Goal: Task Accomplishment & Management: Use online tool/utility

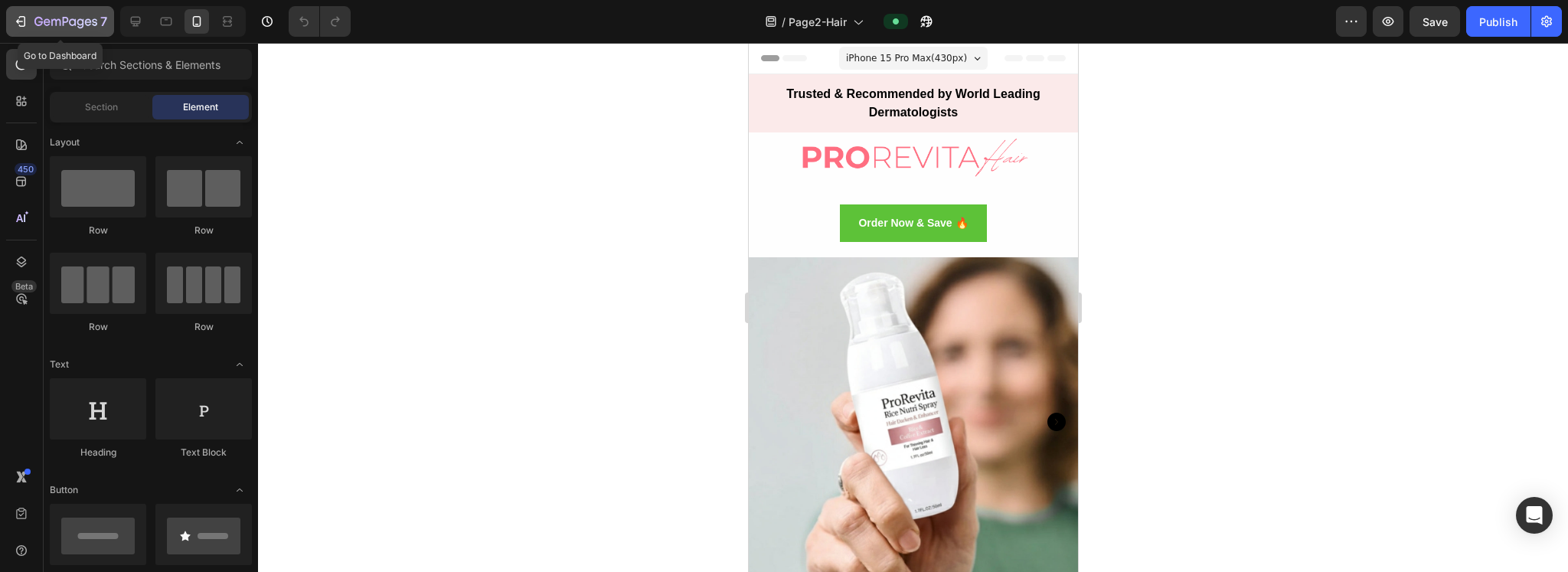
click at [31, 23] on div "7" at bounding box center [60, 22] width 94 height 19
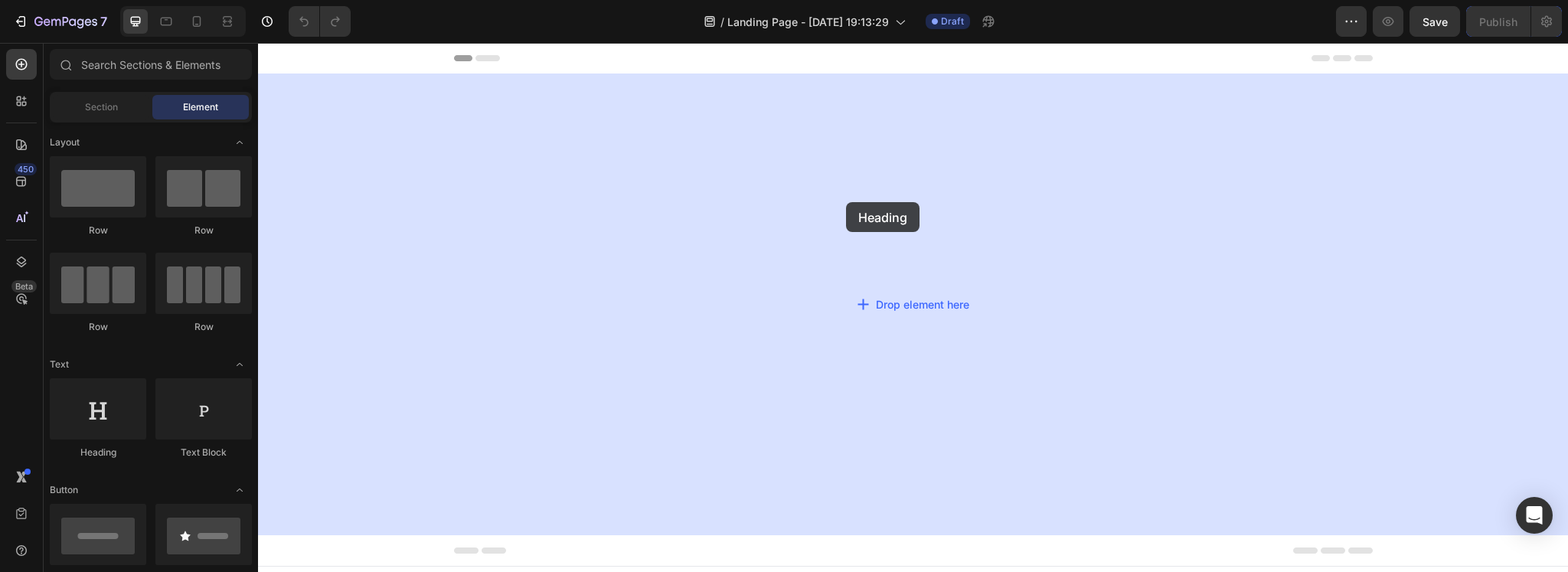
drag, startPoint x: 335, startPoint y: 452, endPoint x: 849, endPoint y: 200, distance: 572.5
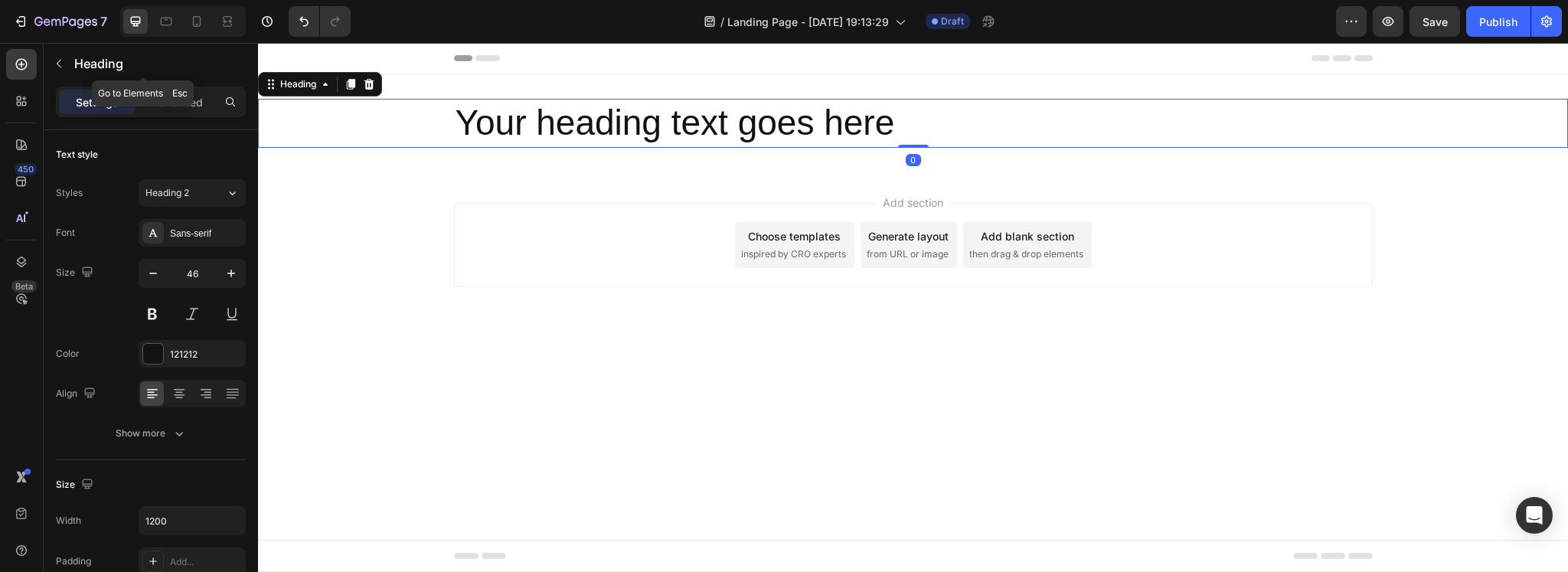
click at [60, 71] on button "button" at bounding box center [59, 64] width 24 height 24
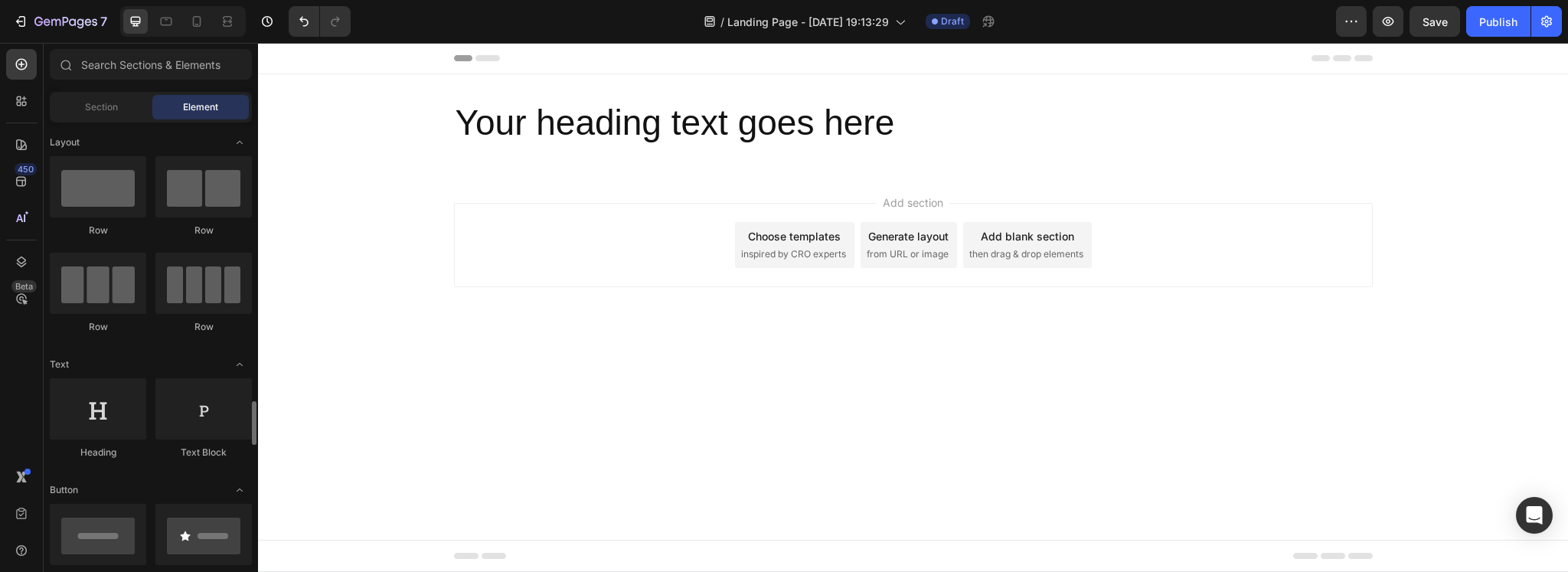
scroll to position [255, 0]
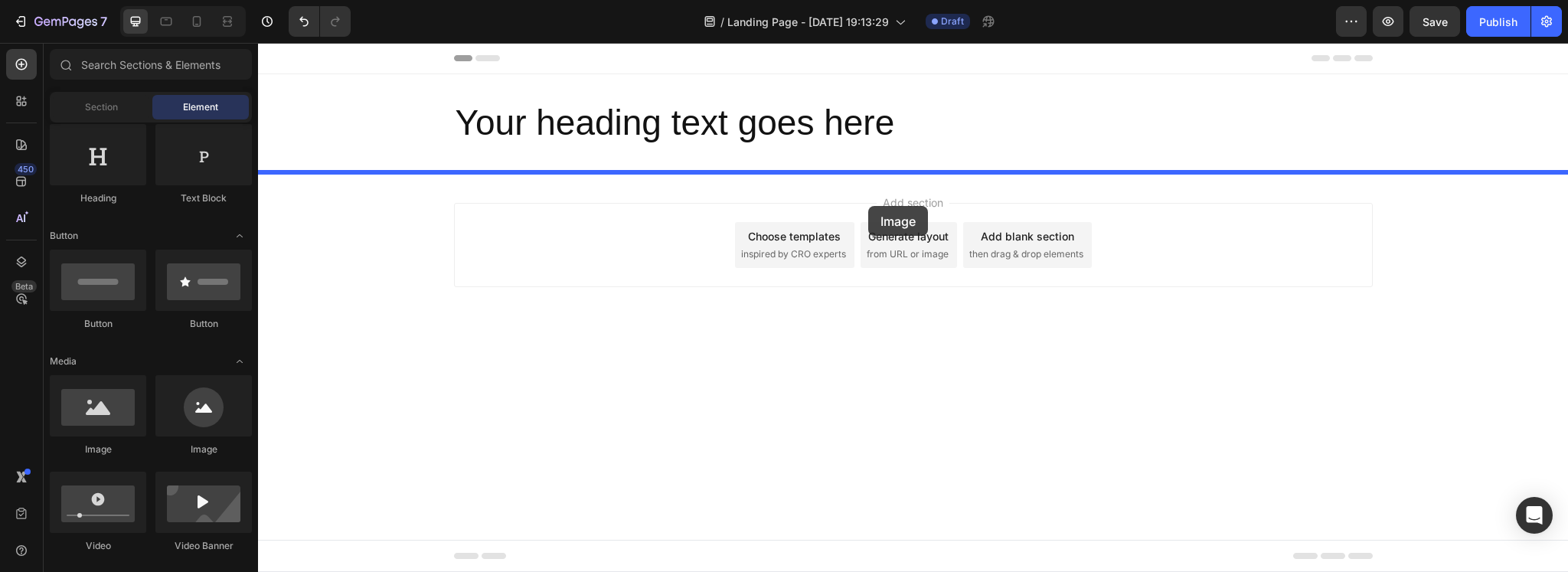
drag, startPoint x: 544, startPoint y: 331, endPoint x: 868, endPoint y: 206, distance: 347.3
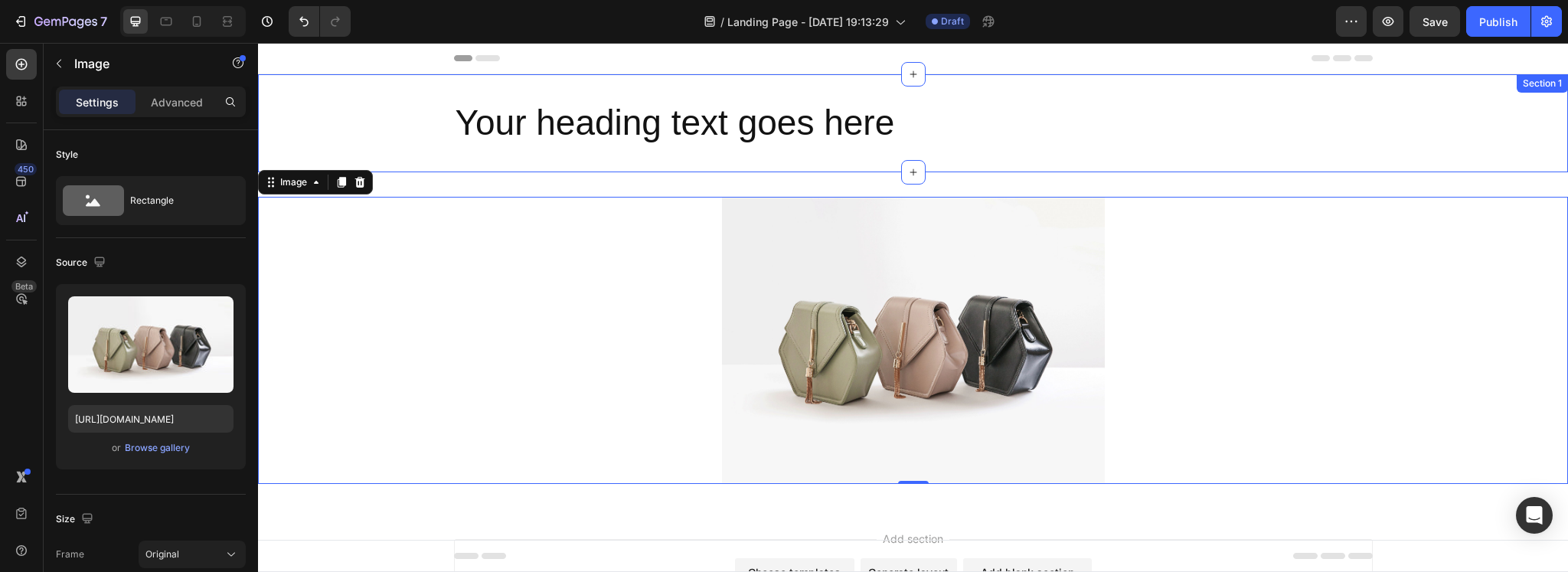
click at [695, 128] on h2 "Your heading text goes here" at bounding box center [913, 124] width 919 height 49
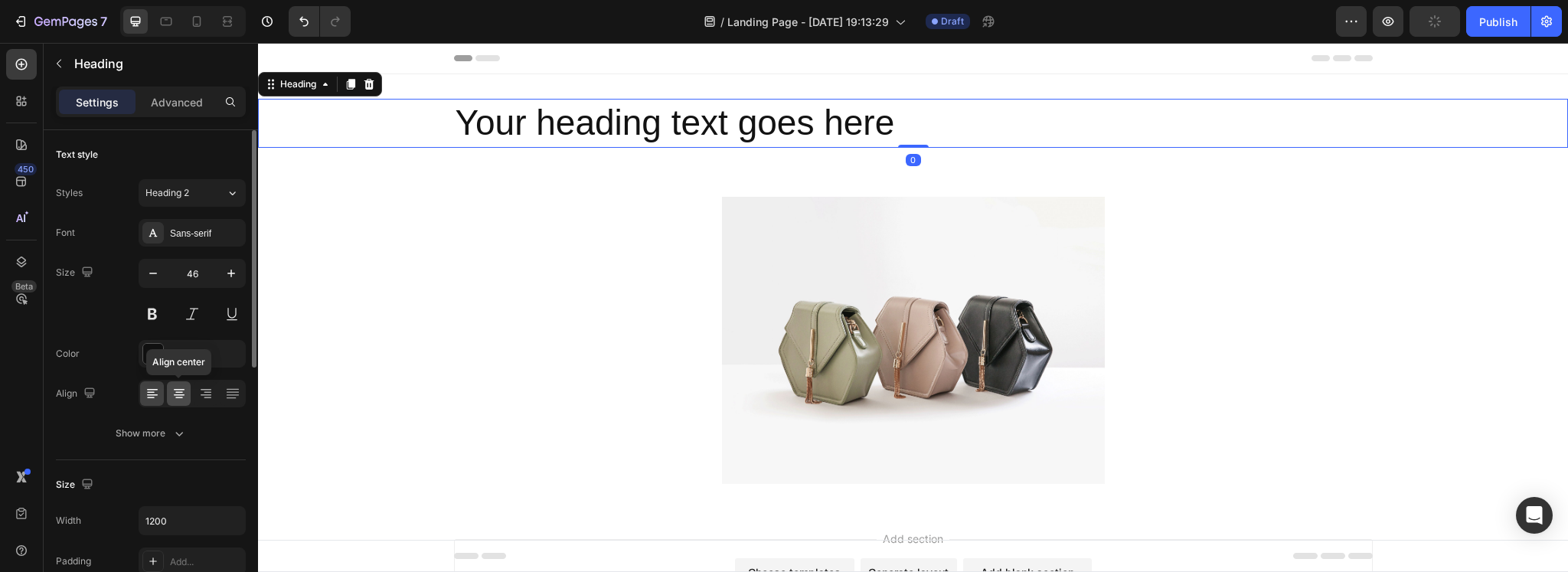
click at [190, 387] on div at bounding box center [178, 393] width 23 height 24
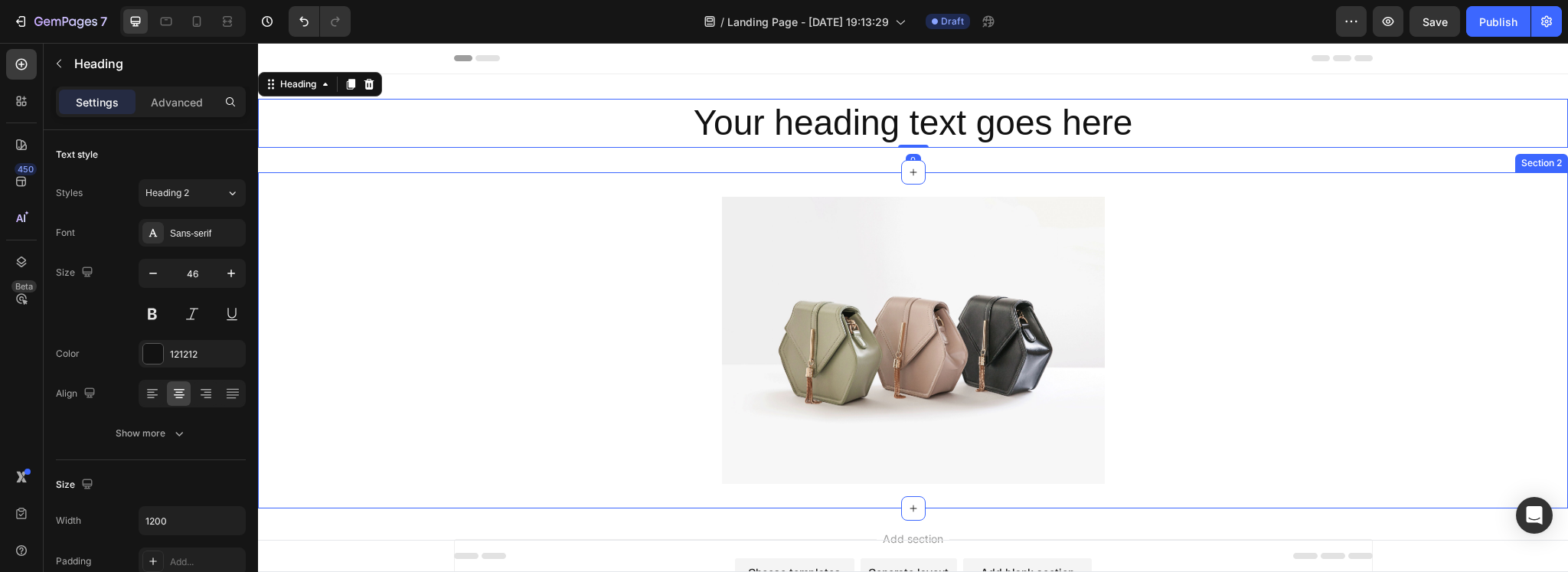
click at [942, 139] on h2 "Your heading text goes here" at bounding box center [913, 124] width 919 height 49
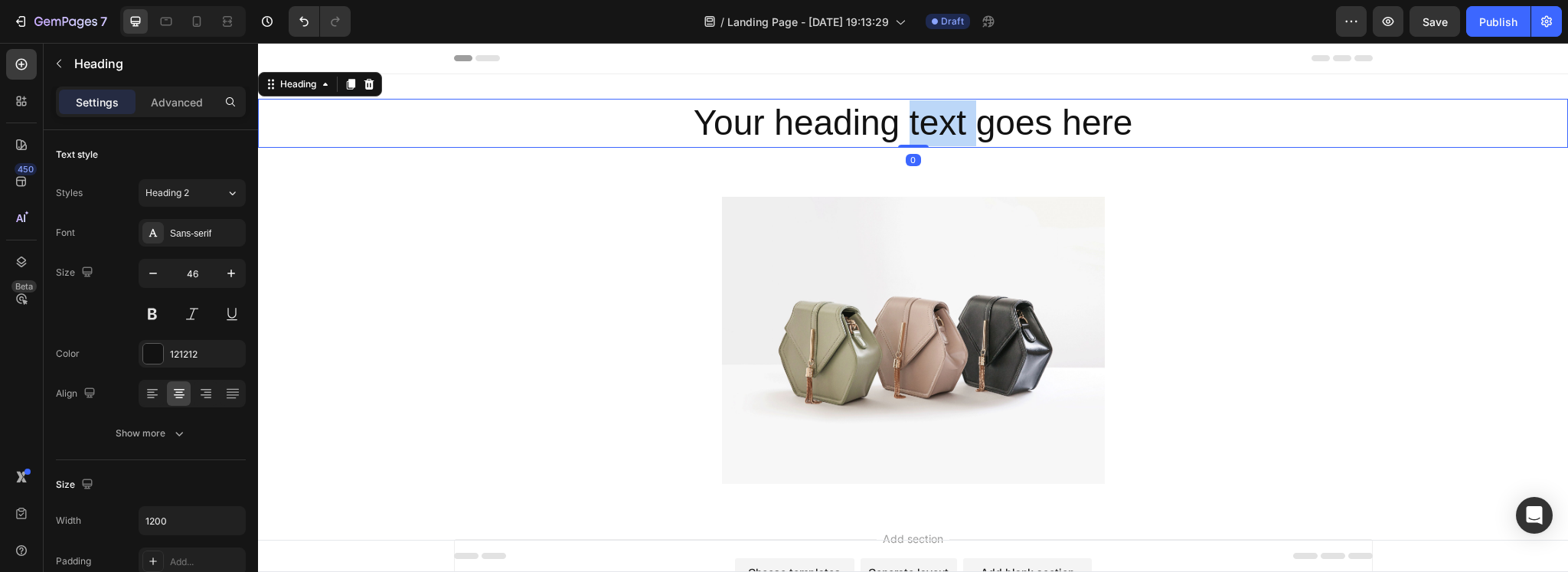
click at [942, 139] on p "Your heading text goes here" at bounding box center [913, 123] width 916 height 46
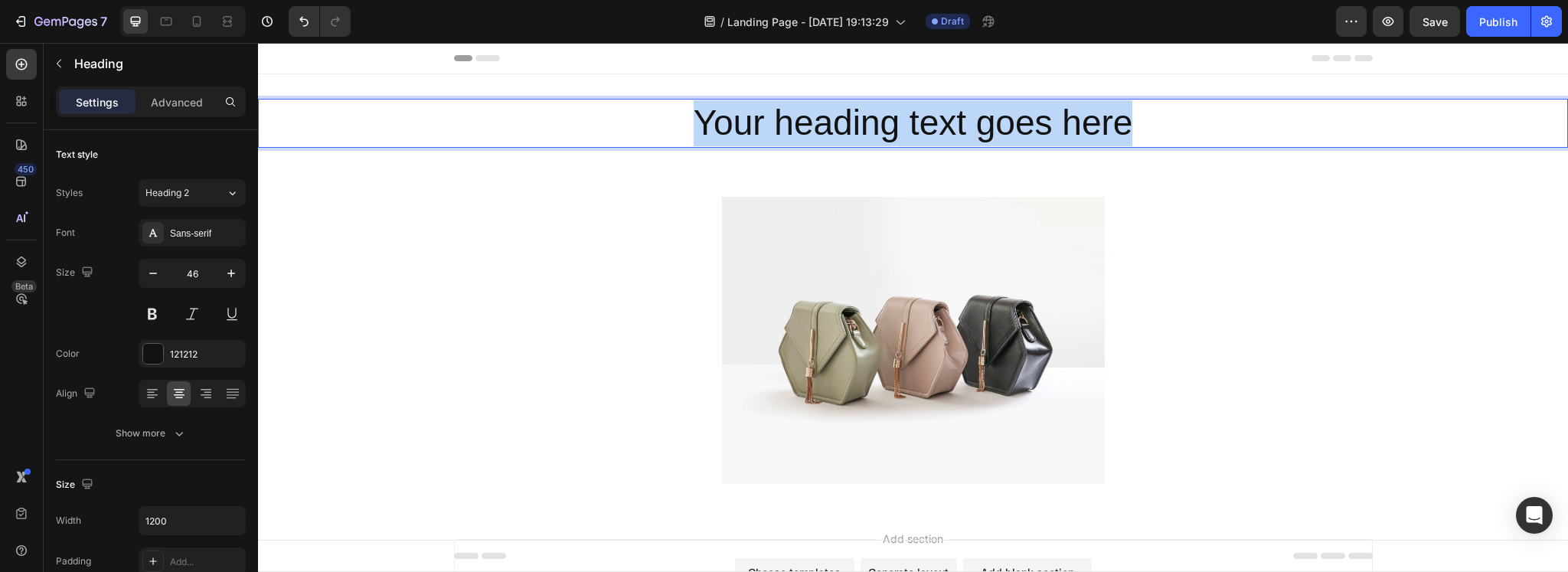
click at [942, 139] on p "Your heading text goes here" at bounding box center [913, 123] width 916 height 46
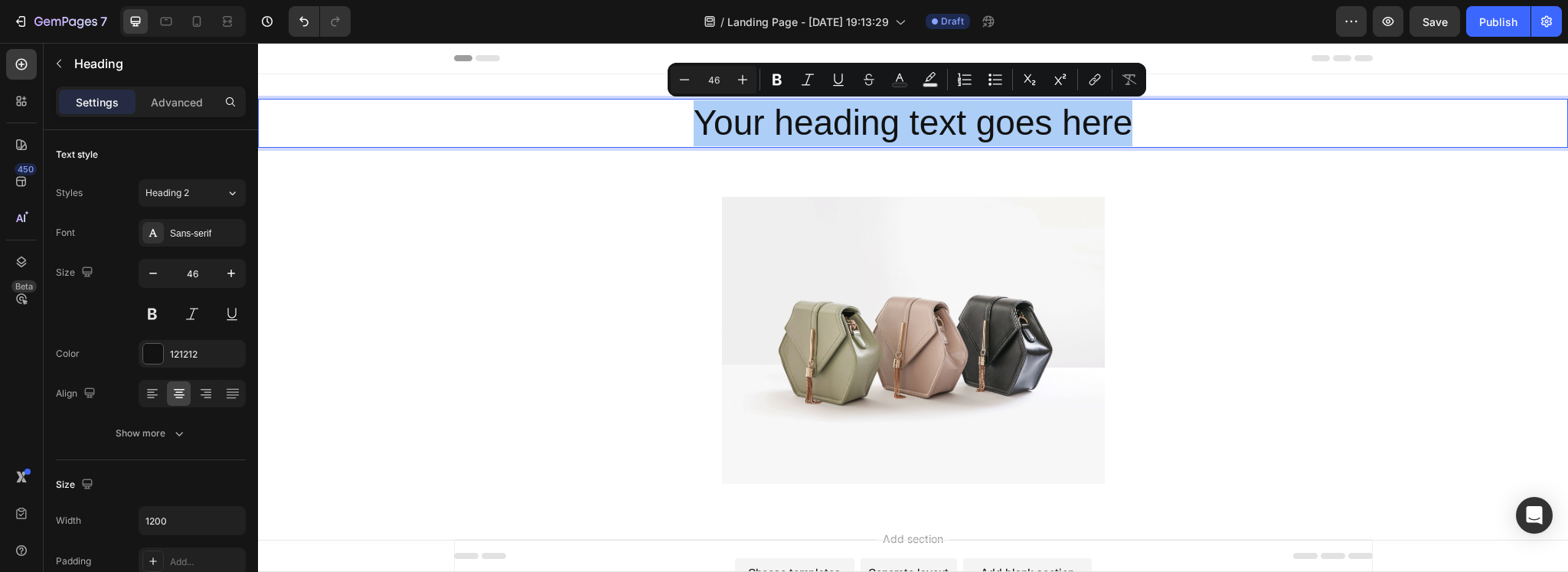
click at [762, 82] on div "Minus 46 Plus Bold Italic Underline Strikethrough Text Color Text Background Co…" at bounding box center [907, 79] width 472 height 27
click at [773, 91] on button "Bold" at bounding box center [777, 79] width 27 height 27
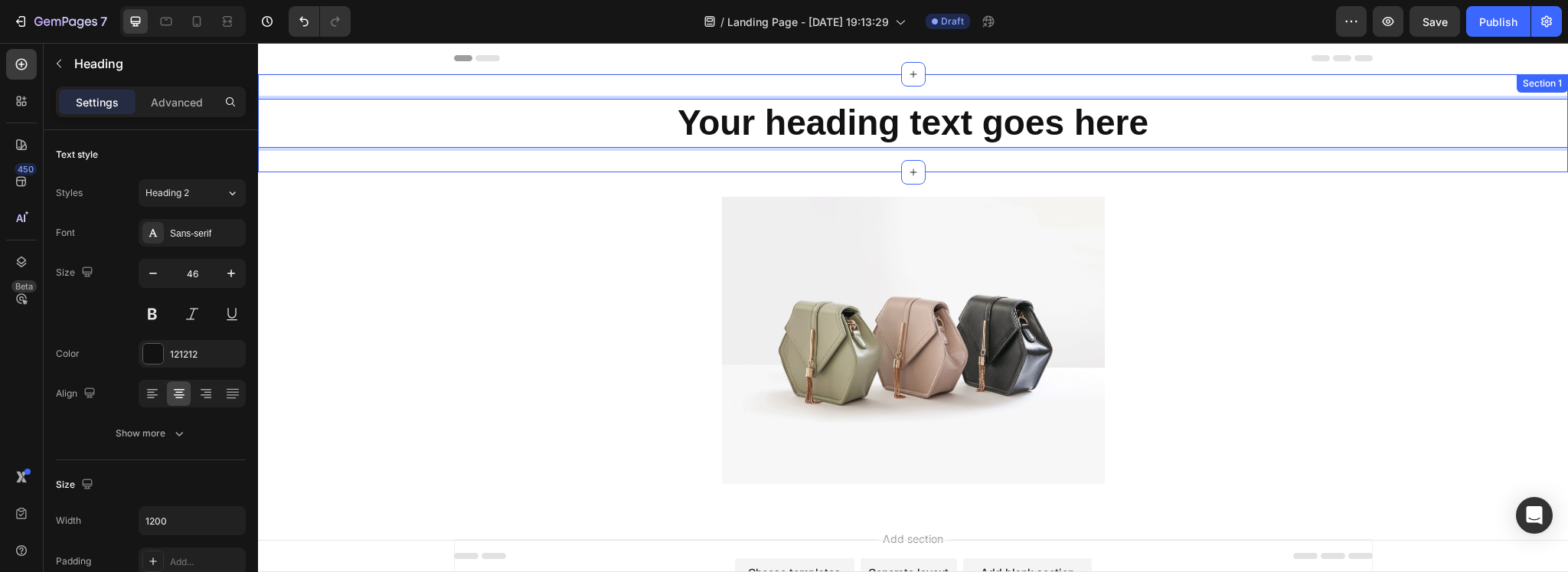
click at [952, 141] on strong "Your heading text goes here" at bounding box center [912, 123] width 471 height 40
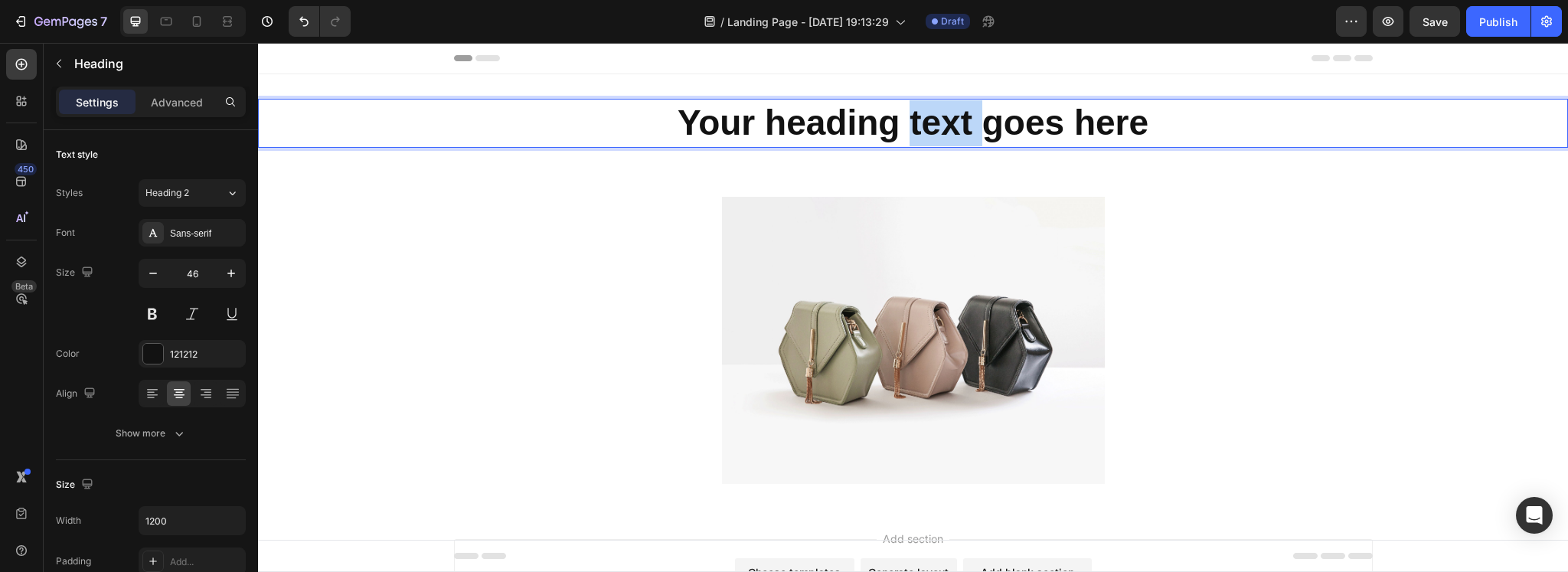
click at [952, 141] on strong "Your heading text goes here" at bounding box center [912, 123] width 471 height 40
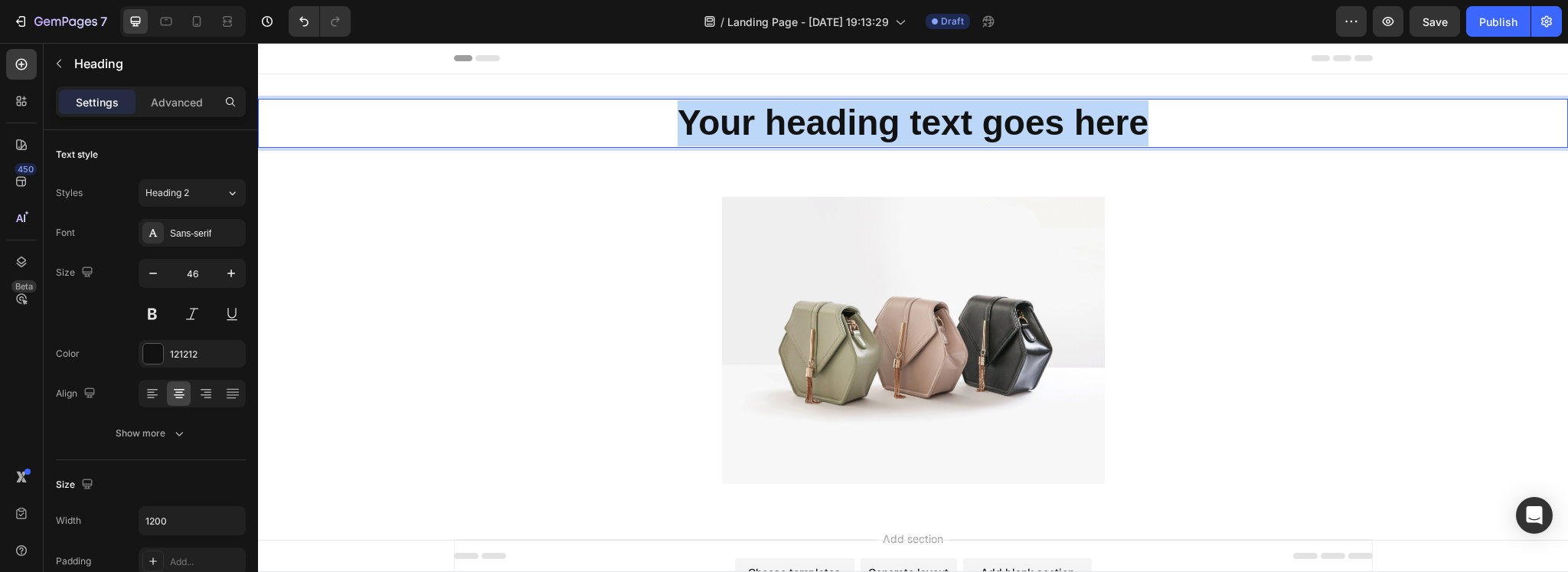
click at [952, 141] on strong "Your heading text goes here" at bounding box center [912, 123] width 471 height 40
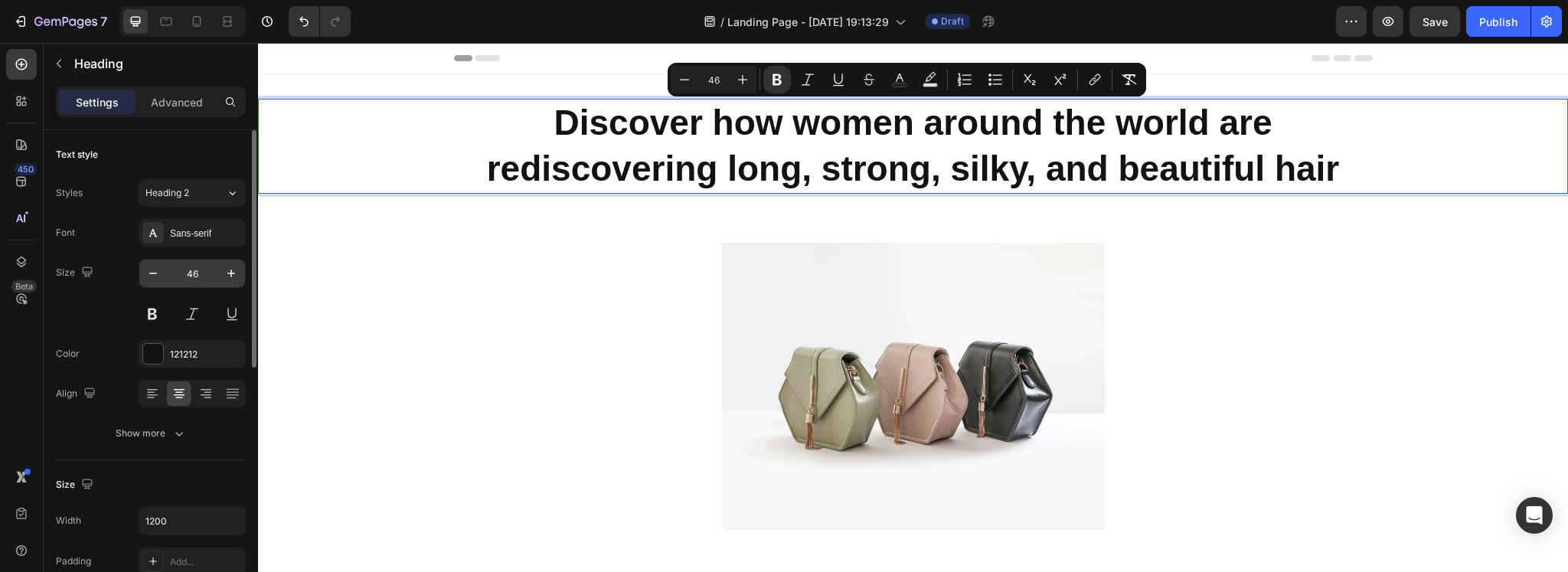
click at [184, 271] on input "46" at bounding box center [192, 272] width 51 height 27
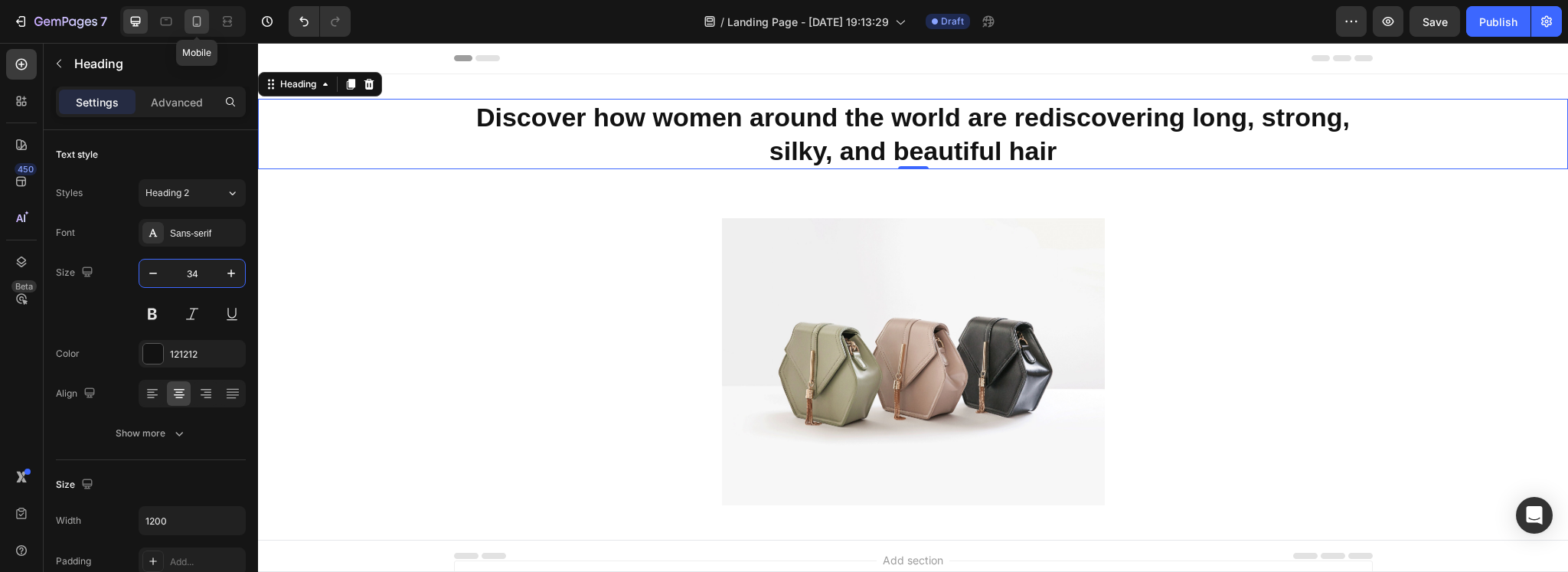
click at [199, 23] on icon at bounding box center [196, 21] width 8 height 10
type input "41"
type input "100%"
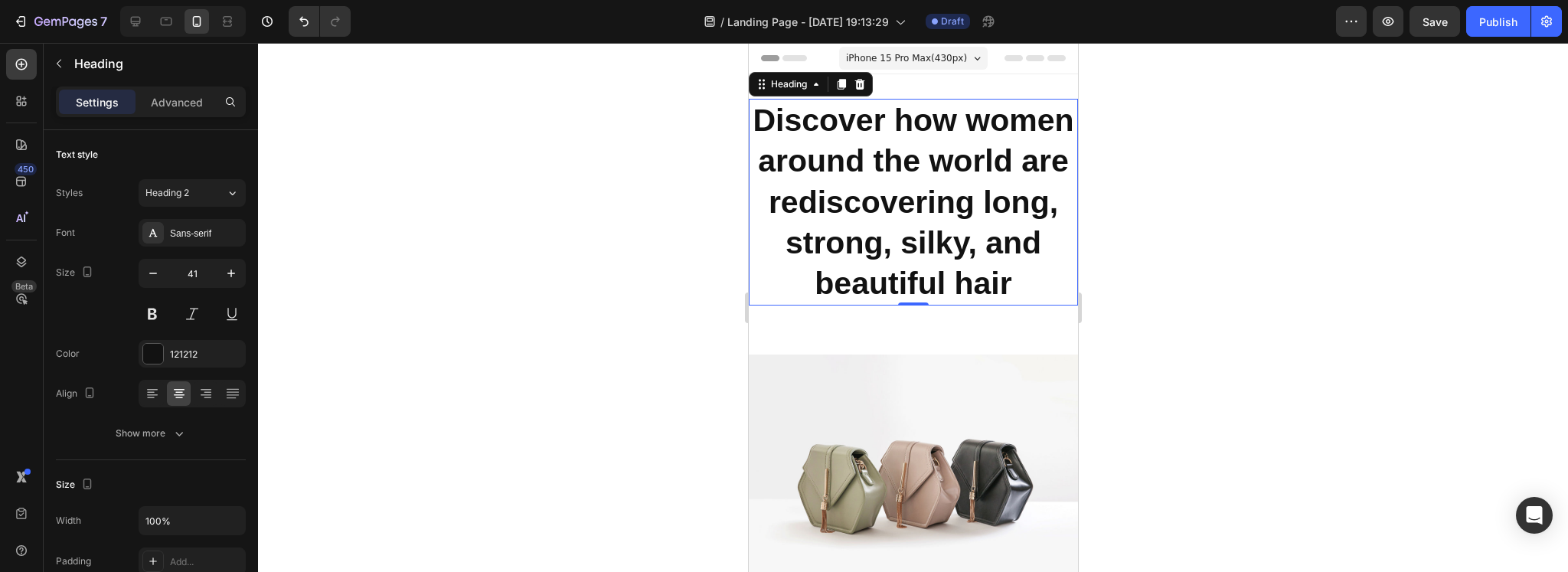
scroll to position [2, 0]
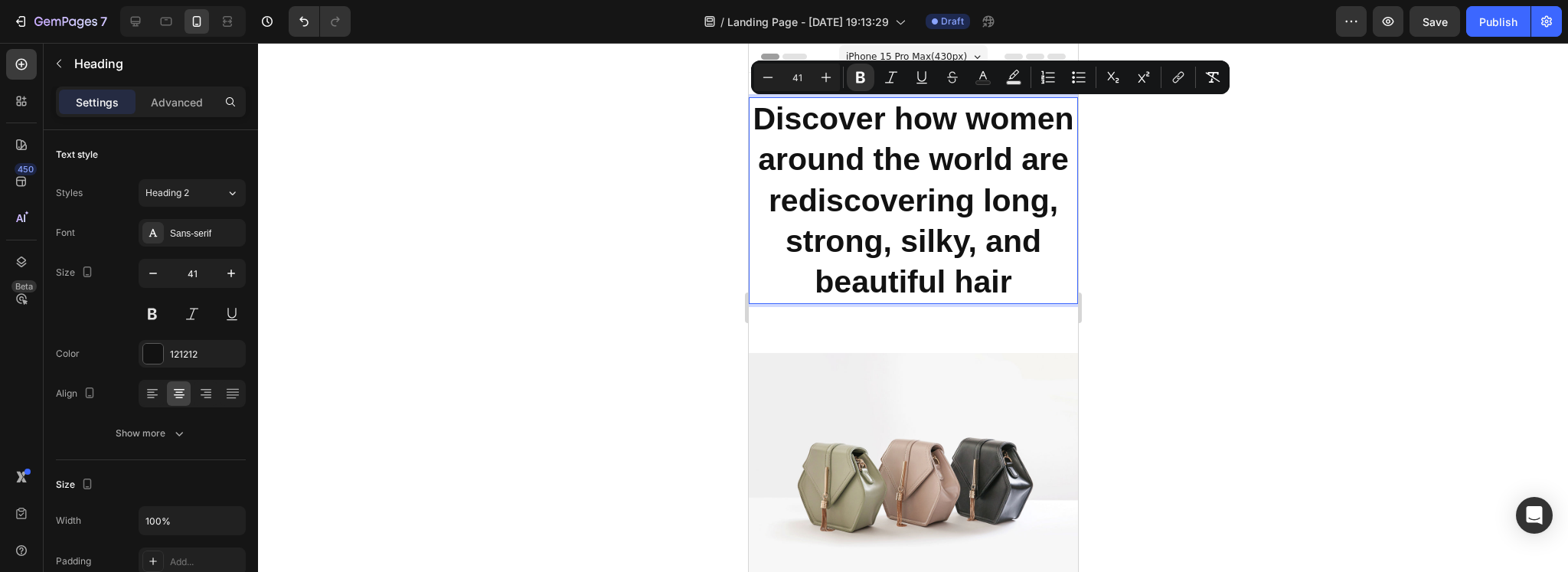
click at [799, 76] on input "41" at bounding box center [796, 78] width 31 height 19
click at [800, 76] on input "41" at bounding box center [796, 78] width 31 height 19
type input "34"
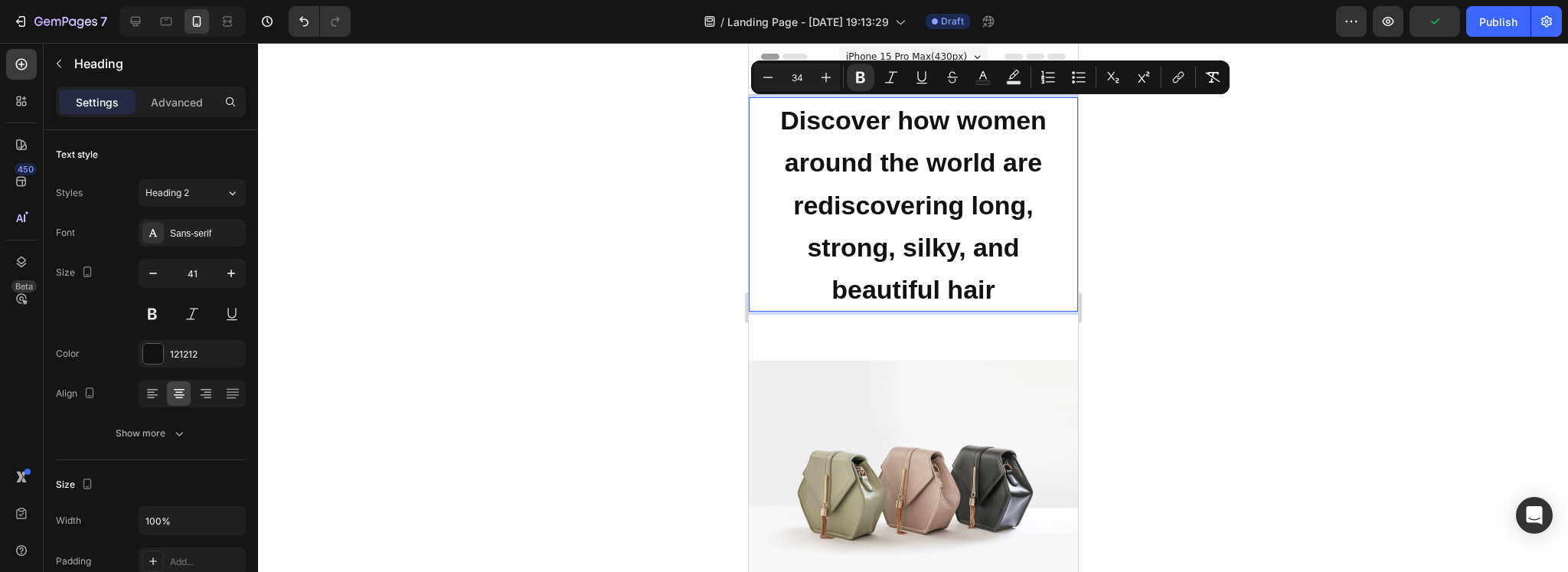
click at [621, 229] on div at bounding box center [913, 307] width 1310 height 529
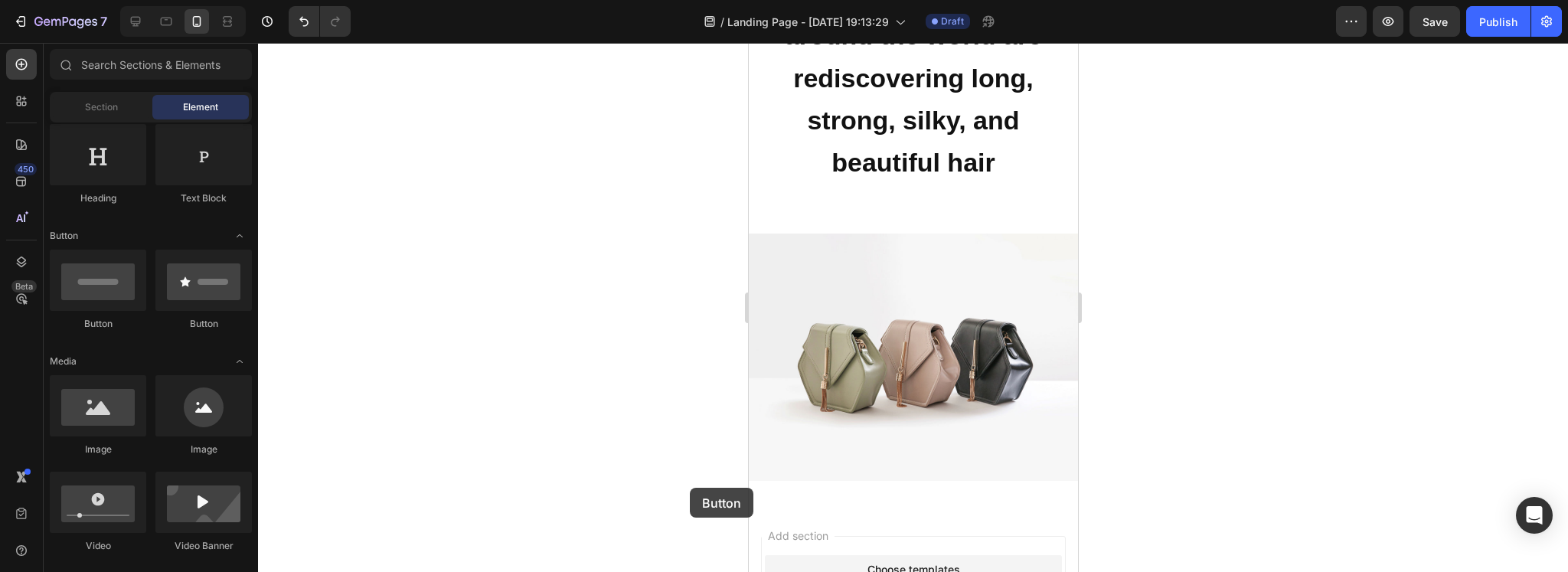
scroll to position [135, 0]
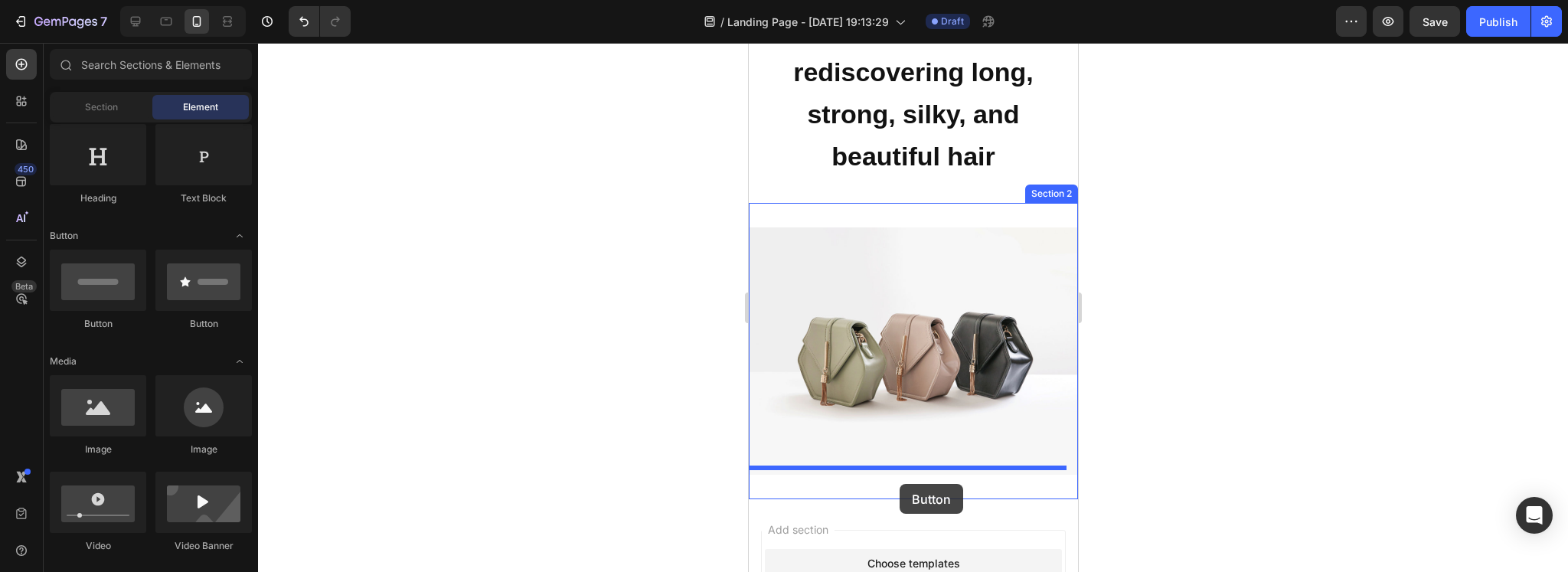
drag, startPoint x: 852, startPoint y: 330, endPoint x: 1488, endPoint y: 521, distance: 664.1
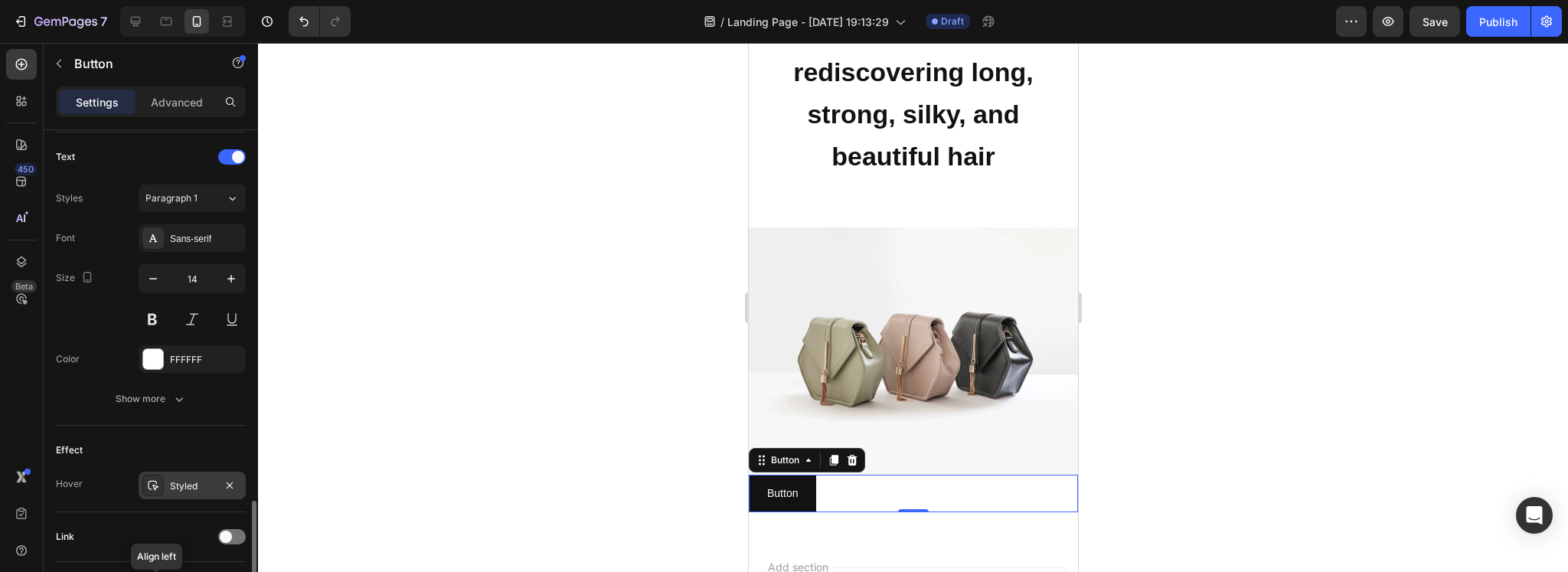
scroll to position [609, 0]
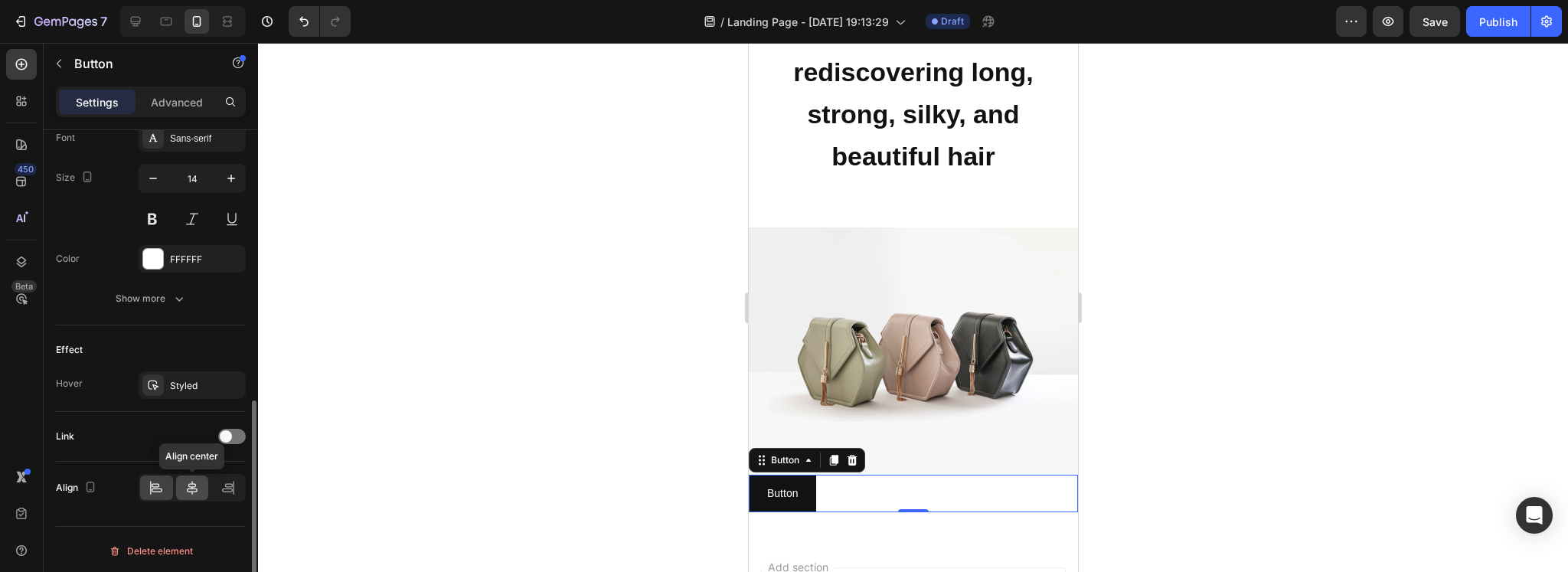
click at [183, 490] on div at bounding box center [192, 488] width 33 height 24
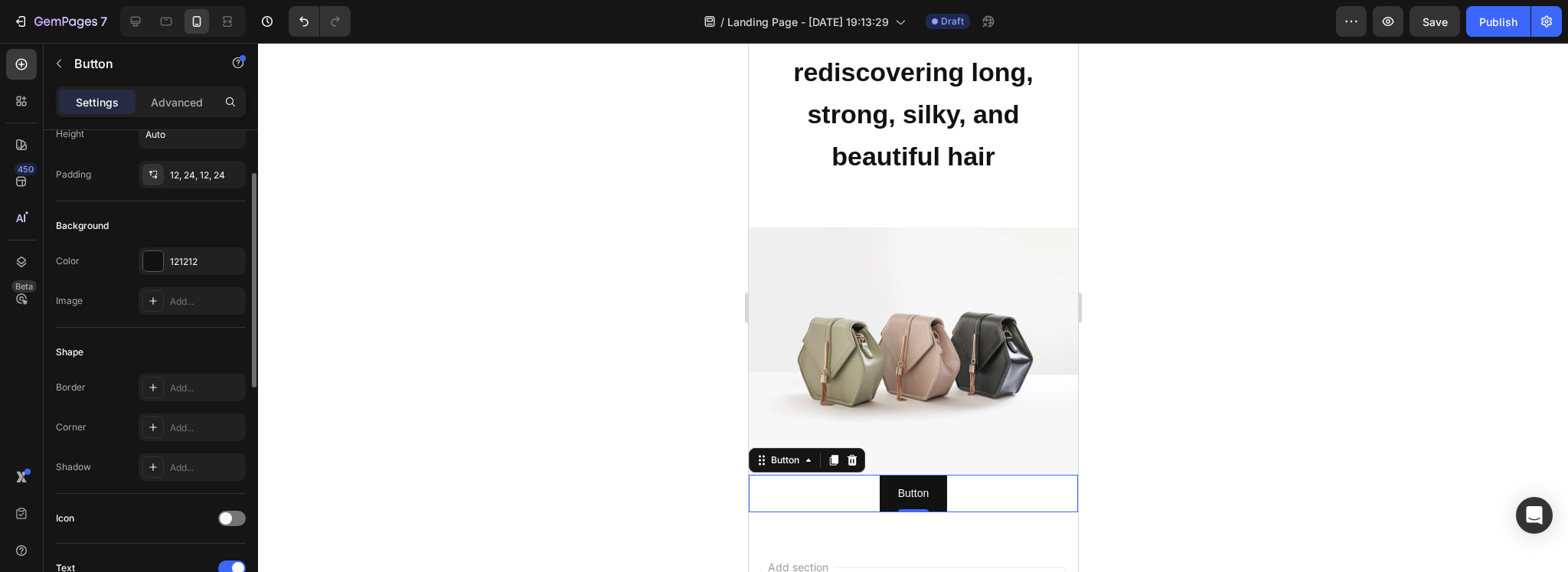
scroll to position [0, 0]
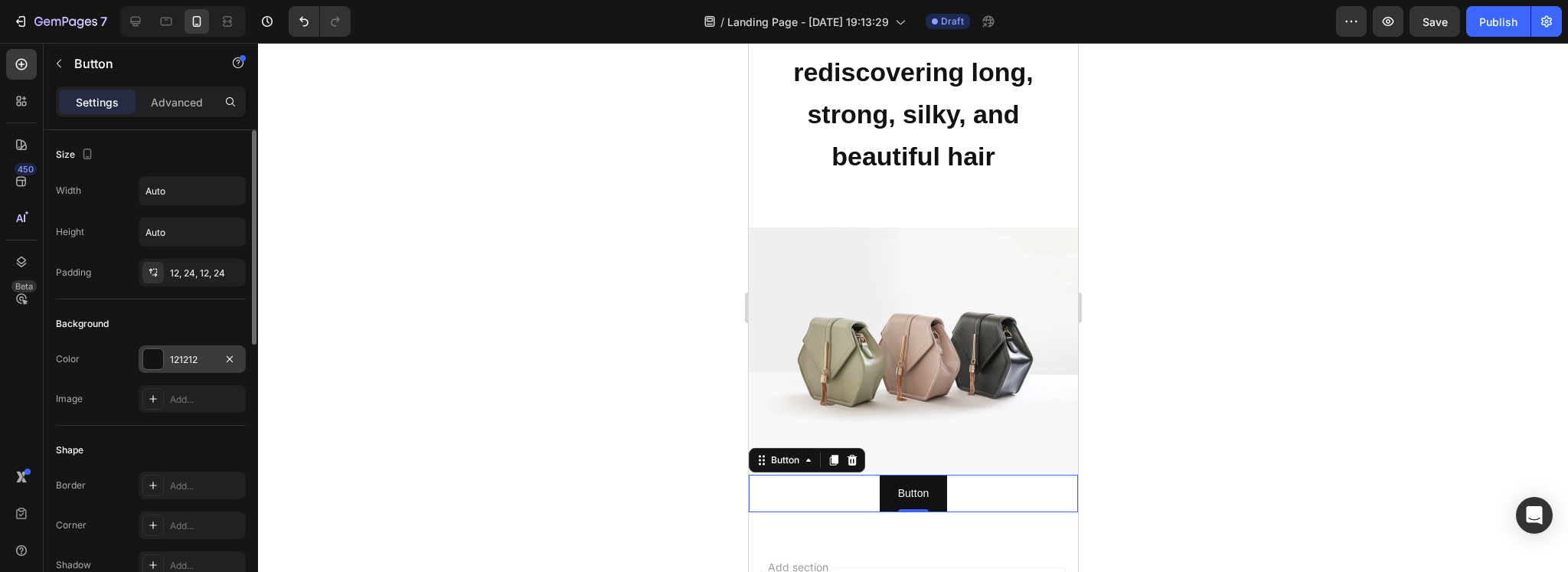
click at [181, 356] on div "121212" at bounding box center [192, 359] width 44 height 14
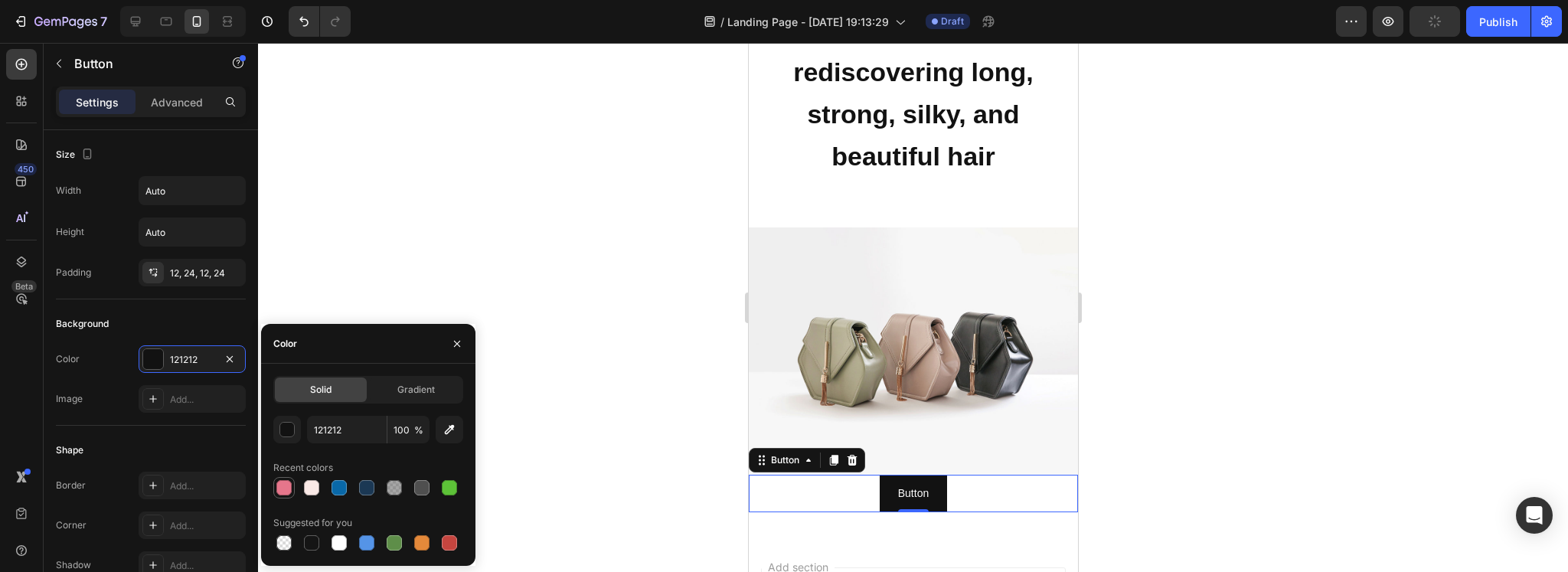
click at [282, 485] on div at bounding box center [283, 488] width 15 height 15
type input "E6768B"
click at [917, 488] on p "Button" at bounding box center [912, 493] width 31 height 19
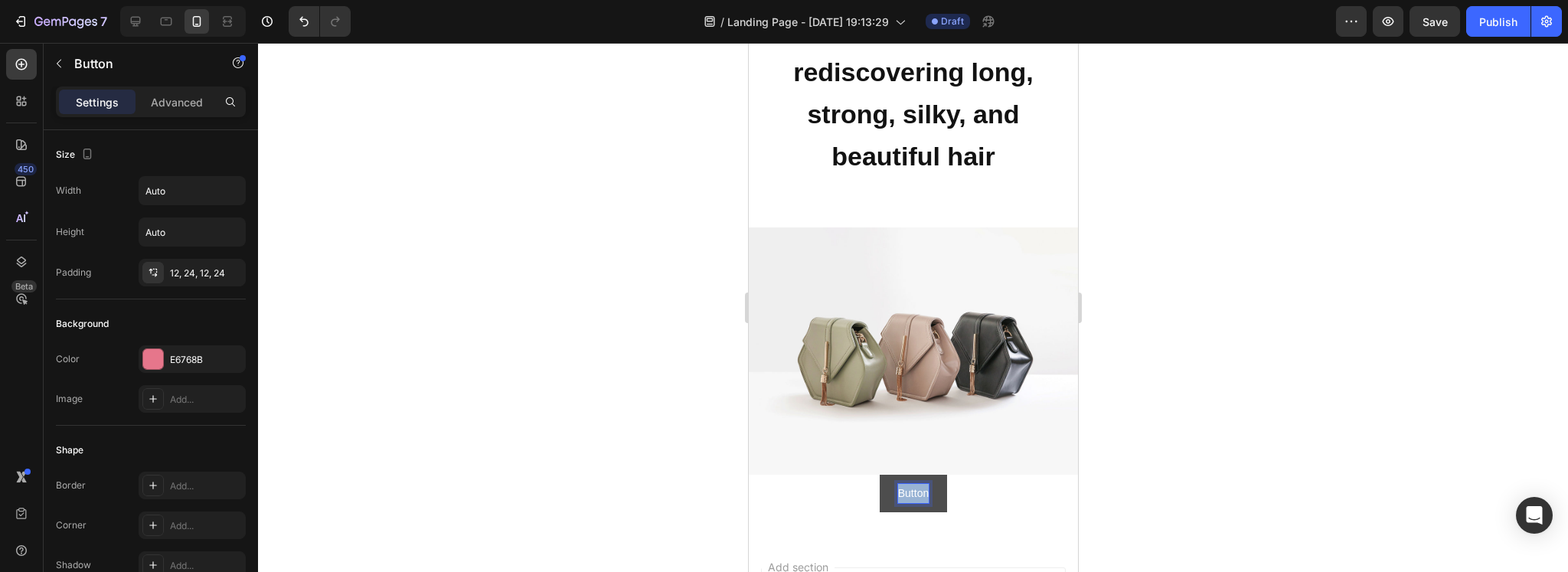
click at [917, 488] on p "Button" at bounding box center [912, 493] width 31 height 19
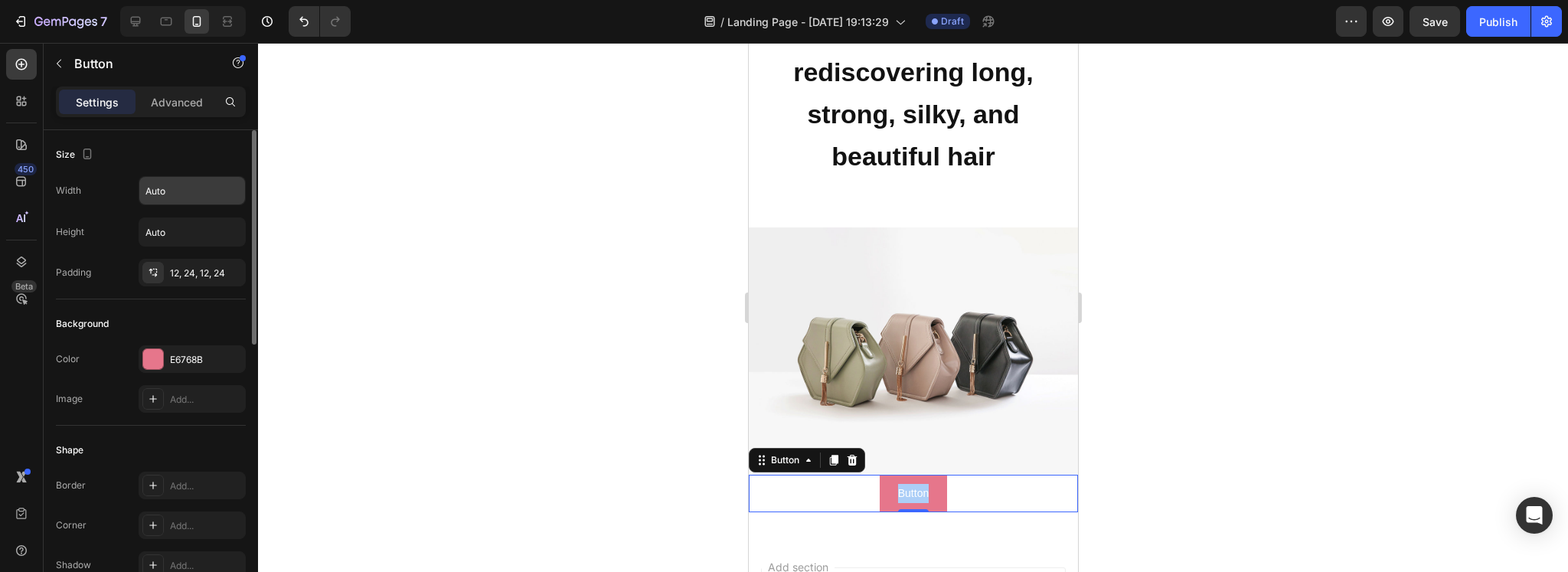
click at [189, 192] on input "Auto" at bounding box center [192, 190] width 106 height 27
click at [225, 194] on icon "button" at bounding box center [231, 191] width 15 height 15
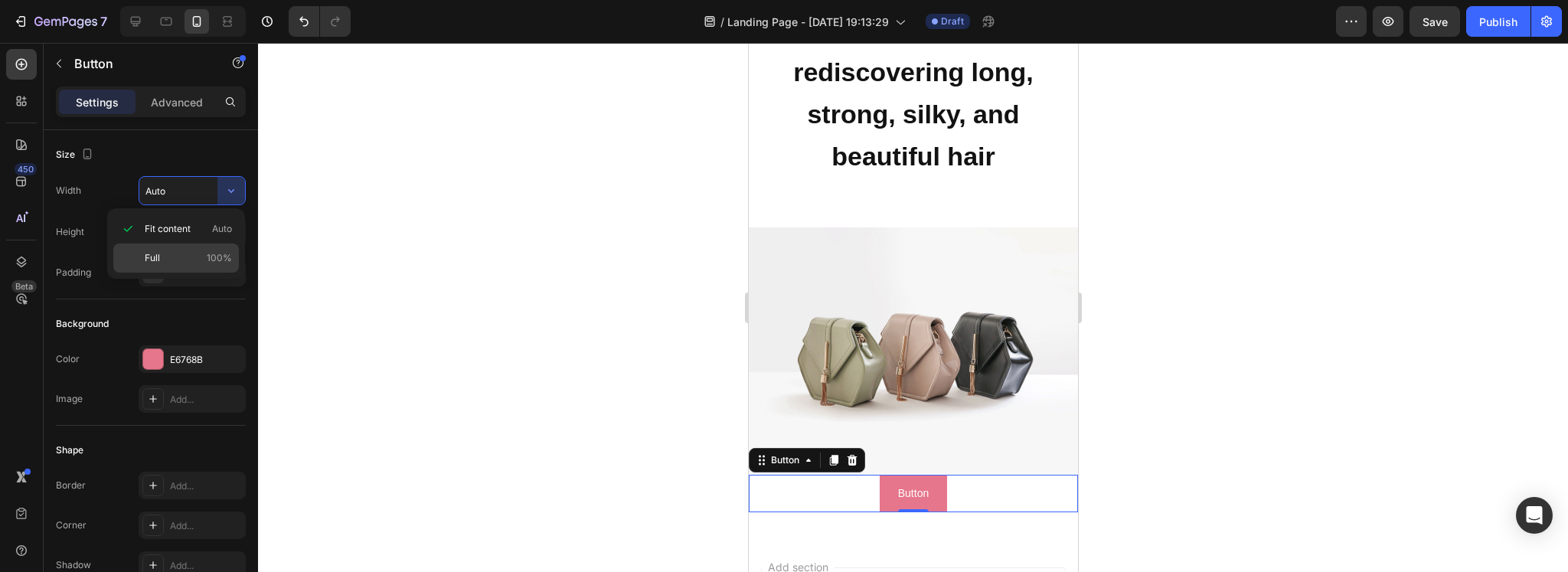
click at [155, 252] on span "Full" at bounding box center [152, 257] width 15 height 14
type input "100%"
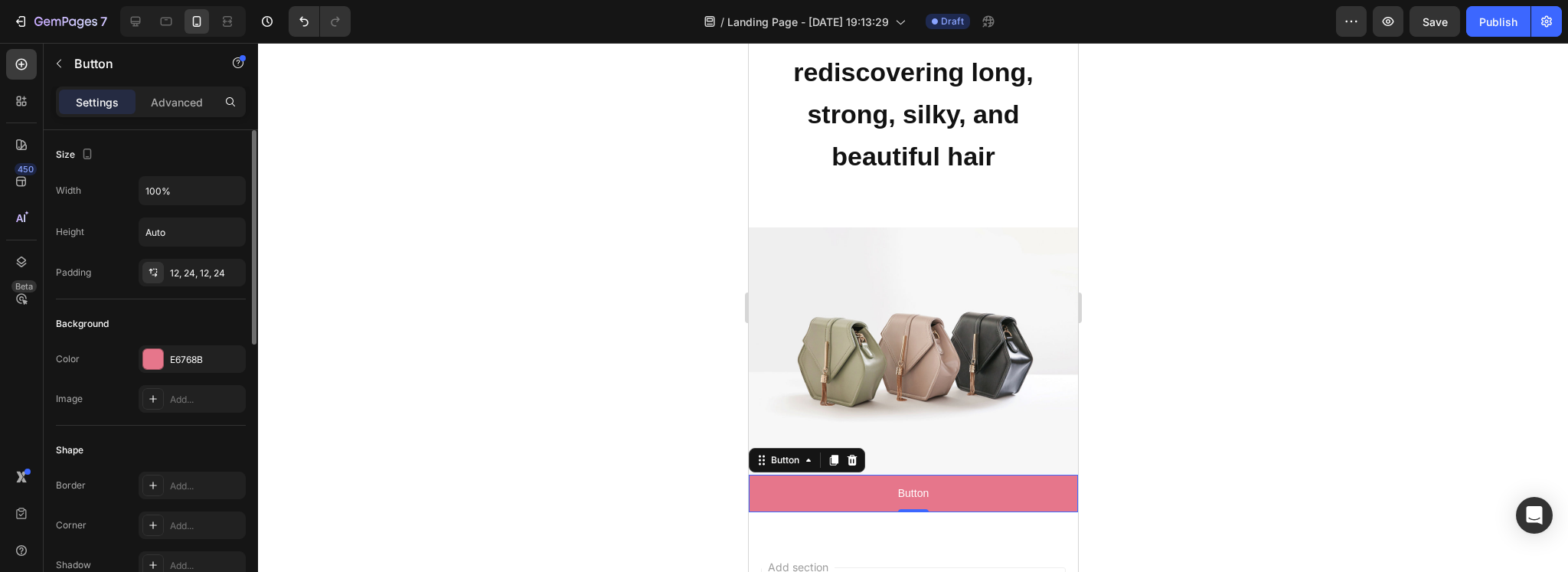
click at [178, 110] on div "Advanced" at bounding box center [177, 102] width 77 height 24
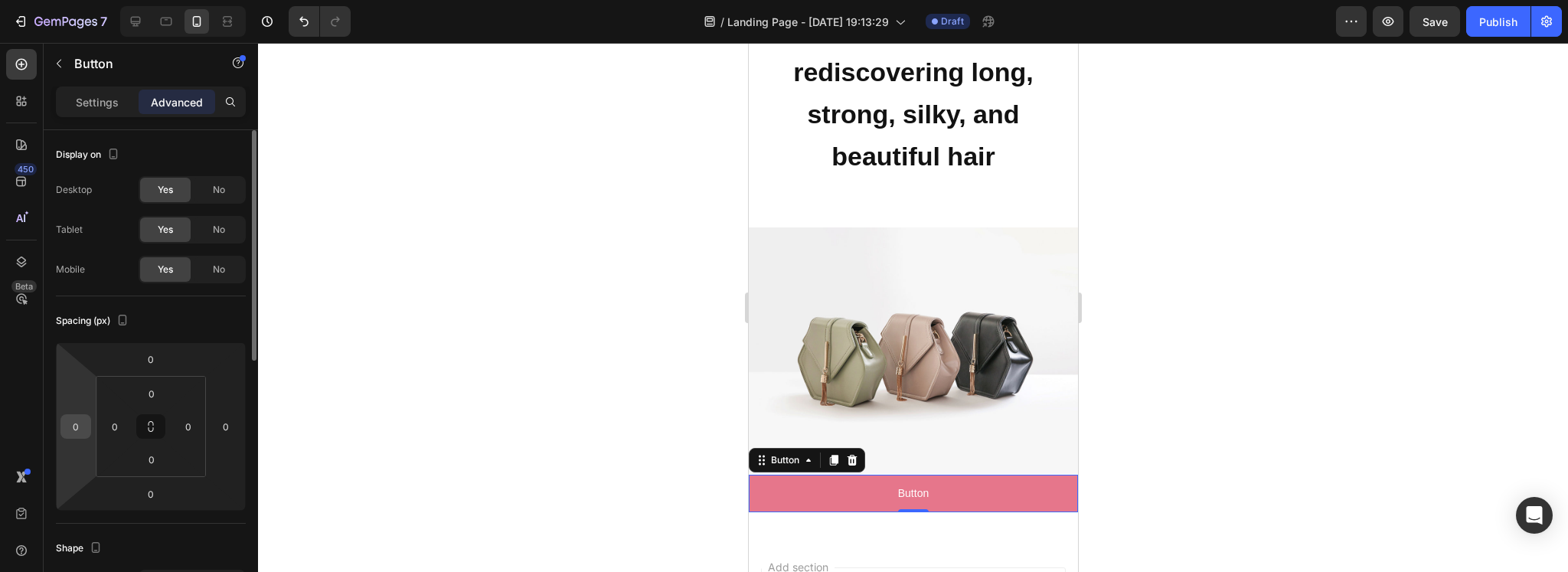
click at [68, 430] on input "0" at bounding box center [76, 426] width 23 height 23
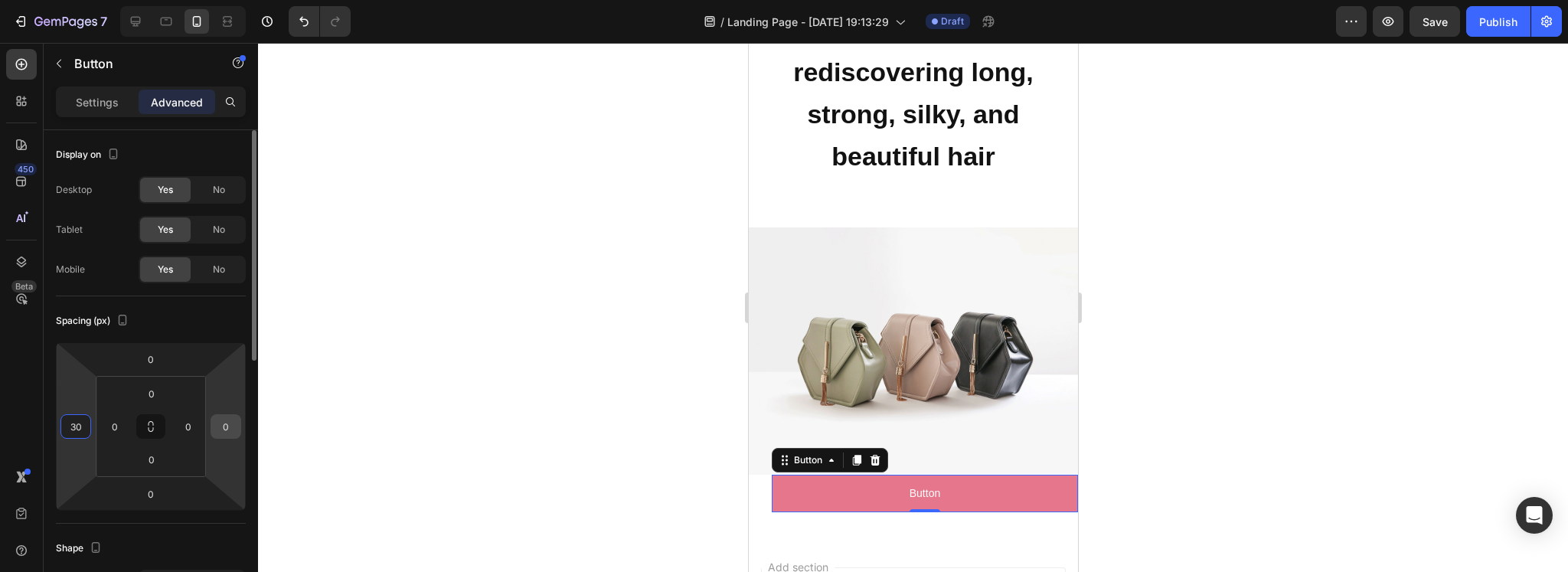
type input "30"
click at [221, 418] on input "0" at bounding box center [225, 426] width 23 height 23
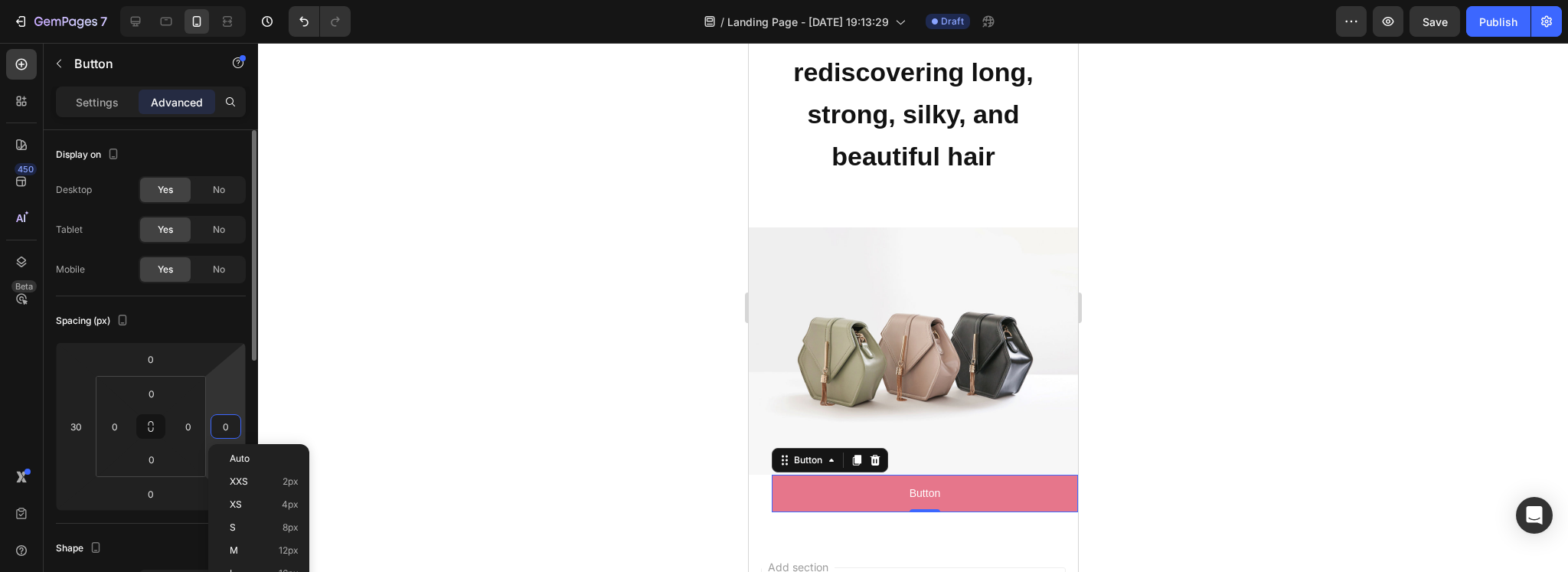
click at [221, 418] on input "0" at bounding box center [225, 426] width 23 height 23
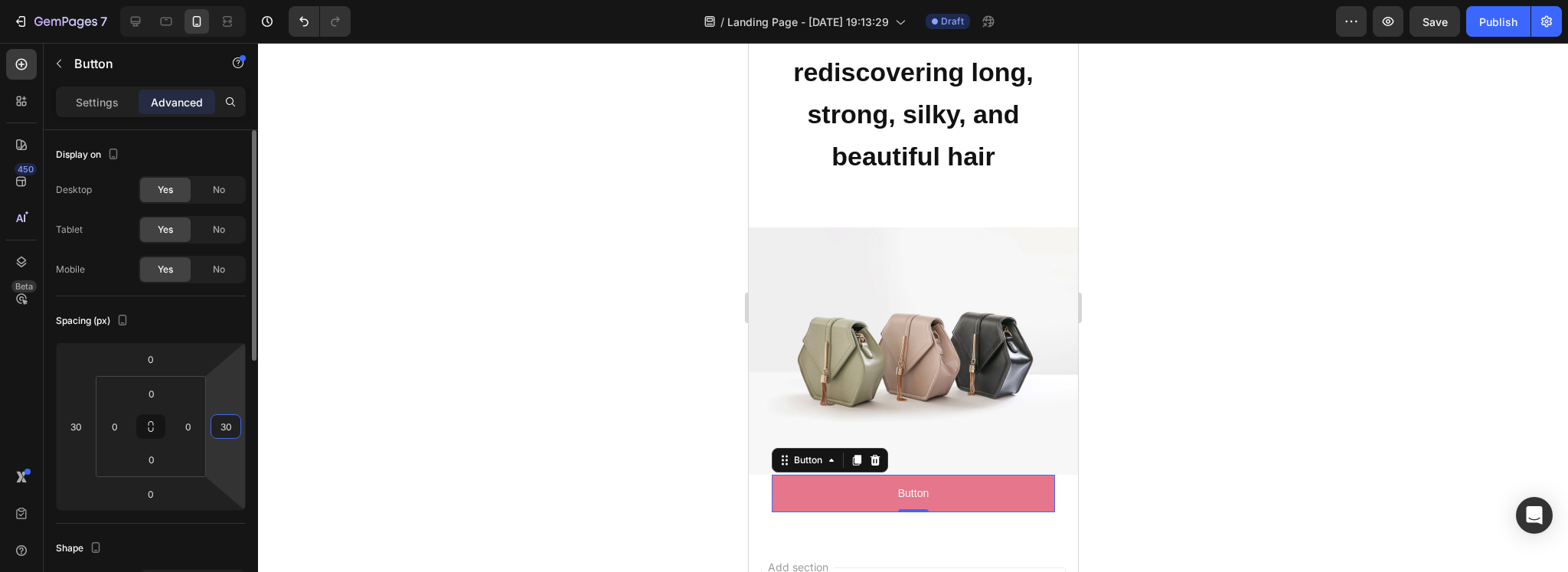
type input "30"
click at [205, 309] on div "Spacing (px)" at bounding box center [151, 321] width 190 height 24
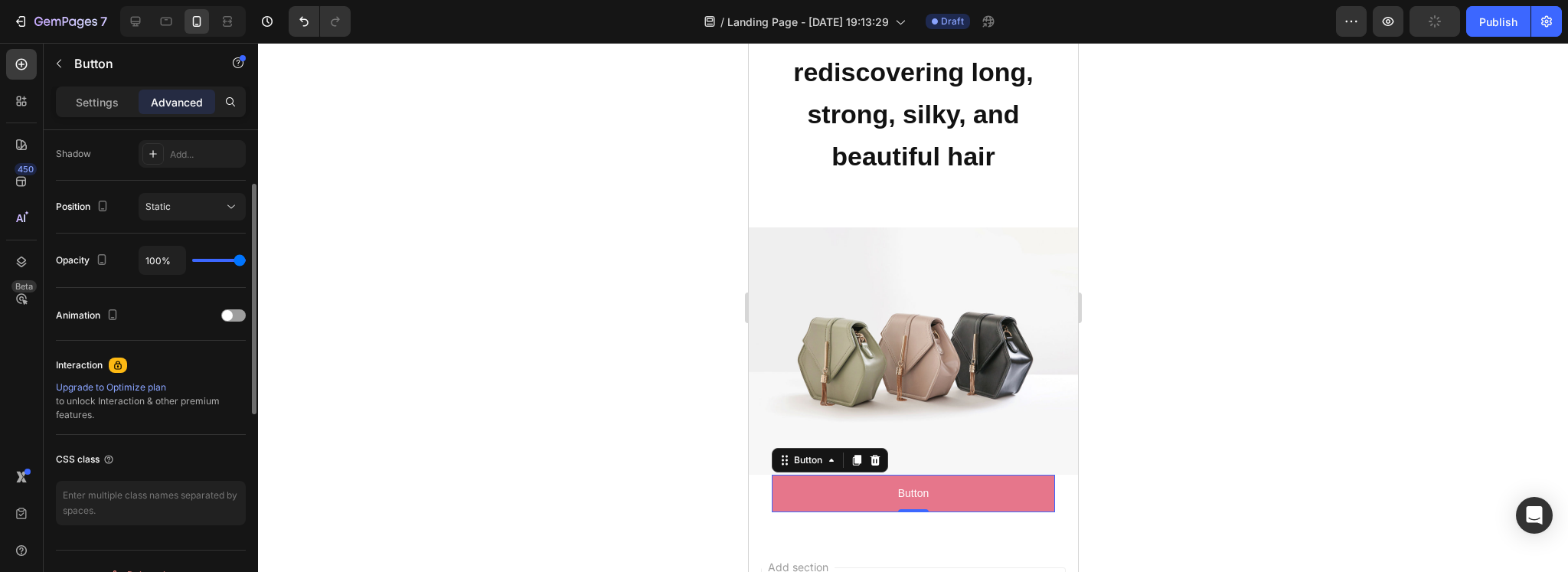
scroll to position [381, 0]
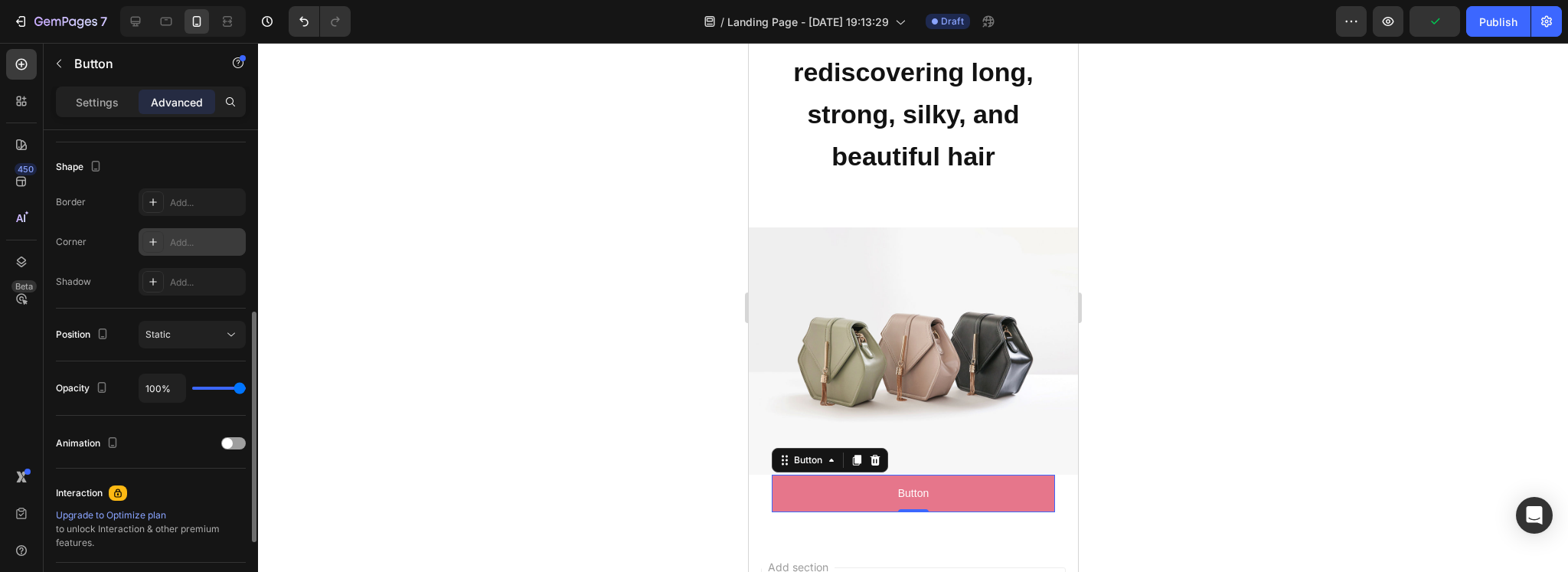
click at [170, 237] on div "Add..." at bounding box center [206, 242] width 72 height 14
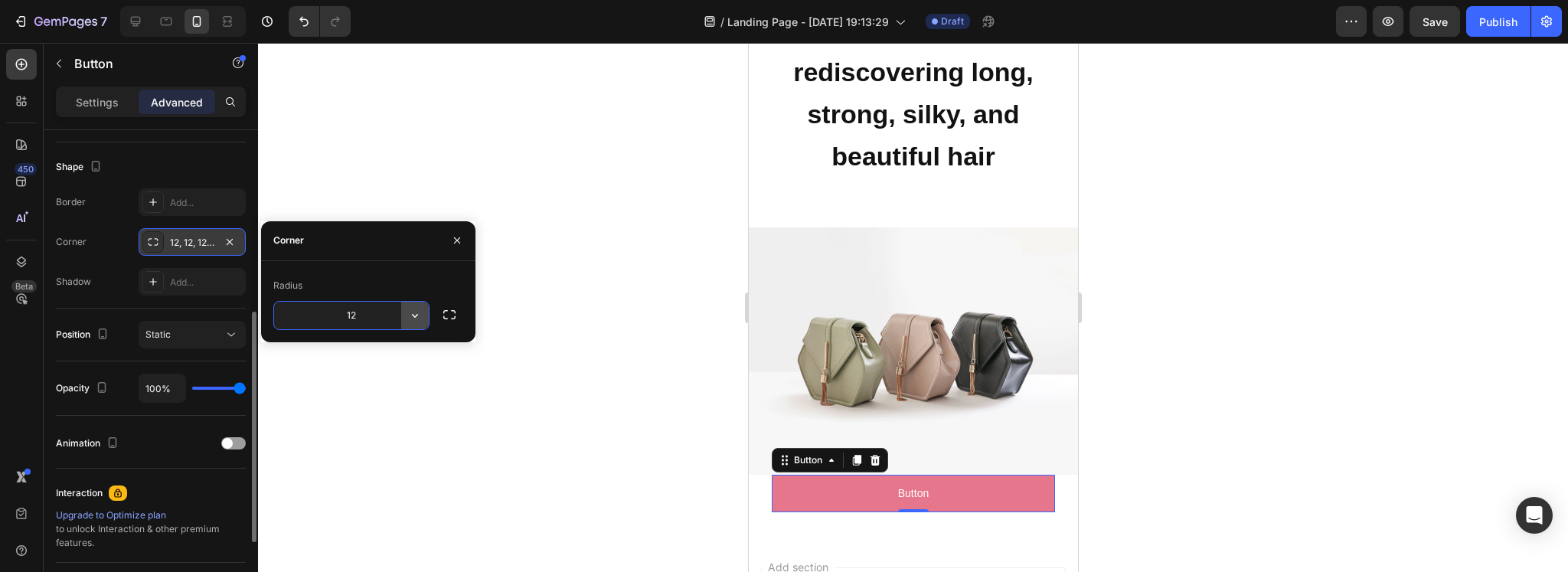
click at [423, 310] on button "button" at bounding box center [414, 315] width 27 height 27
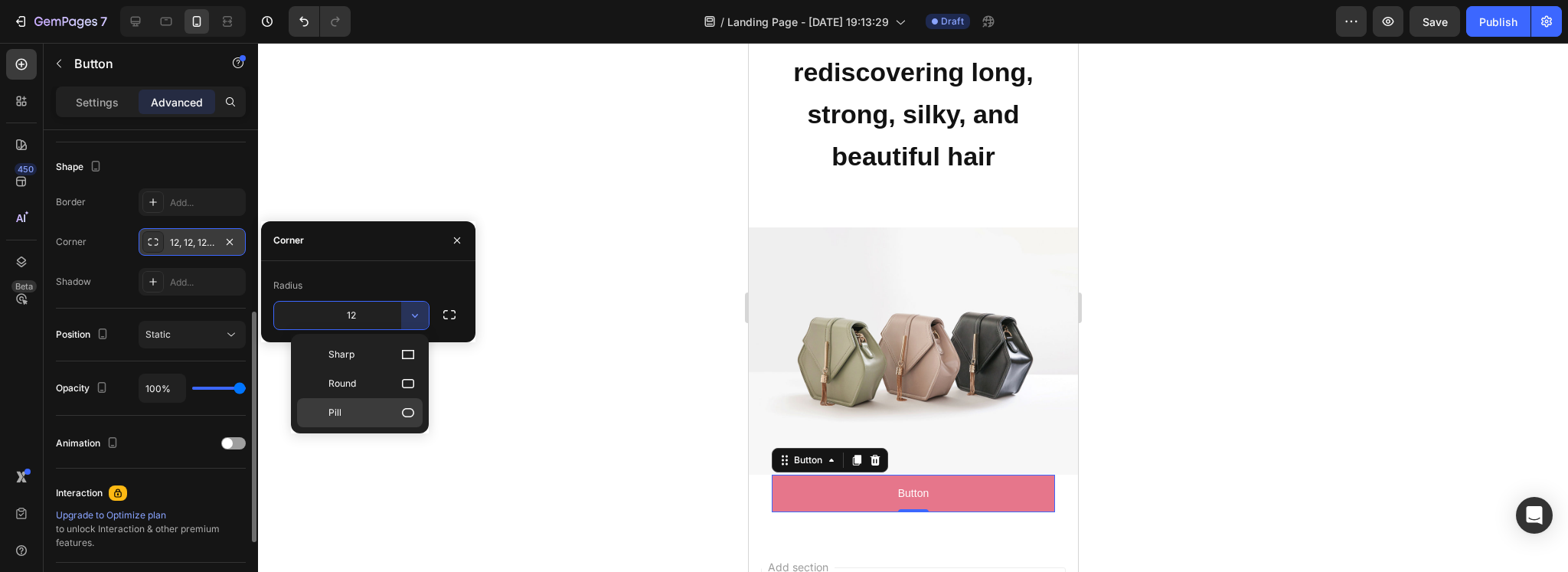
click at [381, 405] on p "Pill" at bounding box center [371, 413] width 87 height 15
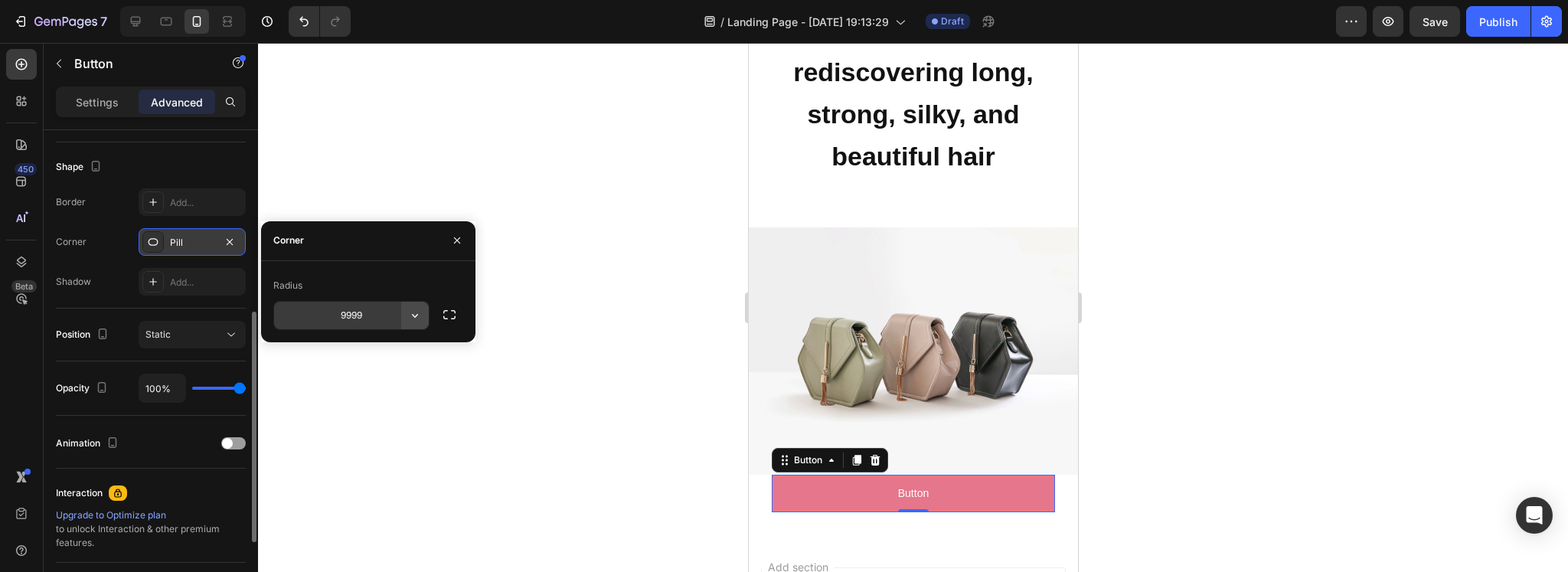
click at [415, 315] on icon "button" at bounding box center [414, 315] width 7 height 4
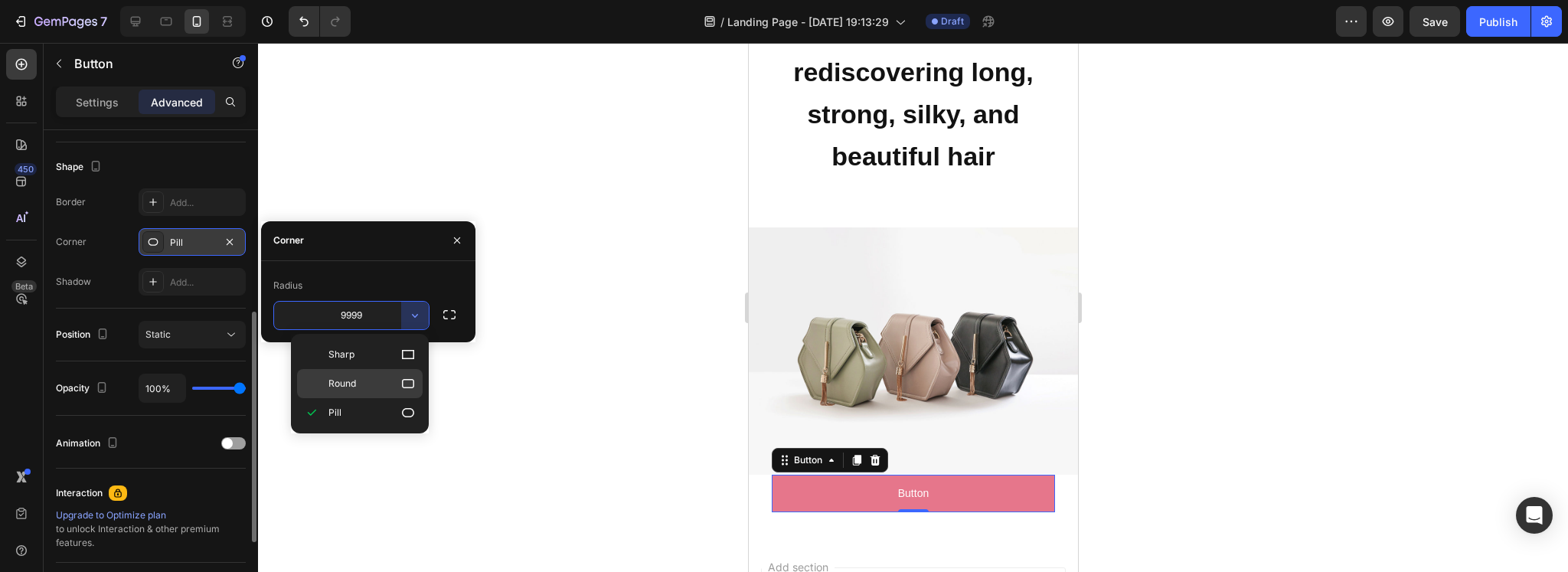
click at [352, 379] on span "Round" at bounding box center [341, 384] width 27 height 14
type input "8"
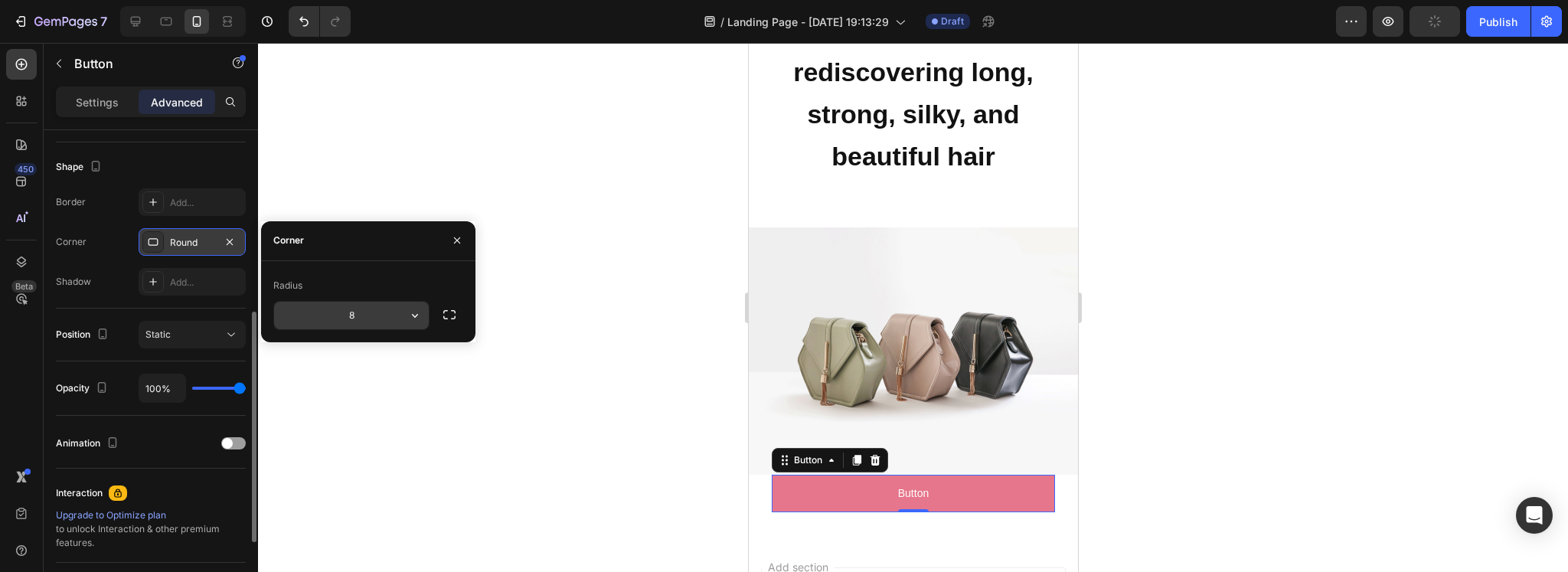
click at [372, 312] on input "8" at bounding box center [351, 315] width 154 height 27
click at [169, 155] on div "Shape" at bounding box center [151, 167] width 190 height 24
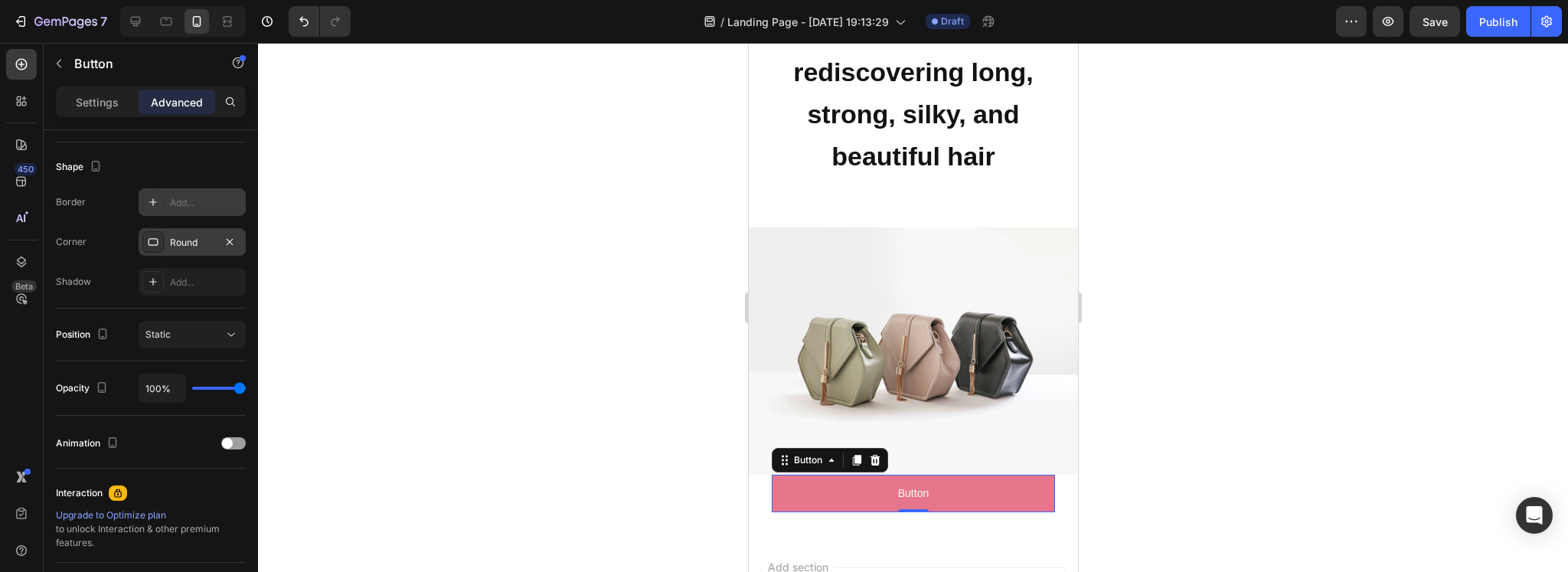
click at [171, 199] on div "Add..." at bounding box center [206, 202] width 72 height 14
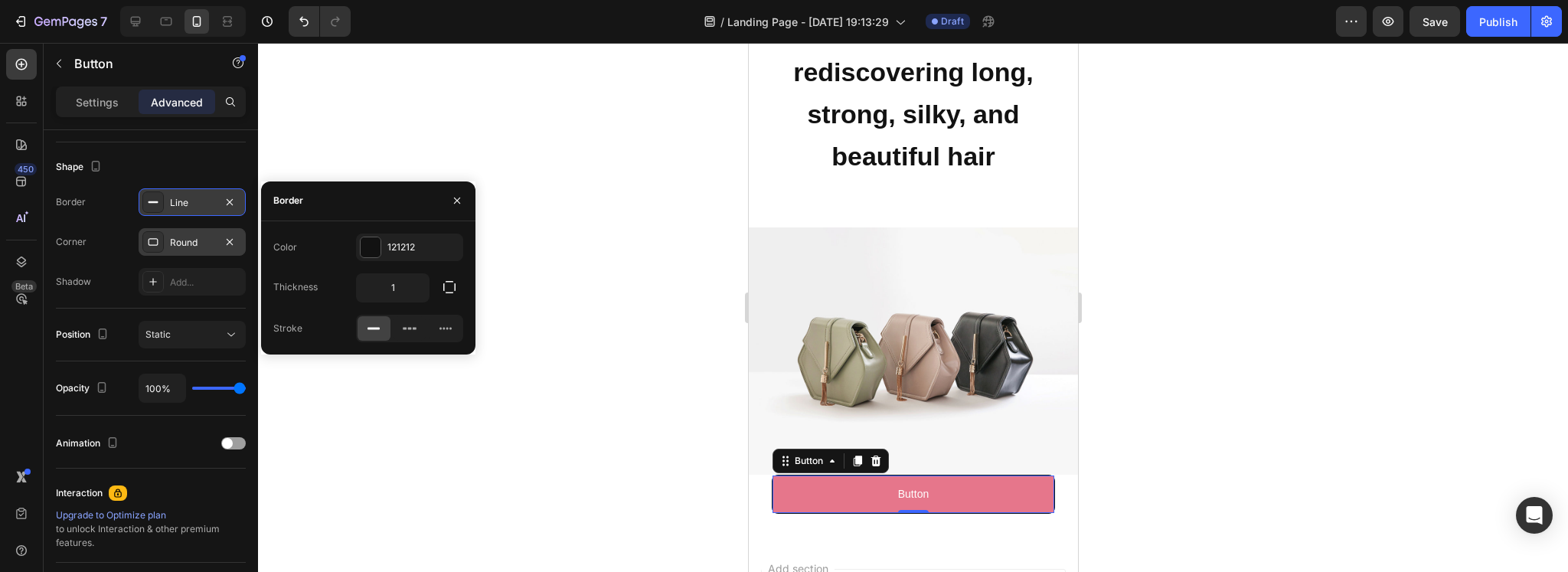
click at [128, 288] on div "Shadow Add..." at bounding box center [151, 281] width 190 height 27
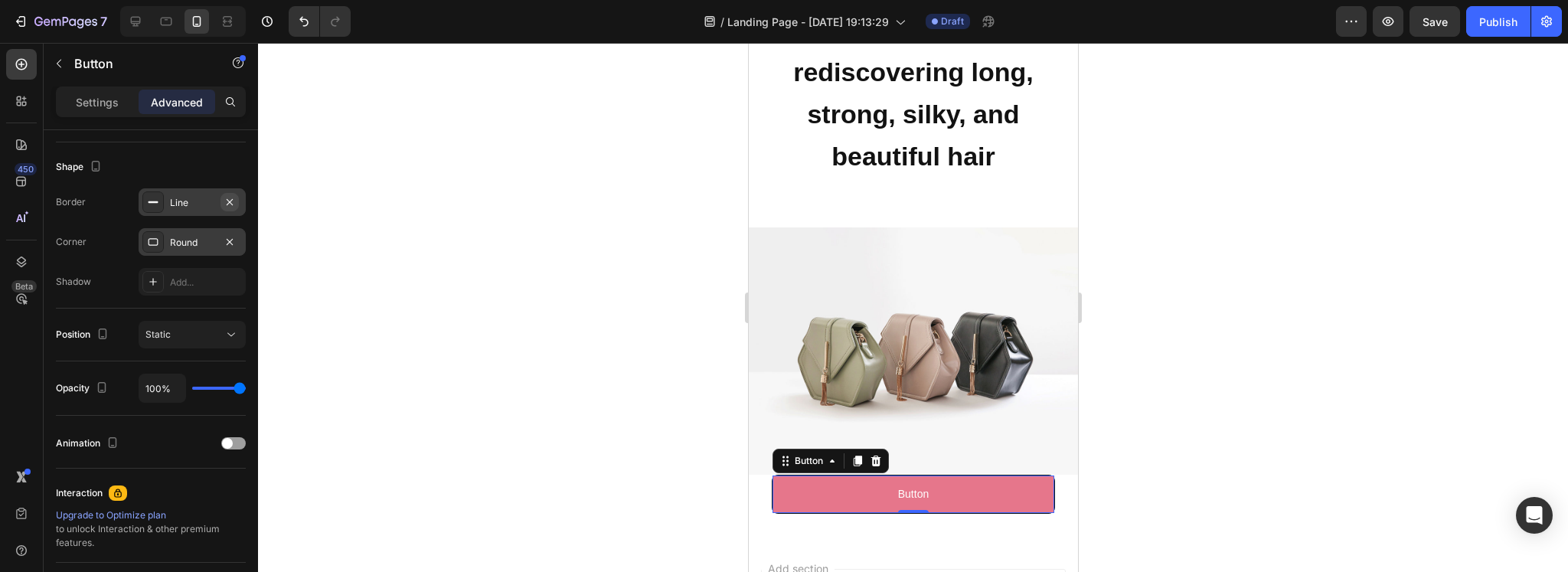
click at [232, 199] on icon "button" at bounding box center [229, 201] width 12 height 12
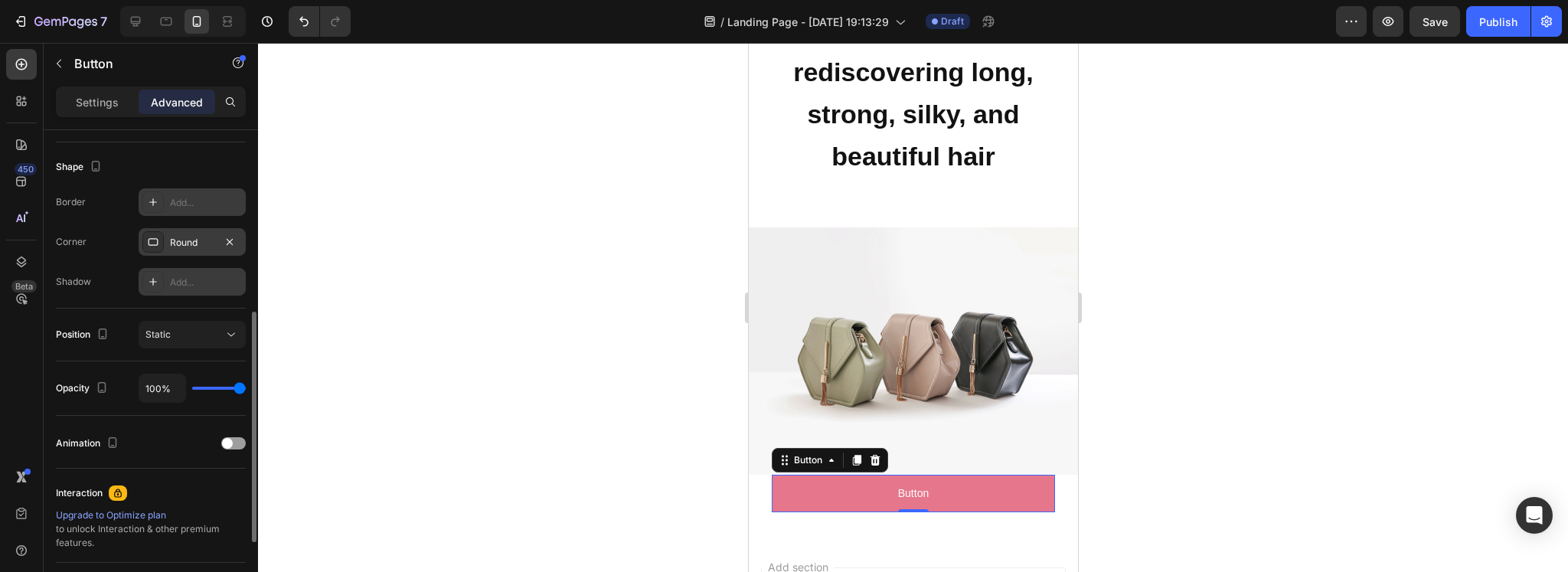
click at [186, 268] on div "Add..." at bounding box center [192, 281] width 108 height 27
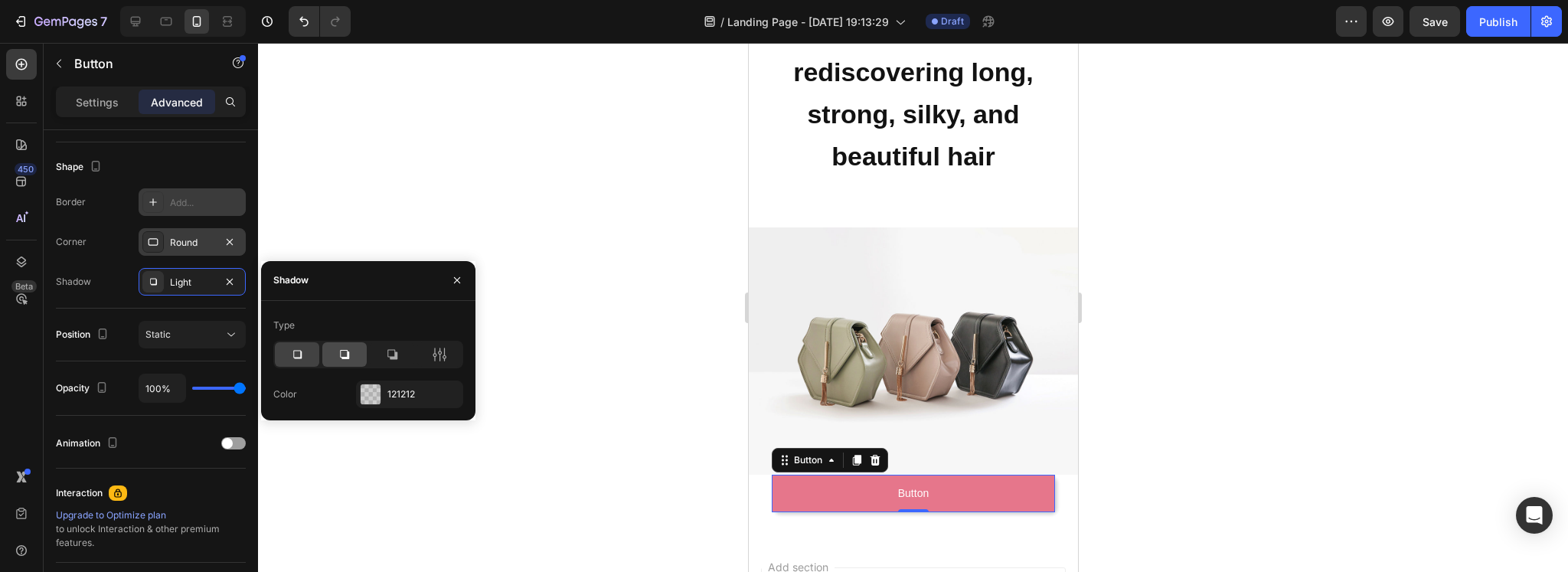
click at [337, 352] on icon at bounding box center [344, 355] width 15 height 15
click at [730, 284] on div at bounding box center [913, 307] width 1310 height 529
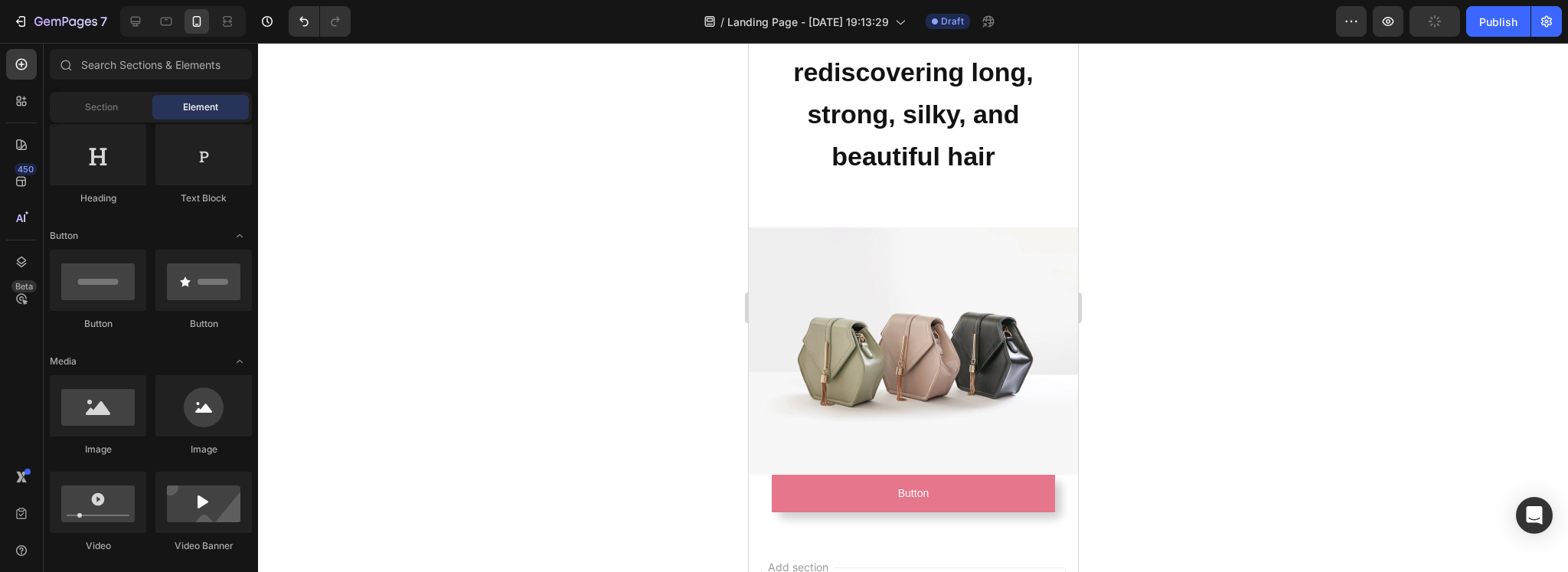
click at [654, 364] on div at bounding box center [913, 307] width 1310 height 529
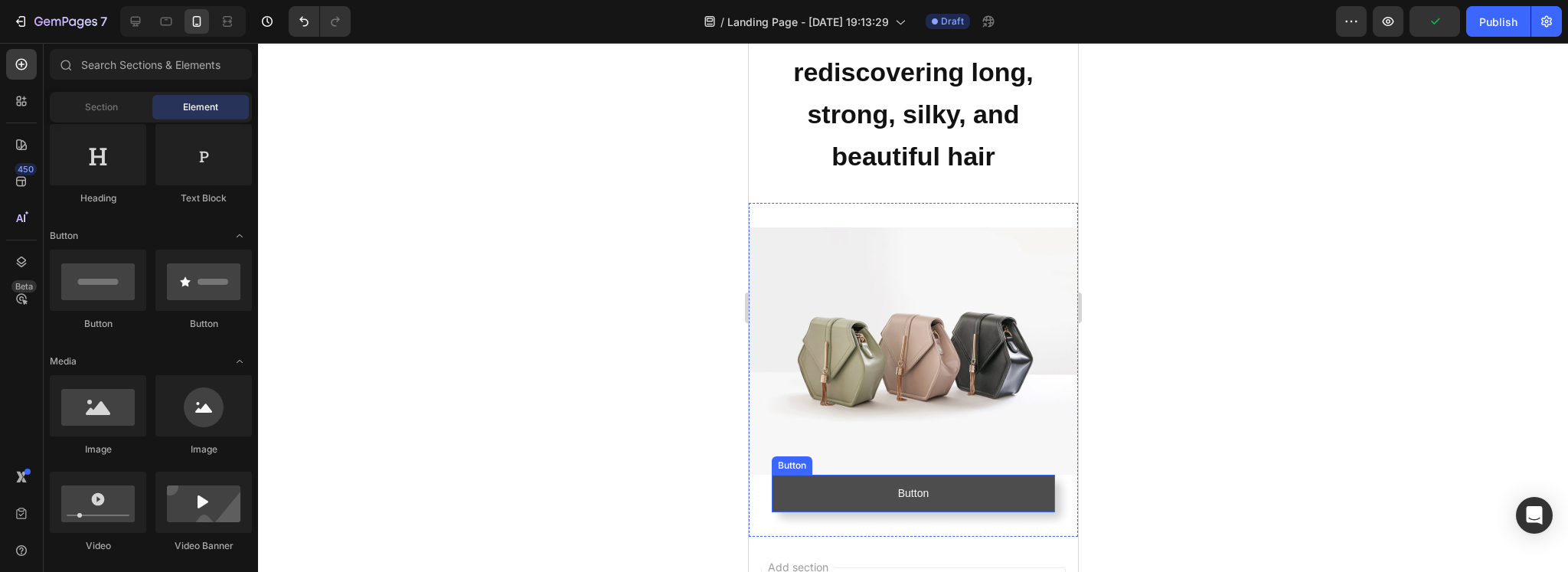
click at [941, 478] on button "Button" at bounding box center [912, 493] width 283 height 37
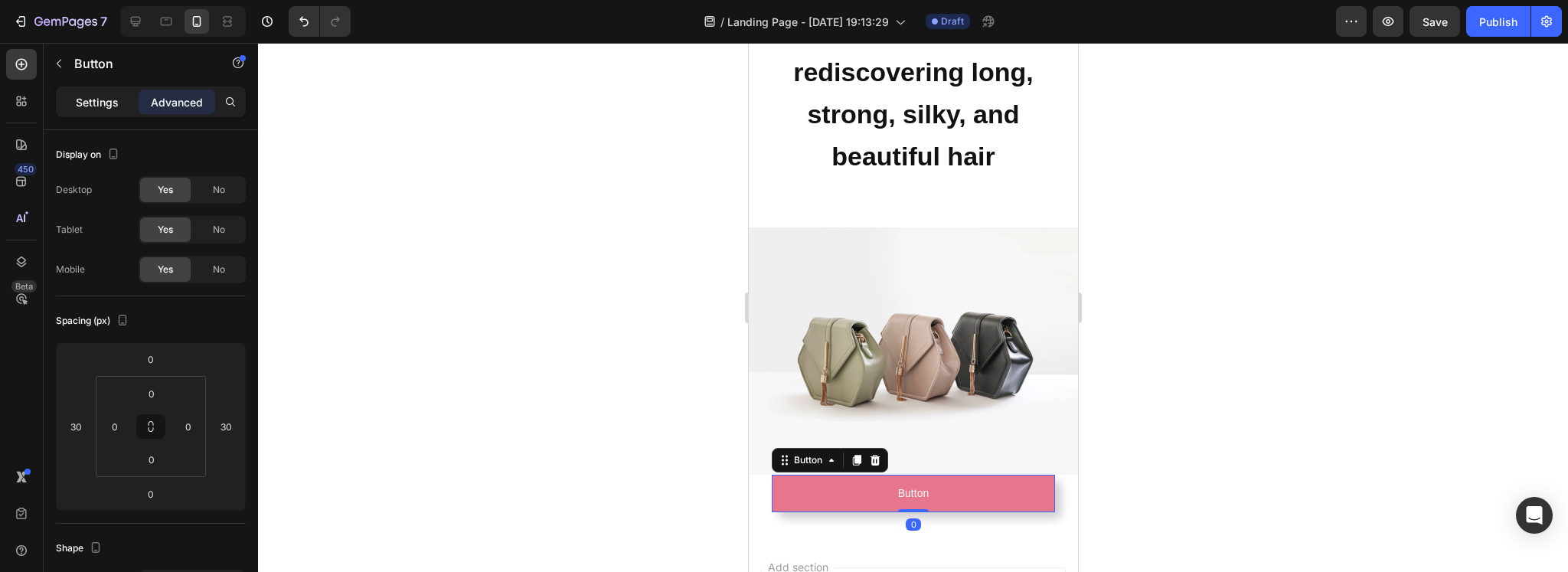
click at [94, 108] on p "Settings" at bounding box center [97, 102] width 43 height 16
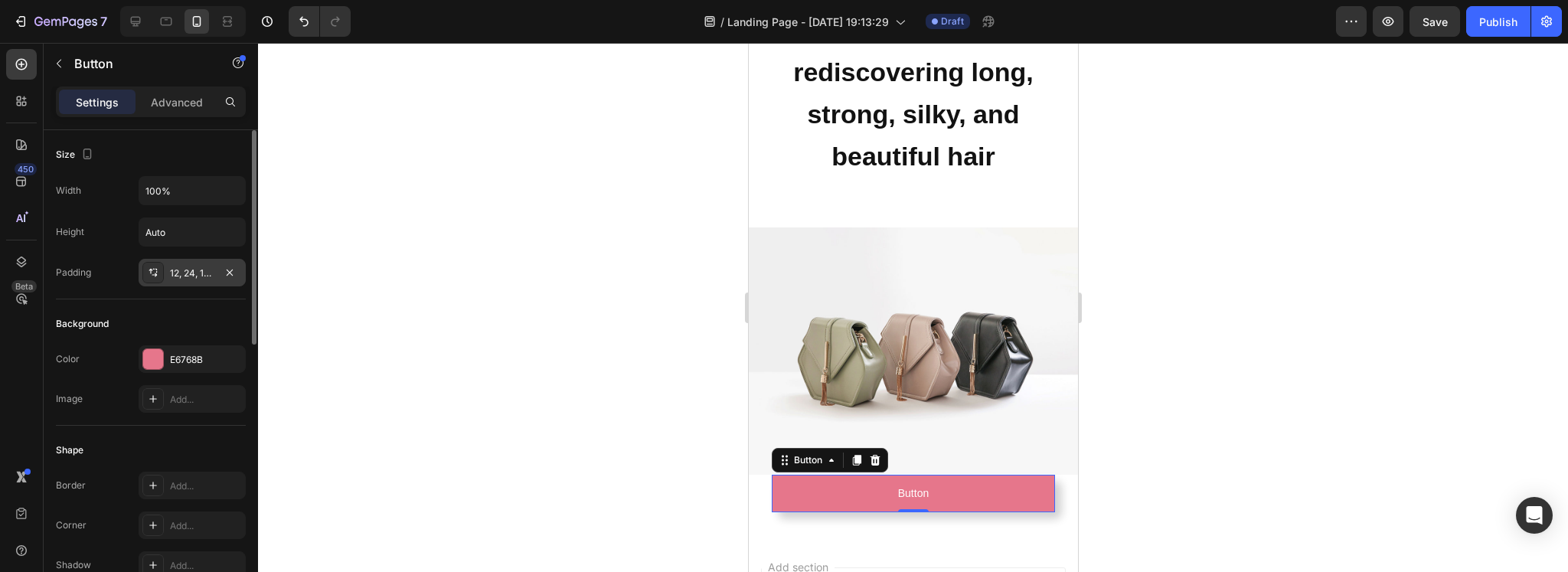
click at [177, 268] on div "12, 24, 12, 24" at bounding box center [192, 273] width 44 height 14
click at [170, 300] on div "Background Color E6768B Image Add..." at bounding box center [151, 362] width 190 height 126
click at [191, 227] on input "Auto" at bounding box center [192, 231] width 106 height 27
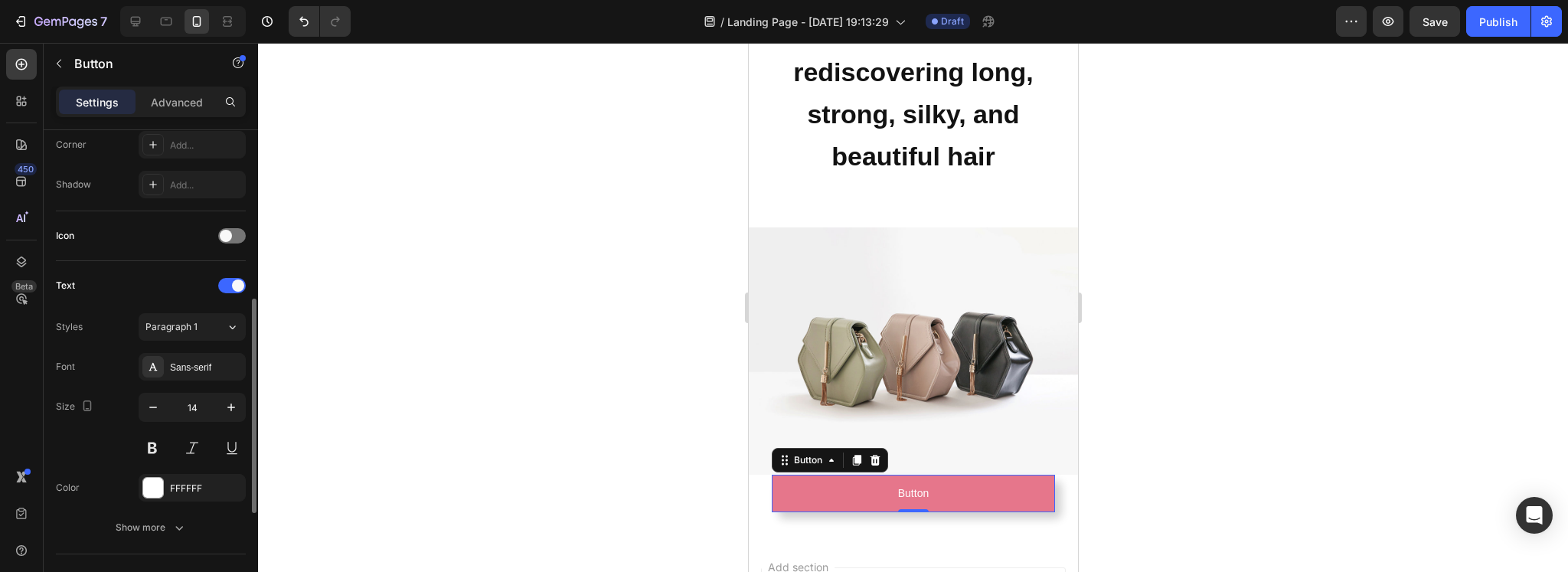
scroll to position [253, 0]
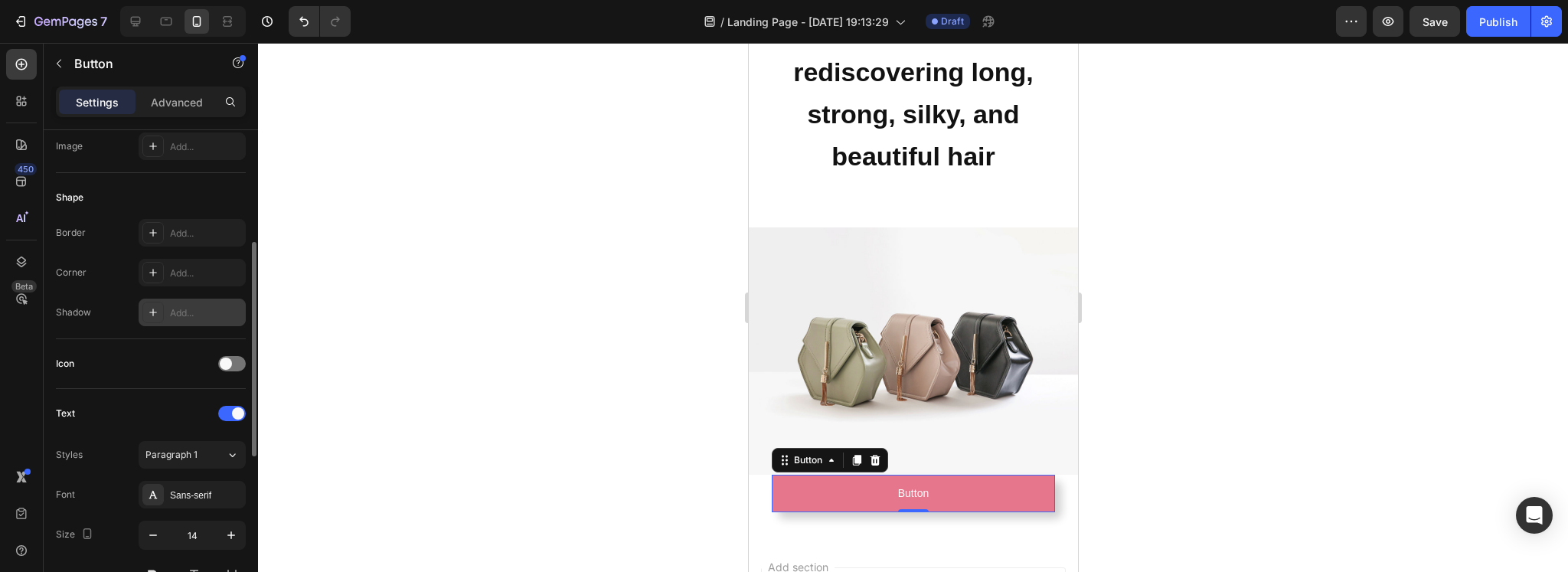
click at [163, 310] on div at bounding box center [152, 312] width 22 height 22
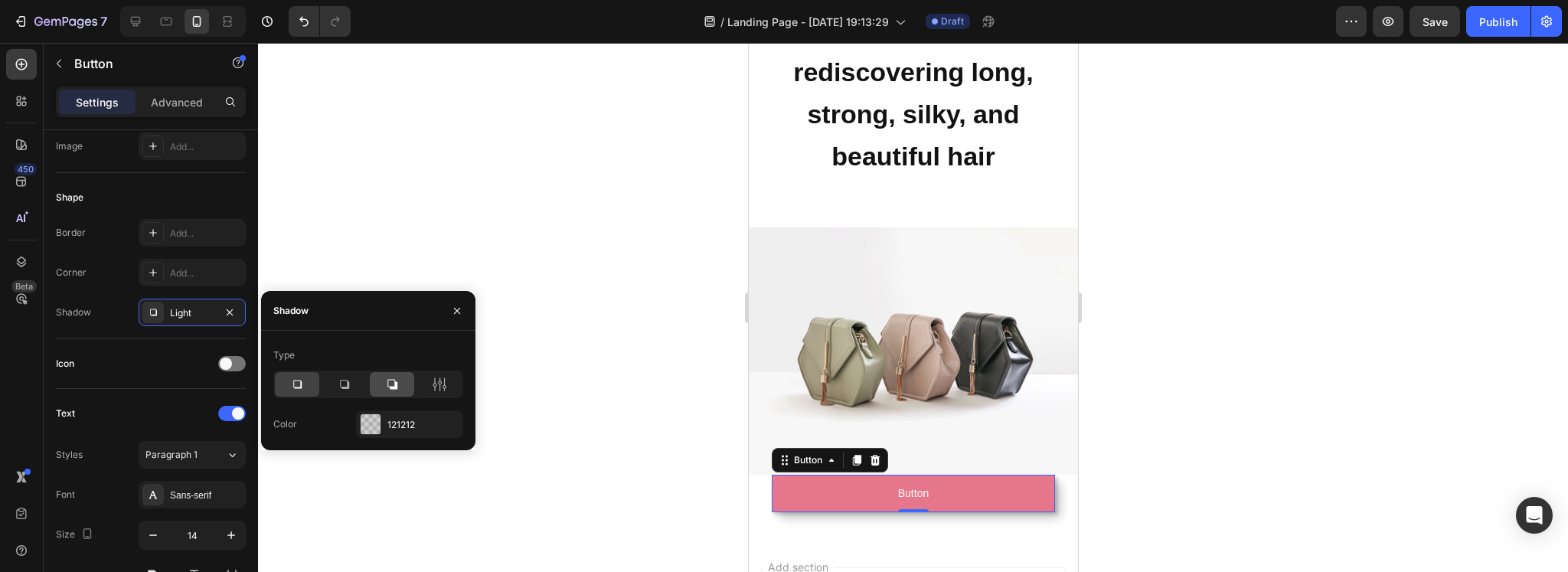
click at [401, 389] on div at bounding box center [391, 385] width 44 height 24
click at [291, 379] on icon at bounding box center [297, 385] width 15 height 15
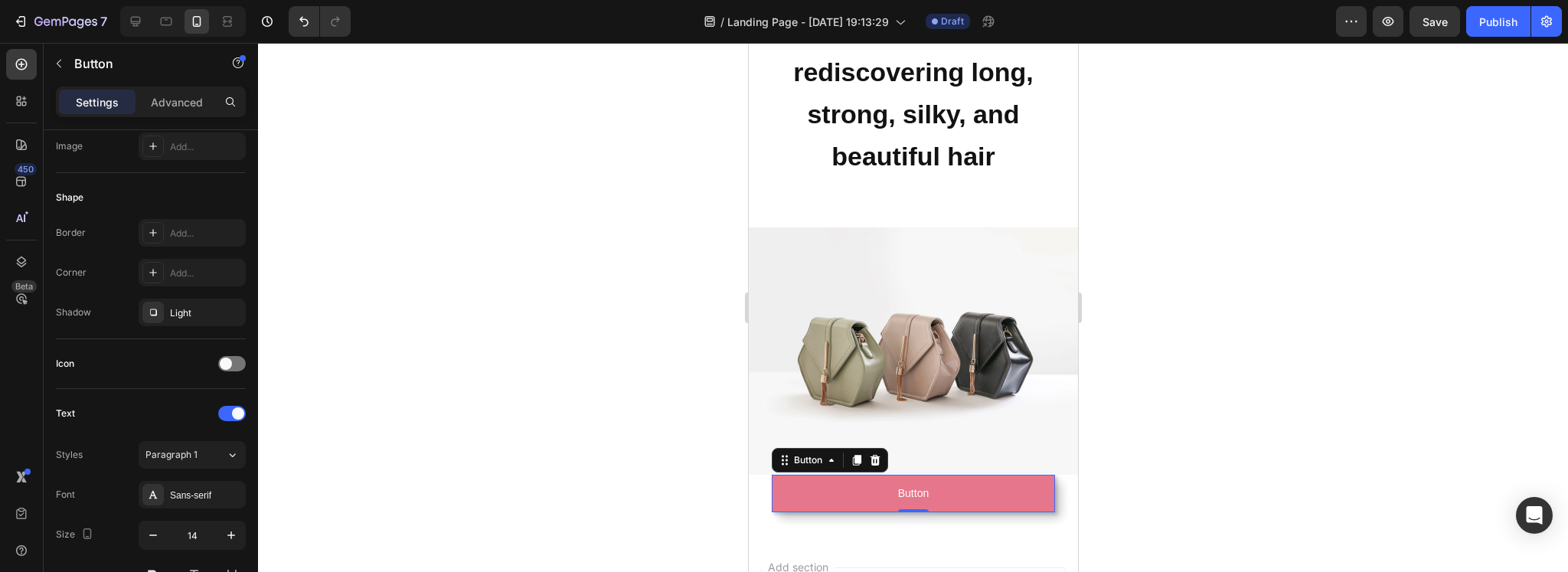
drag, startPoint x: 672, startPoint y: 377, endPoint x: 154, endPoint y: 325, distance: 520.6
click at [672, 377] on div at bounding box center [913, 307] width 1310 height 529
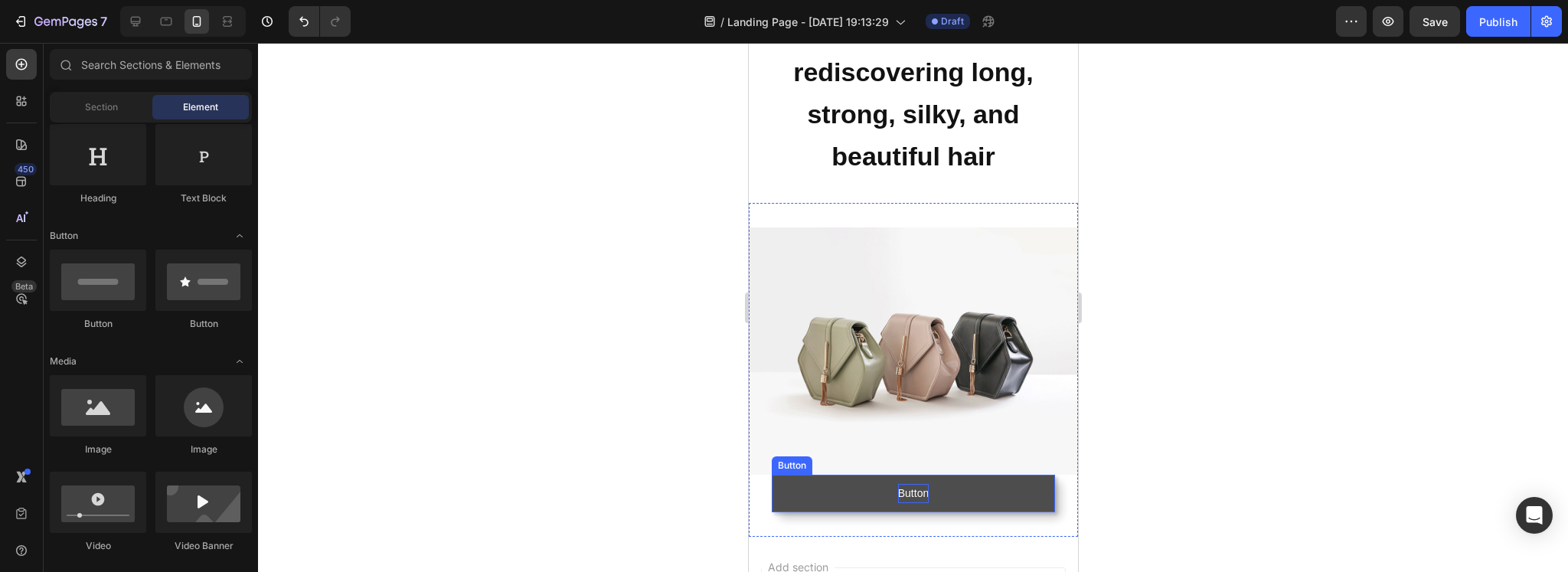
click at [916, 487] on p "Button" at bounding box center [912, 493] width 31 height 19
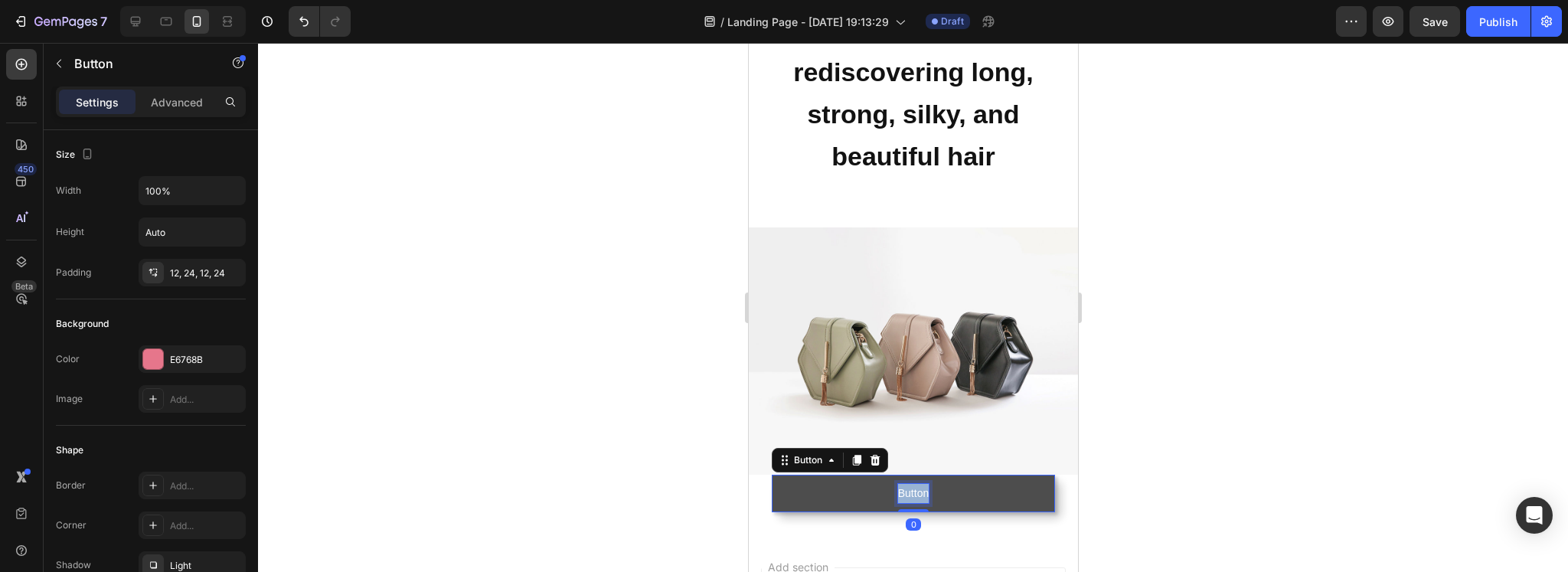
click at [916, 487] on p "Button" at bounding box center [912, 493] width 31 height 19
click at [771, 475] on button "DISCOVERY" at bounding box center [912, 493] width 283 height 37
click at [921, 485] on p "DISCOVERY HERE" at bounding box center [913, 493] width 95 height 19
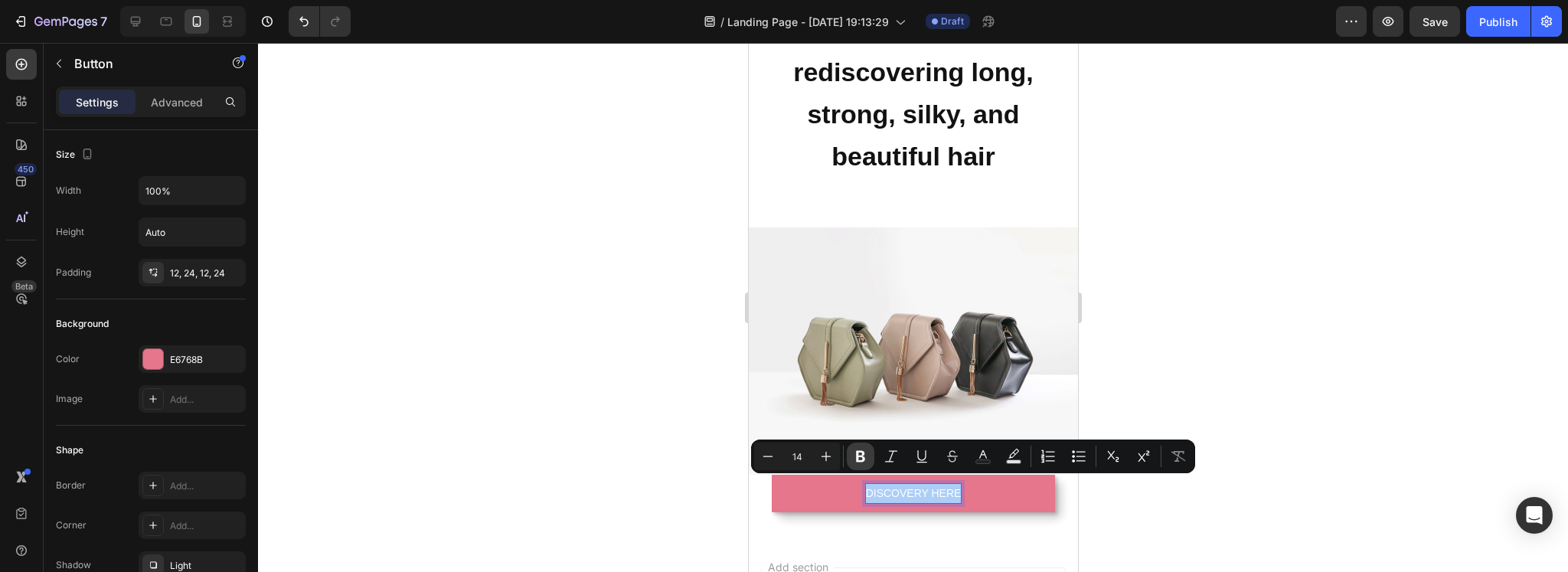
click at [861, 461] on icon "Editor contextual toolbar" at bounding box center [861, 457] width 9 height 11
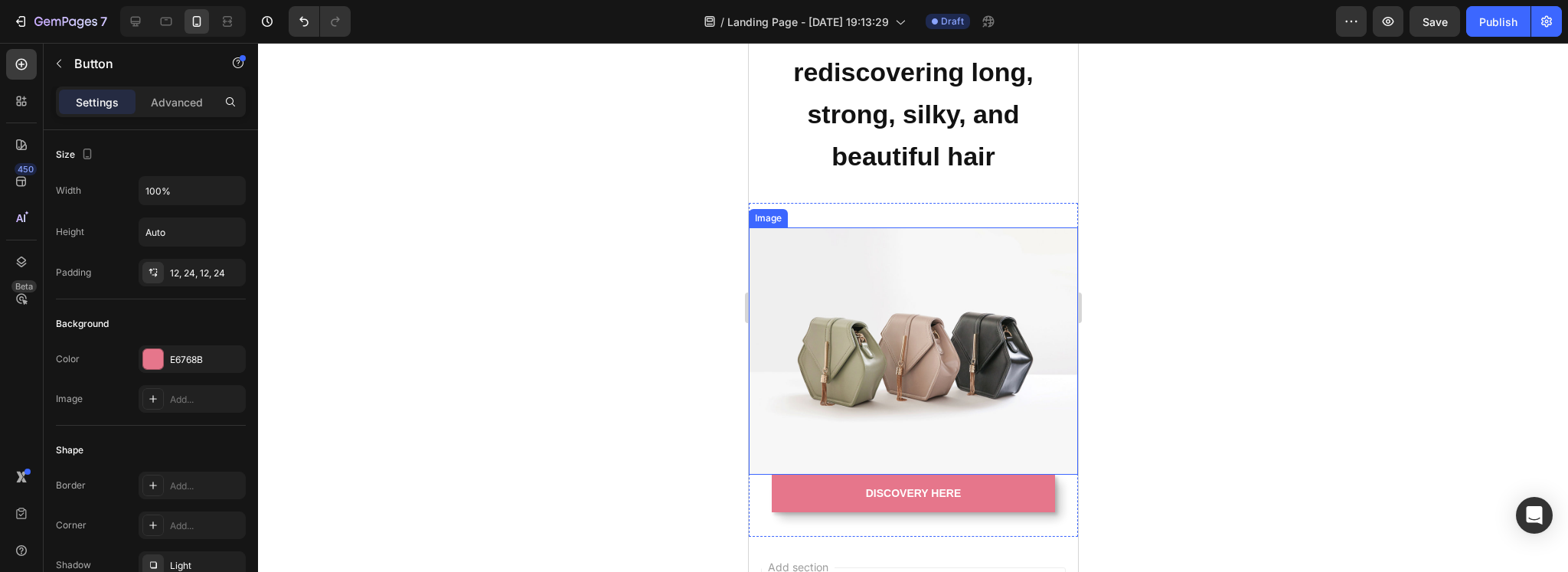
click at [833, 464] on img at bounding box center [912, 351] width 329 height 247
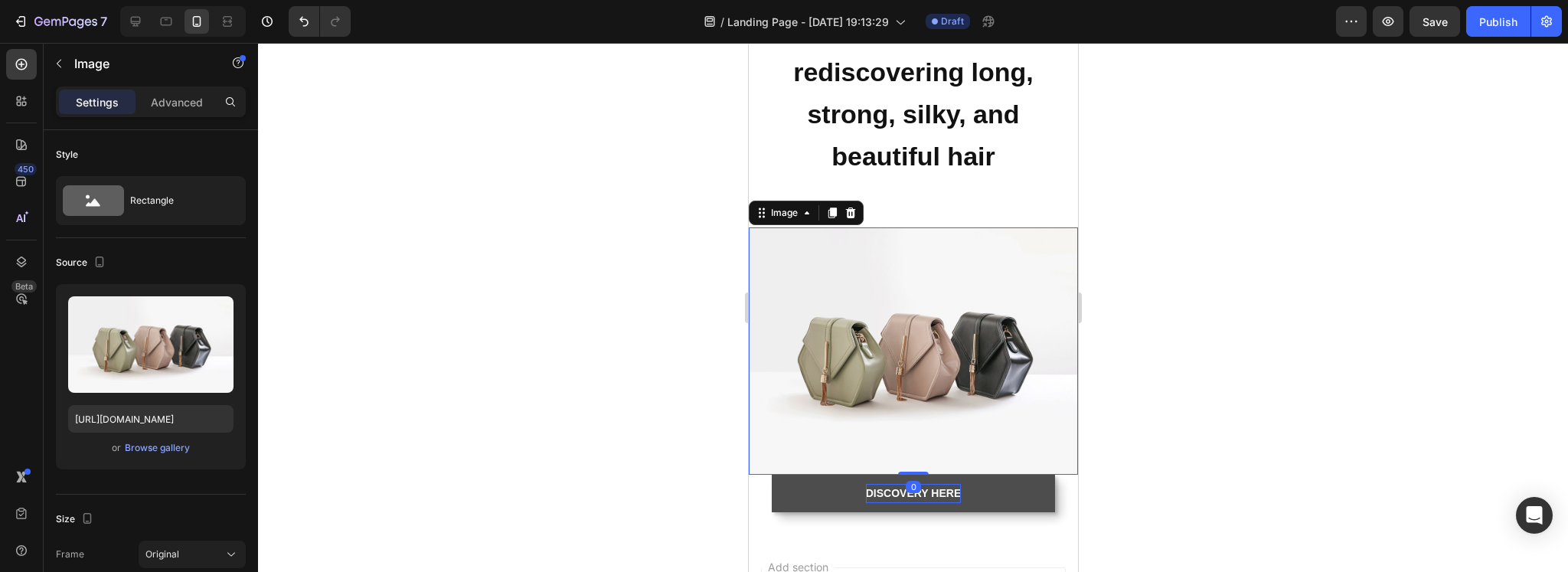
click at [893, 487] on strong "DISCOVERY HERE" at bounding box center [912, 492] width 94 height 12
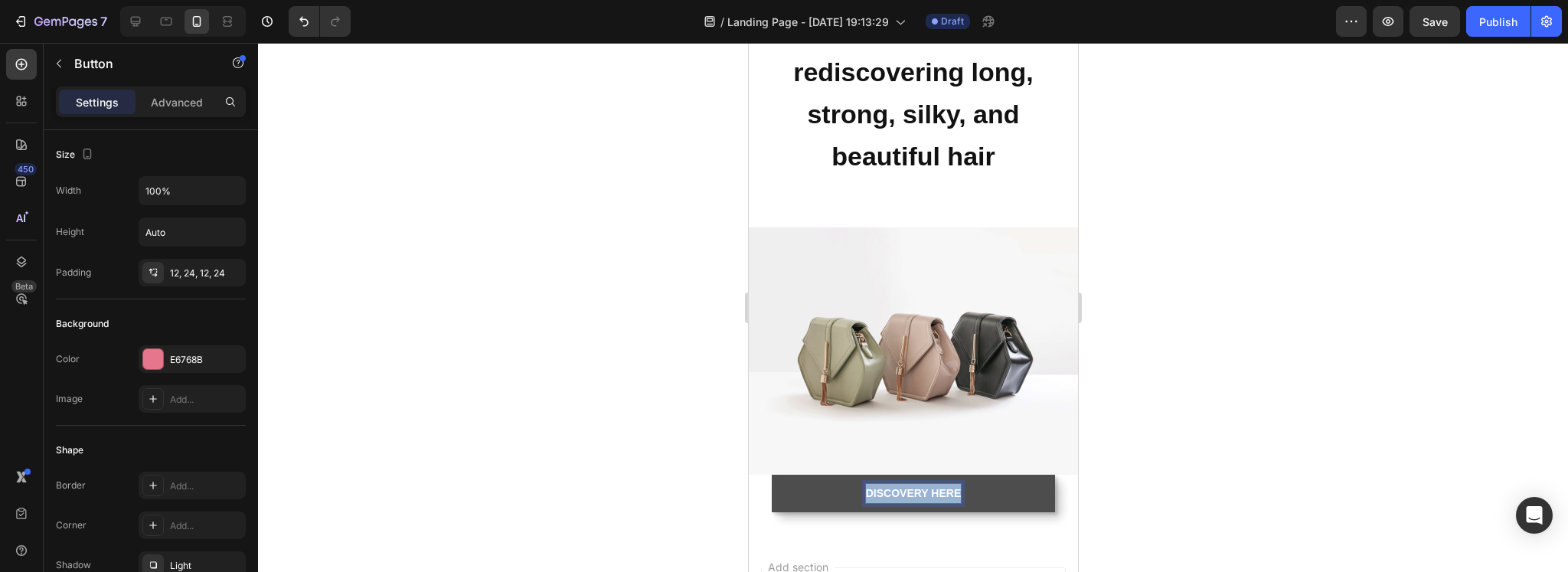
click at [893, 487] on strong "DISCOVERY HERE" at bounding box center [912, 492] width 94 height 12
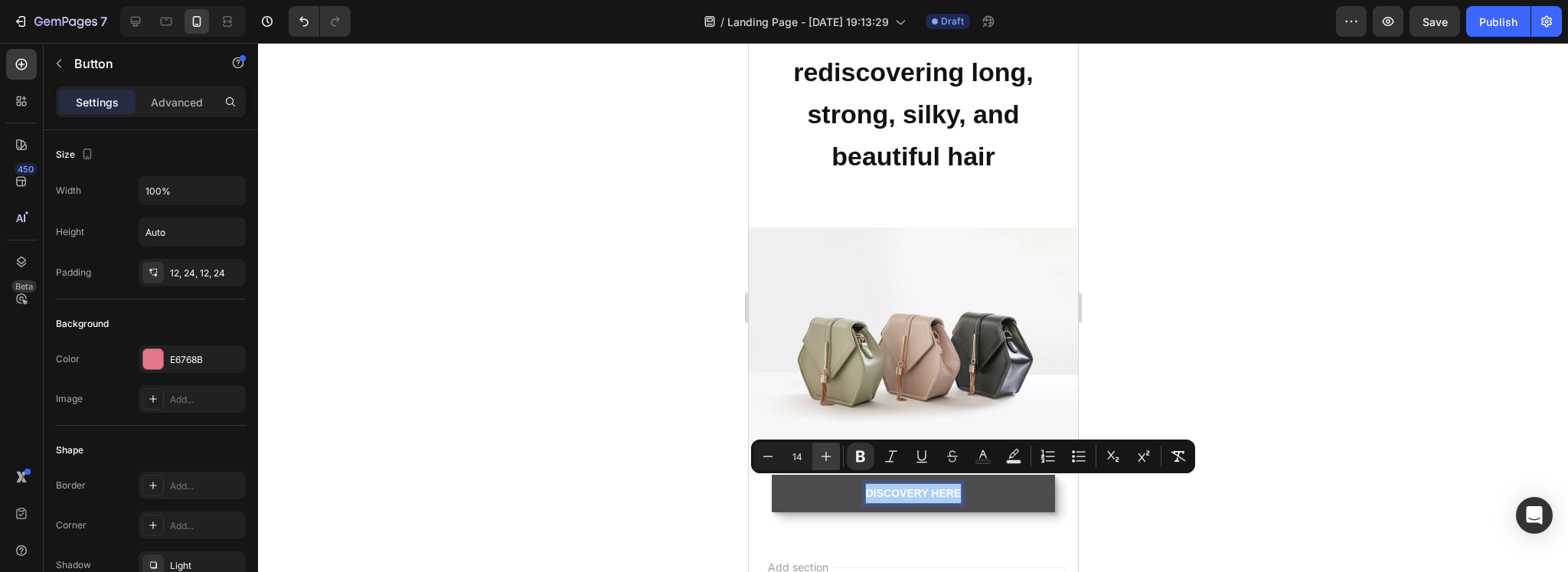
click at [833, 458] on button "Plus" at bounding box center [825, 456] width 27 height 27
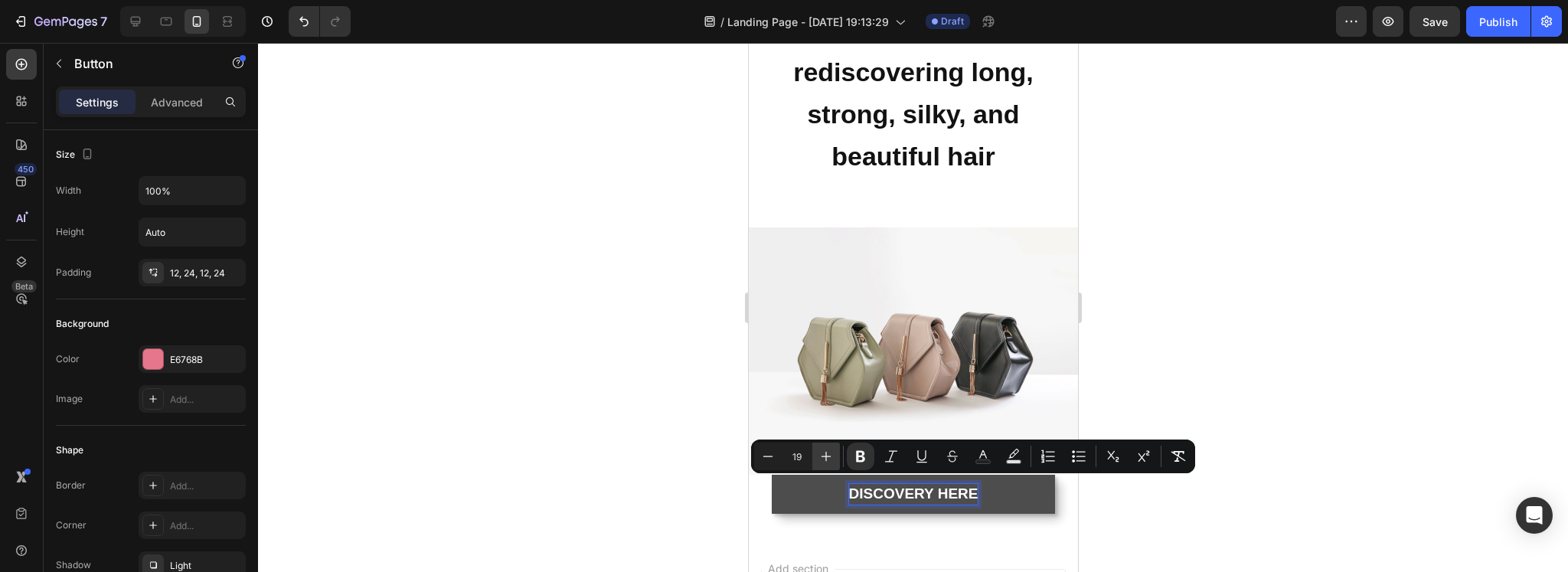
click at [833, 458] on button "Plus" at bounding box center [825, 456] width 27 height 27
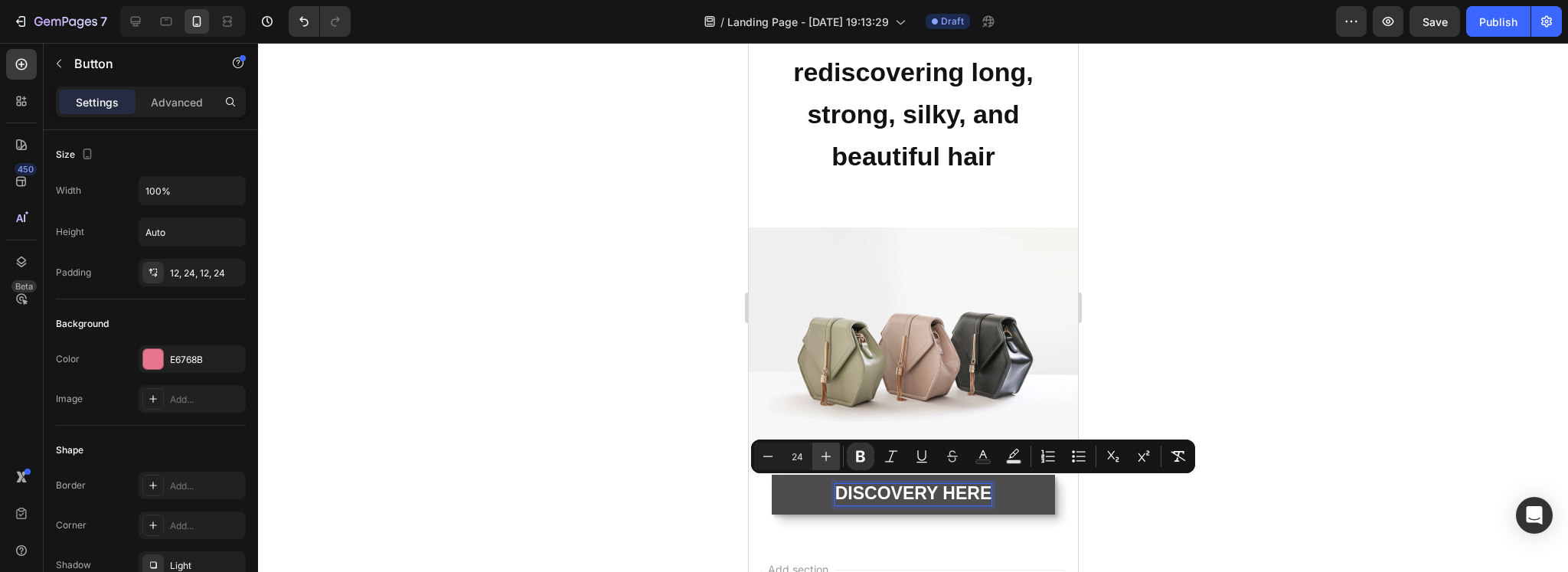
click at [833, 458] on button "Plus" at bounding box center [825, 456] width 27 height 27
type input "28"
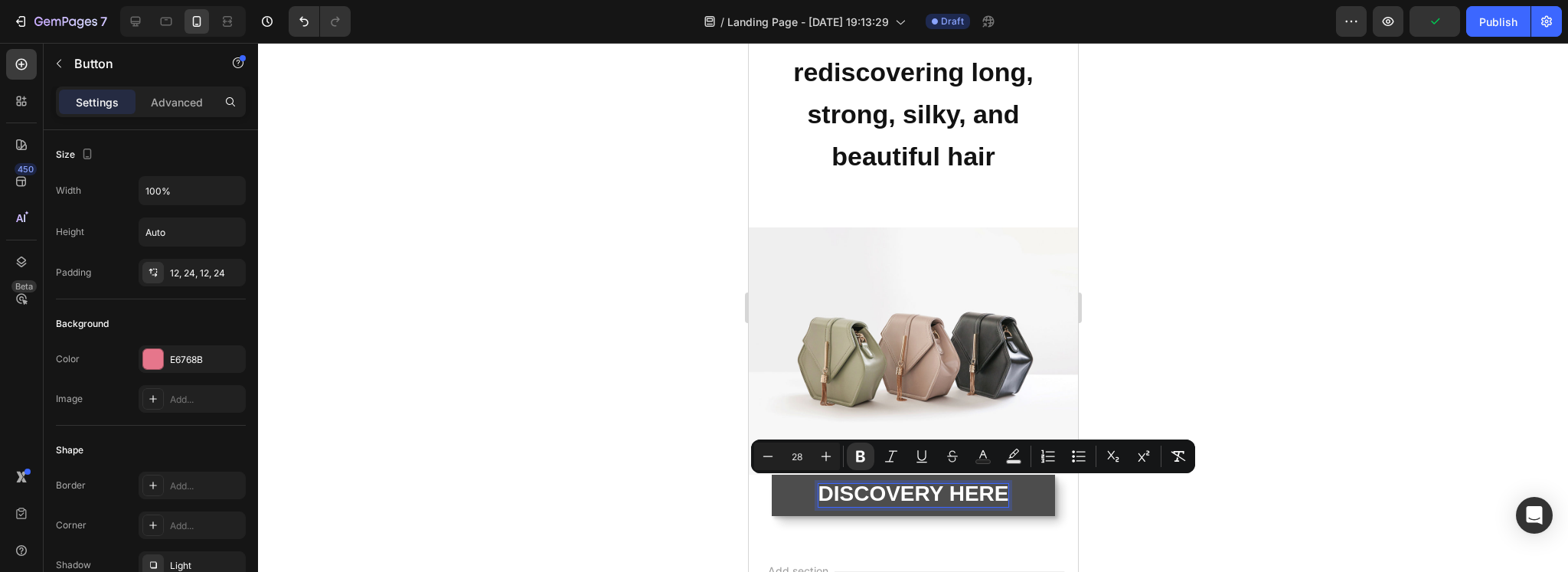
click at [1464, 429] on div at bounding box center [913, 307] width 1310 height 529
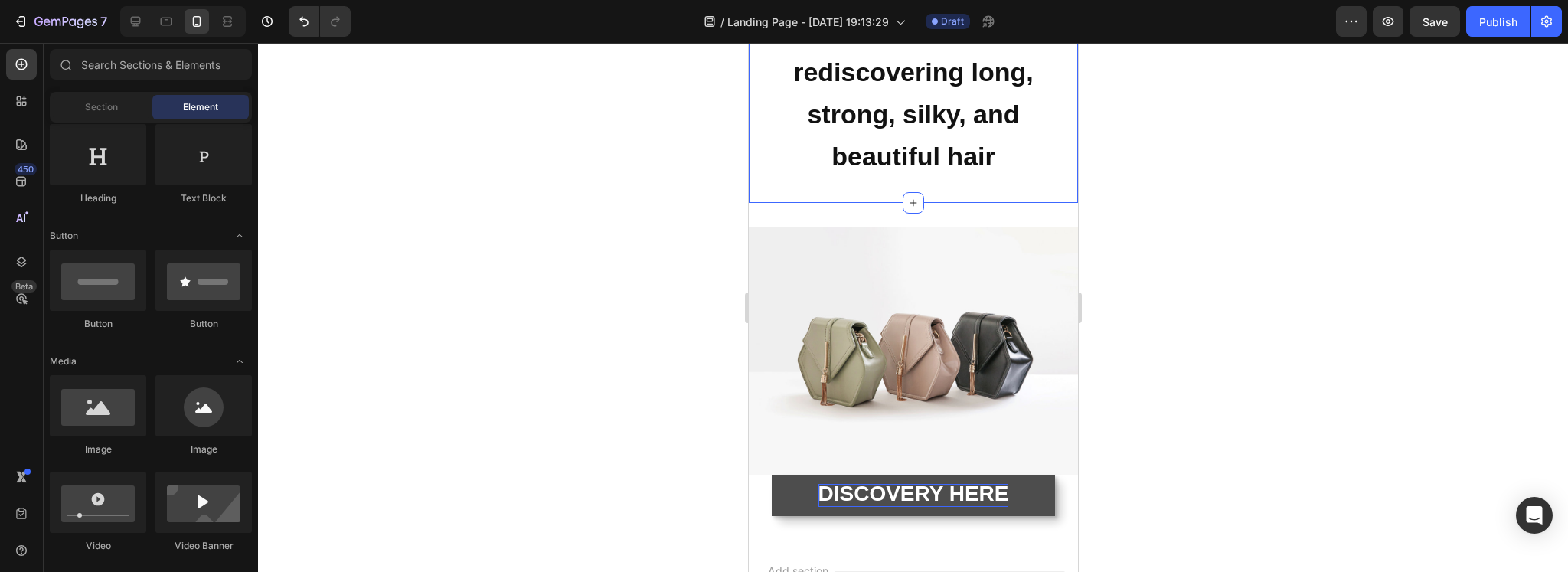
click at [963, 196] on div "⁠⁠⁠⁠⁠⁠⁠ Discover how women around the world are rediscovering long, strong, sil…" at bounding box center [912, 70] width 329 height 263
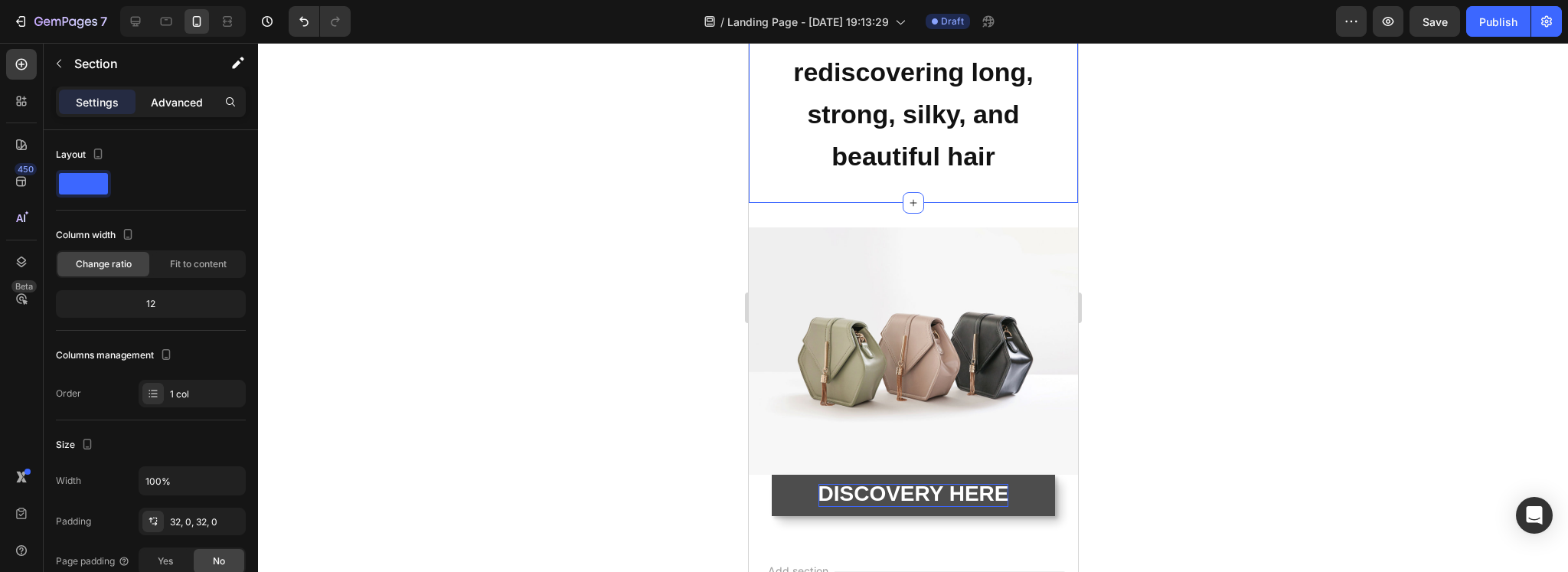
click at [171, 101] on p "Advanced" at bounding box center [177, 102] width 52 height 16
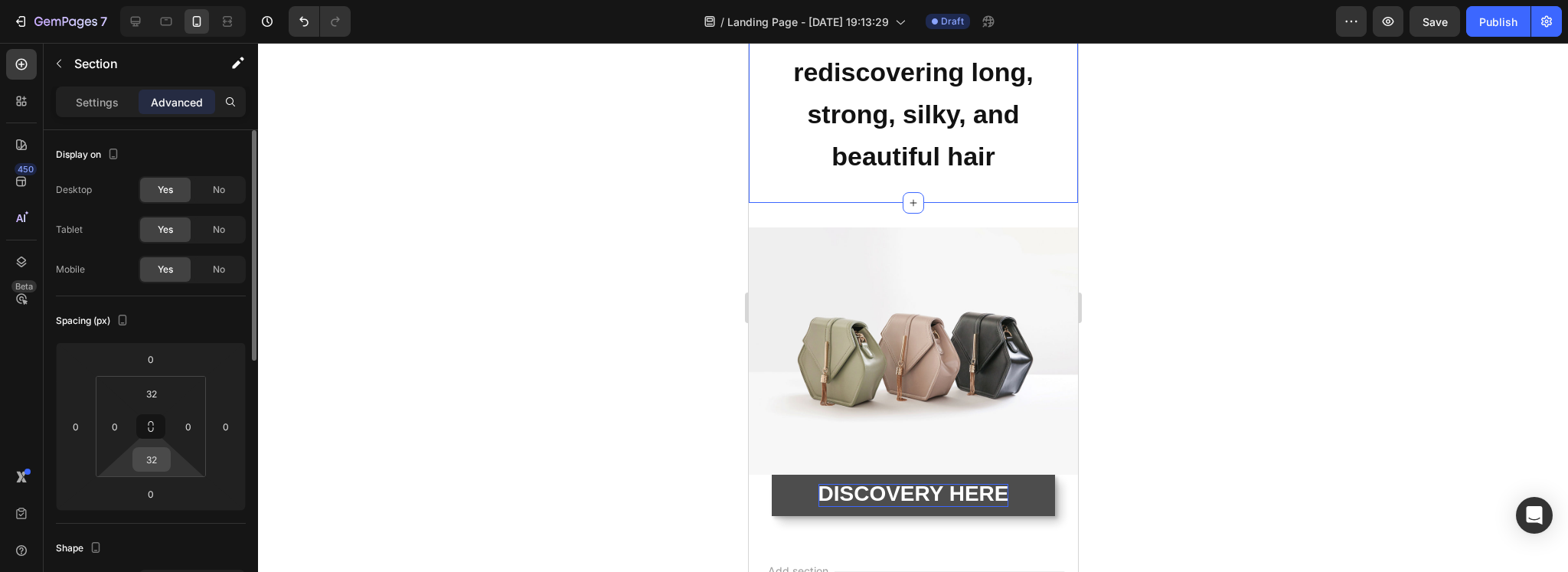
click at [162, 456] on input "32" at bounding box center [152, 460] width 31 height 23
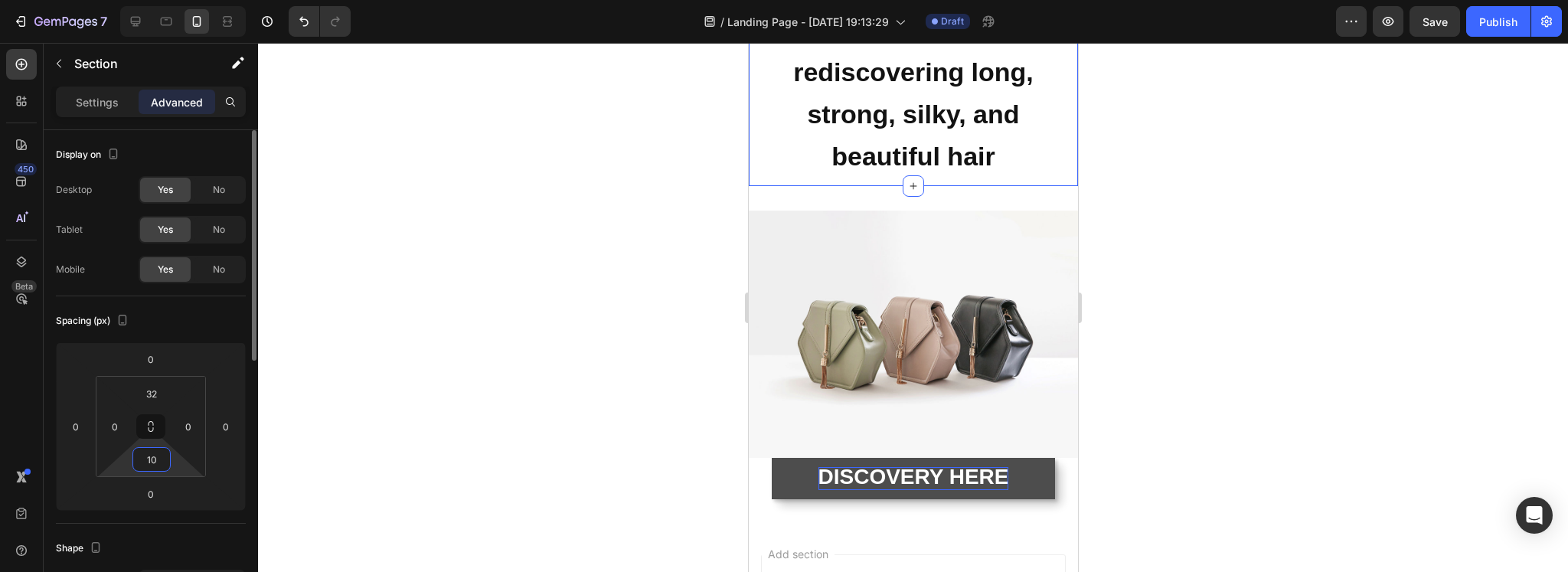
click at [150, 0] on html "7 Version history / Landing Page - [DATE] 19:13:29 Draft Preview Save Publish 4…" at bounding box center [784, 0] width 1568 height 0
click at [149, 464] on input "10" at bounding box center [152, 460] width 31 height 23
type input "0"
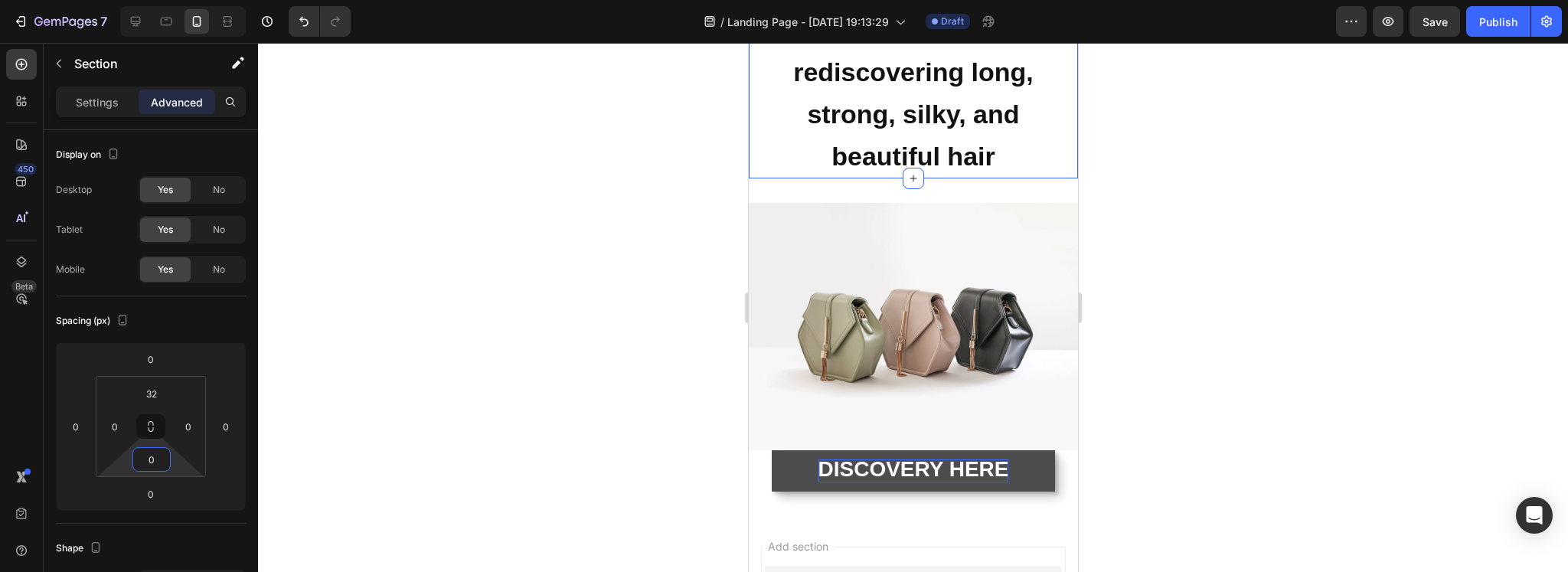
click at [465, 343] on div at bounding box center [913, 307] width 1310 height 529
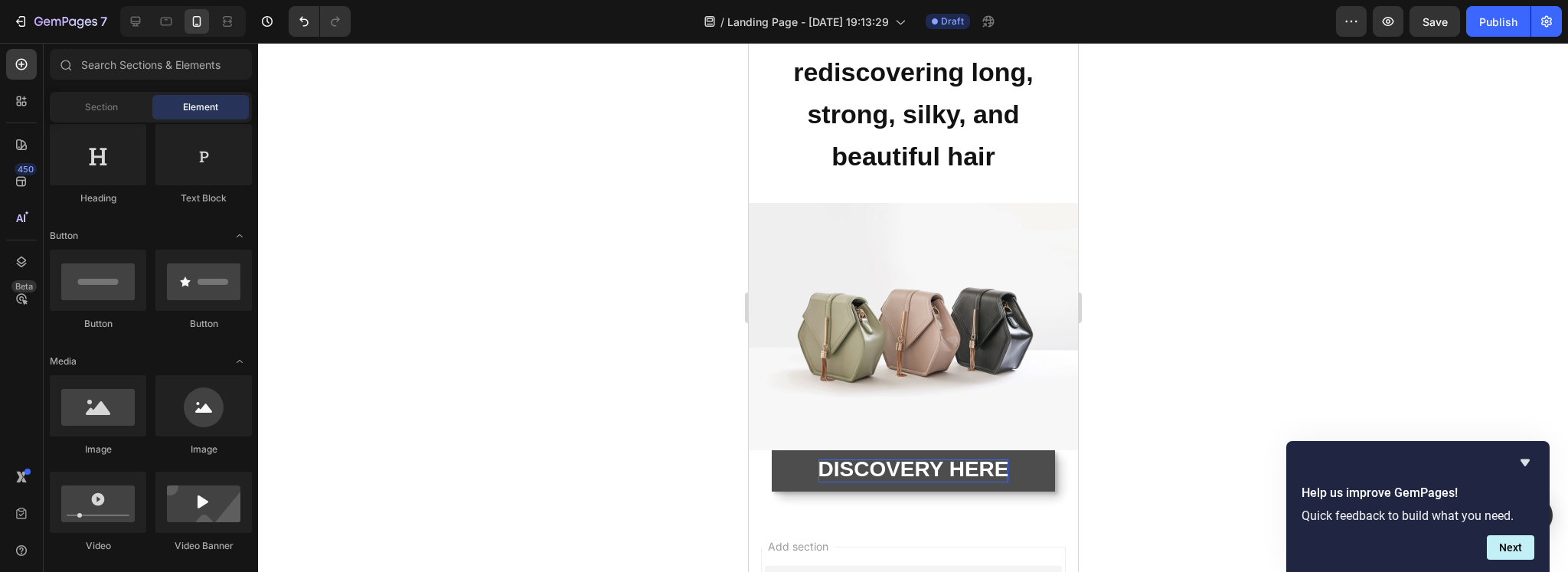
click at [802, 327] on img at bounding box center [912, 327] width 329 height 247
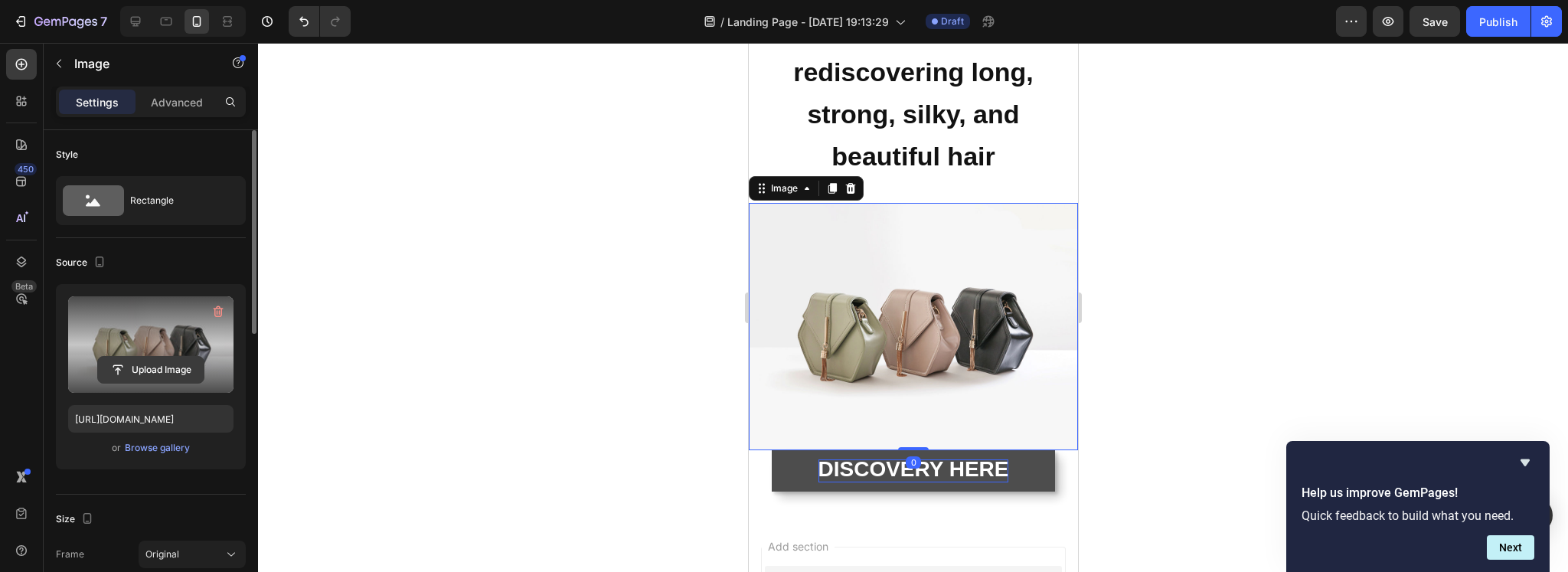
click at [150, 367] on input "file" at bounding box center [151, 370] width 106 height 26
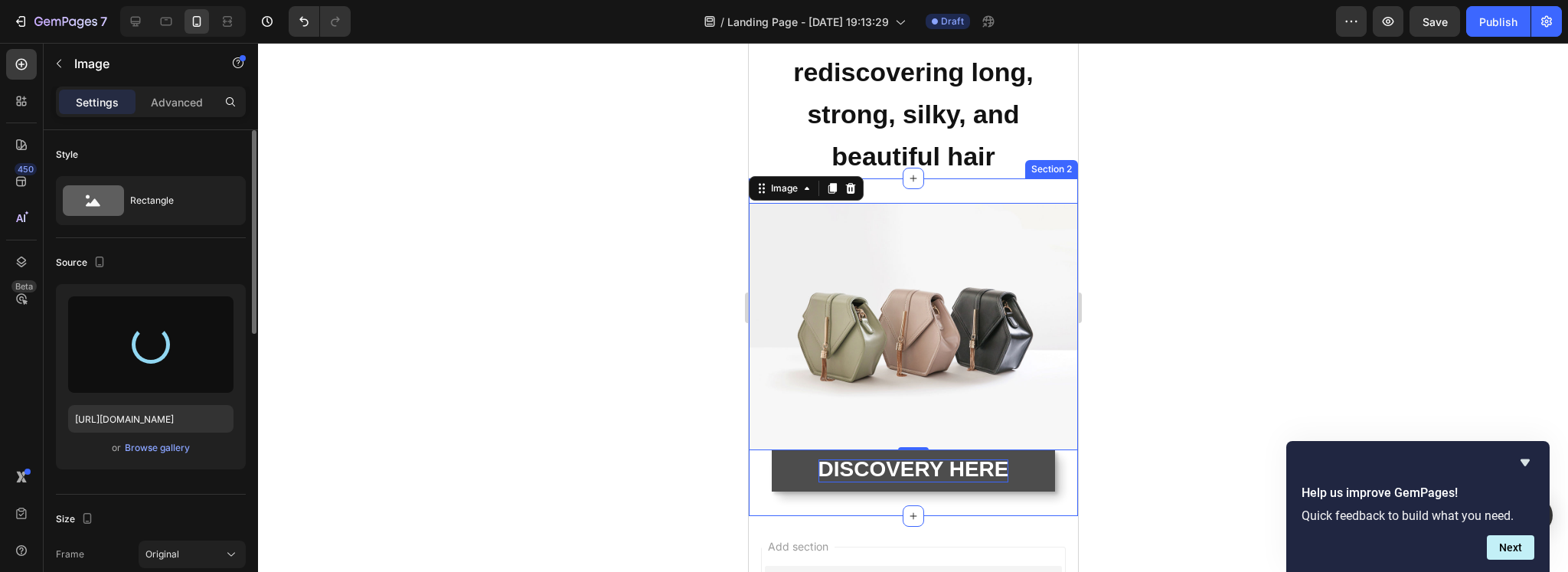
type input "[URL][DOMAIN_NAME]"
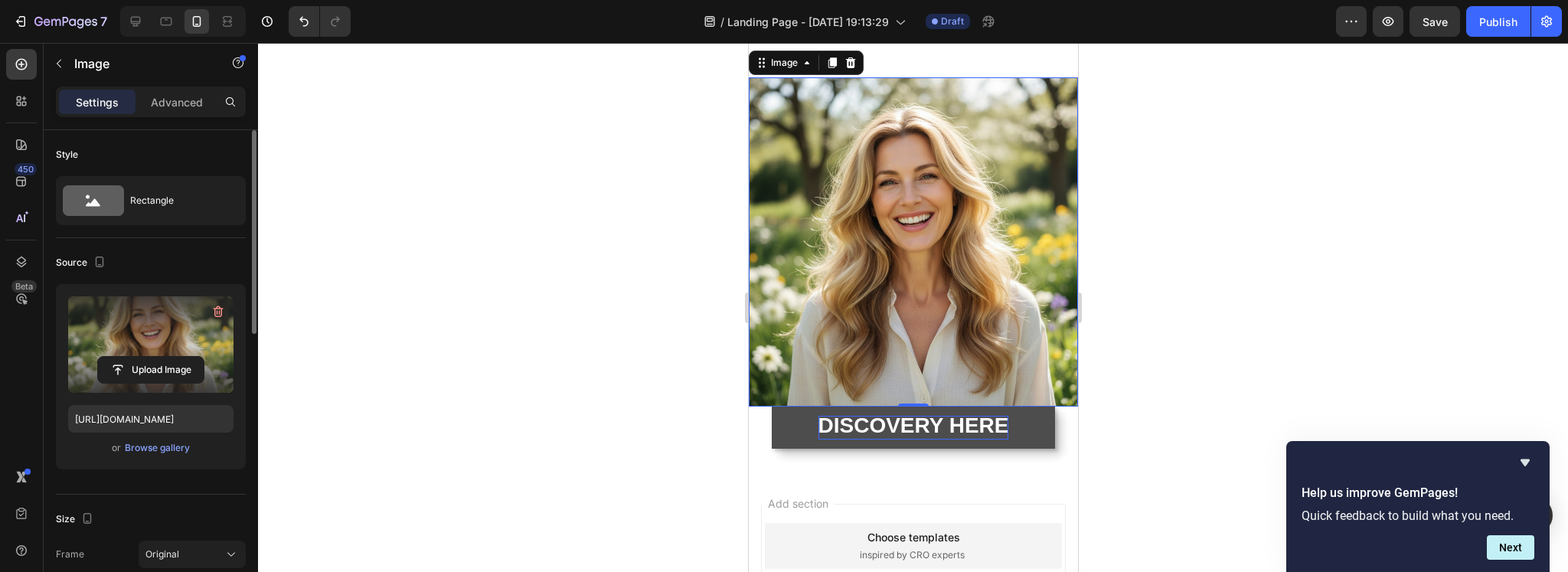
scroll to position [263, 0]
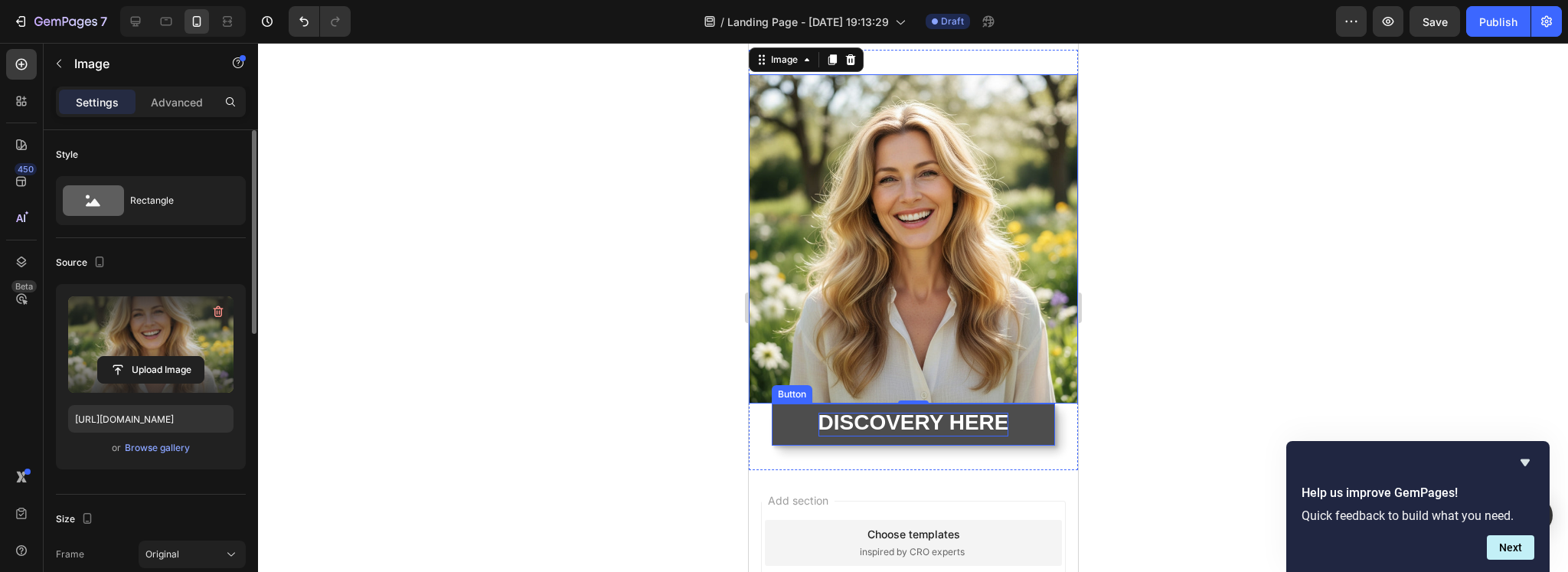
click at [879, 411] on strong "DISCOVERY HERE" at bounding box center [913, 422] width 191 height 23
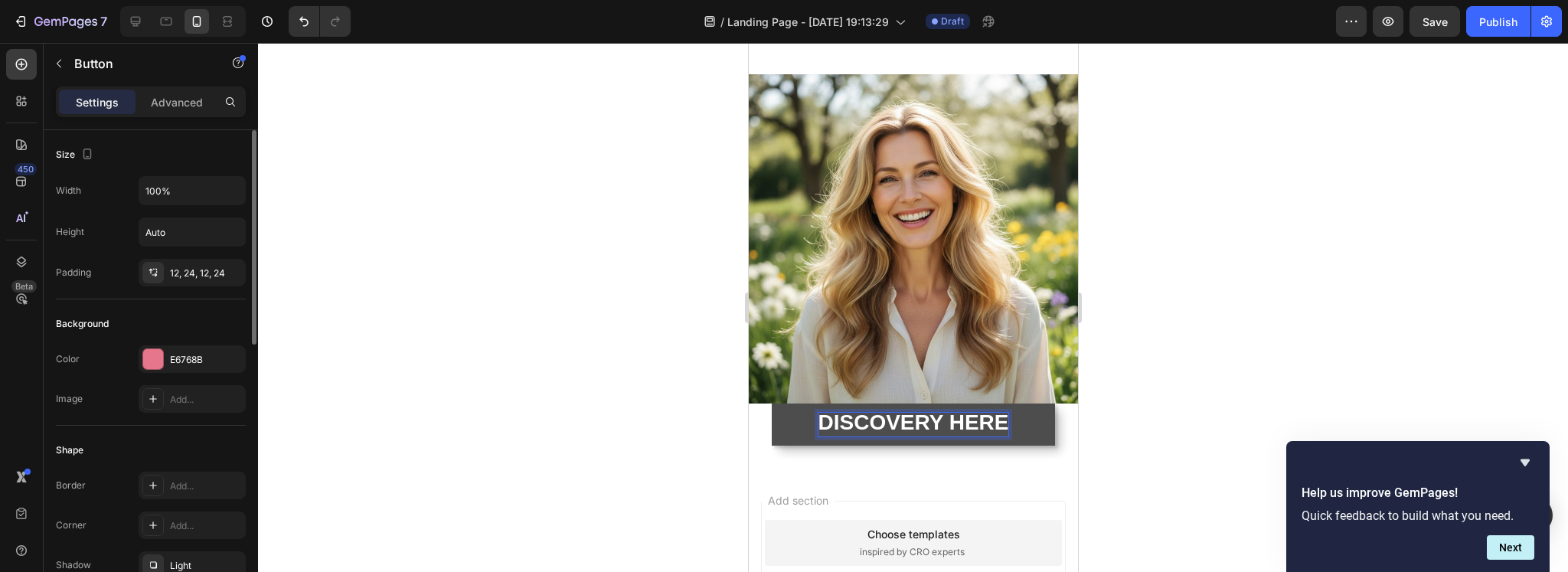
click at [933, 418] on strong "DISCOVERY HERE" at bounding box center [913, 422] width 191 height 23
click at [950, 415] on strong "DISCOVER HERE" at bounding box center [912, 422] width 178 height 23
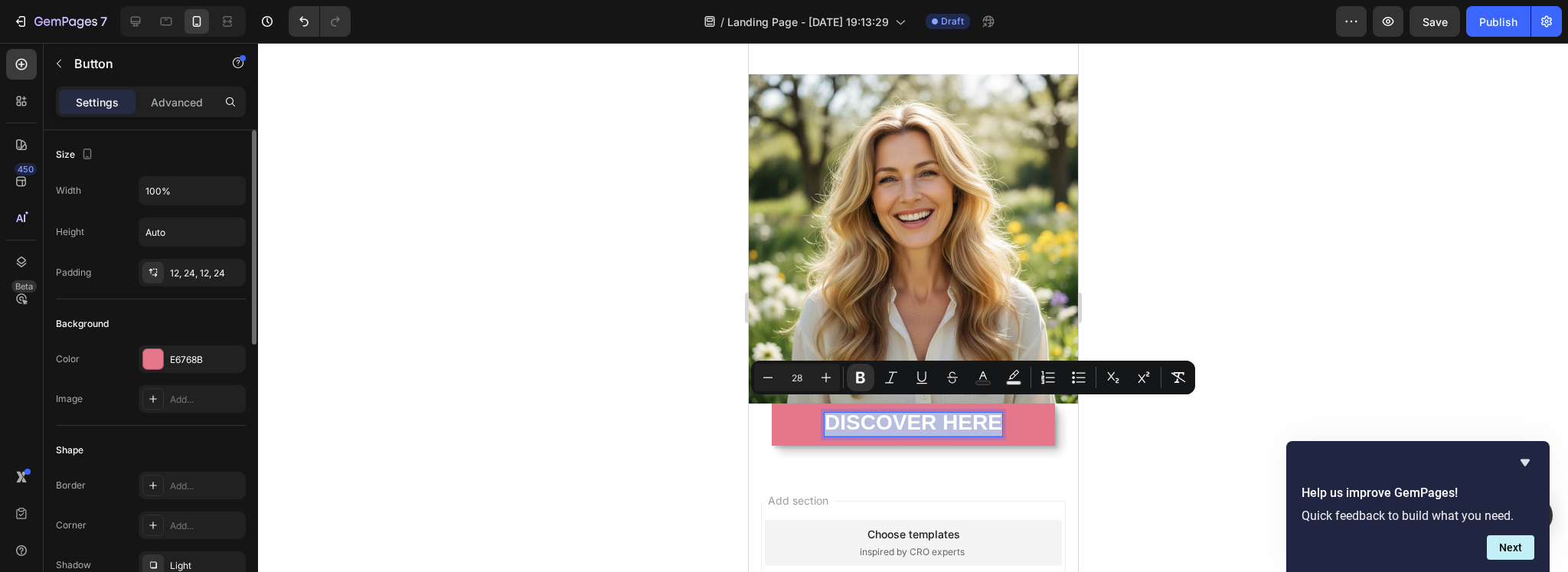
copy strong "DISCOVER HERE"
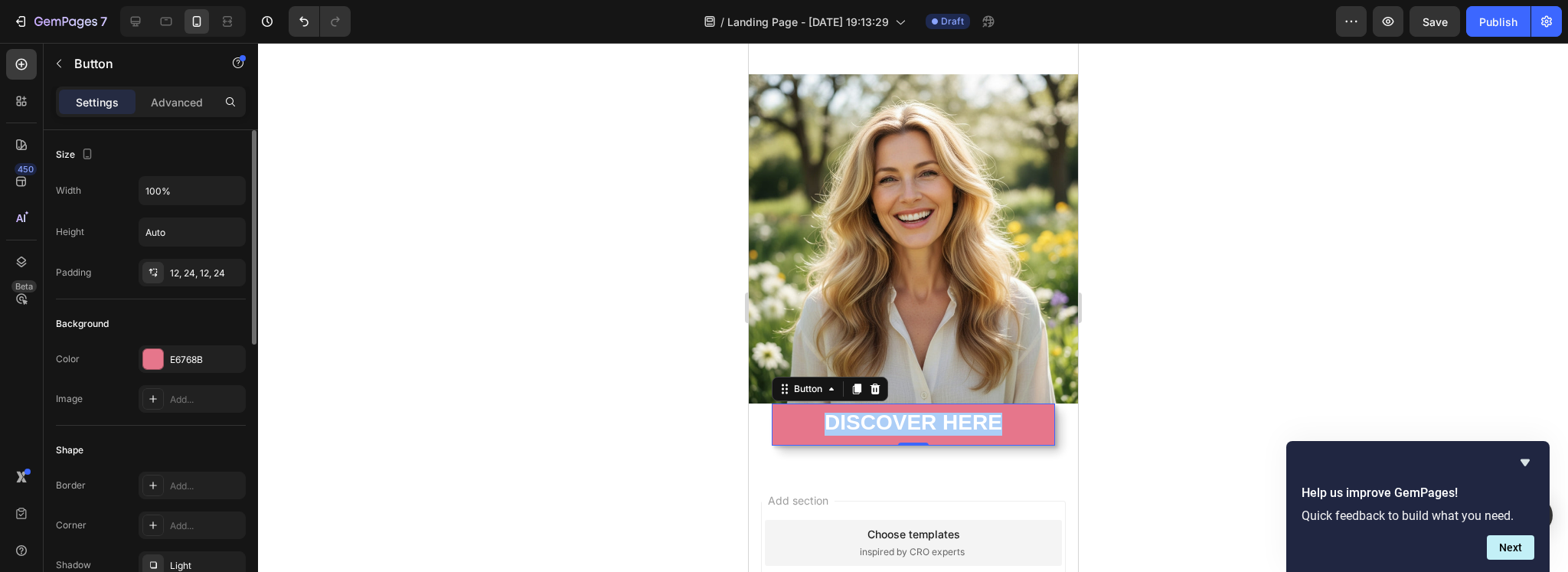
click at [676, 319] on div at bounding box center [913, 307] width 1310 height 529
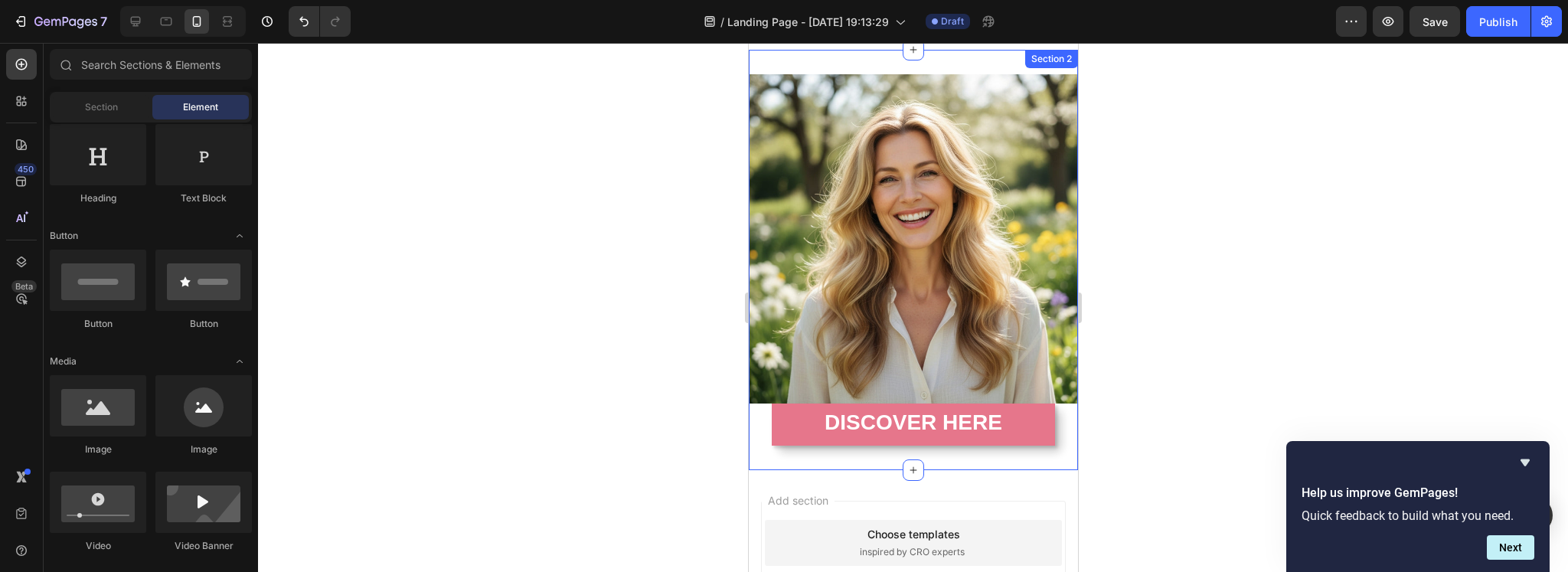
click at [758, 415] on div "DISCOVER HERE [PERSON_NAME]" at bounding box center [912, 424] width 329 height 41
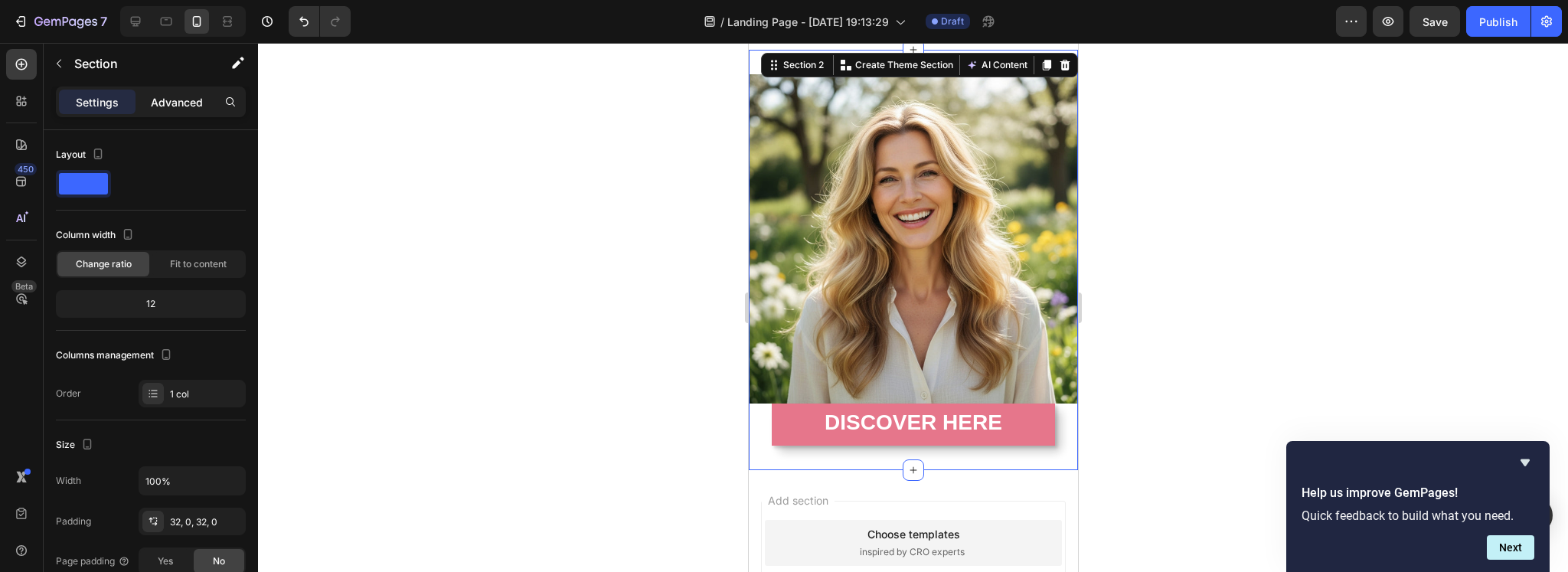
click at [148, 102] on div "Advanced" at bounding box center [177, 102] width 77 height 24
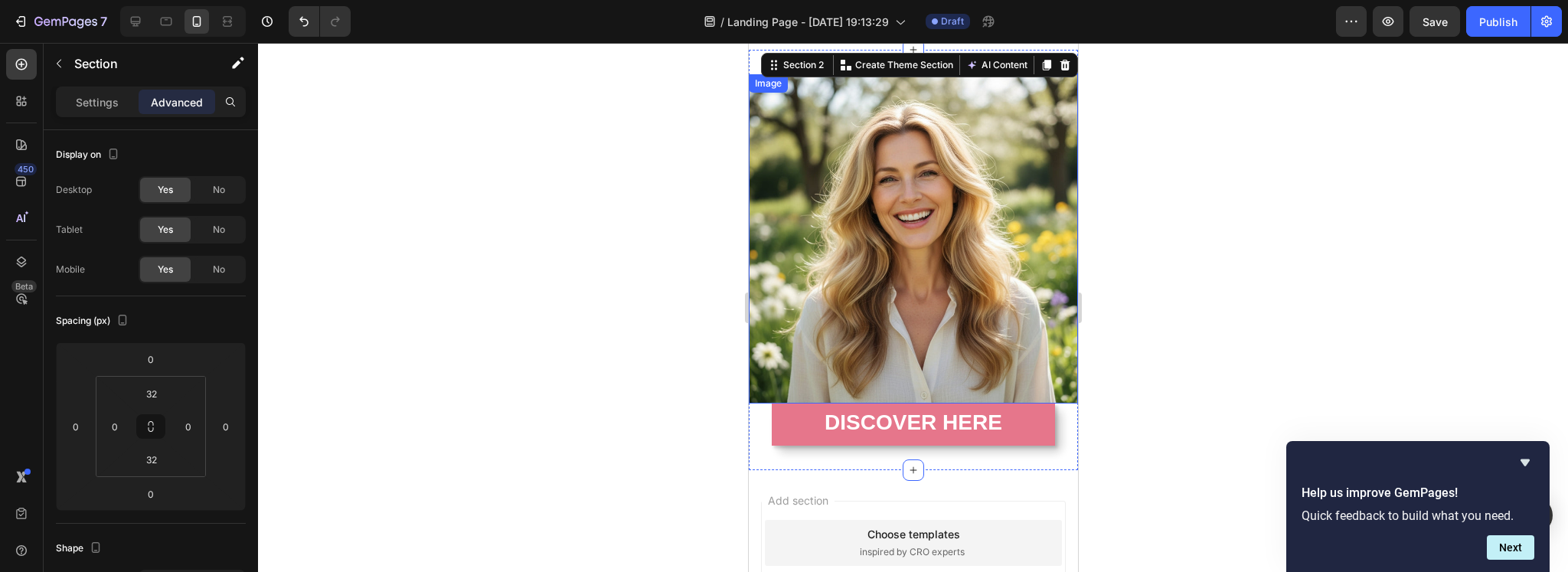
click at [887, 276] on img at bounding box center [912, 239] width 329 height 330
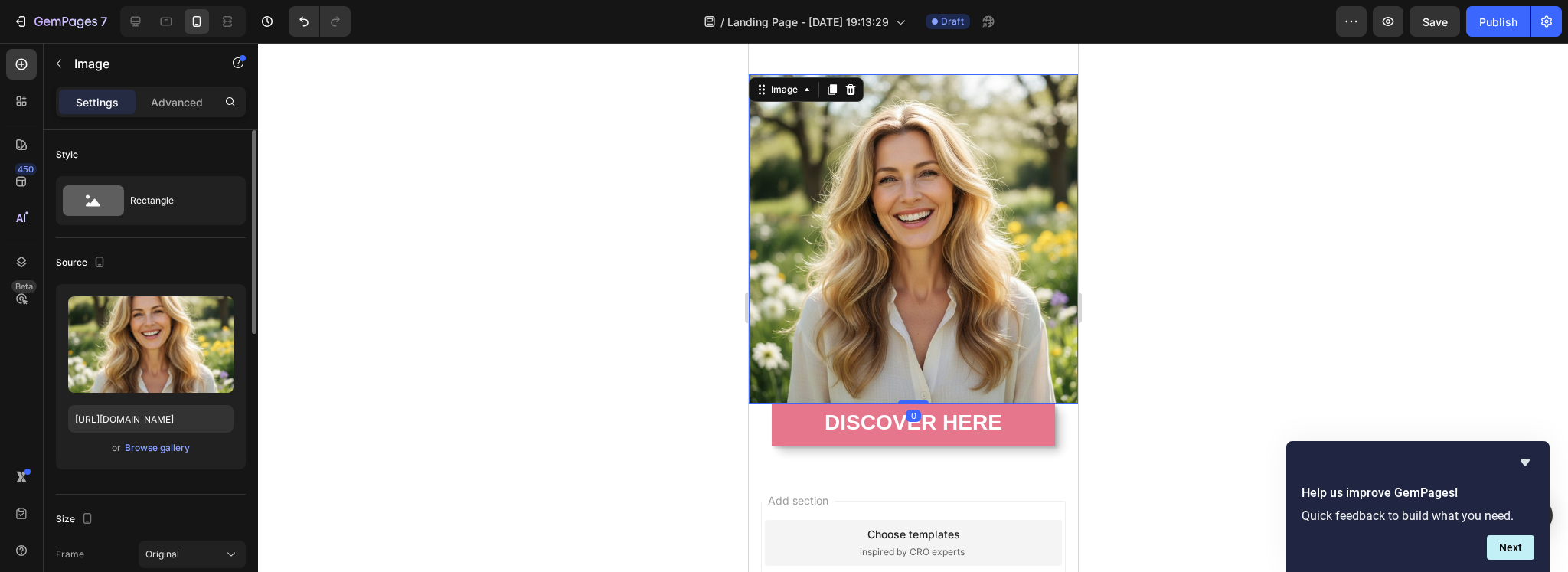
click at [171, 95] on p "Advanced" at bounding box center [177, 102] width 52 height 16
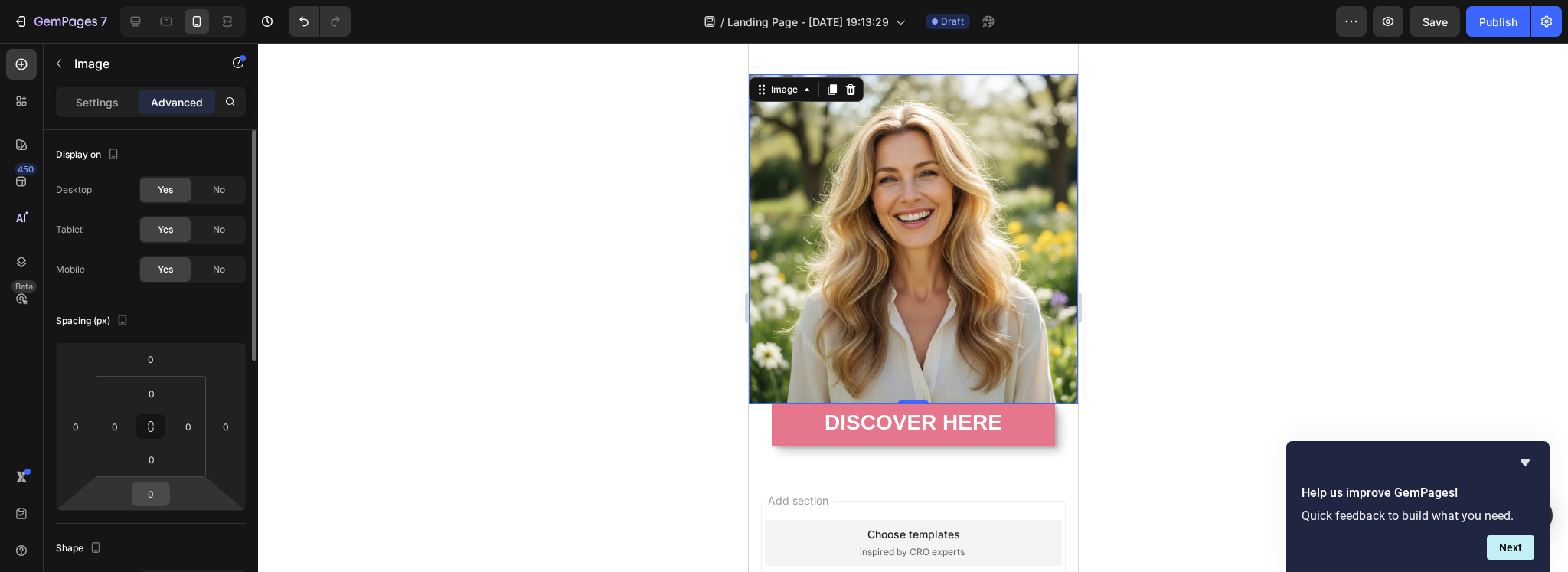
click at [150, 495] on input "0" at bounding box center [151, 493] width 31 height 23
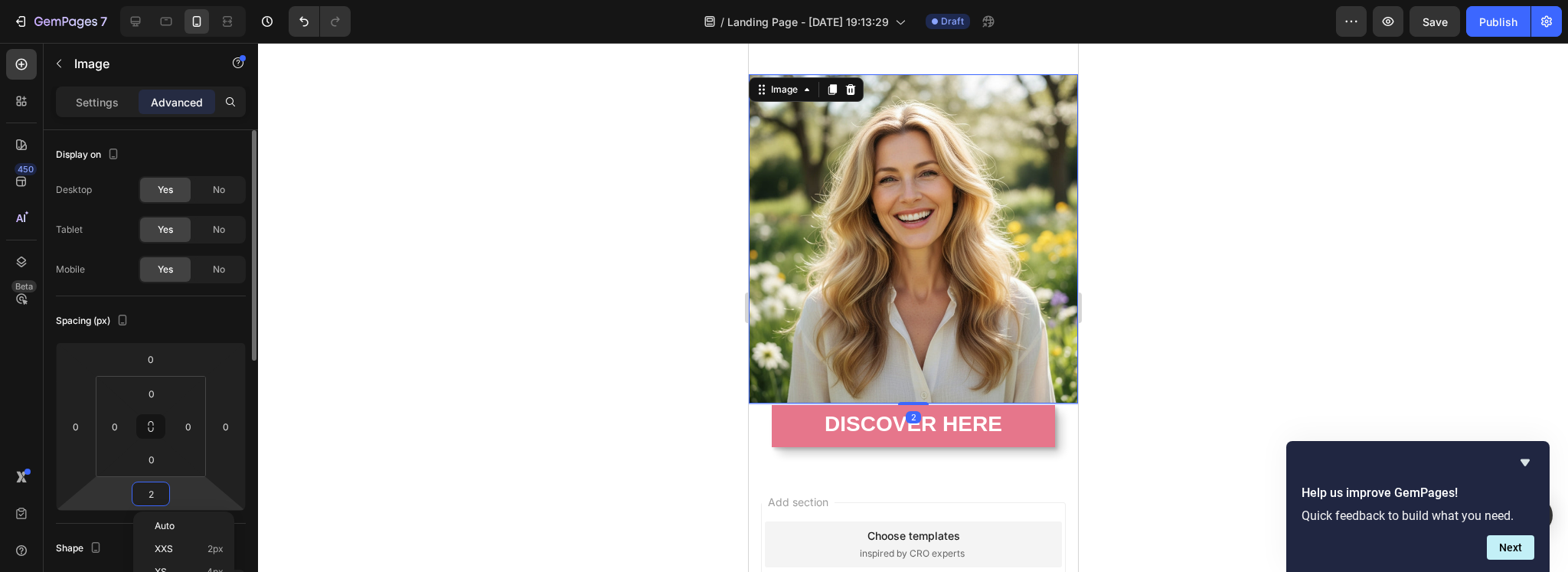
type input "20"
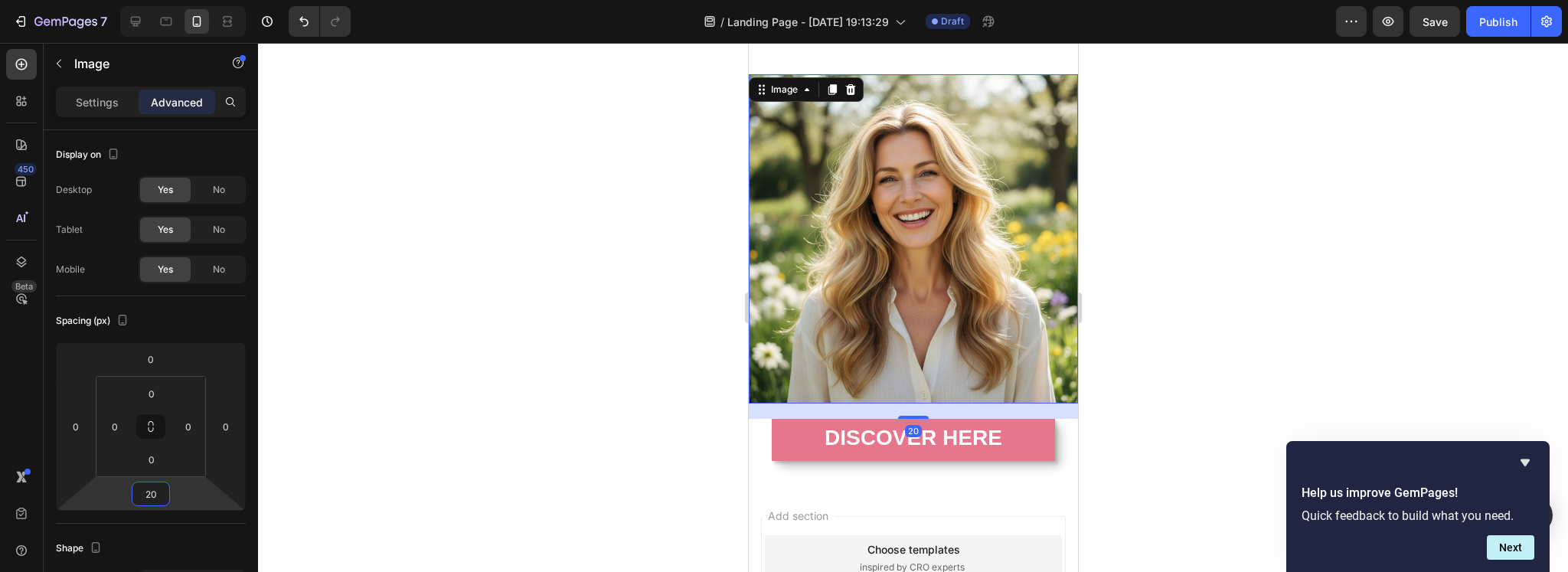
click at [515, 390] on div at bounding box center [913, 307] width 1310 height 529
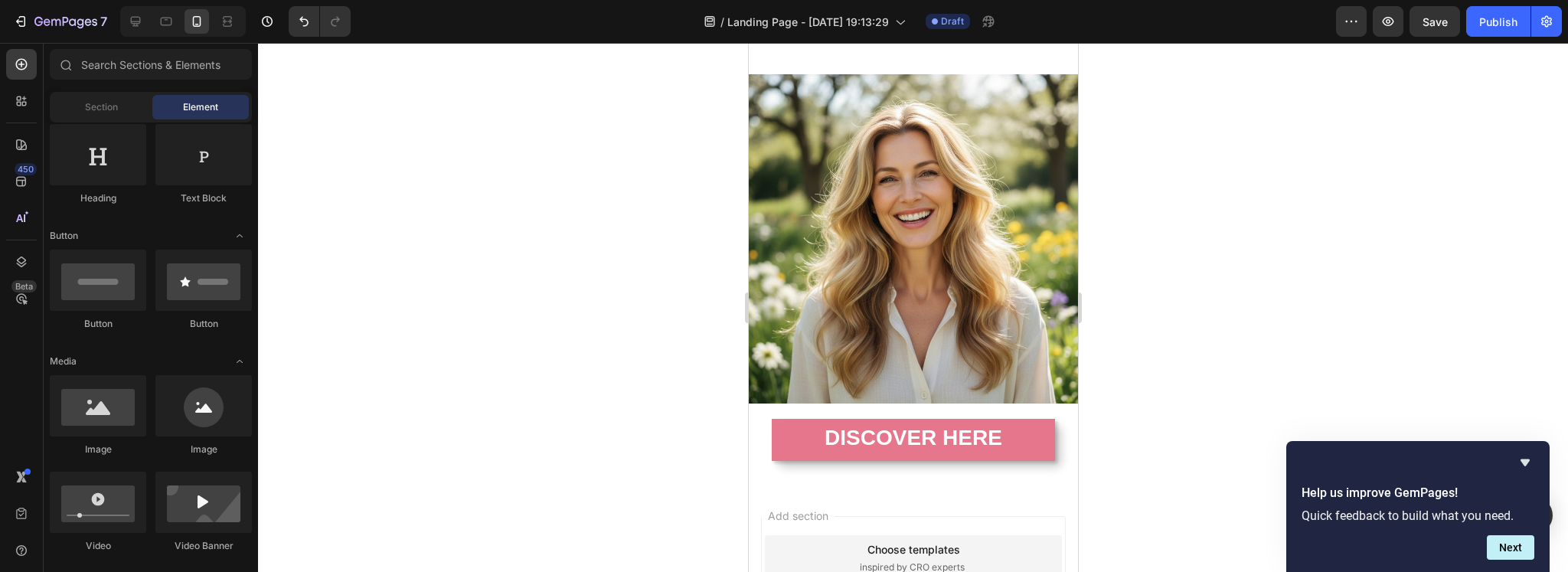
click at [556, 370] on div at bounding box center [913, 307] width 1310 height 529
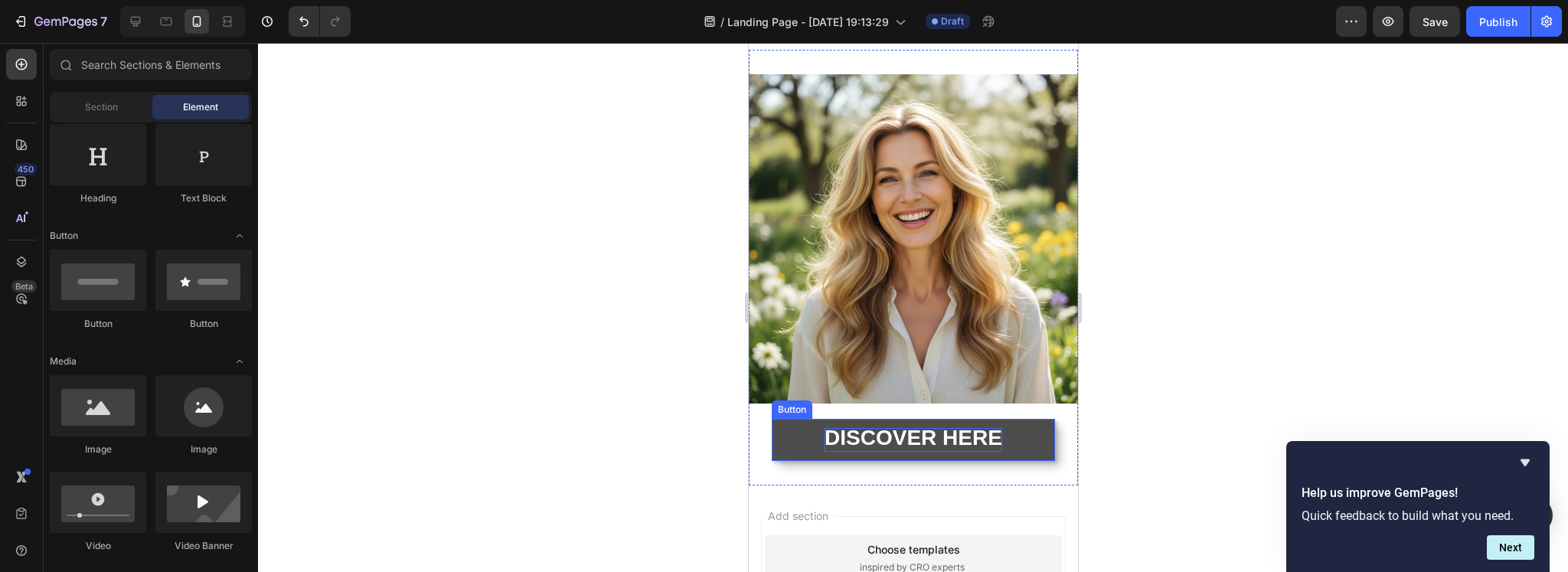
click at [921, 427] on strong "DISCOVER HERE" at bounding box center [912, 437] width 178 height 23
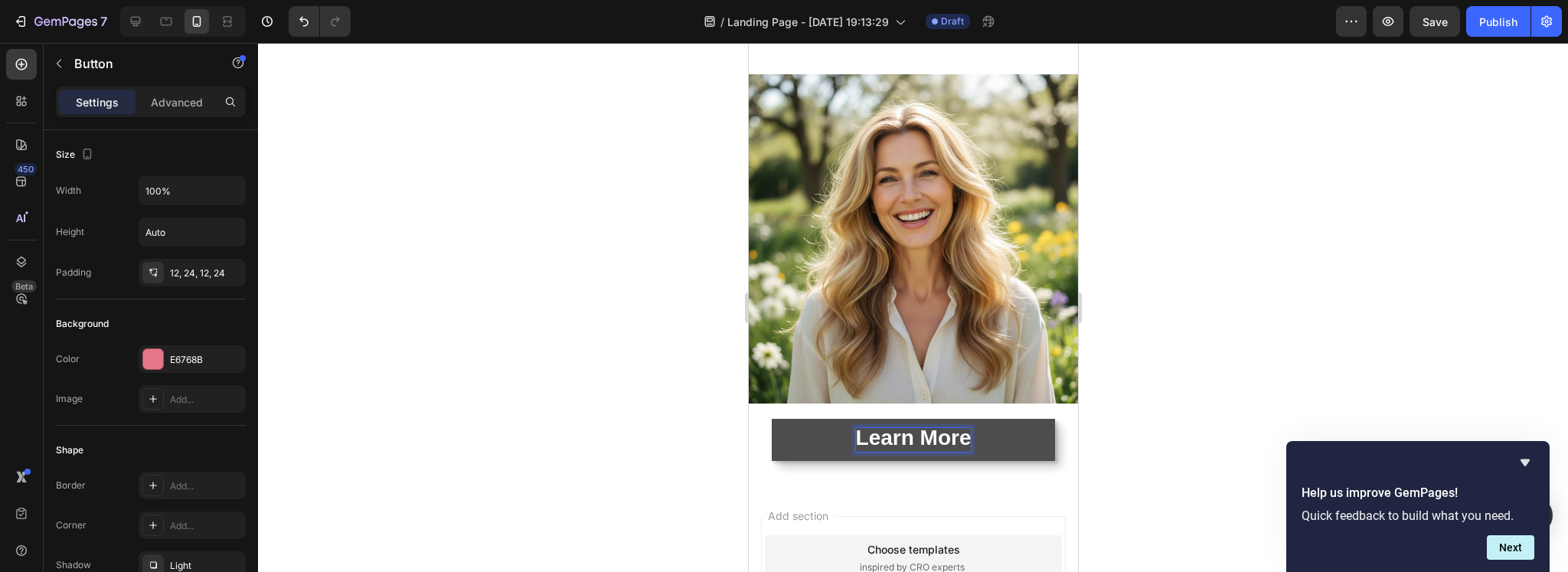
click at [893, 426] on strong "Learn More" at bounding box center [913, 437] width 116 height 23
click at [771, 419] on button "LEARN" at bounding box center [912, 440] width 283 height 41
click at [1230, 359] on div at bounding box center [913, 307] width 1310 height 529
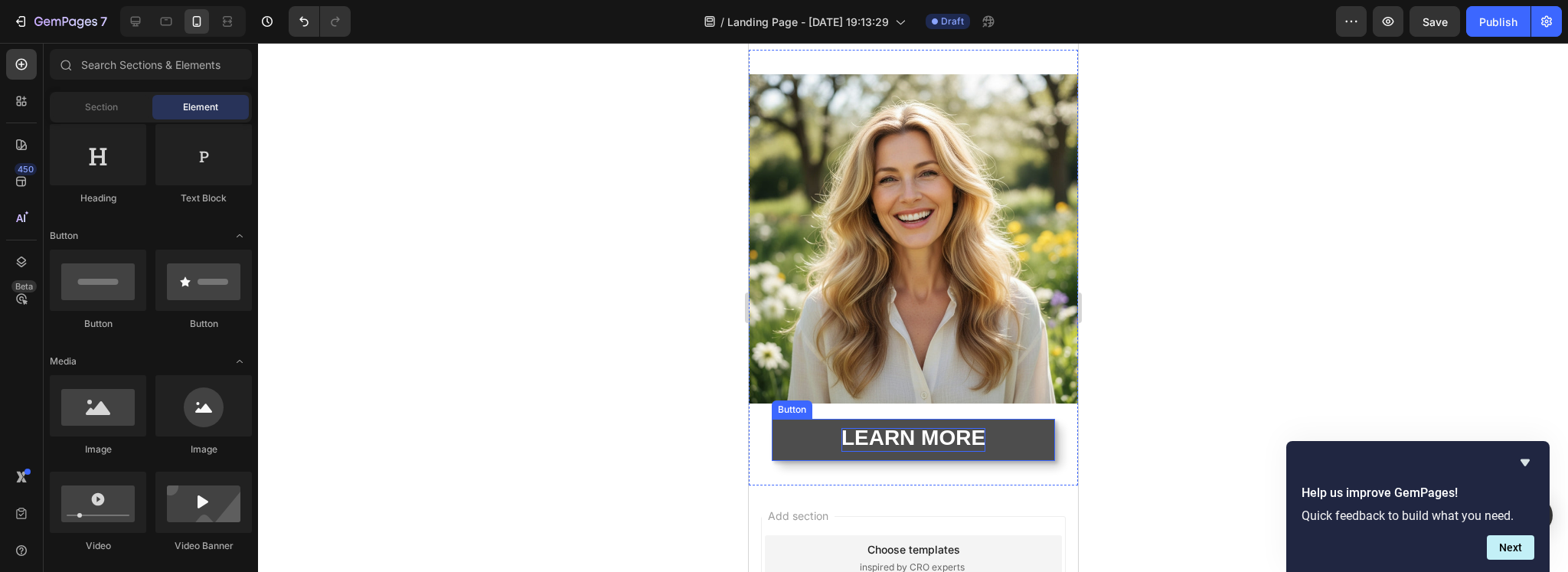
click at [1024, 419] on button "LEARN MORE" at bounding box center [912, 440] width 283 height 41
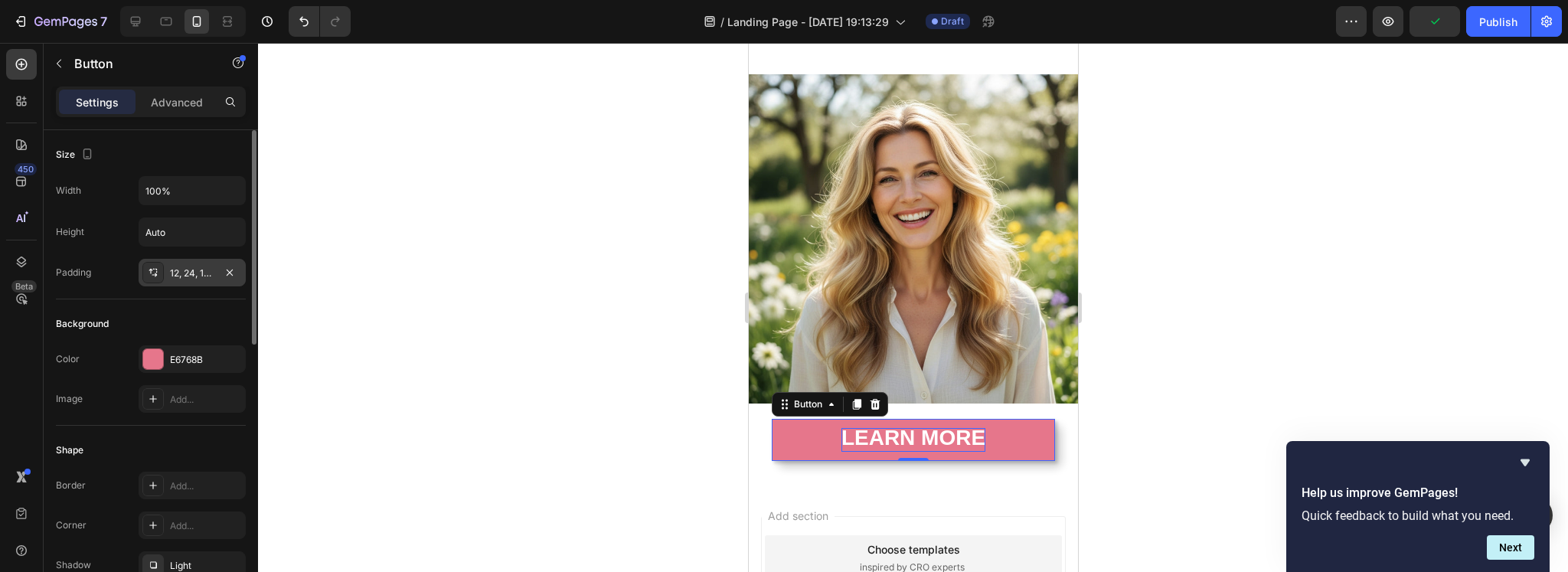
click at [196, 274] on div "12, 24, 12, 24" at bounding box center [192, 273] width 44 height 14
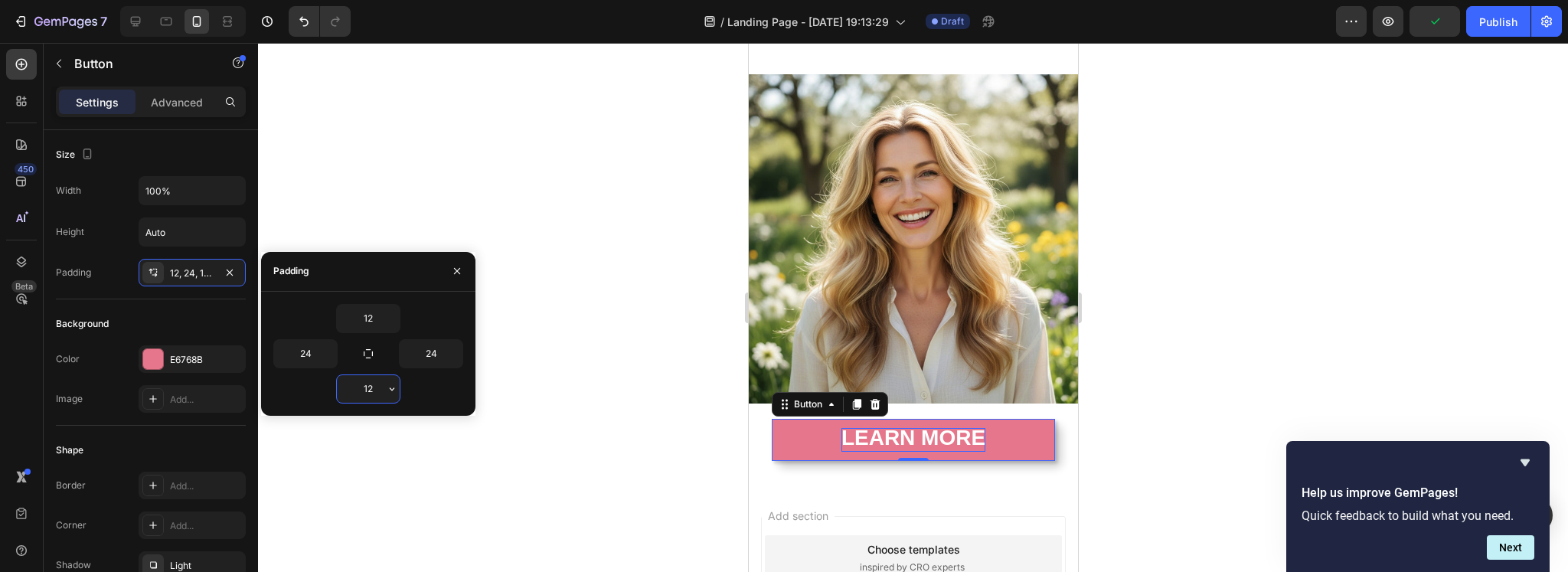
click at [372, 386] on input "12" at bounding box center [368, 389] width 63 height 27
click at [372, 386] on input "7" at bounding box center [368, 389] width 63 height 27
type input "10"
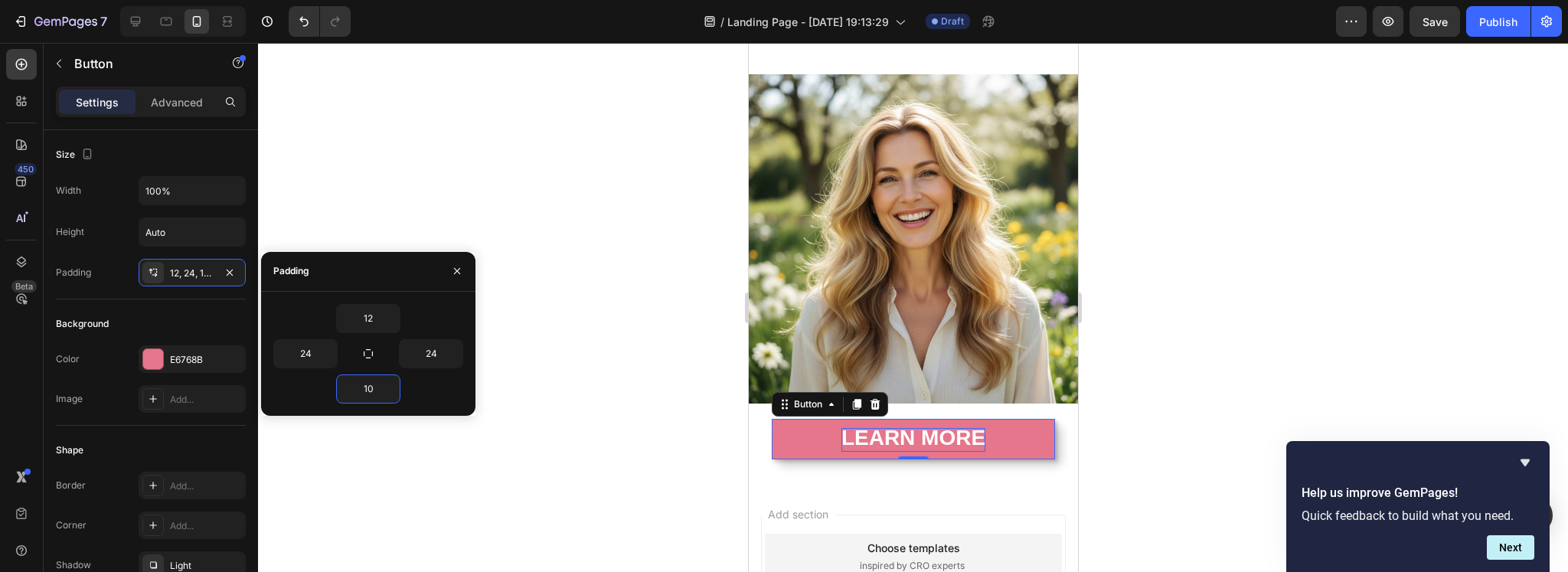
click at [591, 365] on div at bounding box center [913, 307] width 1310 height 529
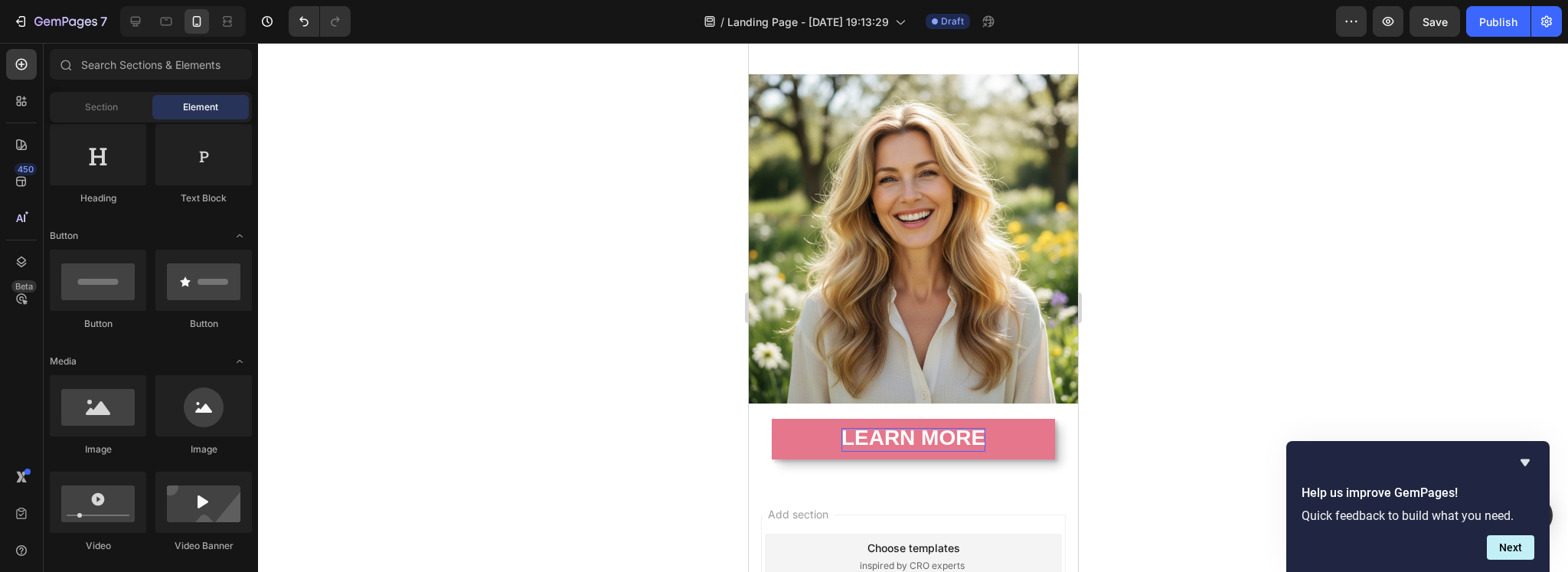
drag, startPoint x: 622, startPoint y: 366, endPoint x: 188, endPoint y: 465, distance: 445.1
click at [622, 366] on div at bounding box center [913, 307] width 1310 height 529
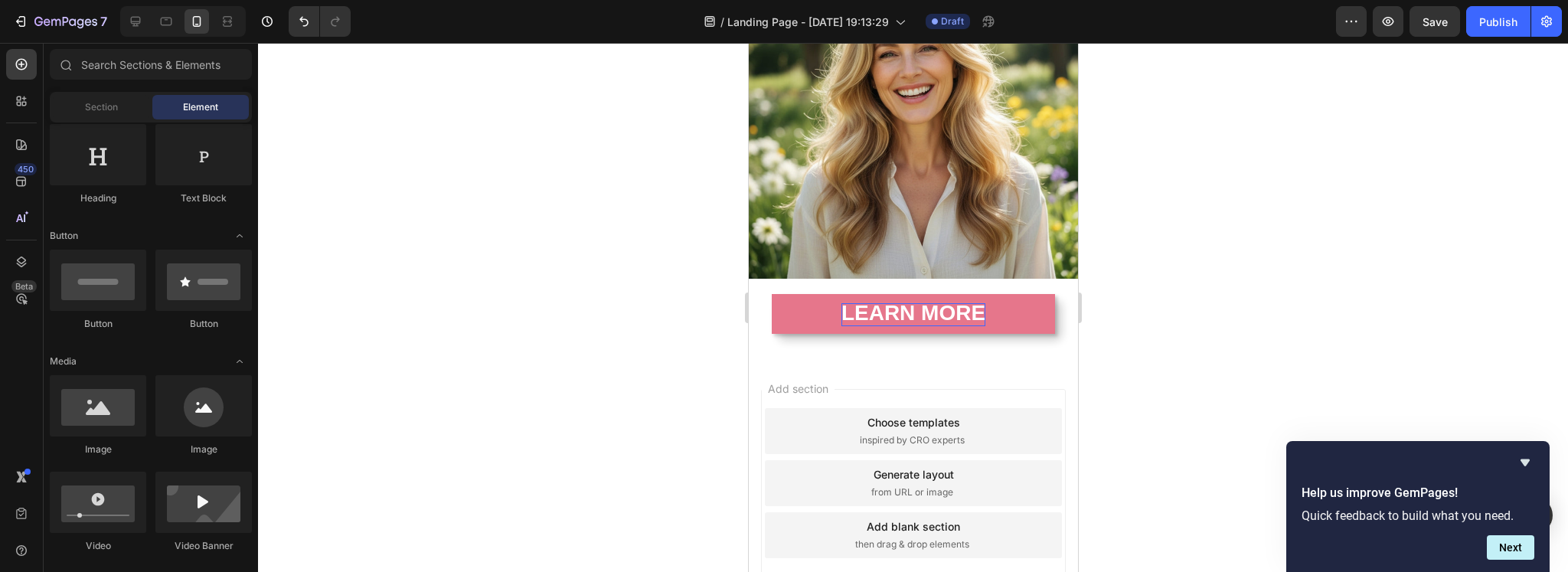
scroll to position [0, 0]
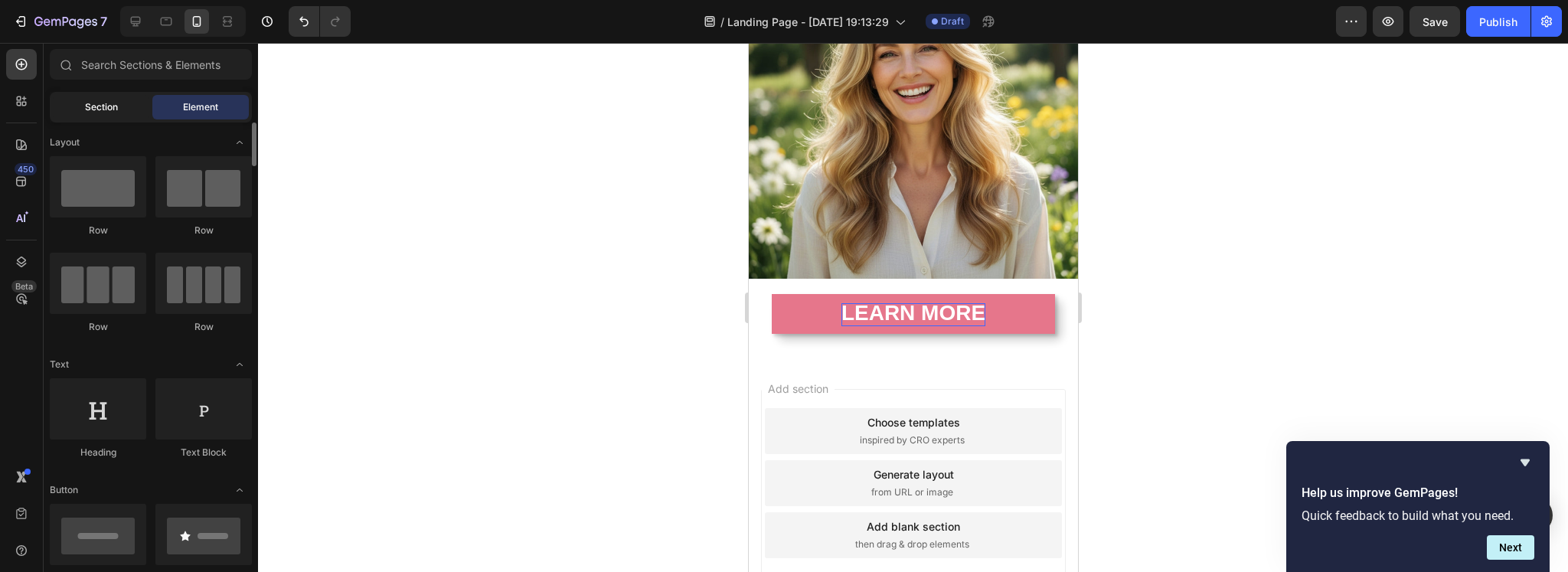
click at [115, 95] on div "Section" at bounding box center [100, 107] width 96 height 24
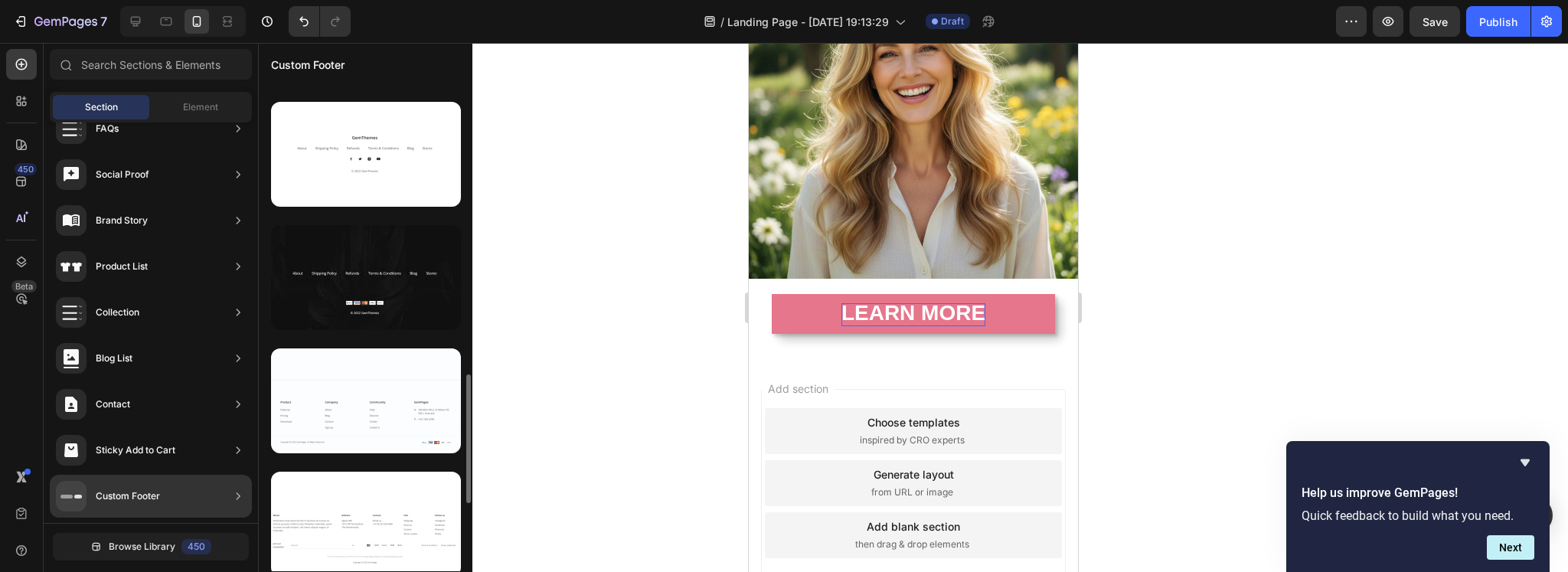
scroll to position [968, 0]
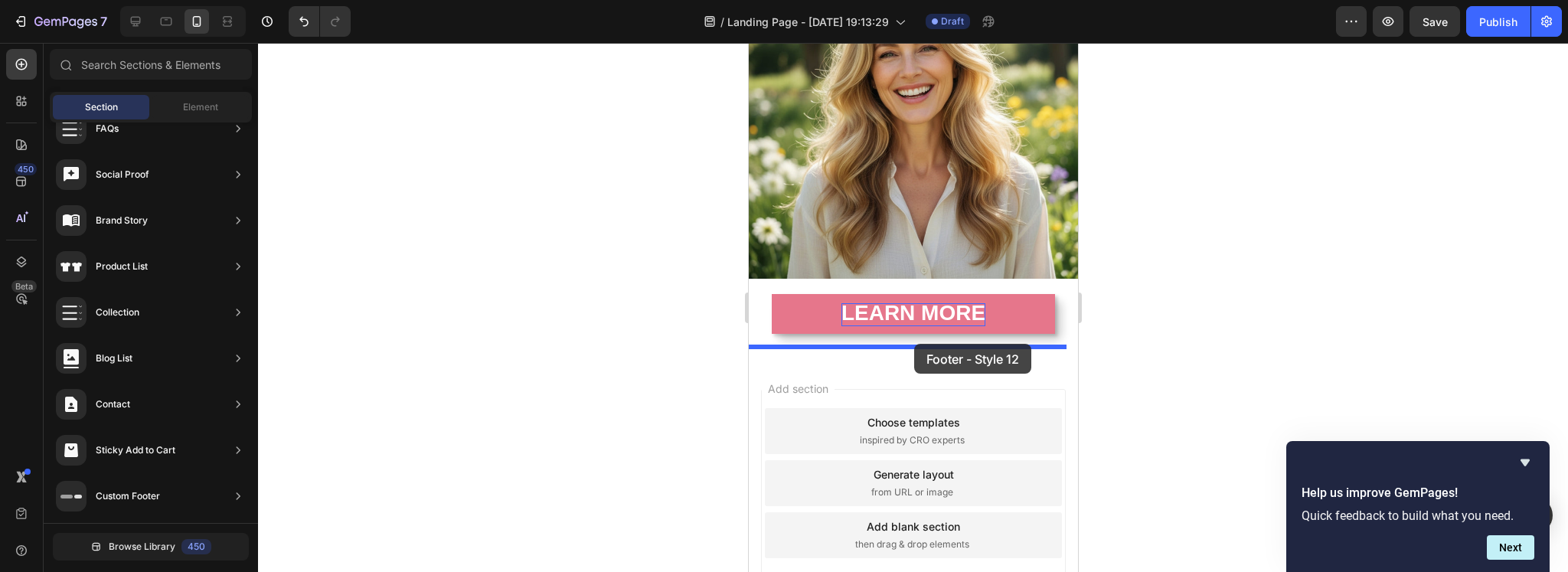
drag, startPoint x: 1122, startPoint y: 438, endPoint x: 909, endPoint y: 345, distance: 232.4
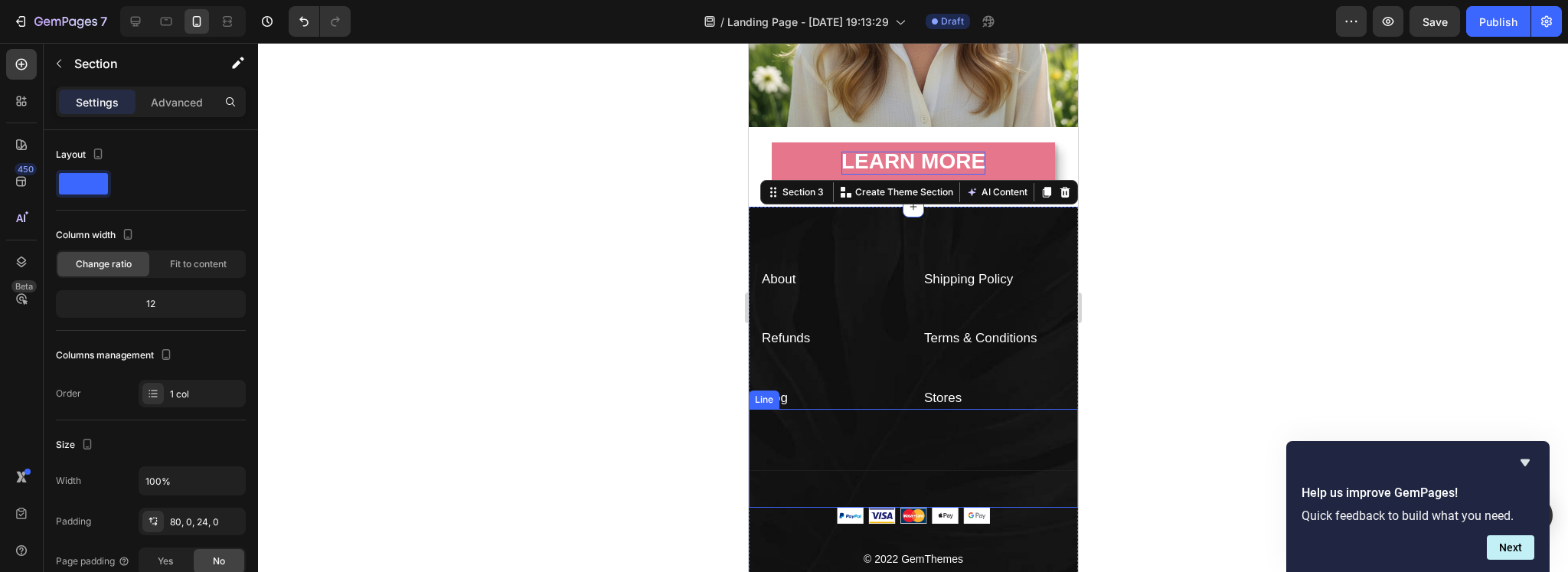
scroll to position [513, 0]
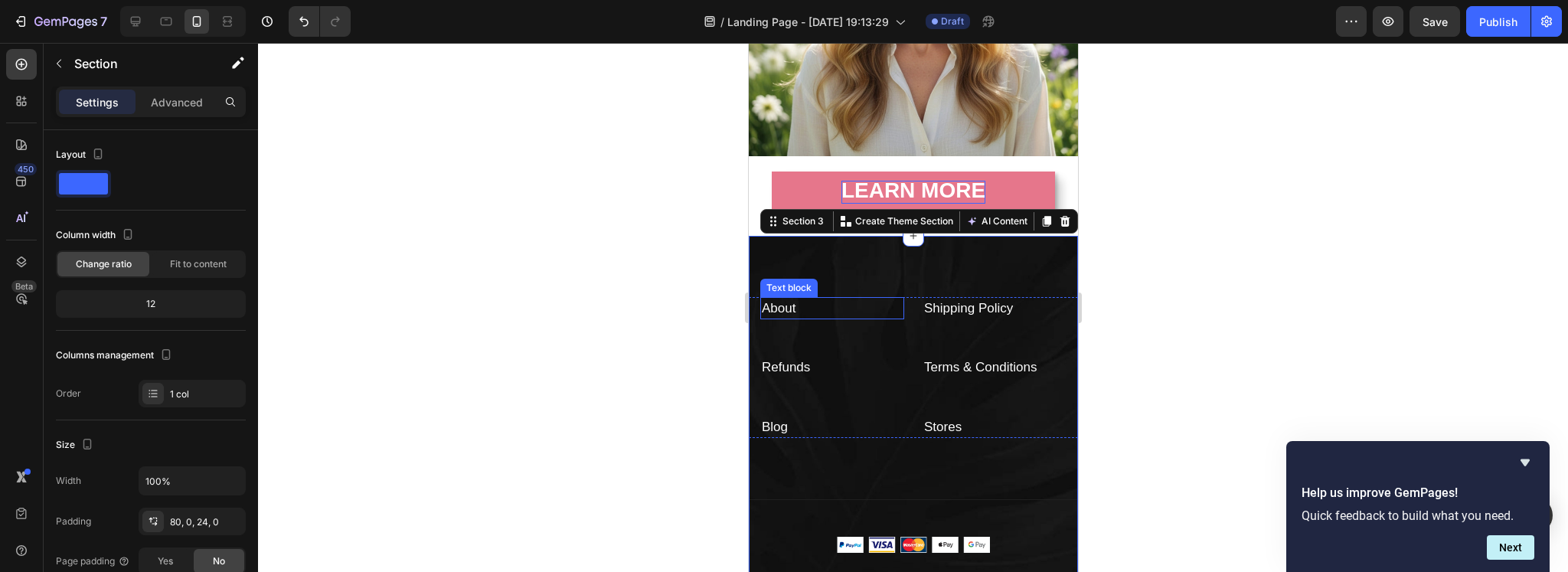
click at [823, 299] on p "About" at bounding box center [831, 308] width 141 height 20
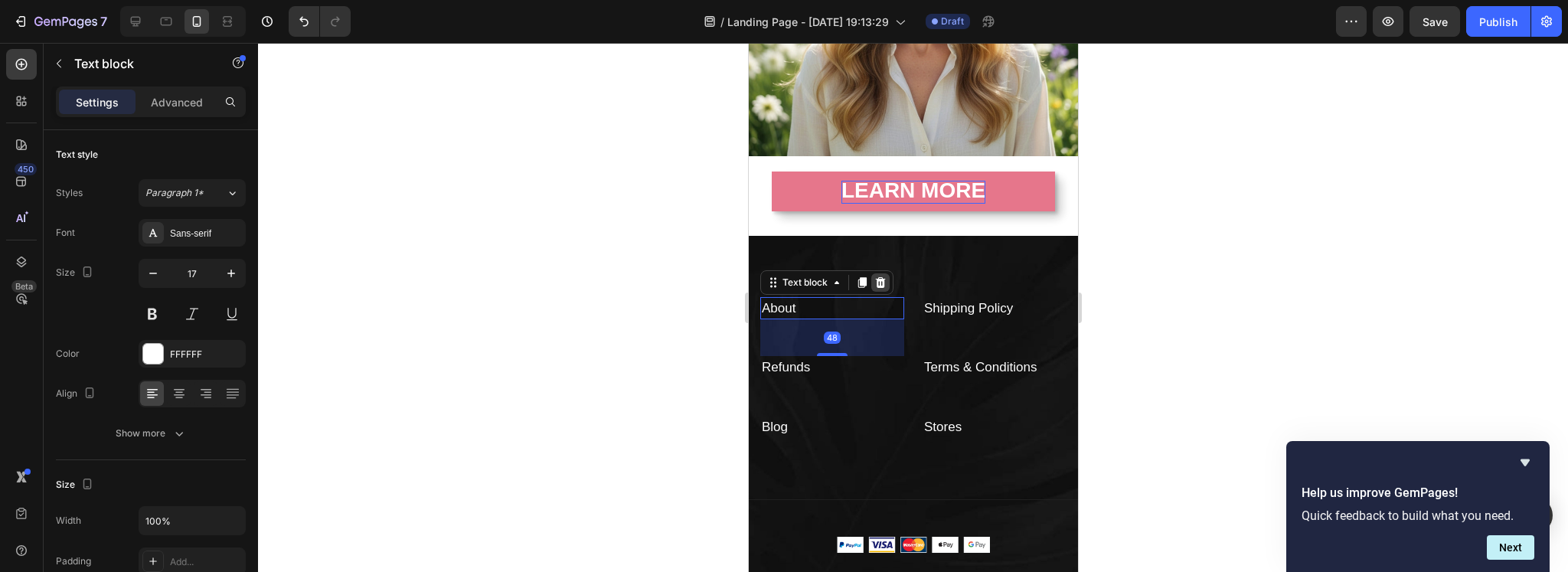
click at [884, 276] on icon at bounding box center [879, 282] width 12 height 12
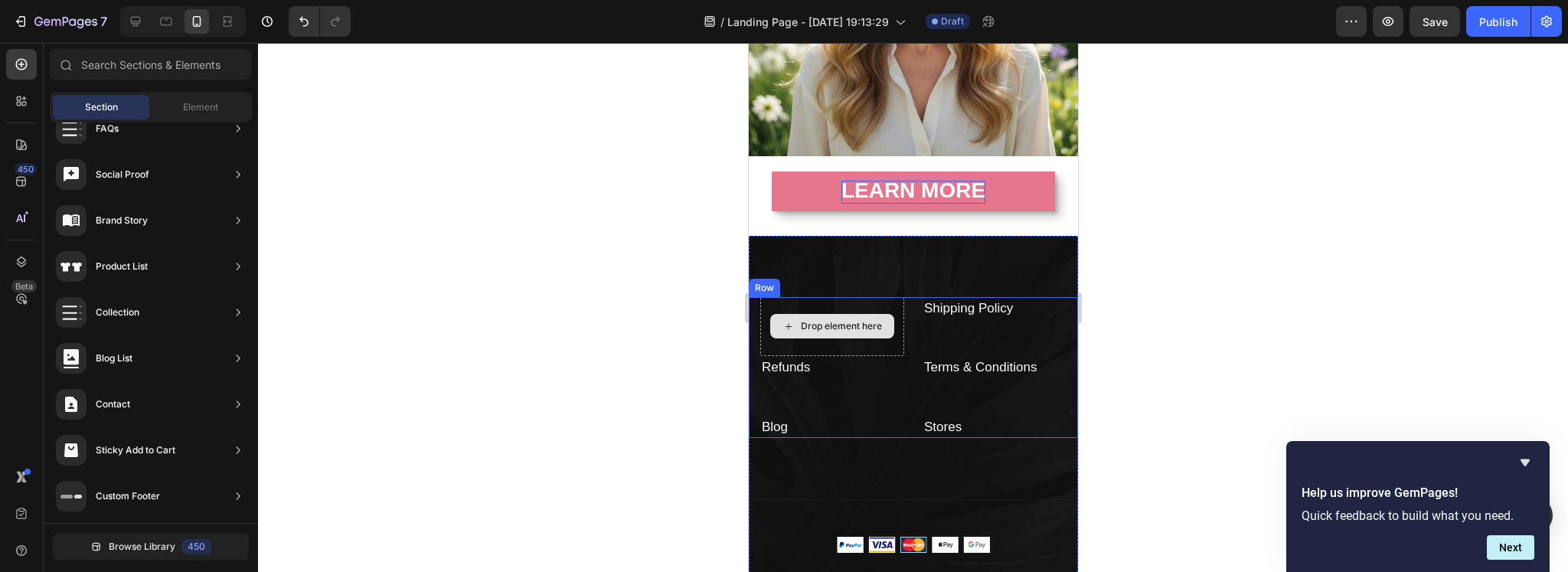
click at [887, 297] on div "Drop element here" at bounding box center [832, 327] width 144 height 60
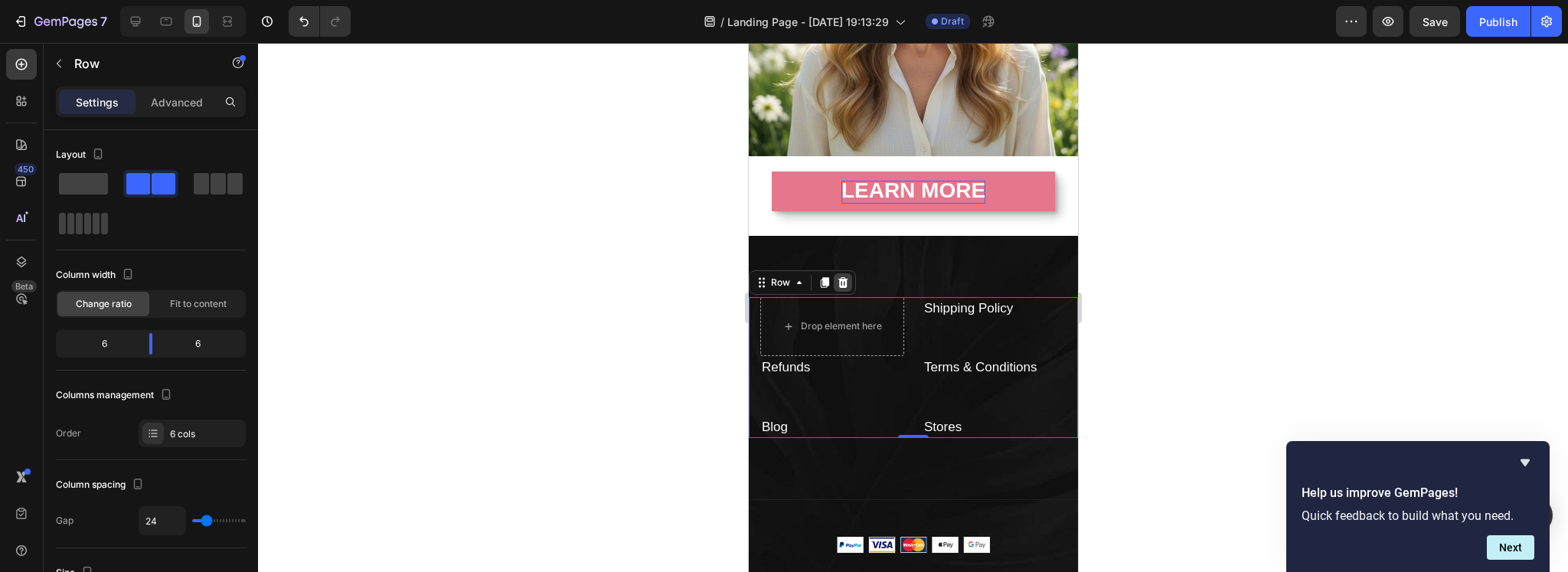
click at [841, 277] on icon at bounding box center [842, 282] width 10 height 10
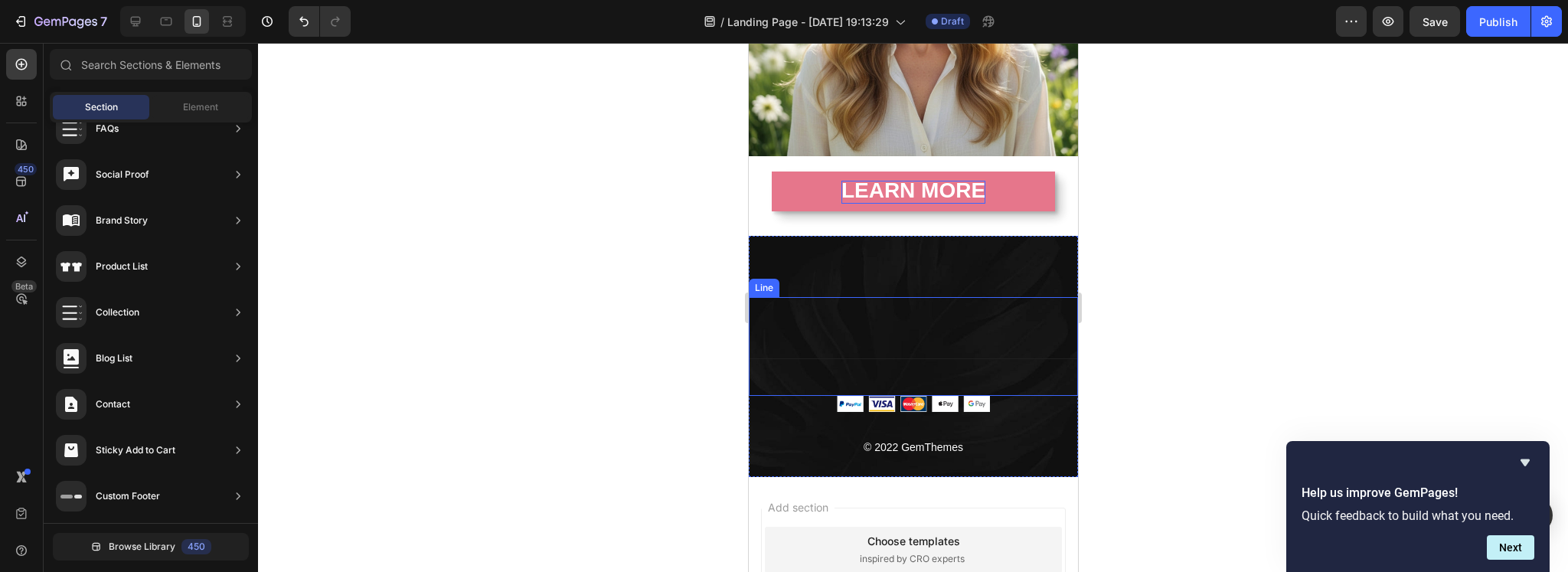
click at [968, 319] on div "Title Line" at bounding box center [912, 346] width 329 height 99
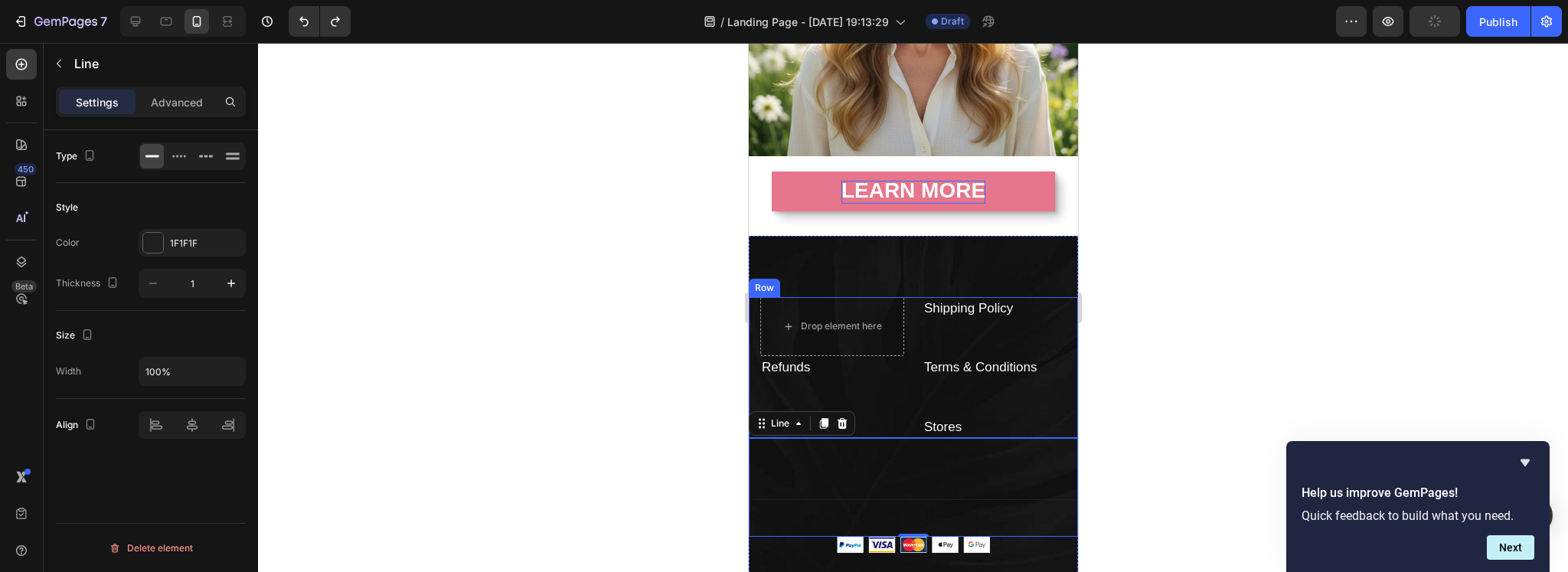
click at [978, 318] on div "Shipping Policy Text block" at bounding box center [994, 327] width 144 height 60
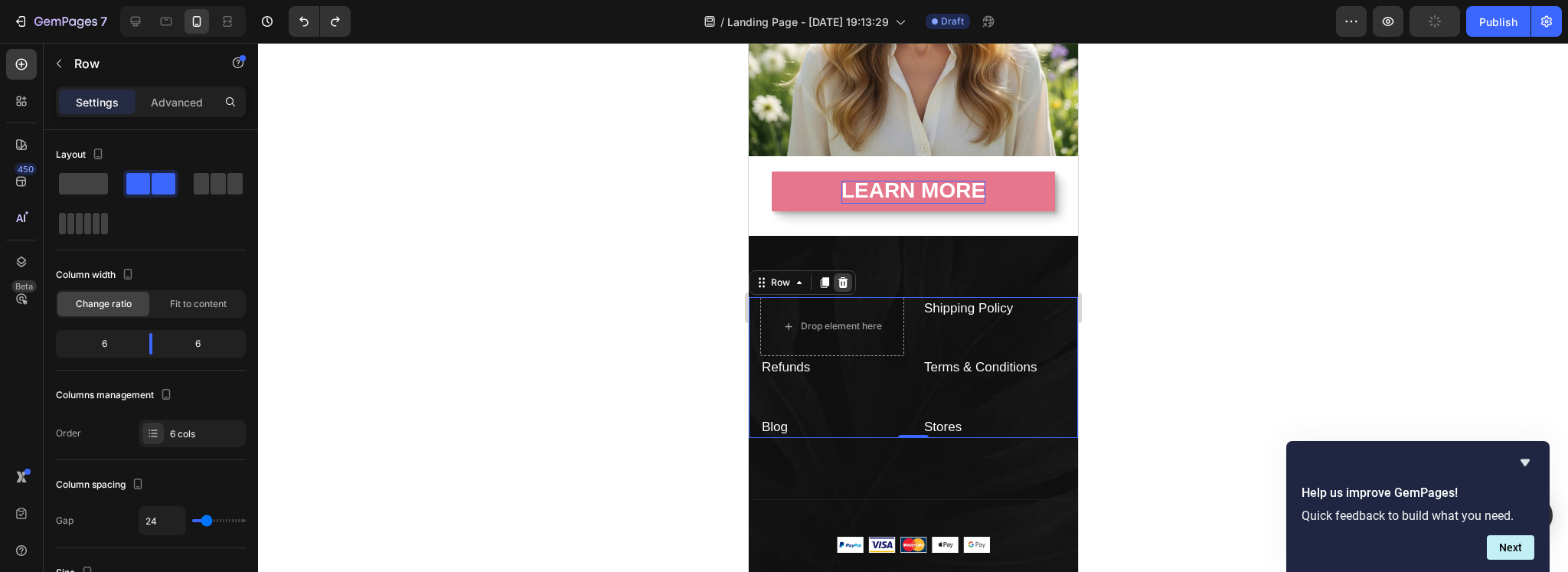
click at [843, 277] on icon at bounding box center [842, 282] width 10 height 10
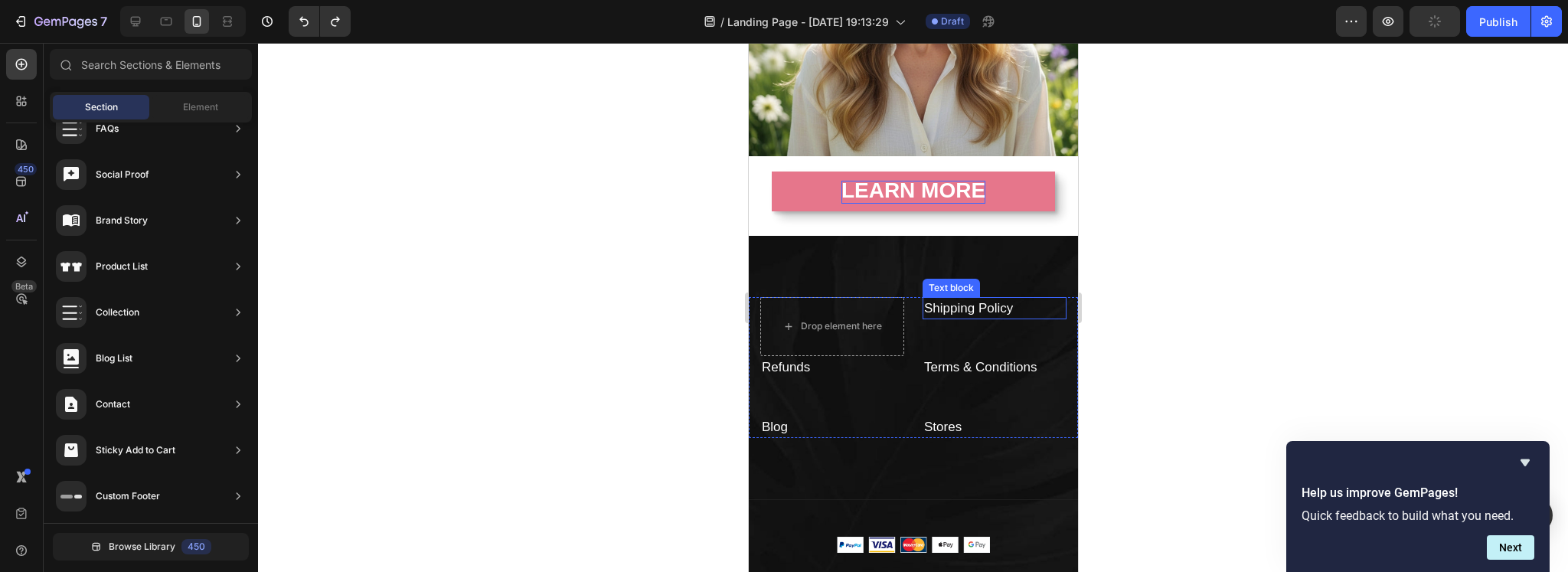
click at [1020, 299] on p "Shipping Policy" at bounding box center [994, 308] width 141 height 20
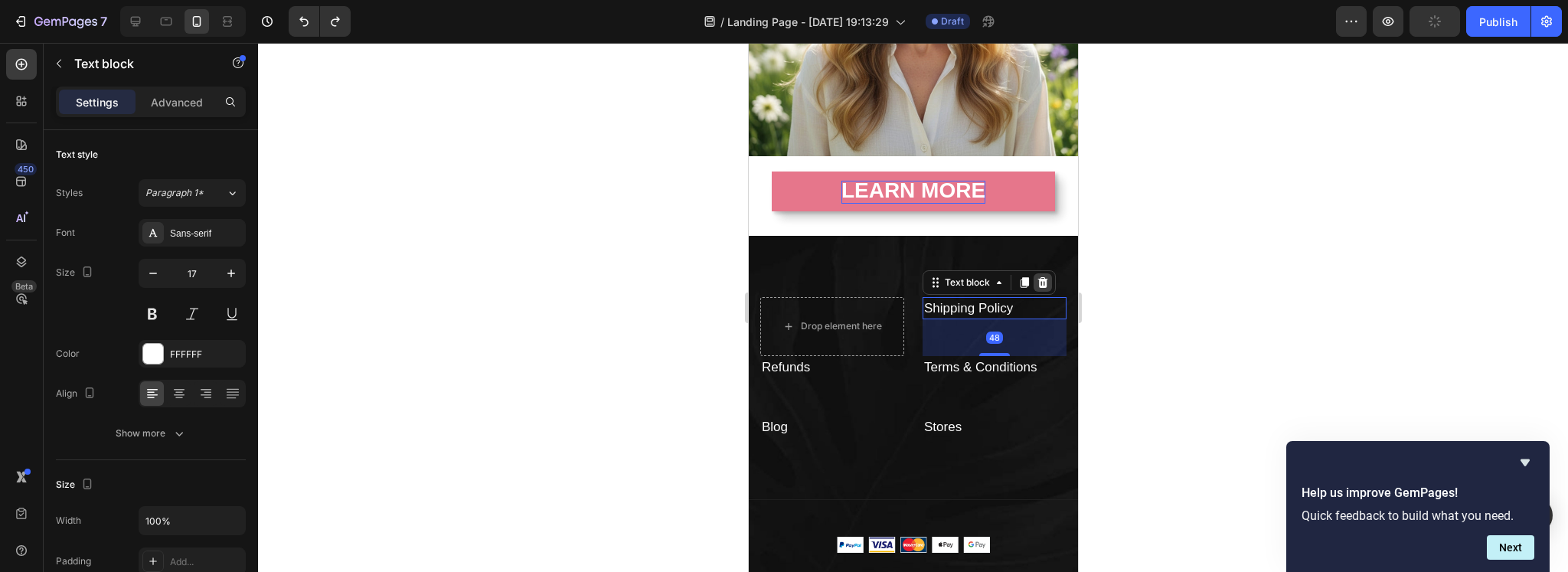
click at [1040, 276] on icon at bounding box center [1041, 282] width 12 height 12
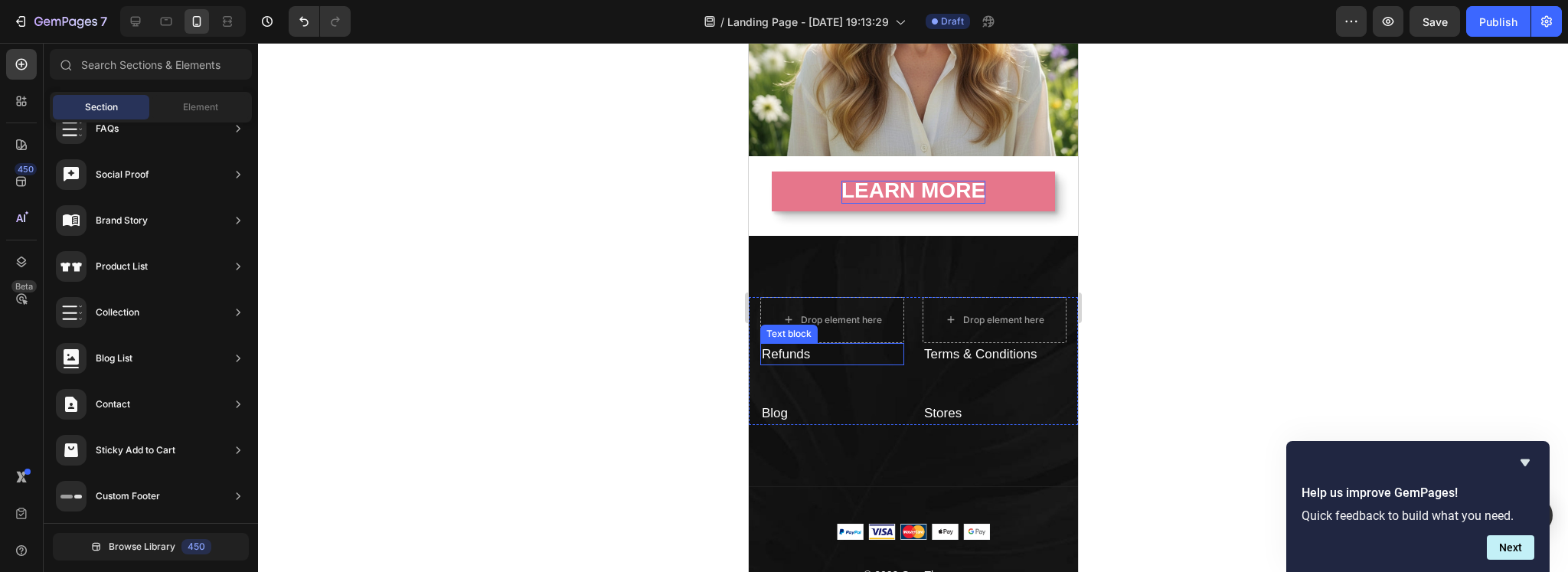
click at [824, 347] on p "Refunds" at bounding box center [831, 354] width 141 height 20
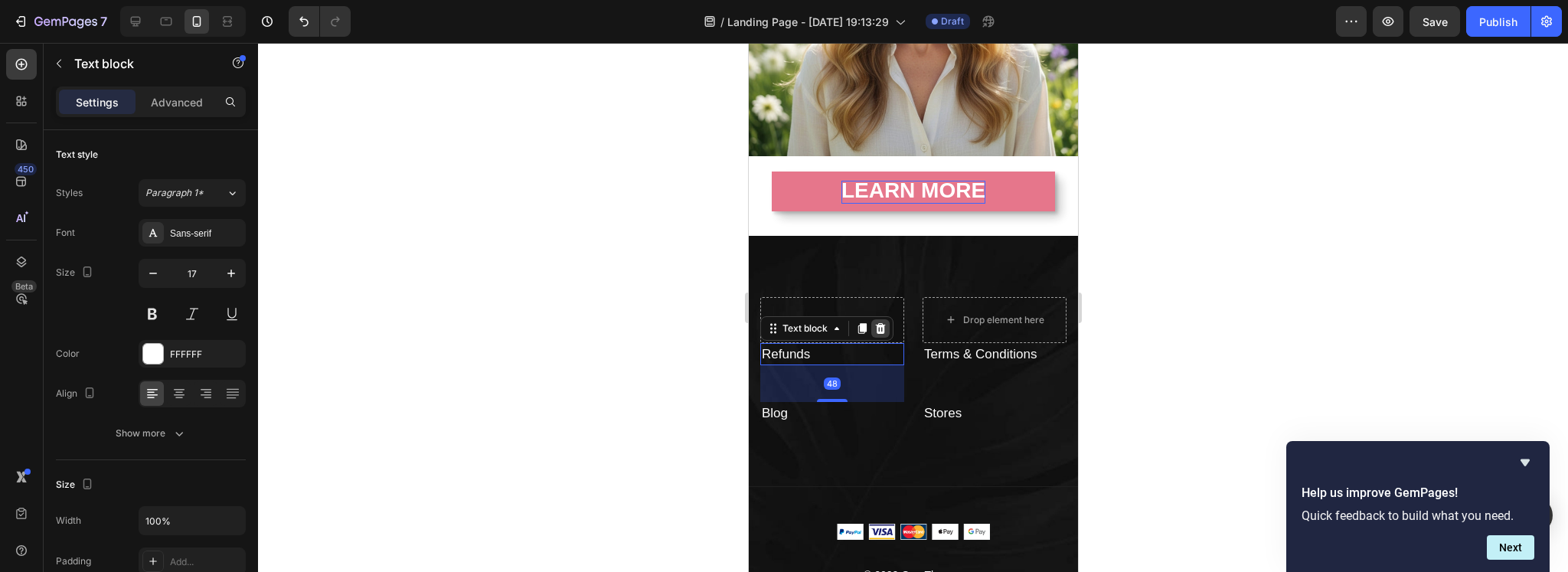
click at [882, 323] on icon at bounding box center [879, 328] width 10 height 10
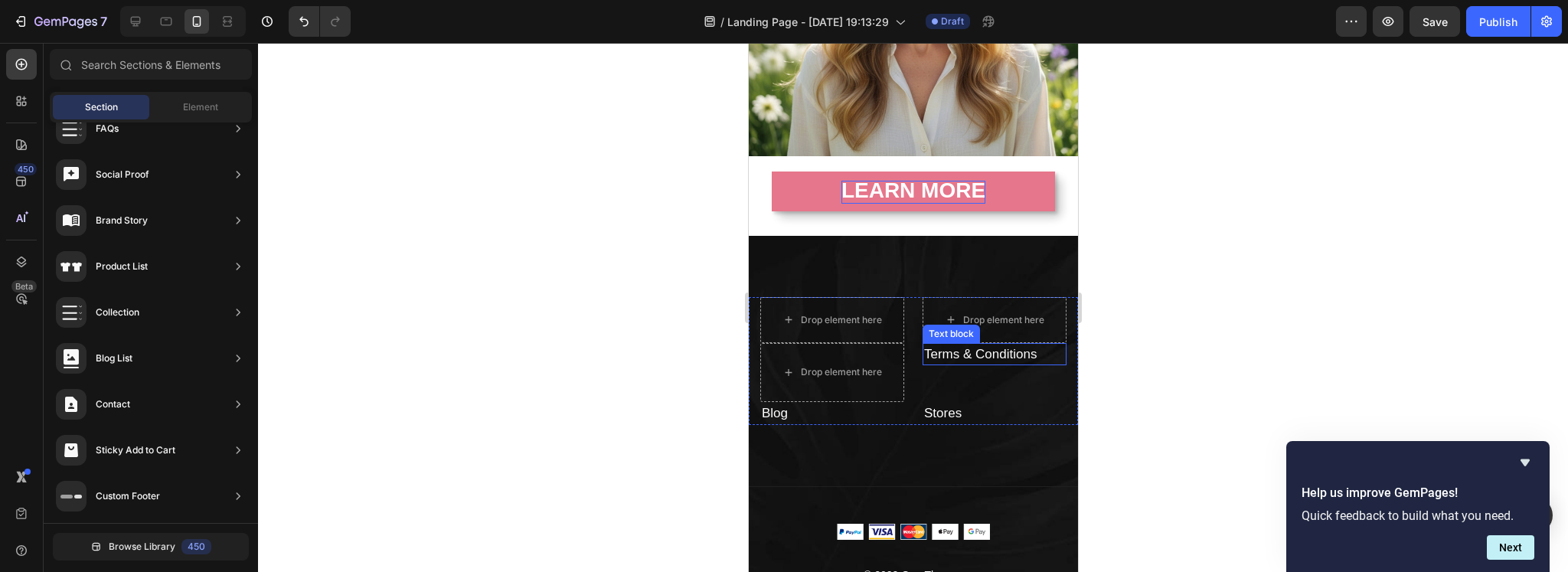
click at [941, 347] on link "Terms & Conditions" at bounding box center [980, 355] width 112 height 15
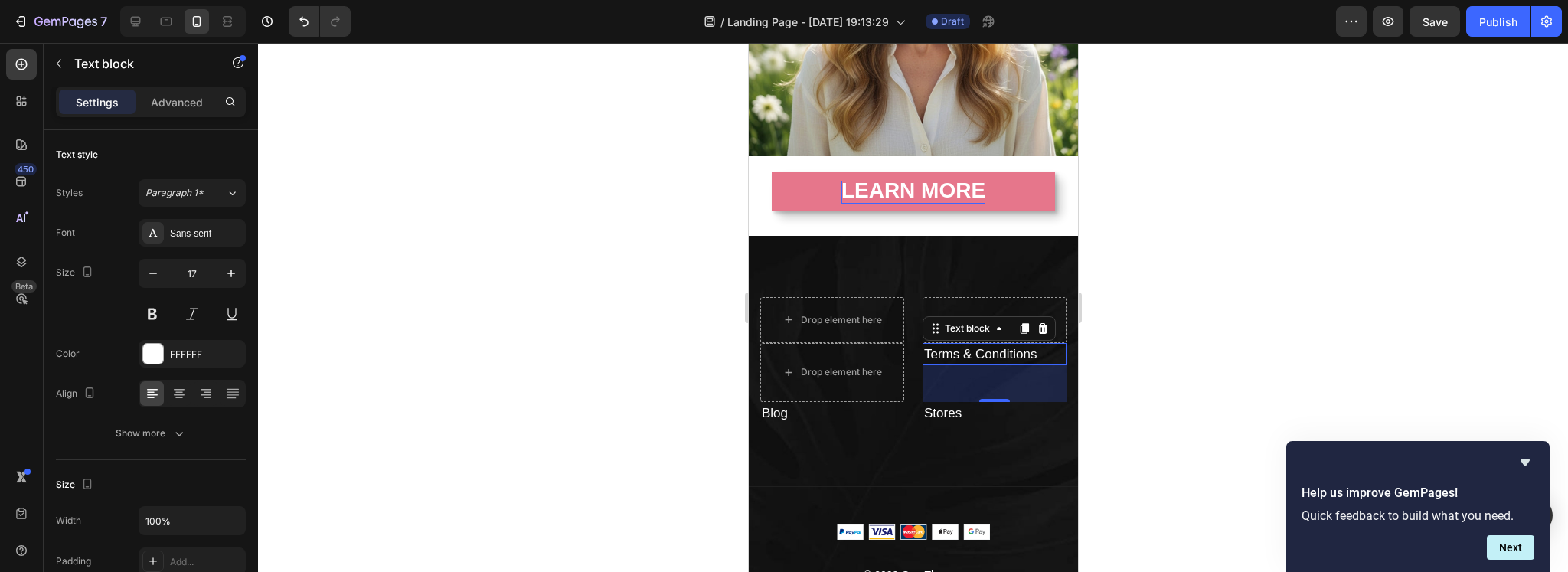
click at [944, 347] on link "Terms & Conditions" at bounding box center [980, 355] width 112 height 15
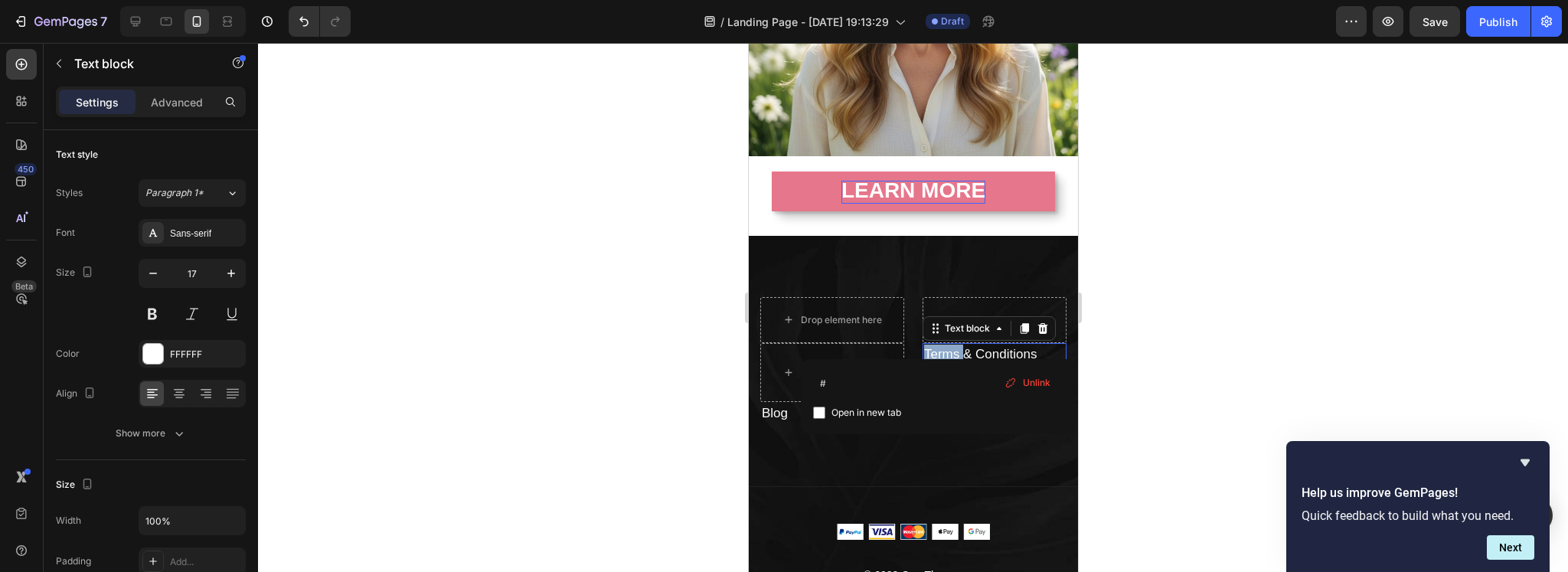
click at [944, 347] on link "Terms & Conditions" at bounding box center [980, 355] width 112 height 15
click at [603, 439] on div at bounding box center [913, 307] width 1310 height 529
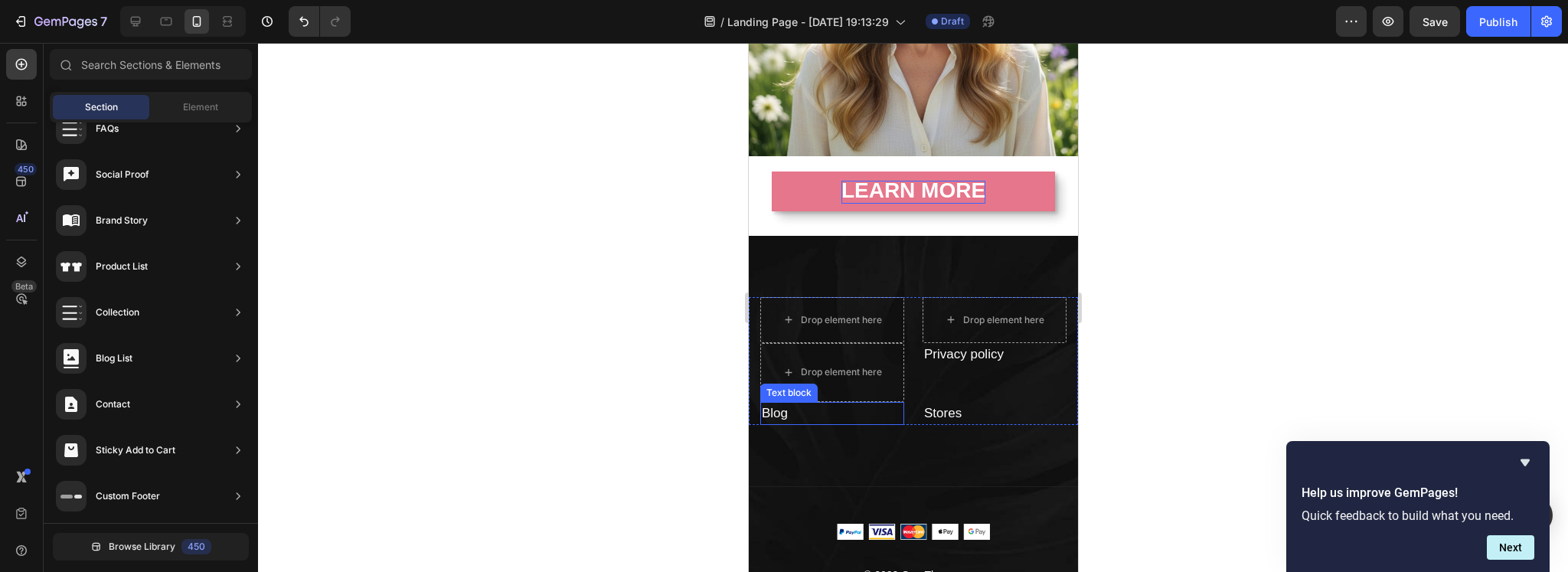
click at [806, 403] on p "Blog" at bounding box center [831, 413] width 141 height 20
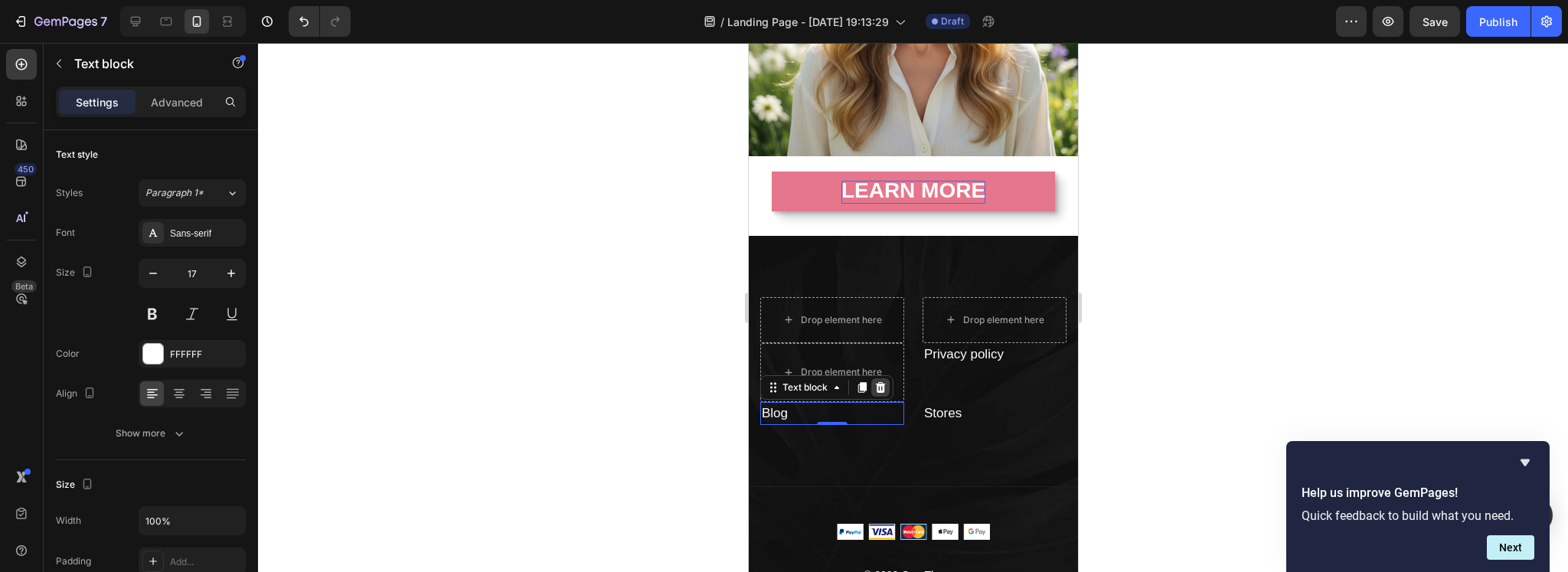
click at [880, 382] on icon at bounding box center [879, 387] width 10 height 10
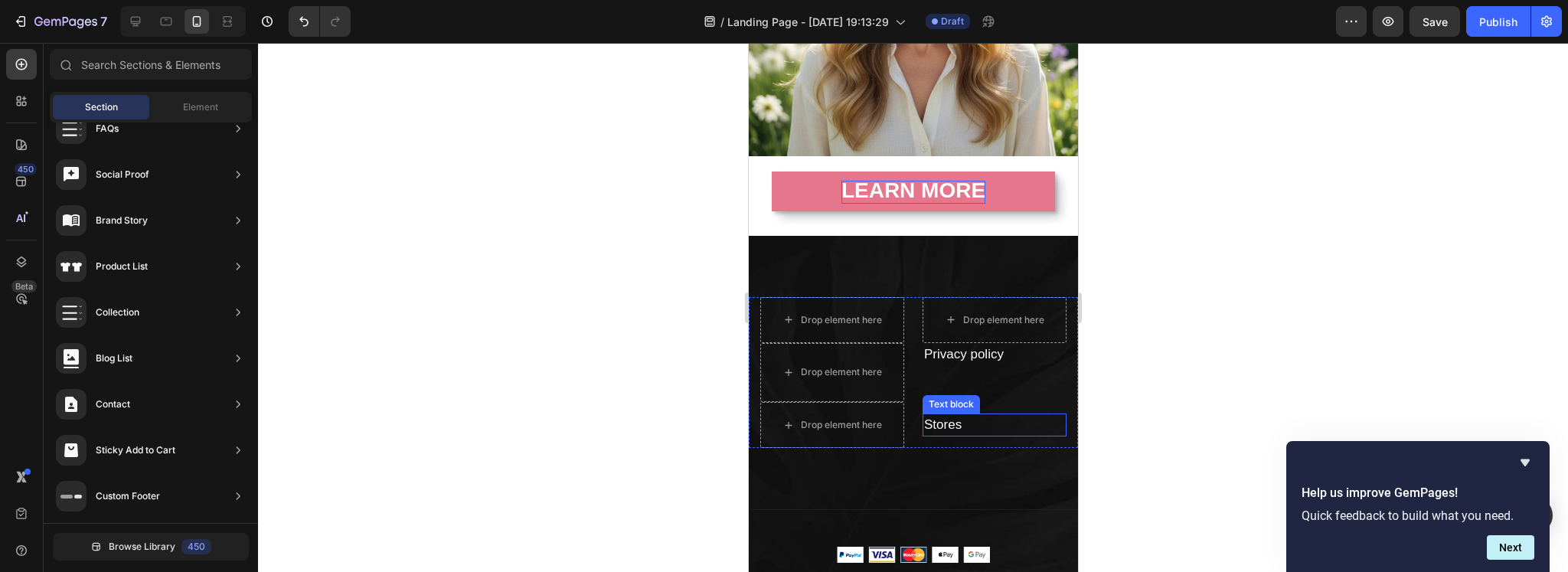
click at [953, 419] on link "Stores" at bounding box center [942, 425] width 37 height 15
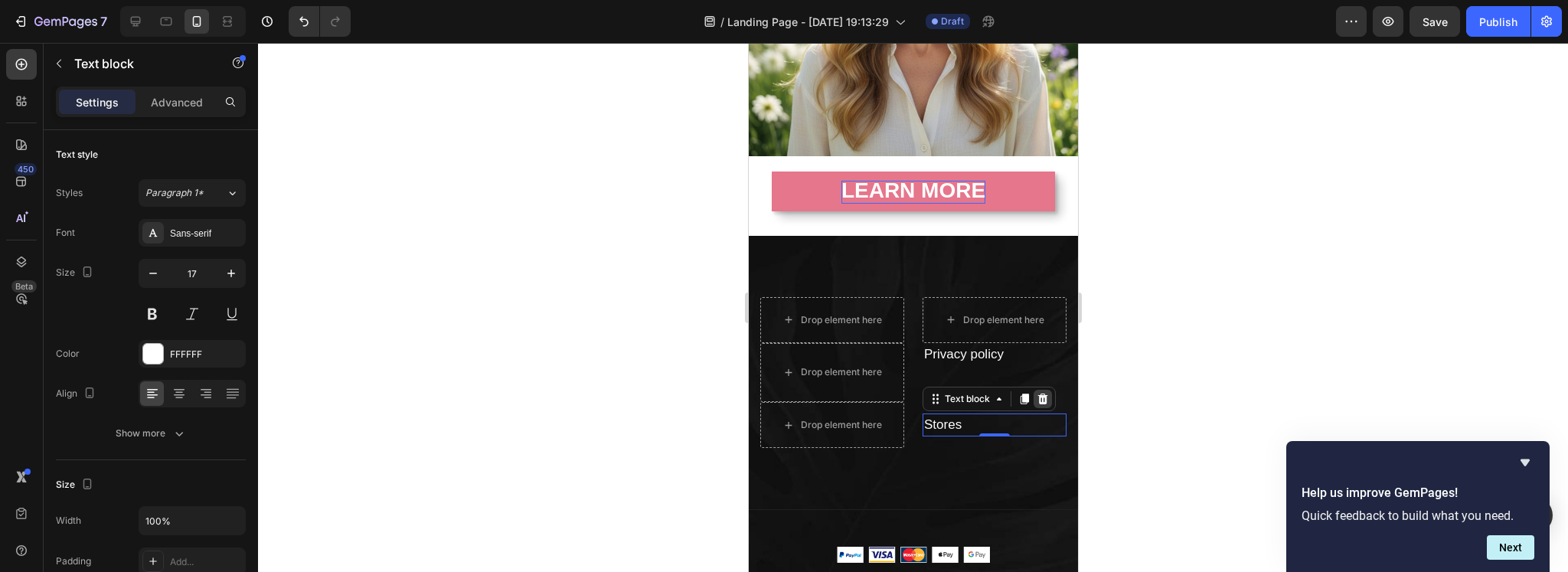
click at [1038, 394] on icon at bounding box center [1042, 399] width 10 height 10
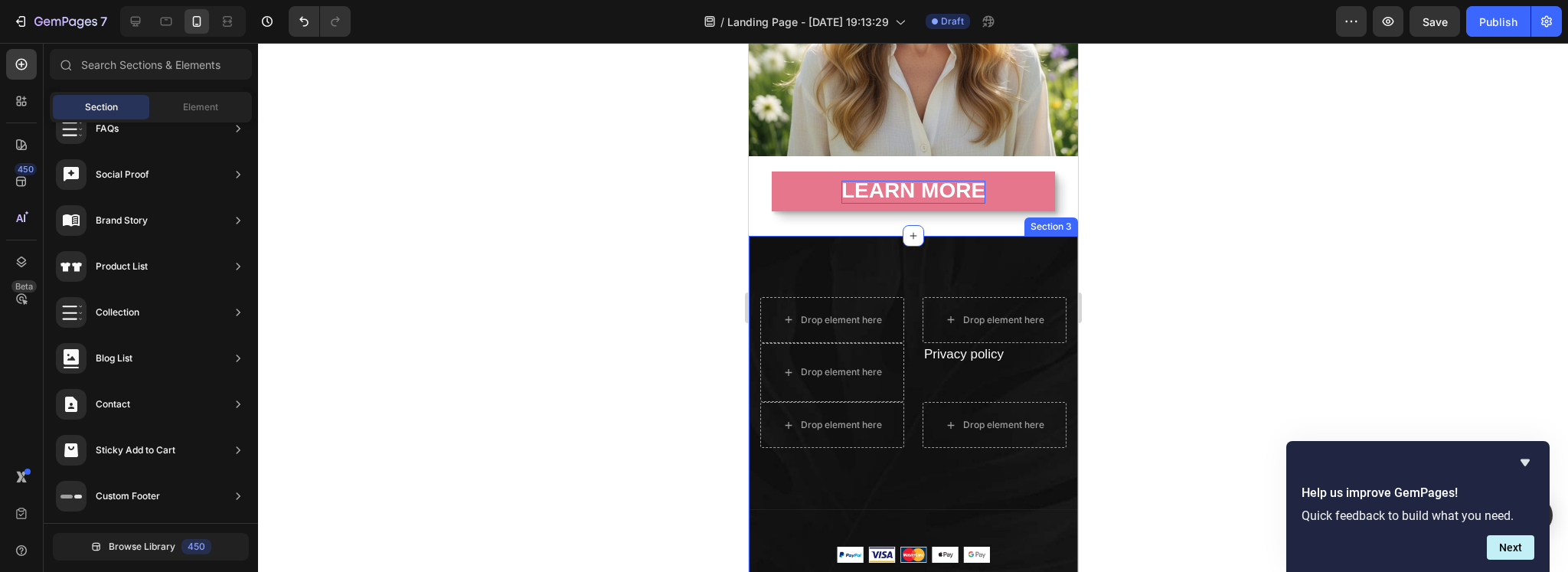
click at [973, 258] on div "Drop element here Drop element here Drop element here Privacy policy ⁠⁠⁠⁠⁠⁠⁠ Te…" at bounding box center [912, 433] width 329 height 393
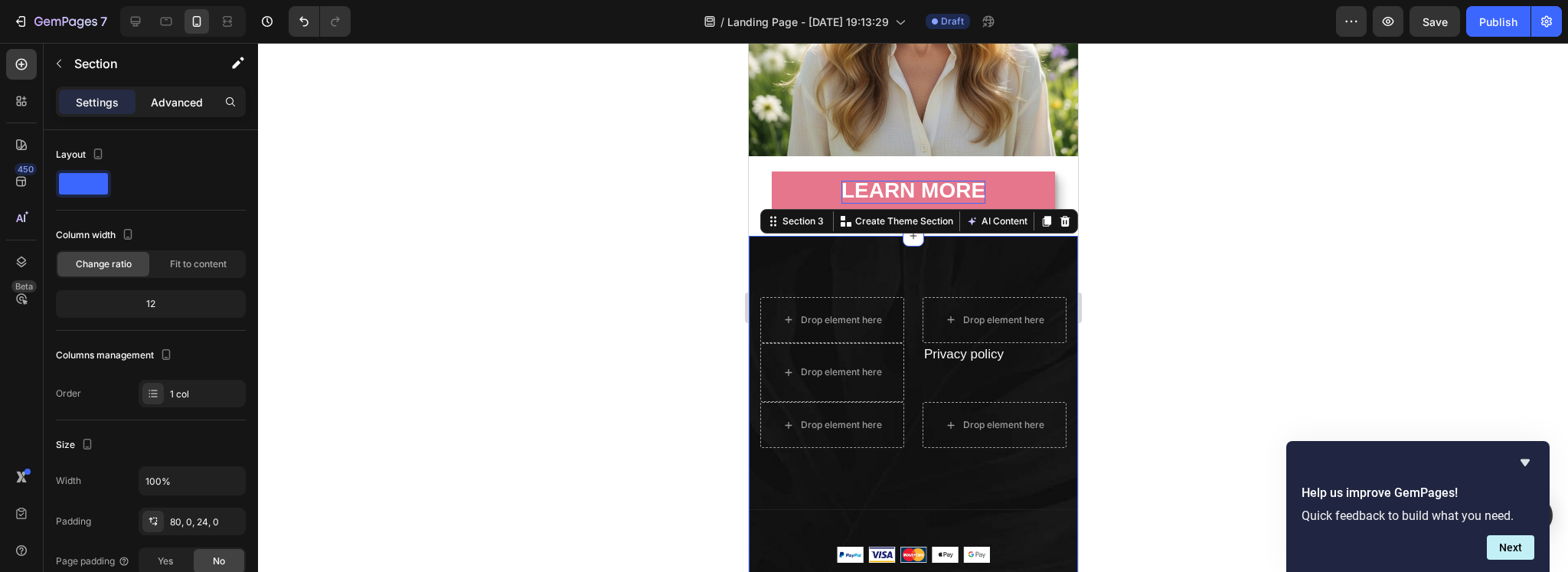
click at [146, 102] on div "Advanced" at bounding box center [177, 102] width 77 height 24
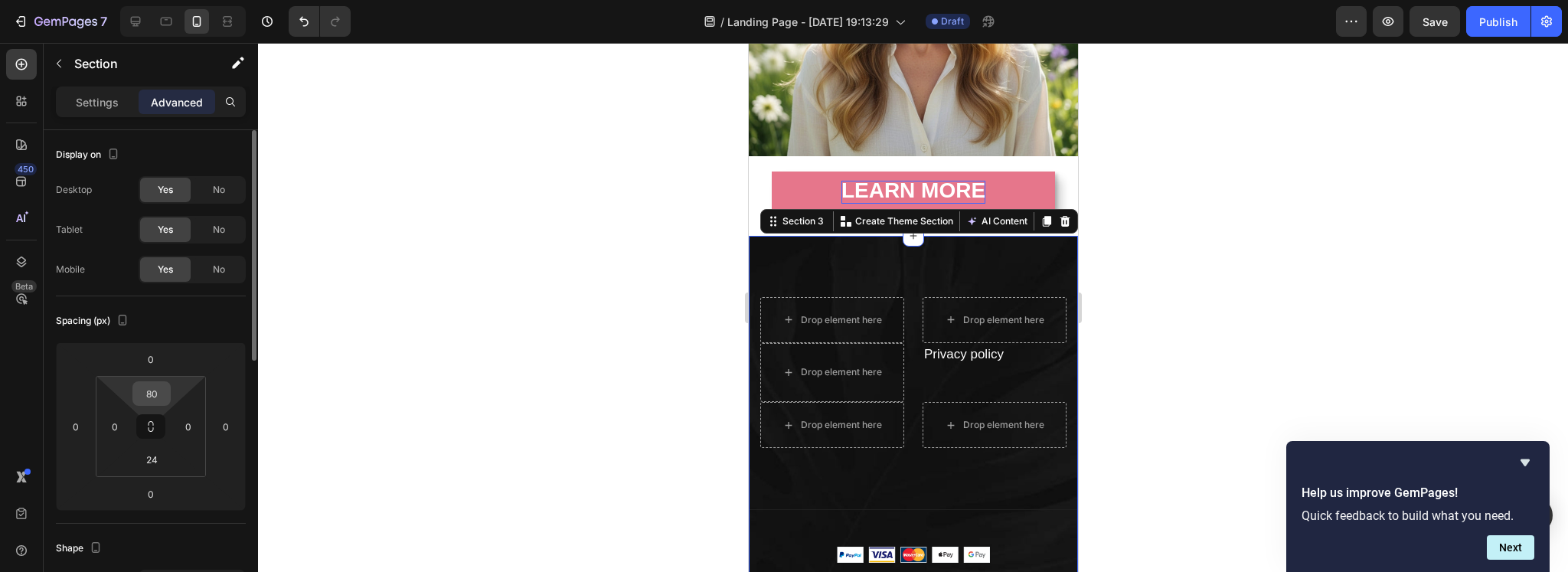
click at [155, 385] on input "80" at bounding box center [152, 393] width 31 height 23
type input "0"
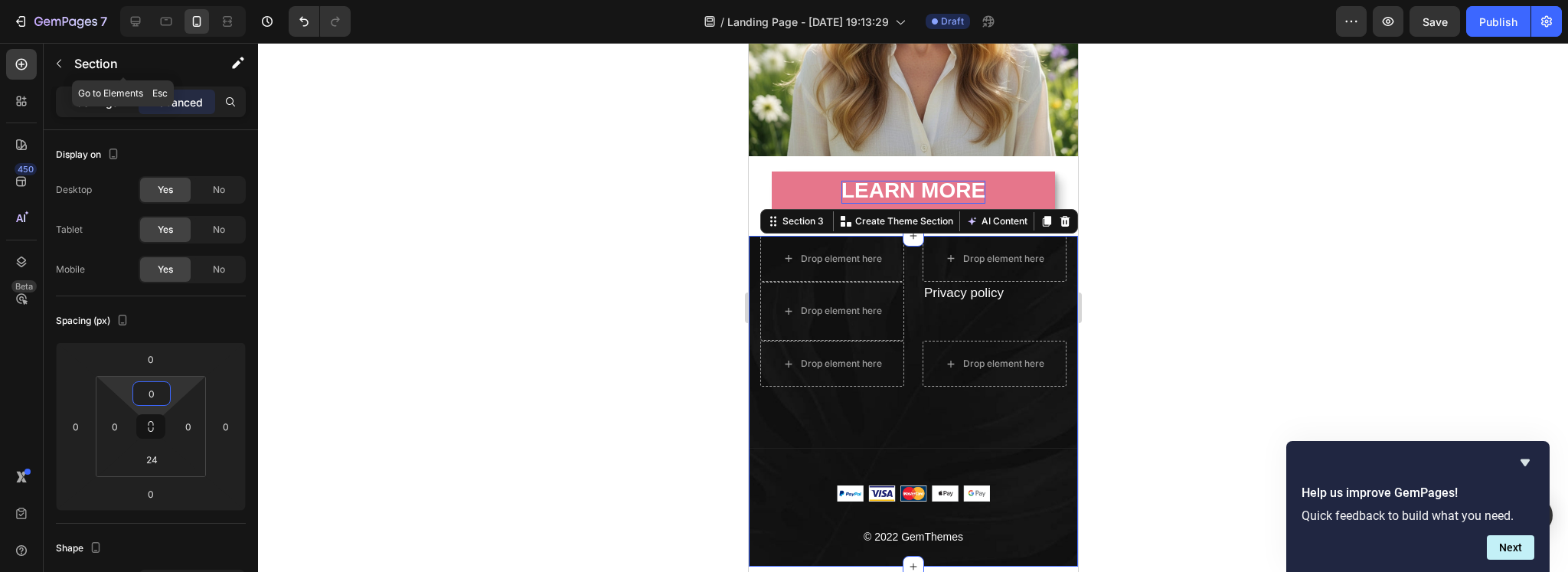
click at [85, 90] on div "Settings" at bounding box center [97, 102] width 77 height 24
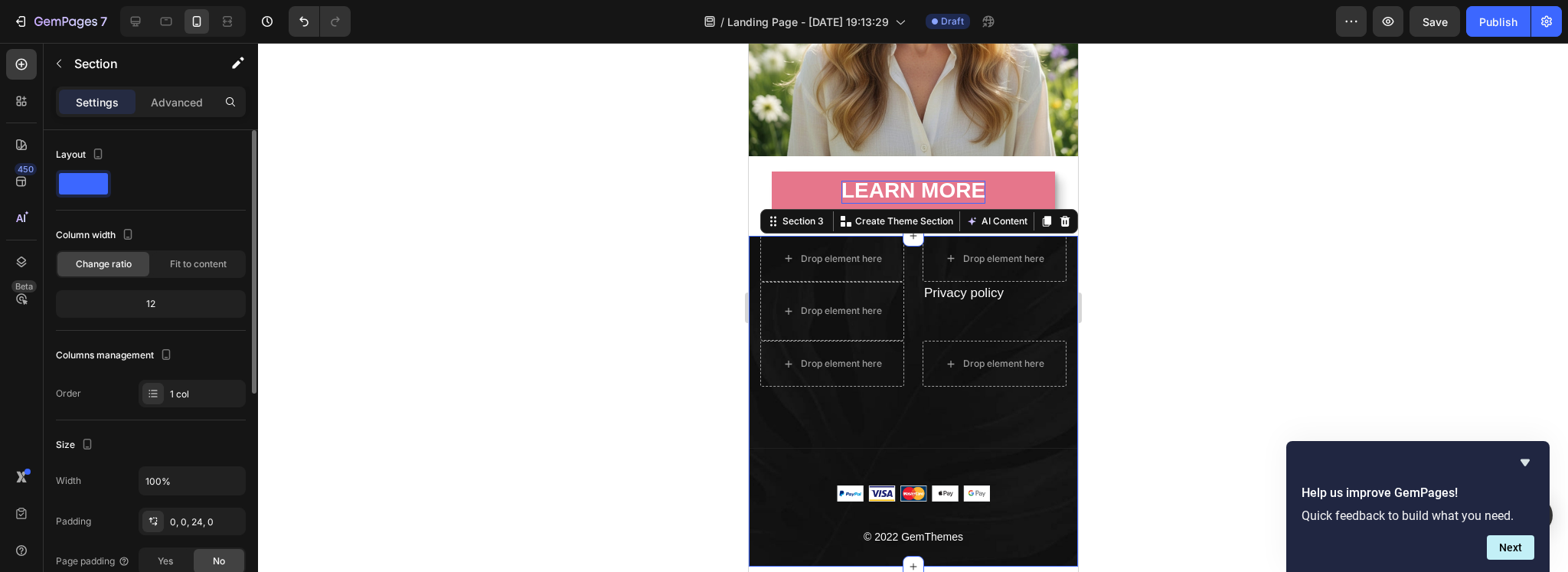
scroll to position [255, 0]
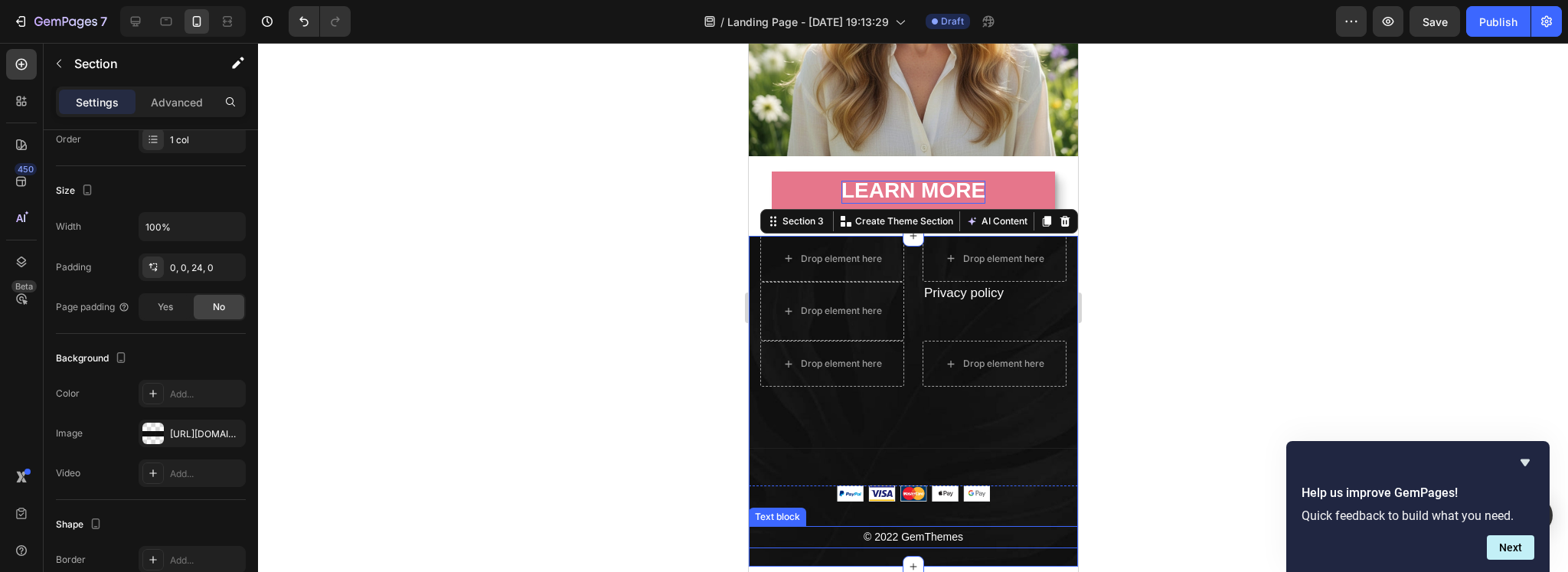
click at [929, 528] on p "© 2022 GemThemes" at bounding box center [912, 537] width 327 height 19
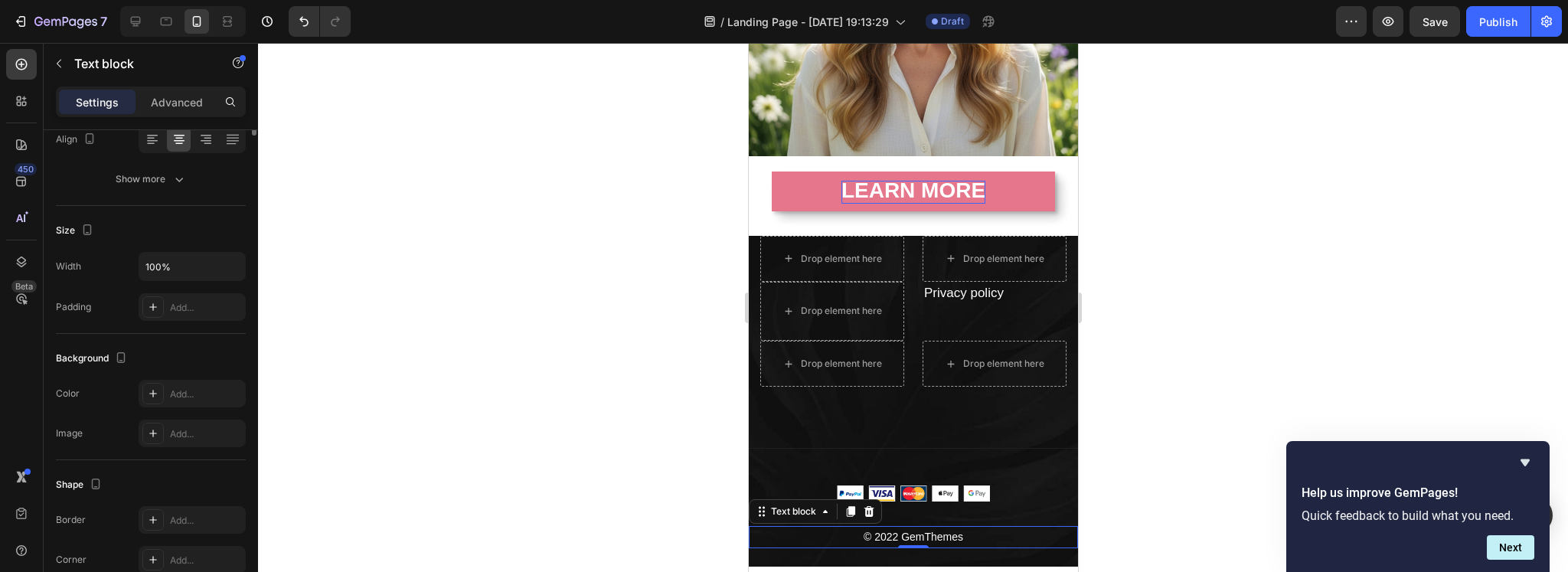
scroll to position [0, 0]
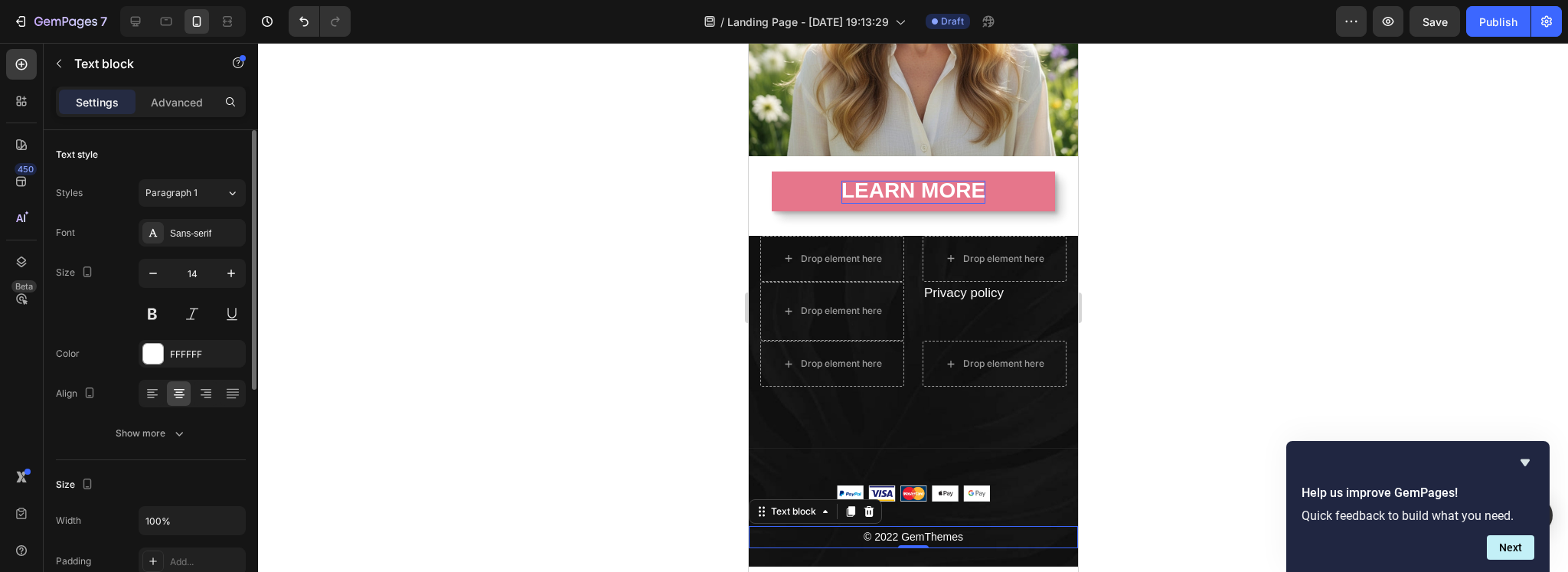
click at [945, 528] on p "© 2022 GemThemes" at bounding box center [912, 537] width 327 height 19
drag, startPoint x: 1519, startPoint y: 458, endPoint x: 1531, endPoint y: 467, distance: 15.0
click at [1523, 460] on icon "Hide survey" at bounding box center [1525, 462] width 19 height 19
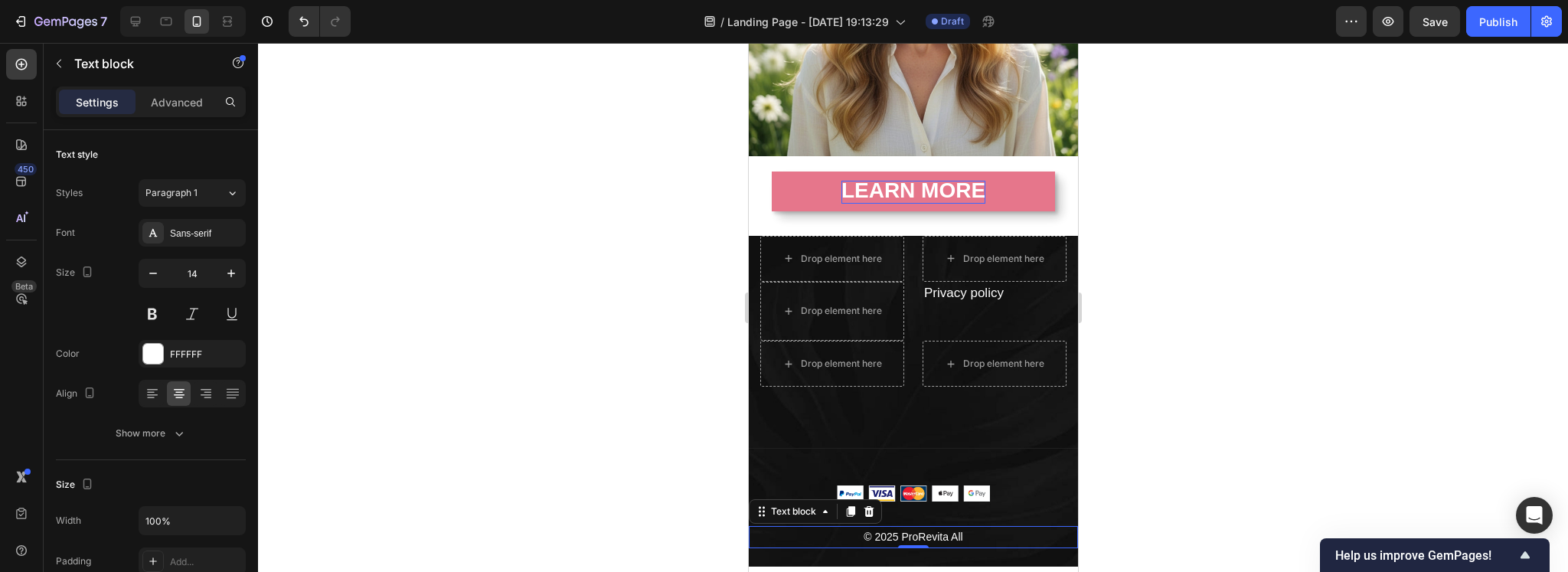
click at [951, 528] on p "© 2025 ProRevita All" at bounding box center [912, 537] width 327 height 19
drag, startPoint x: 944, startPoint y: 521, endPoint x: 988, endPoint y: 524, distance: 44.1
click at [988, 528] on p "© 2025 ProRevita All" at bounding box center [912, 537] width 327 height 19
click at [1184, 500] on div at bounding box center [913, 307] width 1310 height 529
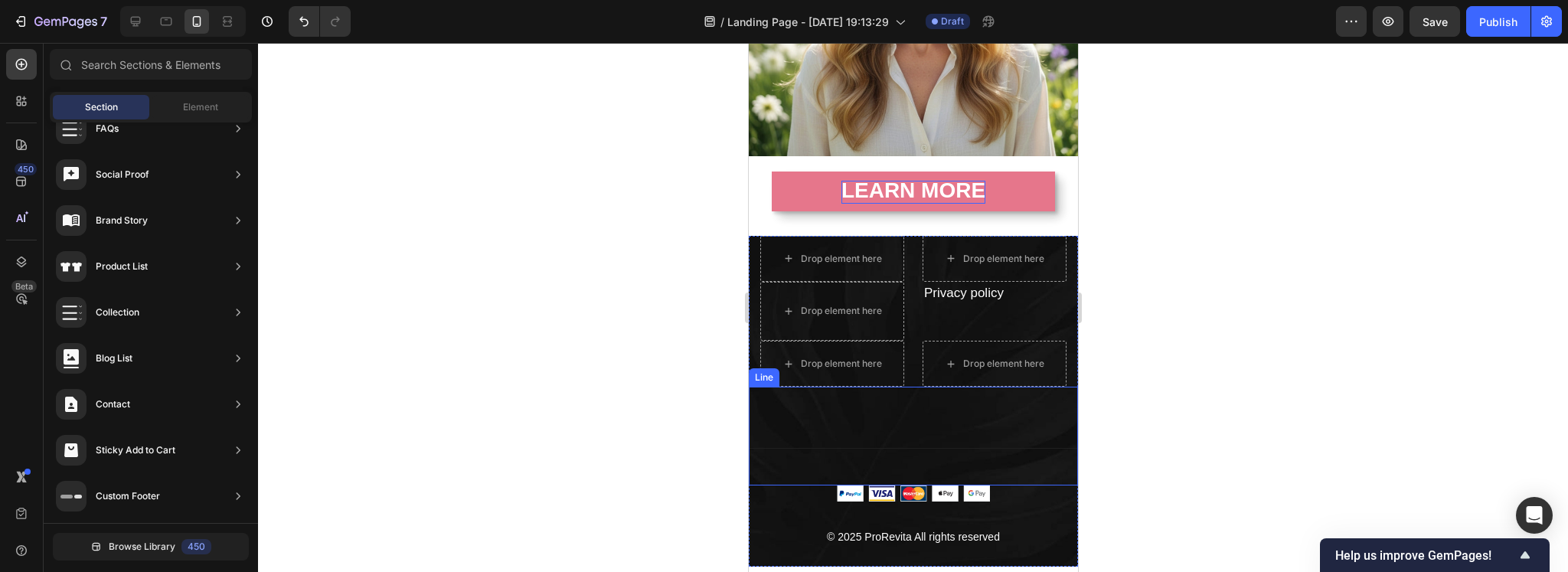
click at [935, 417] on div "Title Line" at bounding box center [912, 436] width 329 height 99
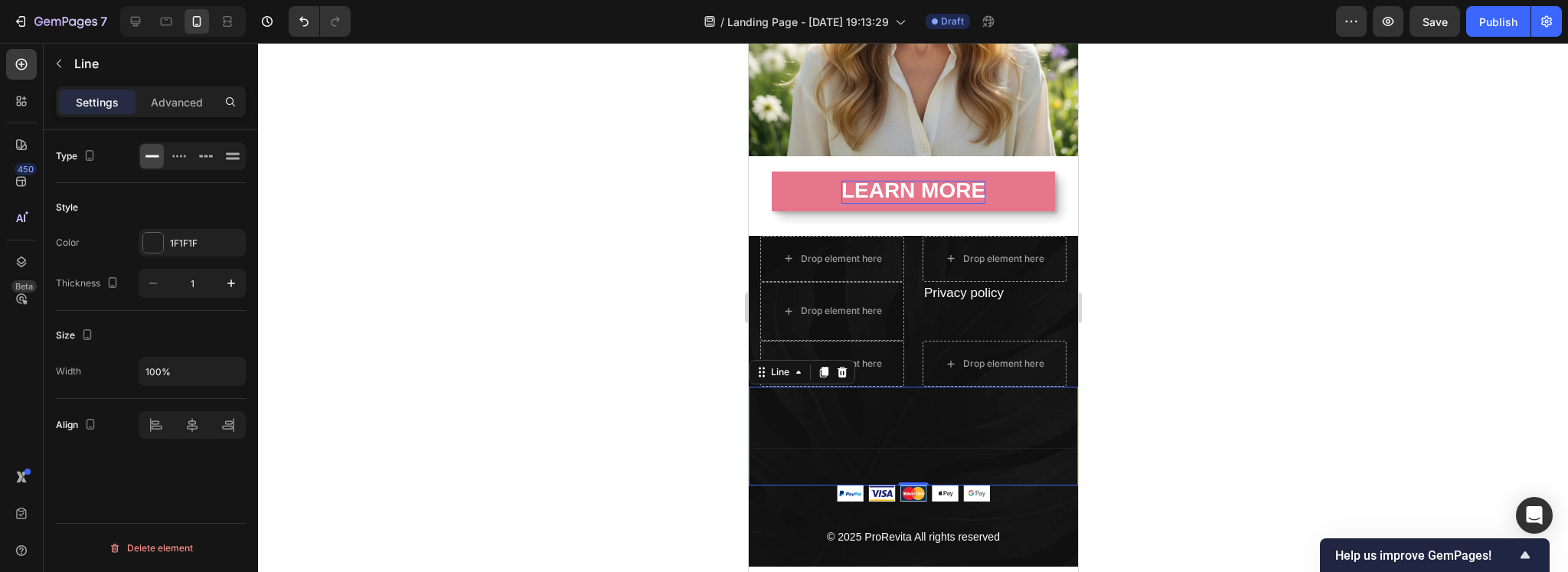
click at [1219, 457] on div at bounding box center [913, 307] width 1310 height 529
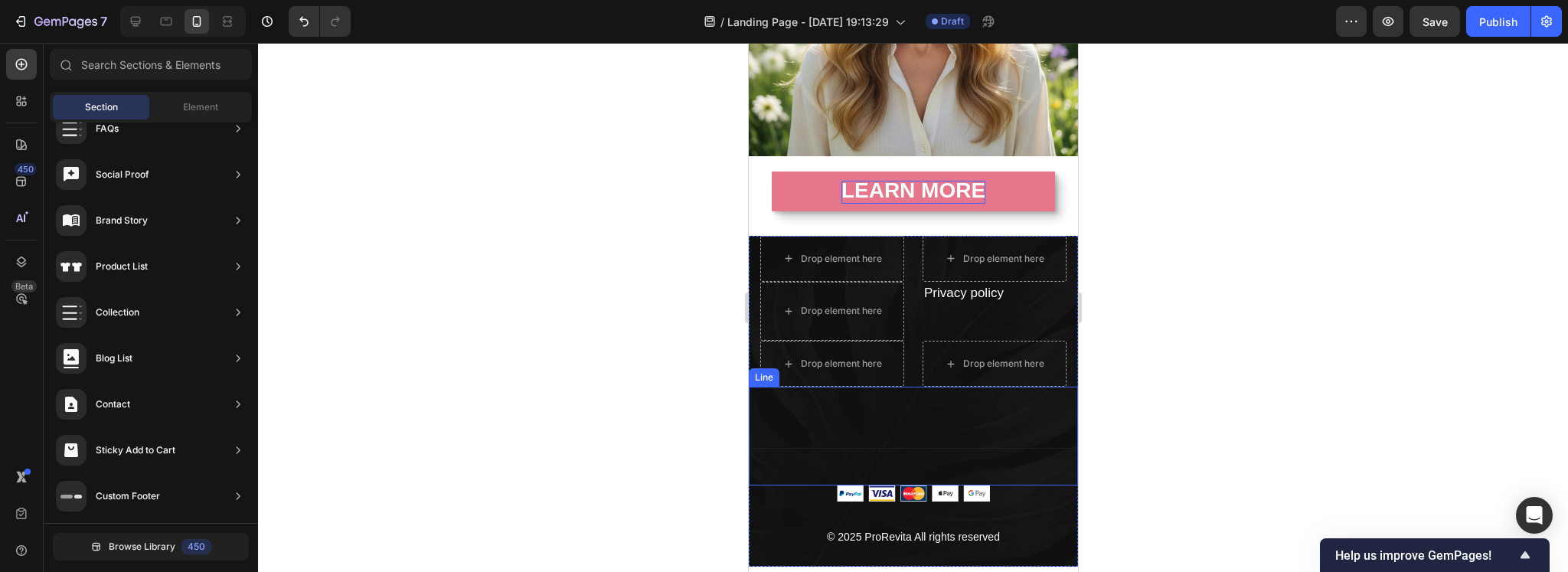
click at [971, 421] on div "Title Line" at bounding box center [912, 436] width 329 height 99
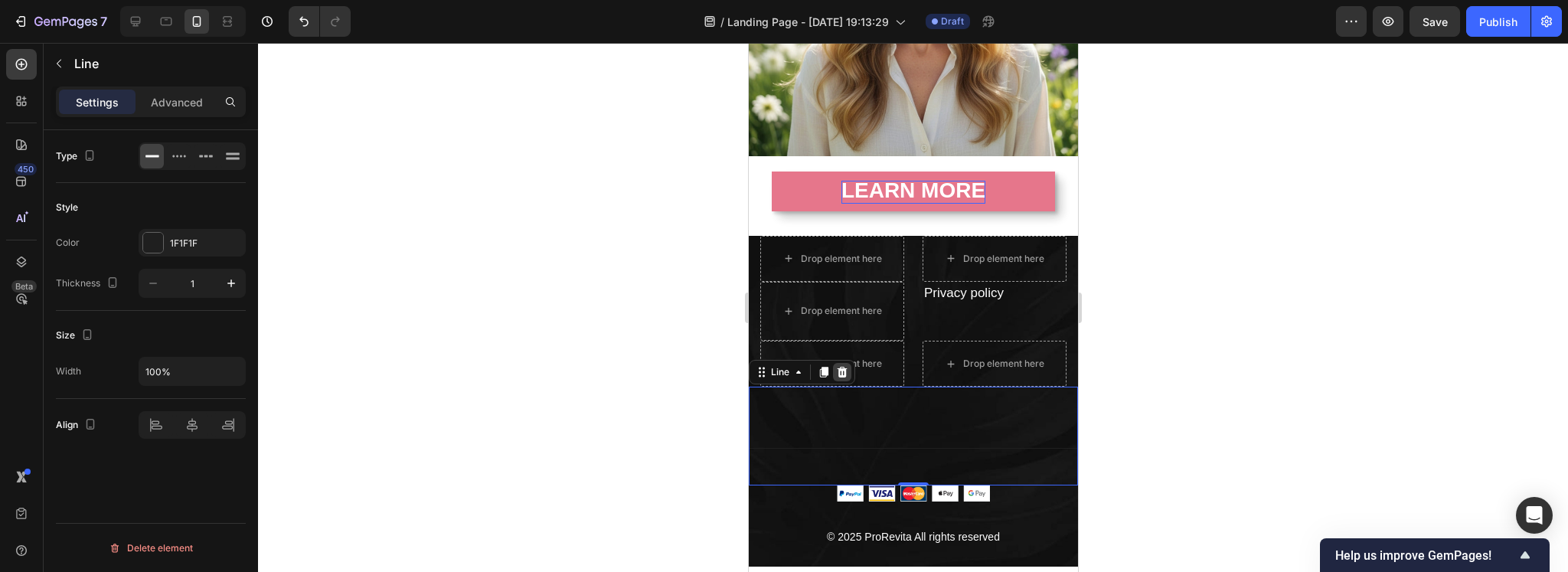
click at [837, 367] on icon at bounding box center [841, 372] width 10 height 10
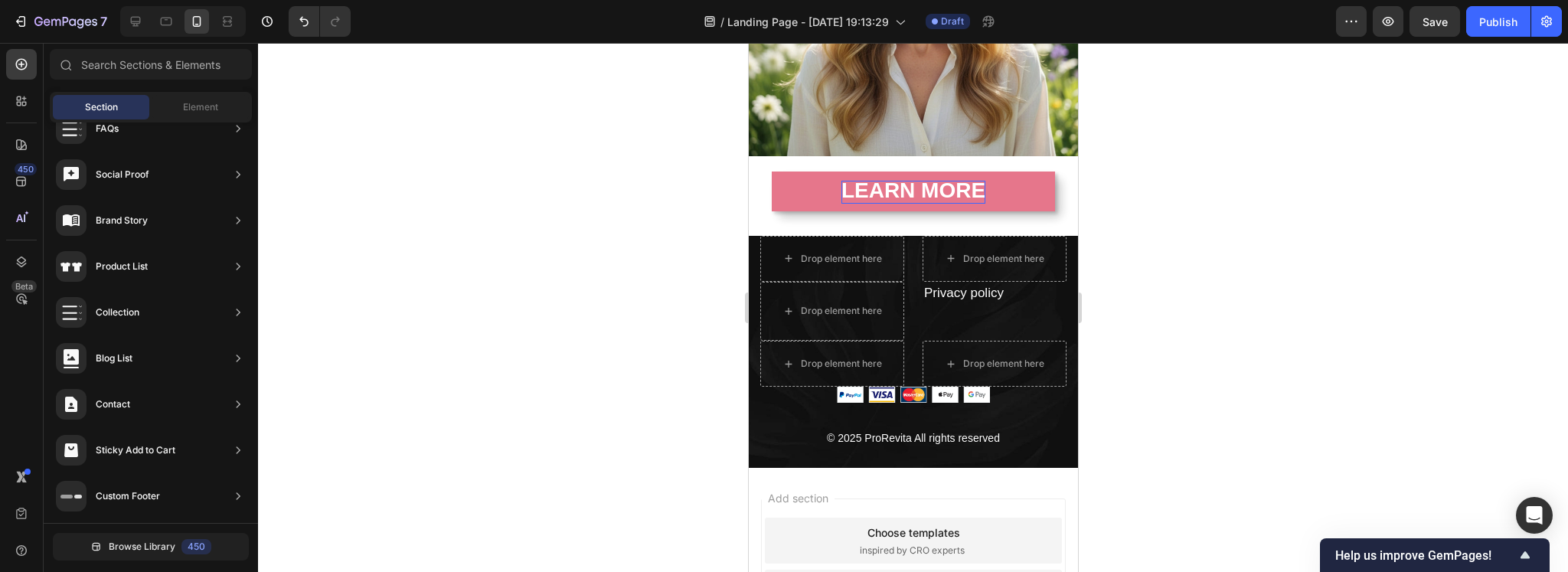
click at [1190, 433] on div at bounding box center [913, 307] width 1310 height 529
click at [1021, 288] on p "Privacy policy ⁠⁠⁠⁠⁠⁠⁠" at bounding box center [994, 293] width 141 height 20
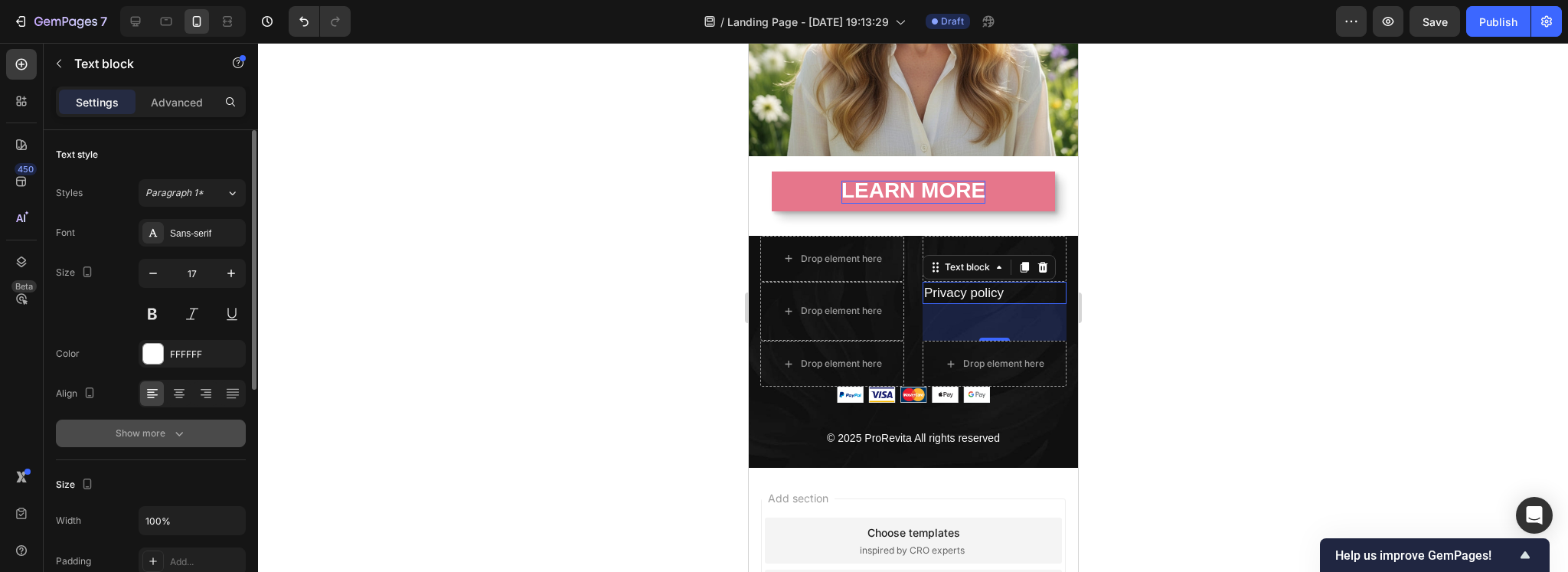
click at [163, 431] on div "Show more" at bounding box center [152, 433] width 71 height 15
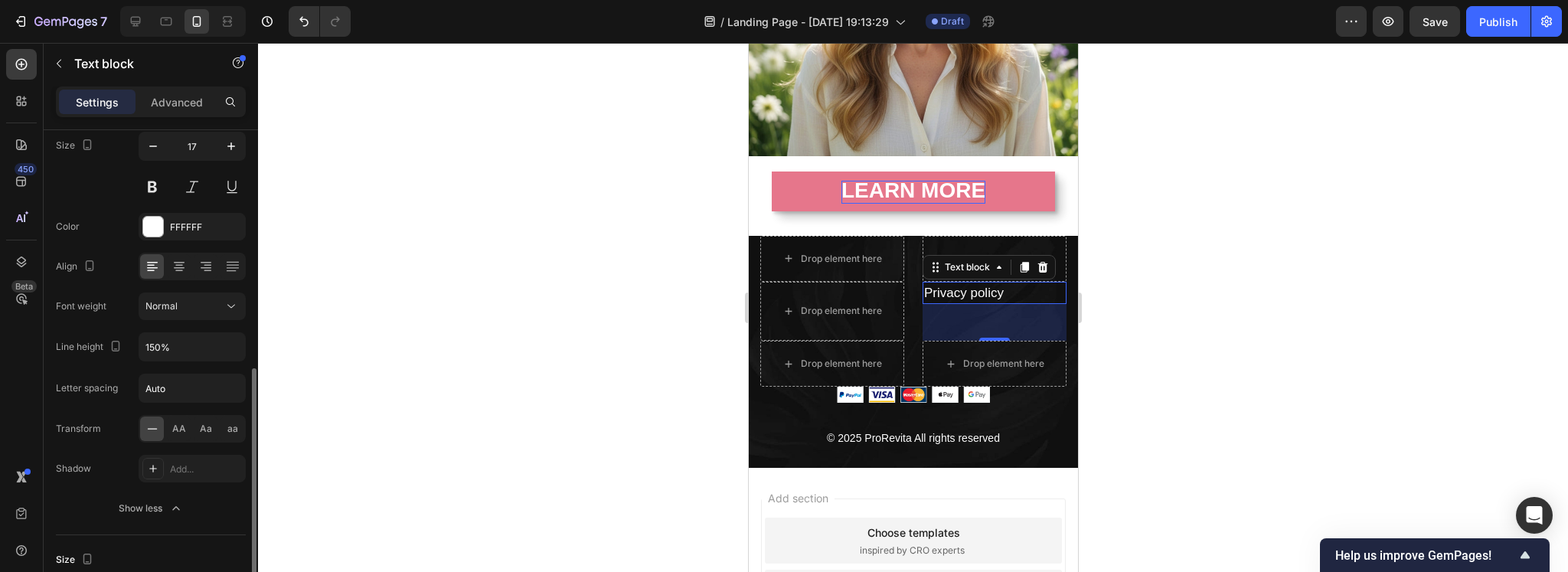
scroll to position [255, 0]
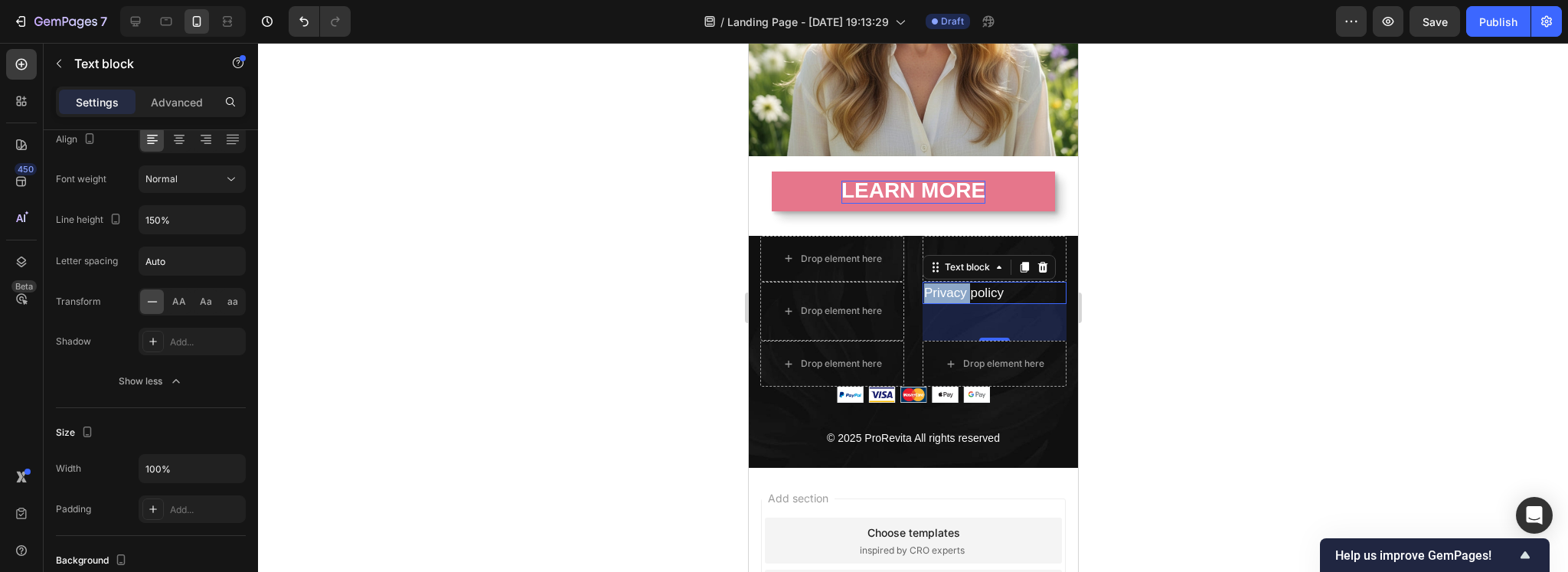
click at [968, 286] on link "Privacy policy" at bounding box center [963, 293] width 80 height 15
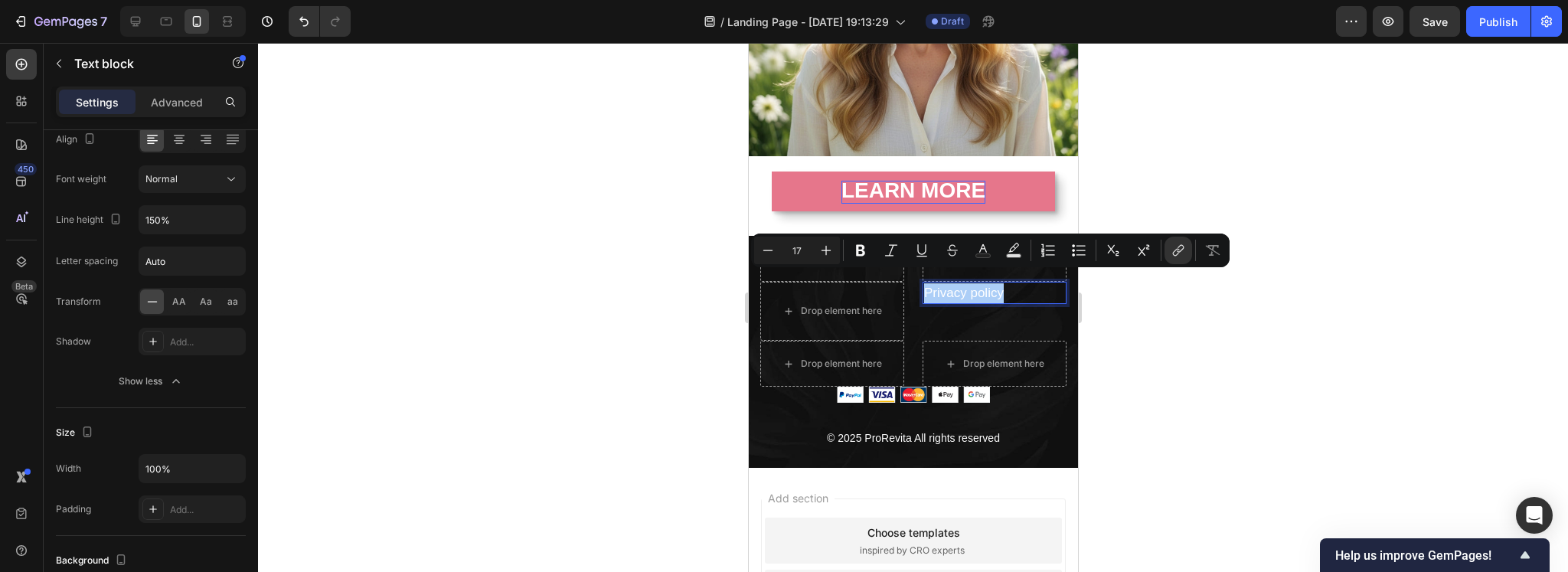
click at [1194, 350] on div at bounding box center [913, 307] width 1310 height 529
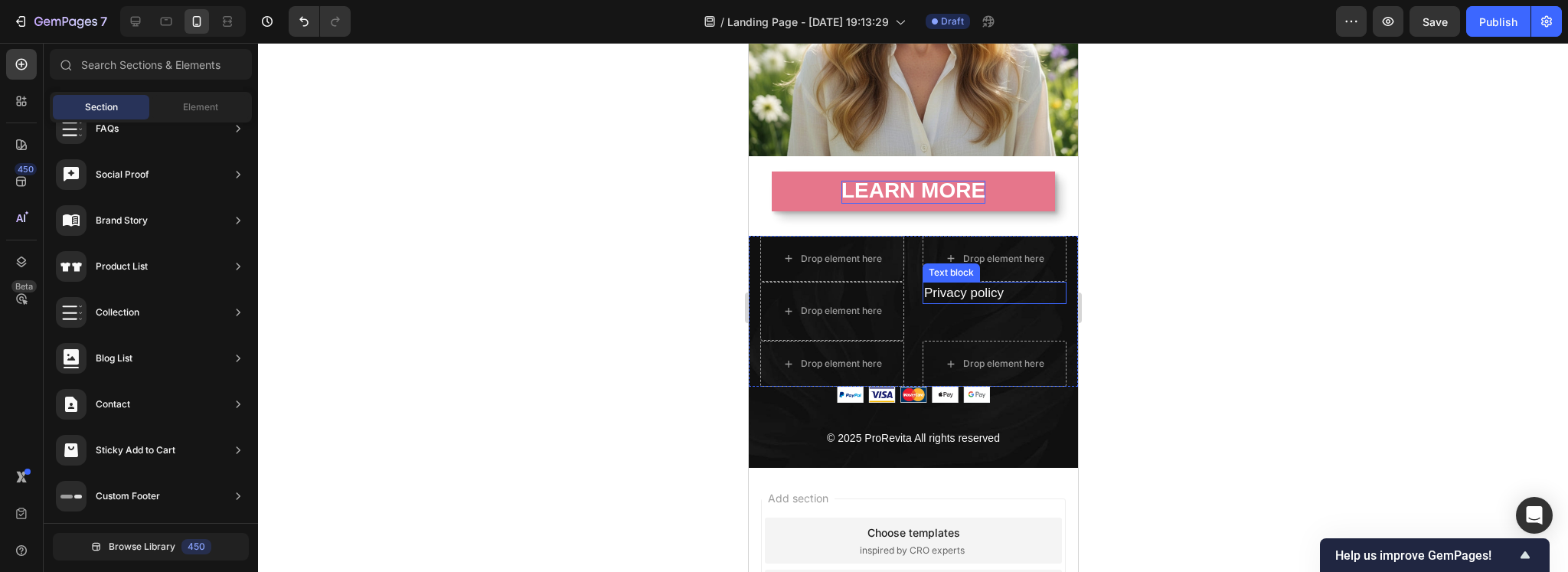
click at [973, 286] on link "Privacy policy" at bounding box center [963, 293] width 80 height 15
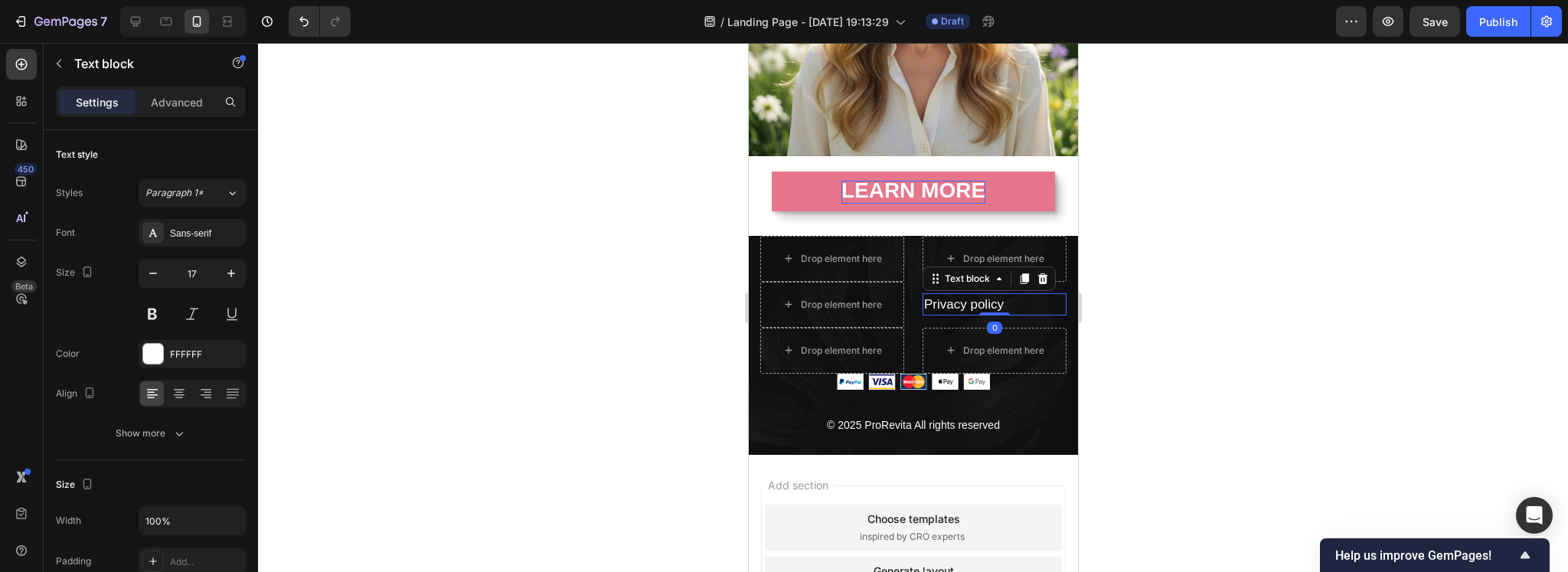
drag, startPoint x: 990, startPoint y: 327, endPoint x: 1038, endPoint y: 287, distance: 62.5
click at [1038, 293] on div "Privacy policy Text block 0" at bounding box center [994, 304] width 144 height 23
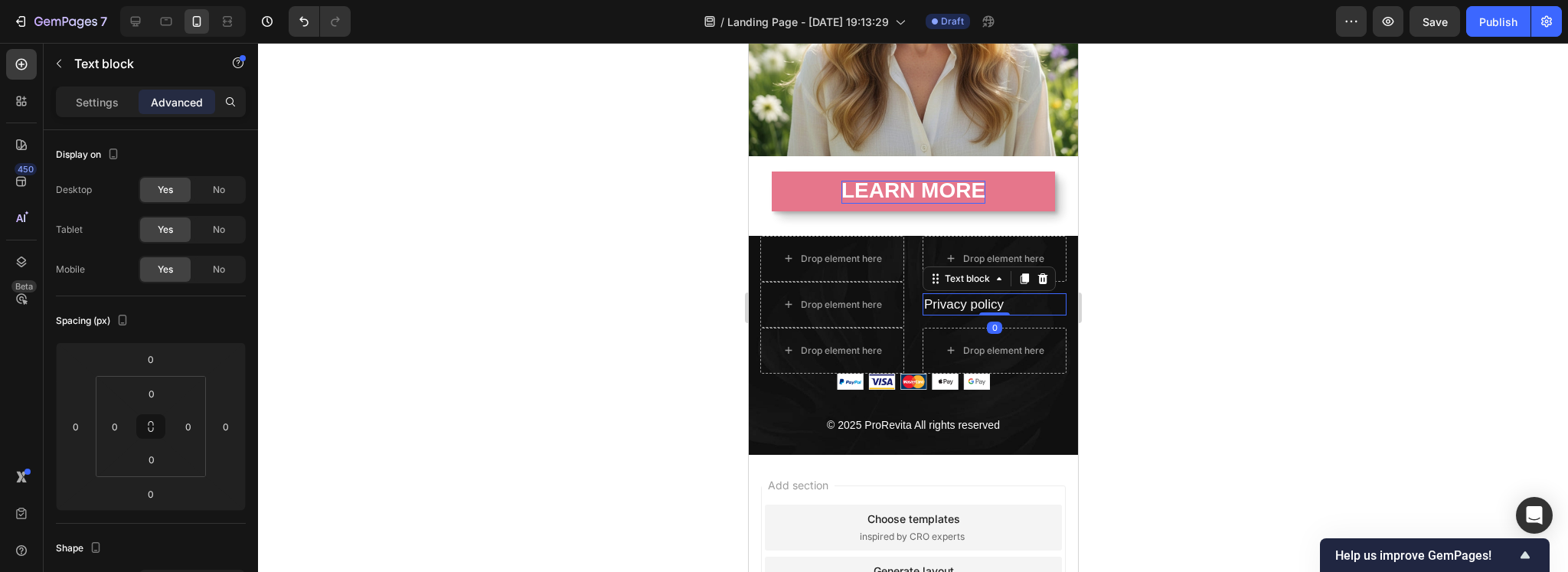
click at [1157, 353] on div at bounding box center [913, 307] width 1310 height 529
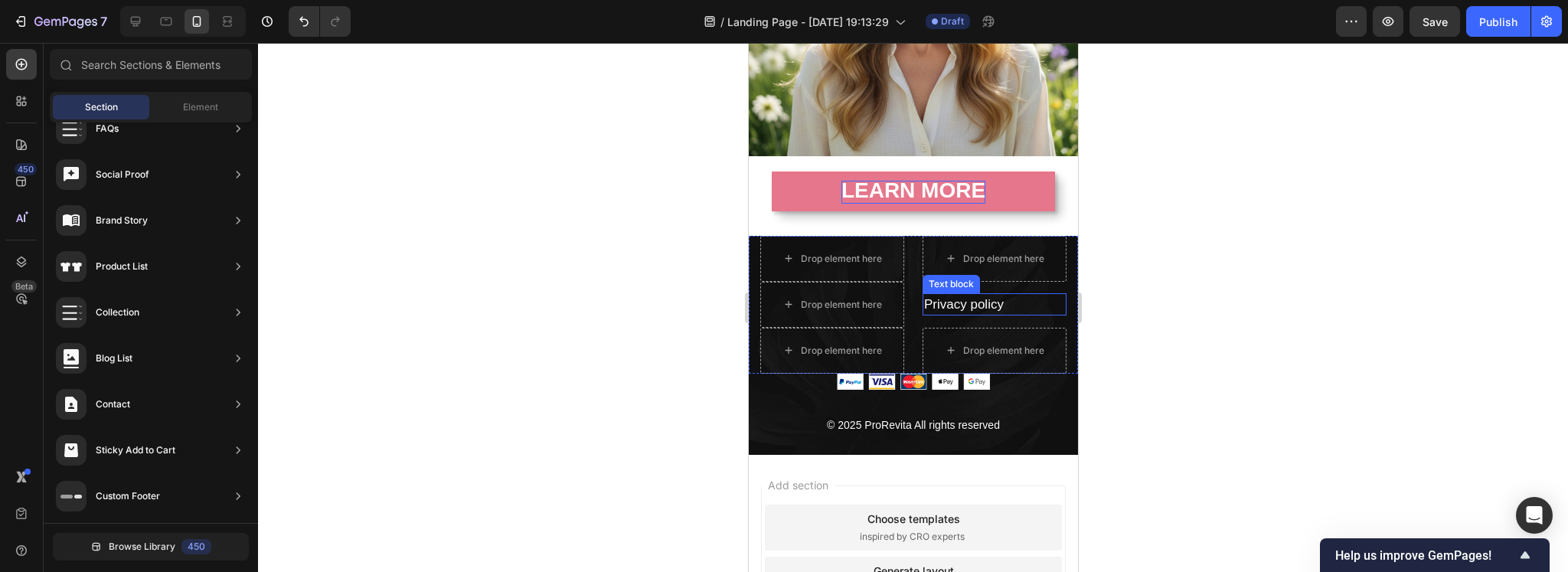
click at [965, 297] on link "Privacy policy" at bounding box center [963, 304] width 80 height 15
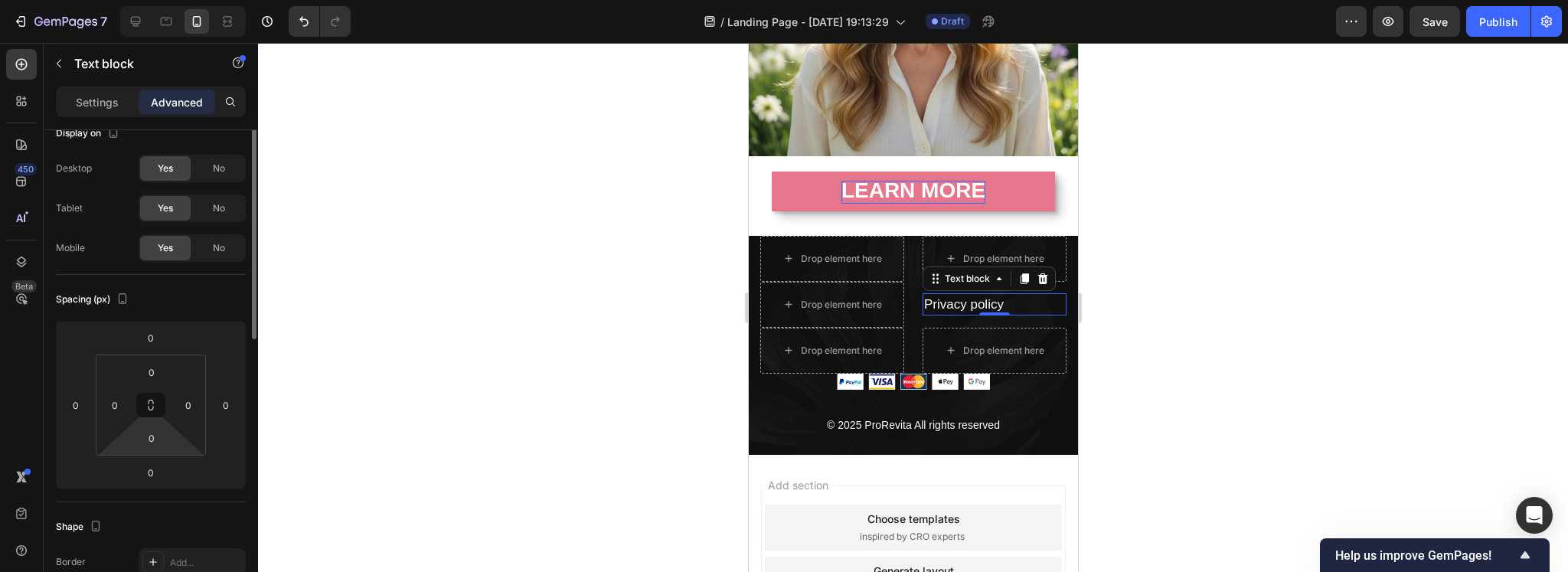
scroll to position [0, 0]
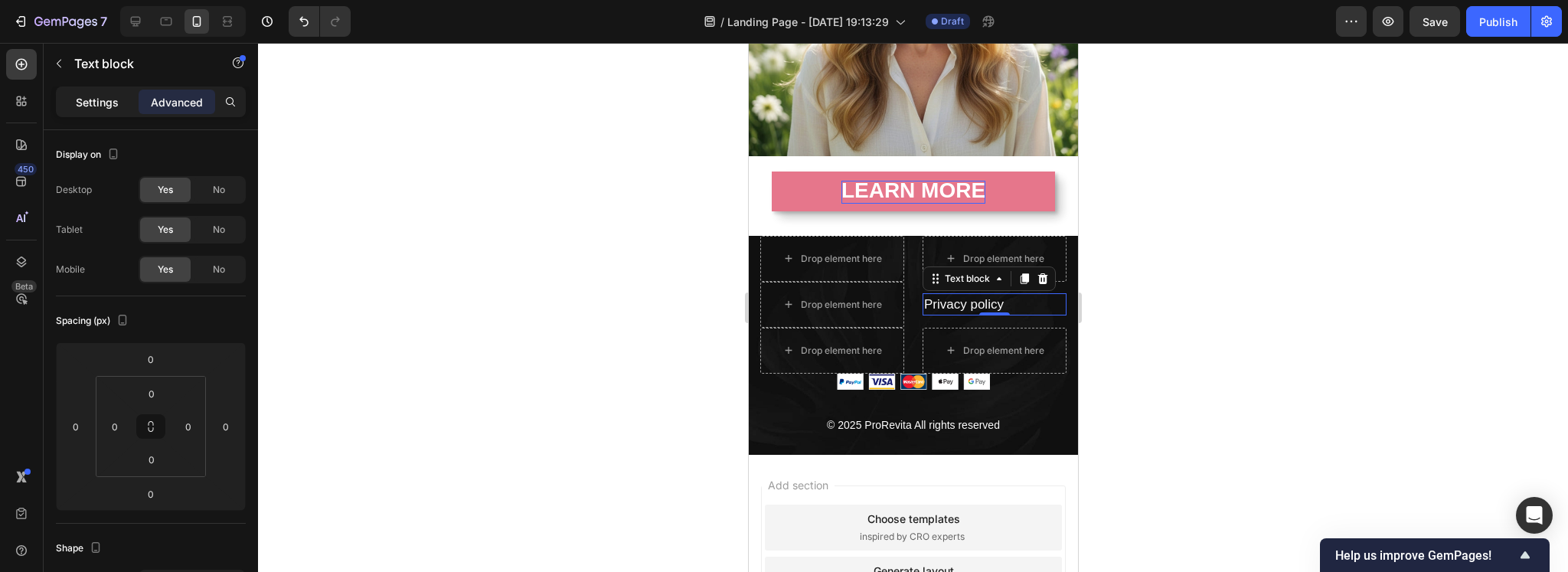
click at [98, 106] on p "Settings" at bounding box center [97, 102] width 43 height 16
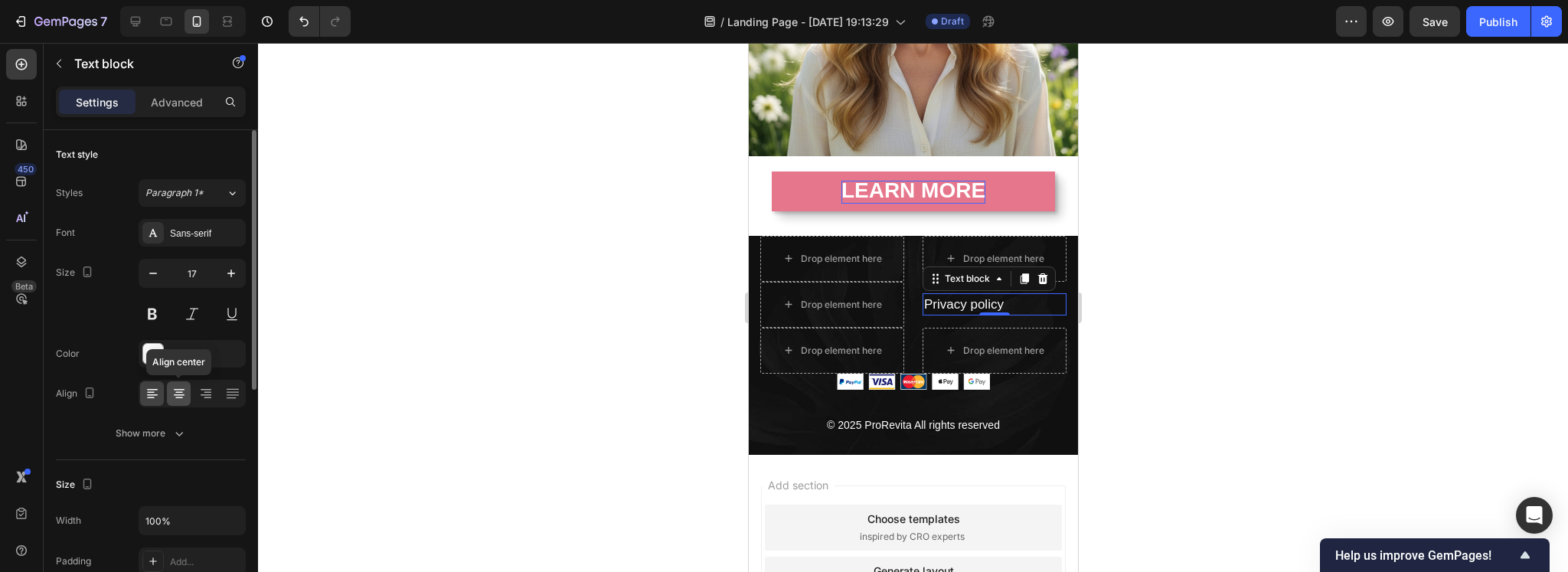
click at [175, 398] on icon at bounding box center [179, 393] width 15 height 15
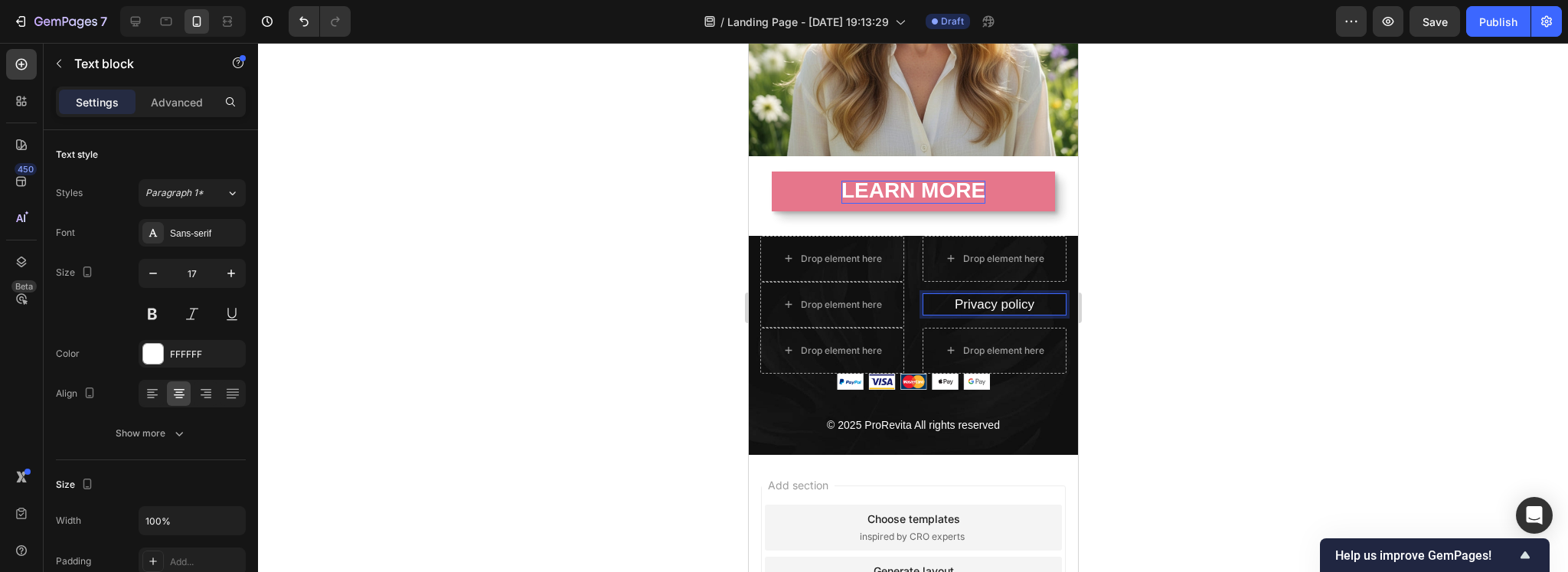
click at [991, 297] on link "Privacy policy" at bounding box center [994, 304] width 80 height 15
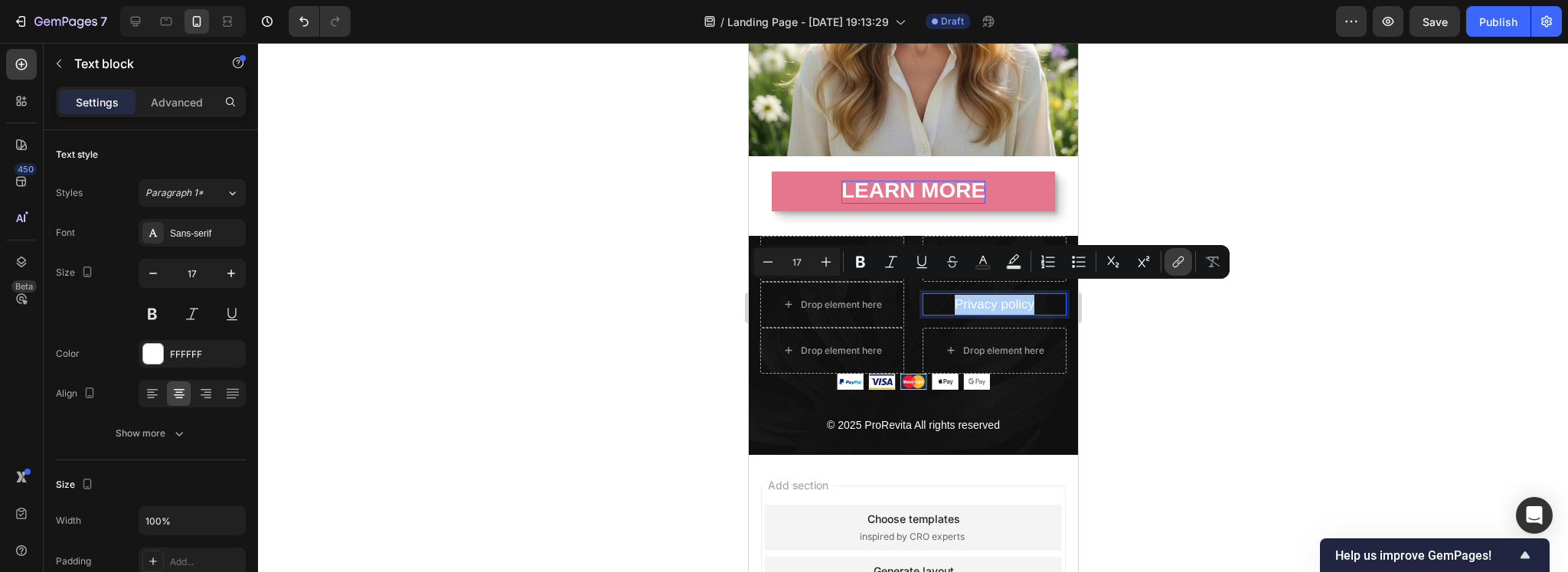
click at [1173, 258] on icon "Editor contextual toolbar" at bounding box center [1178, 262] width 15 height 15
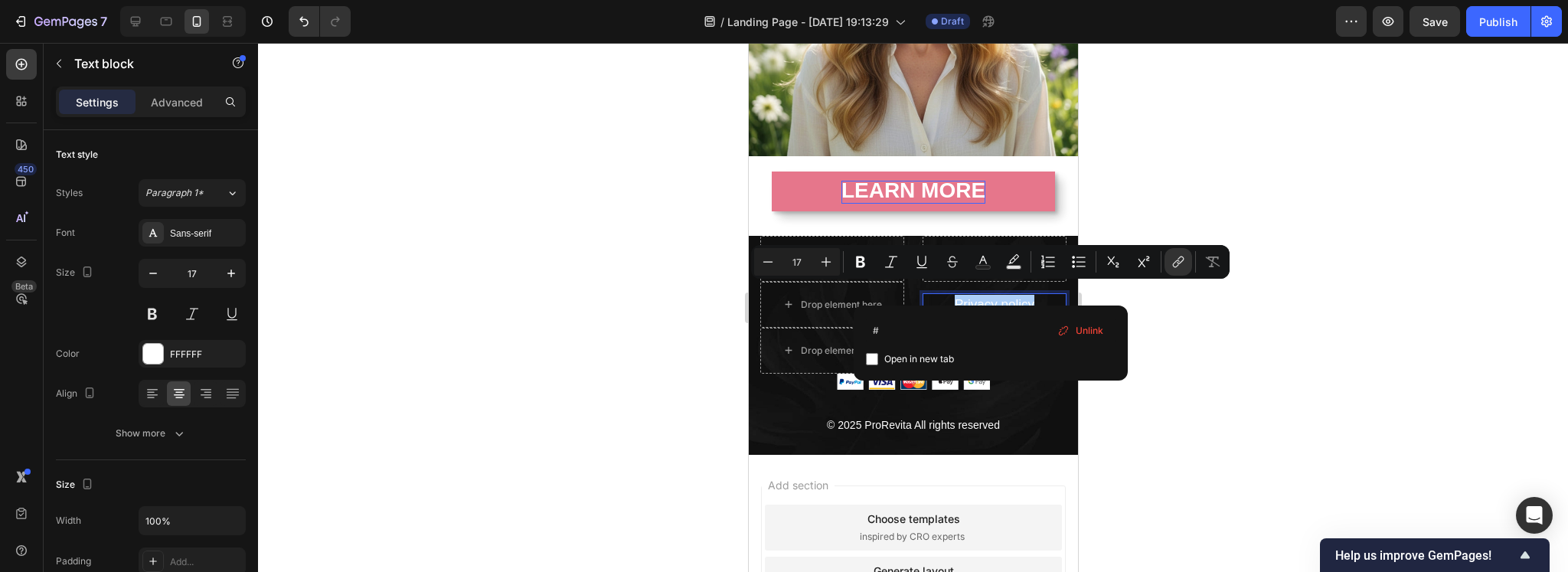
drag, startPoint x: 1641, startPoint y: 372, endPoint x: 836, endPoint y: 334, distance: 805.9
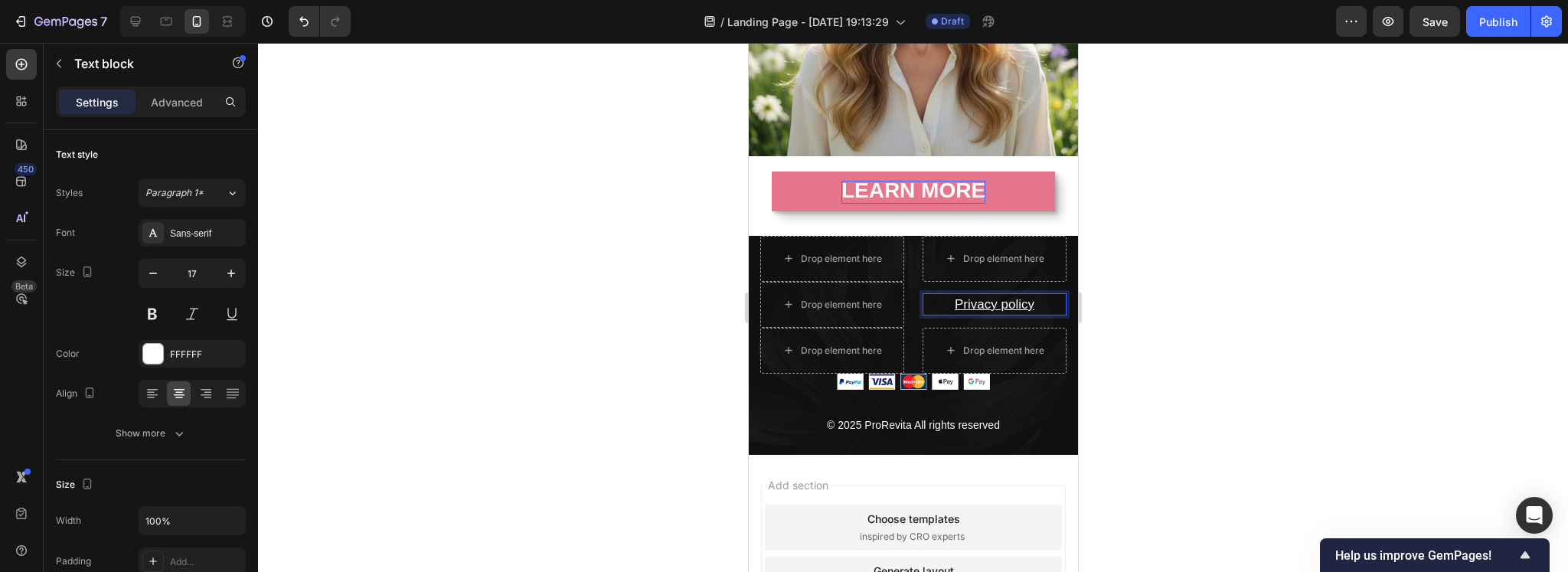
type input "17"
click at [752, 242] on div "Drop element here Drop element here Drop element here Privacy policy Text block…" at bounding box center [912, 304] width 329 height 138
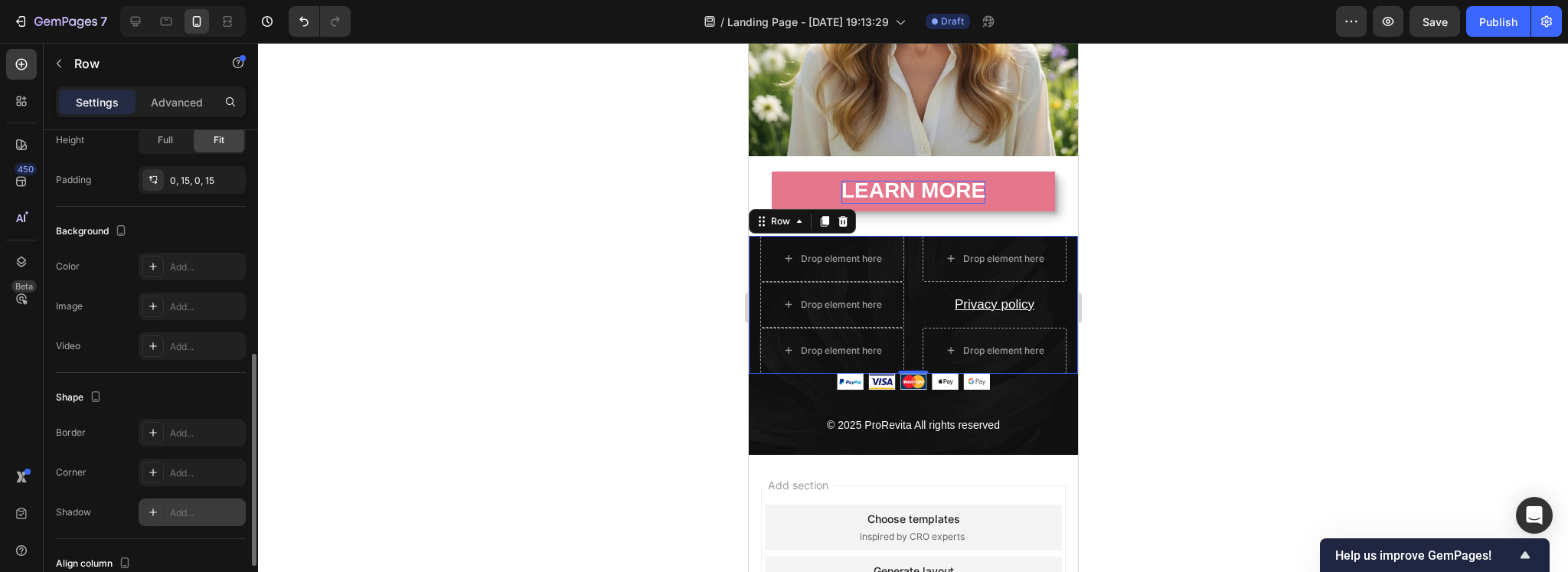
scroll to position [622, 0]
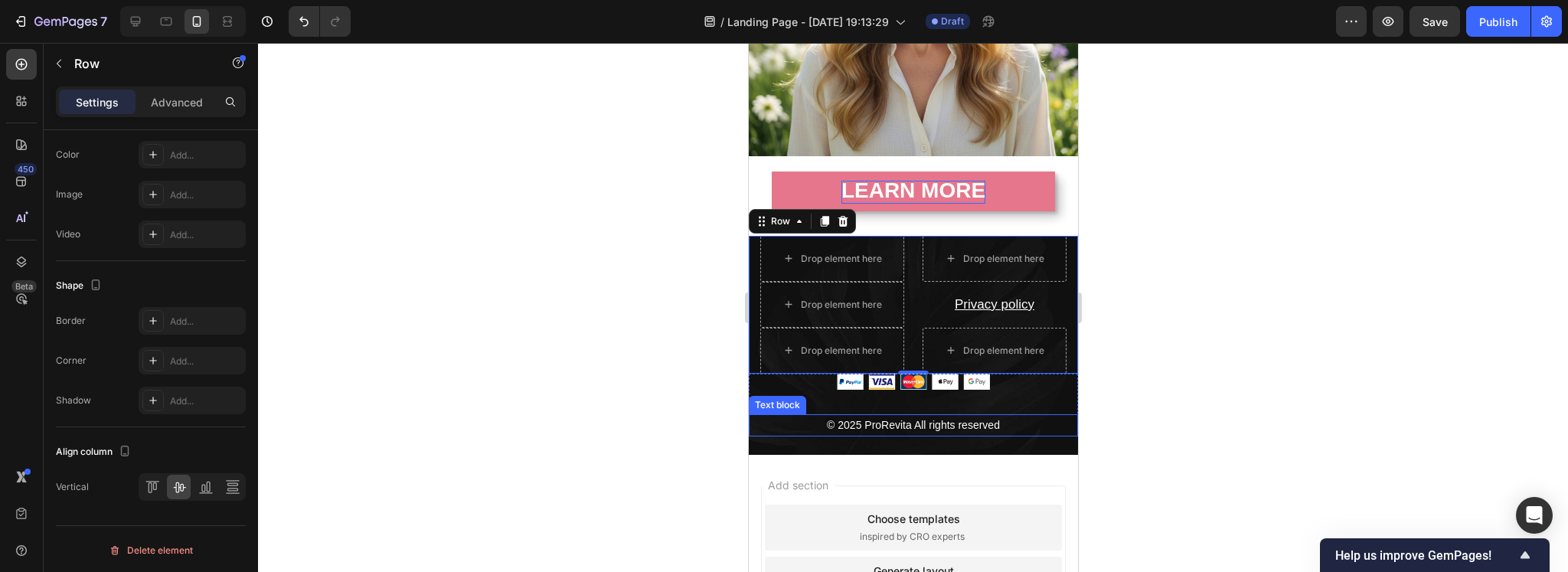
click at [755, 416] on p "© 2025 ProRevita All rights reserved" at bounding box center [912, 425] width 327 height 19
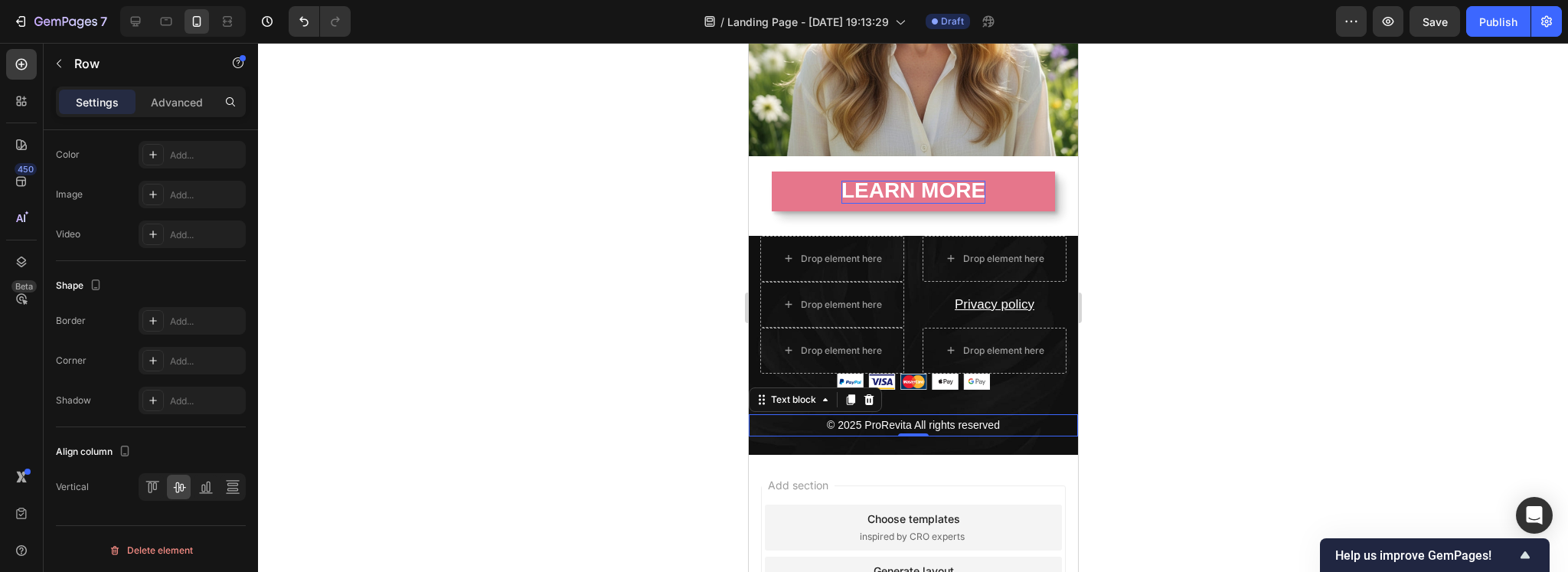
scroll to position [0, 0]
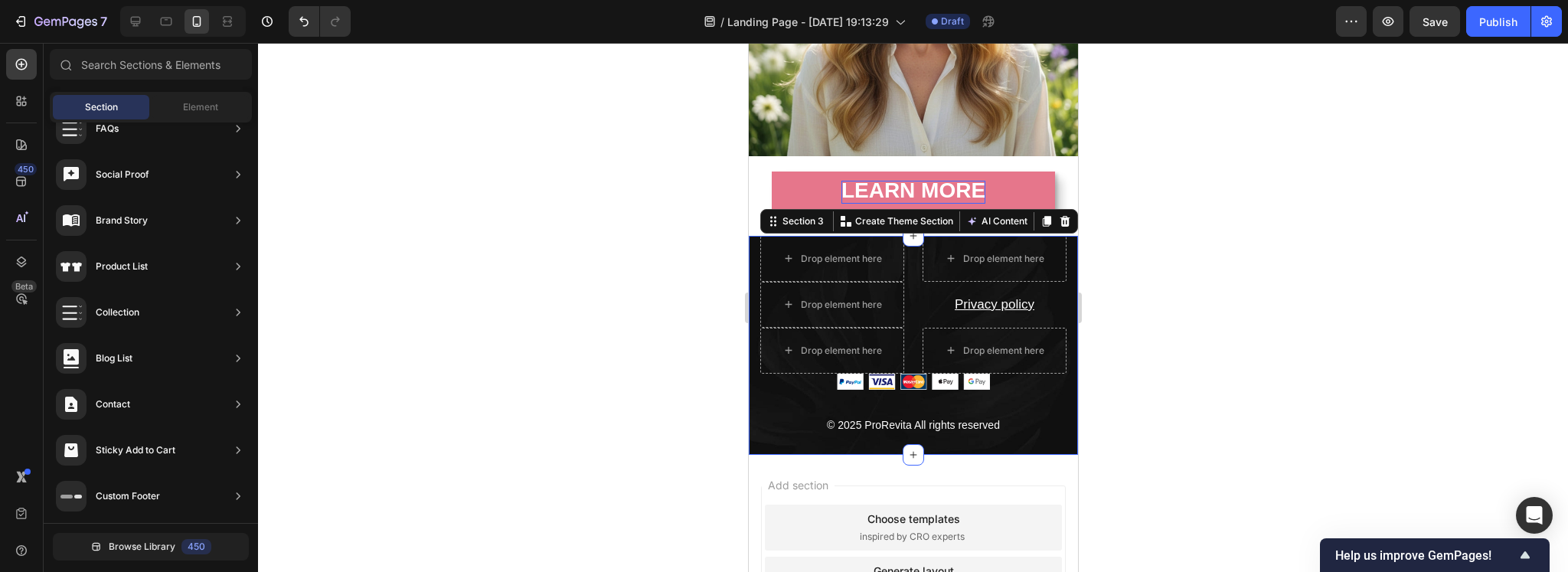
click at [773, 439] on div "Drop element here Drop element here Drop element here Privacy policy Text block…" at bounding box center [912, 345] width 329 height 219
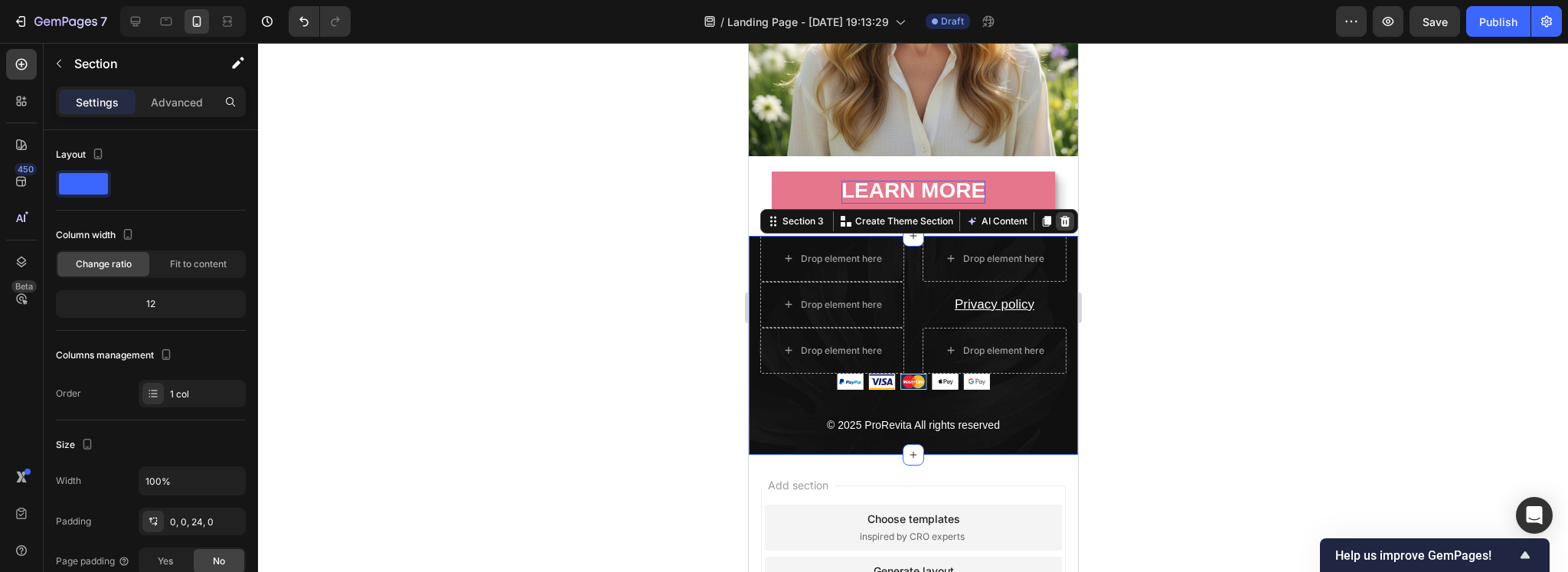
click at [1059, 216] on icon at bounding box center [1064, 221] width 10 height 10
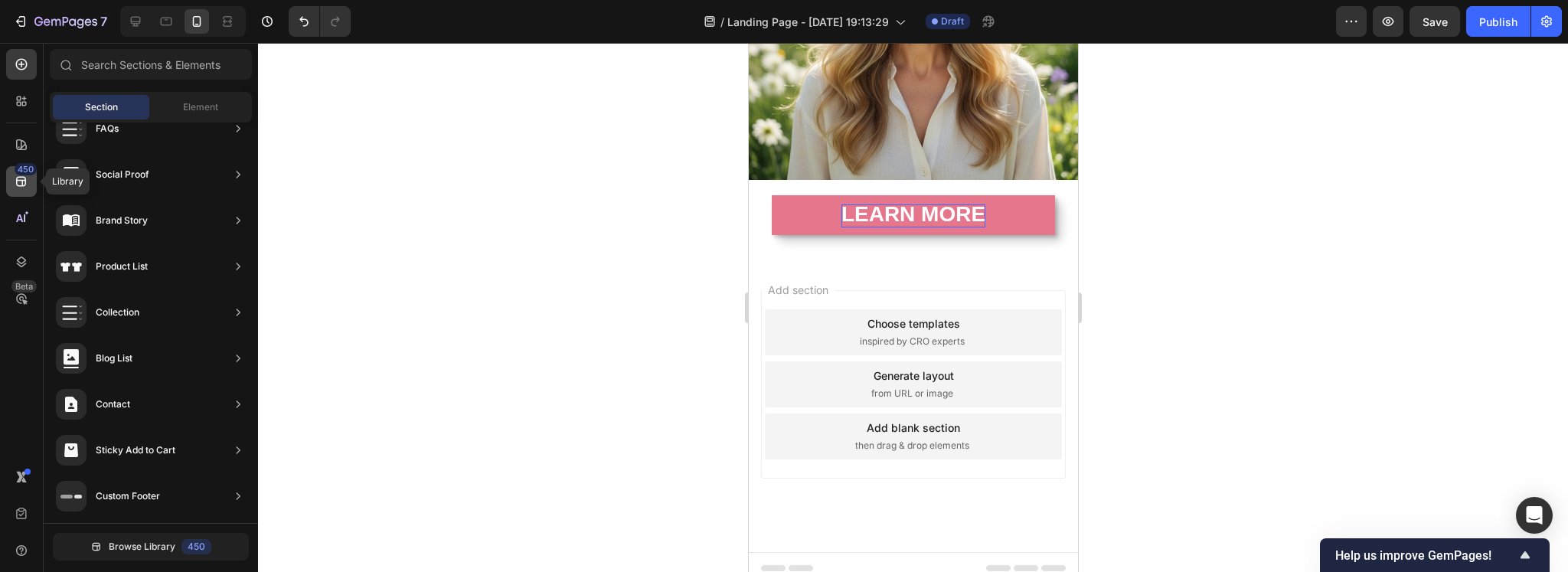
click at [22, 183] on icon at bounding box center [21, 182] width 10 height 10
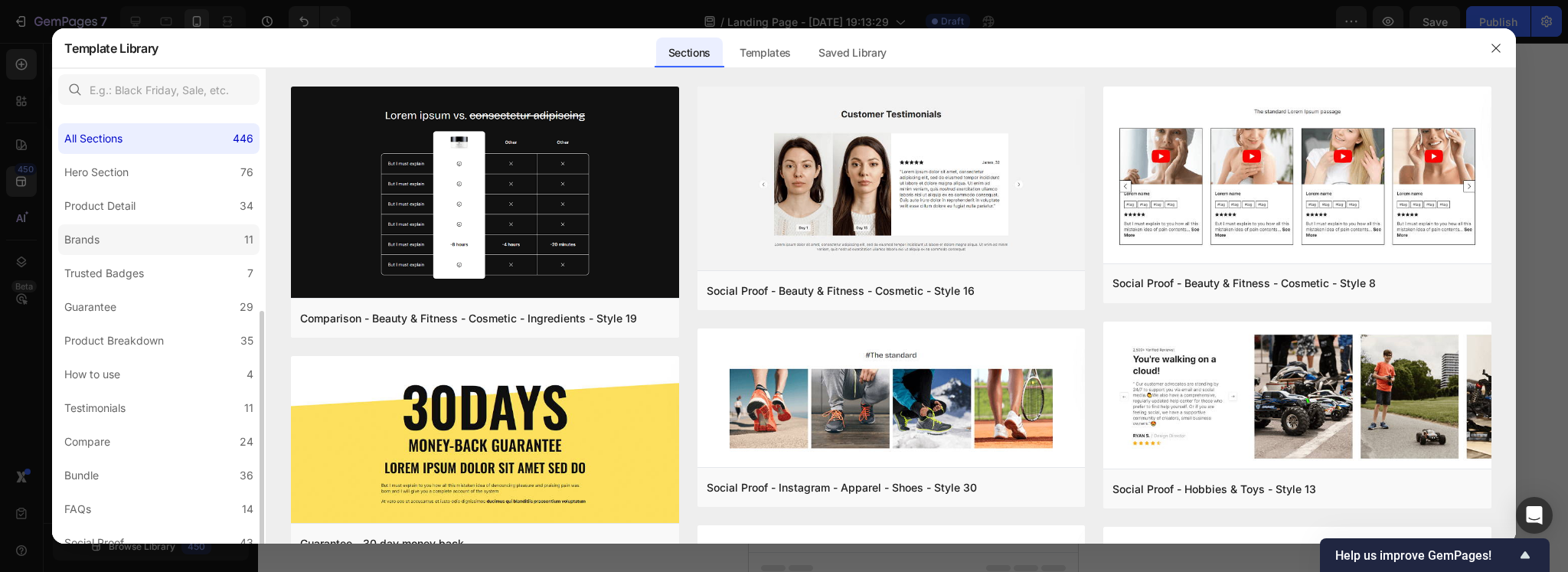
scroll to position [318, 0]
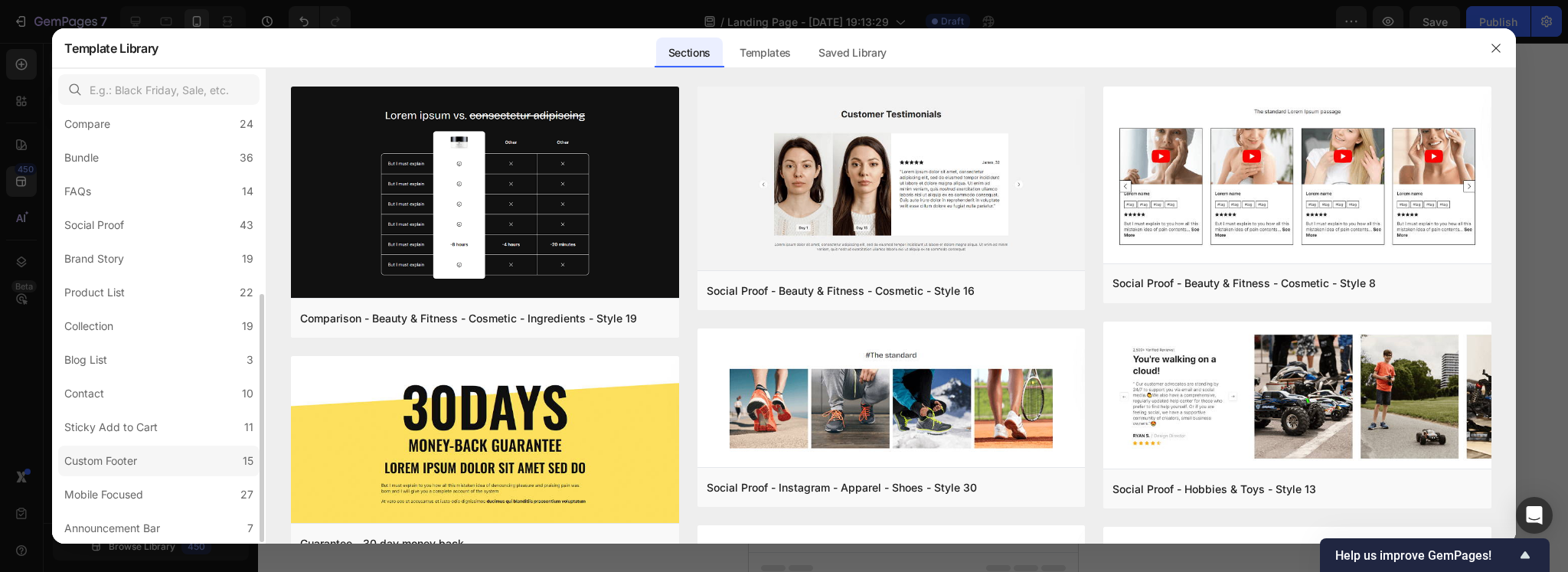
click at [163, 469] on label "Custom Footer 15" at bounding box center [158, 461] width 201 height 31
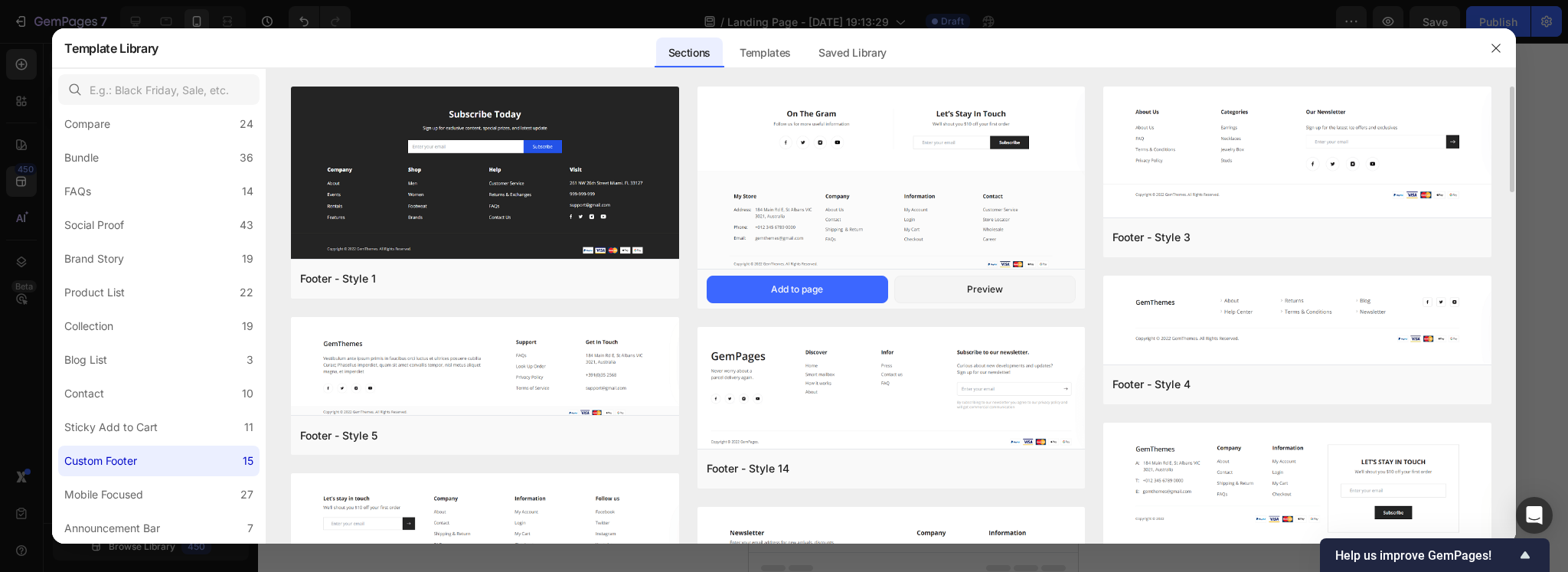
click at [930, 207] on img at bounding box center [891, 180] width 387 height 185
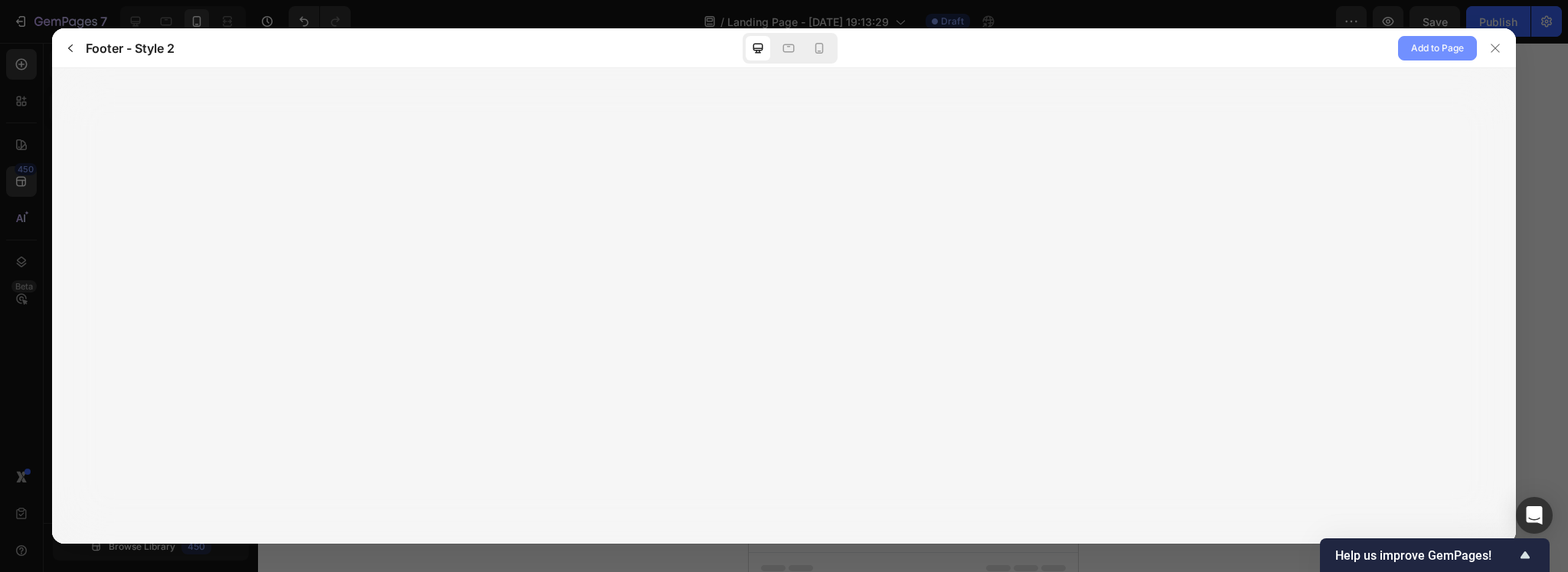
click at [1443, 52] on span "Add to Page" at bounding box center [1437, 49] width 52 height 19
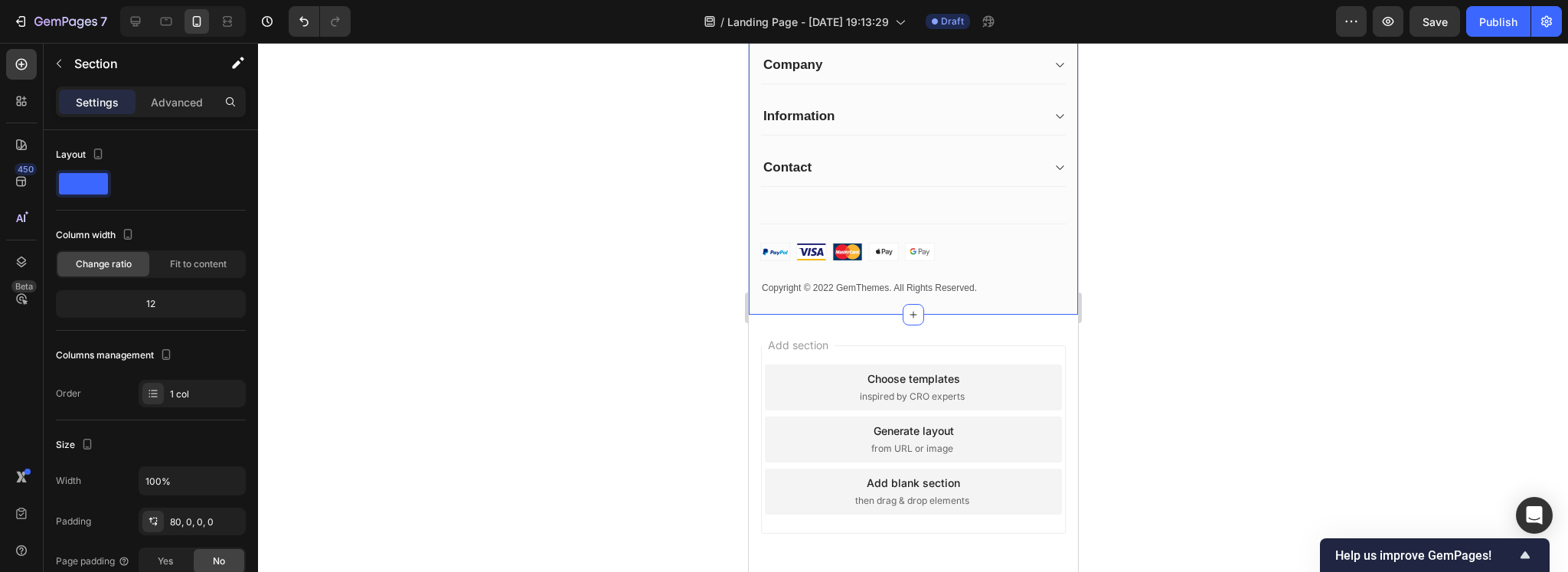
scroll to position [1122, 0]
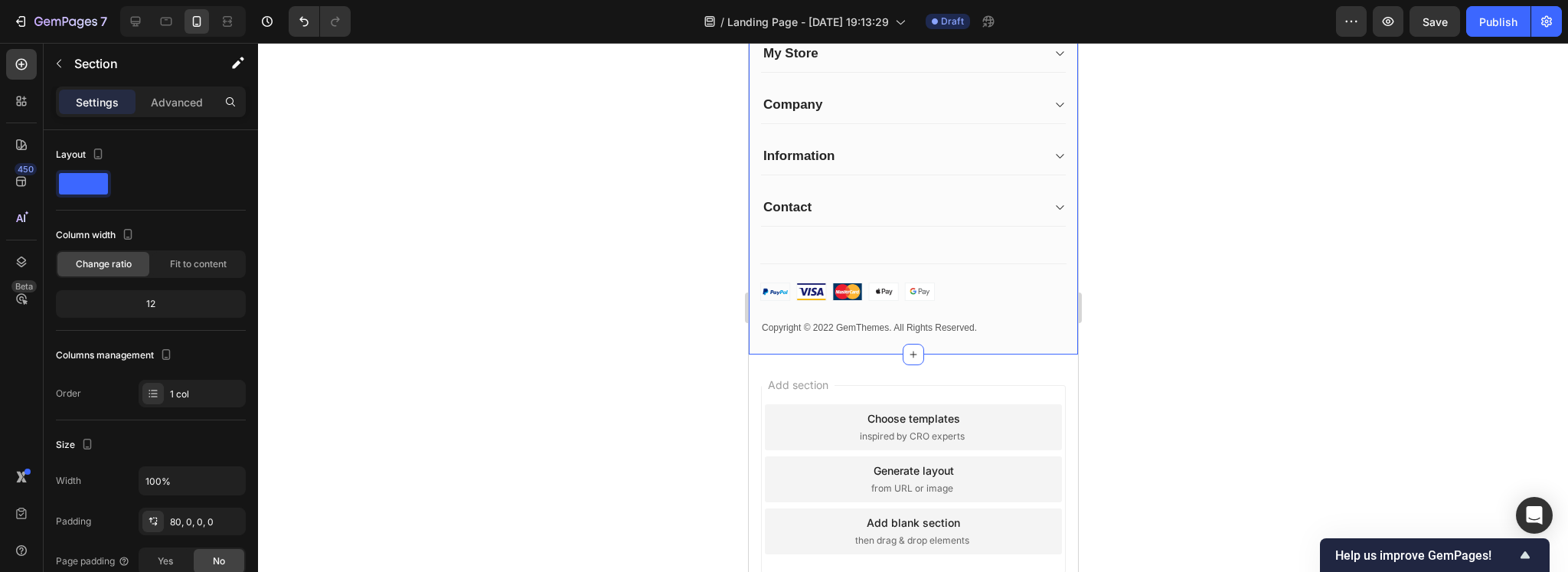
click at [916, 336] on div "Copyright © 2022 GemThemes. All Rights Reserved." at bounding box center [912, 328] width 306 height 17
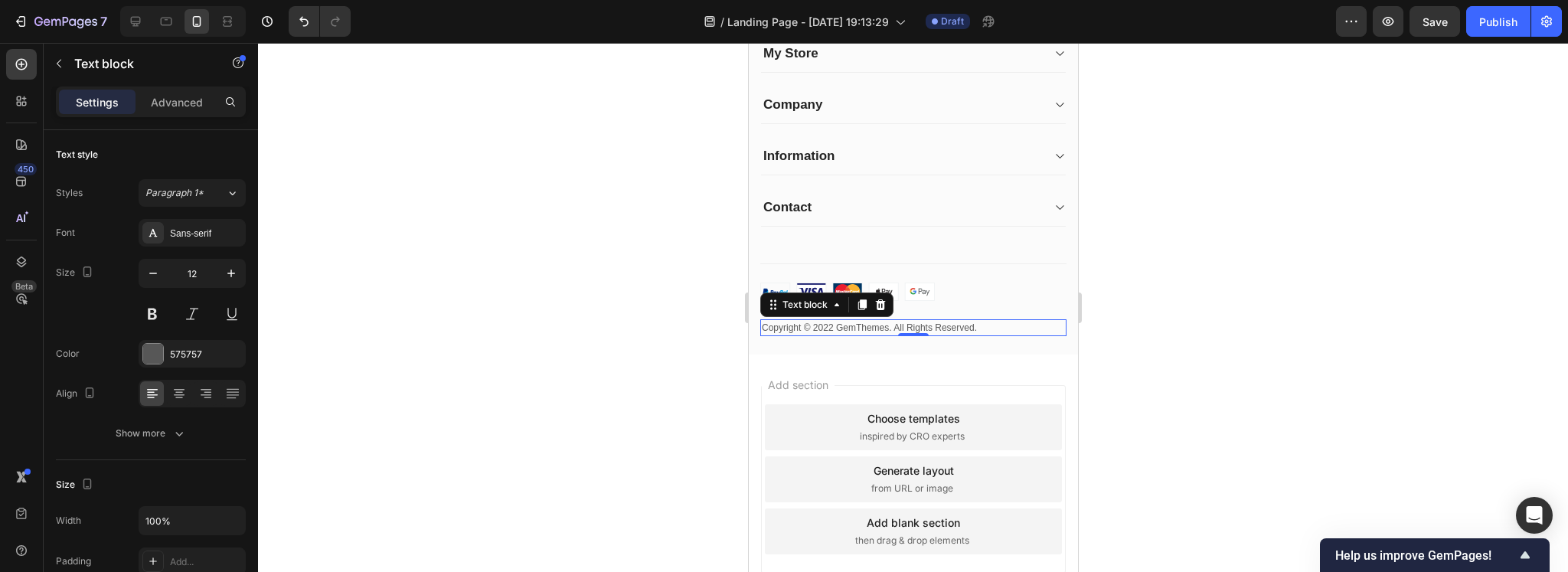
click at [874, 335] on p "Copyright © 2022 GemThemes. All Rights Reserved." at bounding box center [912, 328] width 303 height 14
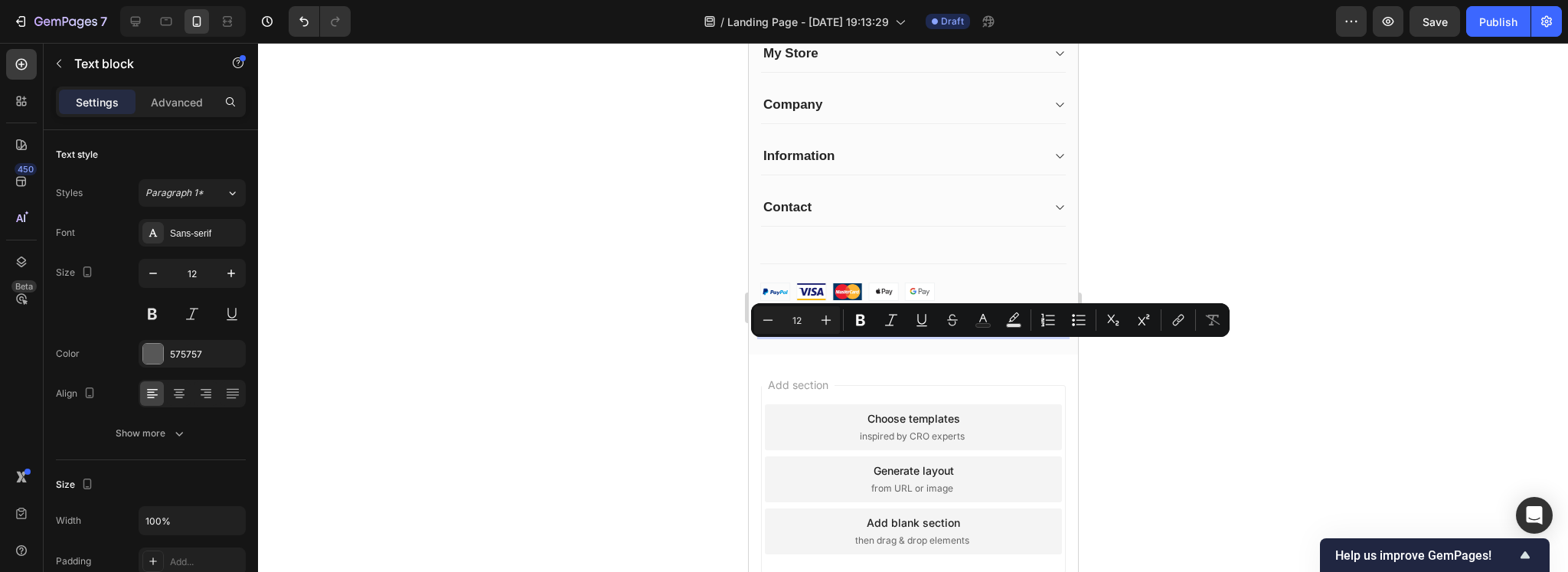
drag, startPoint x: 887, startPoint y: 347, endPoint x: 811, endPoint y: 344, distance: 76.1
click at [811, 335] on p "Copyright © 2022 GemThemes. All Rights Reserved." at bounding box center [912, 328] width 303 height 14
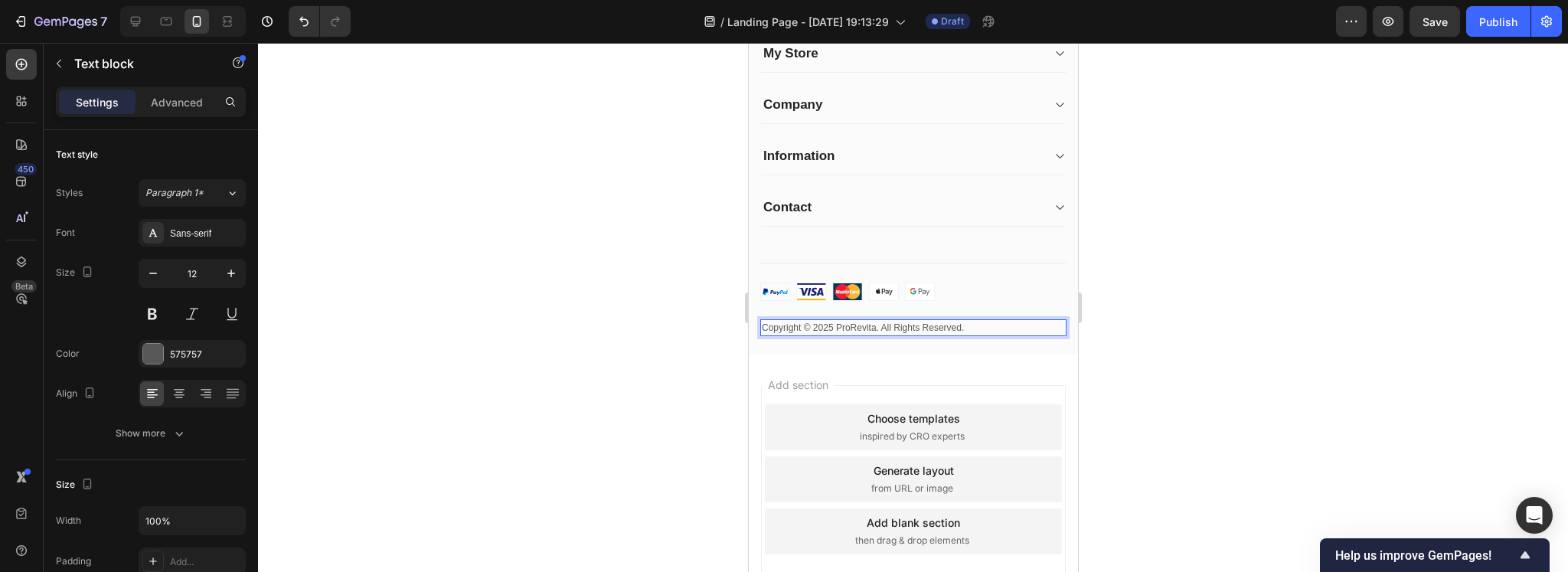
click at [980, 335] on p "Copyright © 2025 ProRevita. All Rights Reserved." at bounding box center [912, 328] width 303 height 14
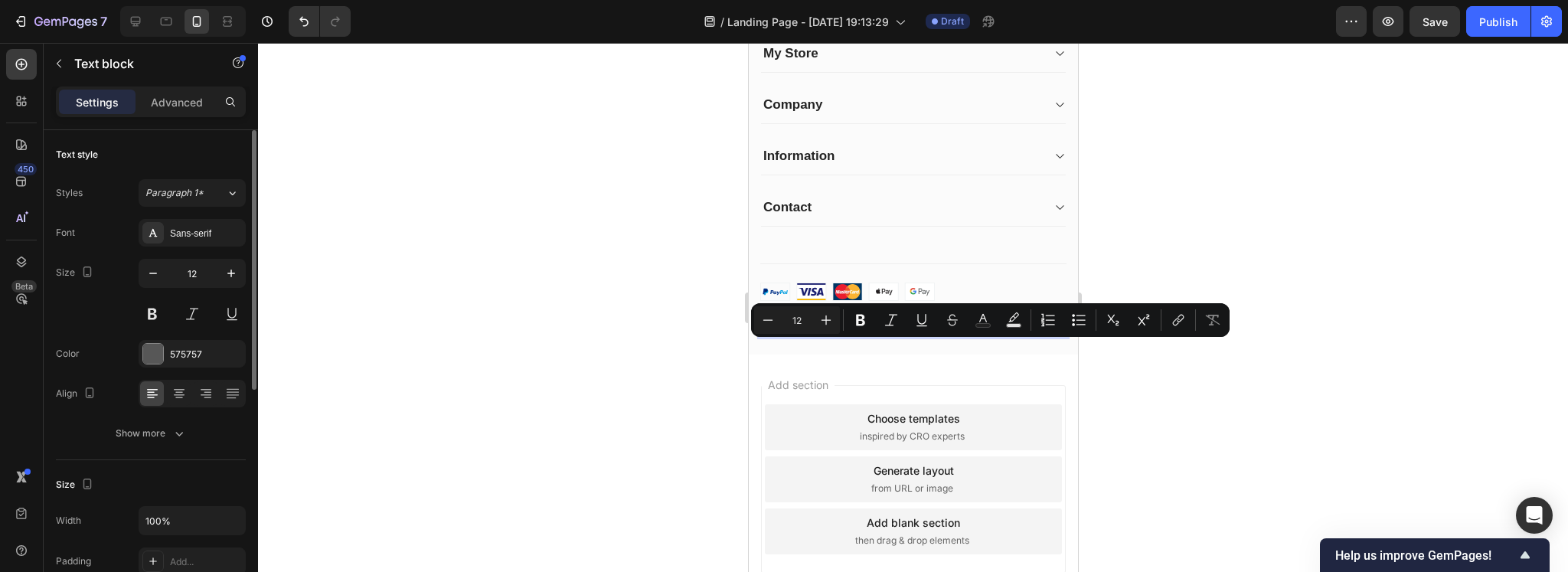
click at [165, 394] on div at bounding box center [192, 393] width 108 height 27
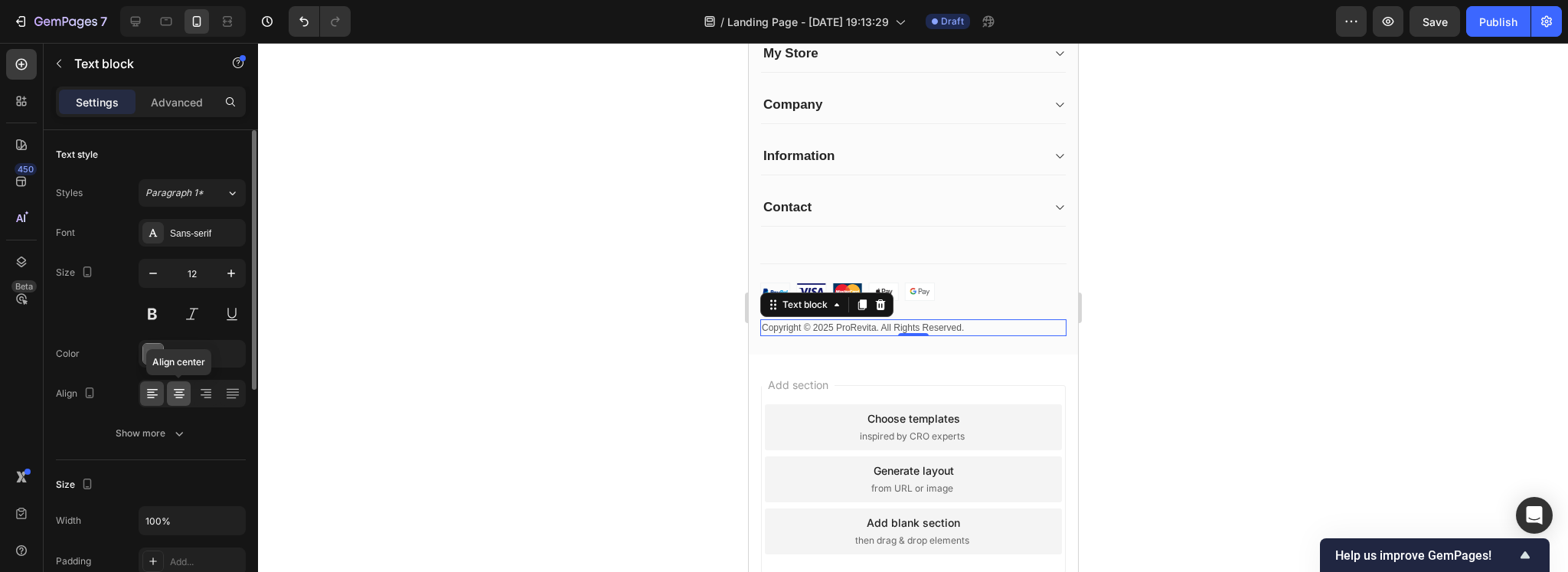
click at [175, 394] on icon at bounding box center [179, 395] width 10 height 2
click at [731, 369] on div at bounding box center [913, 307] width 1310 height 529
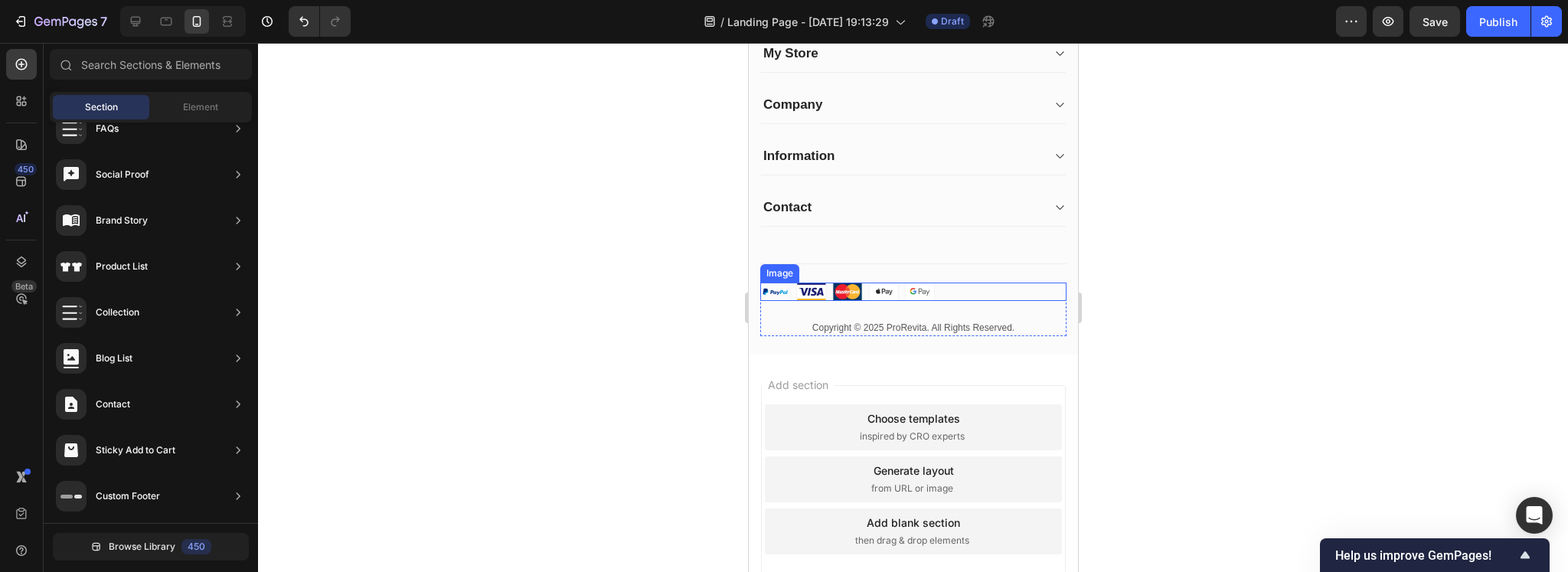
click at [996, 301] on div at bounding box center [912, 292] width 306 height 19
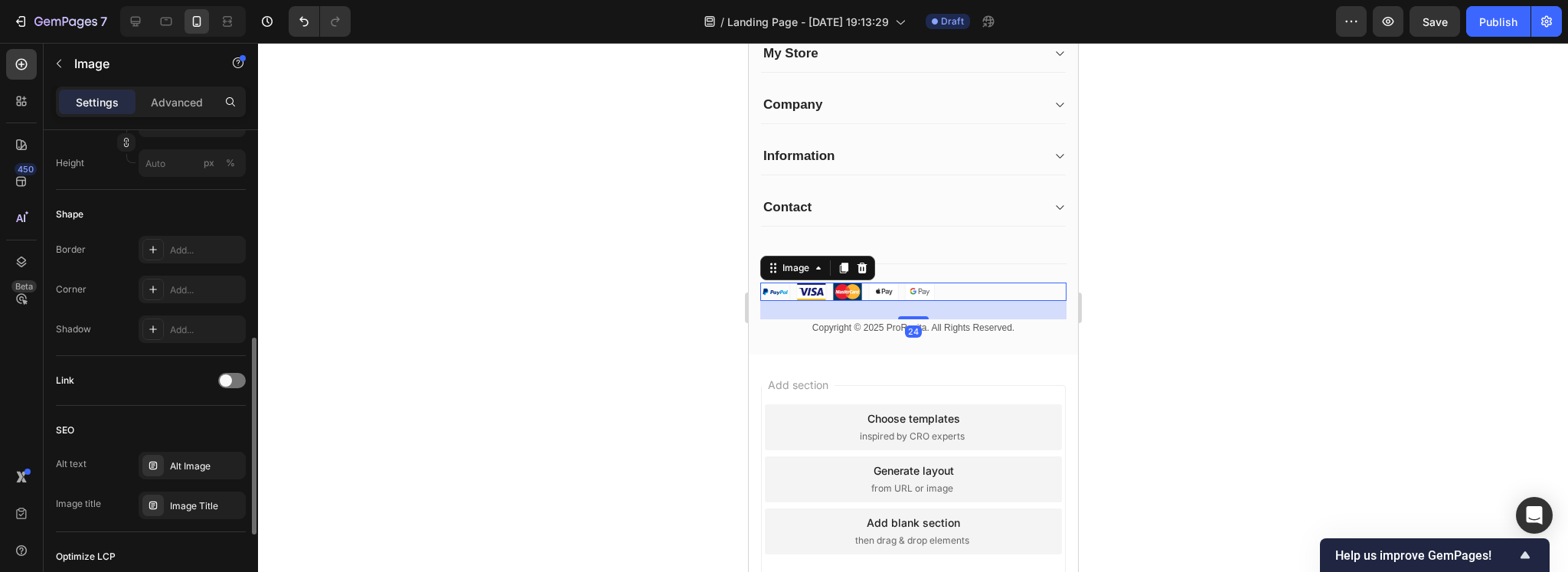
scroll to position [708, 0]
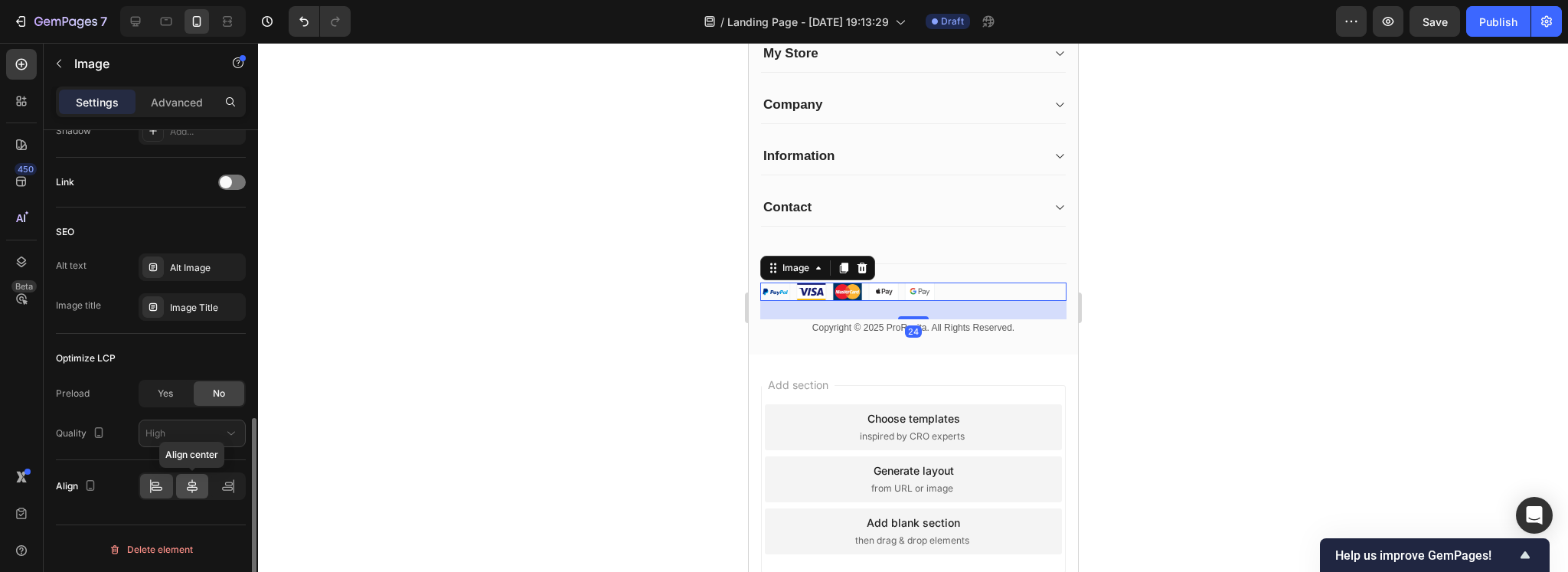
click at [181, 492] on div at bounding box center [192, 486] width 33 height 24
click at [627, 372] on div at bounding box center [913, 307] width 1310 height 529
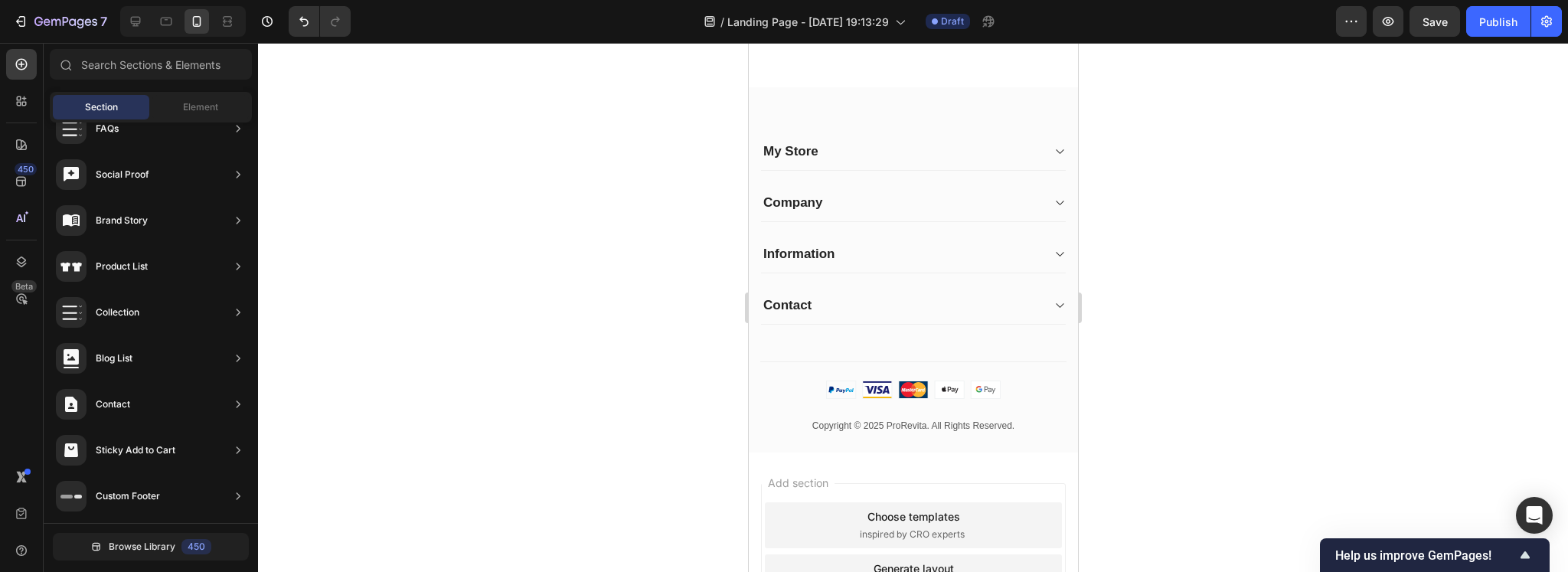
scroll to position [993, 0]
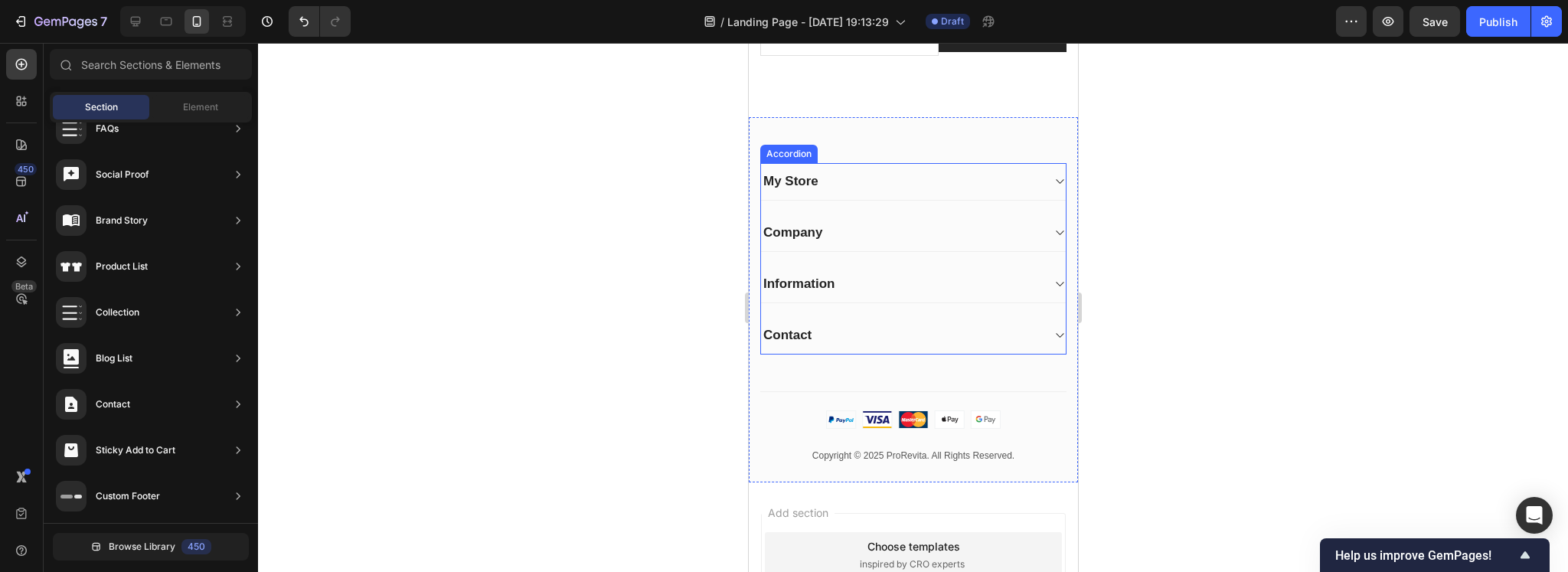
click at [916, 192] on div "My Store" at bounding box center [900, 181] width 280 height 22
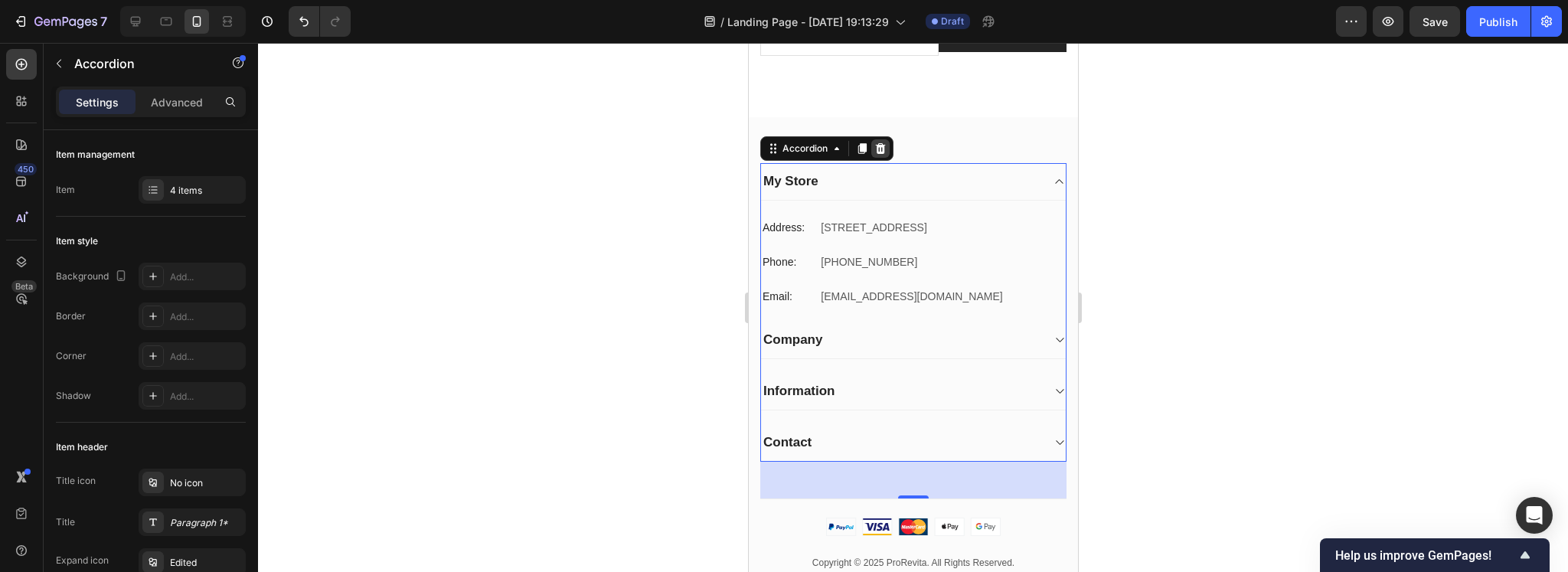
click at [881, 154] on icon at bounding box center [879, 147] width 10 height 10
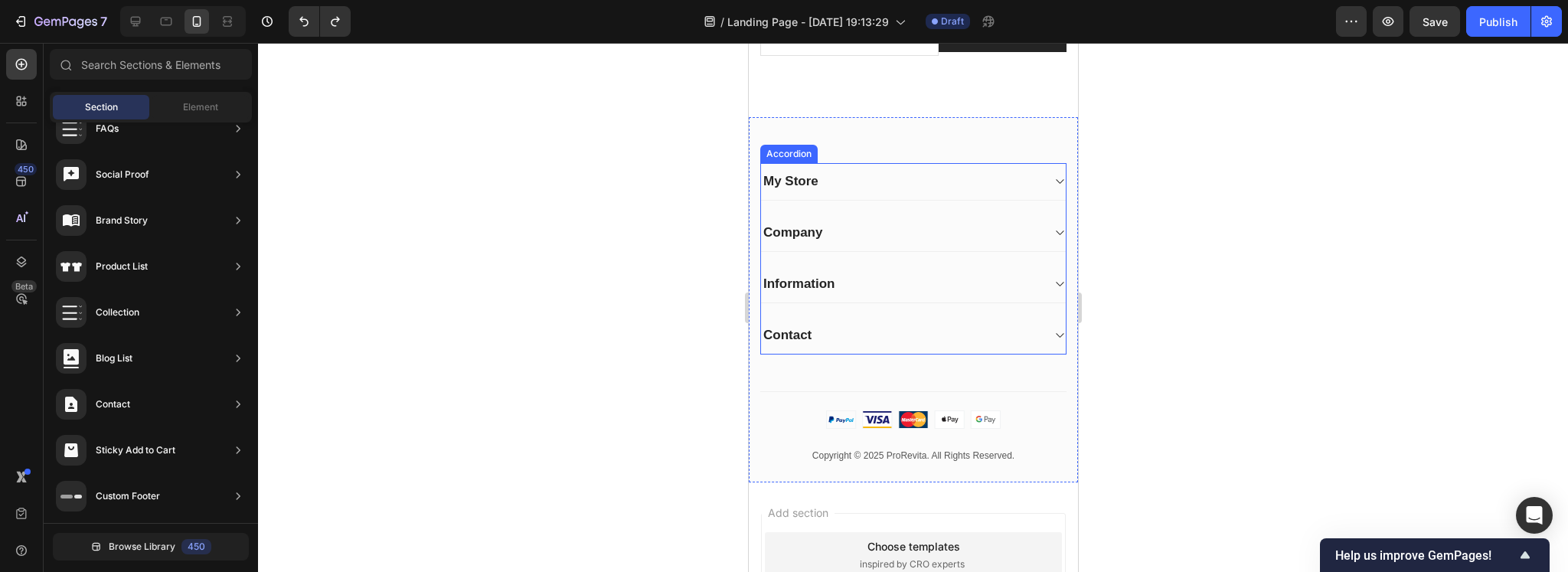
click at [878, 192] on div "My Store" at bounding box center [900, 181] width 280 height 22
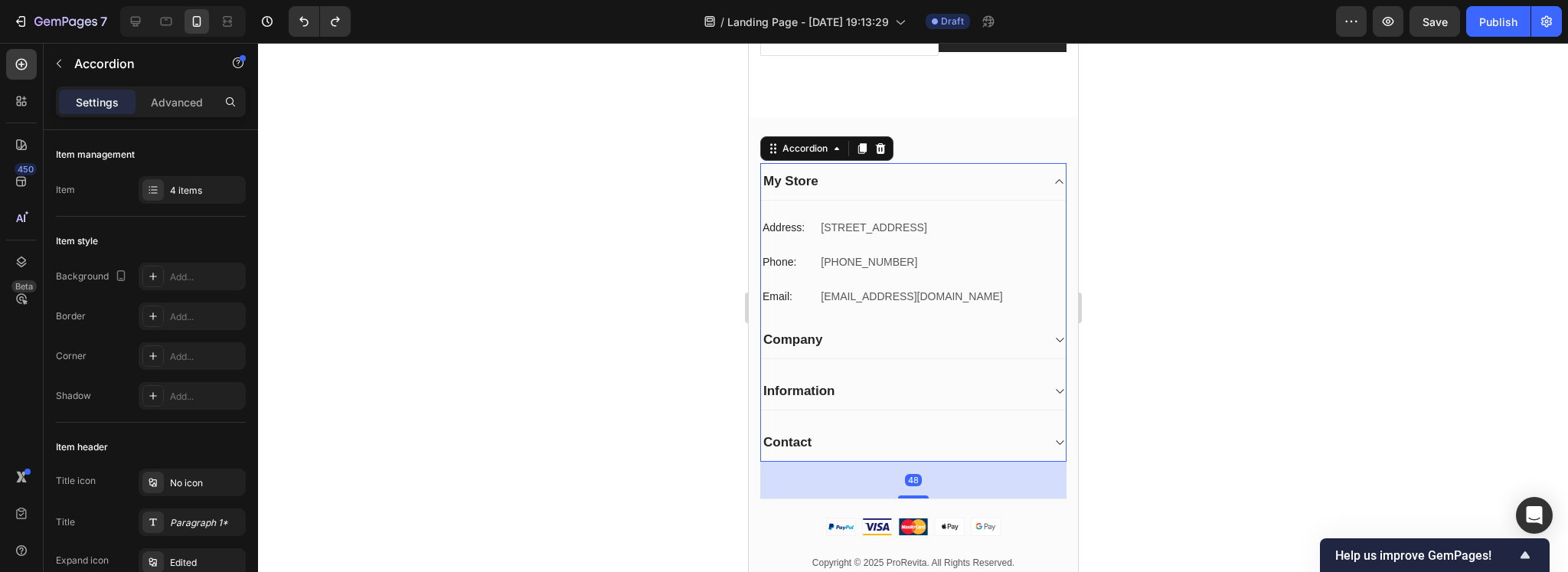
click at [837, 192] on div "My Store" at bounding box center [900, 181] width 280 height 22
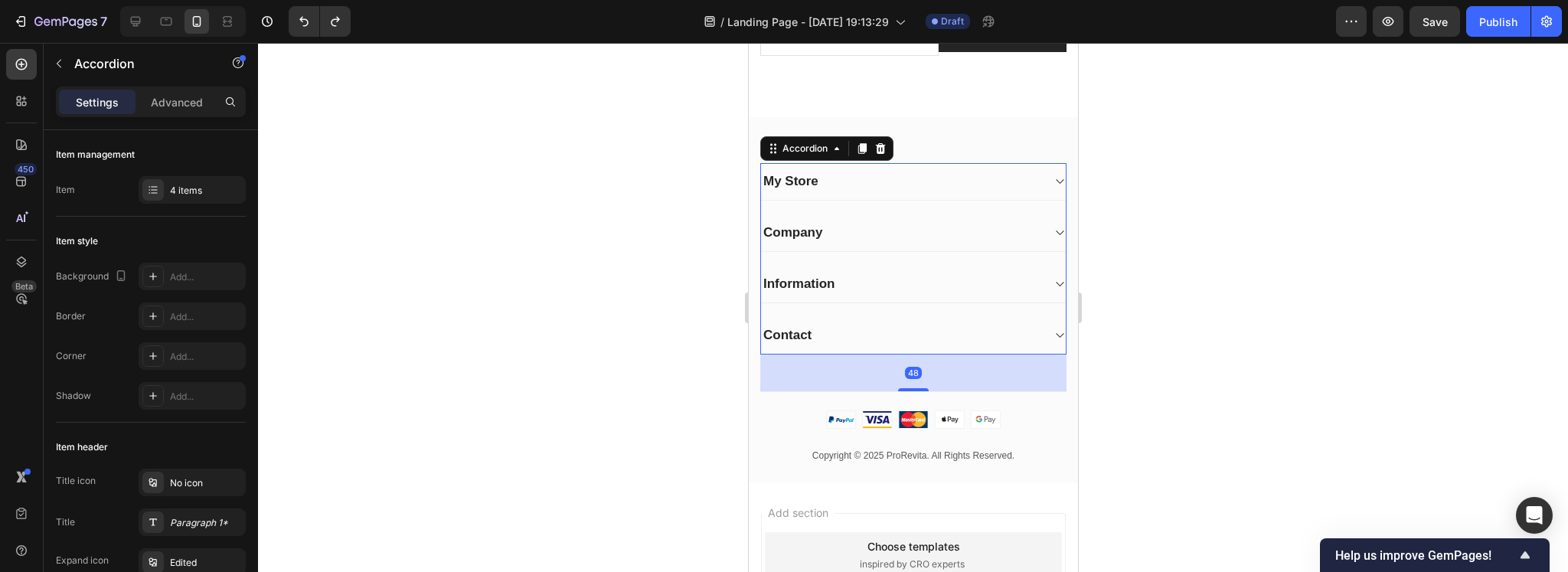
click at [836, 192] on div "My Store" at bounding box center [900, 181] width 280 height 22
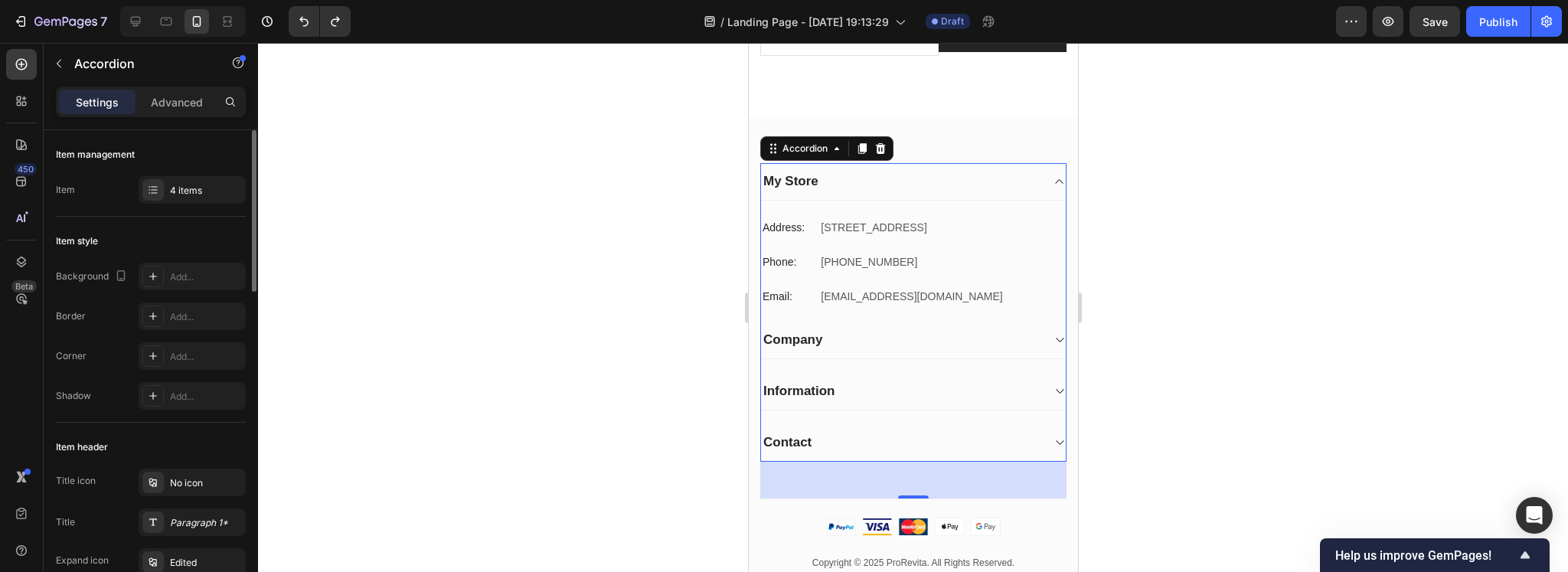
click at [147, 204] on div "Item management Item 4 items" at bounding box center [151, 173] width 190 height 86
click at [178, 190] on div "4 items" at bounding box center [206, 190] width 72 height 14
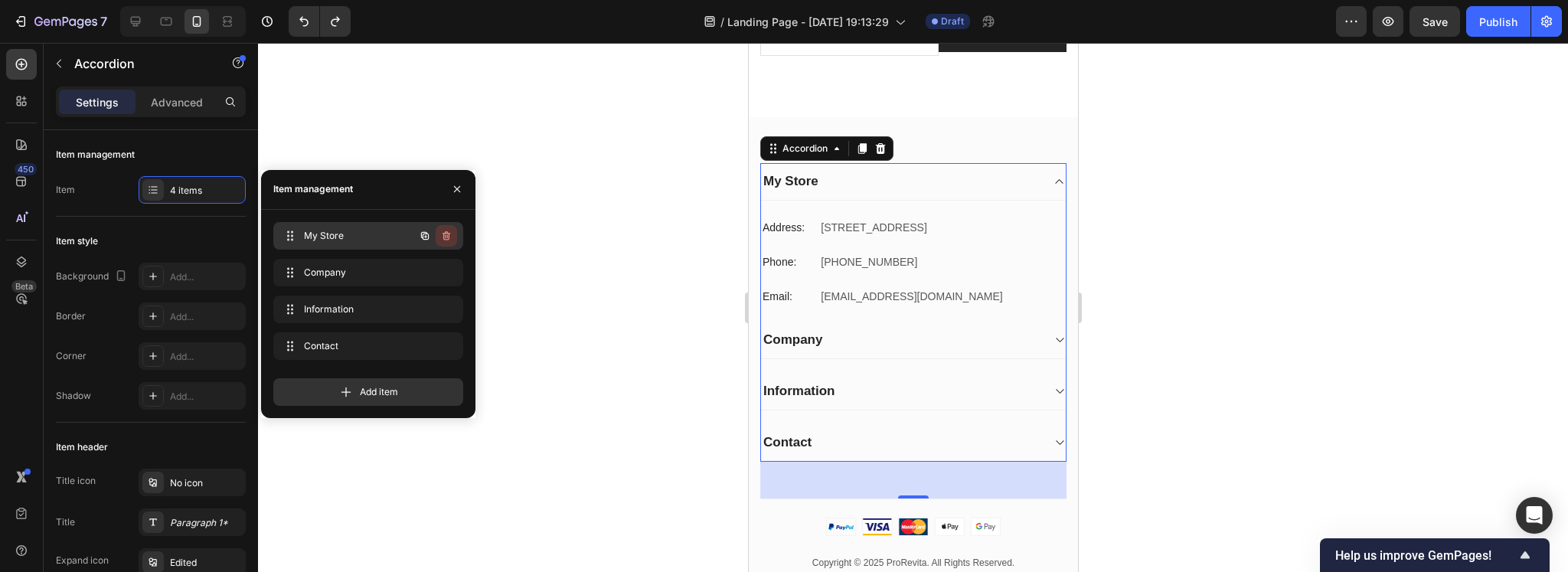
click at [447, 234] on icon "button" at bounding box center [445, 235] width 12 height 12
click at [431, 237] on div "Delete" at bounding box center [436, 236] width 28 height 14
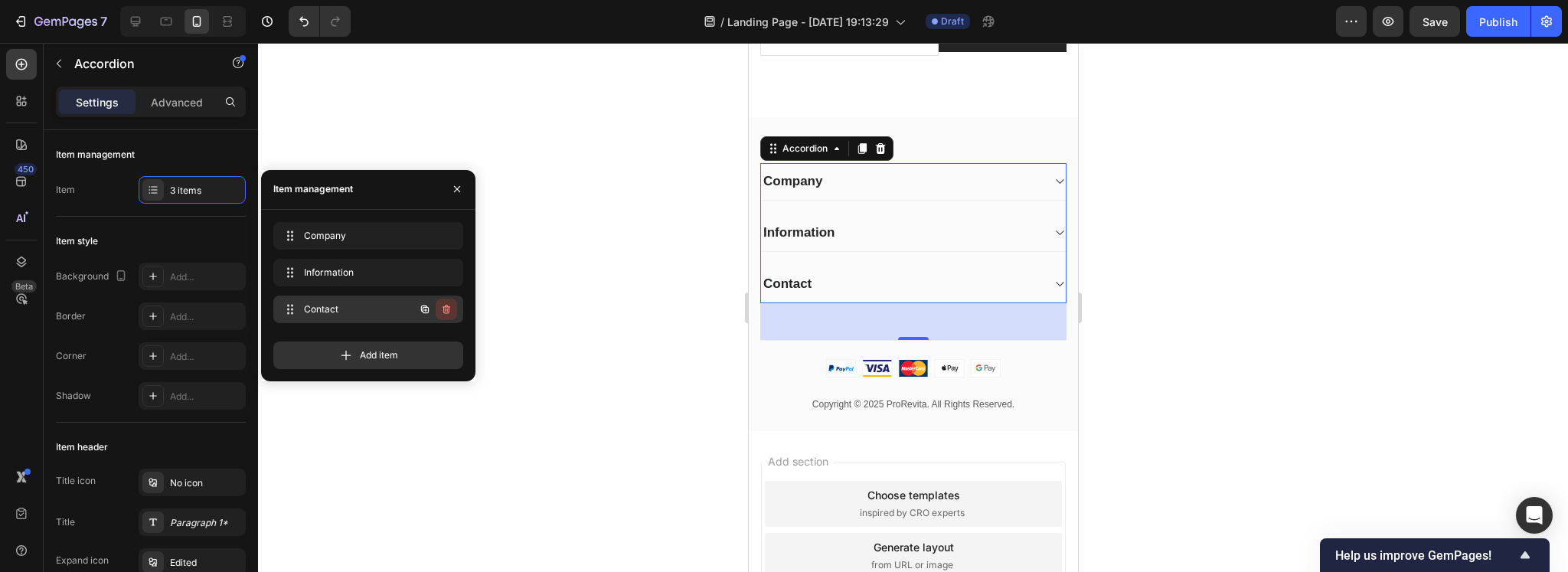
click at [445, 309] on icon "button" at bounding box center [444, 310] width 1 height 4
click at [424, 309] on div "Delete" at bounding box center [436, 309] width 28 height 14
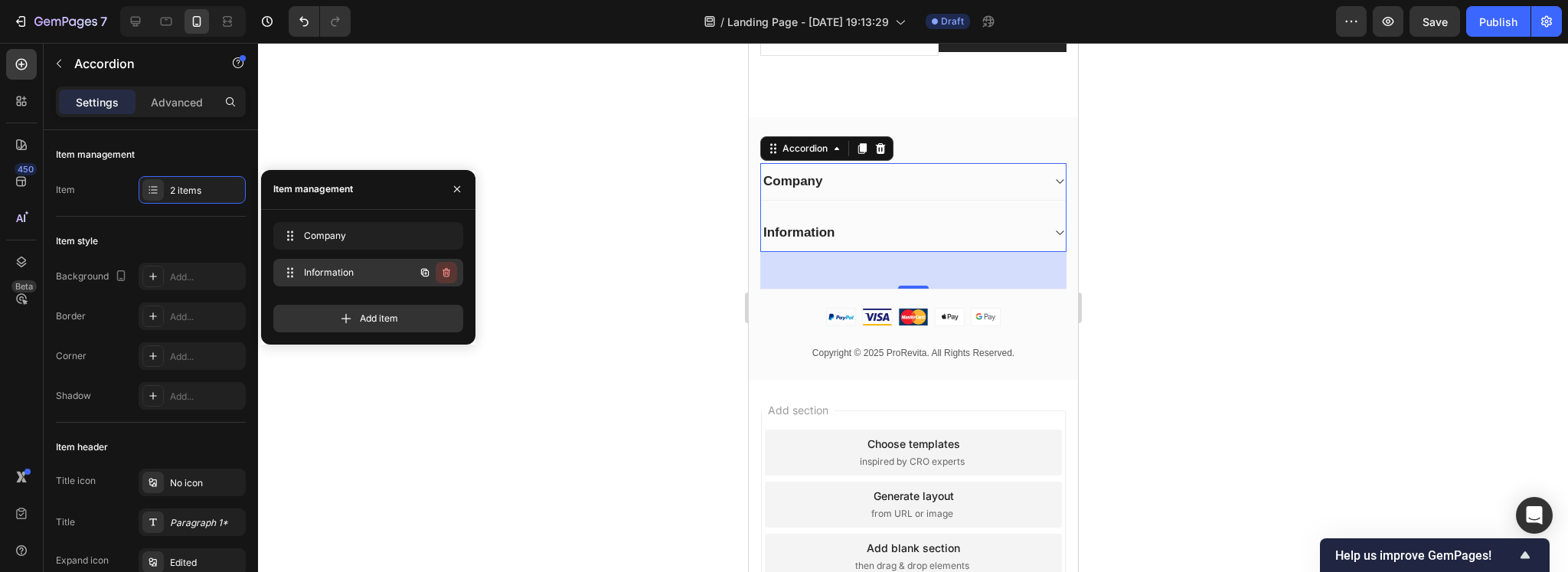
click at [448, 269] on icon "button" at bounding box center [445, 272] width 12 height 12
click at [440, 269] on div "Delete" at bounding box center [436, 272] width 28 height 14
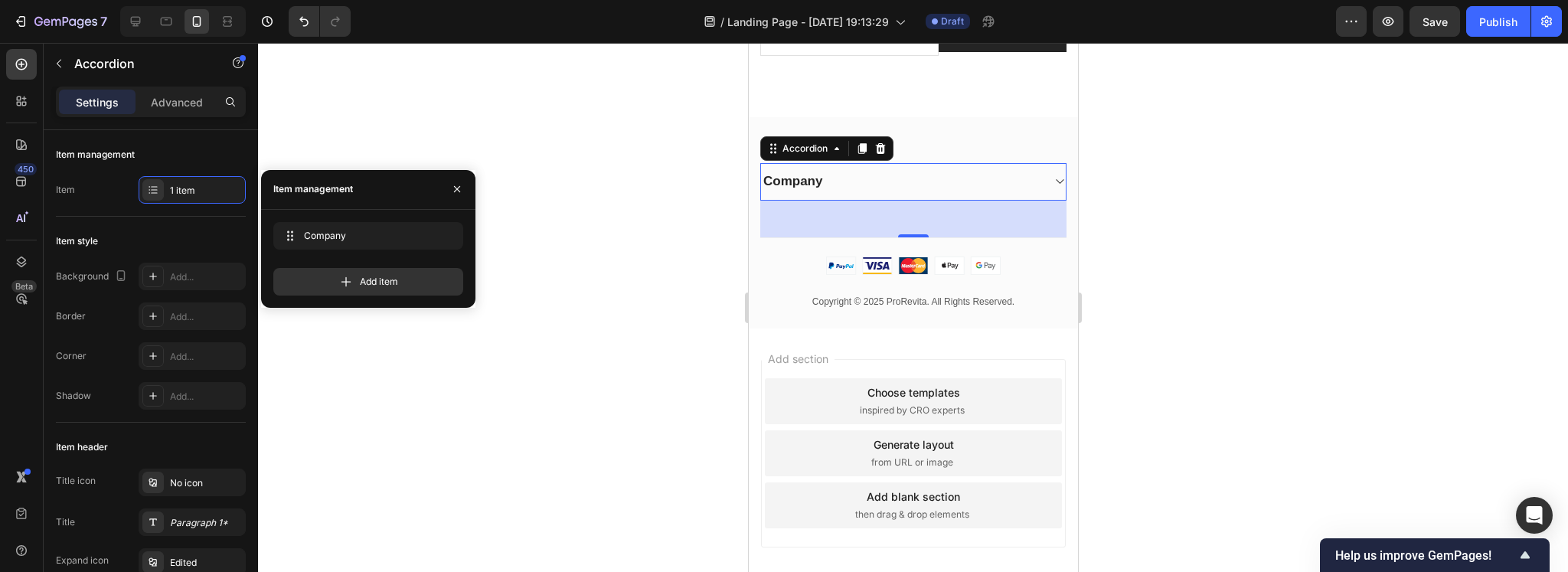
click at [930, 192] on div "Company" at bounding box center [900, 181] width 280 height 22
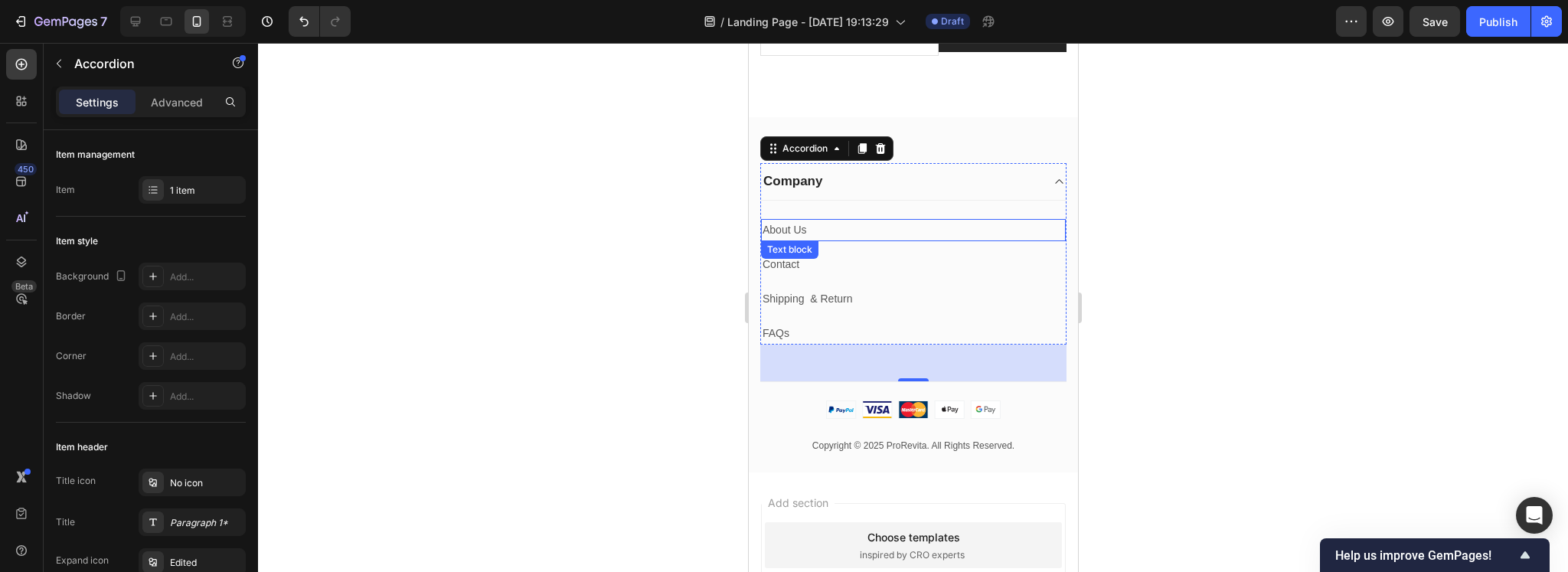
click at [849, 240] on p "About Us" at bounding box center [912, 230] width 301 height 19
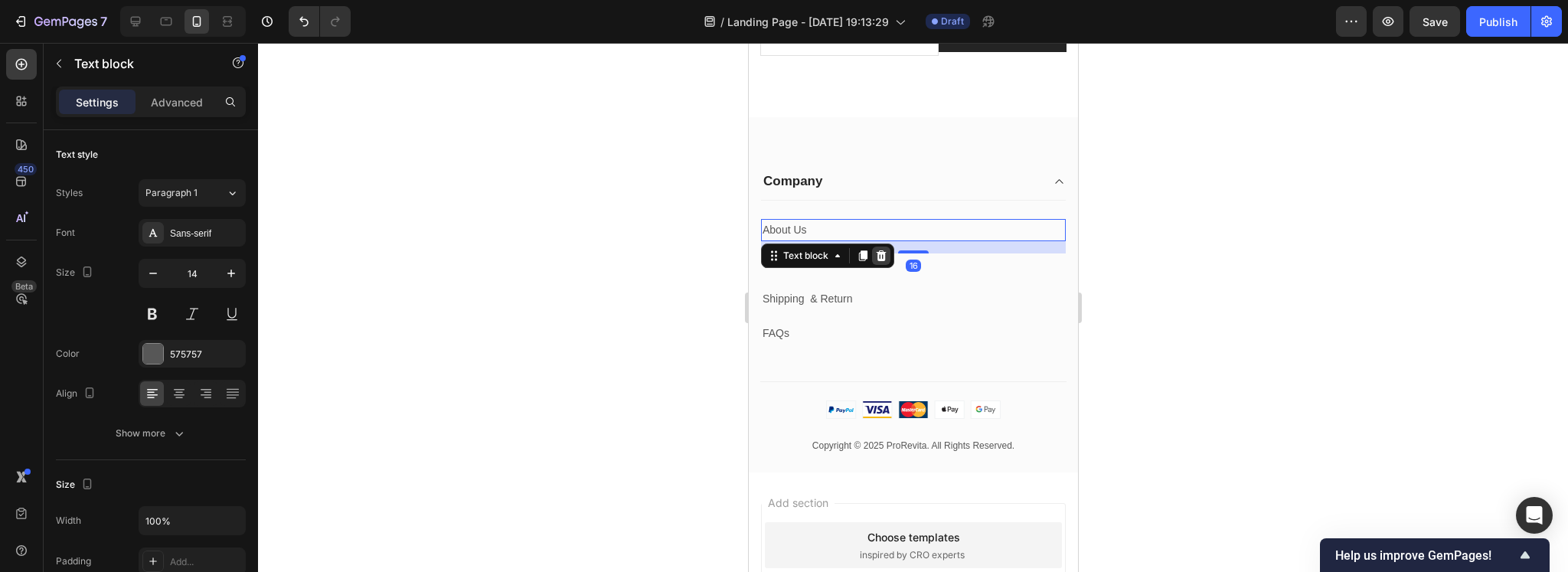
click at [877, 262] on icon at bounding box center [879, 256] width 12 height 12
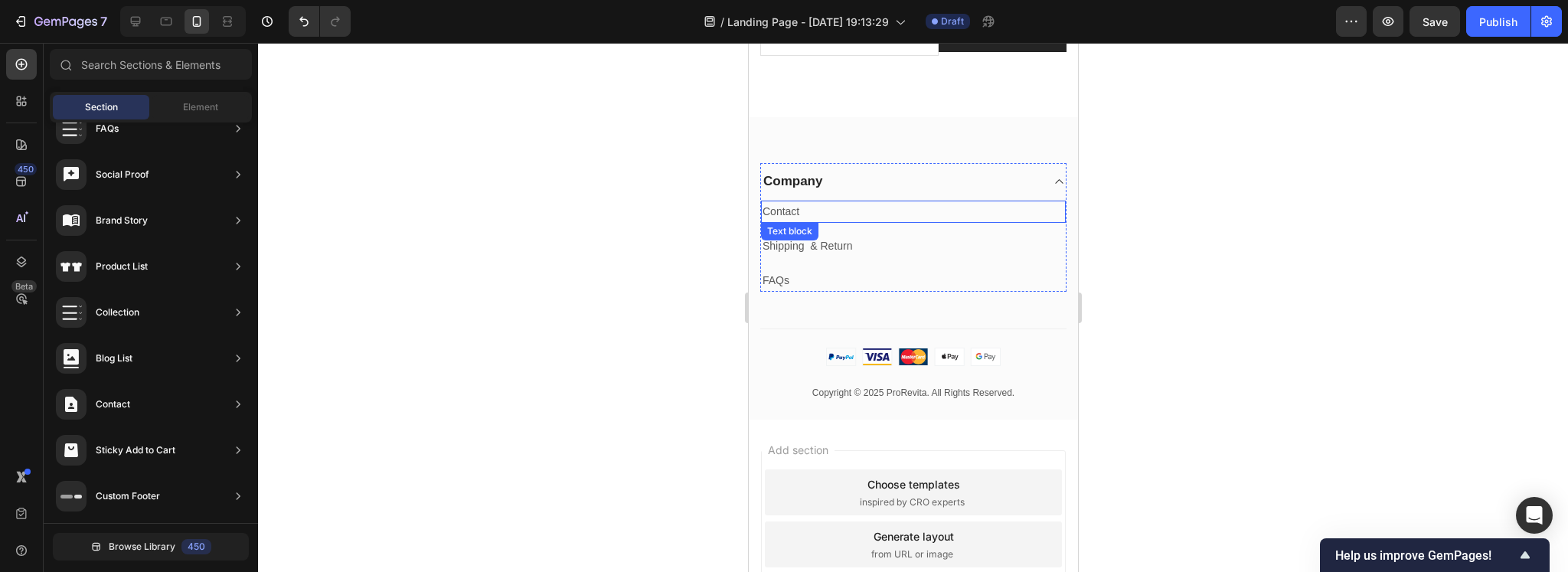
click at [877, 221] on p "Contact" at bounding box center [912, 212] width 301 height 19
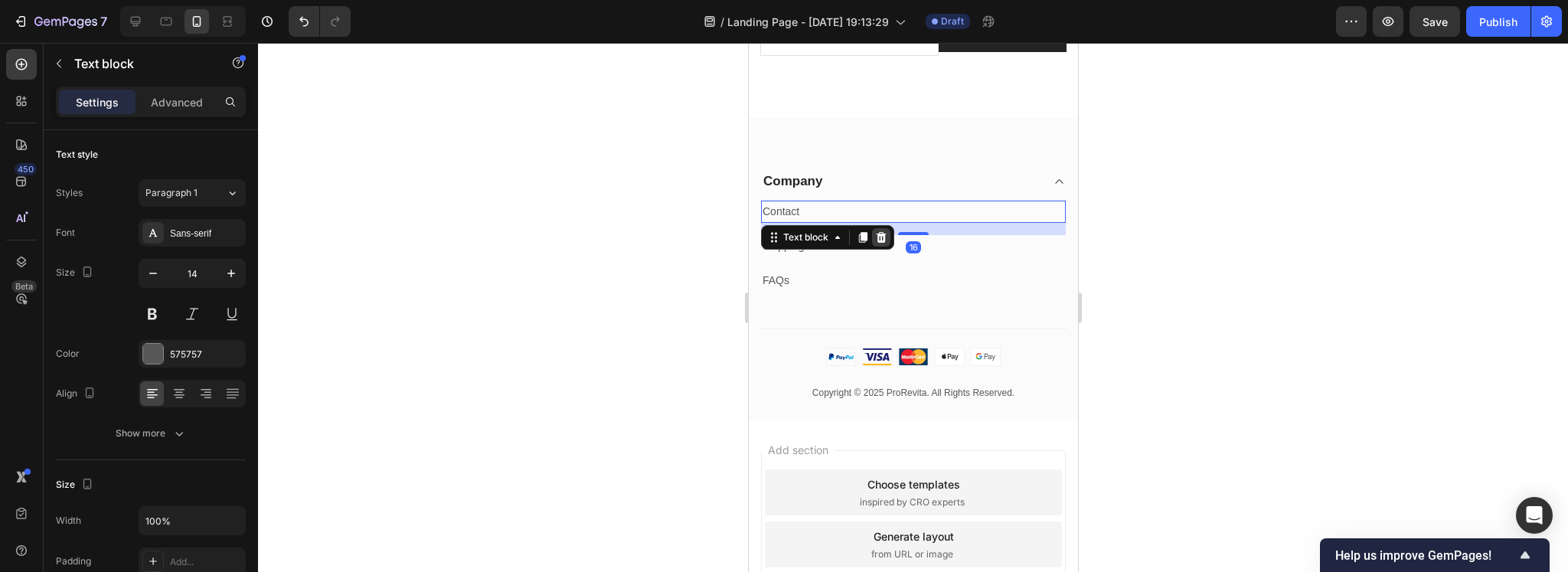
click at [880, 242] on icon at bounding box center [880, 237] width 10 height 10
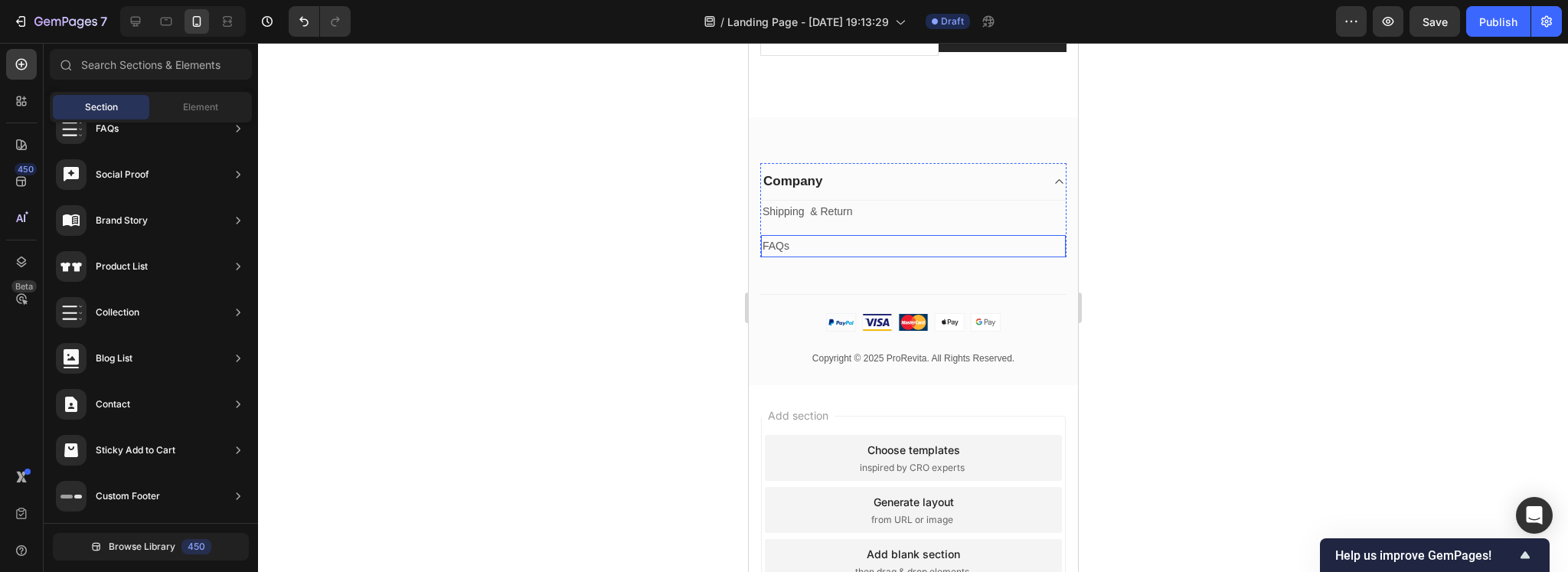
click at [787, 256] on p "FAQs" at bounding box center [912, 246] width 301 height 19
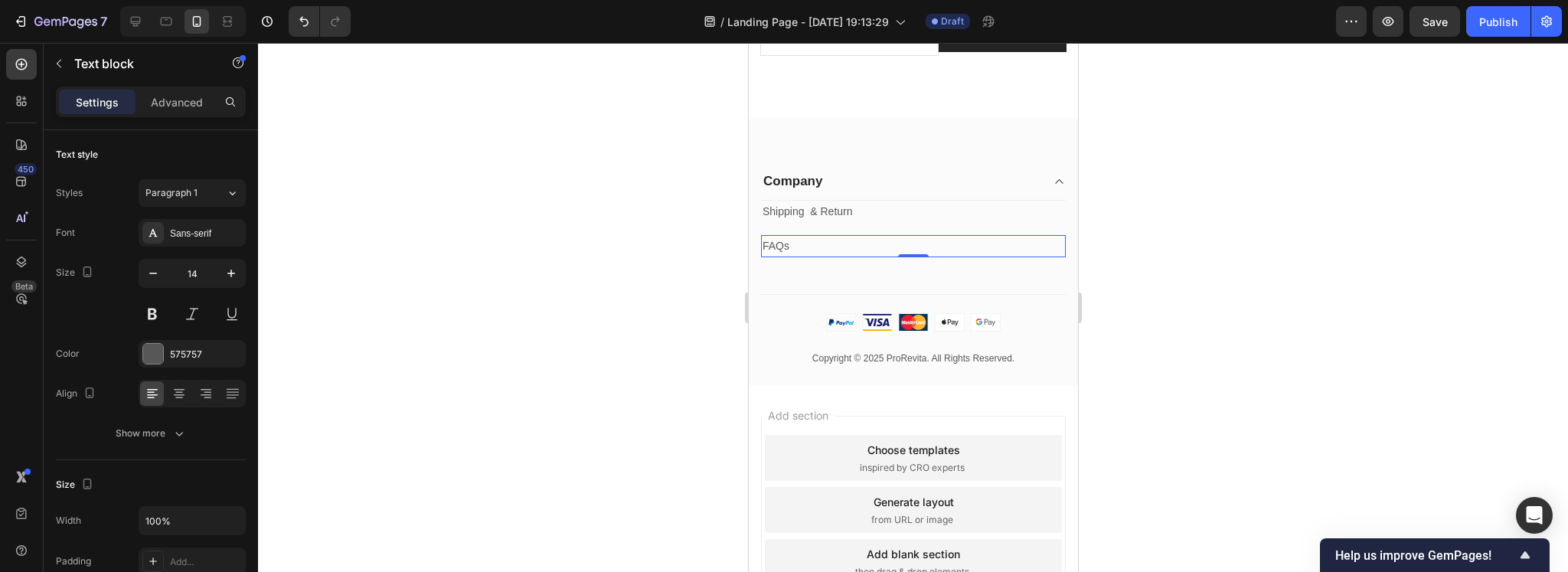
click at [800, 256] on p "FAQs" at bounding box center [912, 246] width 301 height 19
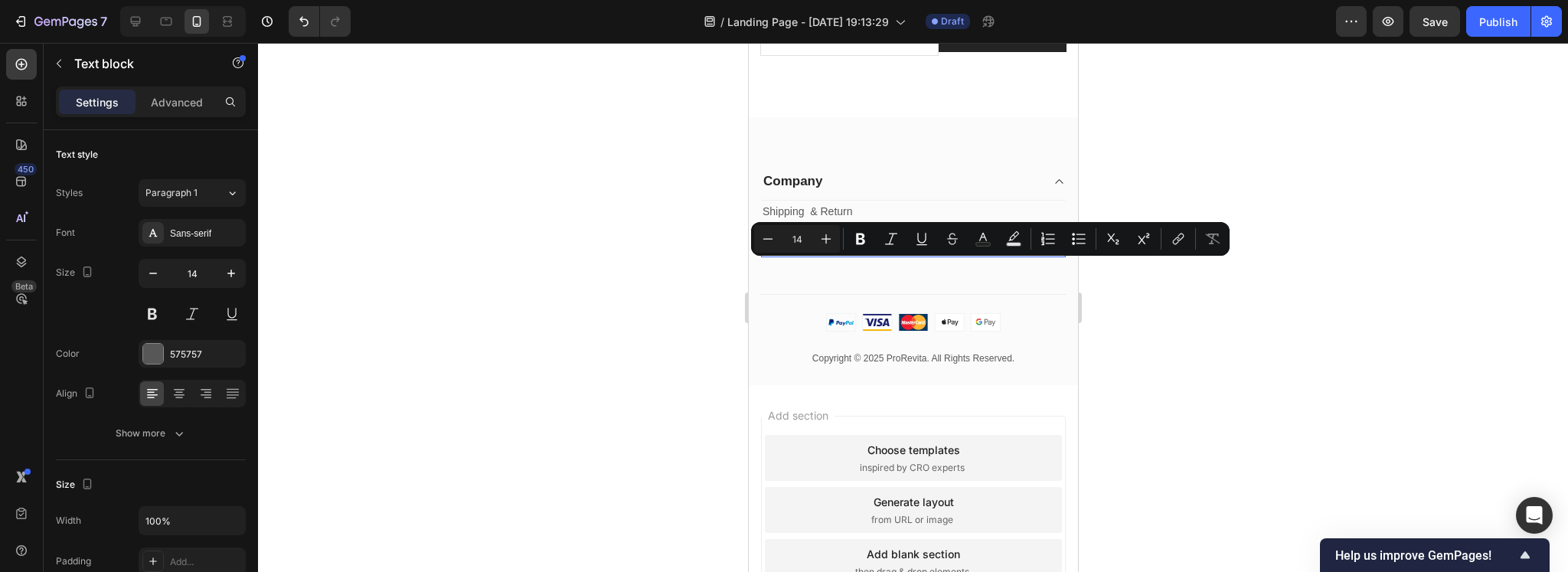
click at [808, 256] on p "FAQs" at bounding box center [912, 246] width 301 height 19
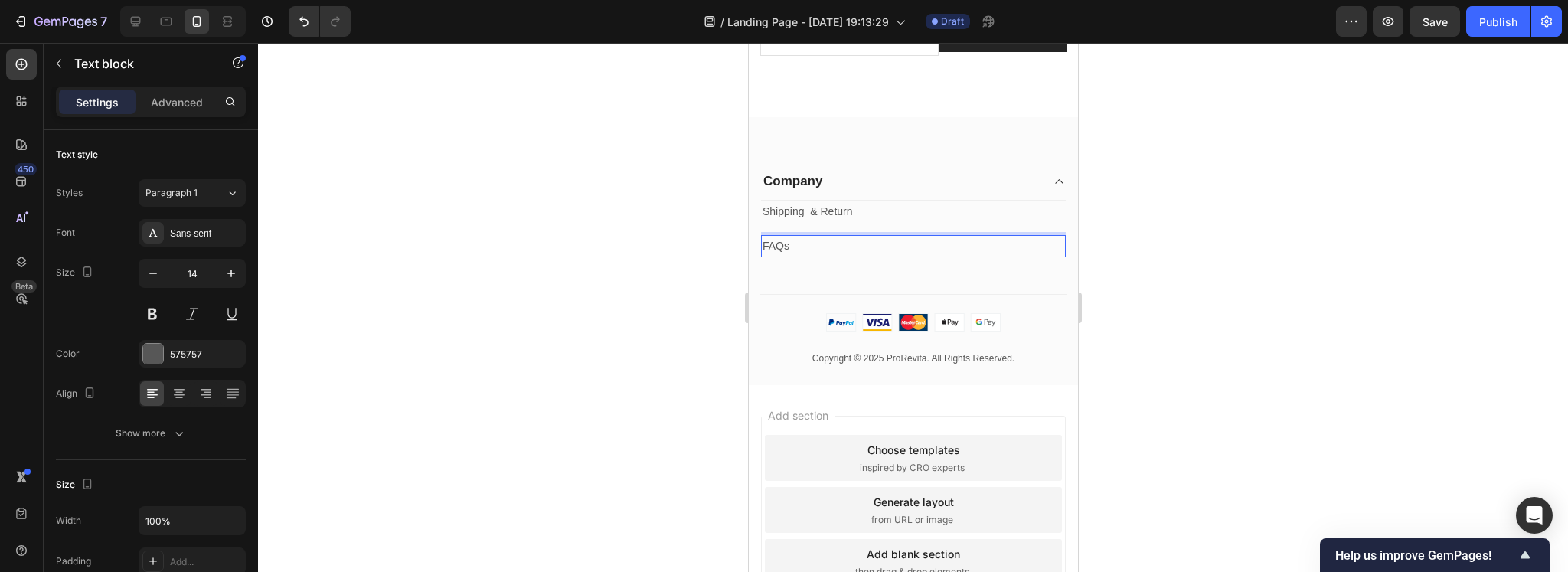
click at [689, 283] on div at bounding box center [913, 307] width 1310 height 529
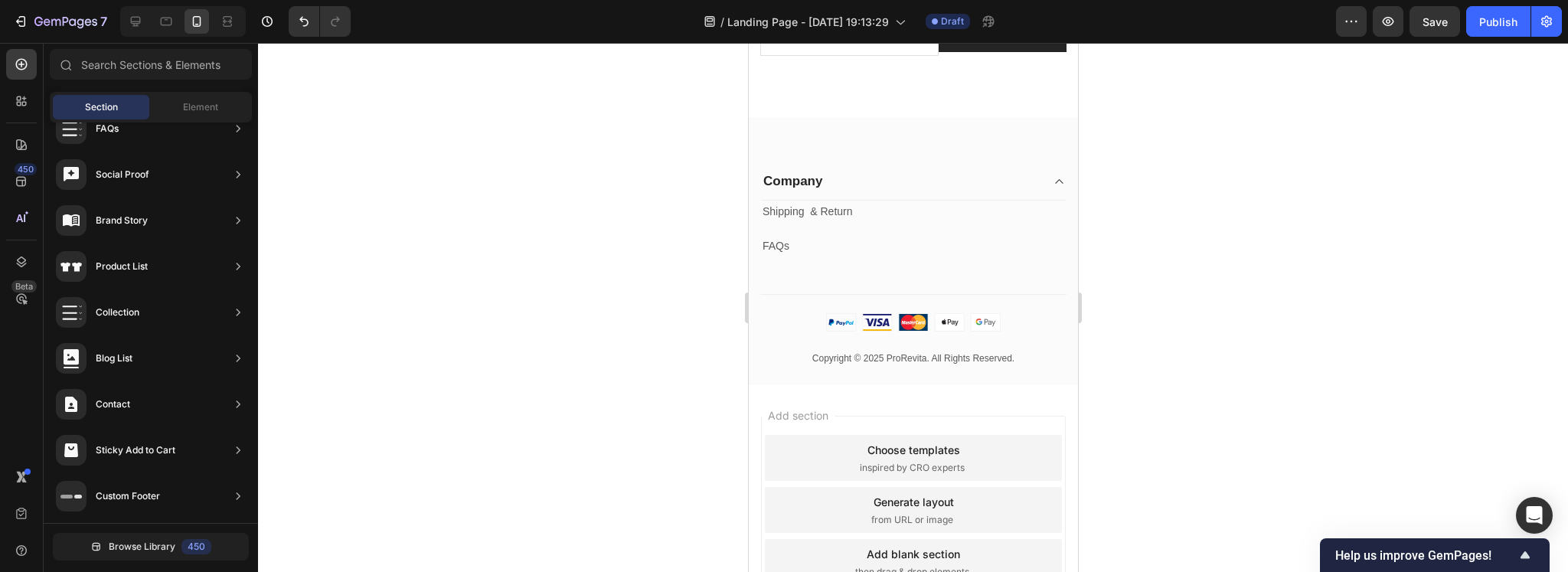
click at [812, 256] on p "FAQs" at bounding box center [912, 246] width 301 height 19
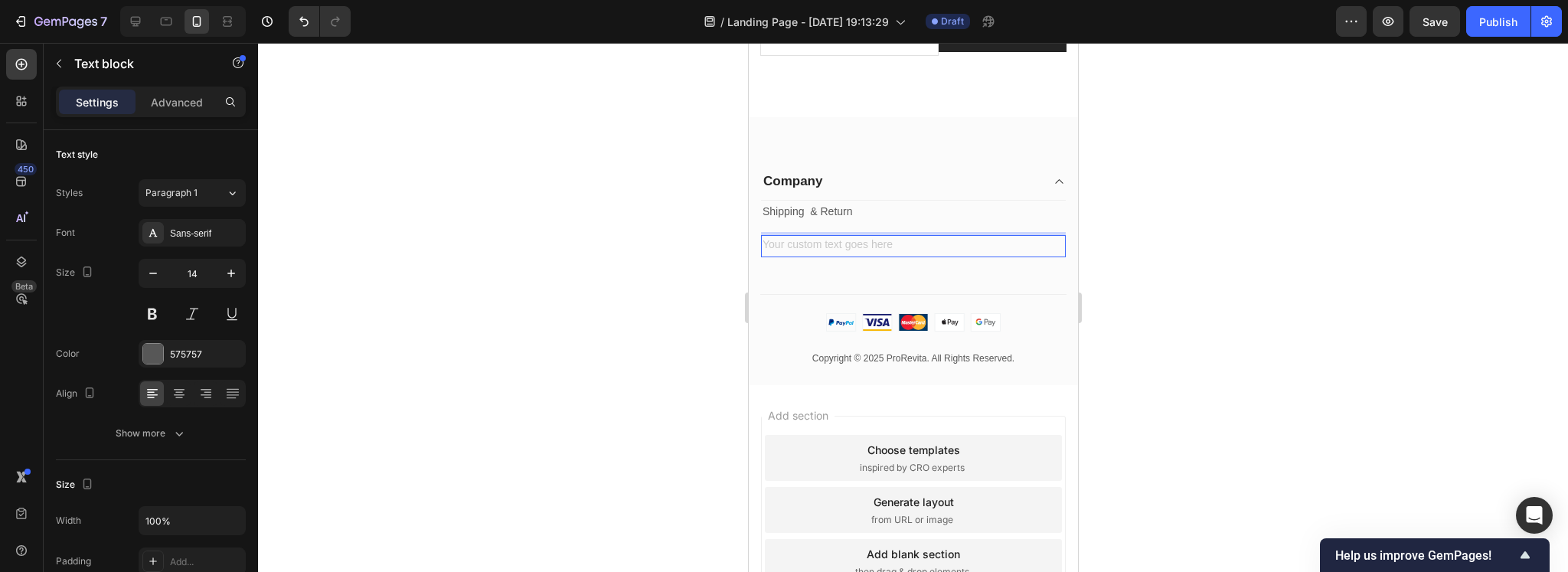
click at [605, 326] on div at bounding box center [913, 307] width 1310 height 529
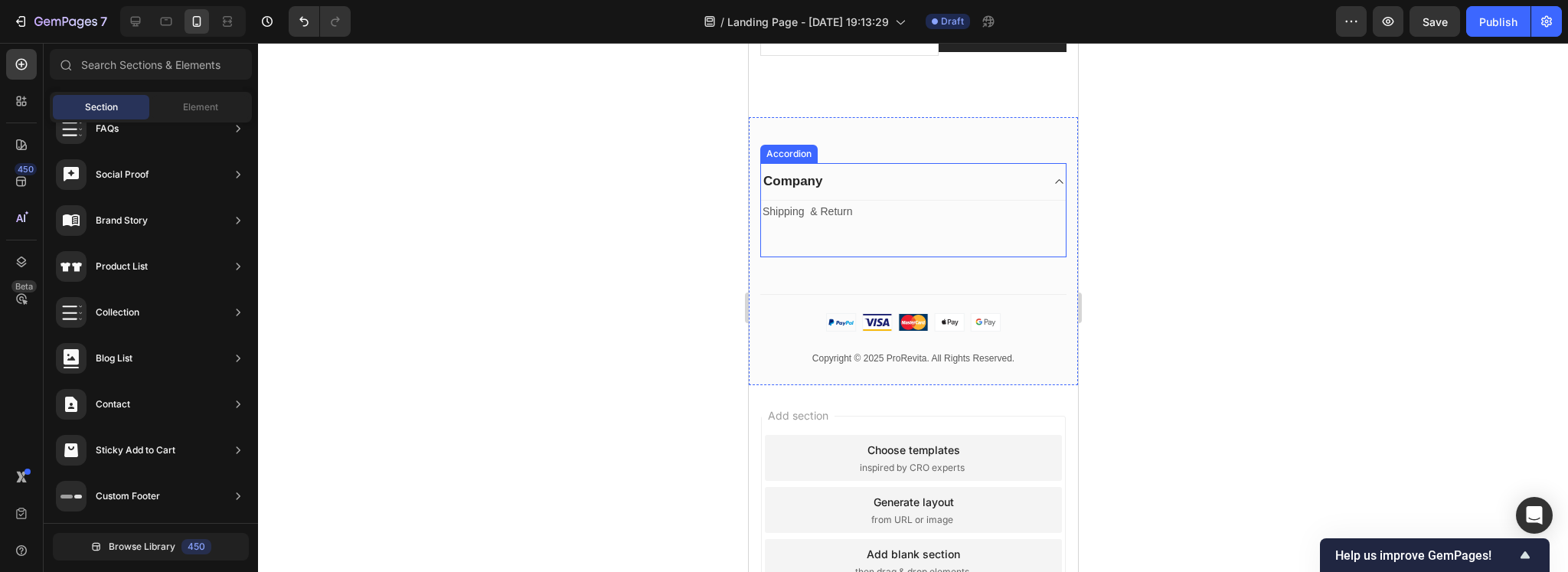
click at [850, 246] on div "Shipping & Return Text block Text block" at bounding box center [913, 228] width 305 height 57
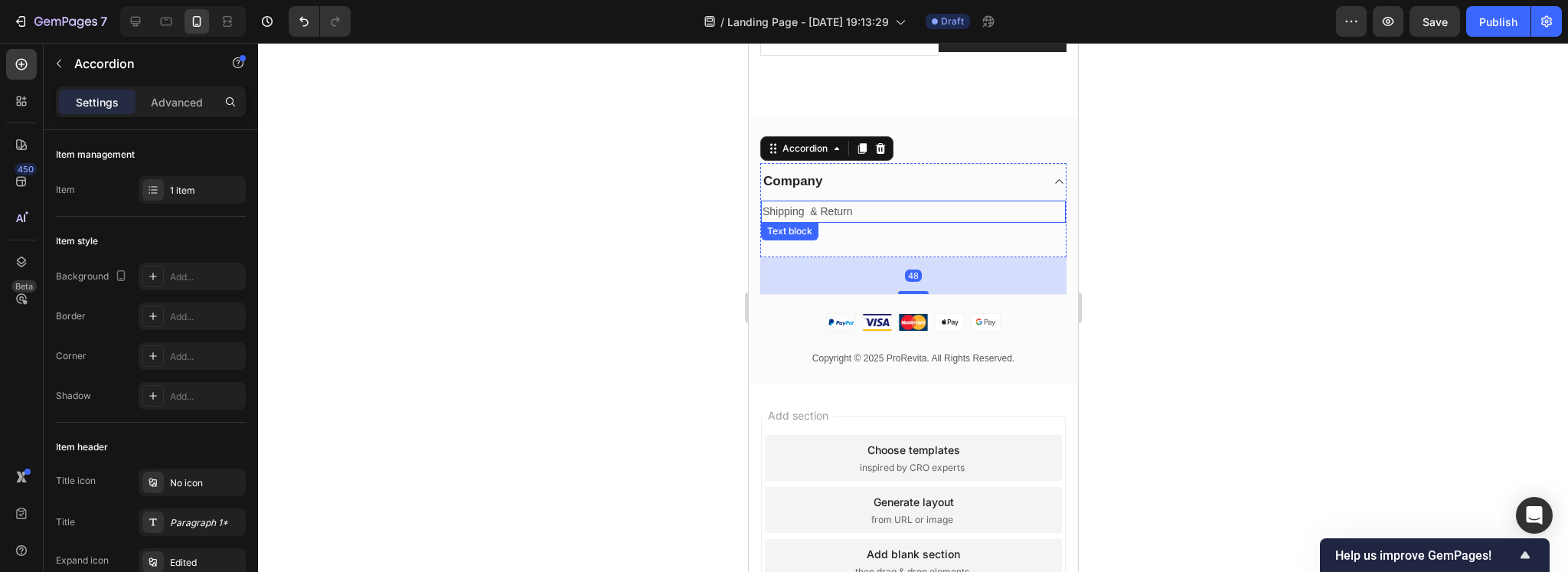
click at [855, 221] on p "Shipping & Return" at bounding box center [912, 212] width 301 height 19
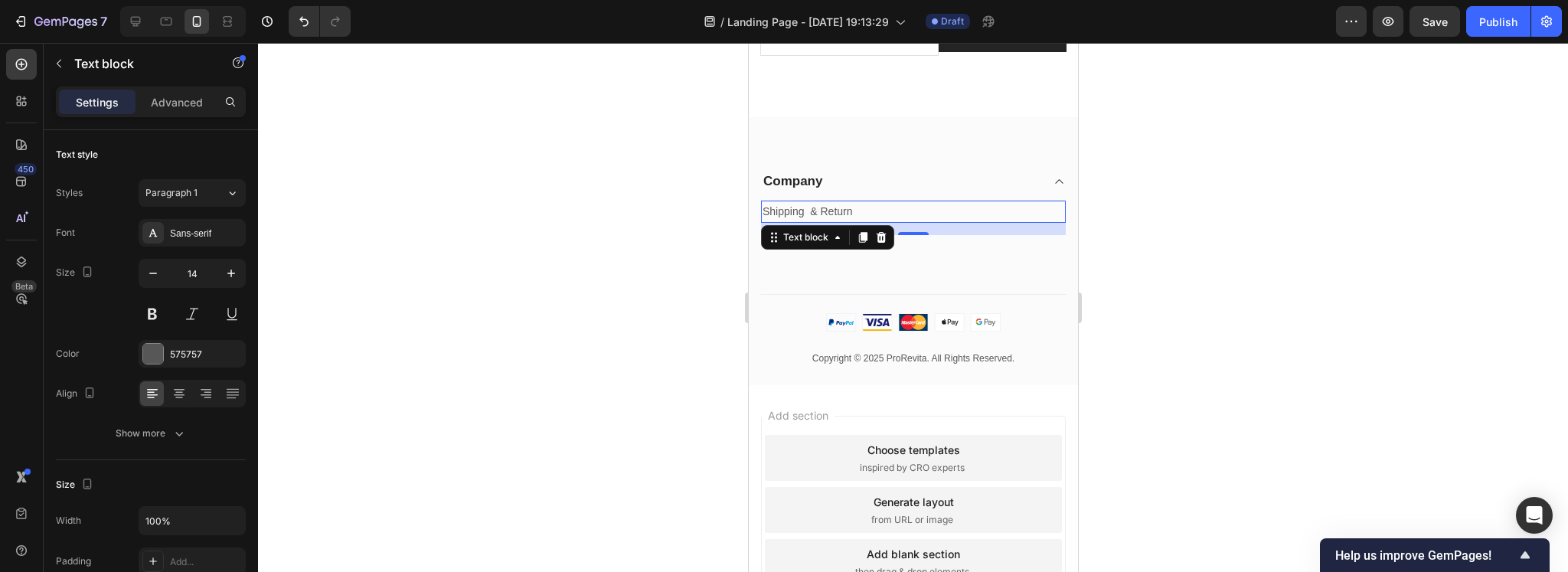
click at [821, 221] on p "Shipping & Return" at bounding box center [912, 212] width 301 height 19
drag, startPoint x: 660, startPoint y: 261, endPoint x: 19, endPoint y: 205, distance: 643.4
click at [660, 261] on div at bounding box center [913, 307] width 1310 height 529
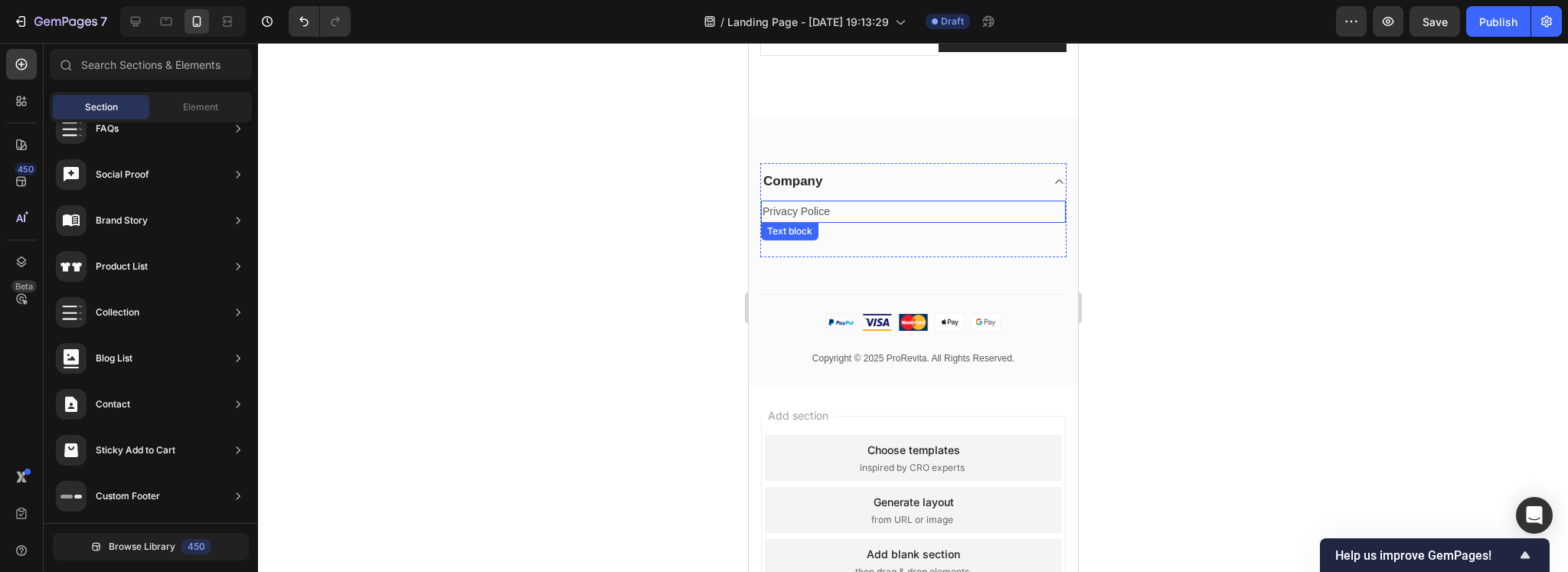
click at [851, 221] on p "Privacy Police" at bounding box center [912, 212] width 301 height 19
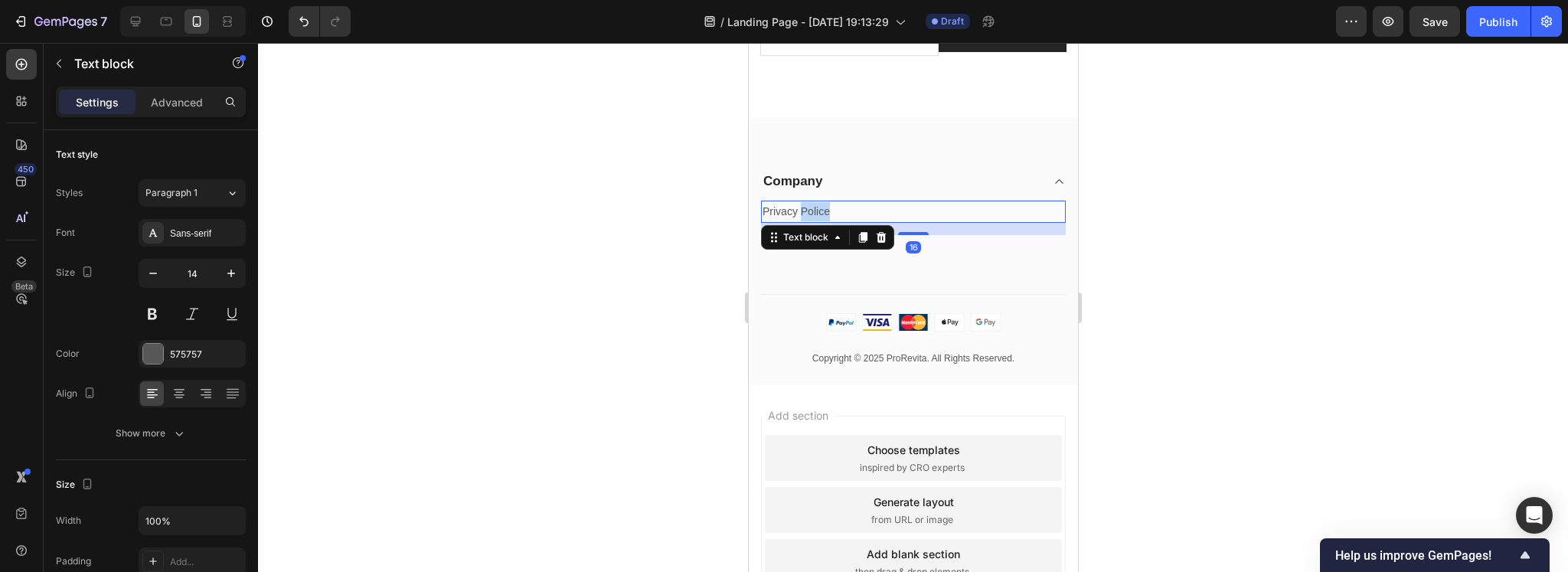
click at [822, 221] on p "Privacy Police" at bounding box center [912, 212] width 301 height 19
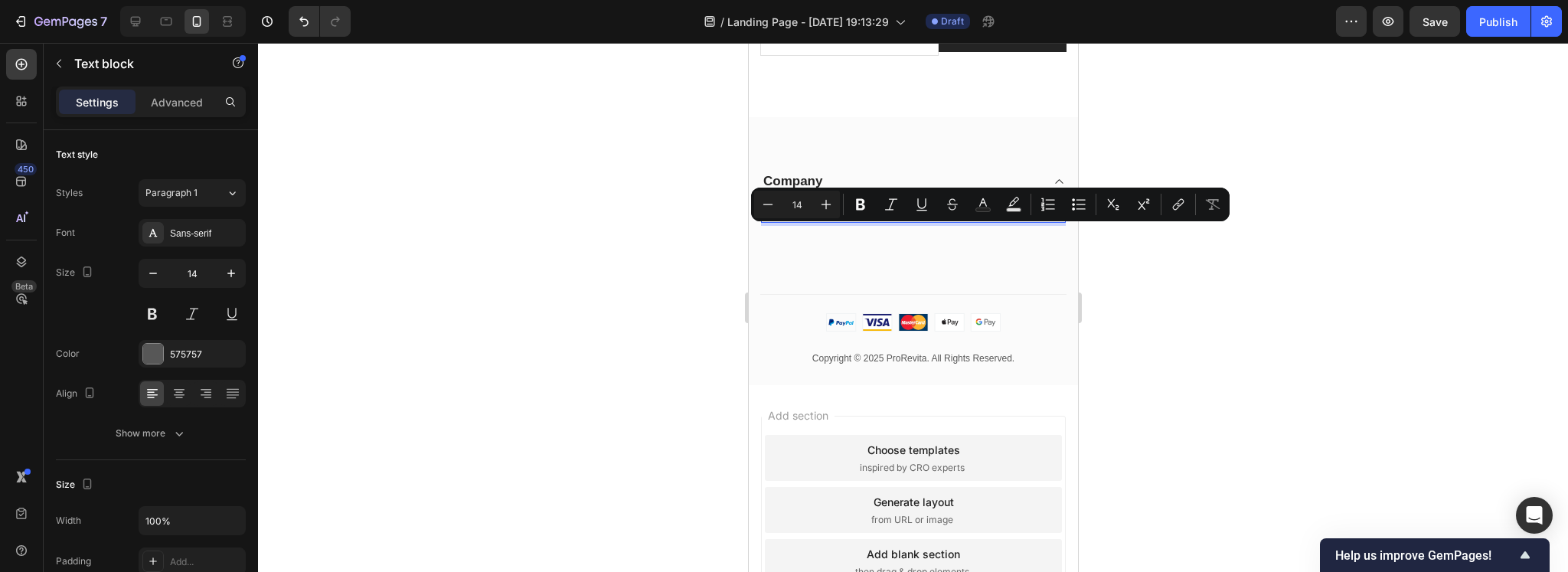
copy p "Privacy Police"
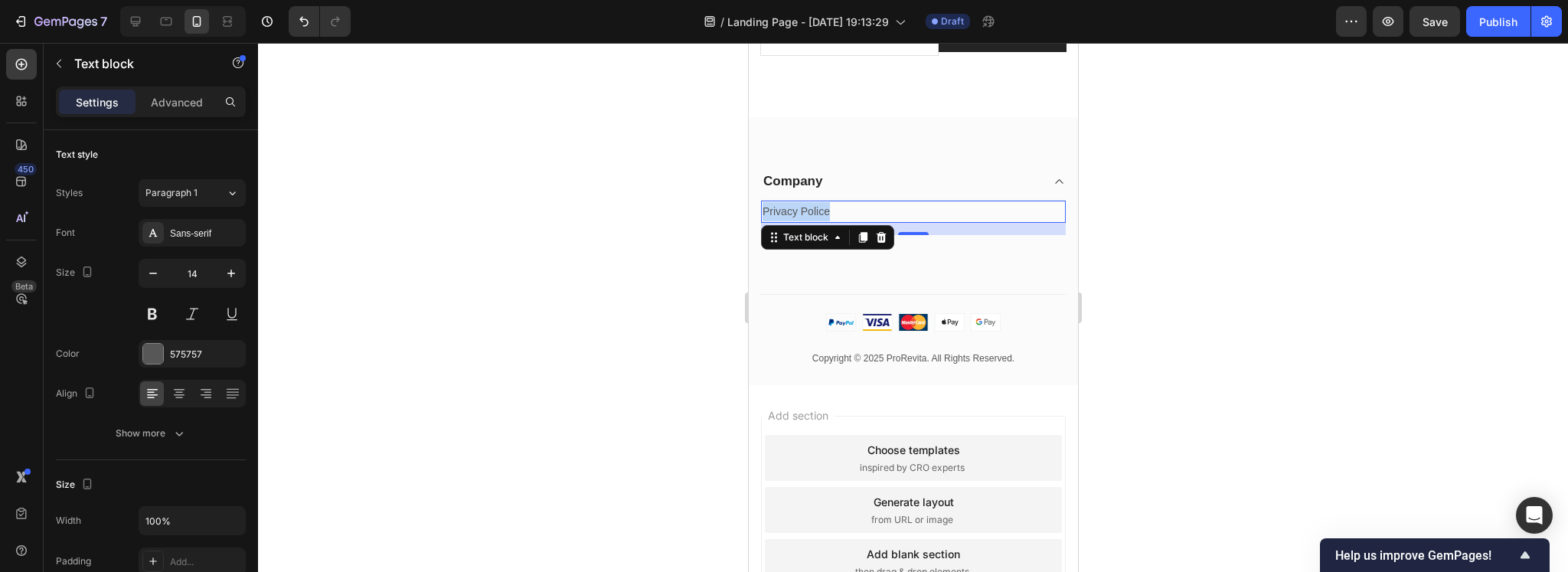
click at [829, 221] on p "Privacy Police" at bounding box center [912, 212] width 301 height 19
click at [857, 221] on p "Privacy Police" at bounding box center [912, 212] width 301 height 19
click at [683, 287] on div at bounding box center [913, 307] width 1310 height 529
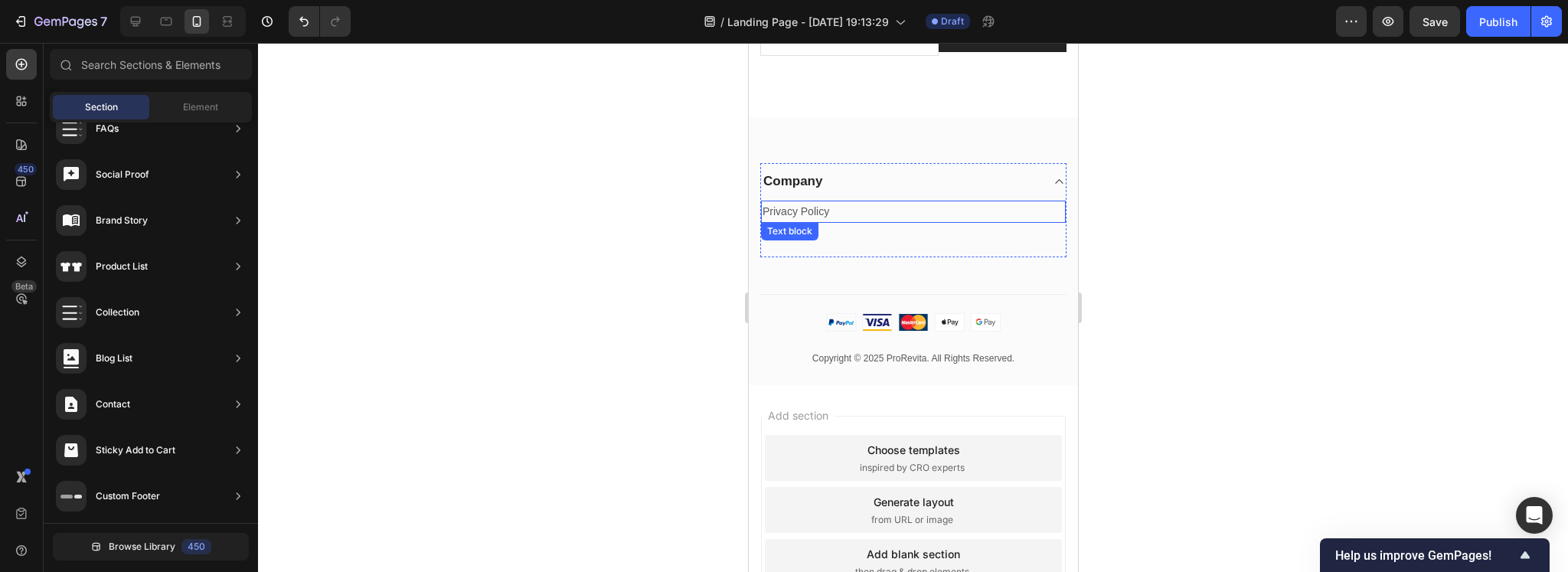
click at [857, 221] on p "Privacy Policy" at bounding box center [912, 212] width 301 height 19
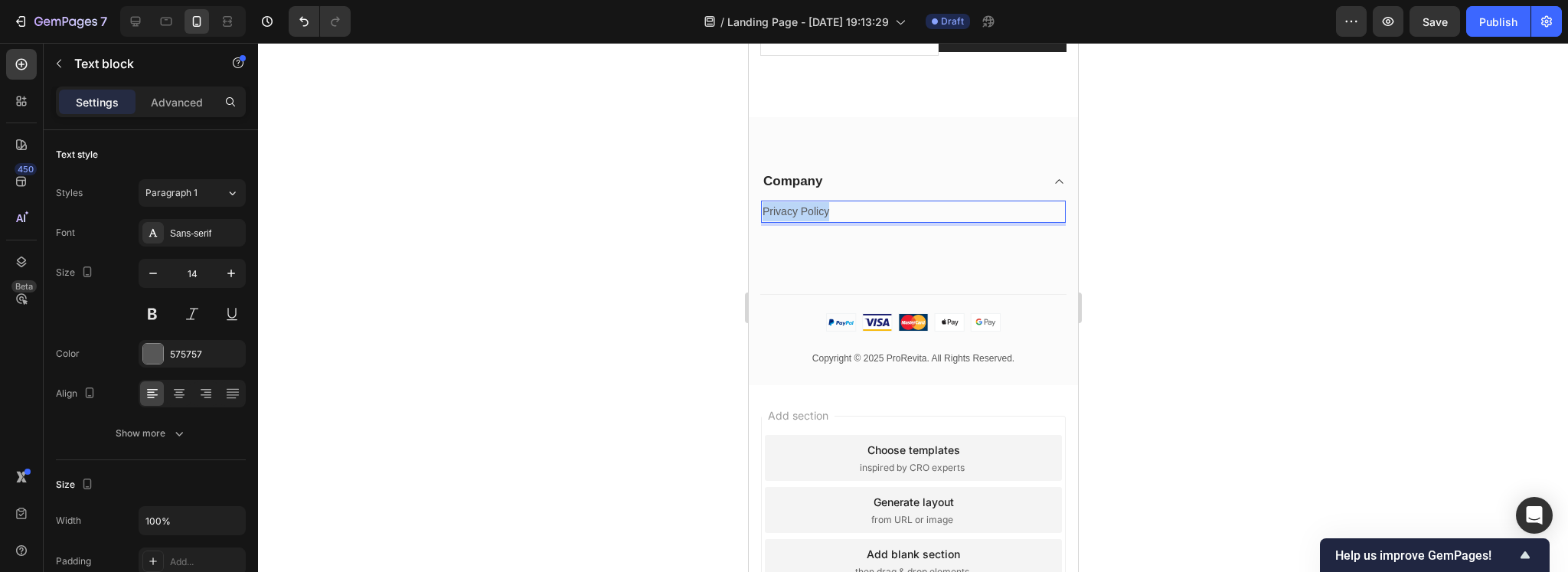
click at [926, 221] on p "Privacy Policy" at bounding box center [912, 212] width 301 height 19
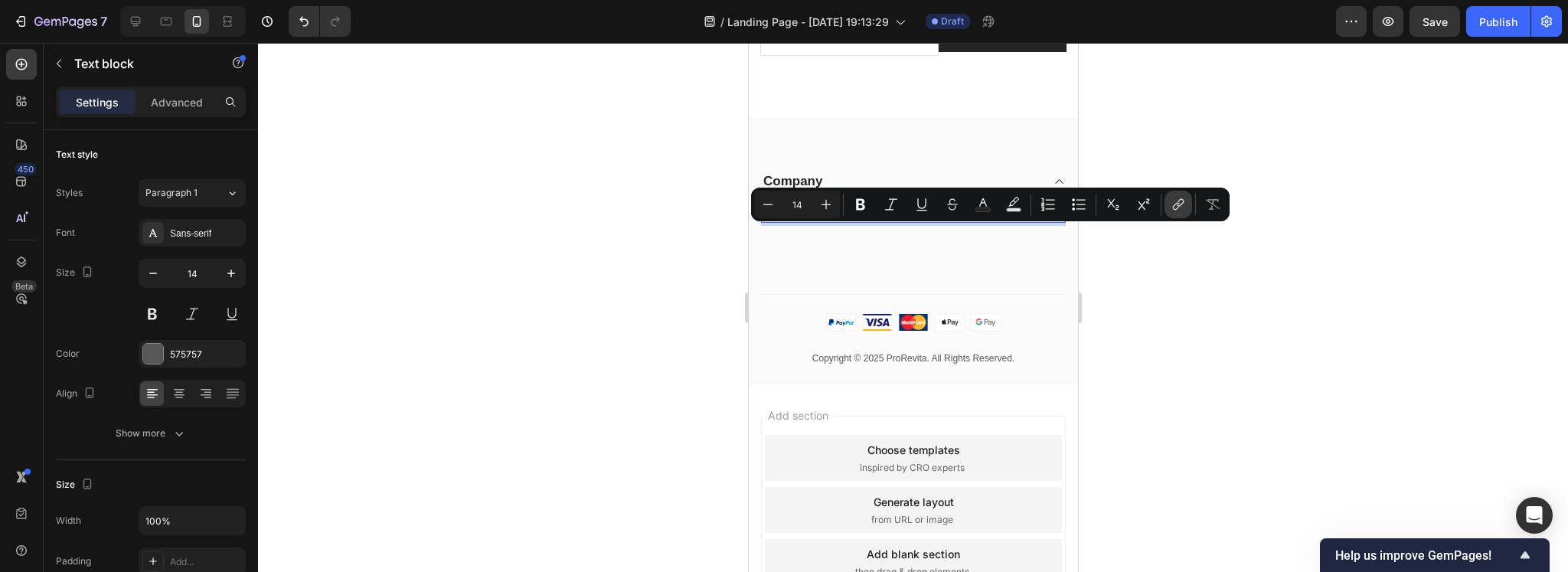
click at [1173, 203] on icon "Editor contextual toolbar" at bounding box center [1178, 204] width 15 height 15
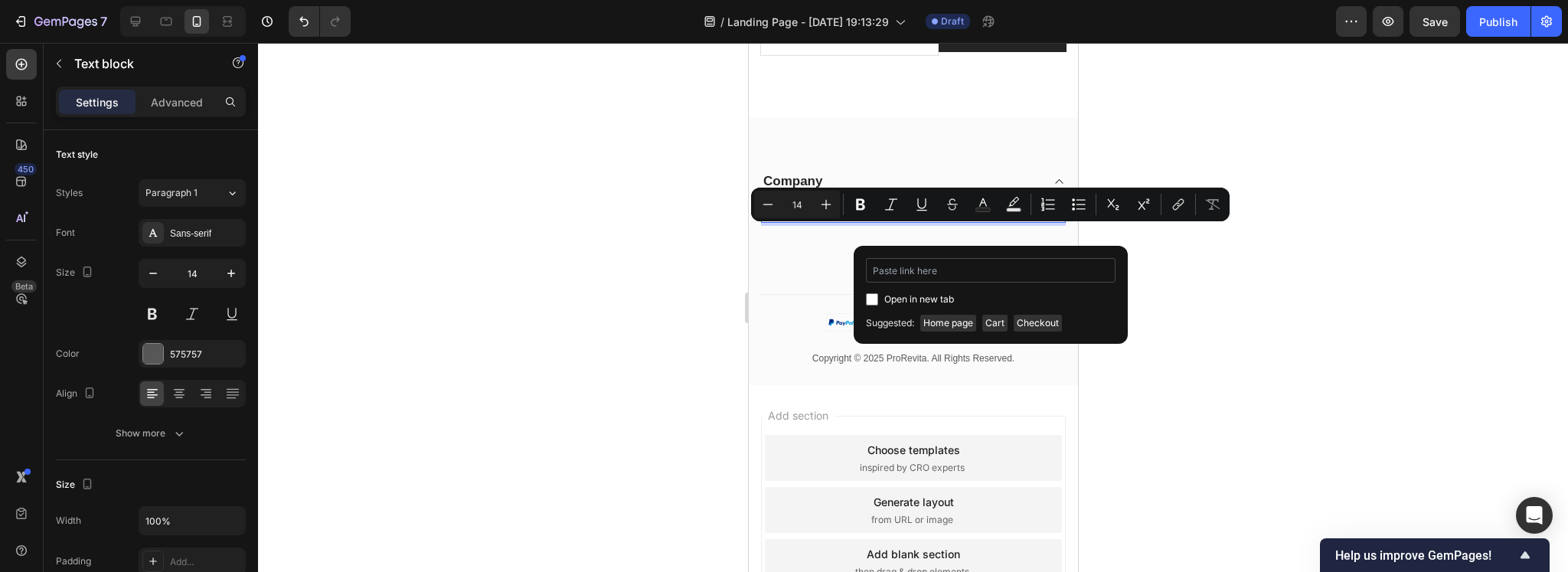
click at [921, 264] on input "Editor contextual toolbar" at bounding box center [990, 271] width 250 height 24
click at [911, 271] on input "Editor contextual toolbar" at bounding box center [990, 271] width 250 height 24
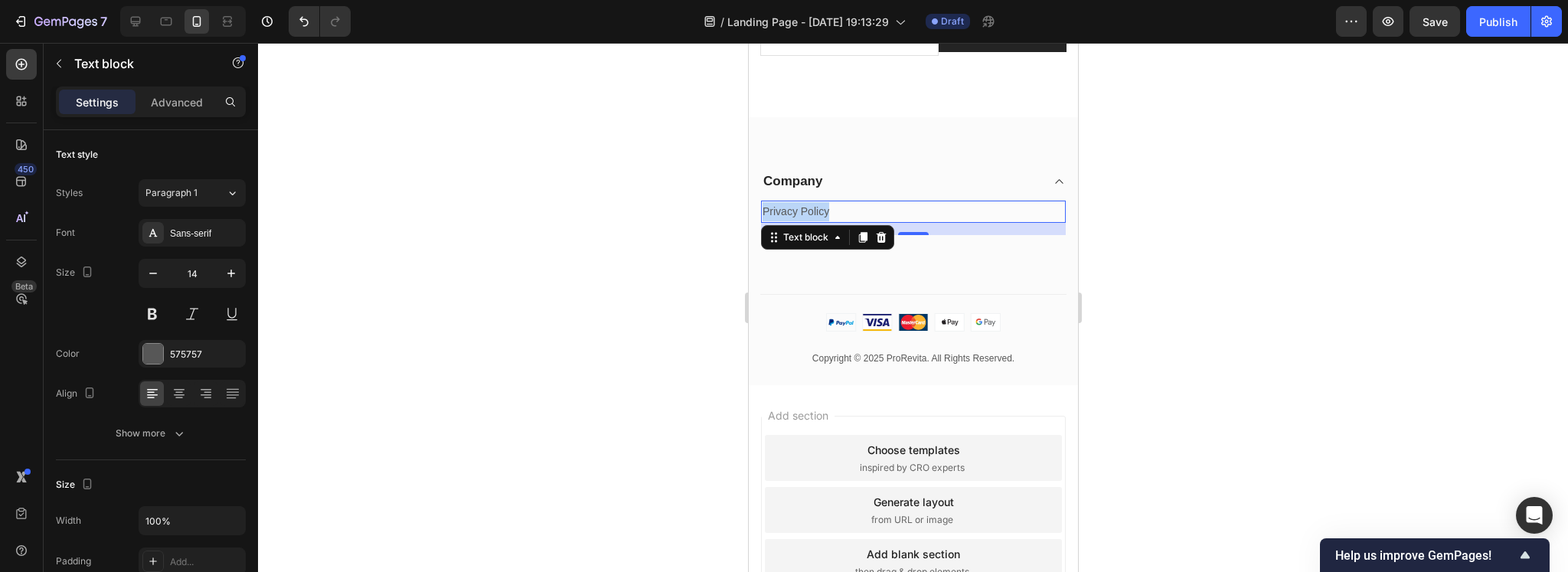
click at [904, 221] on p "Privacy Policy" at bounding box center [912, 212] width 301 height 19
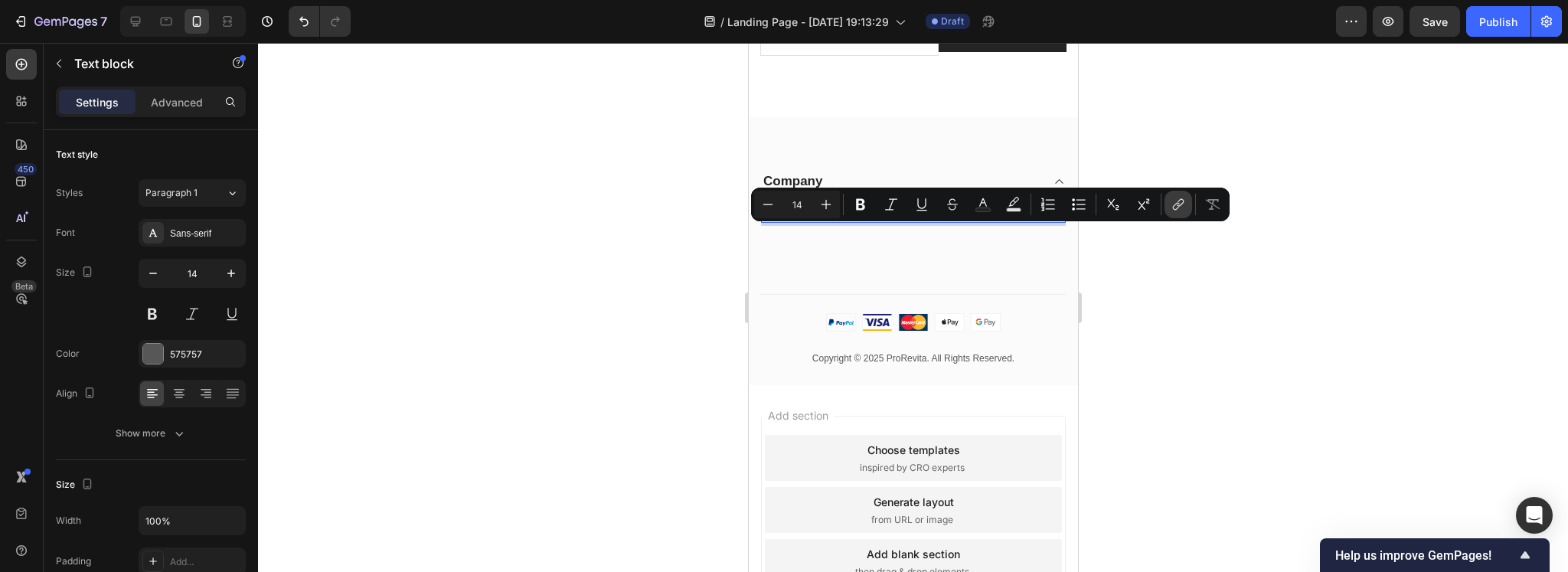
click at [1165, 209] on button "link" at bounding box center [1178, 204] width 27 height 27
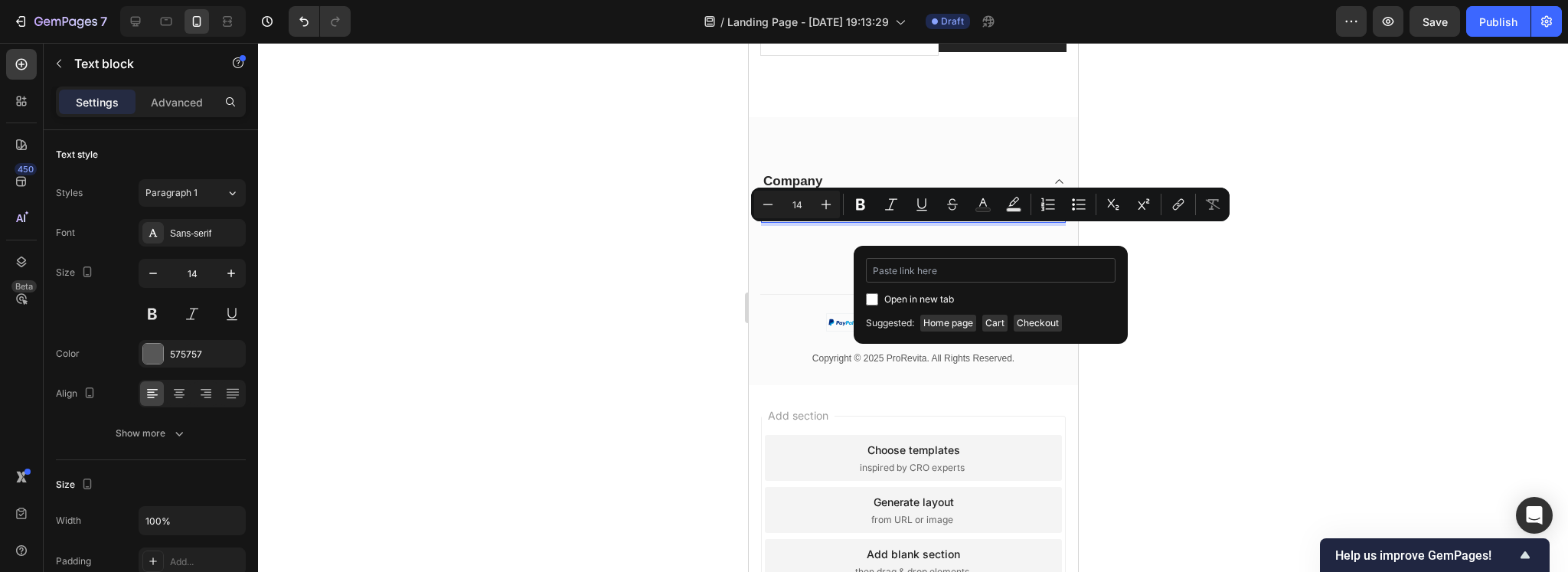
click at [954, 268] on input "Editor contextual toolbar" at bounding box center [990, 271] width 250 height 24
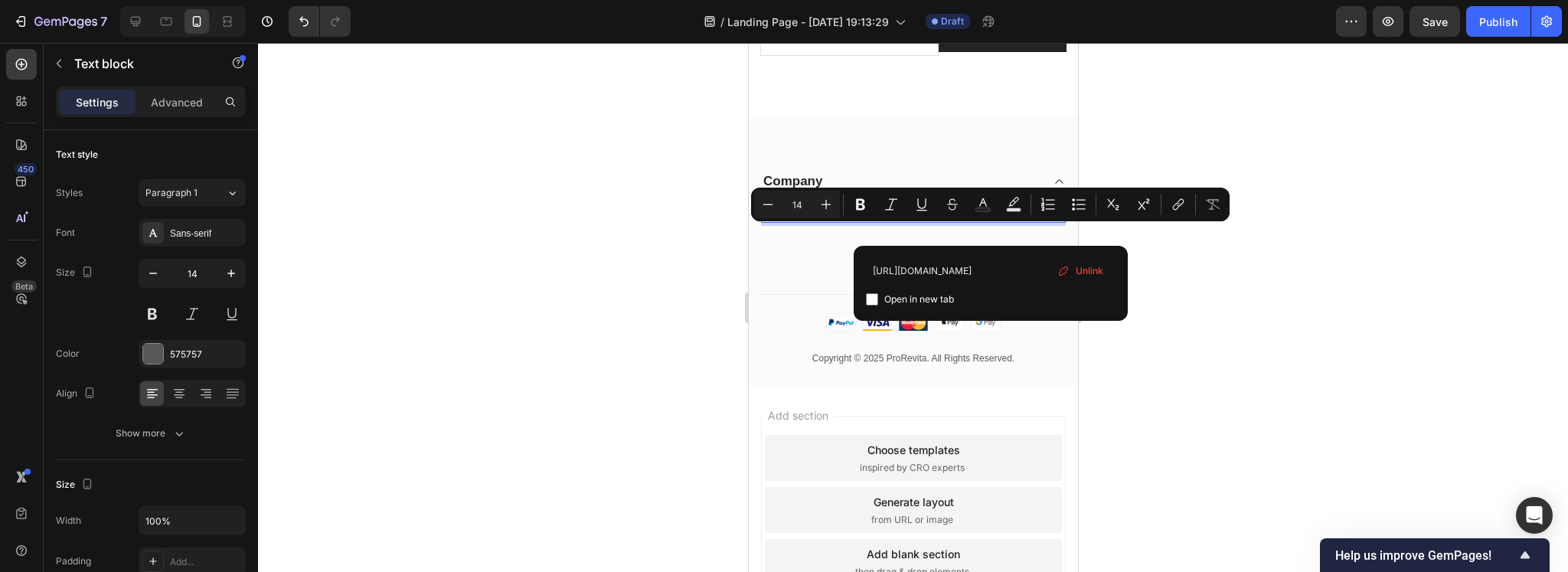
type input "[URL][DOMAIN_NAME]"
click at [897, 306] on span "Open in new tab" at bounding box center [919, 300] width 69 height 19
checkbox input "true"
click at [622, 283] on div at bounding box center [913, 307] width 1310 height 529
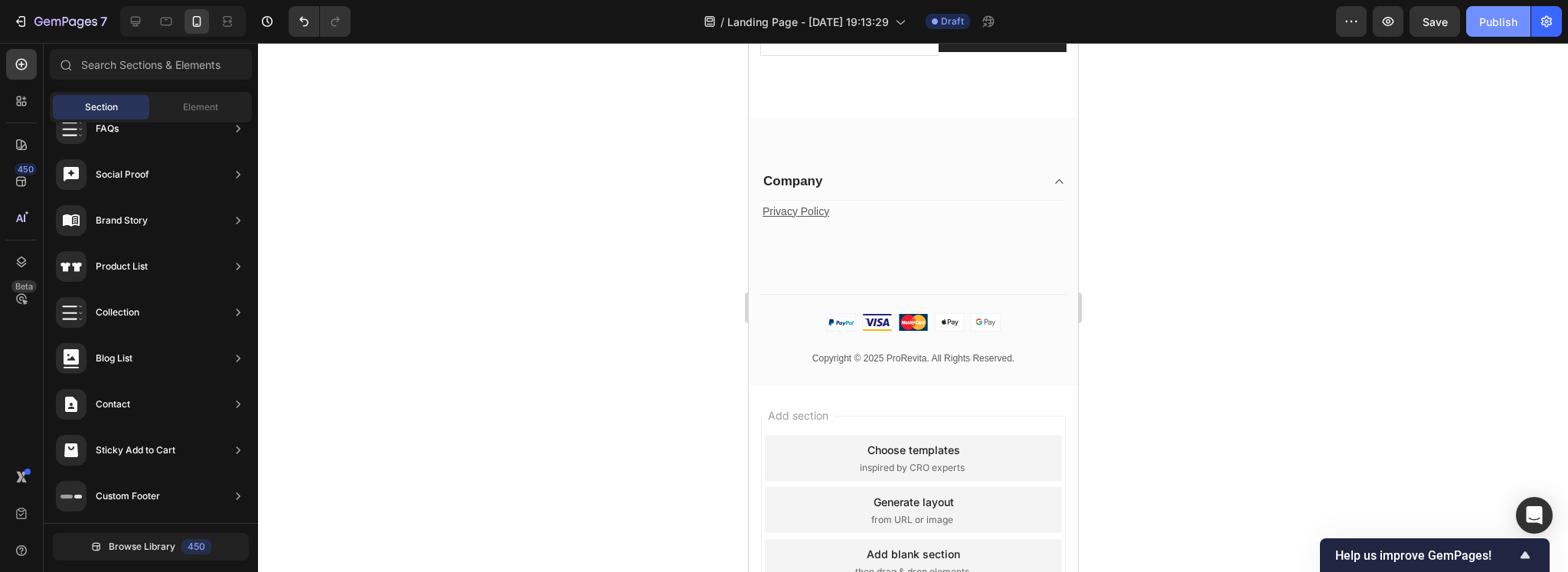
click at [1503, 33] on button "Publish" at bounding box center [1498, 22] width 65 height 31
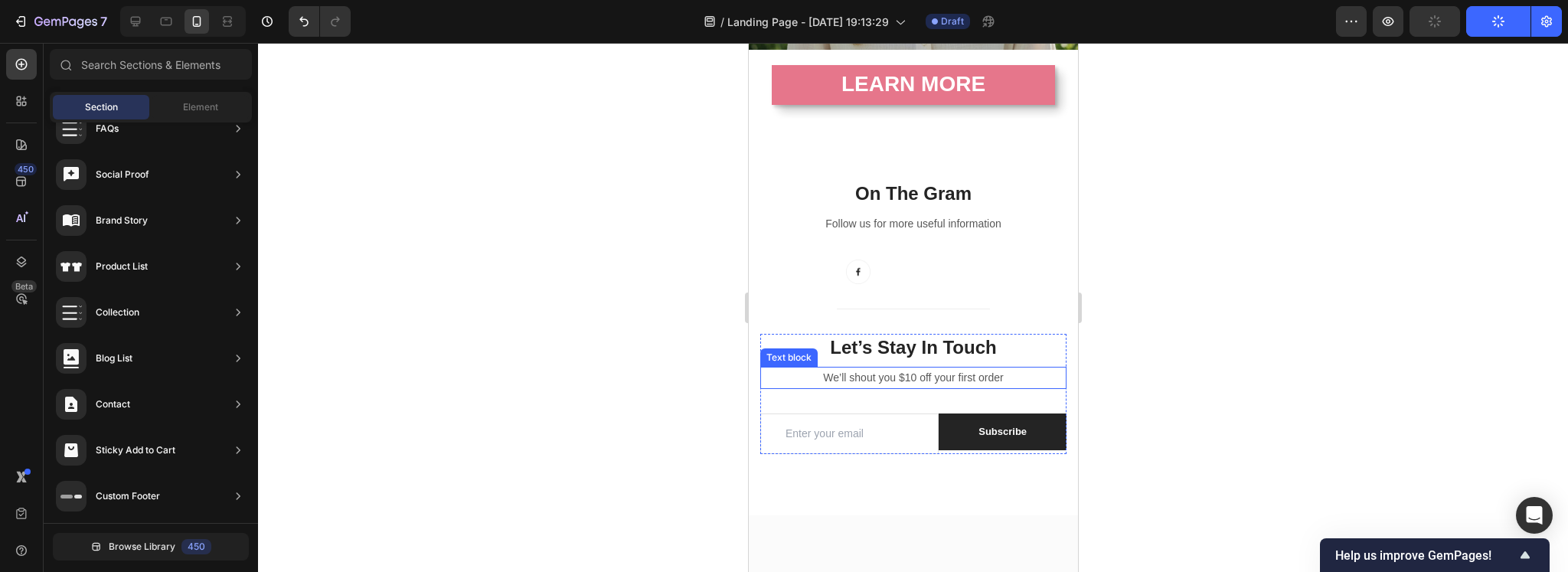
scroll to position [610, 0]
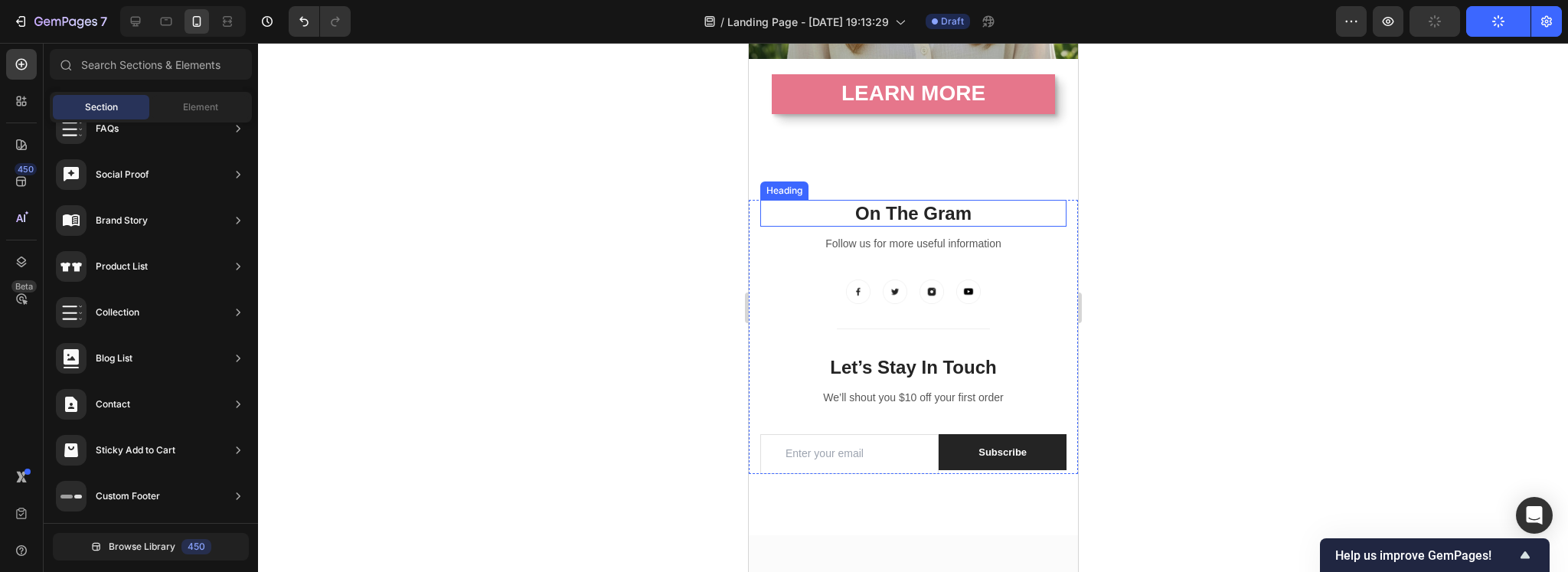
click at [1040, 201] on p "On The Gram" at bounding box center [912, 213] width 303 height 23
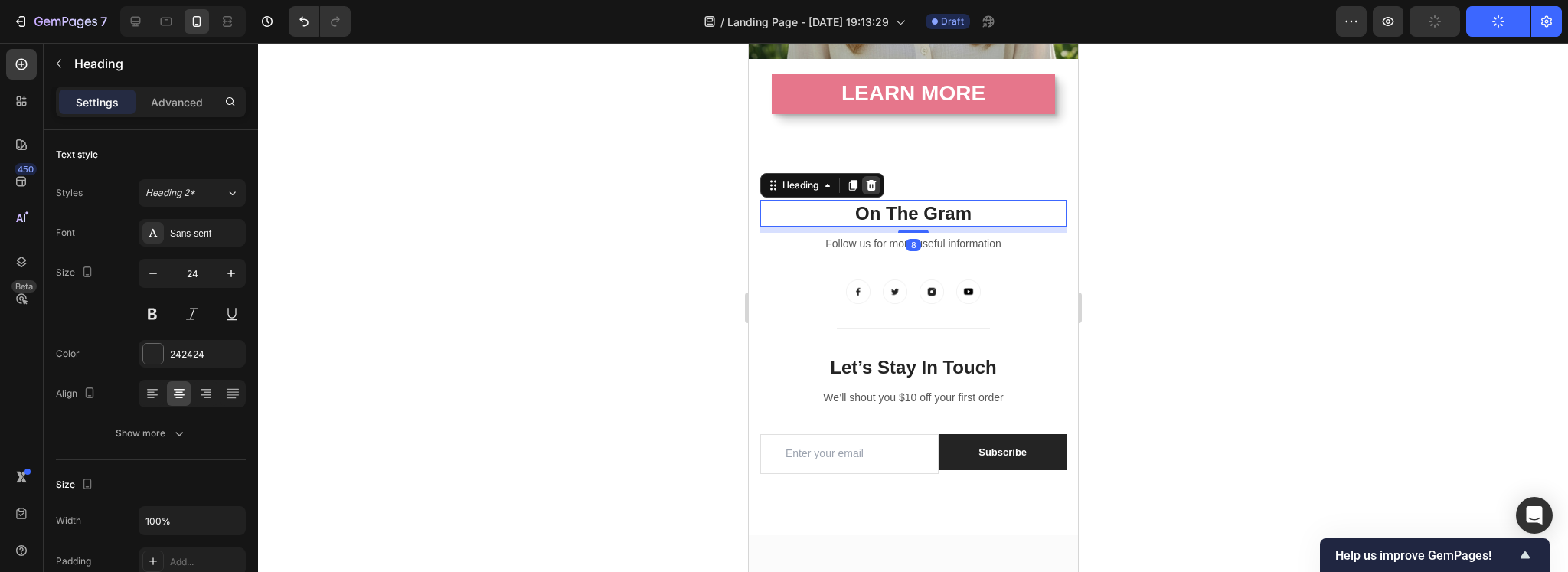
click at [871, 180] on icon at bounding box center [870, 184] width 10 height 10
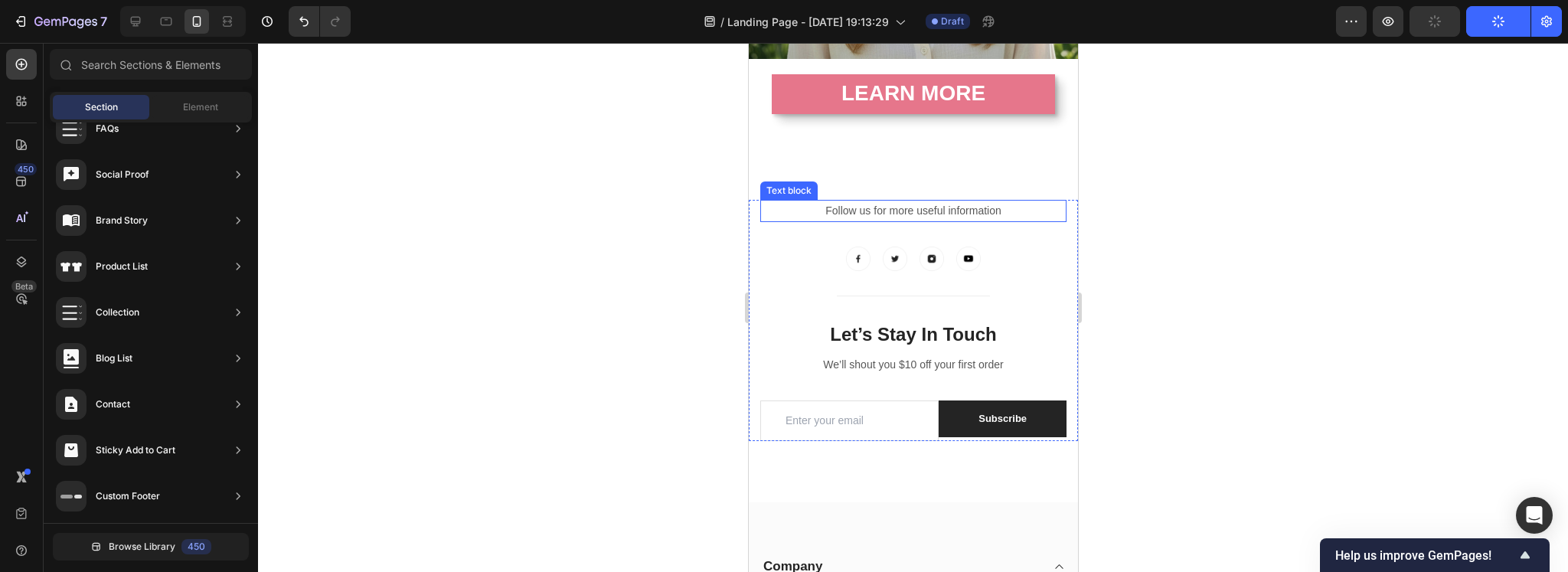
click at [951, 201] on p "Follow us for more useful information" at bounding box center [912, 211] width 303 height 19
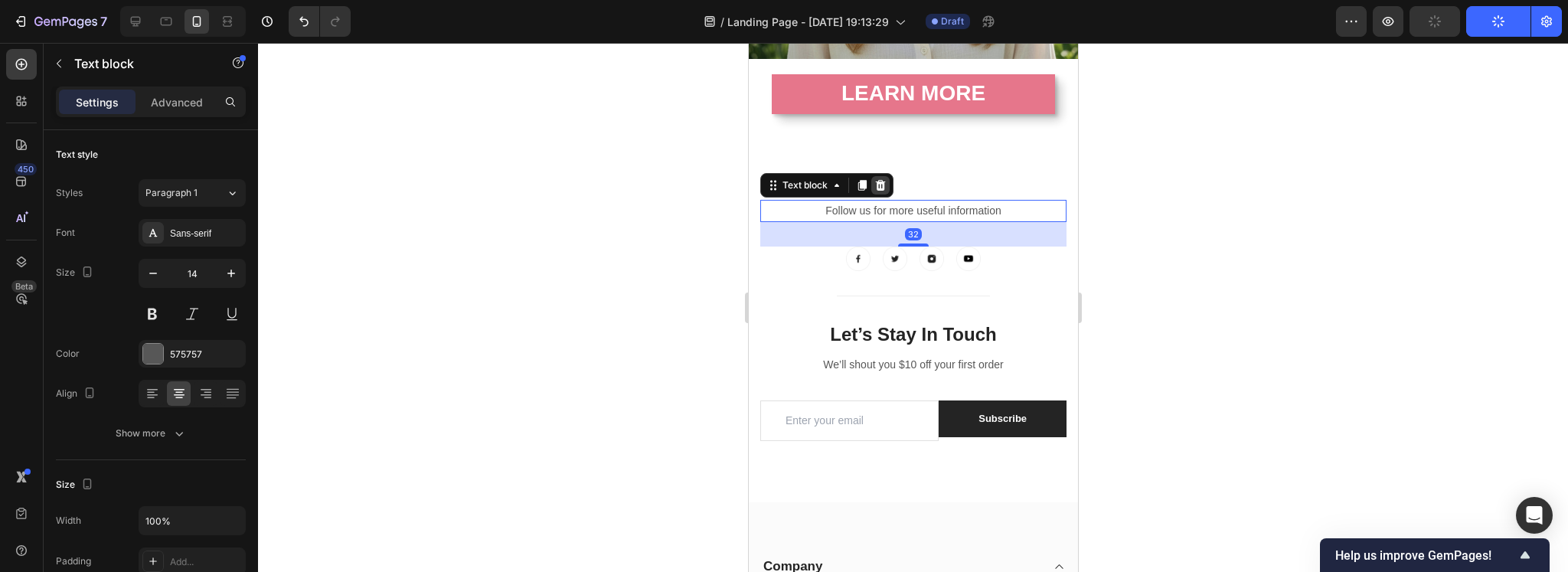
click at [879, 180] on icon at bounding box center [879, 184] width 10 height 10
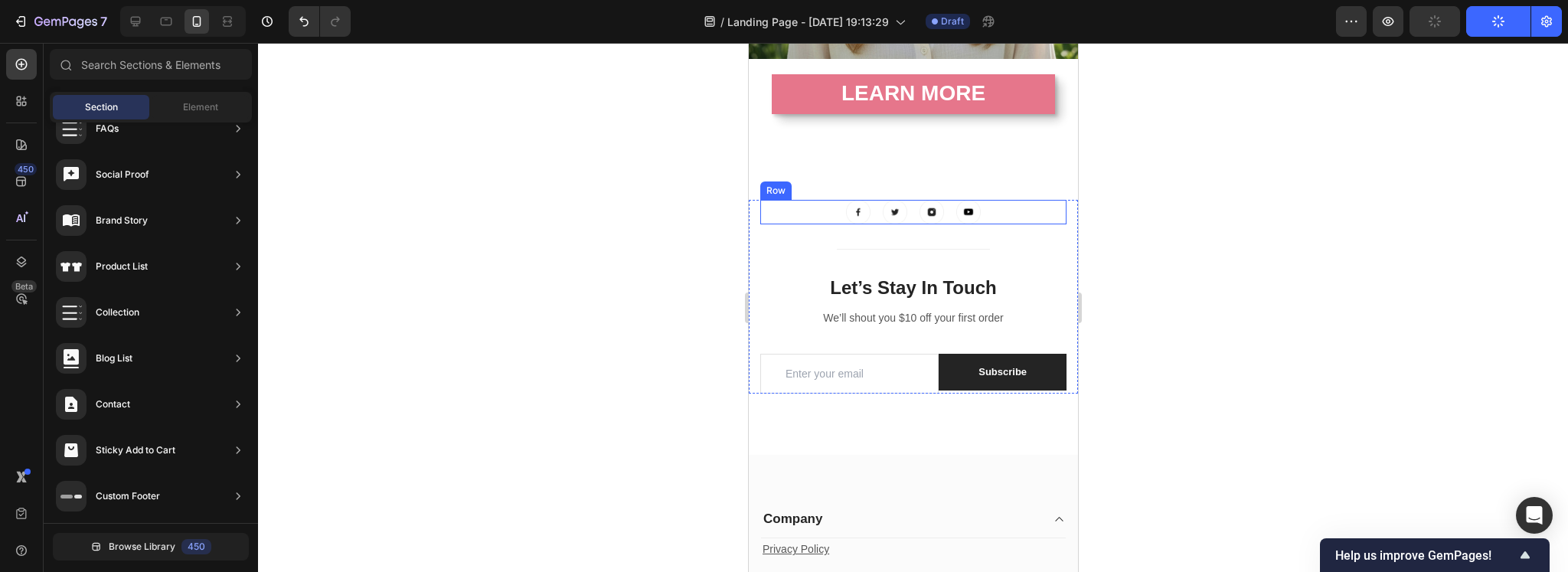
click at [1000, 200] on div "Image Image Image Image Row" at bounding box center [912, 213] width 306 height 24
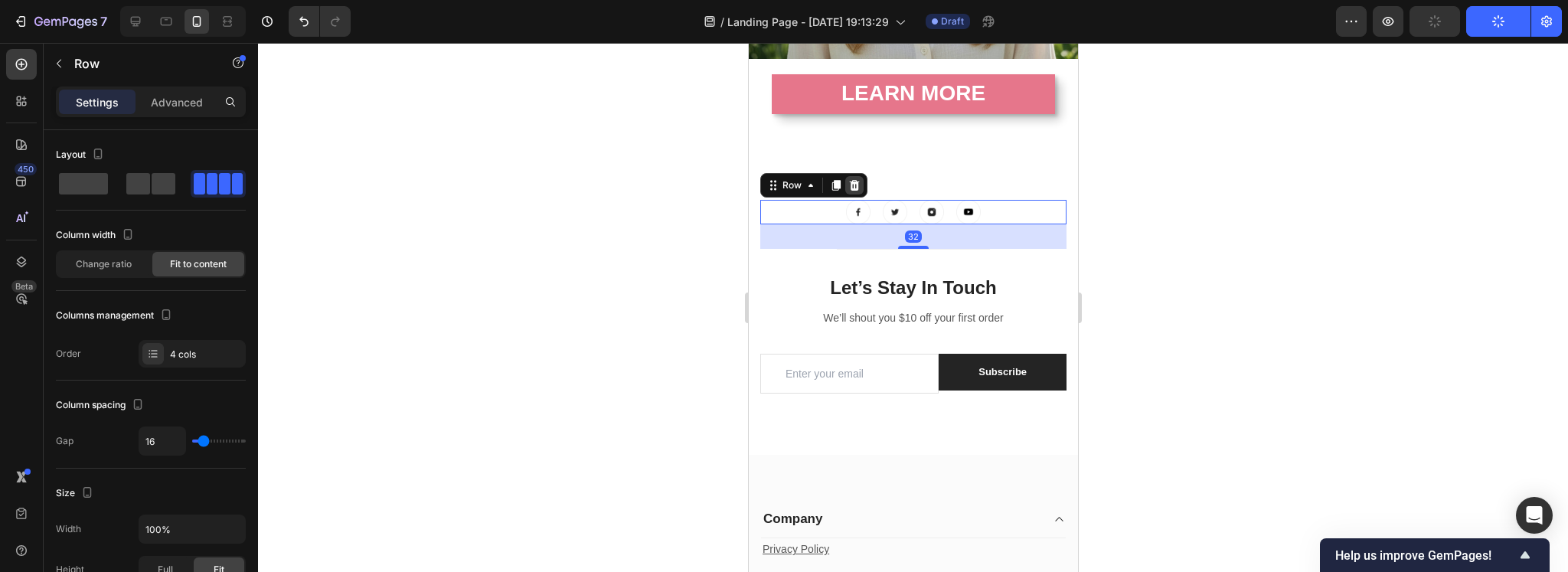
click at [856, 180] on icon at bounding box center [853, 184] width 10 height 10
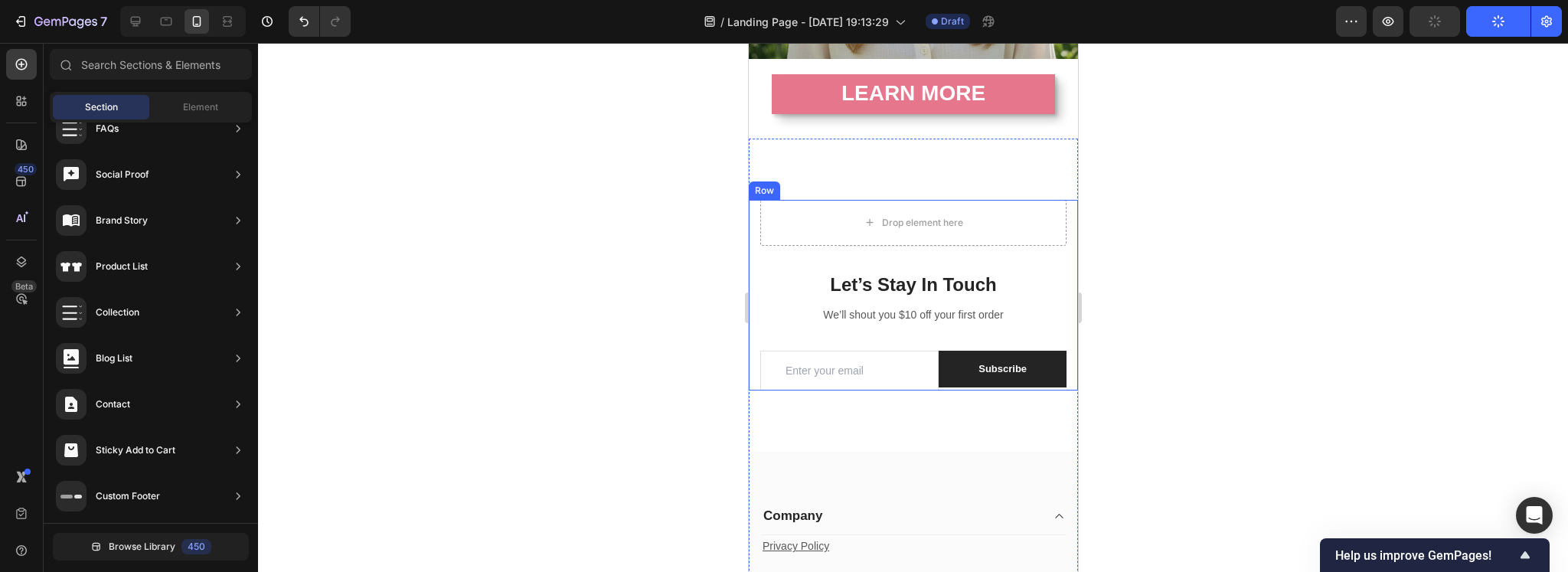
click at [1006, 271] on h2 "Let’s Stay In Touch" at bounding box center [912, 285] width 306 height 27
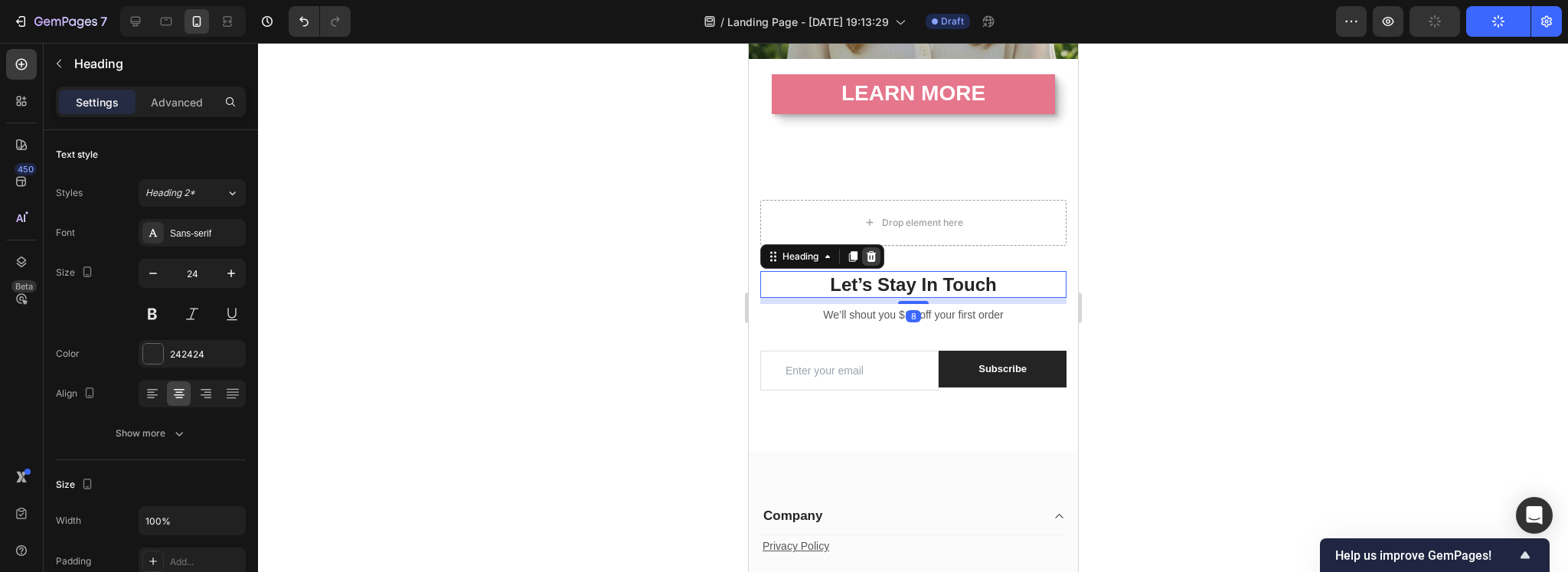
click at [870, 251] on icon at bounding box center [870, 257] width 12 height 12
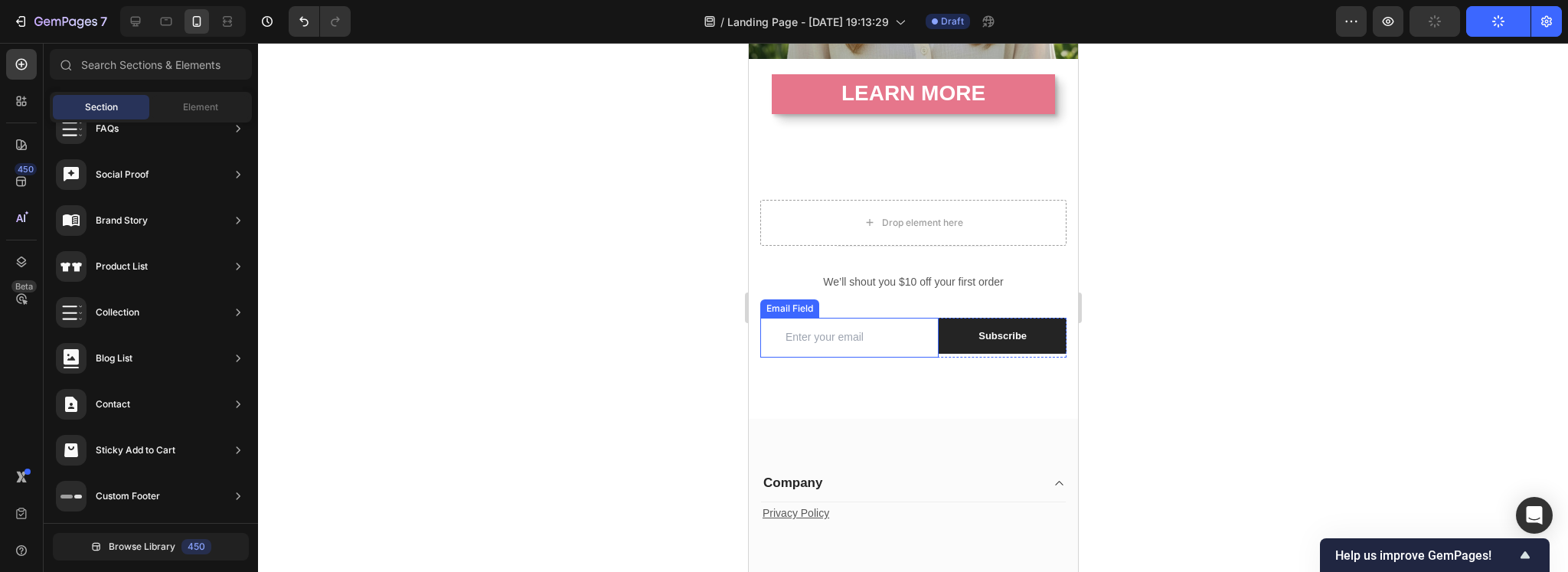
click at [879, 278] on p "We’ll shout you $10 off your first order" at bounding box center [912, 282] width 303 height 19
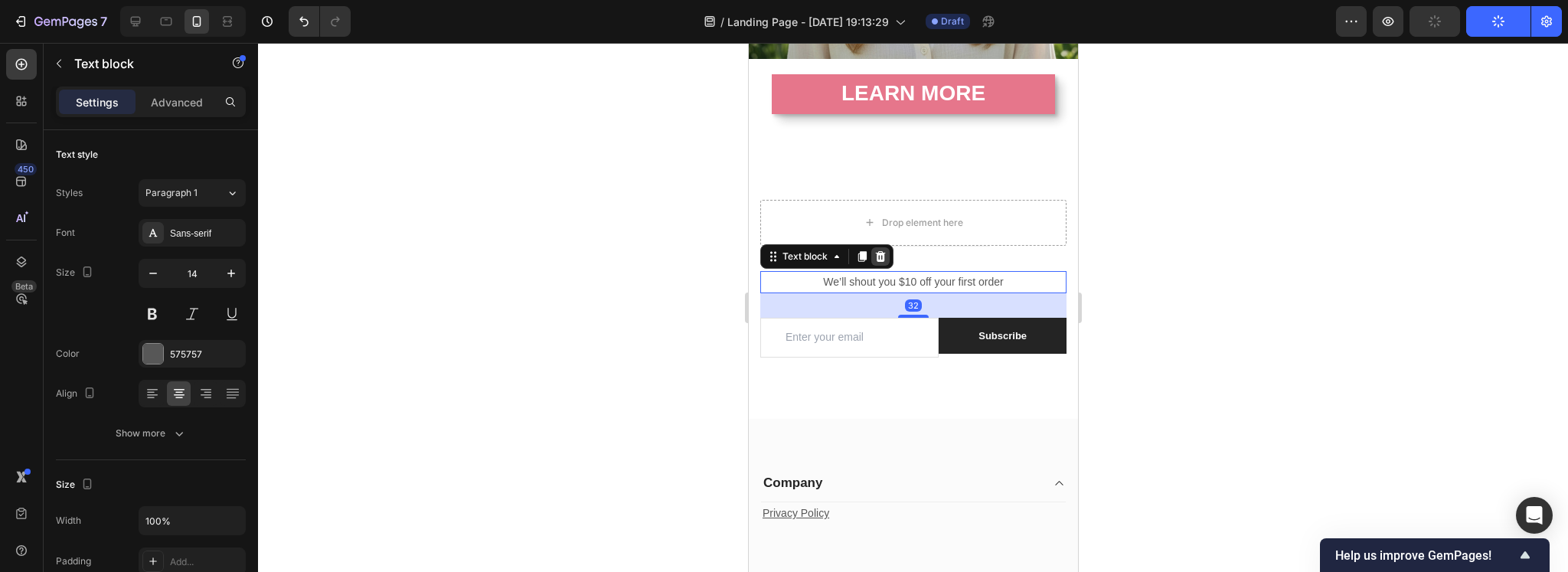
click at [879, 251] on icon at bounding box center [879, 257] width 12 height 12
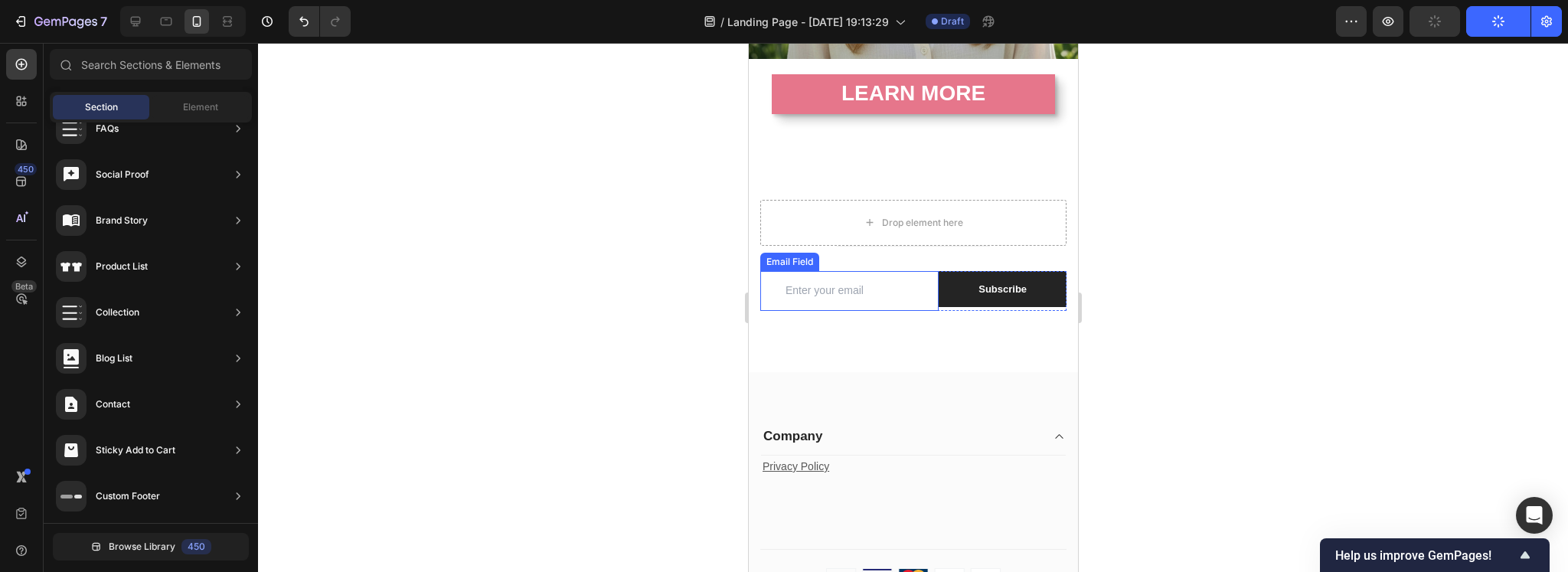
click at [857, 283] on input "email" at bounding box center [849, 291] width 179 height 40
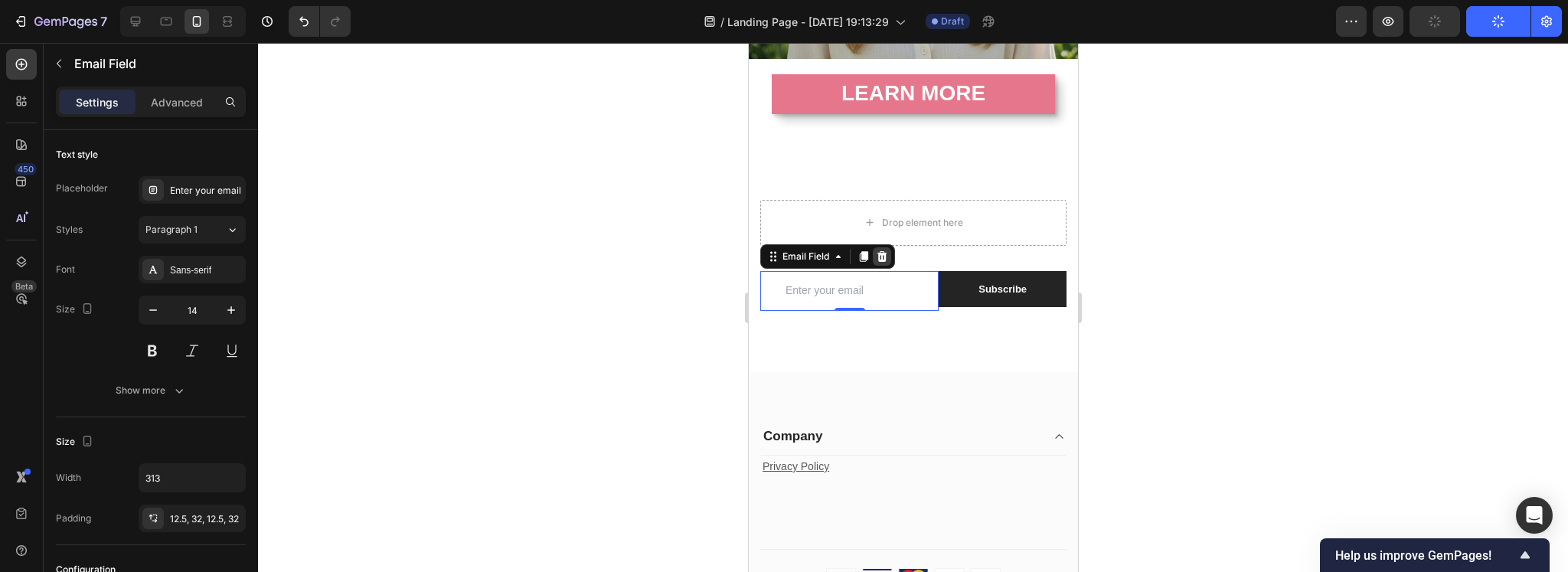
click at [885, 251] on icon at bounding box center [881, 256] width 10 height 10
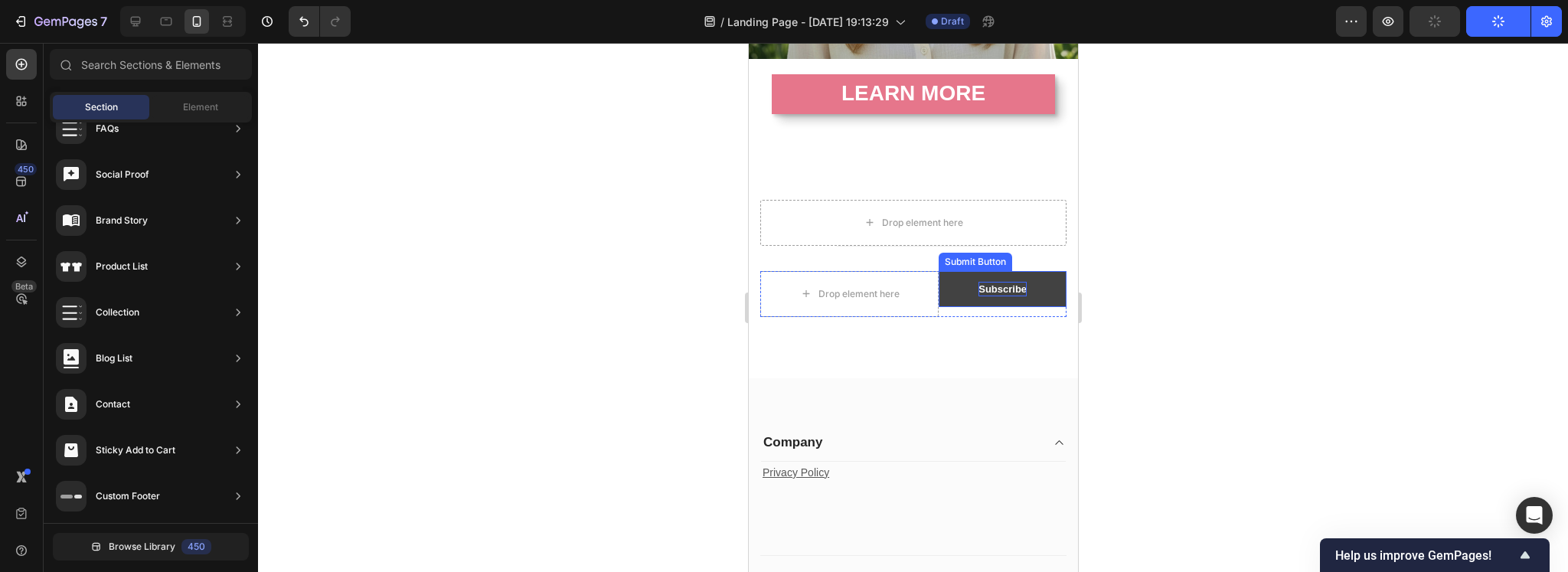
click at [978, 282] on div "Subscribe" at bounding box center [1002, 289] width 49 height 15
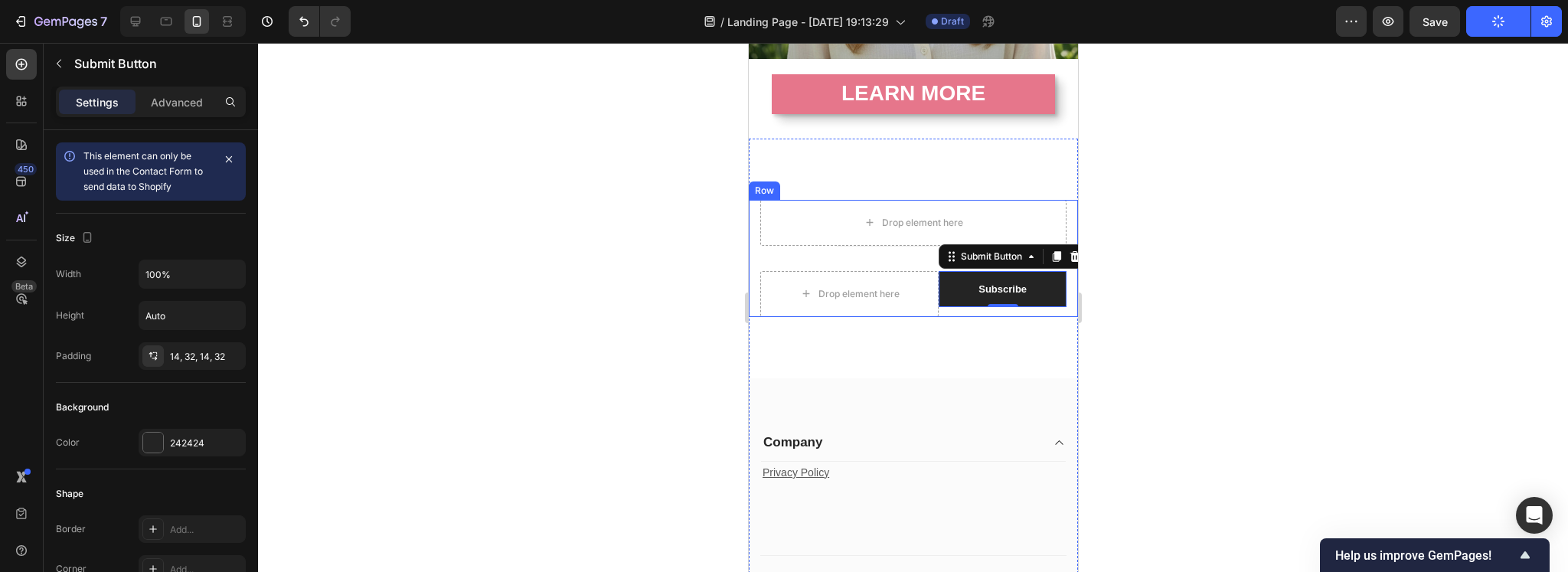
click at [753, 273] on div "Drop element here Title Line Let’s Stay In Touch Heading We’ll shout you $10 of…" at bounding box center [912, 258] width 329 height 117
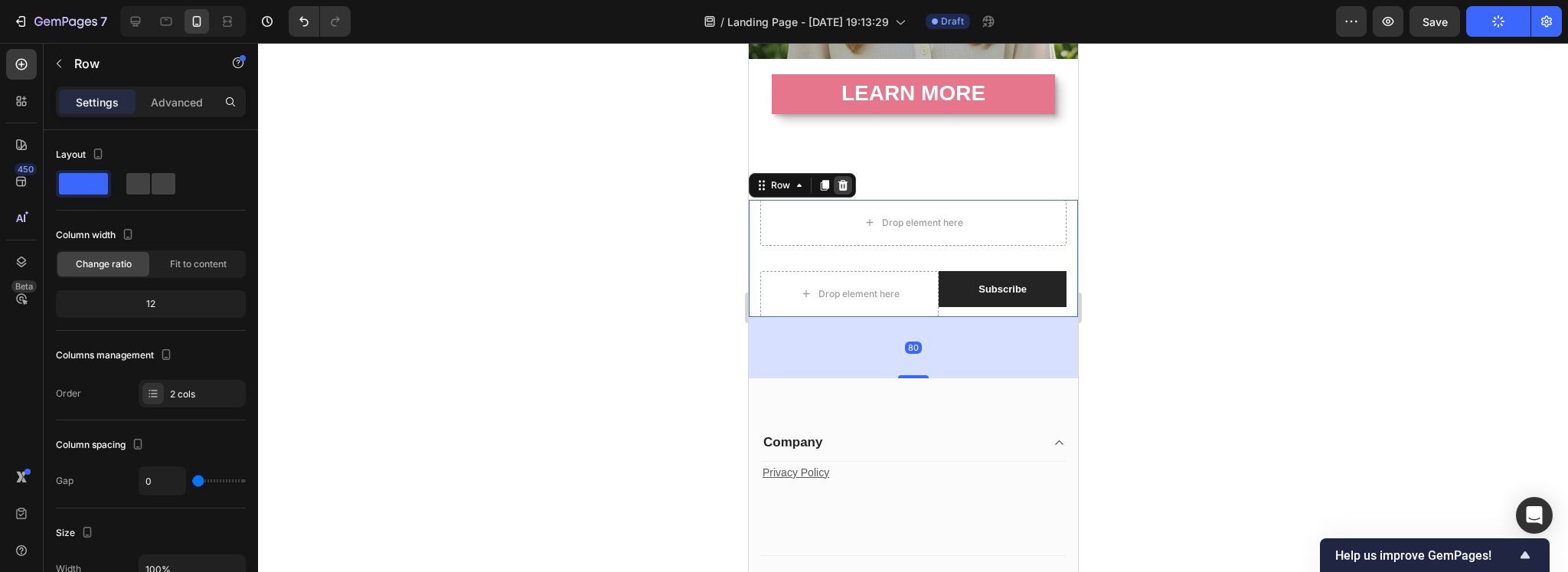
click at [836, 179] on icon at bounding box center [842, 184] width 12 height 12
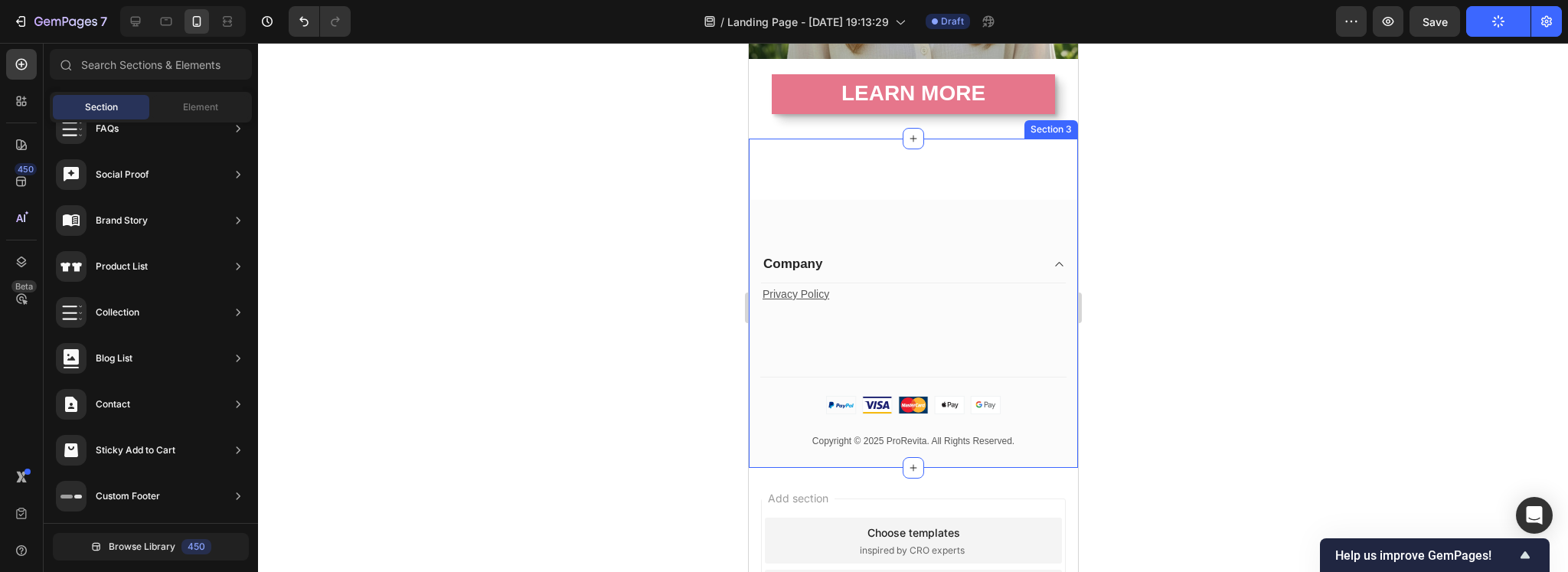
click at [864, 154] on div "My Store Heading Address: Text block [STREET_ADDRESS] Text block Row Phone: Tex…" at bounding box center [912, 303] width 329 height 330
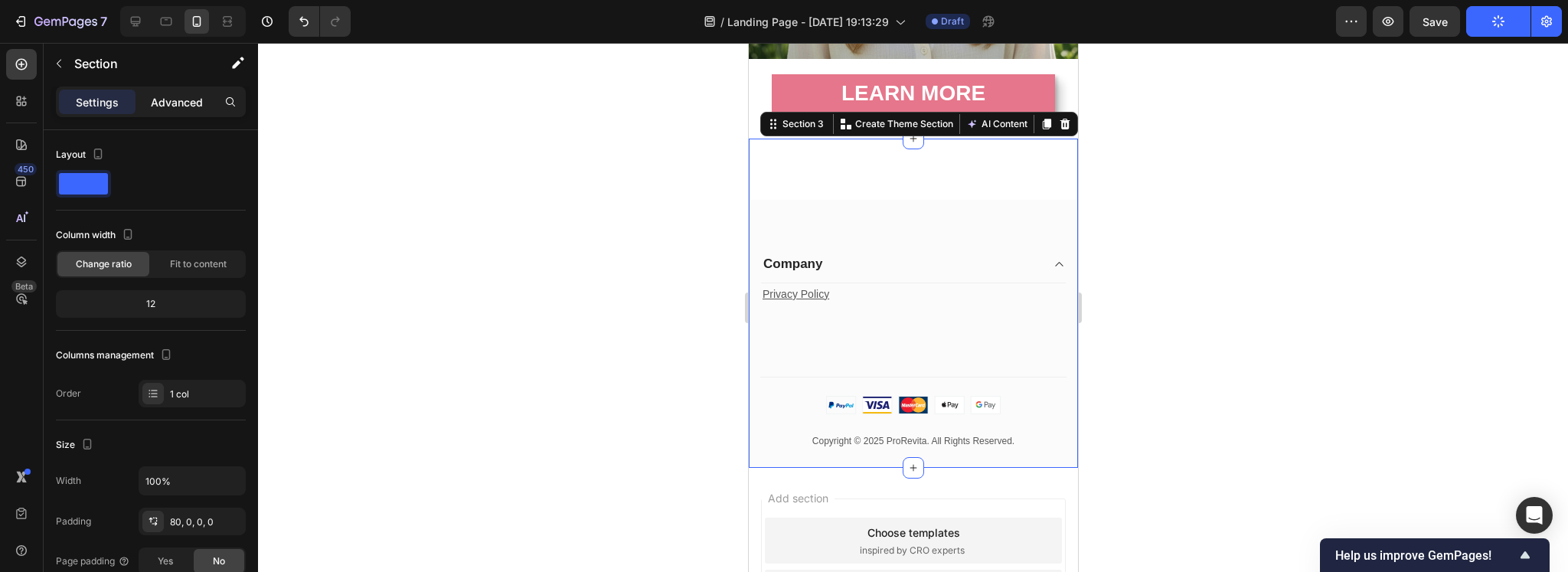
click at [184, 95] on p "Advanced" at bounding box center [177, 102] width 52 height 16
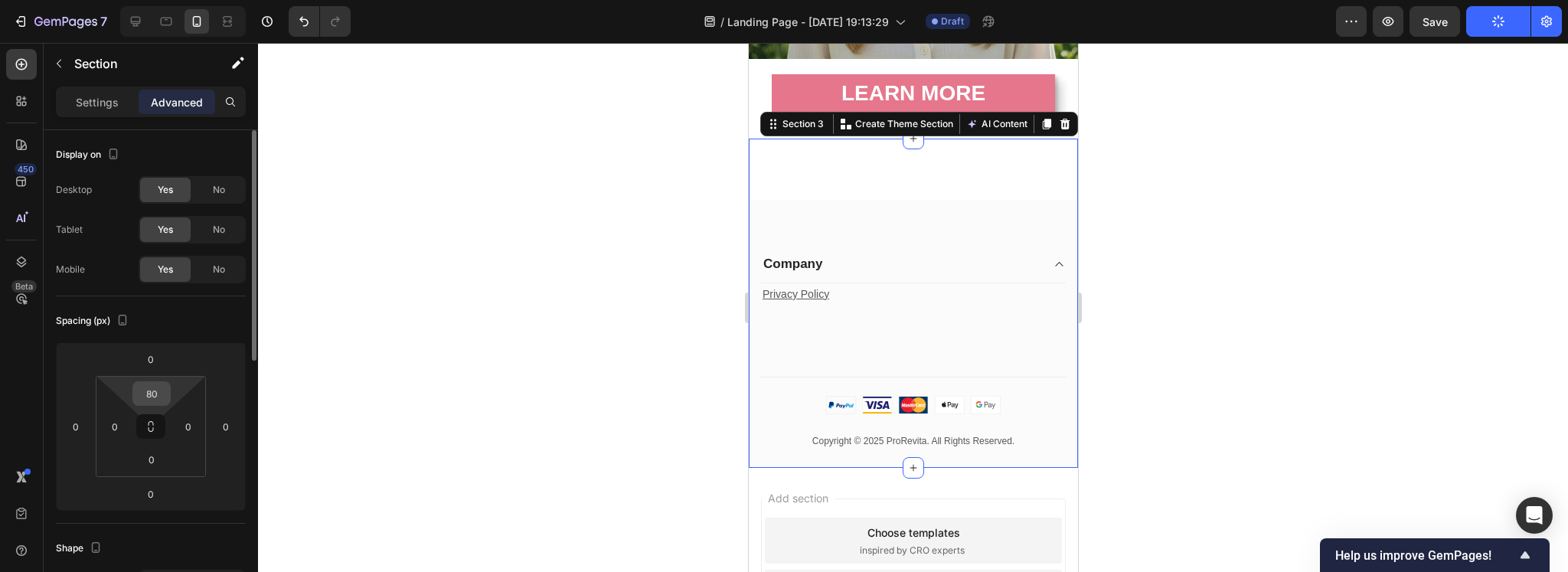
click at [149, 398] on input "80" at bounding box center [152, 393] width 31 height 23
type input "0"
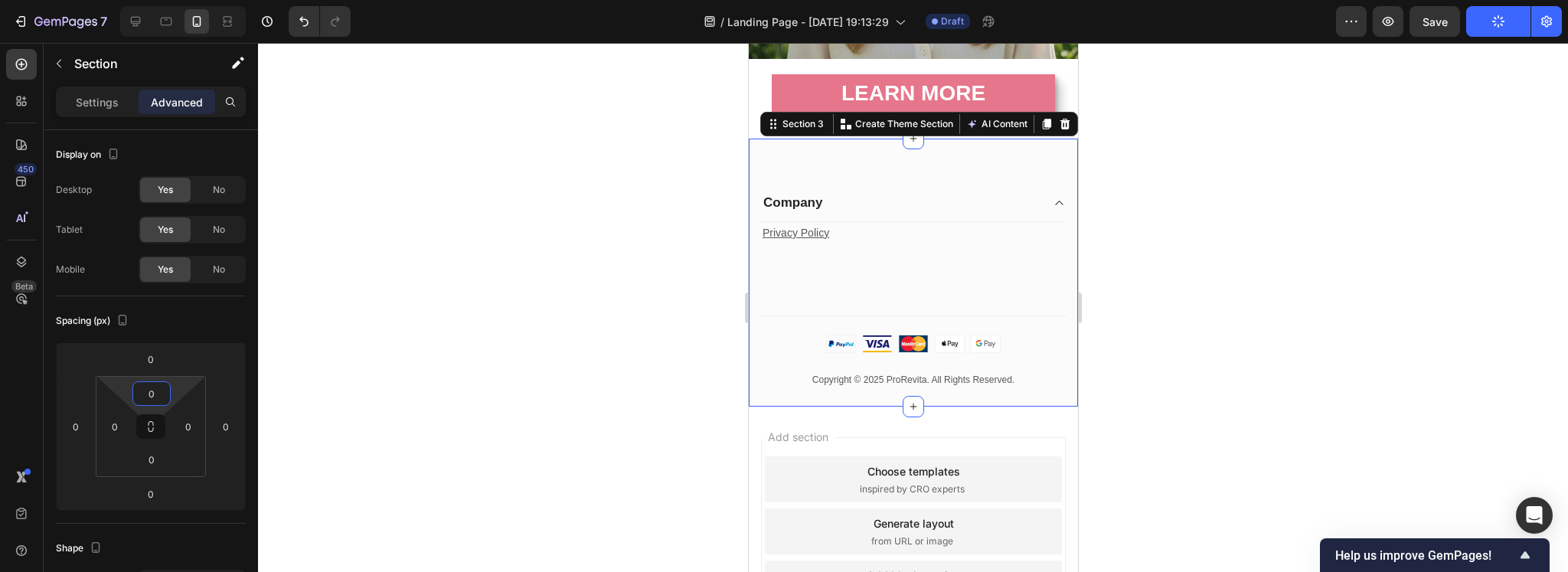
click at [659, 349] on div at bounding box center [913, 307] width 1310 height 529
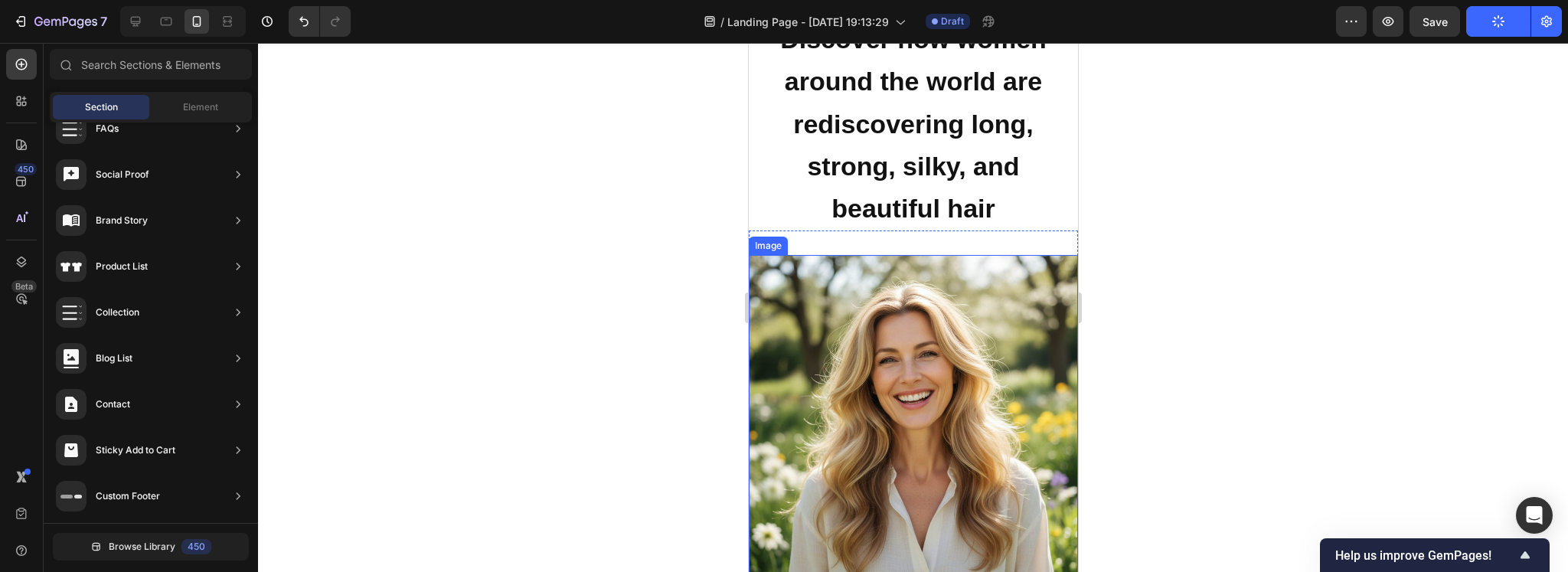
scroll to position [255, 0]
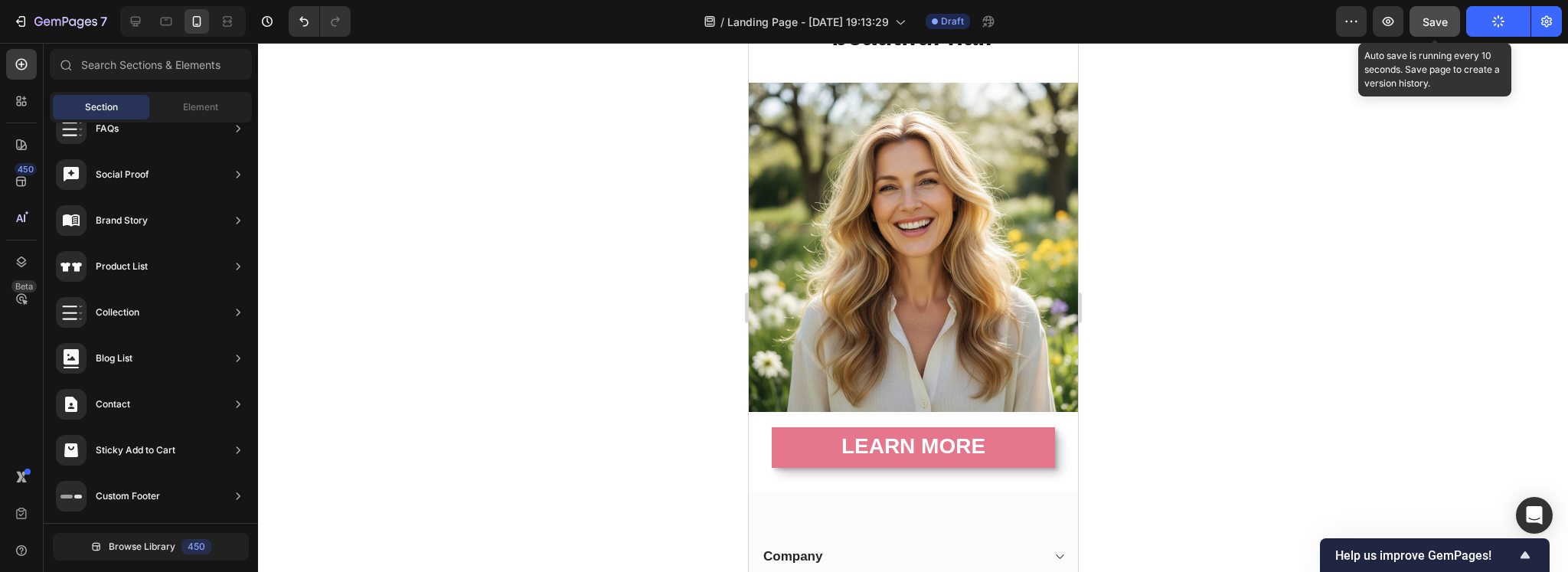
click at [1427, 15] on span "Save" at bounding box center [1434, 22] width 25 height 13
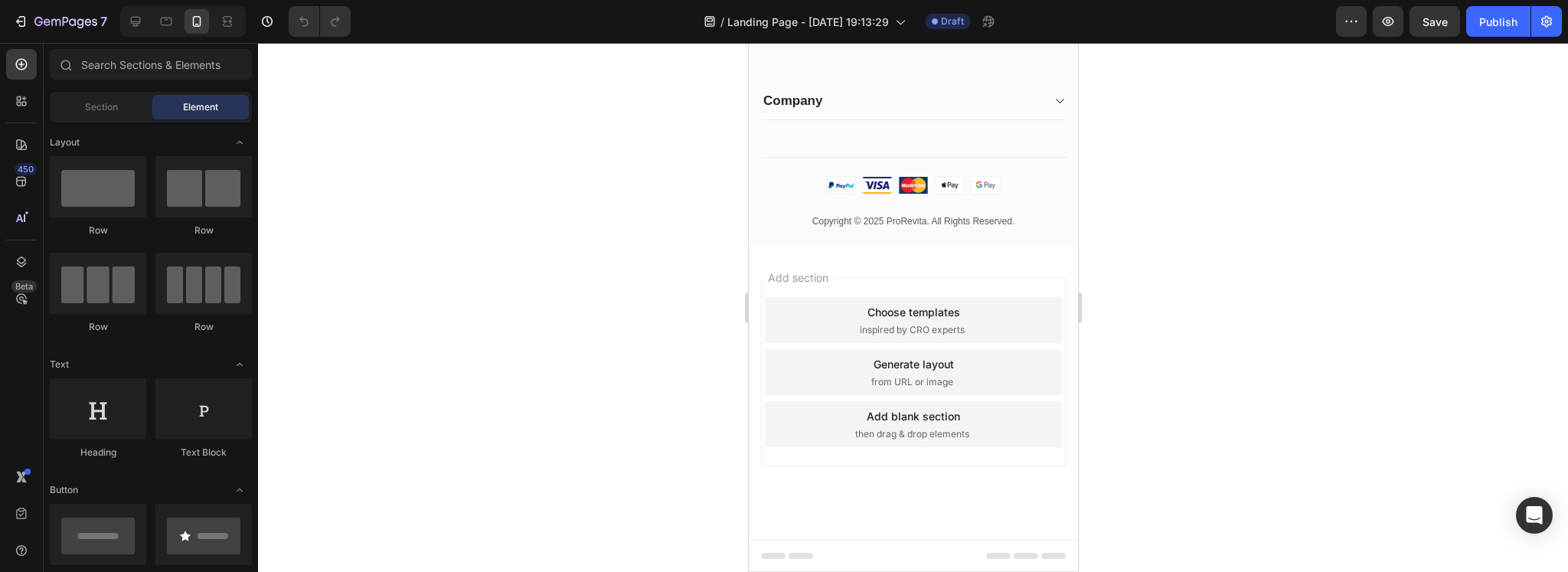
scroll to position [510, 0]
click at [901, 111] on div "Company" at bounding box center [900, 101] width 280 height 22
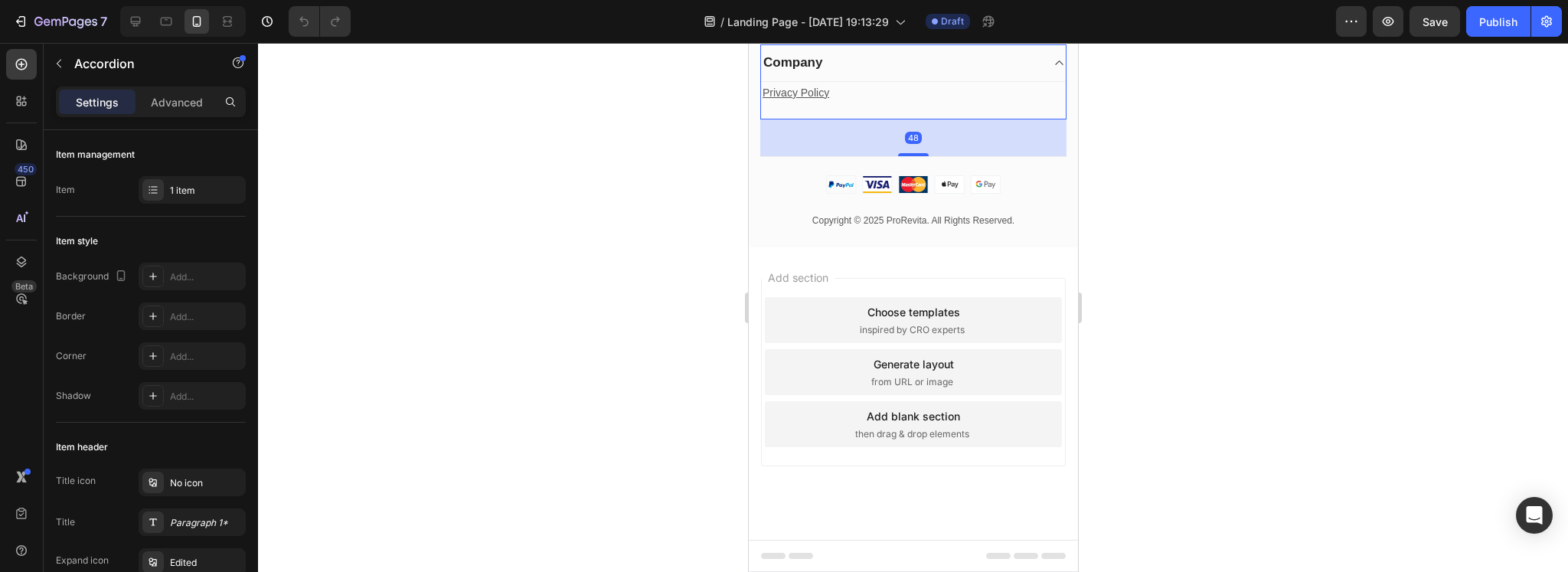
click at [941, 74] on div "Company" at bounding box center [900, 63] width 280 height 22
click at [1491, 37] on div "7 Version history / Landing Page - Sep 25, 19:13:29 Draft Preview Save Publish" at bounding box center [784, 22] width 1568 height 44
click at [1496, 17] on div "Publish" at bounding box center [1498, 22] width 38 height 16
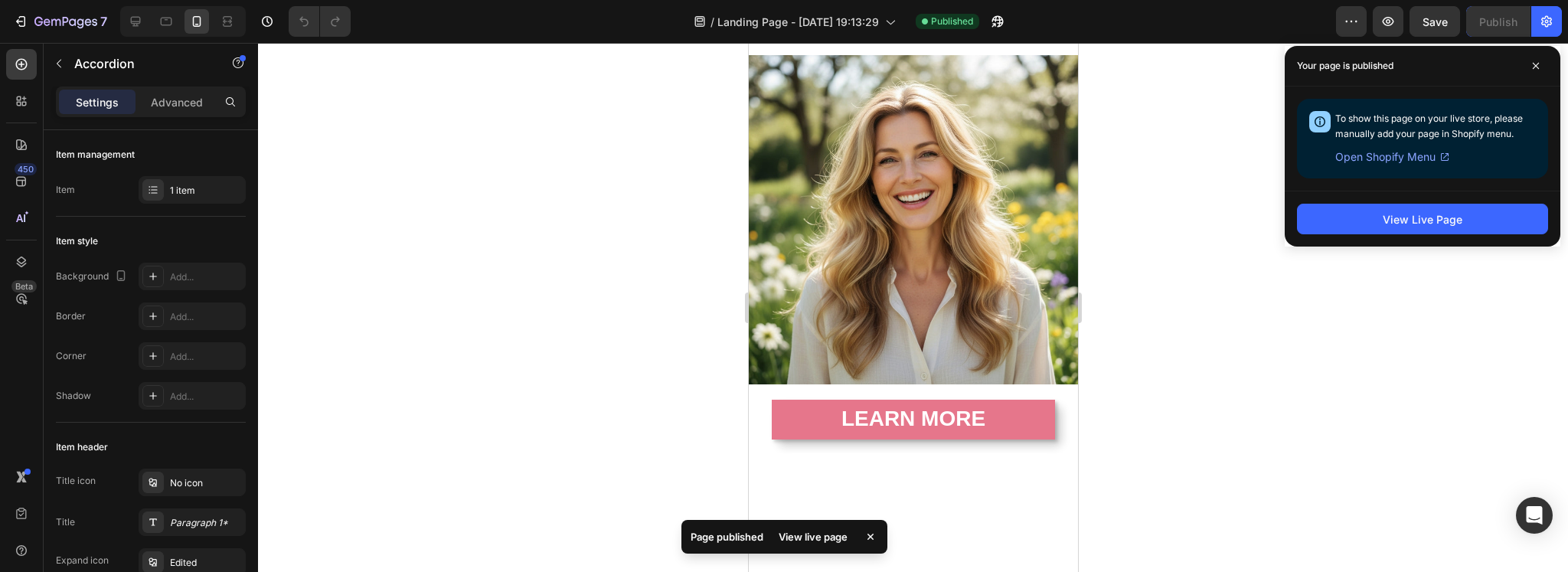
scroll to position [0, 0]
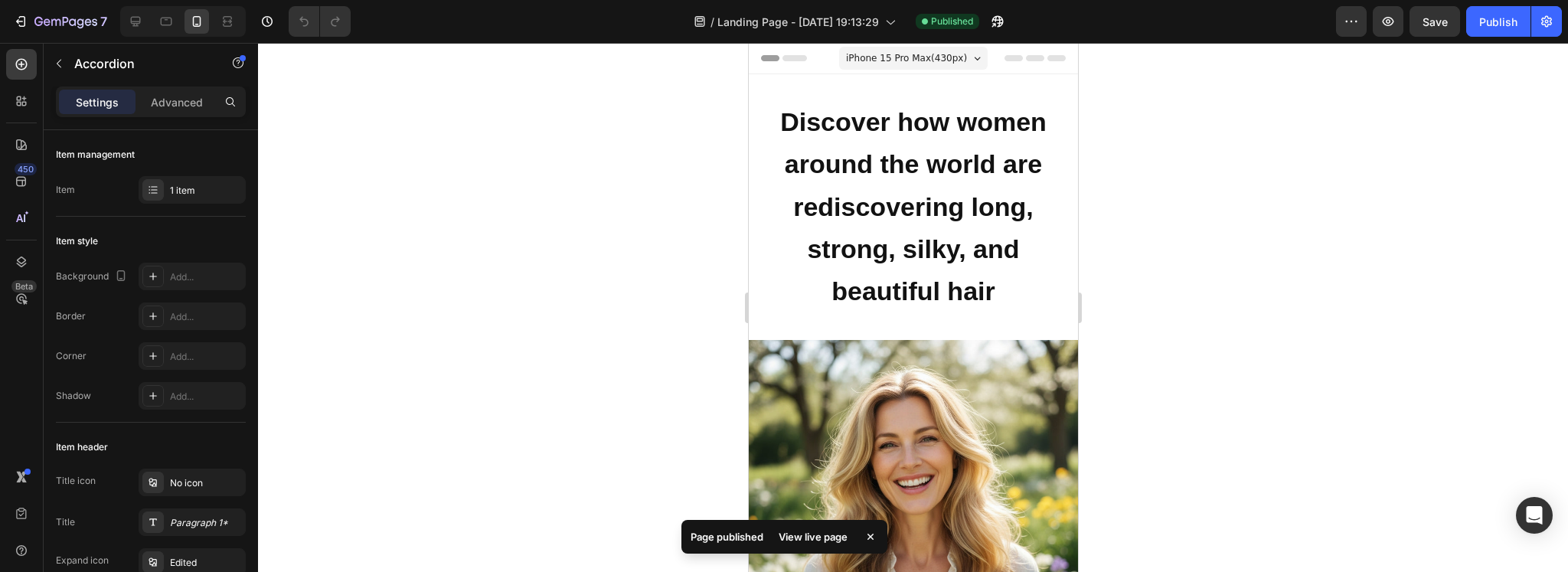
click at [1445, 311] on div at bounding box center [913, 307] width 1310 height 529
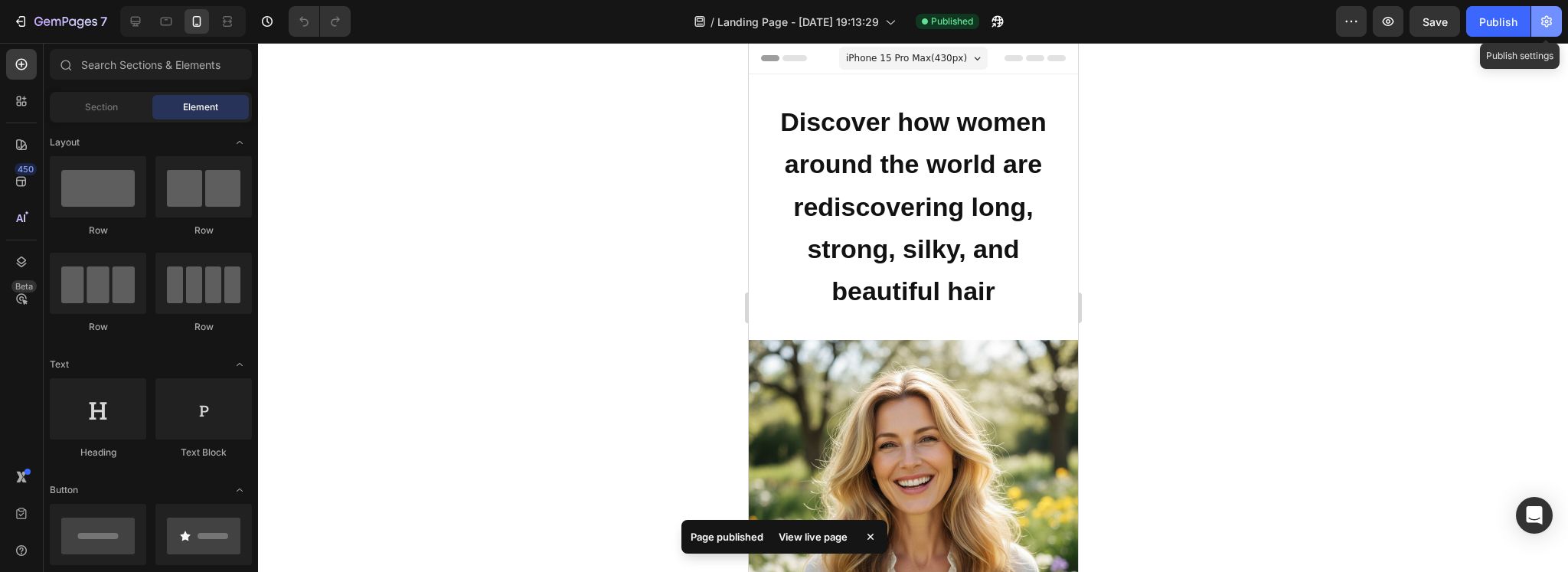
click at [1553, 36] on button "button" at bounding box center [1546, 22] width 31 height 31
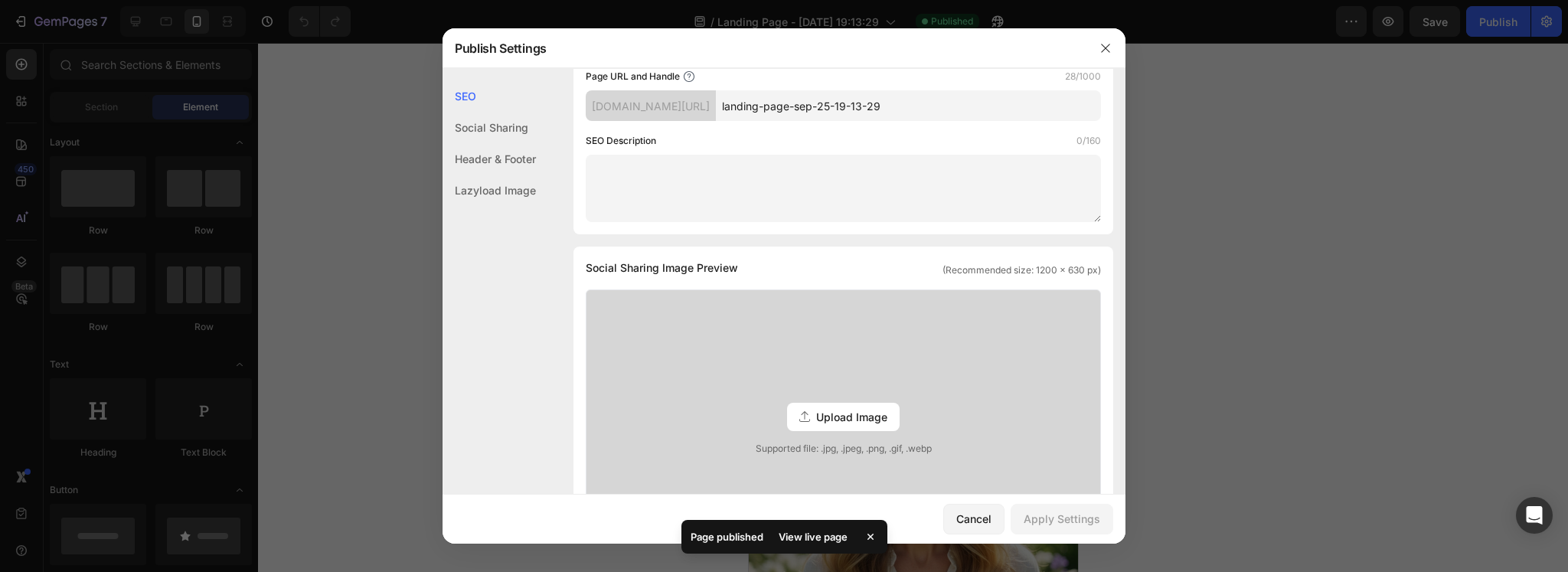
scroll to position [510, 0]
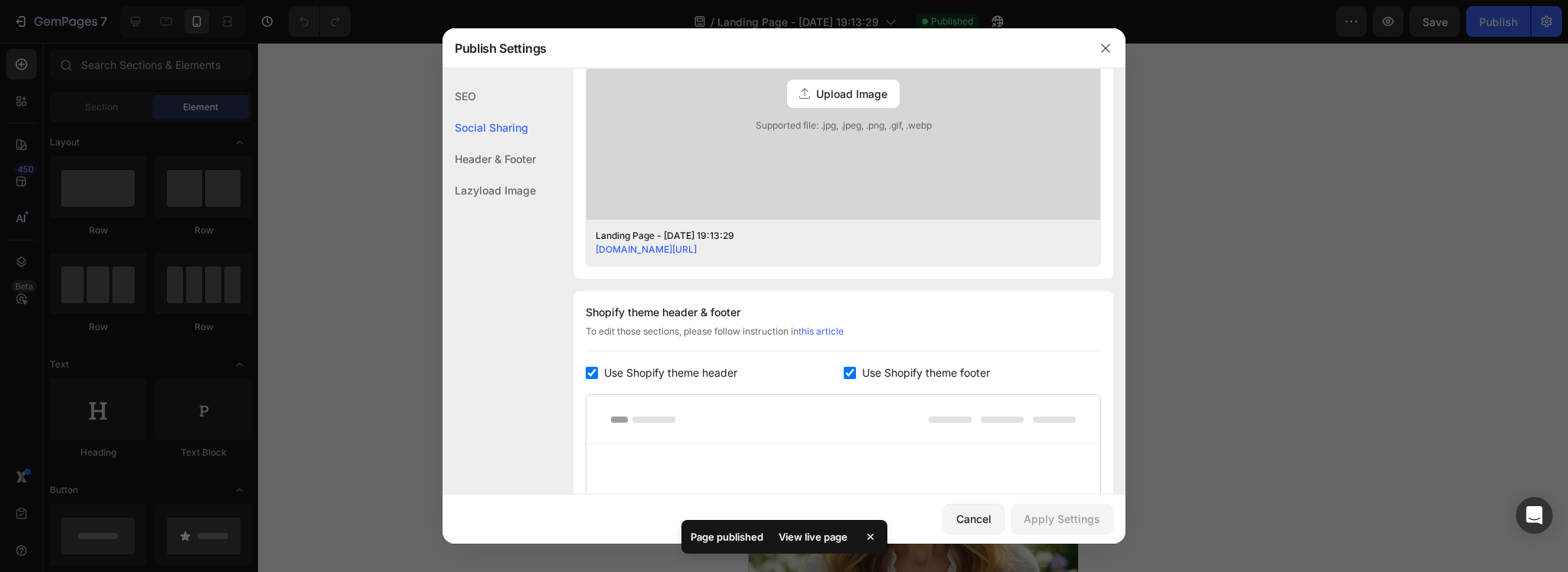
drag, startPoint x: 675, startPoint y: 364, endPoint x: 696, endPoint y: 372, distance: 22.5
click at [675, 364] on span "Use Shopify theme header" at bounding box center [671, 374] width 133 height 19
checkbox input "false"
click at [866, 362] on div "Shopify theme header & footer To edit those sections, please follow instruction…" at bounding box center [843, 451] width 540 height 320
click at [916, 374] on span "Use Shopify theme footer" at bounding box center [925, 374] width 128 height 19
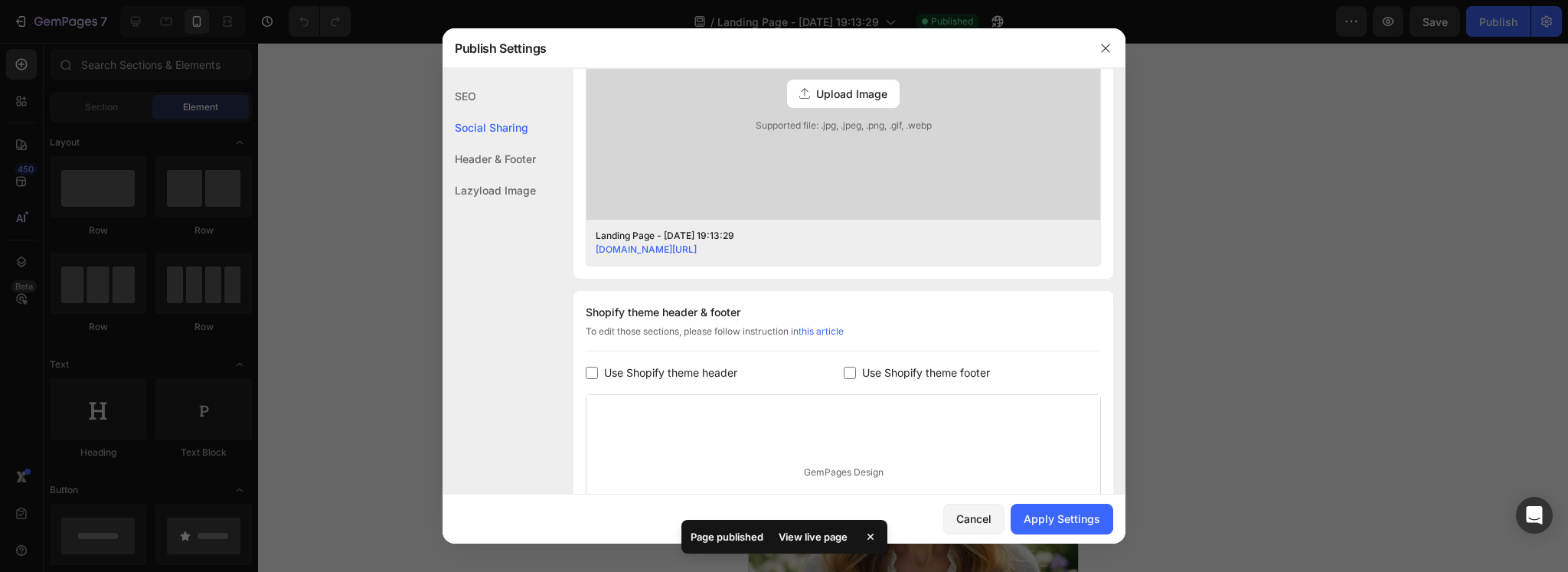
checkbox input "false"
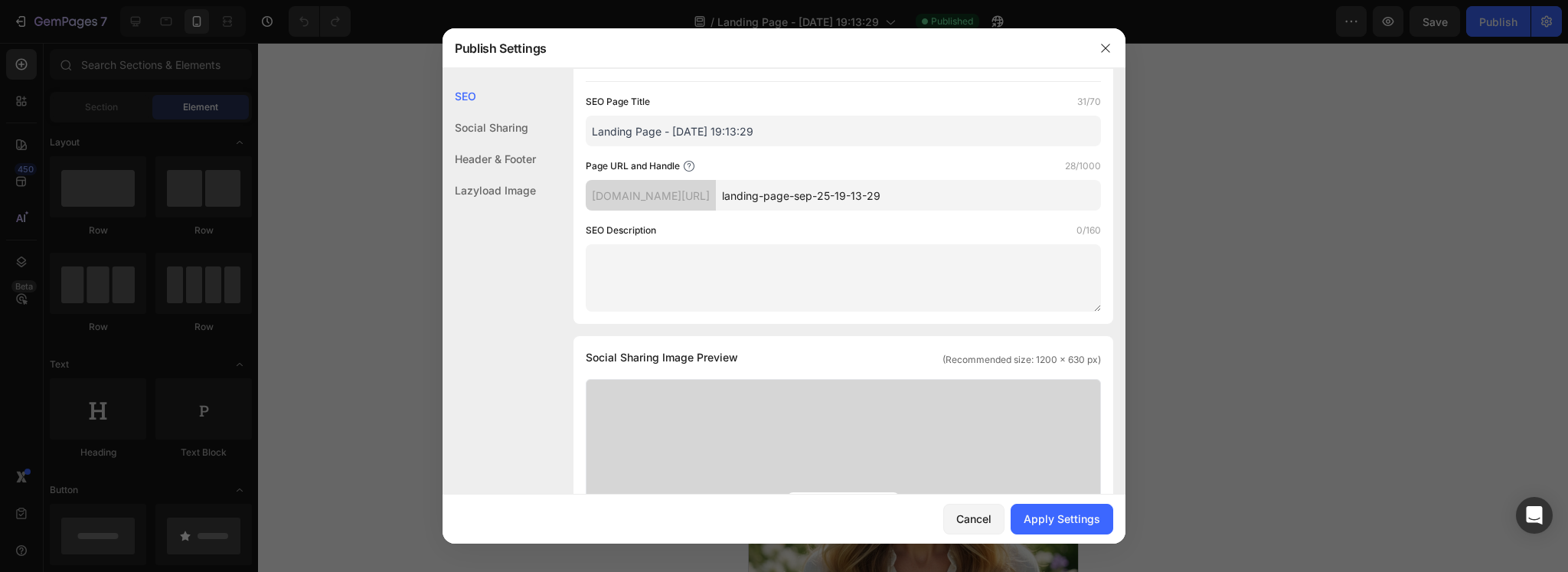
scroll to position [0, 0]
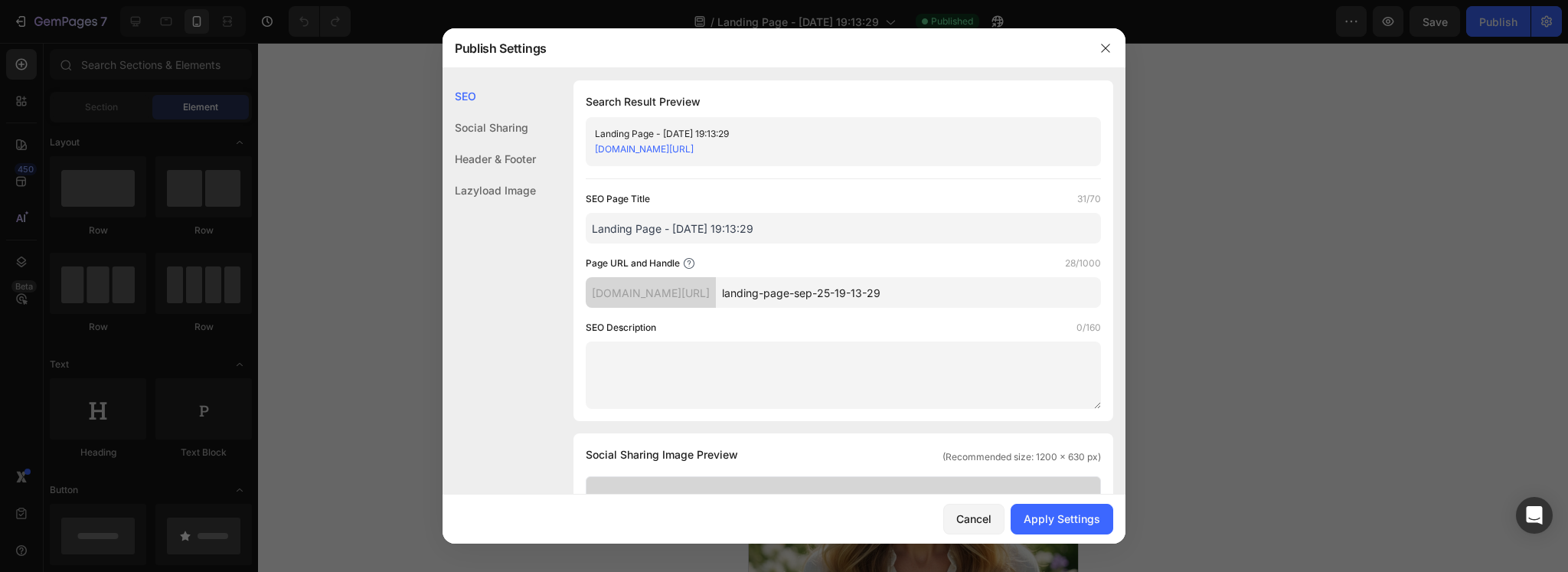
click at [714, 225] on input "Landing Page - [DATE] 19:13:29" at bounding box center [843, 227] width 515 height 31
type input "ProRevita prs"
click at [795, 299] on input "landing-page-sep-25-19-13-29" at bounding box center [908, 292] width 385 height 31
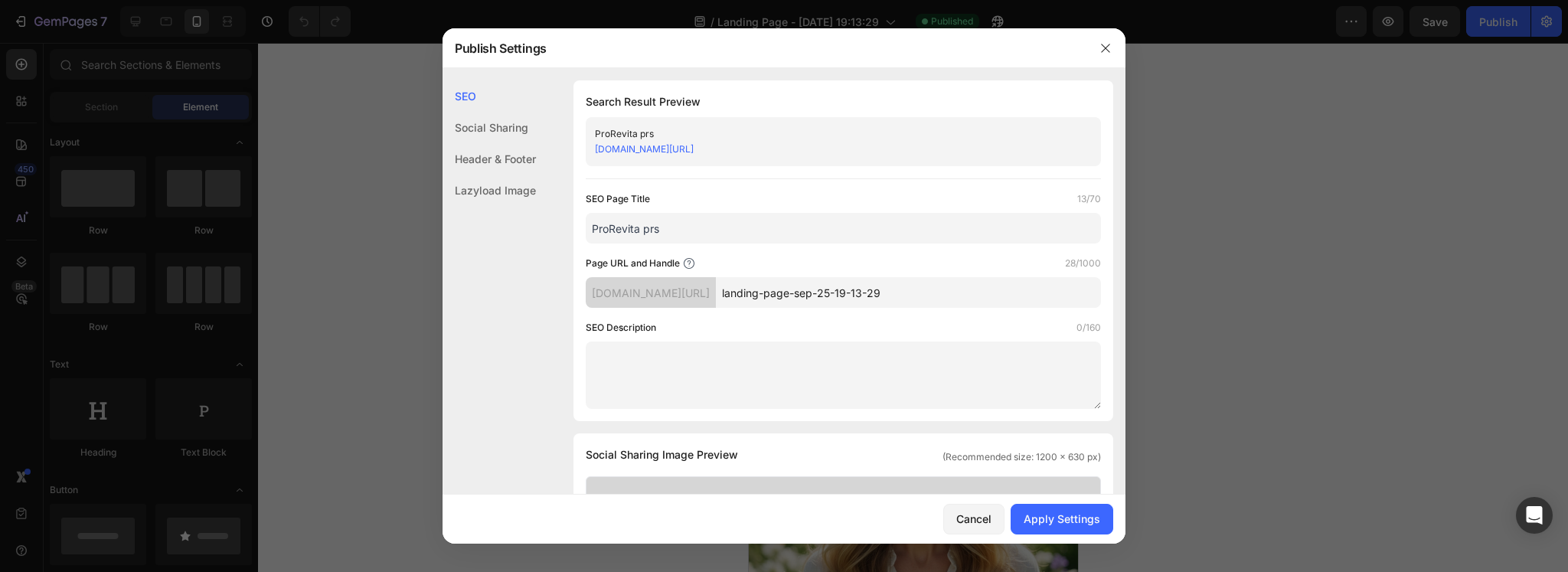
click at [795, 299] on input "landing-page-sep-25-19-13-29" at bounding box center [908, 292] width 385 height 31
type input "p"
type input "prs1"
click at [573, 347] on div "Search Result Preview ProRevita prs idifng-kh.myshopify.com/pages/prs1 SEO Page…" at bounding box center [843, 251] width 540 height 341
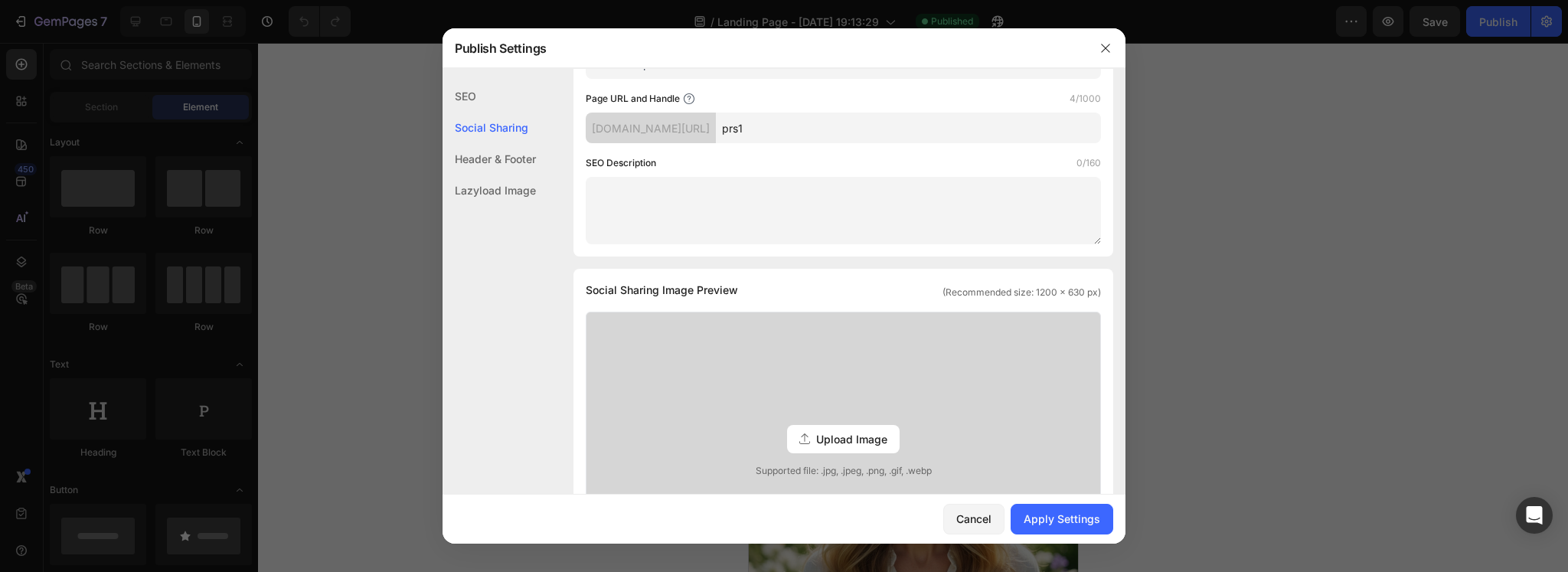
scroll to position [255, 0]
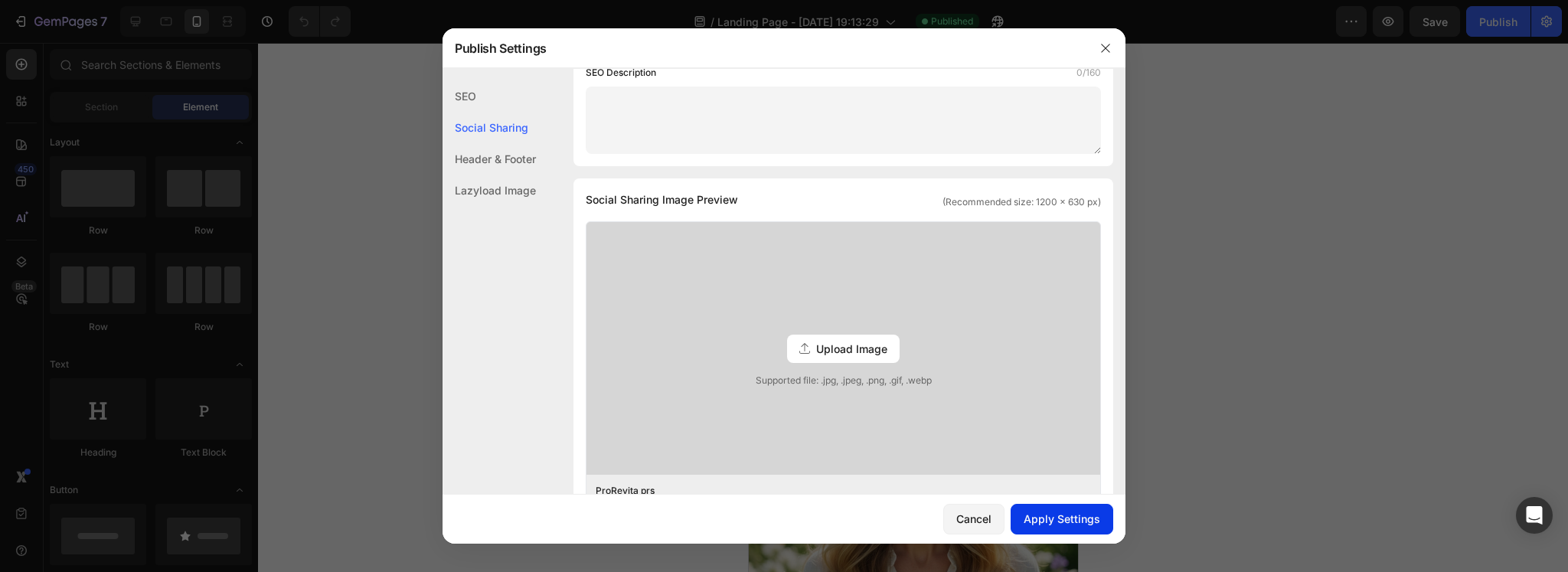
click at [1078, 517] on div "Apply Settings" at bounding box center [1062, 519] width 77 height 16
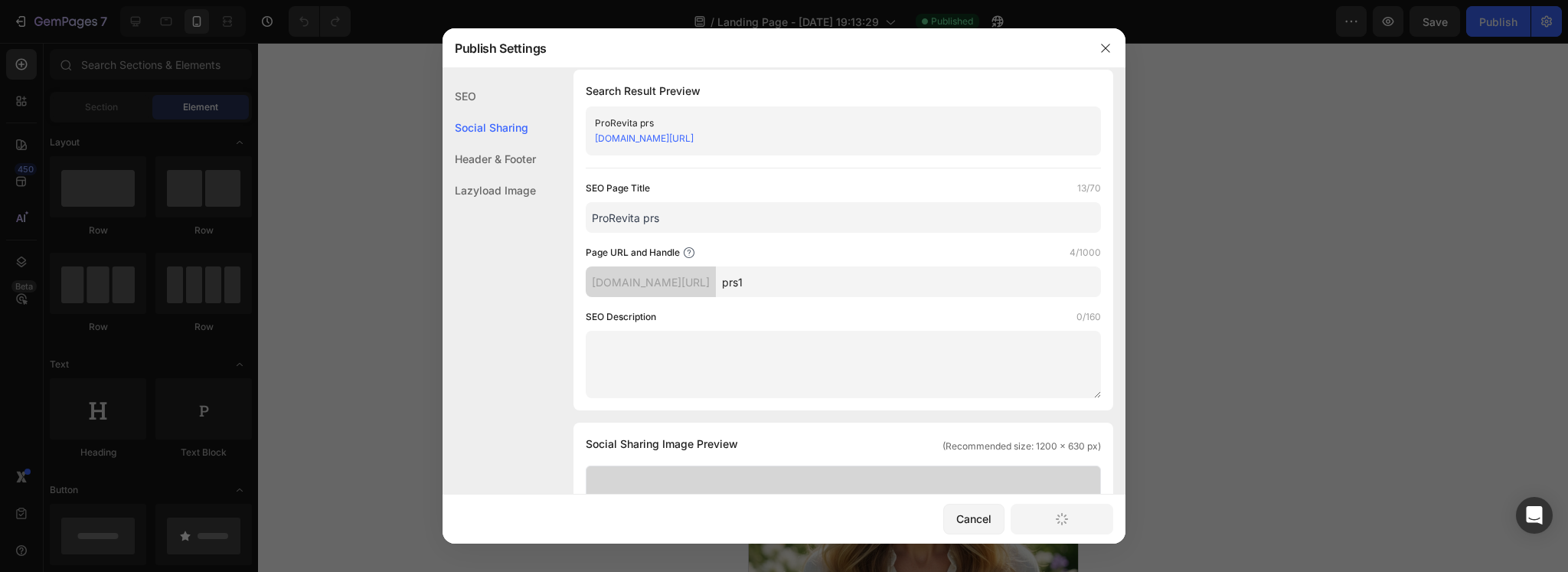
scroll to position [0, 0]
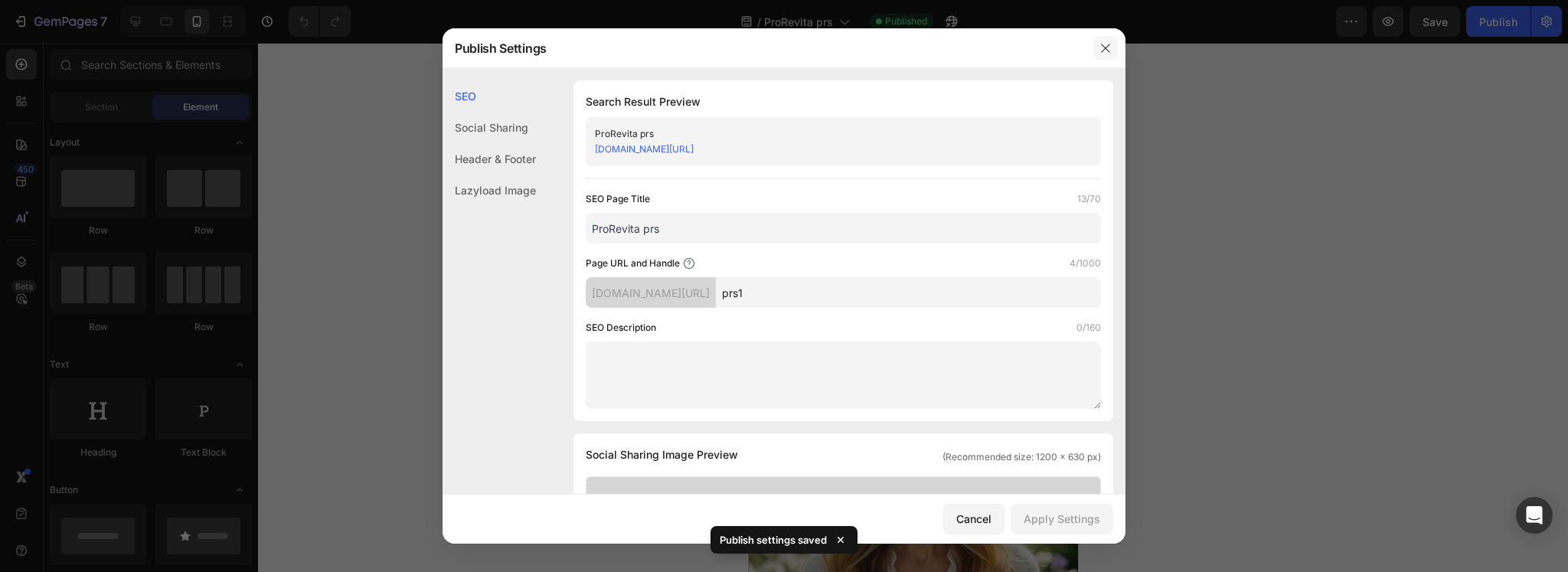
click at [1111, 45] on button "button" at bounding box center [1105, 48] width 24 height 24
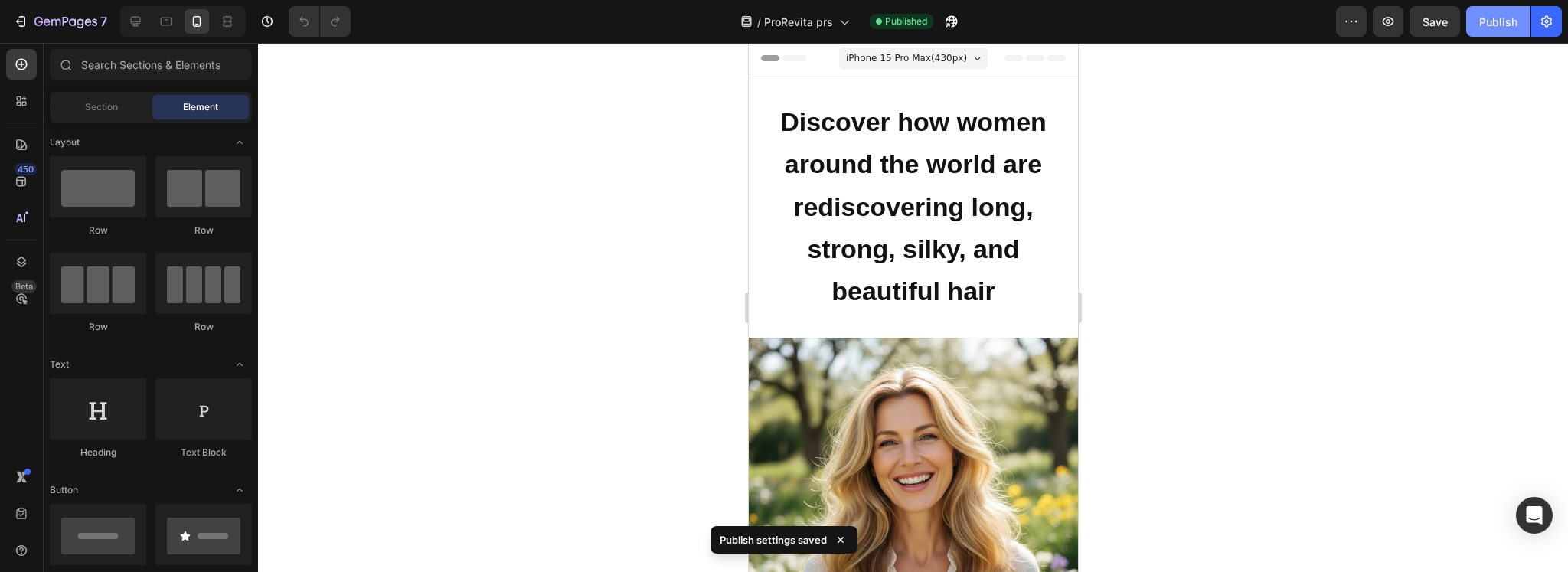
click at [1505, 18] on div "Publish" at bounding box center [1498, 22] width 38 height 16
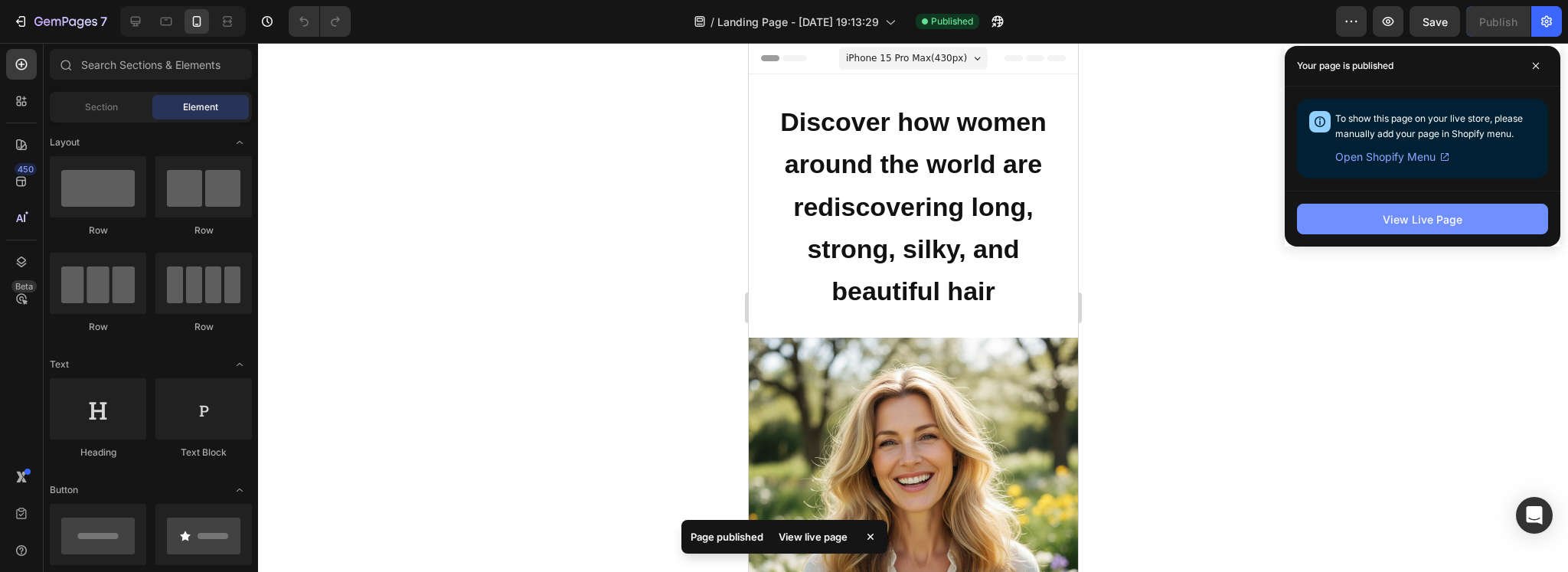
click at [1451, 207] on button "View Live Page" at bounding box center [1422, 219] width 251 height 31
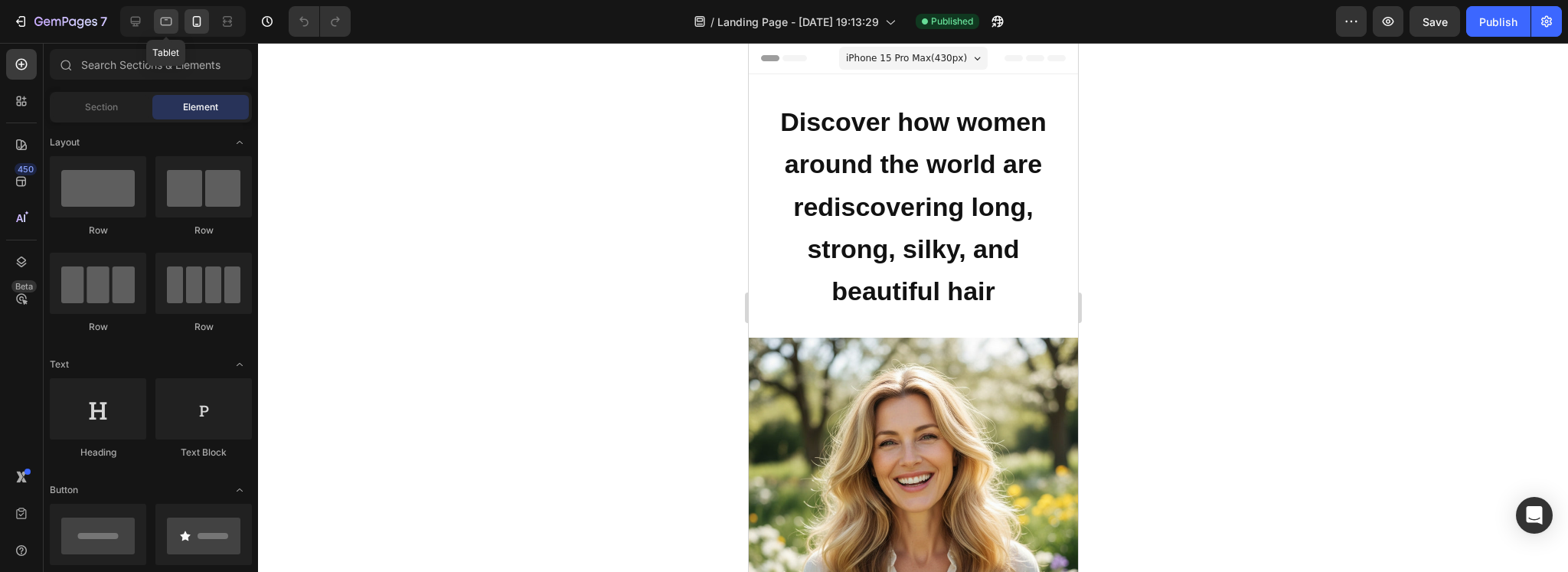
click at [167, 22] on icon at bounding box center [166, 22] width 15 height 15
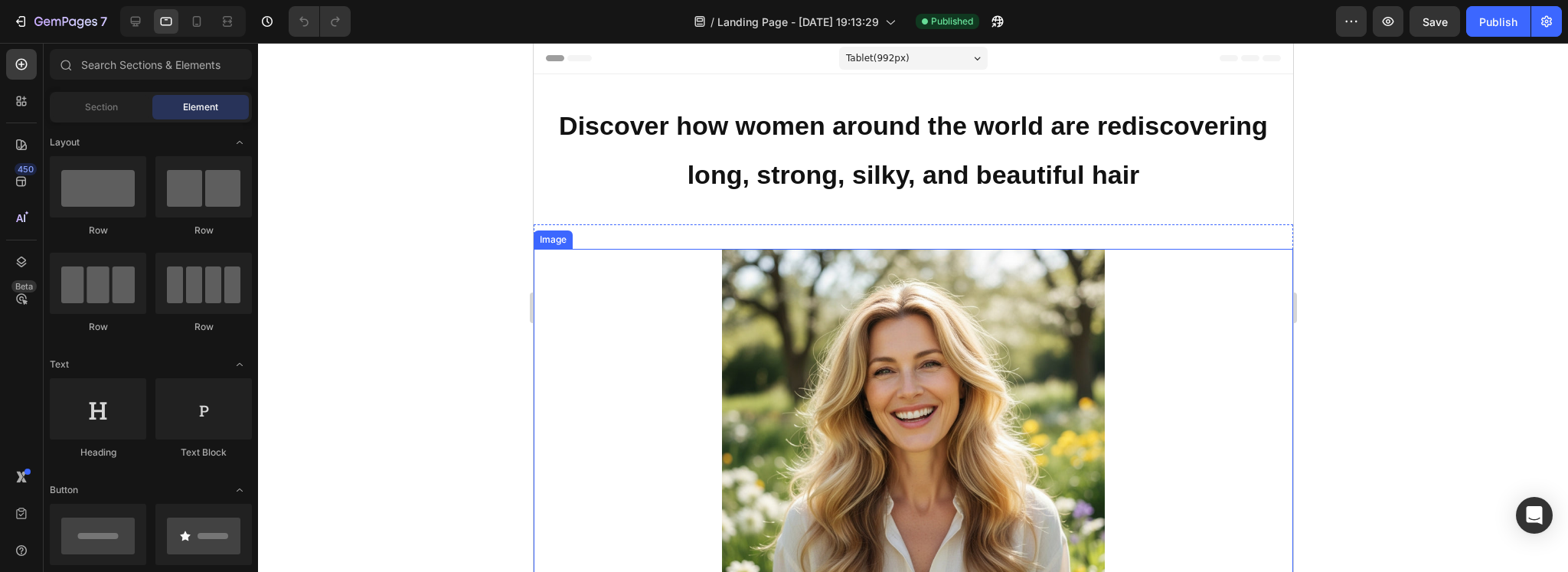
click at [1042, 375] on img at bounding box center [912, 392] width 383 height 287
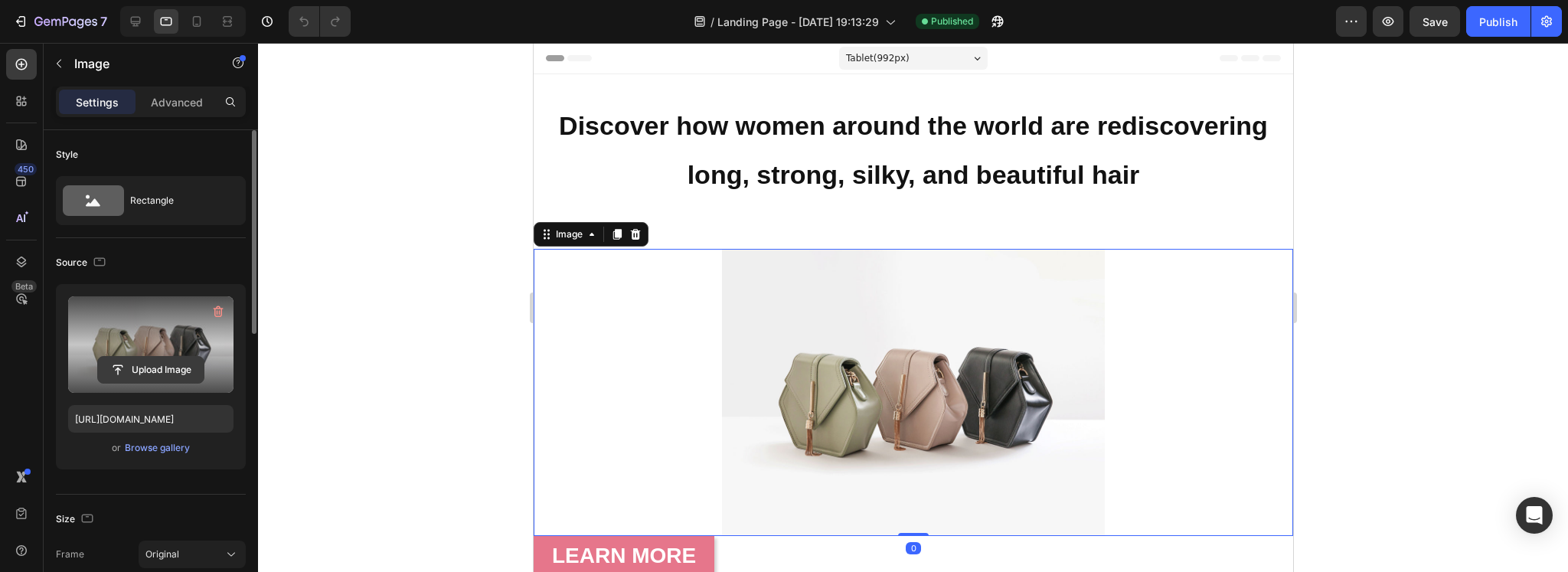
click at [146, 369] on input "file" at bounding box center [151, 370] width 106 height 26
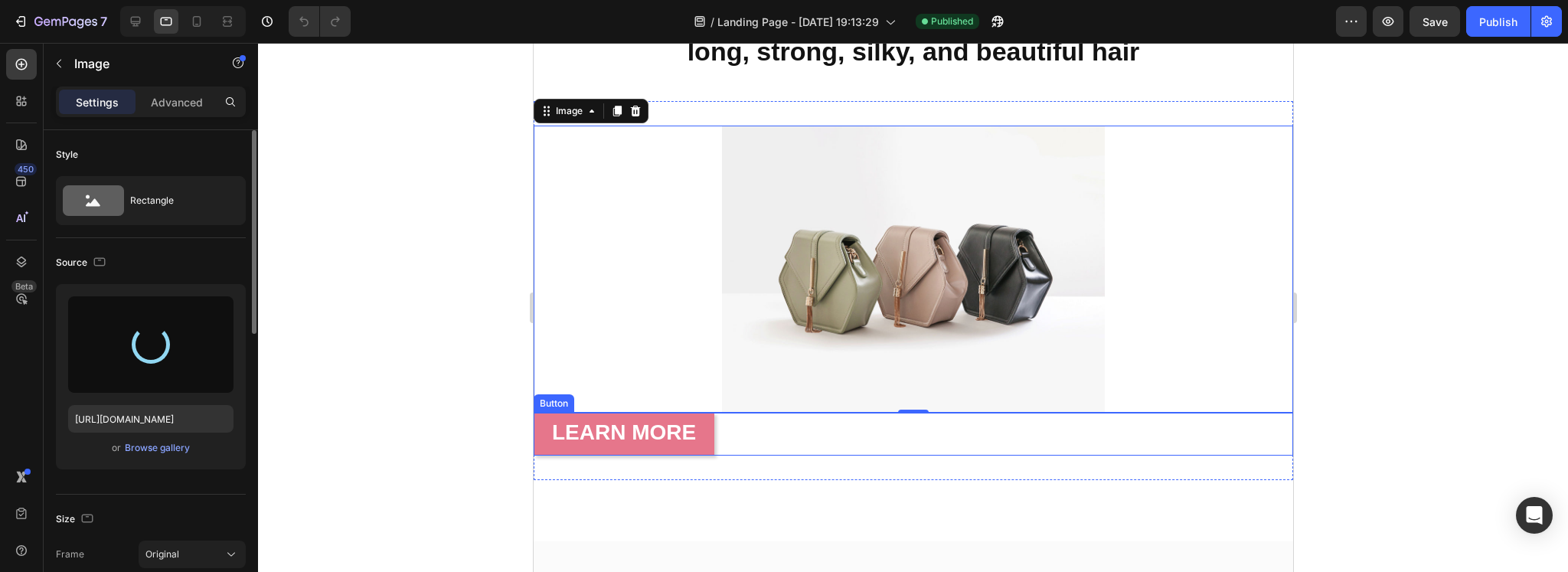
type input "[URL][DOMAIN_NAME]"
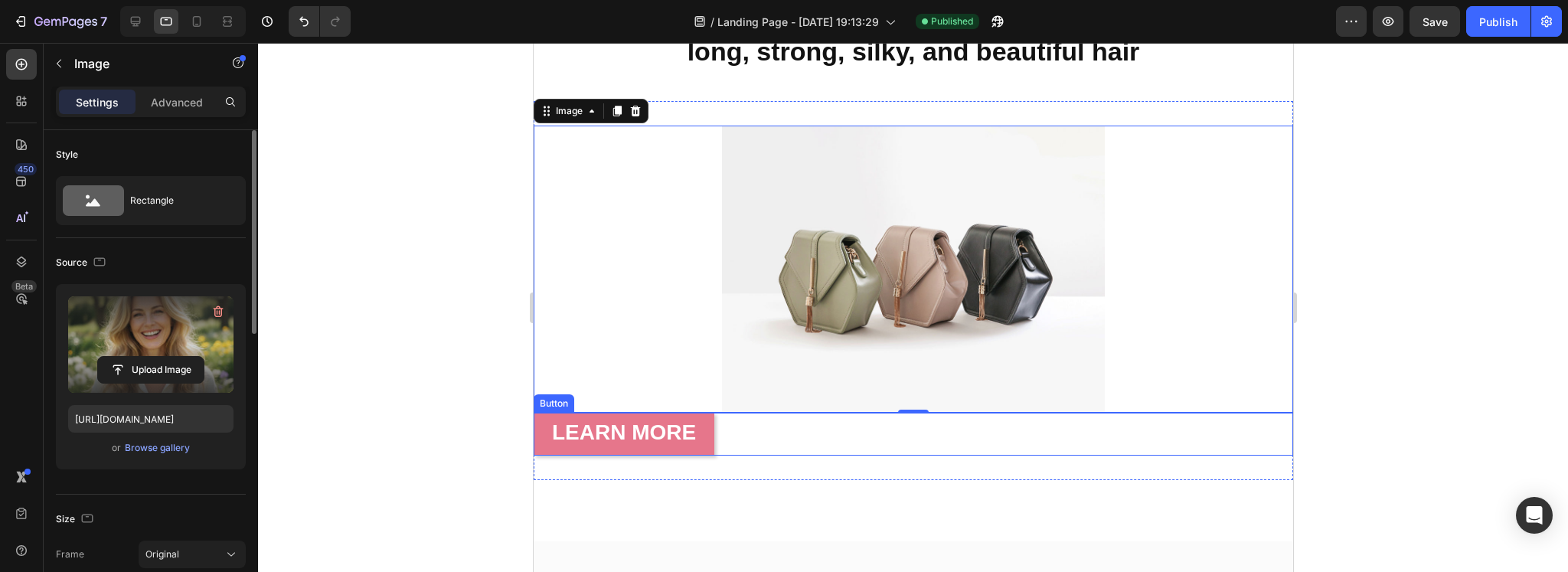
scroll to position [127, 0]
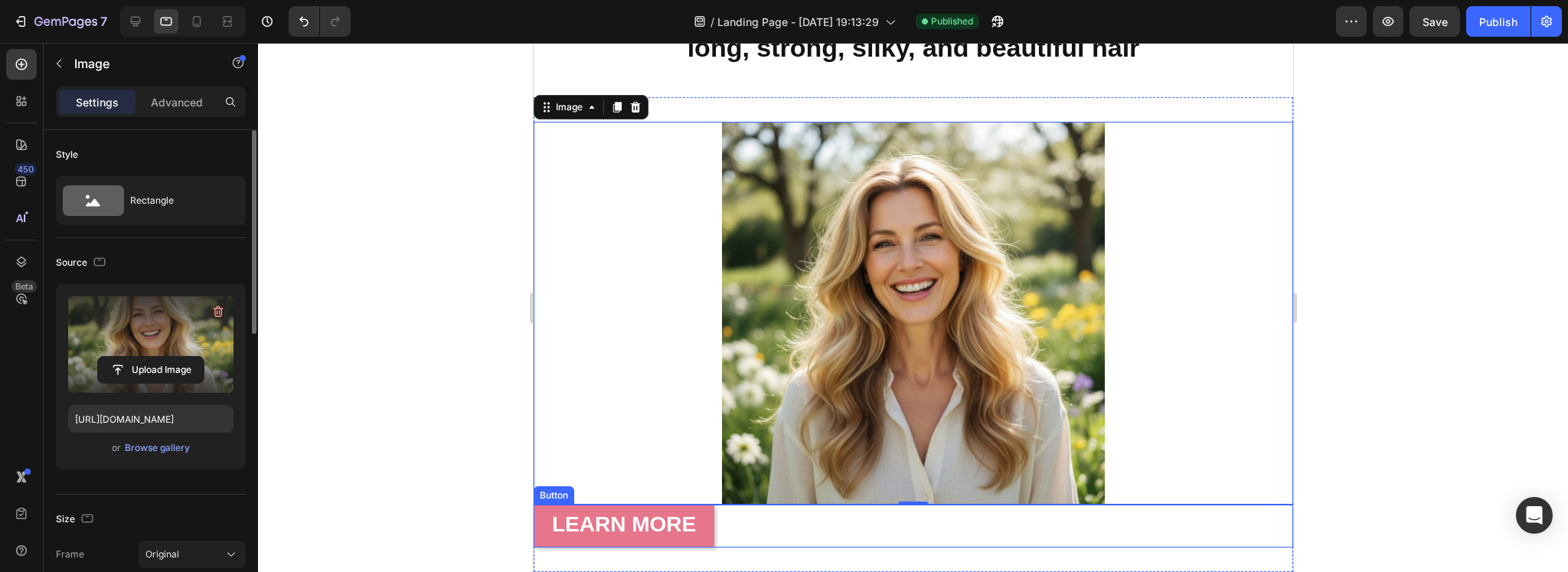
drag, startPoint x: 852, startPoint y: 442, endPoint x: 836, endPoint y: 450, distance: 17.9
click at [852, 505] on div "LEARN MORE Button" at bounding box center [912, 526] width 760 height 44
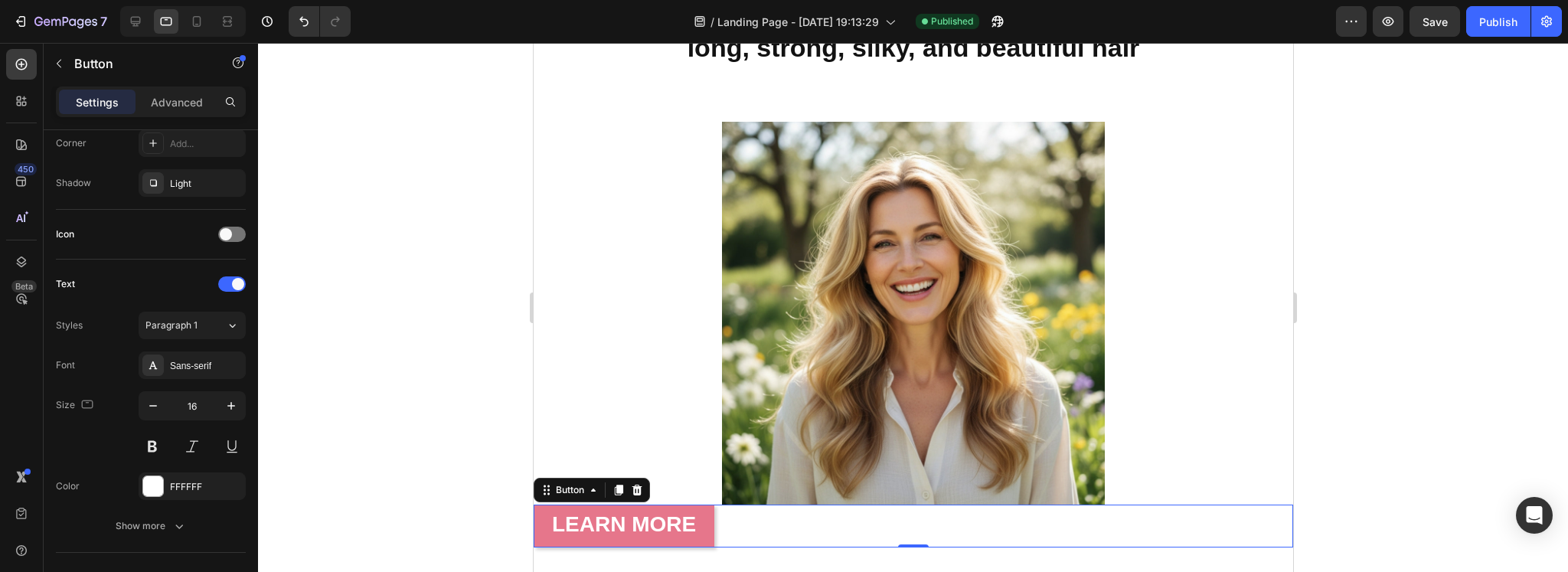
scroll to position [609, 0]
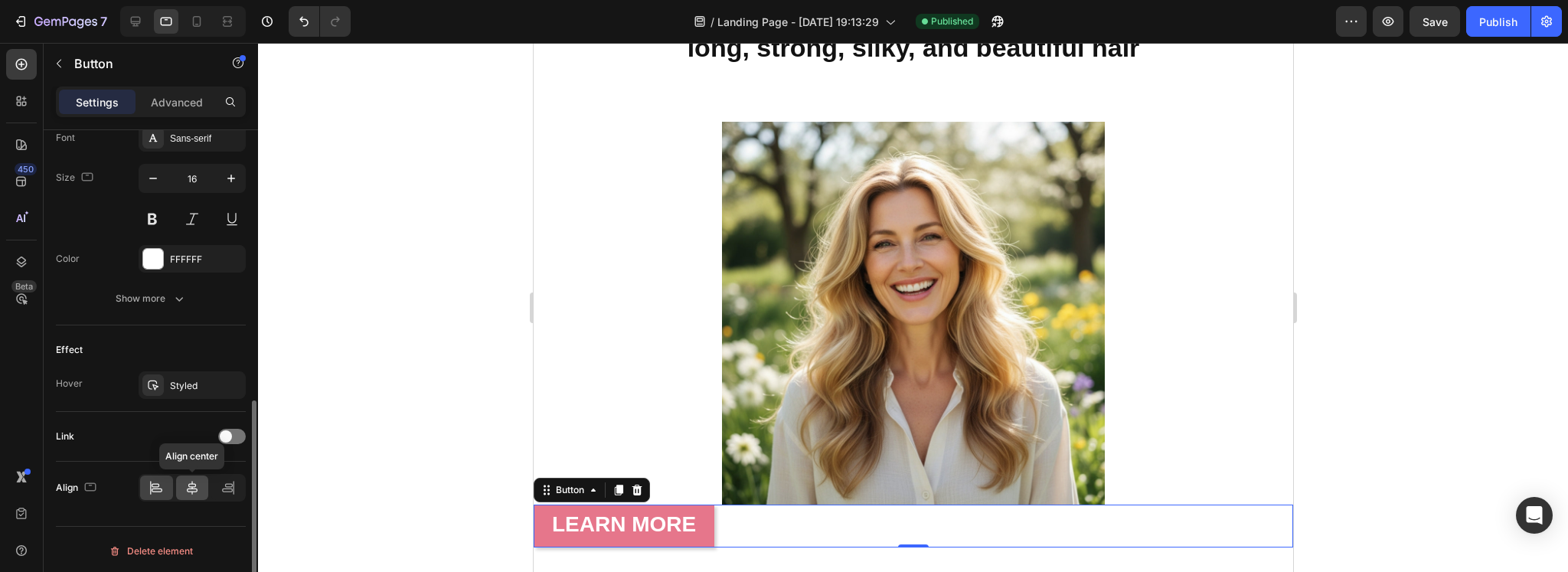
click at [189, 482] on icon at bounding box center [192, 488] width 10 height 14
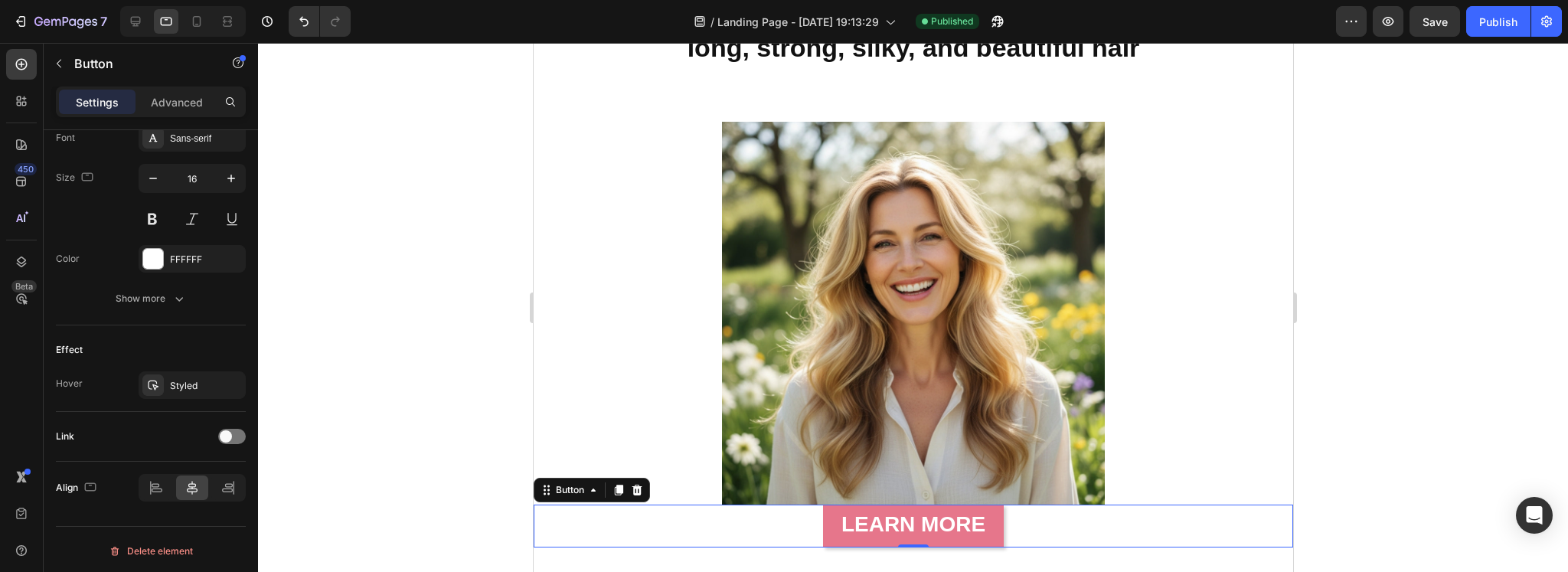
click at [699, 534] on div "LEARN MORE Button 0" at bounding box center [912, 526] width 760 height 44
click at [187, 84] on div "Button" at bounding box center [131, 65] width 175 height 44
click at [181, 95] on p "Advanced" at bounding box center [177, 102] width 52 height 16
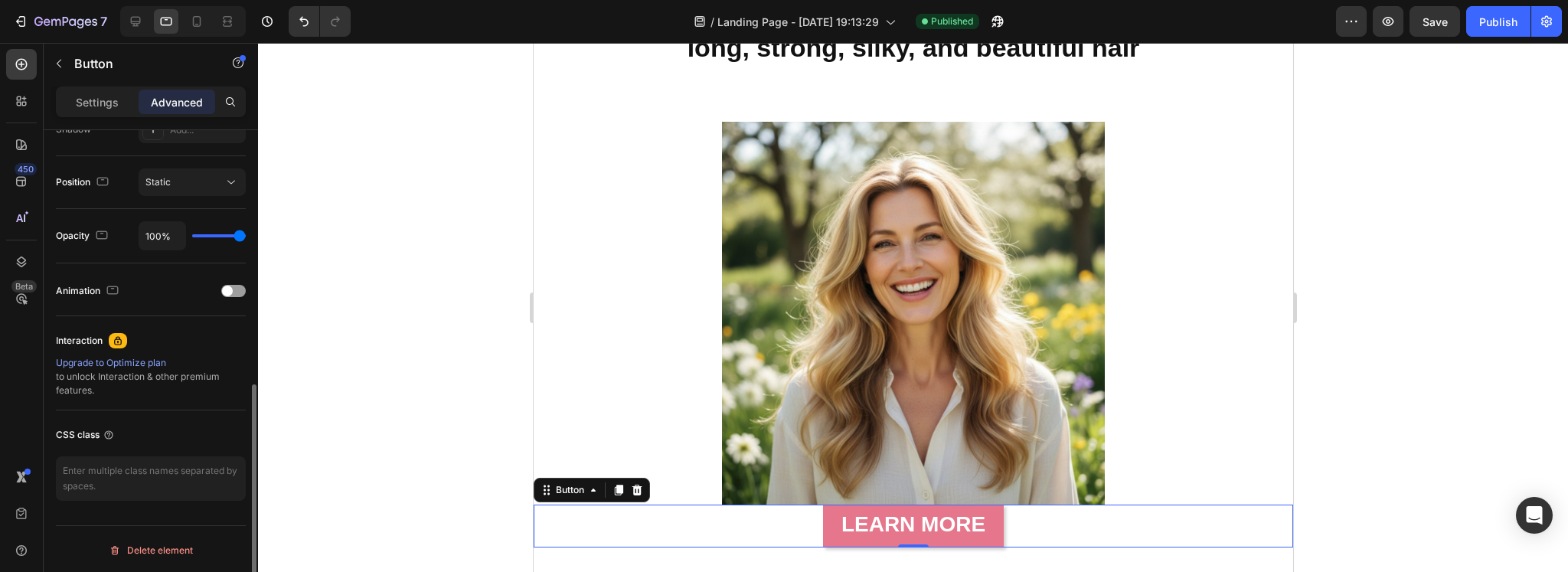
scroll to position [0, 0]
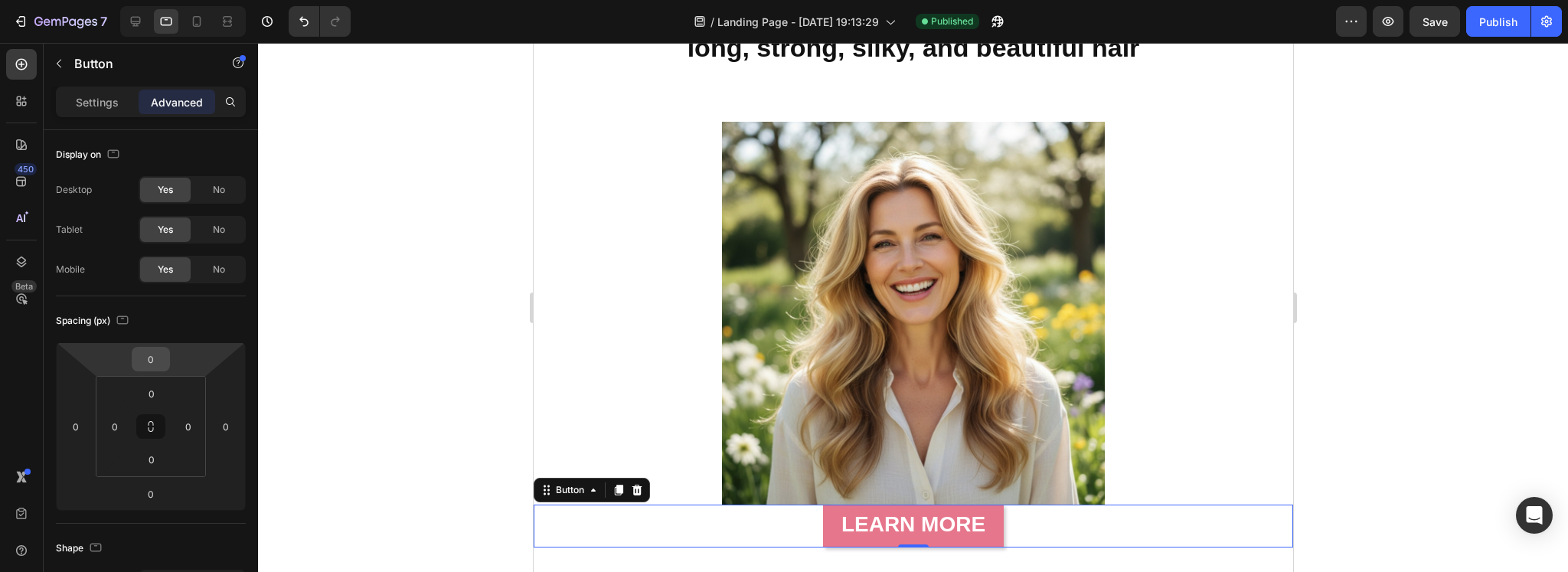
click at [153, 362] on input "0" at bounding box center [151, 359] width 31 height 23
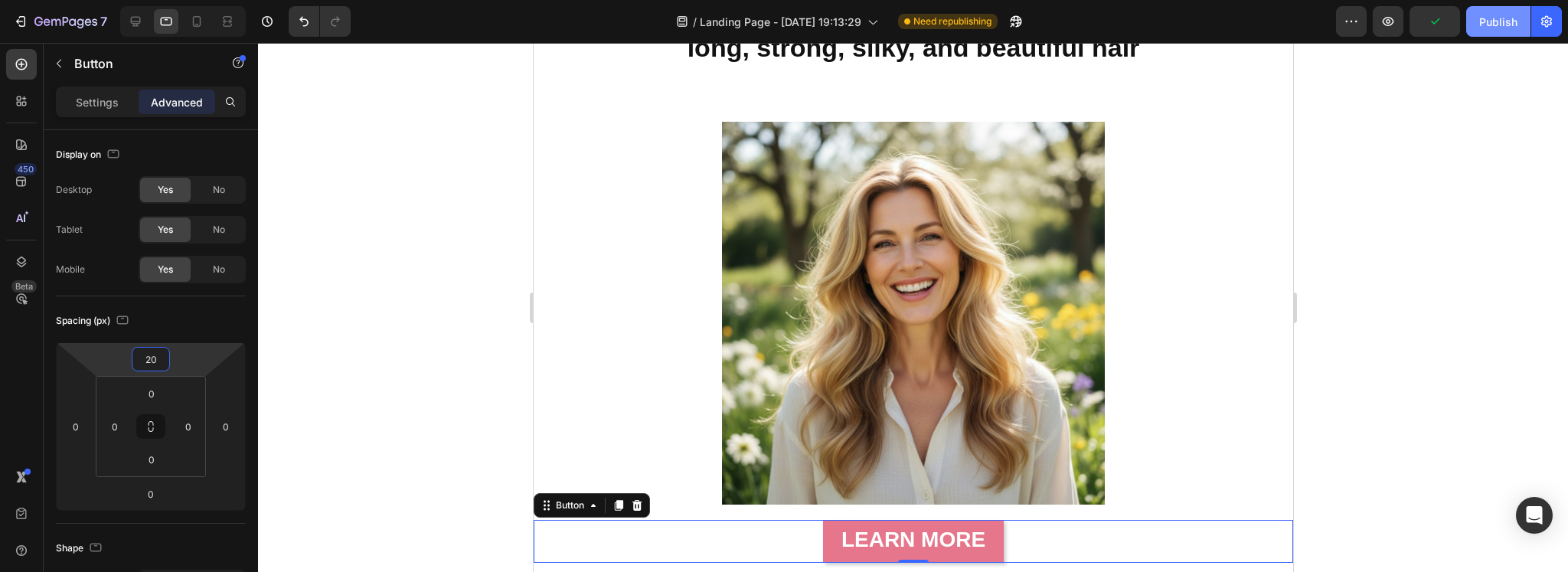
type input "20"
click at [1497, 12] on button "Publish" at bounding box center [1498, 22] width 65 height 31
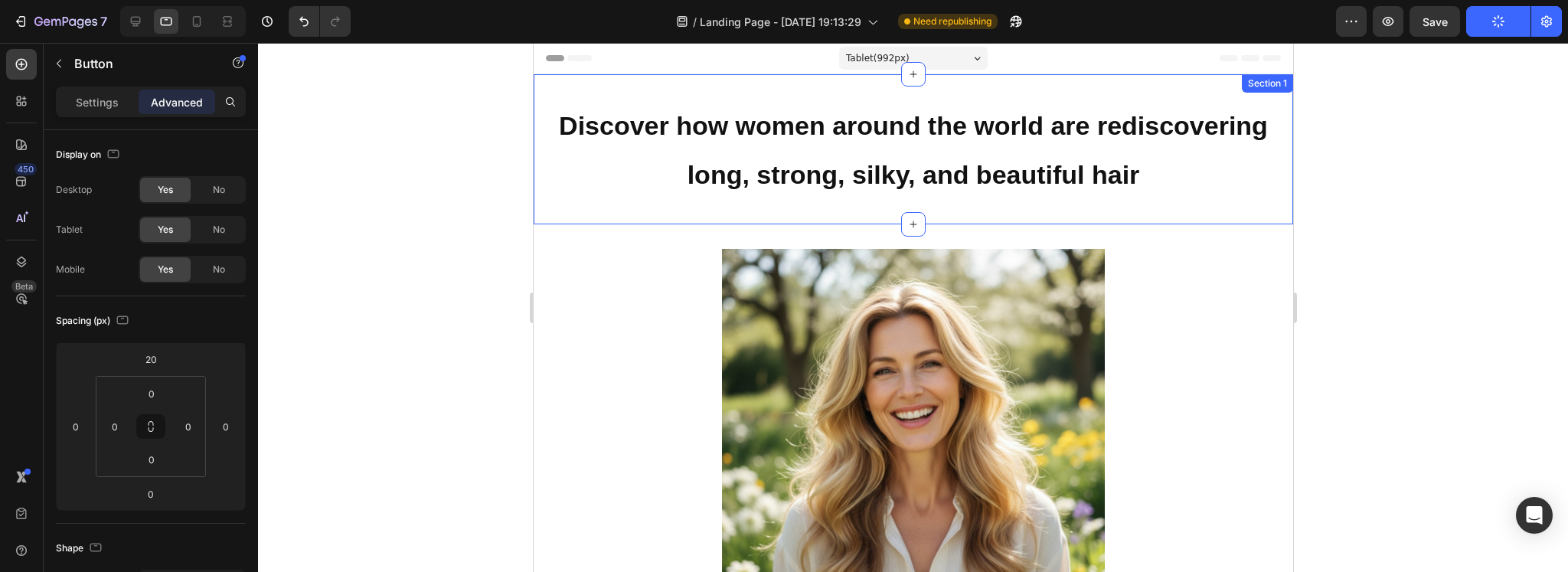
click at [1042, 206] on div "Discover how women around the world are rediscovering long, strong, silky, and …" at bounding box center [912, 149] width 760 height 150
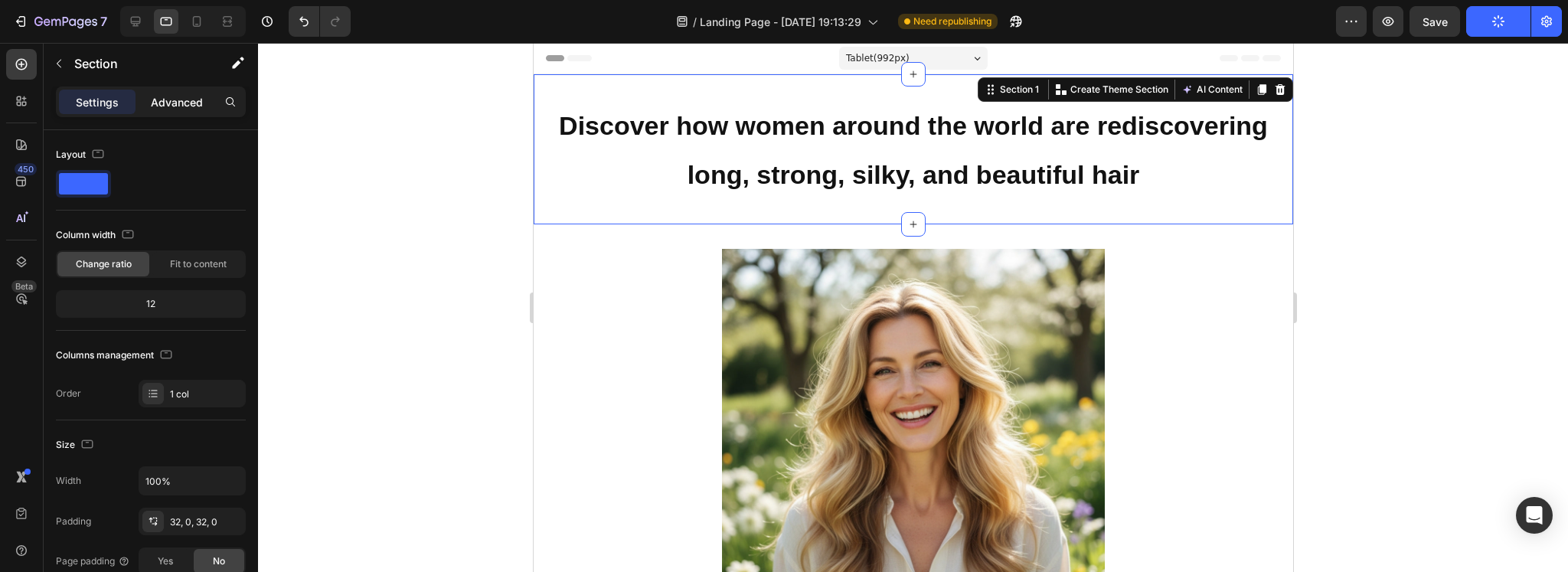
click at [202, 95] on p "Advanced" at bounding box center [177, 102] width 52 height 16
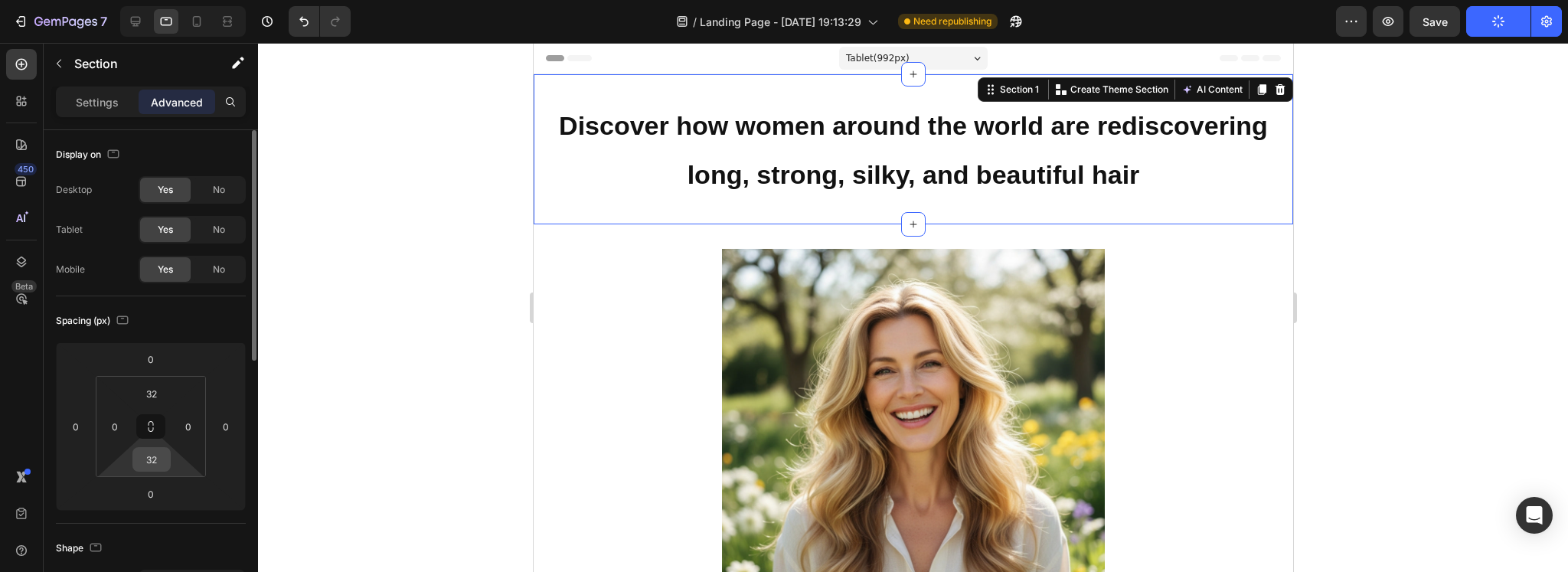
drag, startPoint x: 141, startPoint y: 473, endPoint x: 160, endPoint y: 448, distance: 31.4
click at [141, 0] on html "7 Version history / Landing Page - Sep 25, 19:13:29 Need republishing Preview S…" at bounding box center [784, 0] width 1568 height 0
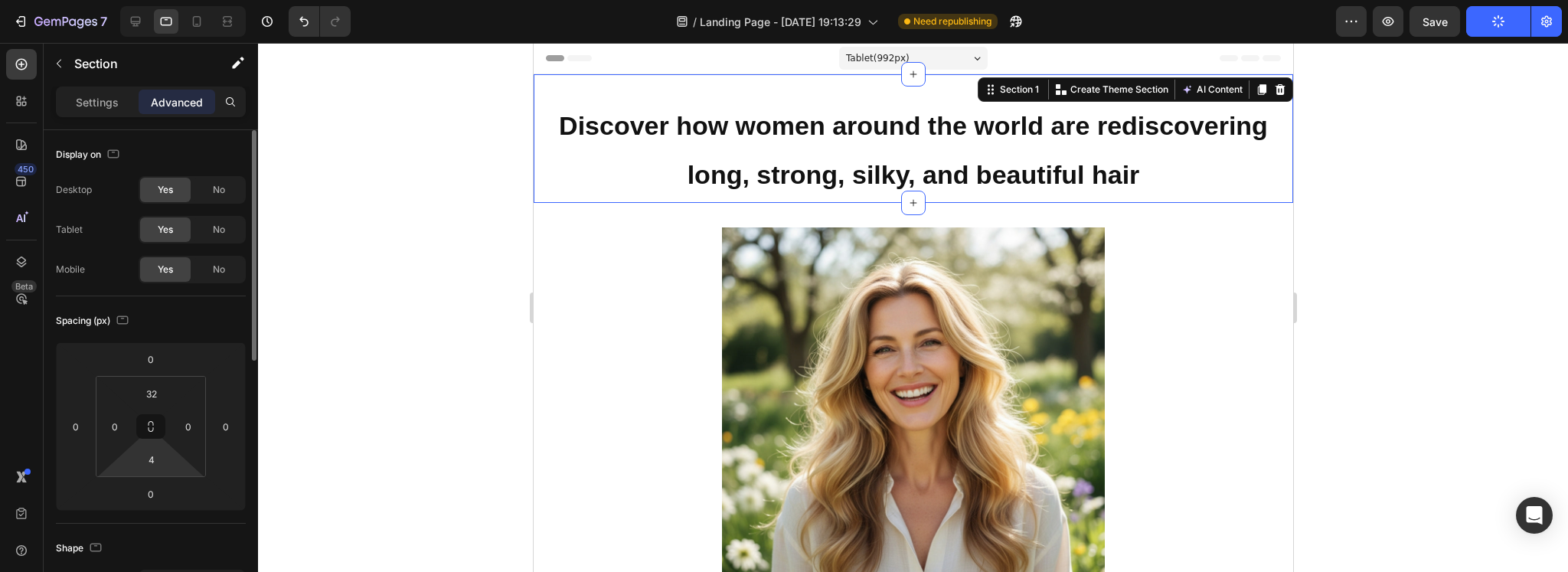
click at [163, 0] on html "7 Version history / Landing Page - Sep 25, 19:13:29 Need republishing Preview S…" at bounding box center [784, 0] width 1568 height 0
click at [157, 454] on input "4" at bounding box center [152, 460] width 31 height 23
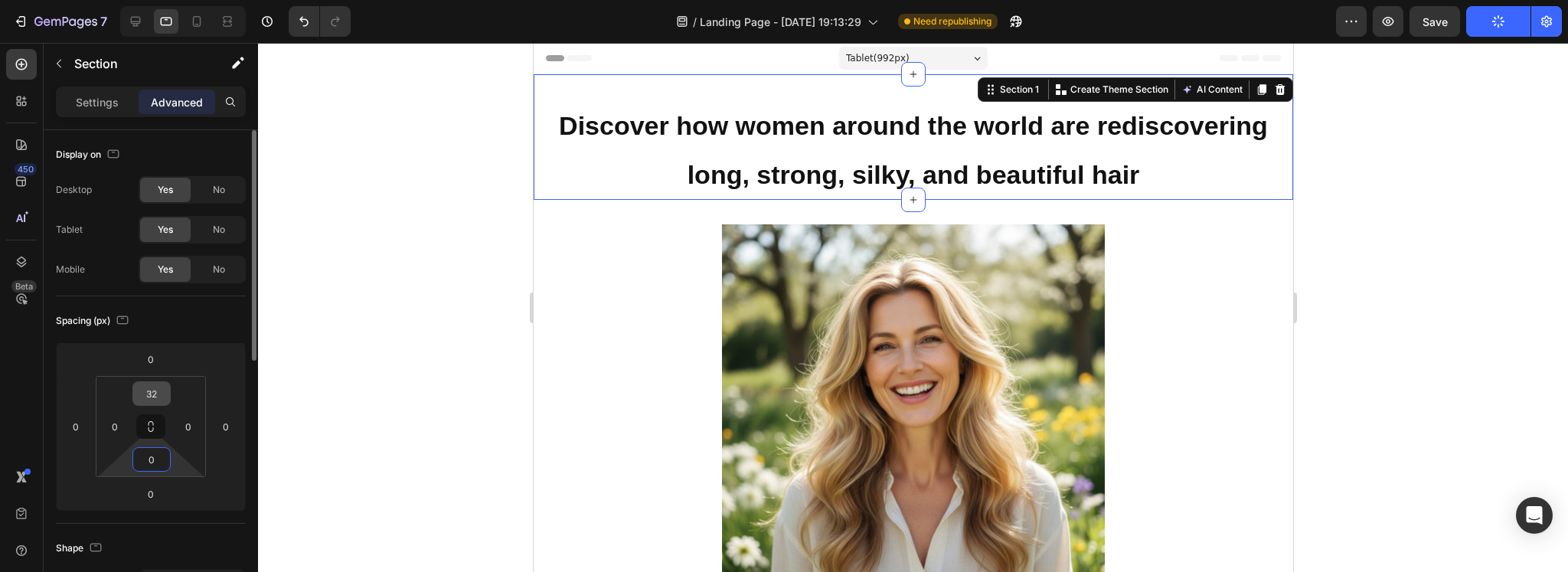
type input "0"
click at [154, 389] on input "32" at bounding box center [152, 393] width 31 height 23
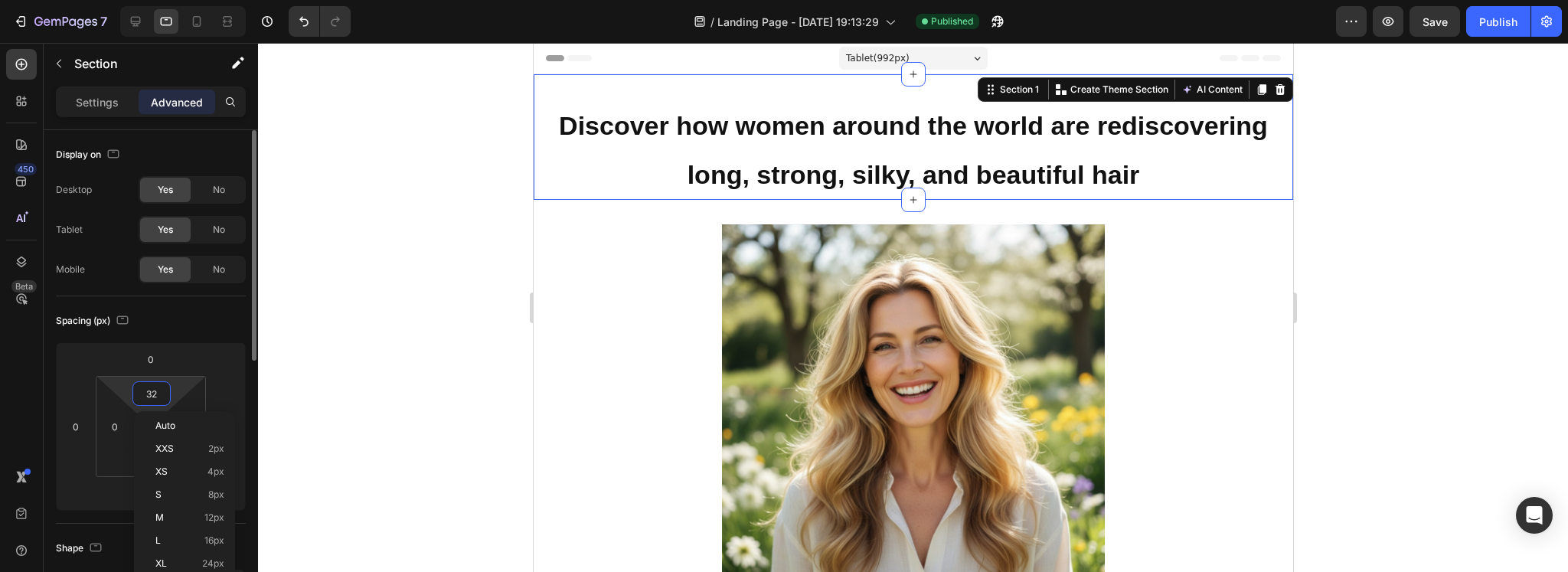
type input "0"
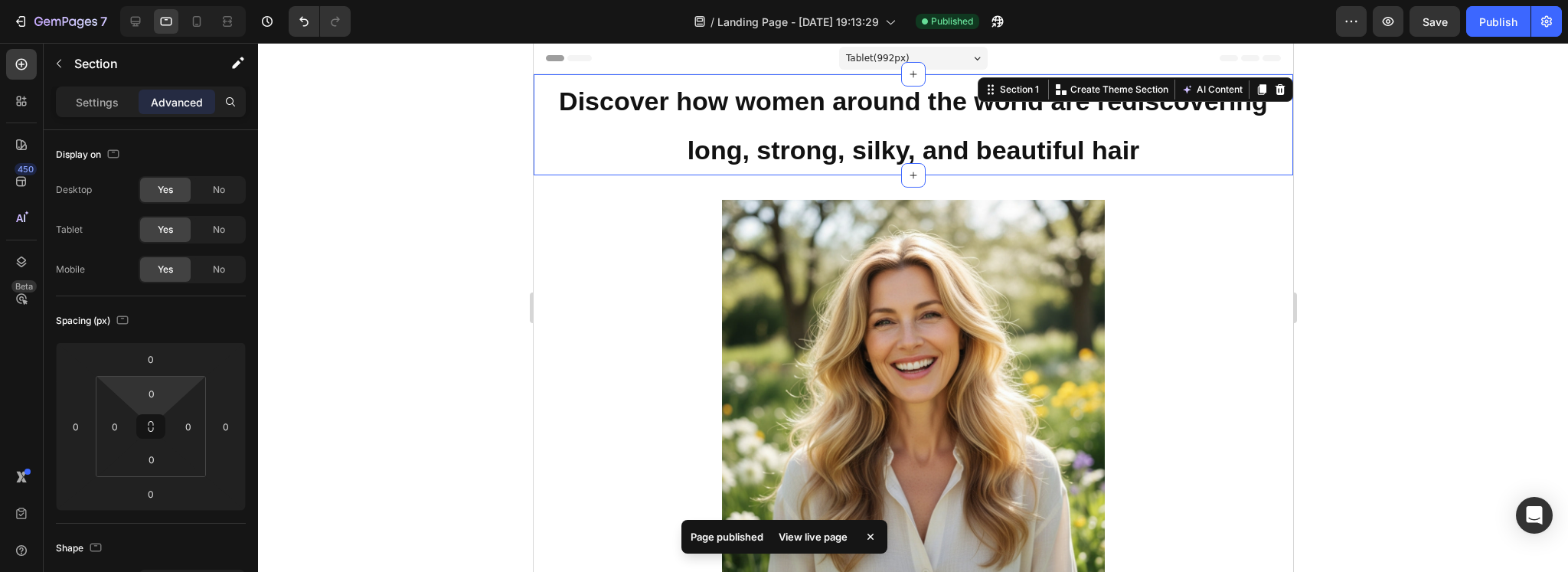
drag, startPoint x: 468, startPoint y: 320, endPoint x: 264, endPoint y: 240, distance: 219.1
click at [468, 320] on div at bounding box center [913, 307] width 1310 height 529
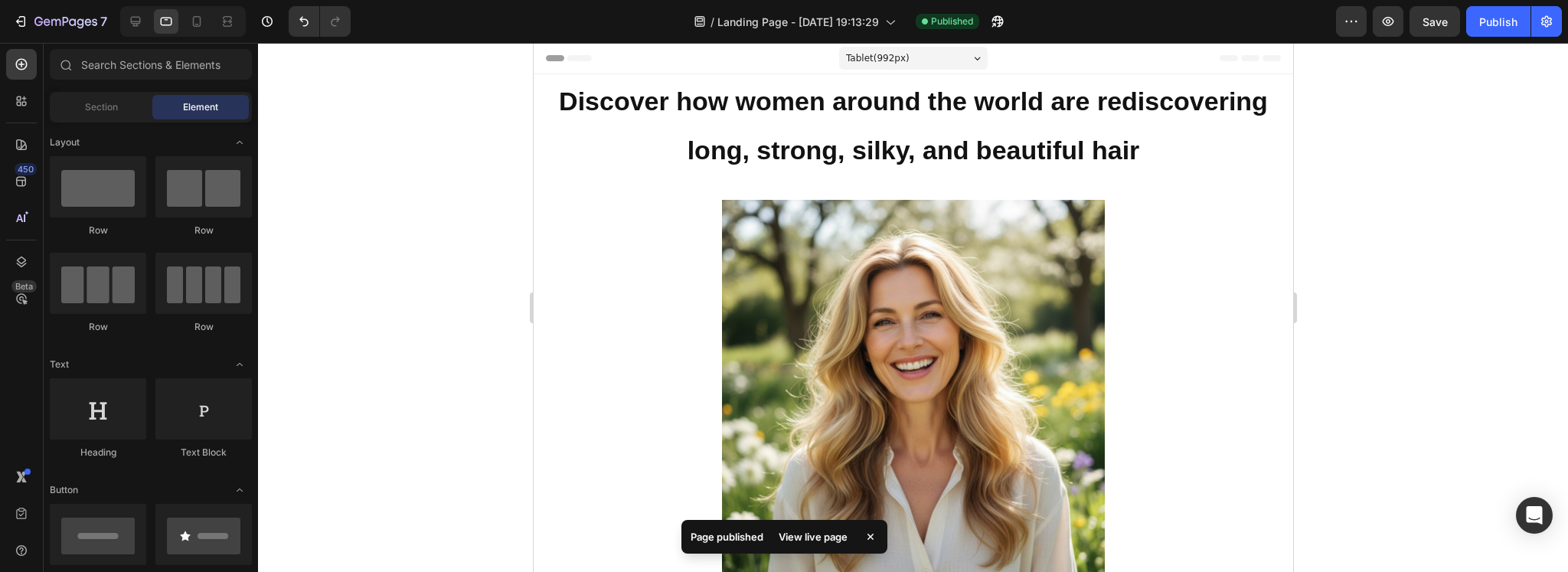
click at [1503, 4] on div "7 Version history / Landing Page - Sep 25, 19:13:29 Published Preview Save Publ…" at bounding box center [784, 22] width 1568 height 44
click at [1499, 17] on div "Publish" at bounding box center [1498, 22] width 38 height 16
click at [959, 60] on div "Tablet ( 992 px)" at bounding box center [912, 58] width 149 height 23
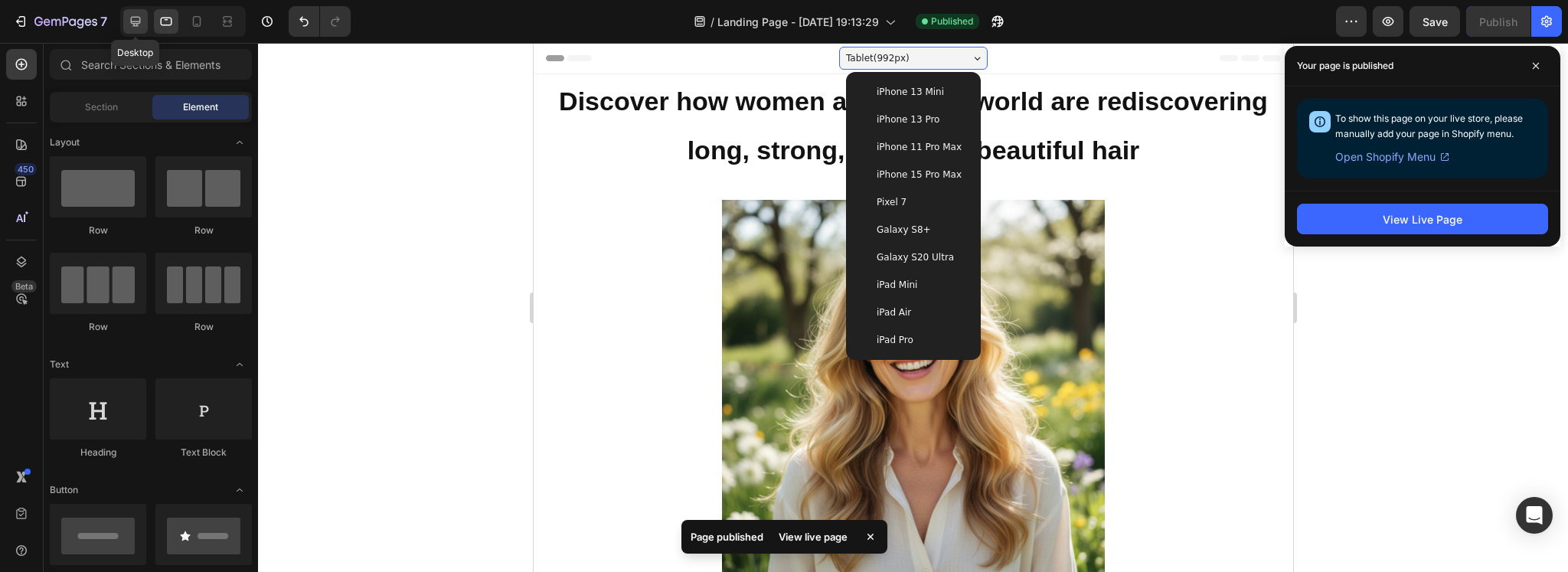
click at [128, 23] on icon at bounding box center [136, 22] width 15 height 15
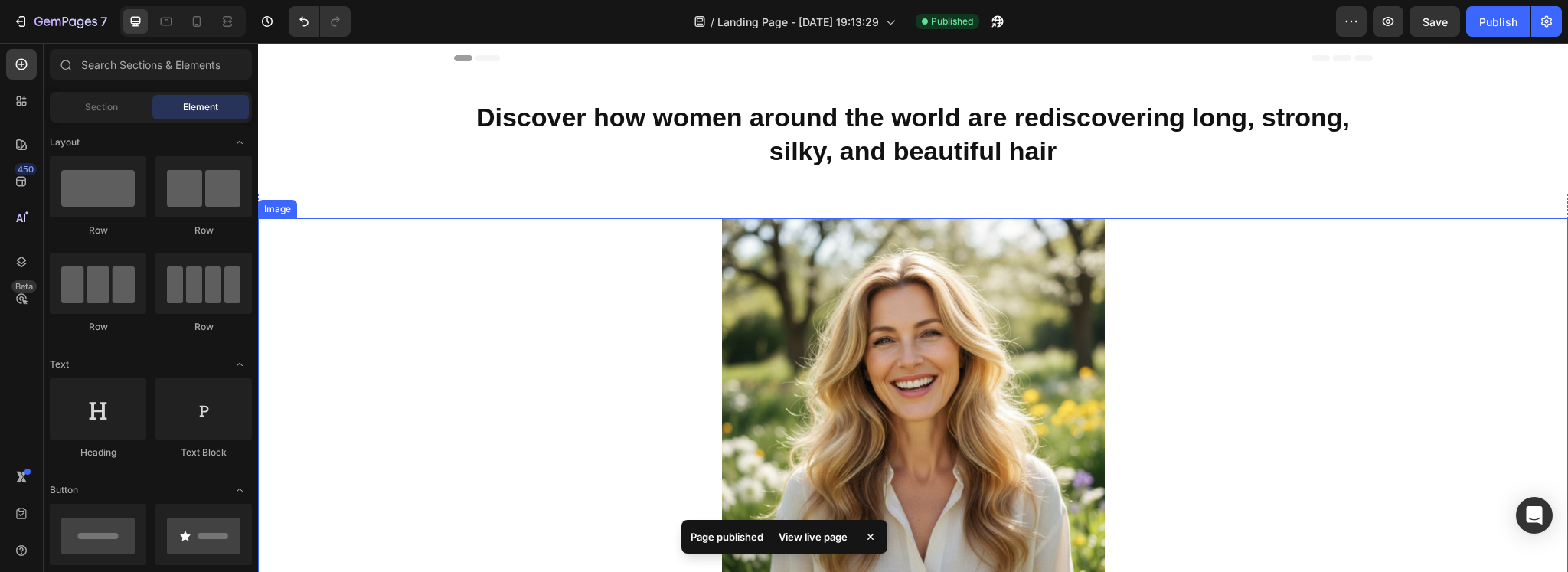
click at [965, 298] on img at bounding box center [913, 361] width 383 height 287
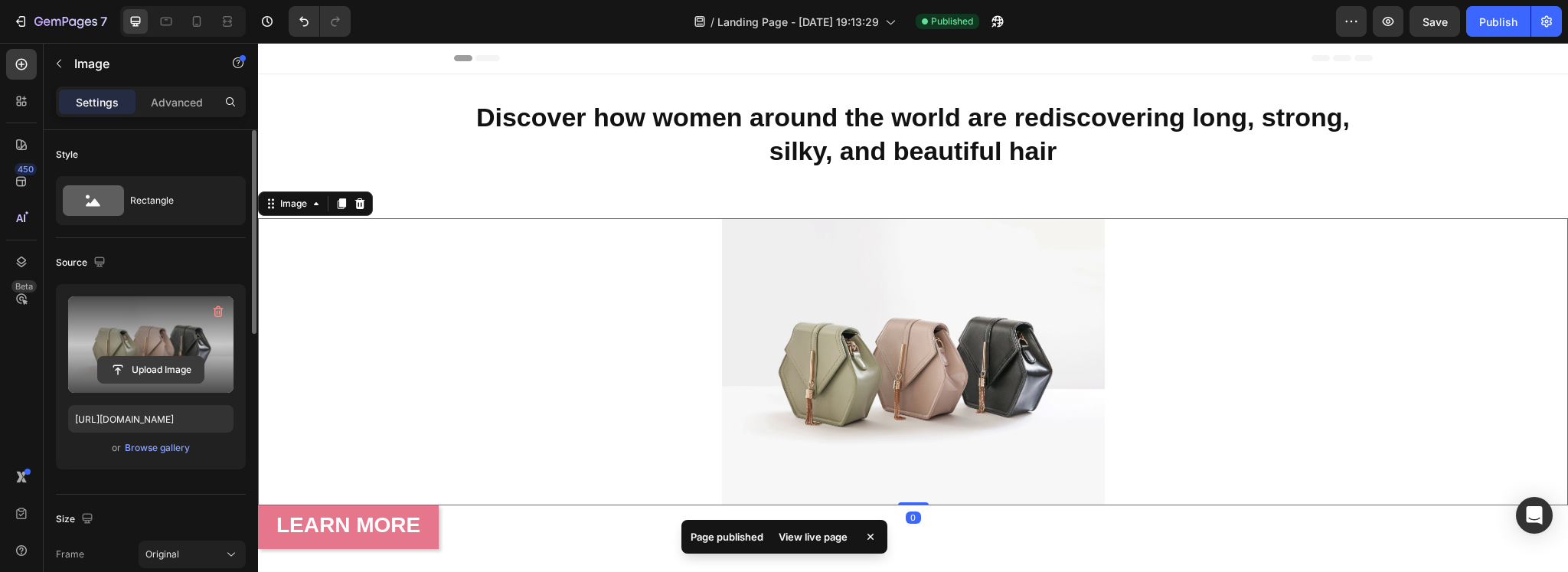
click at [148, 382] on input "file" at bounding box center [151, 370] width 106 height 26
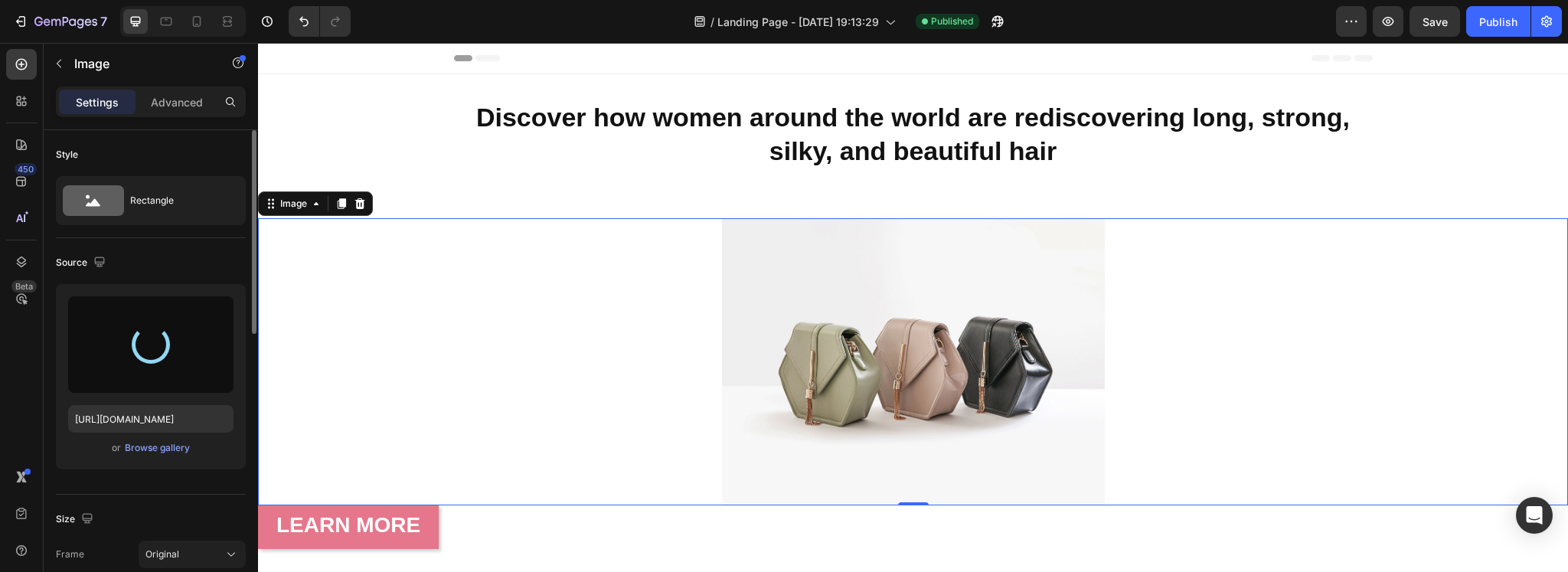
type input "[URL][DOMAIN_NAME]"
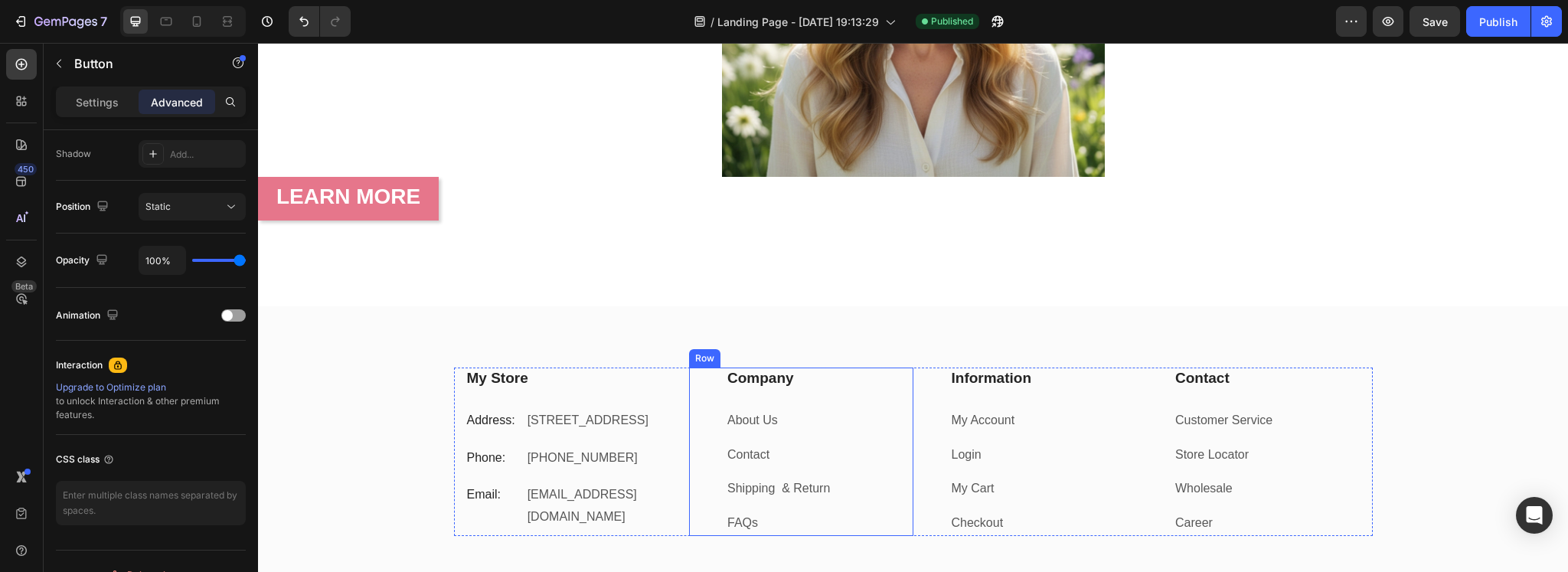
scroll to position [383, 0]
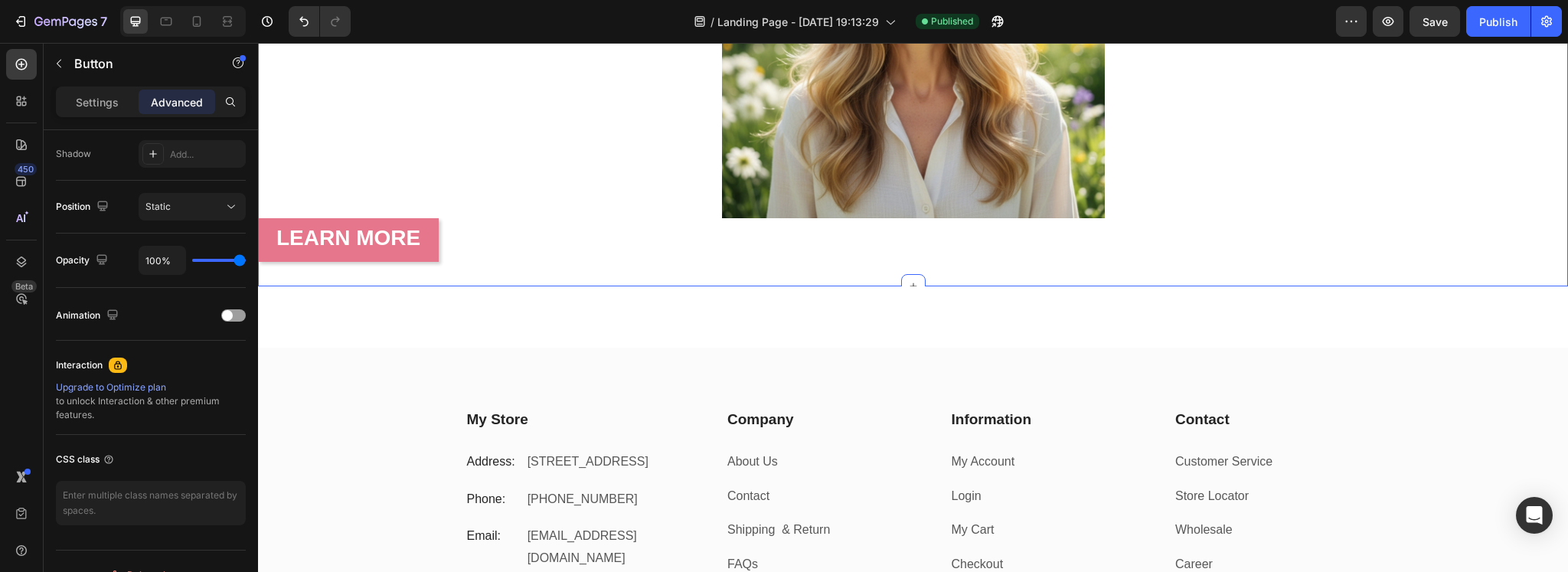
click at [549, 274] on div "Image LEARN MORE Button Section 2 You can create reusable sections Create Theme…" at bounding box center [913, 49] width 1310 height 476
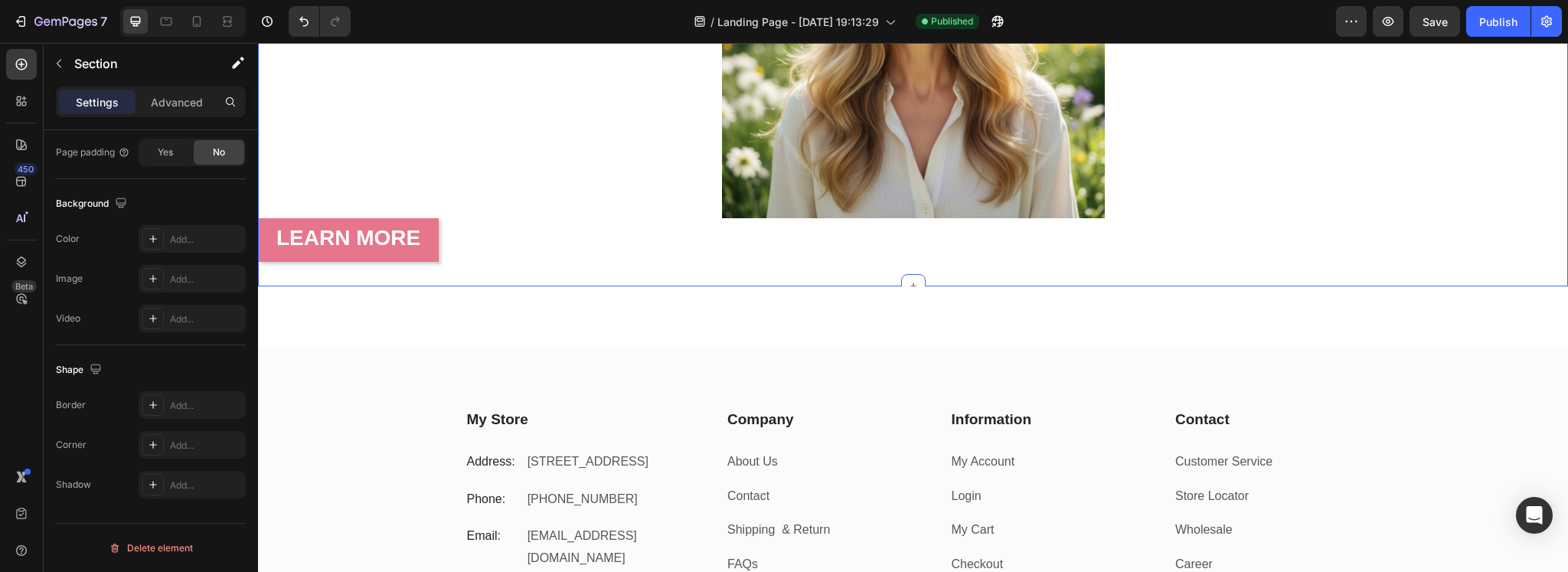
scroll to position [0, 0]
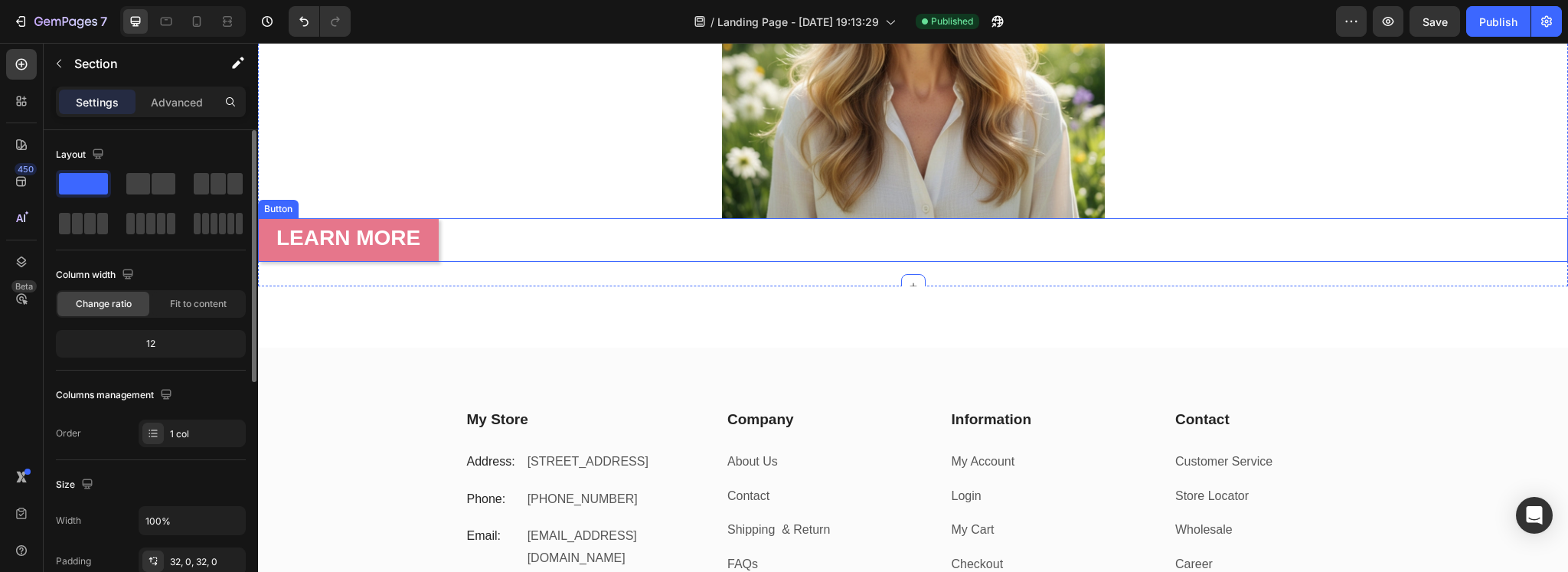
click at [562, 239] on div "LEARN MORE Button" at bounding box center [913, 240] width 1310 height 44
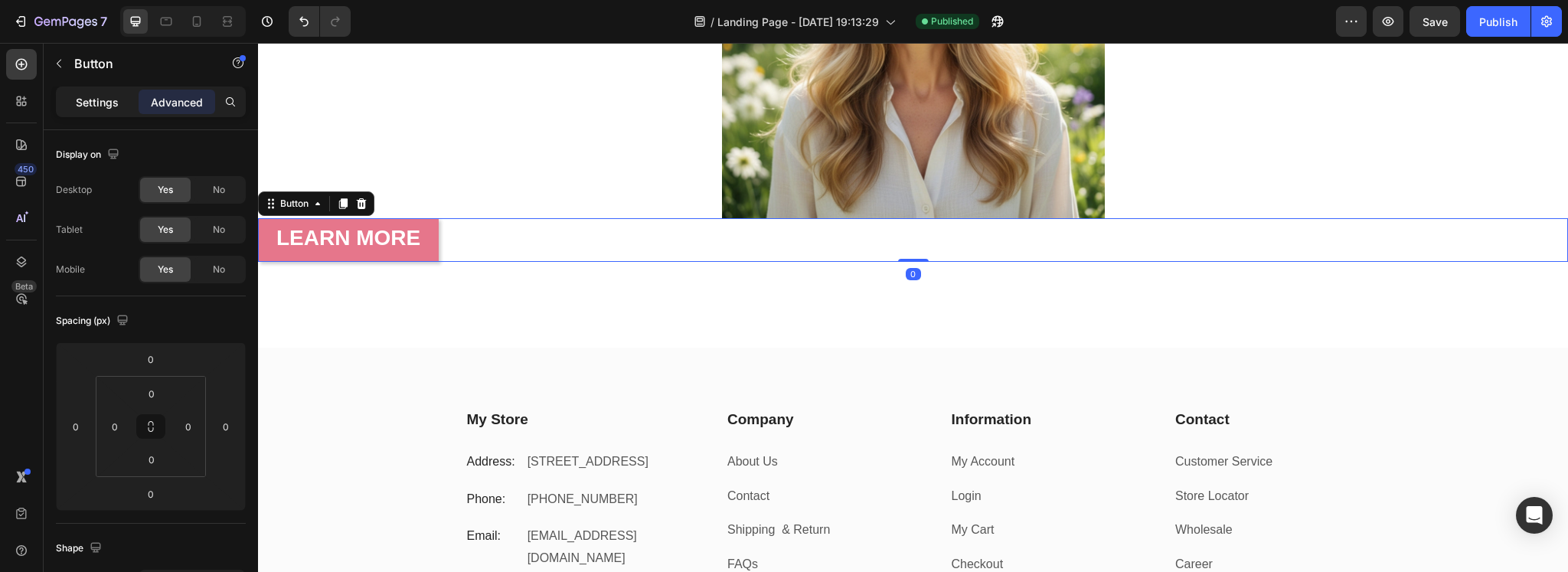
click at [115, 102] on p "Settings" at bounding box center [97, 102] width 43 height 16
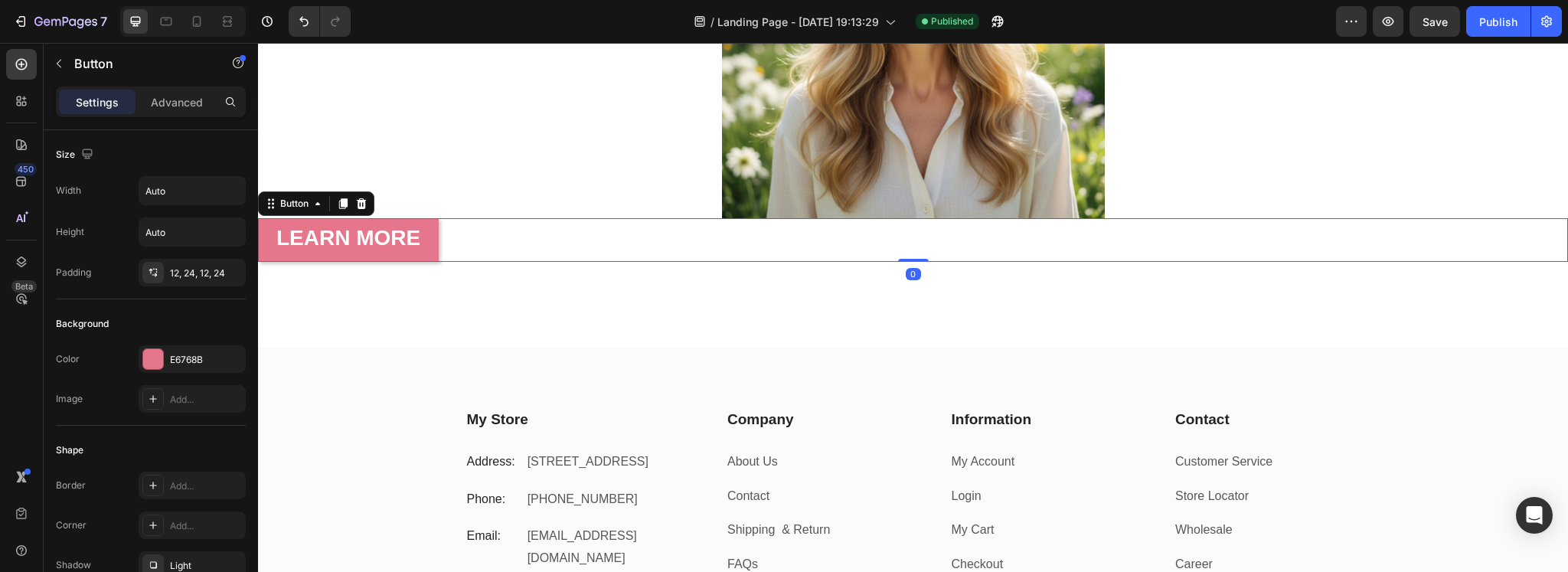
scroll to position [609, 0]
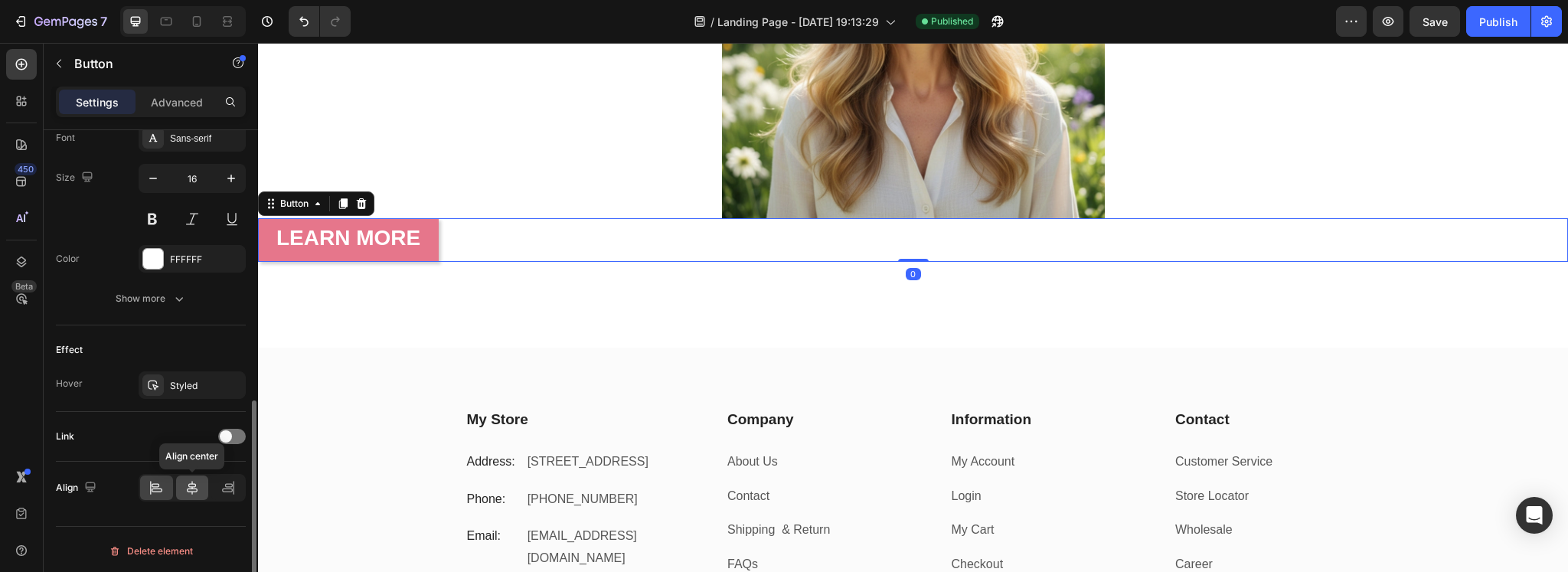
click at [200, 487] on div at bounding box center [192, 488] width 33 height 24
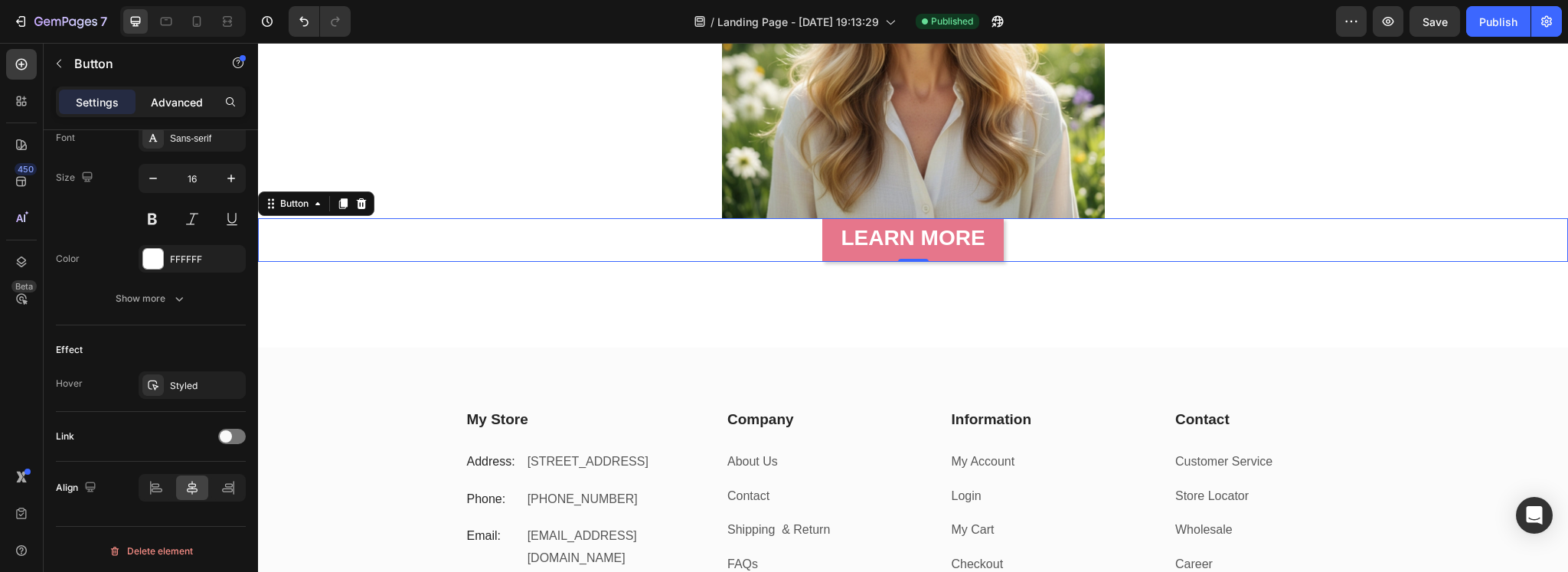
click at [187, 108] on p "Advanced" at bounding box center [177, 102] width 52 height 16
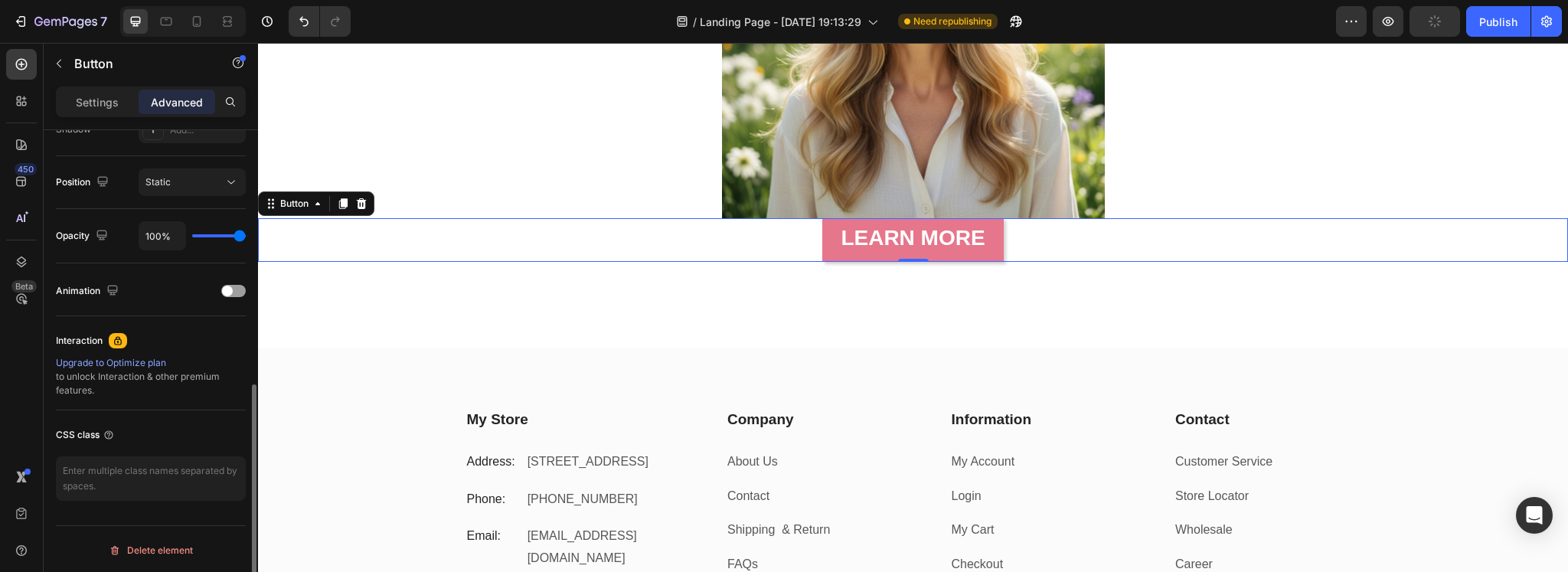
scroll to position [0, 0]
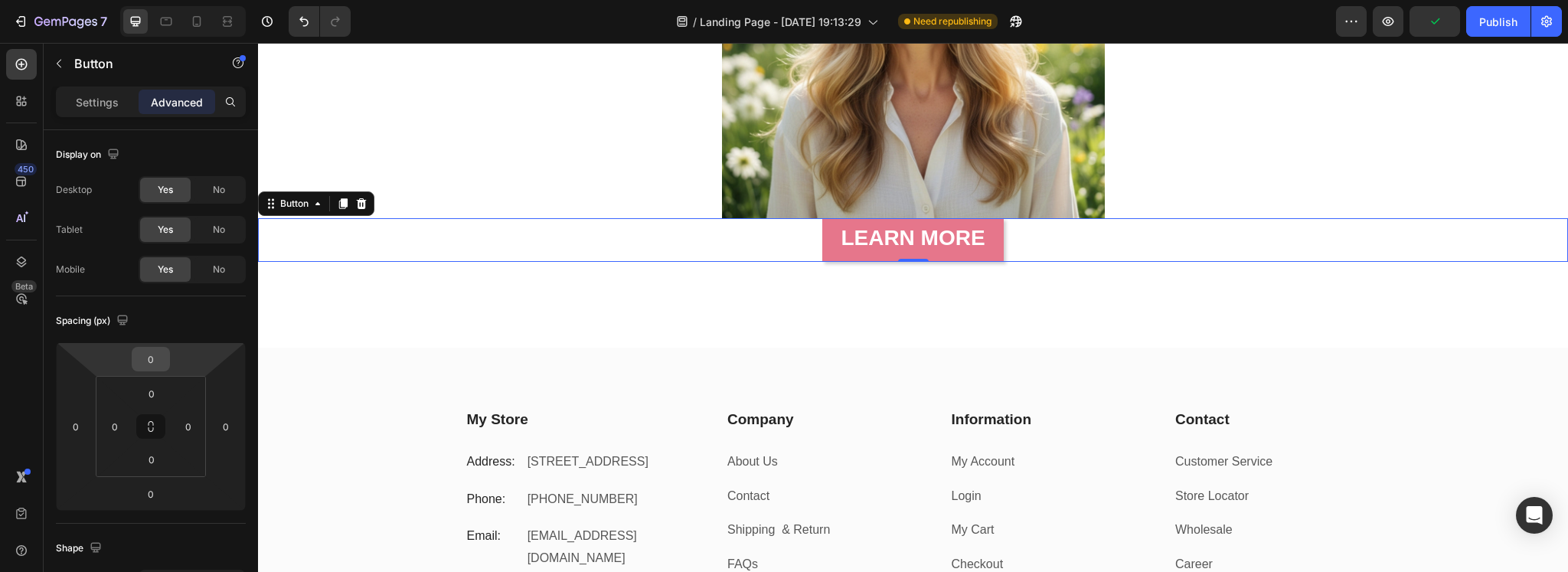
click at [164, 359] on input "0" at bounding box center [151, 359] width 31 height 23
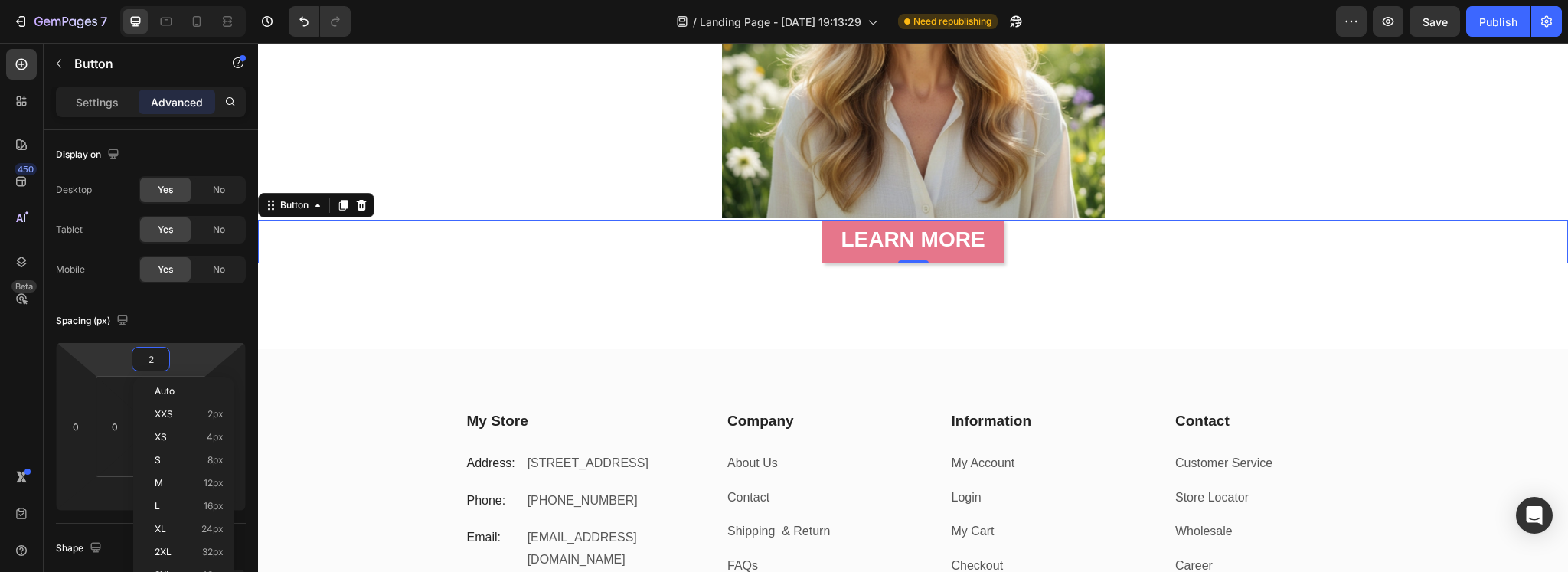
type input "20"
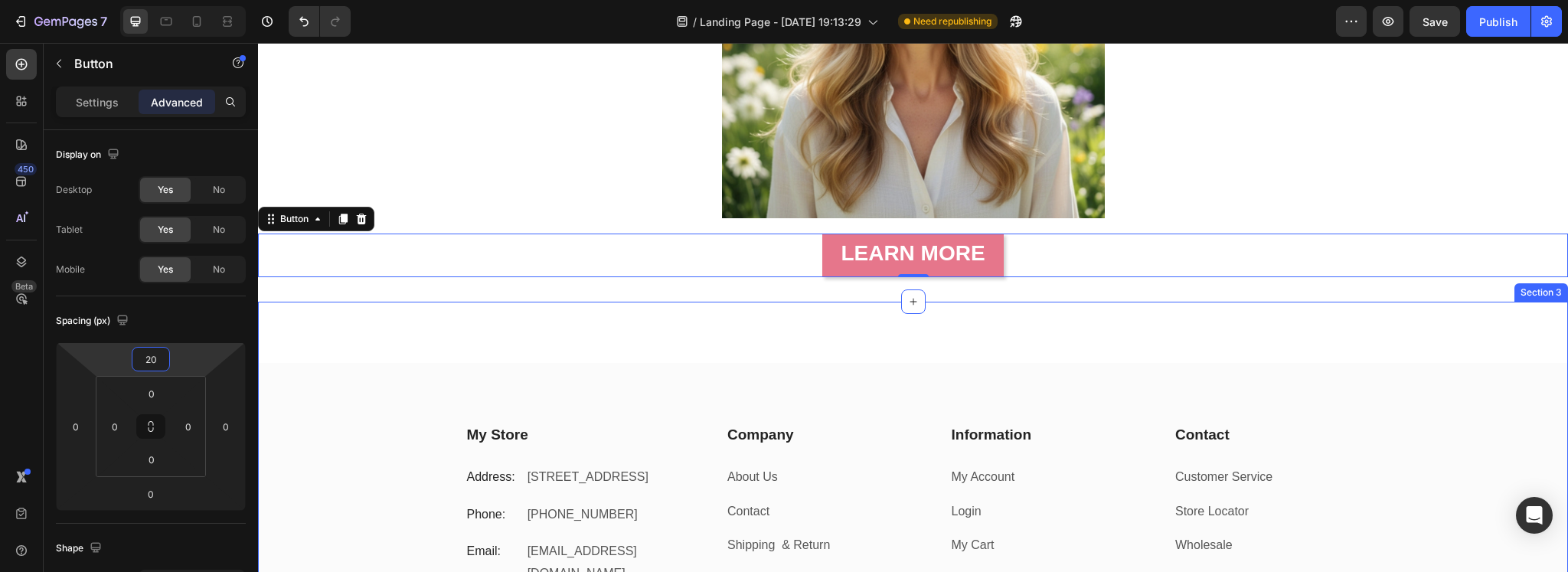
click at [499, 331] on div "My Store Heading Address: Text block 184 Main Rd E, St Albans VIC 3021, Austral…" at bounding box center [913, 487] width 1310 height 372
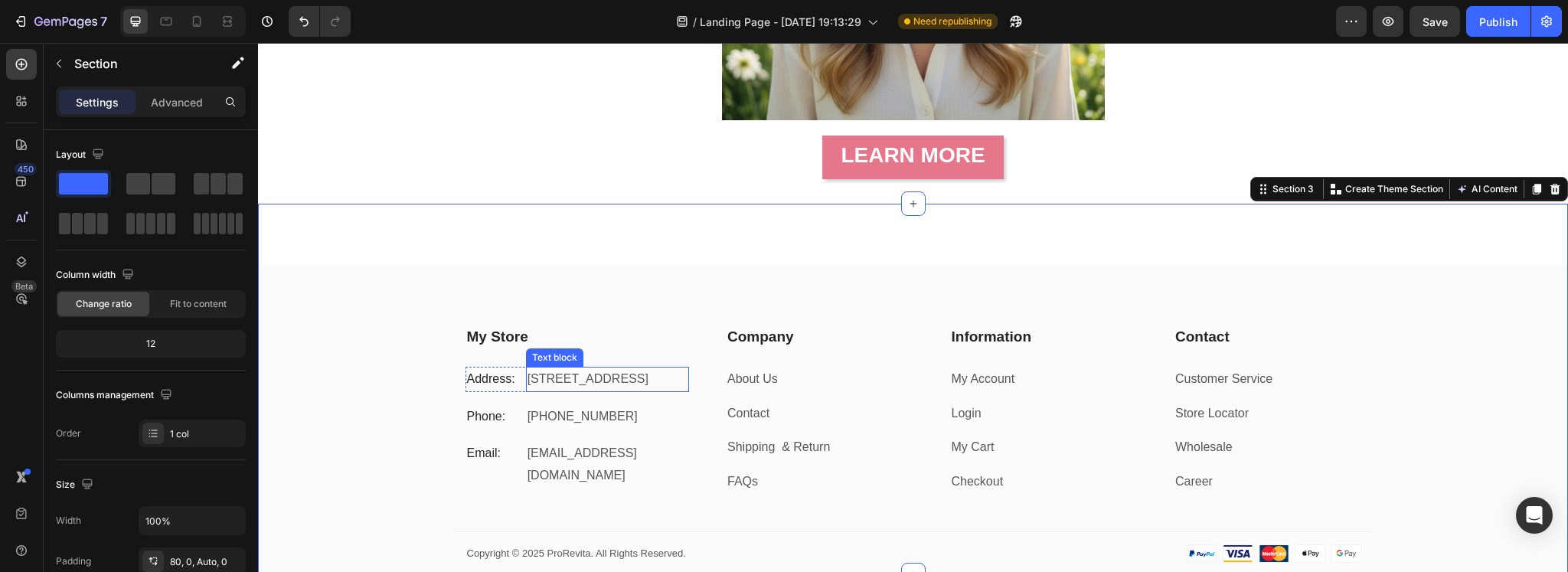
scroll to position [510, 0]
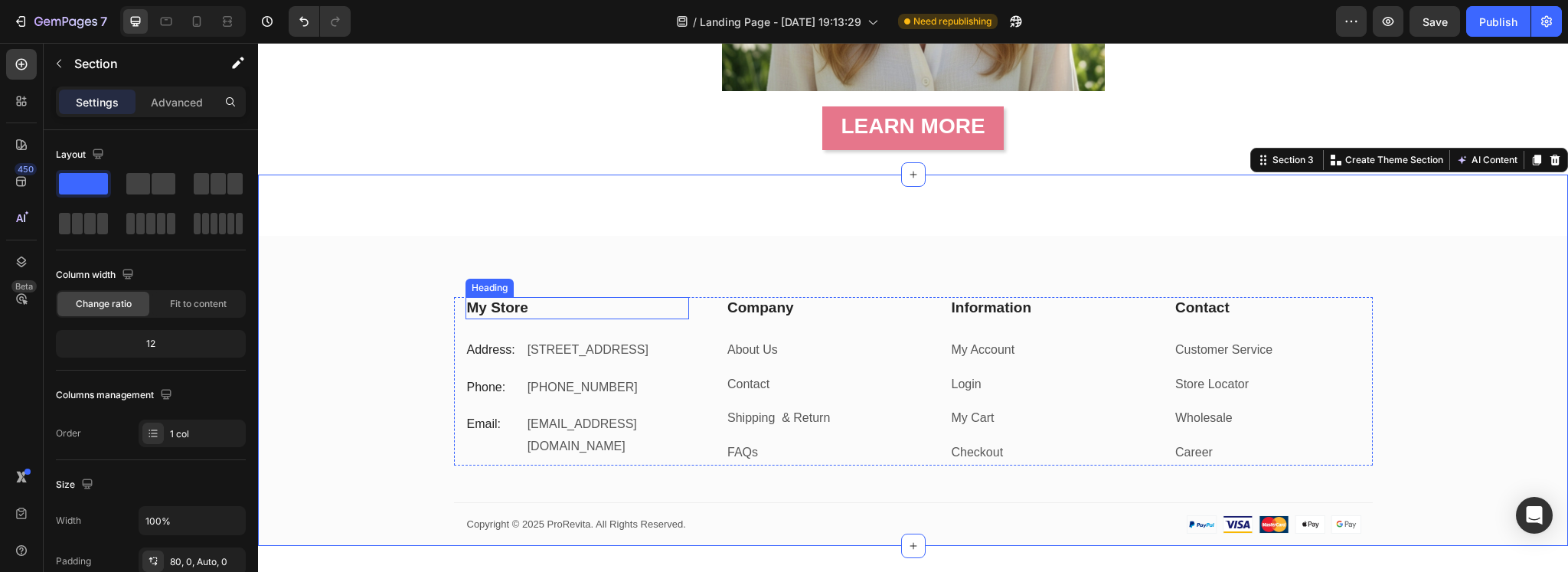
click at [579, 308] on p "My Store" at bounding box center [577, 308] width 221 height 19
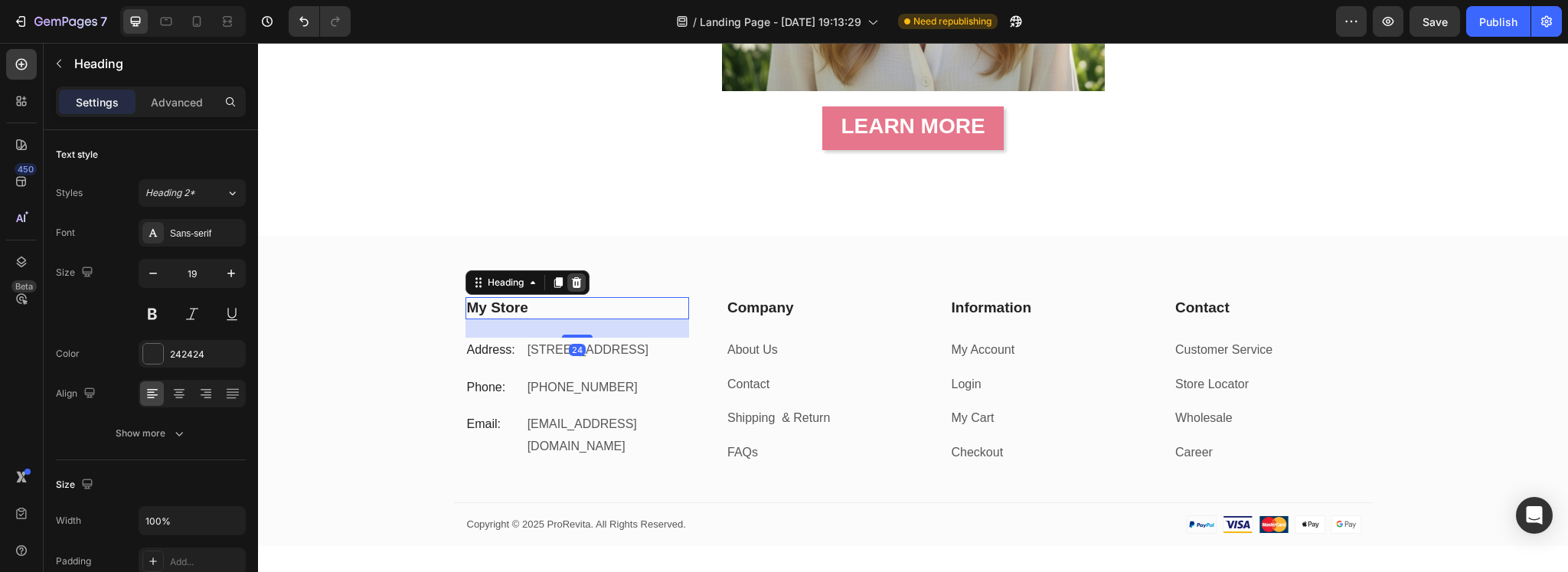
click at [571, 285] on icon at bounding box center [576, 282] width 12 height 12
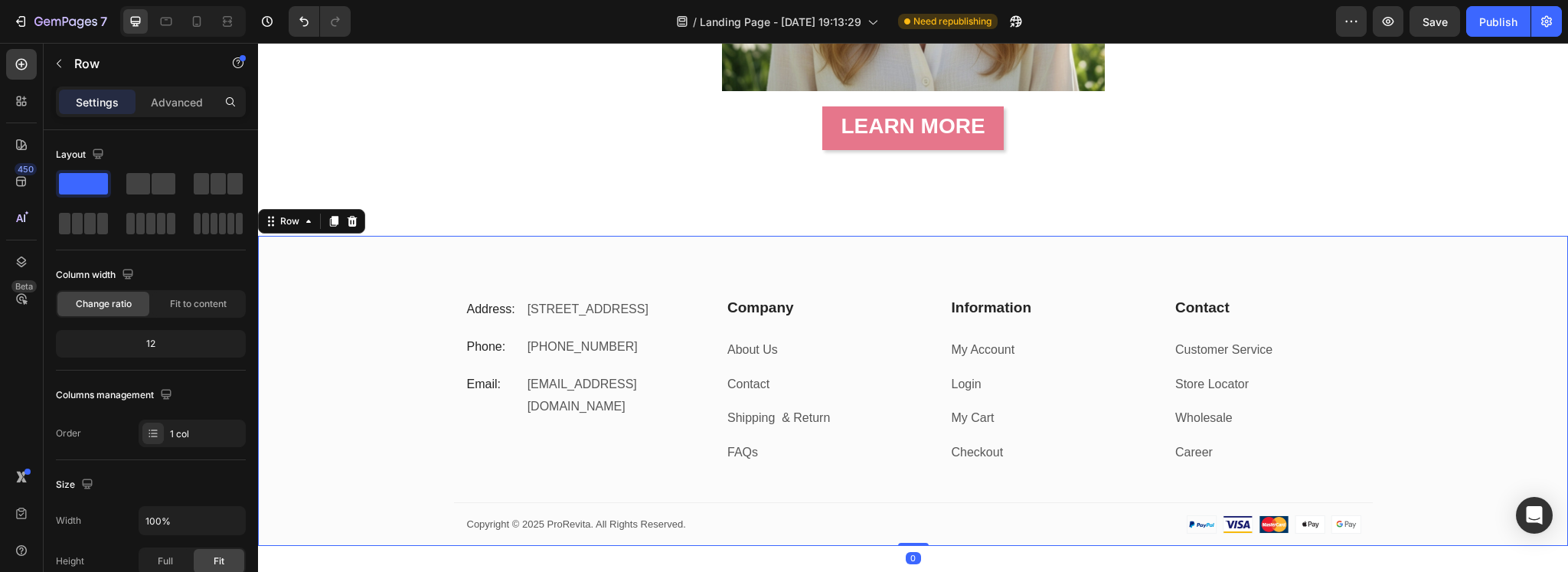
click at [410, 329] on div "Address: Text block 184 Main Rd E, St Albans VIC 3021, Australia Text block Row…" at bounding box center [913, 421] width 1310 height 249
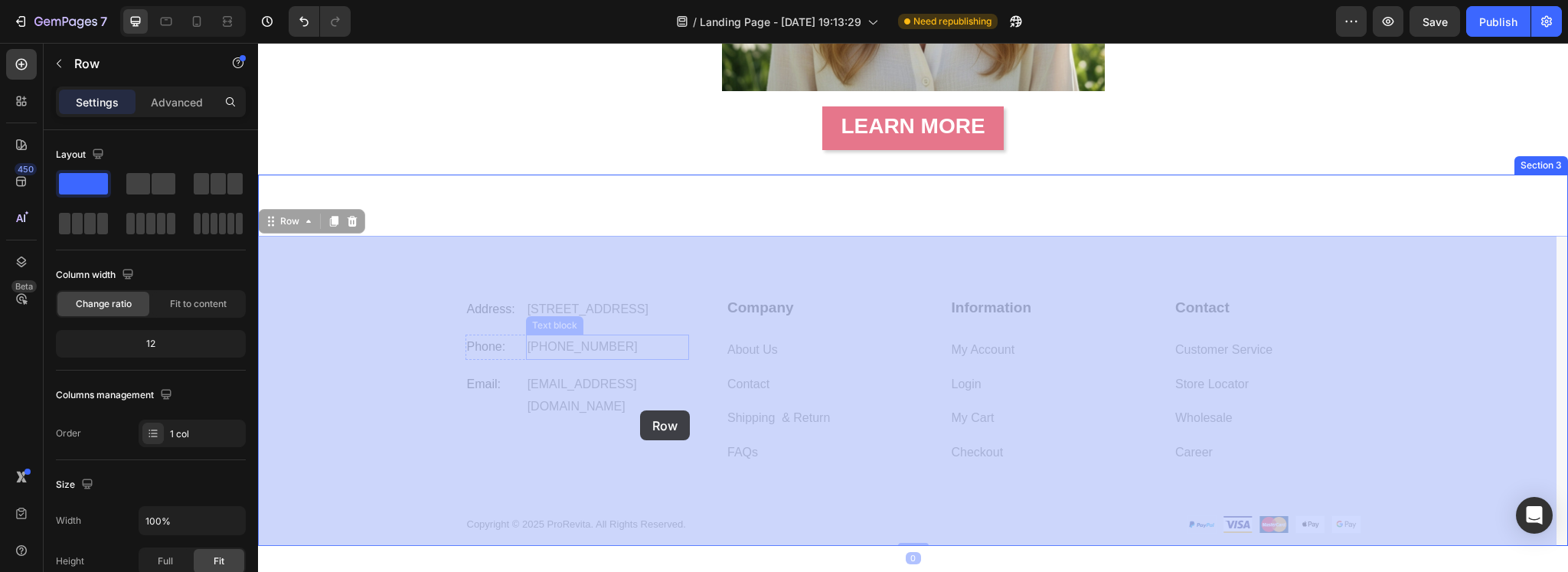
drag, startPoint x: 401, startPoint y: 293, endPoint x: 640, endPoint y: 411, distance: 266.5
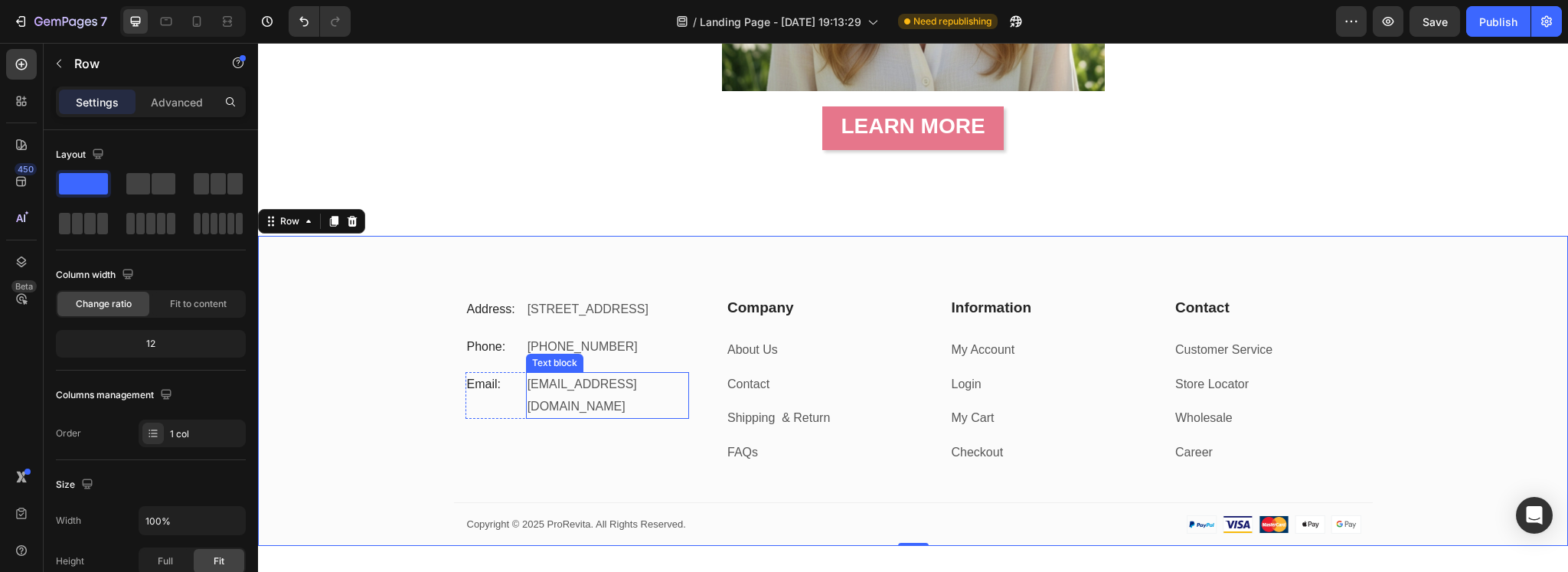
click at [594, 399] on p "[EMAIL_ADDRESS][DOMAIN_NAME]" at bounding box center [607, 395] width 160 height 44
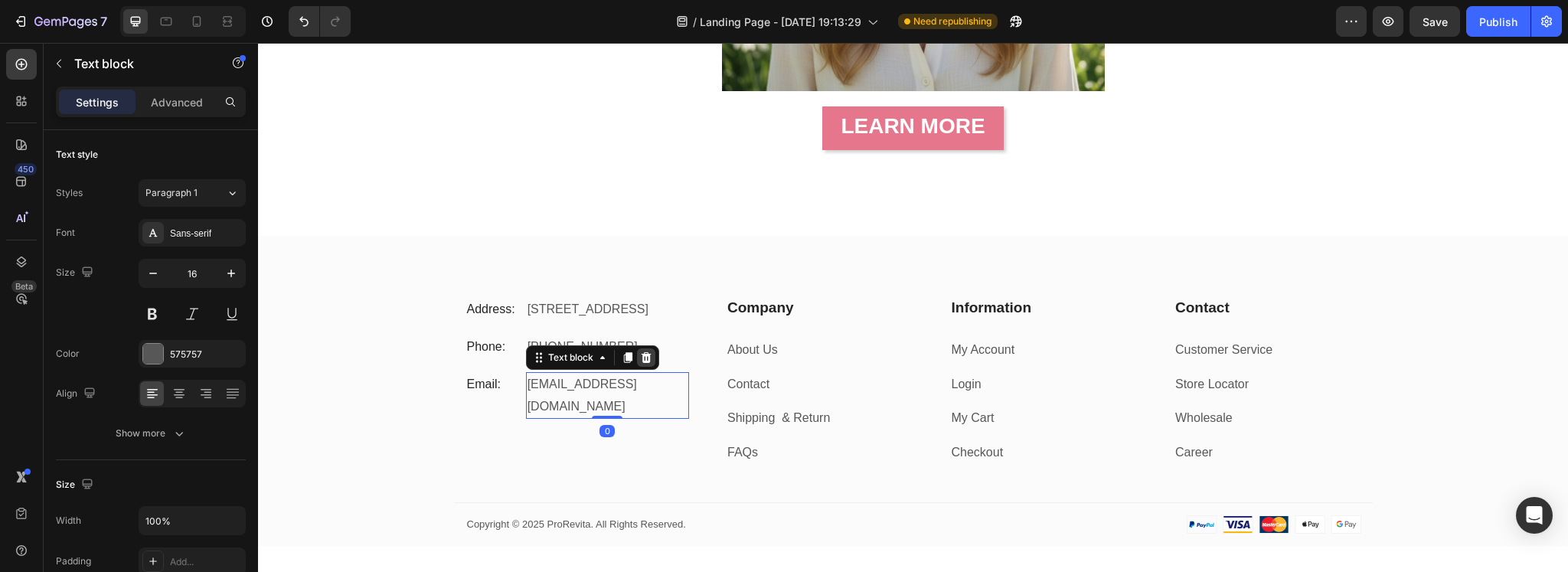
click at [643, 363] on icon at bounding box center [646, 357] width 10 height 10
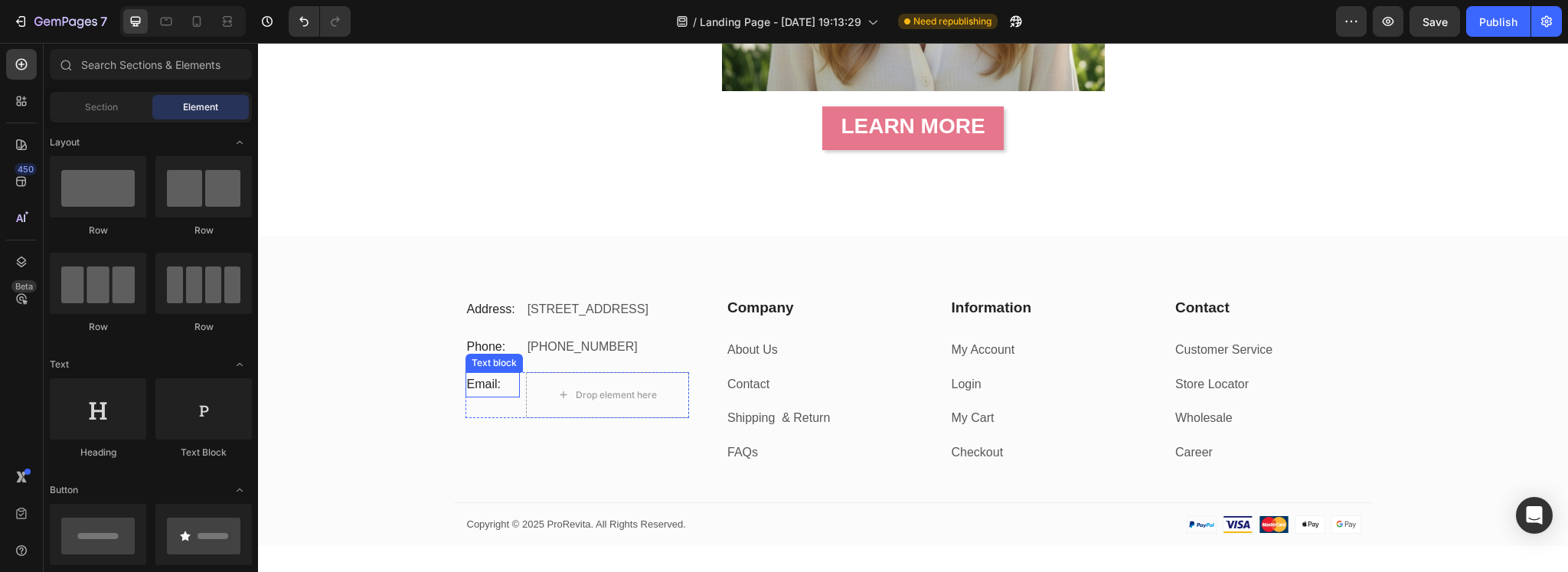
click at [486, 396] on p "Email:" at bounding box center [492, 385] width 51 height 22
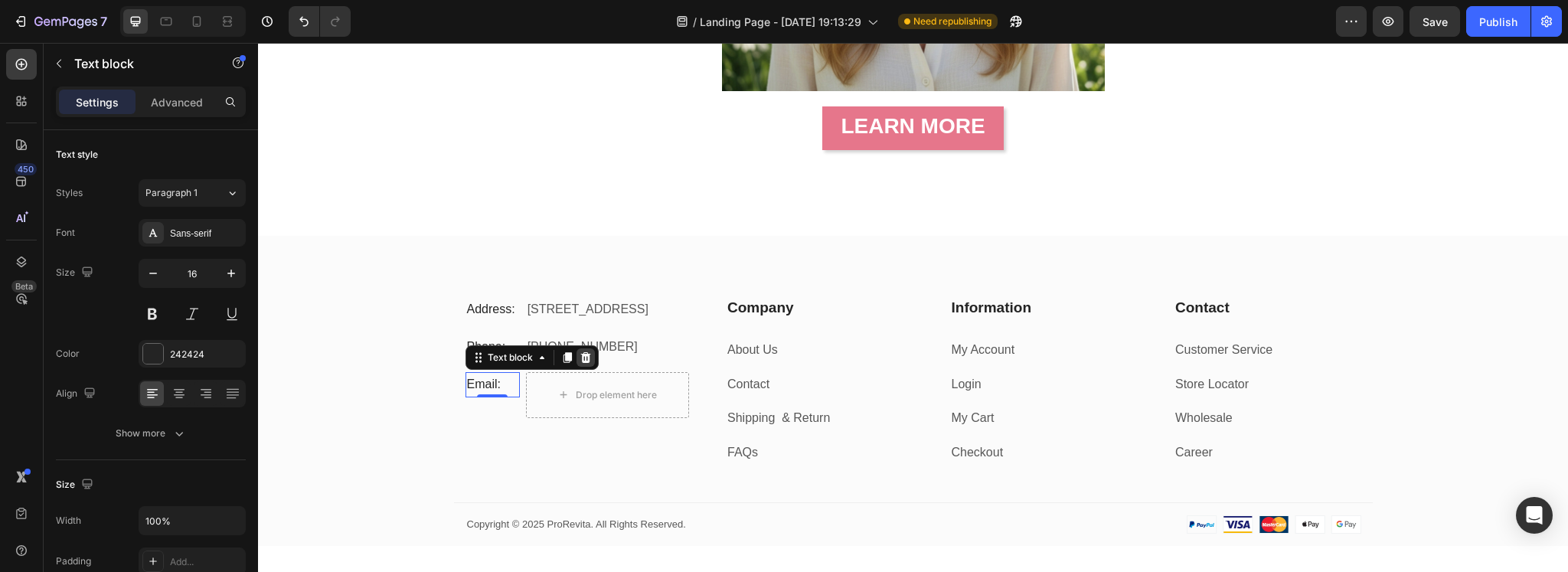
click at [582, 363] on icon at bounding box center [585, 357] width 10 height 10
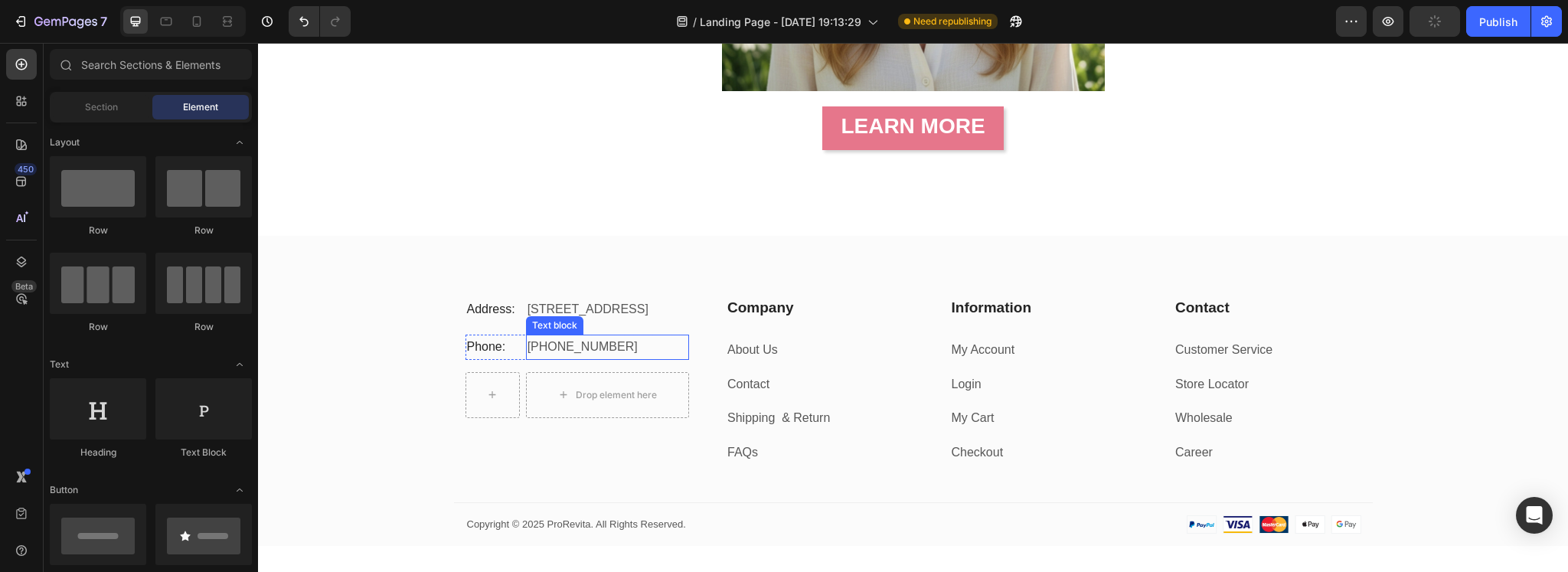
click at [572, 359] on p "[PHONE_NUMBER]" at bounding box center [607, 347] width 160 height 22
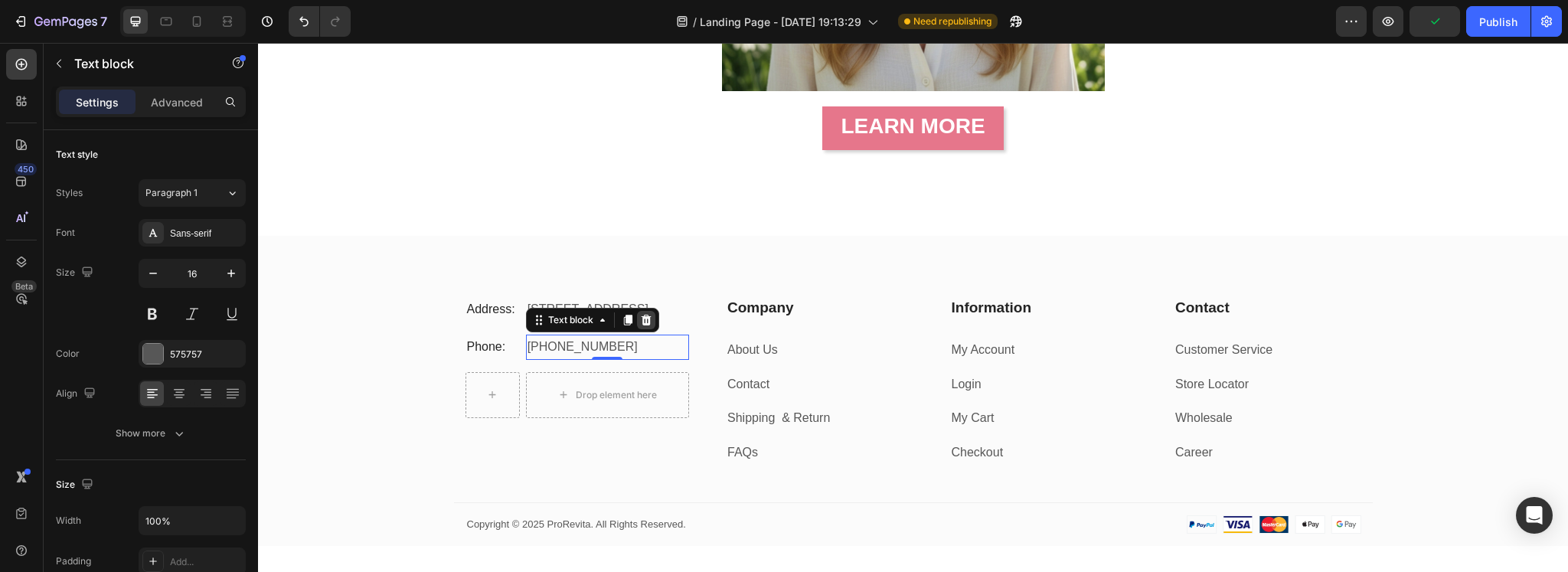
click at [637, 330] on div at bounding box center [646, 320] width 19 height 19
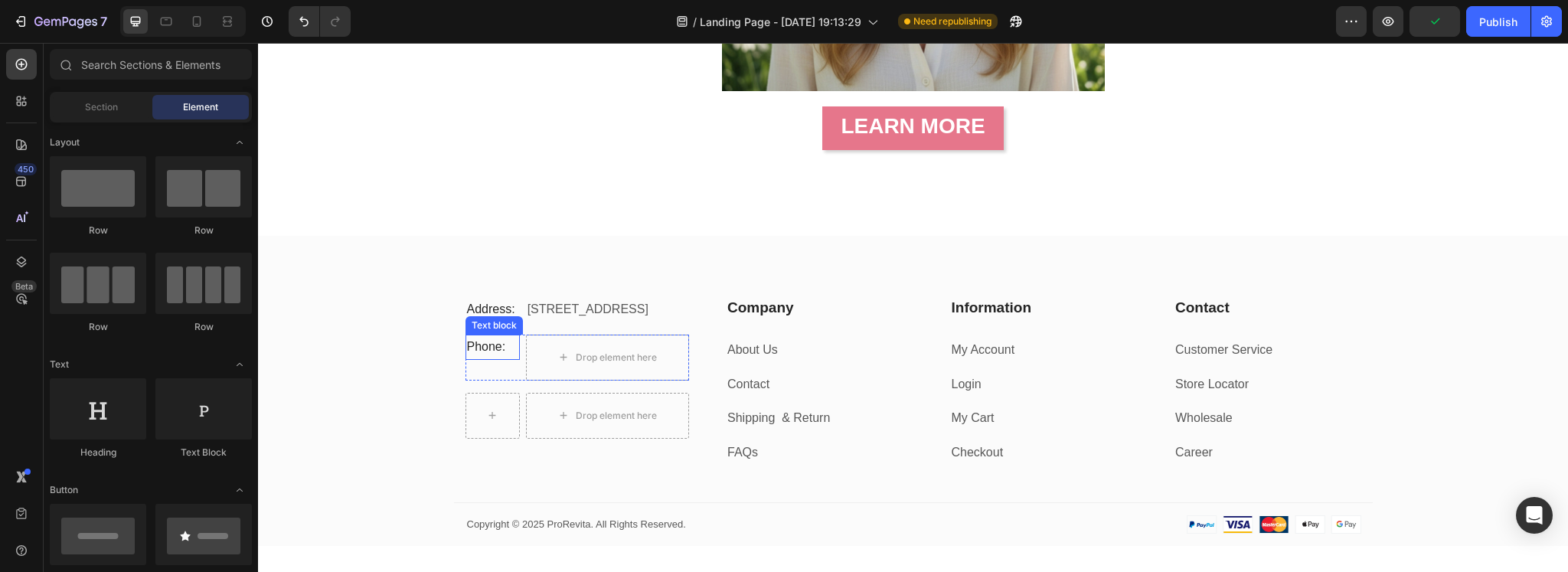
click at [476, 359] on p "Phone:" at bounding box center [492, 347] width 51 height 22
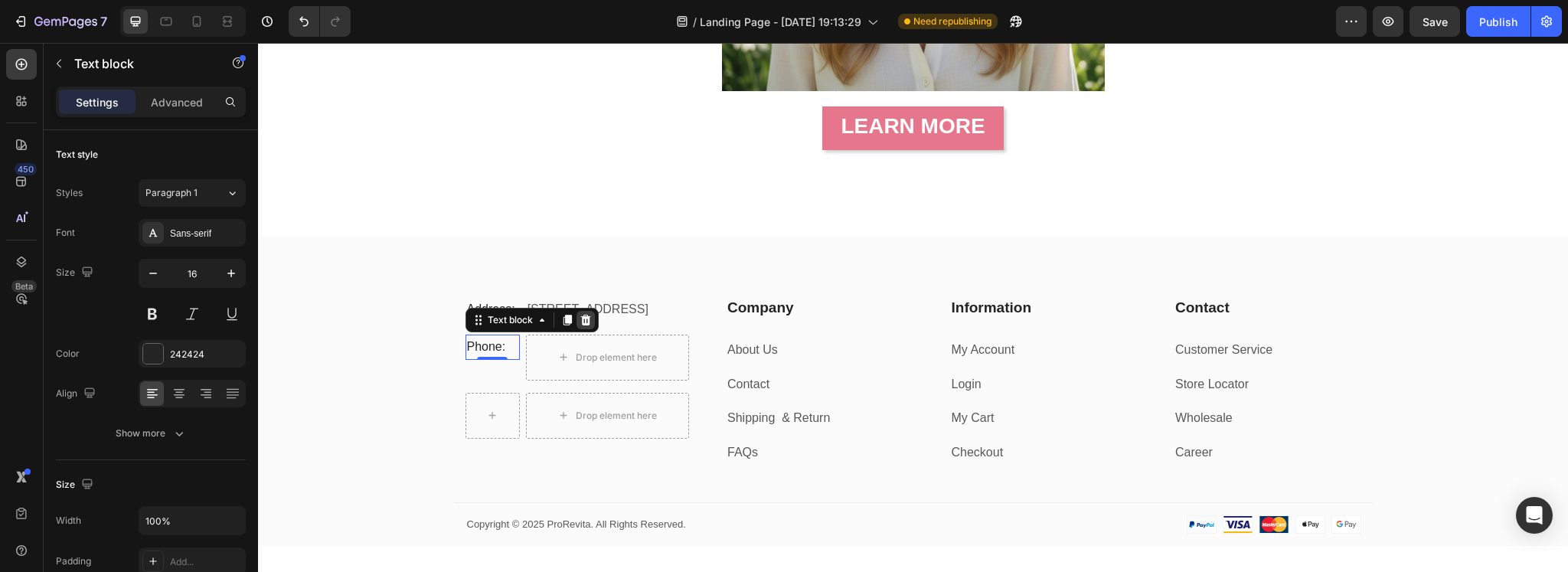
click at [580, 326] on icon at bounding box center [585, 319] width 10 height 10
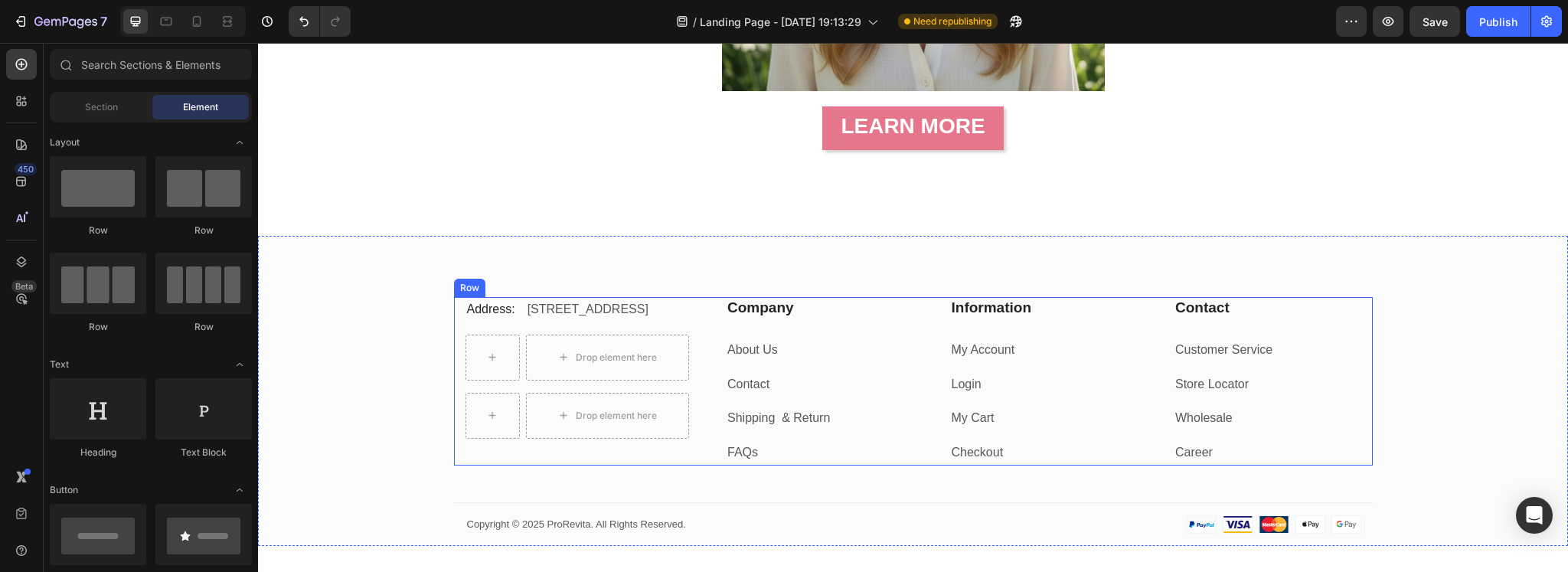
click at [591, 321] on p "[STREET_ADDRESS]" at bounding box center [607, 310] width 160 height 22
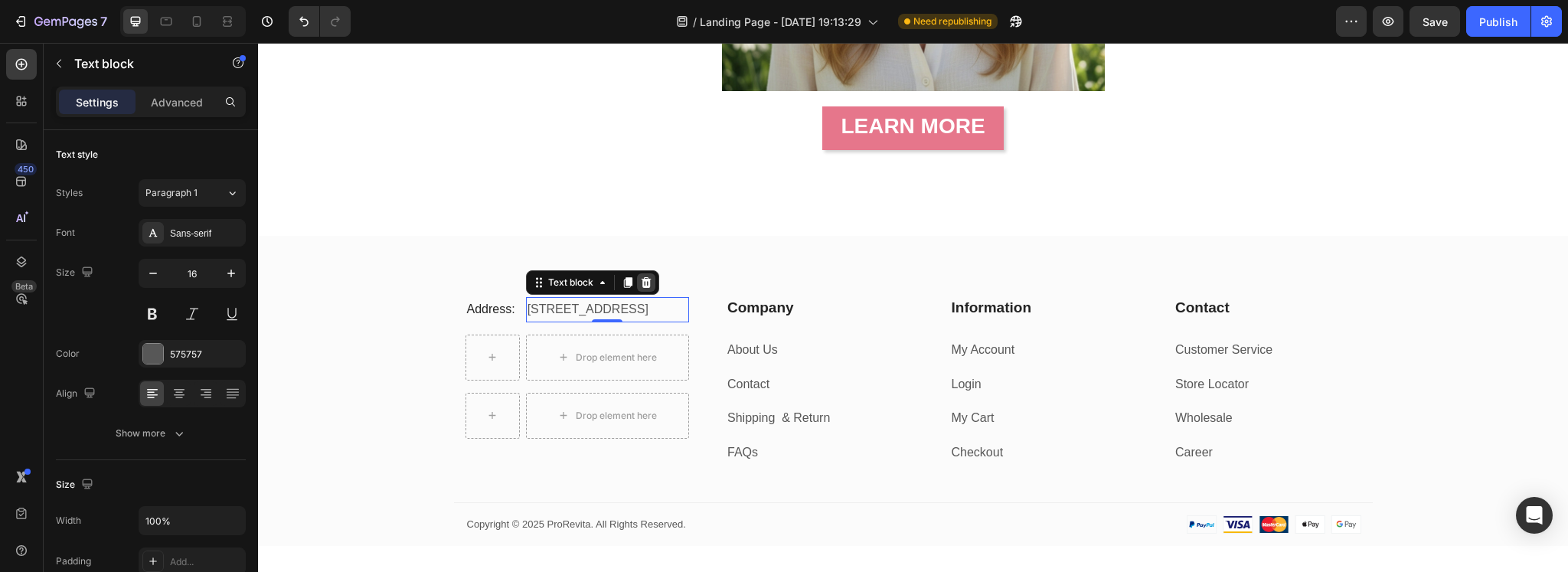
click at [640, 279] on icon at bounding box center [646, 282] width 12 height 12
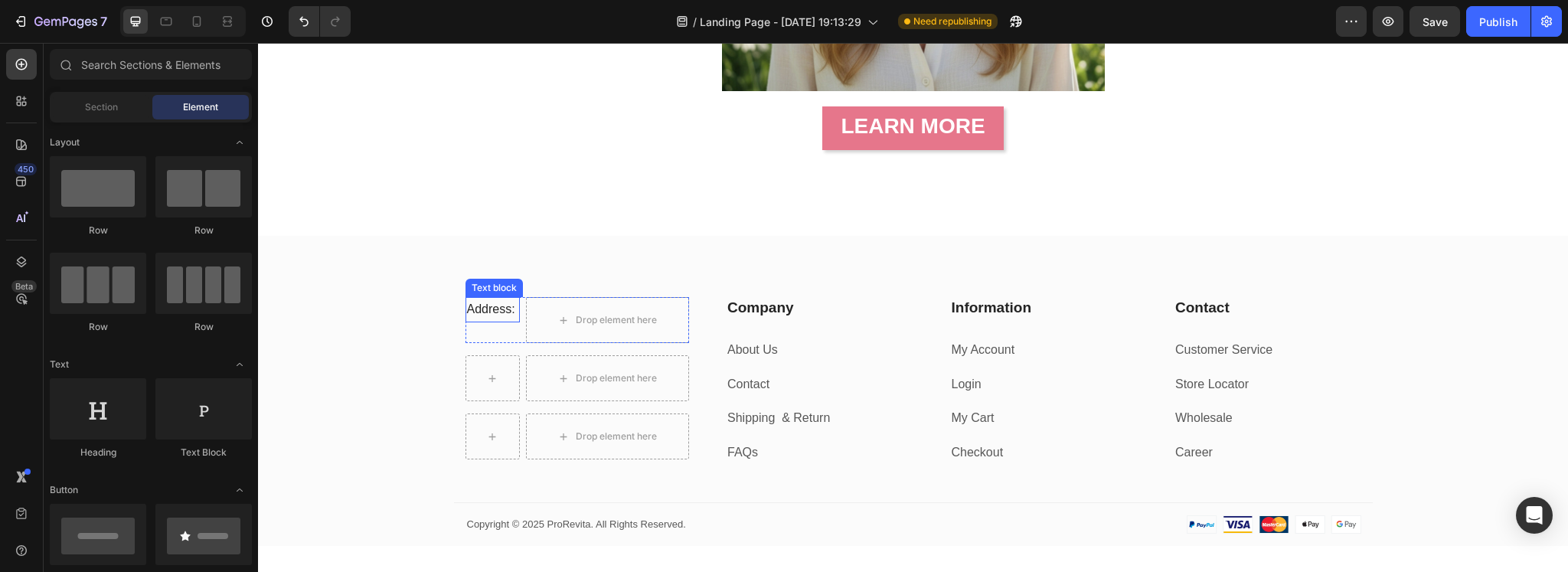
click at [485, 306] on p "Address:" at bounding box center [492, 310] width 51 height 22
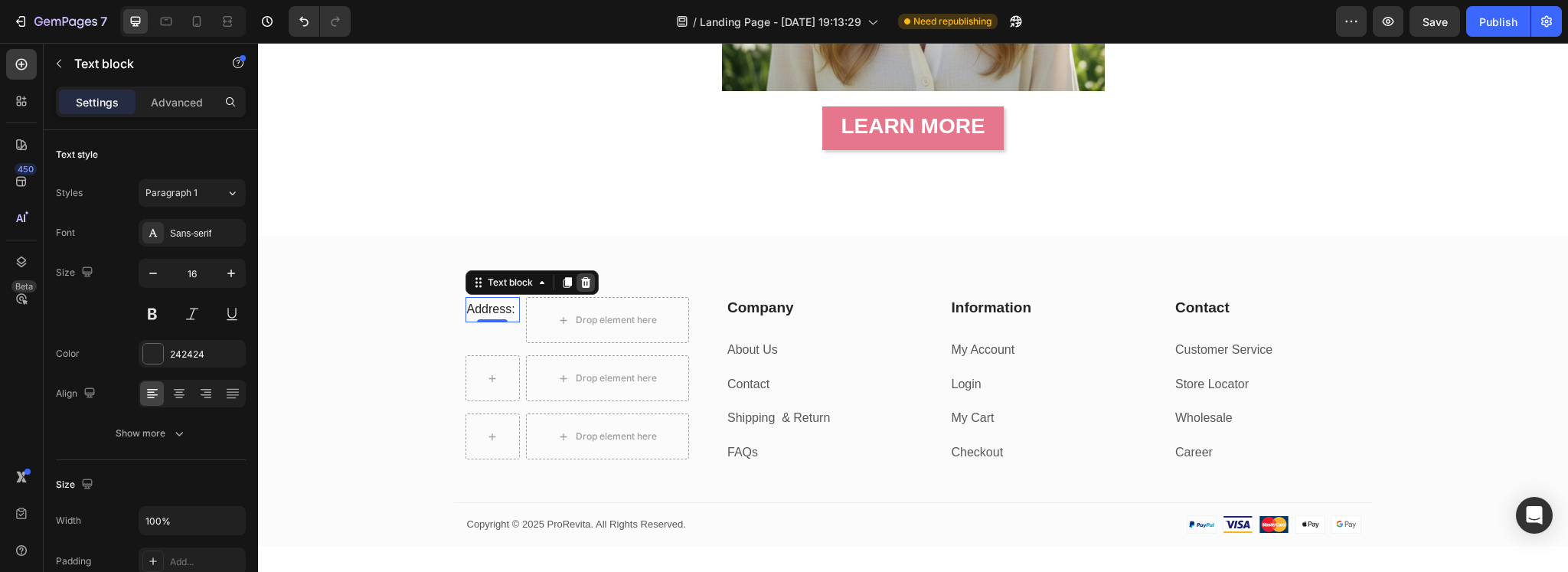
click at [582, 281] on icon at bounding box center [585, 282] width 10 height 10
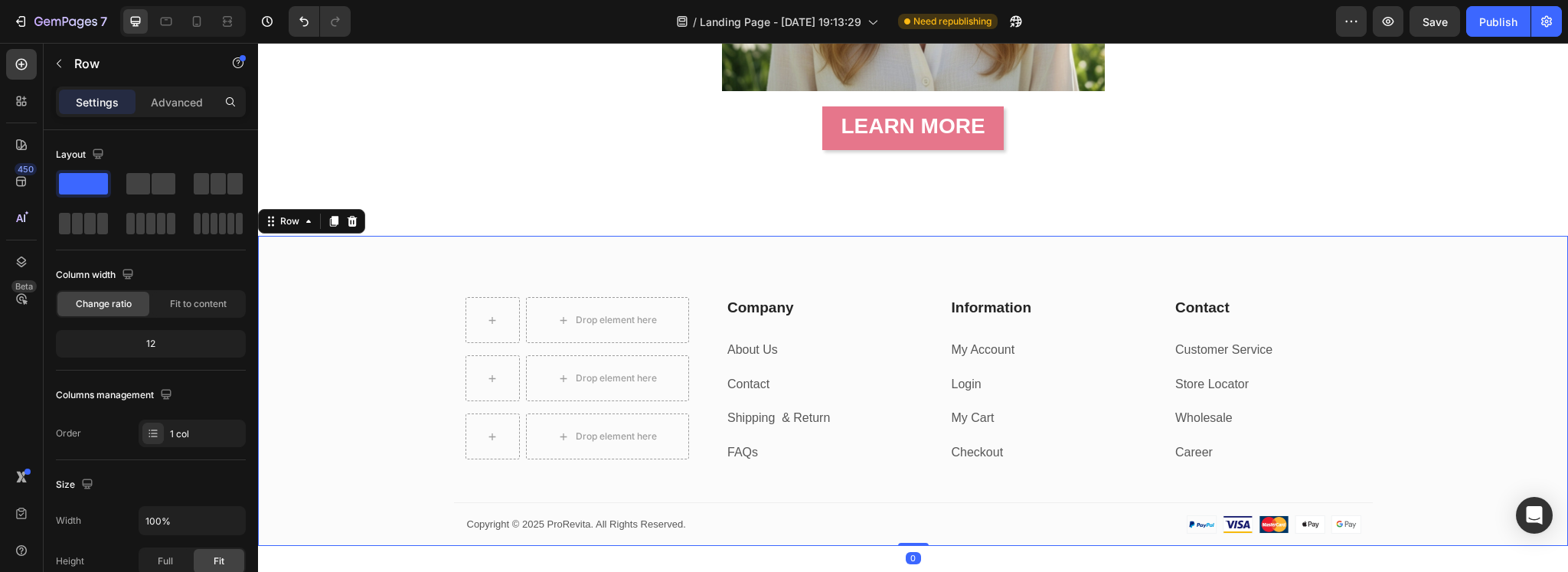
click at [411, 360] on div "Drop element here Row Drop element here Row Drop element here Row Company Headi…" at bounding box center [913, 421] width 1310 height 249
click at [167, 108] on p "Advanced" at bounding box center [177, 102] width 52 height 16
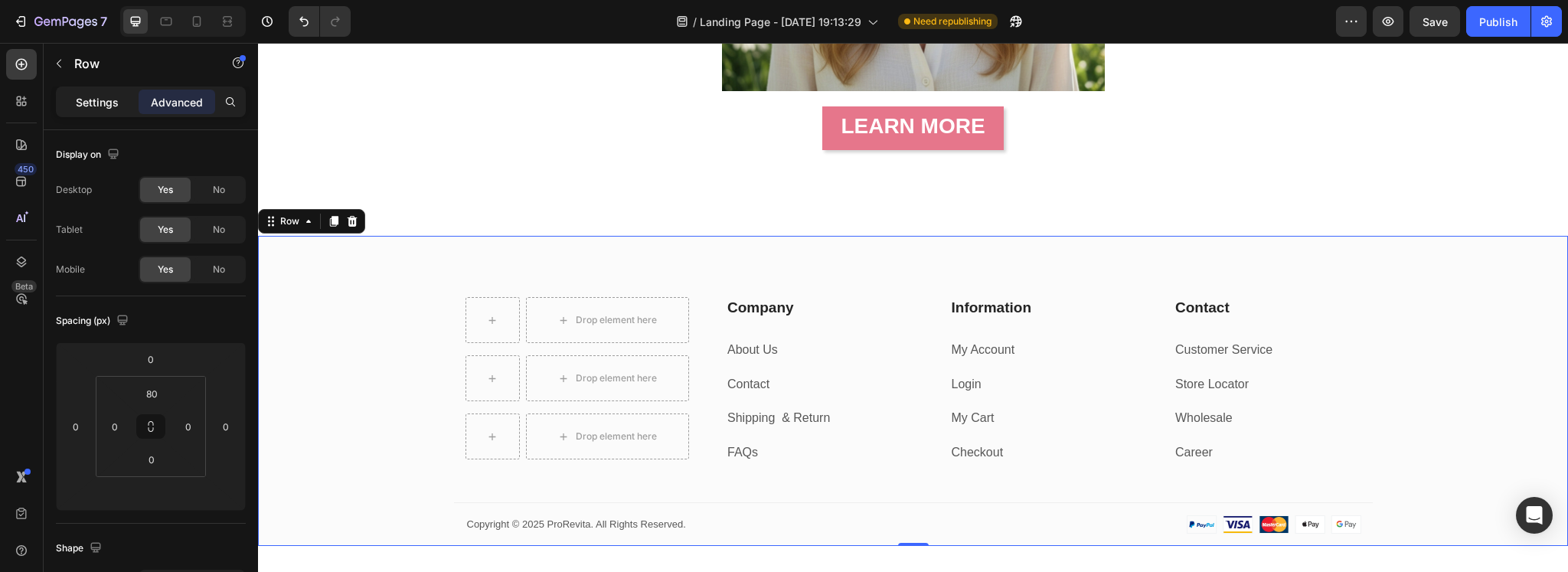
click at [102, 110] on div "Settings" at bounding box center [97, 102] width 77 height 24
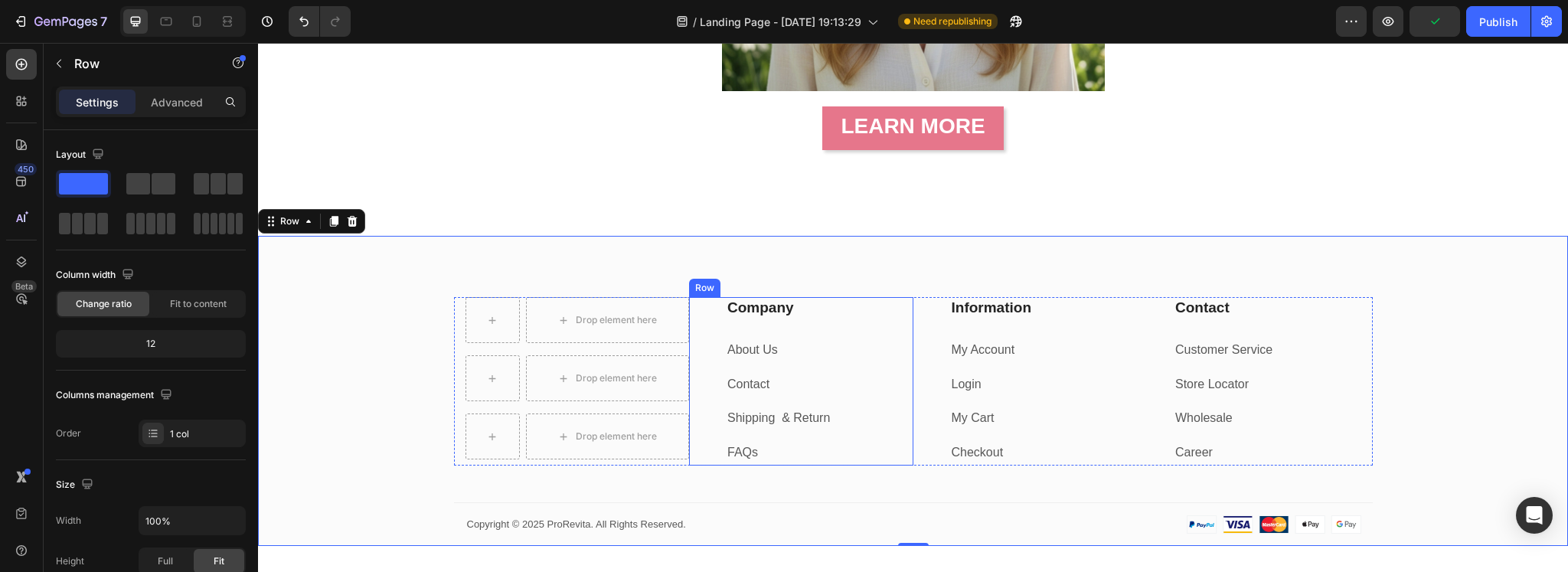
click at [698, 335] on div "Company Heading About Us Text block Contact Text block Shipping & Return Text b…" at bounding box center [801, 381] width 225 height 169
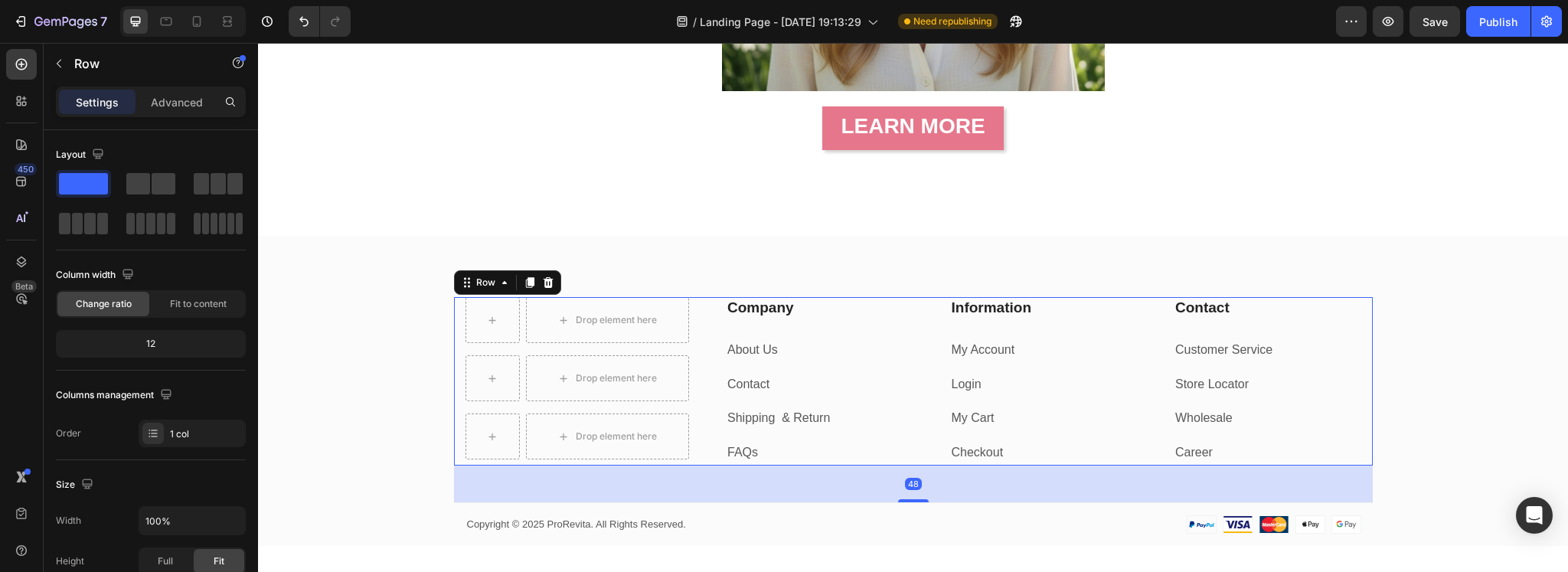
click at [454, 329] on div "Drop element here Row Drop element here Row Drop element here Row Company Headi…" at bounding box center [913, 381] width 919 height 169
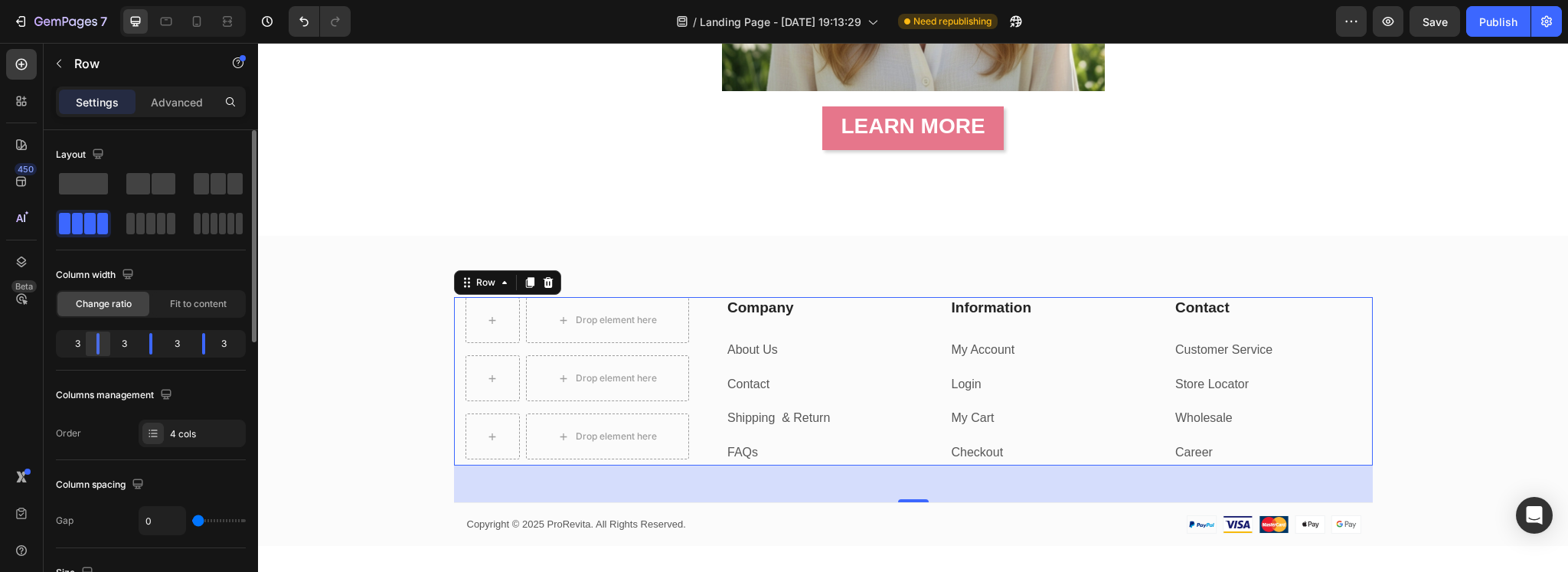
click at [86, 341] on div at bounding box center [97, 344] width 27 height 22
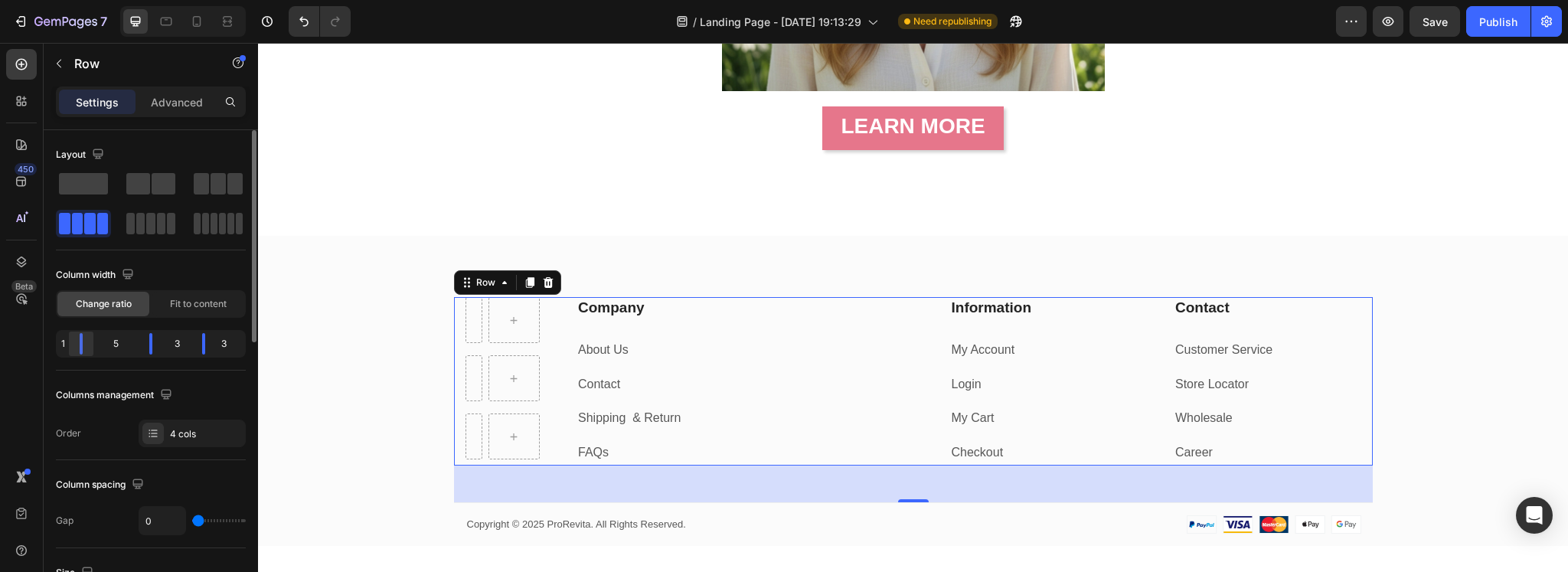
click at [80, 345] on div at bounding box center [80, 344] width 3 height 22
click at [108, 344] on div "5" at bounding box center [115, 344] width 42 height 22
click at [74, 344] on div at bounding box center [80, 344] width 27 height 22
click at [204, 301] on span "Fit to content" at bounding box center [198, 303] width 57 height 14
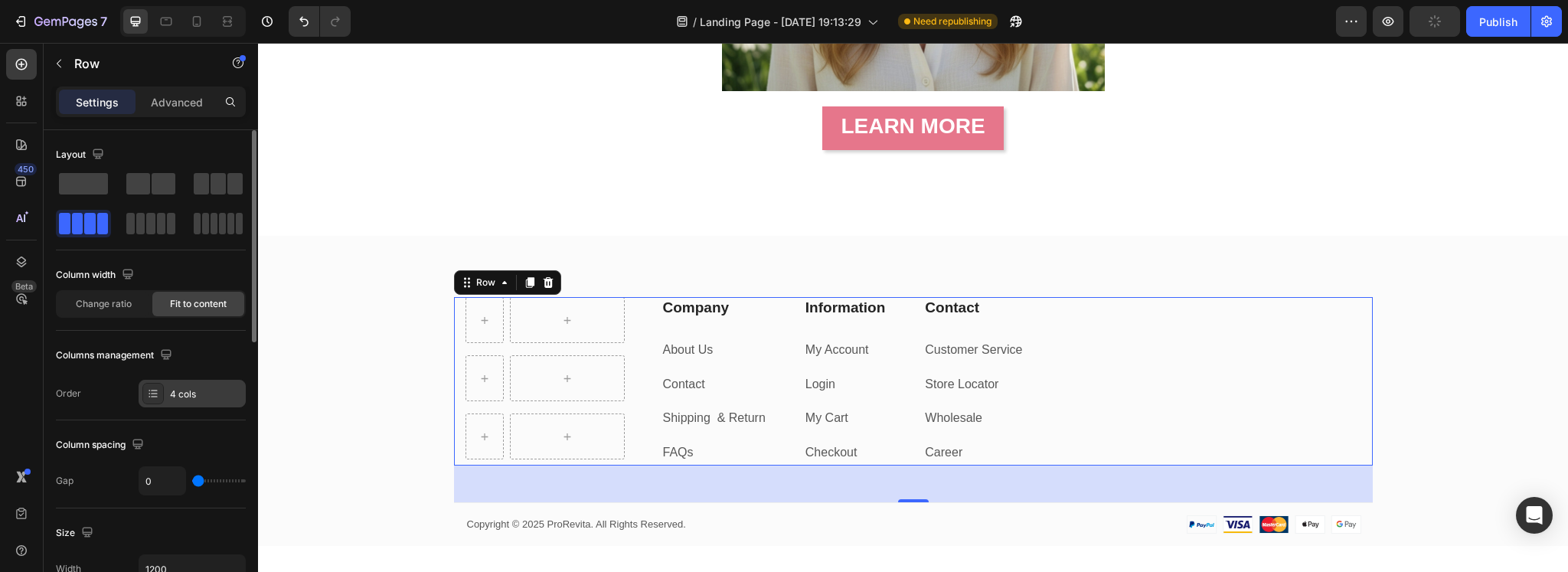
click at [179, 385] on div "4 cols" at bounding box center [192, 393] width 108 height 27
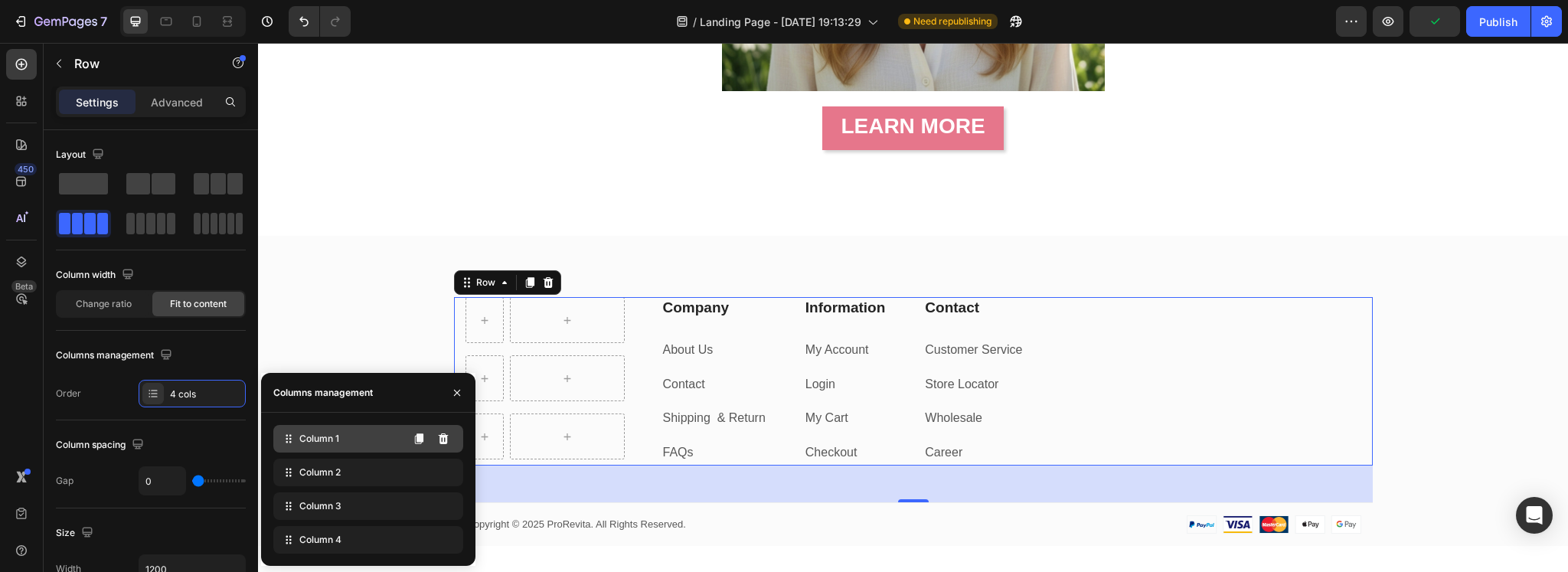
click at [343, 429] on div "Column 1" at bounding box center [368, 438] width 190 height 27
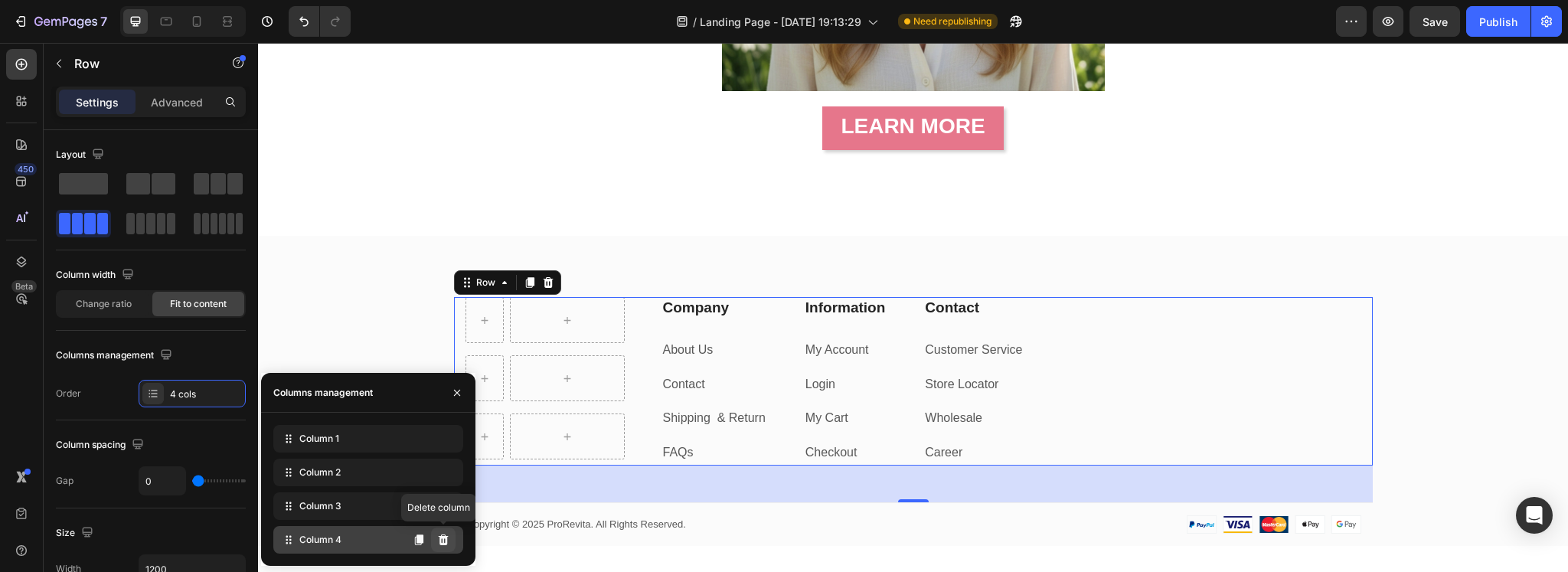
click at [441, 542] on icon at bounding box center [443, 539] width 10 height 10
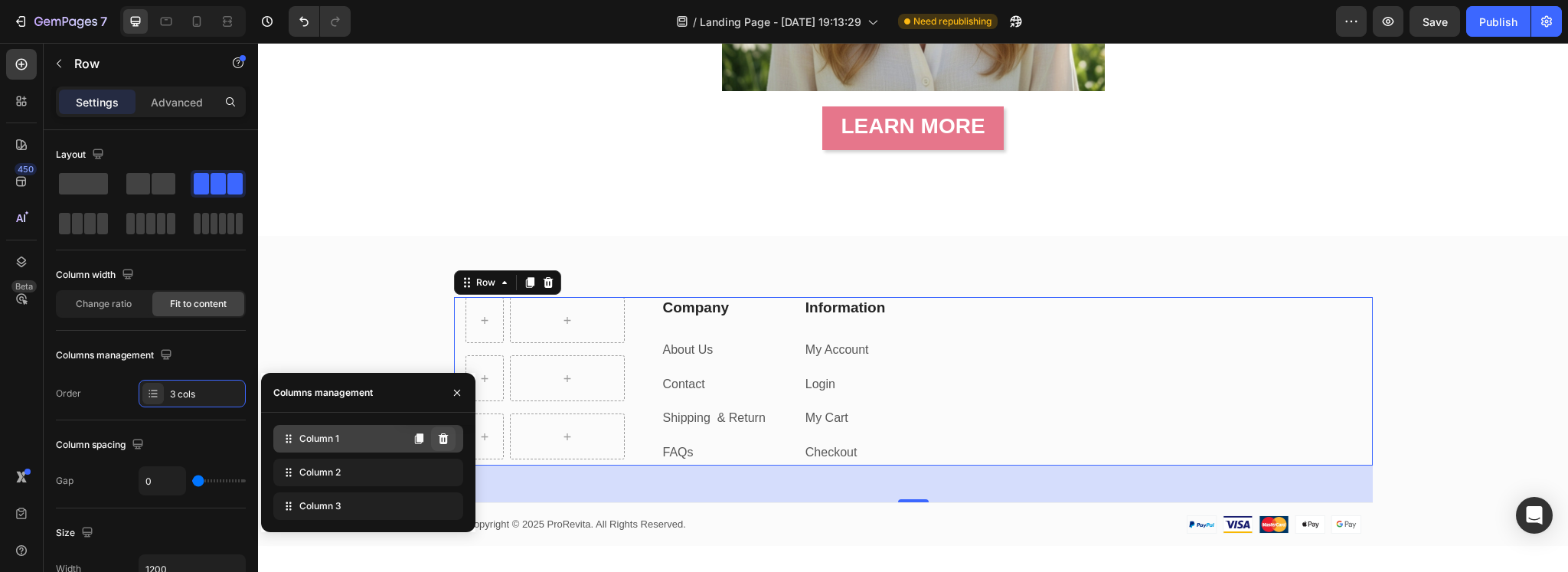
click at [441, 442] on icon at bounding box center [443, 438] width 12 height 12
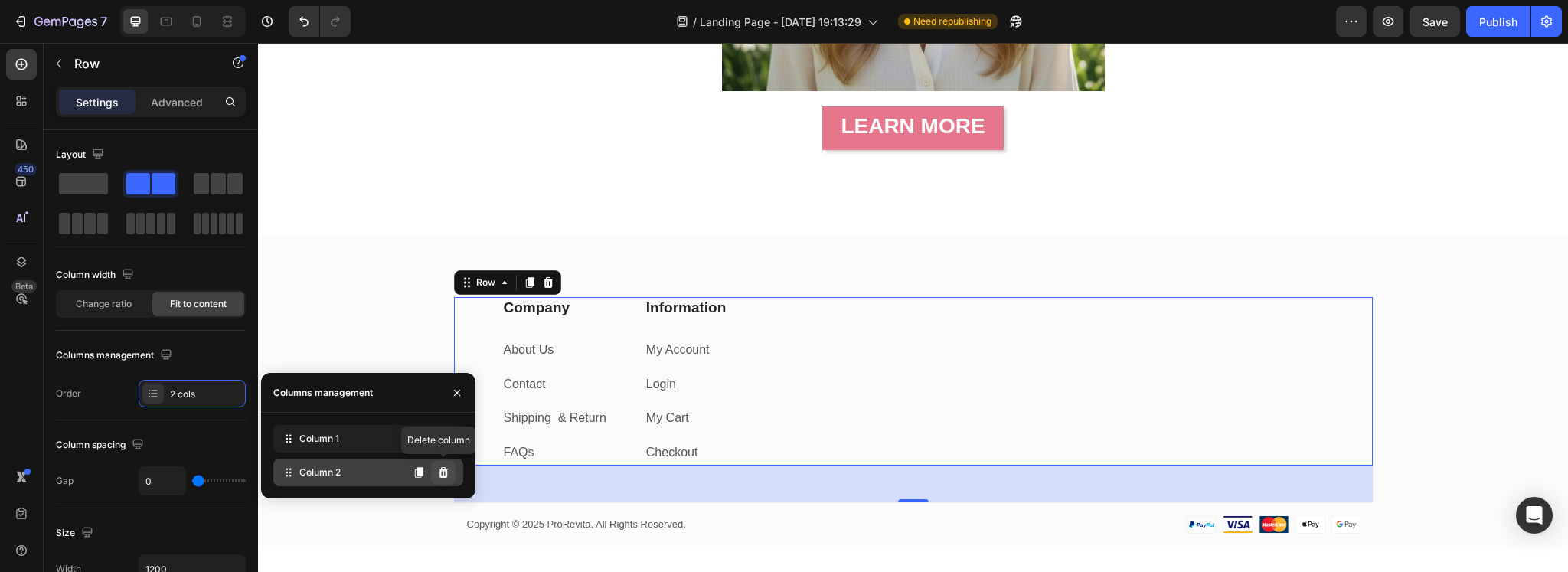
drag, startPoint x: 439, startPoint y: 477, endPoint x: 198, endPoint y: 431, distance: 245.4
click at [439, 477] on icon at bounding box center [443, 472] width 12 height 12
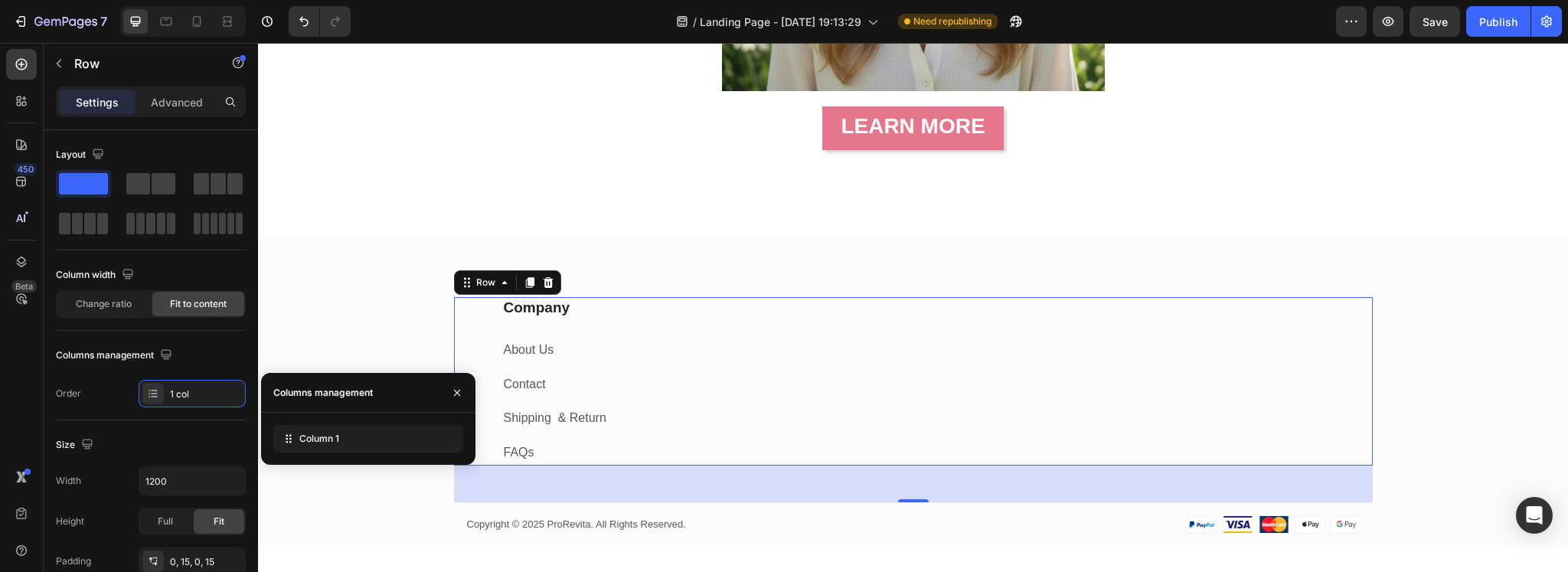
click at [873, 381] on div "Company Heading About Us Text block Contact Text block Shipping & Return Text b…" at bounding box center [913, 381] width 919 height 169
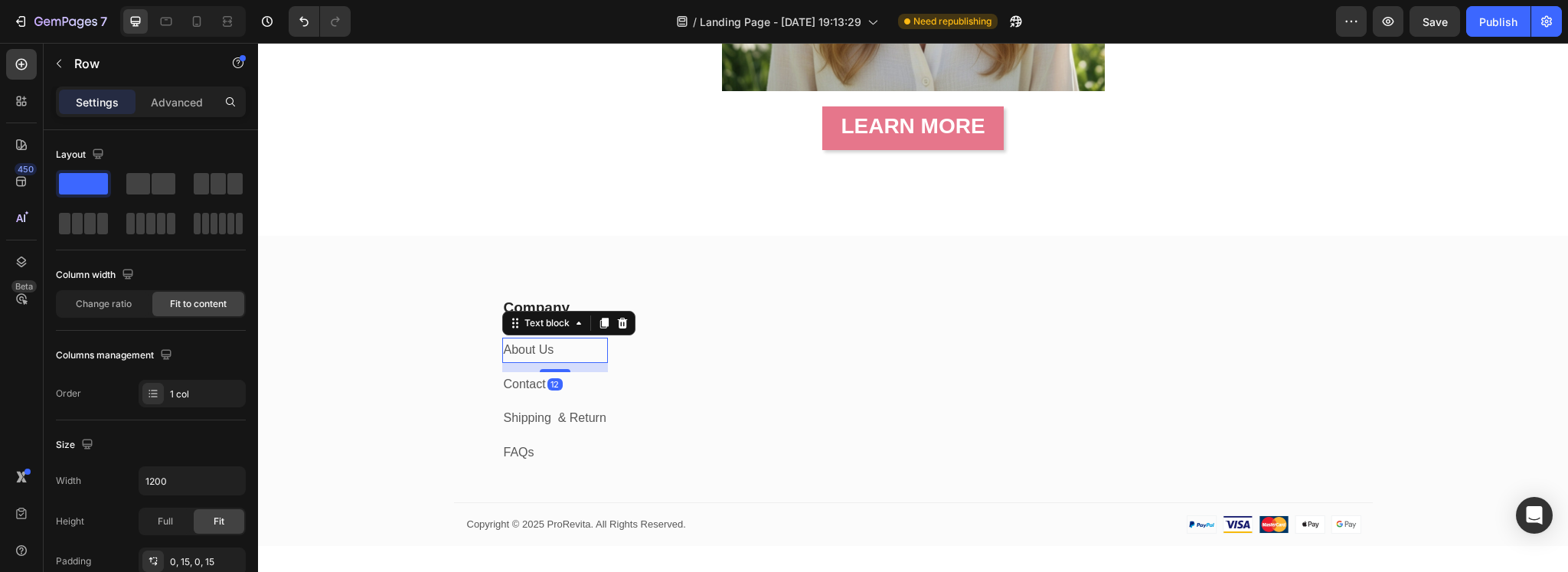
click at [563, 352] on p "About Us" at bounding box center [555, 350] width 103 height 22
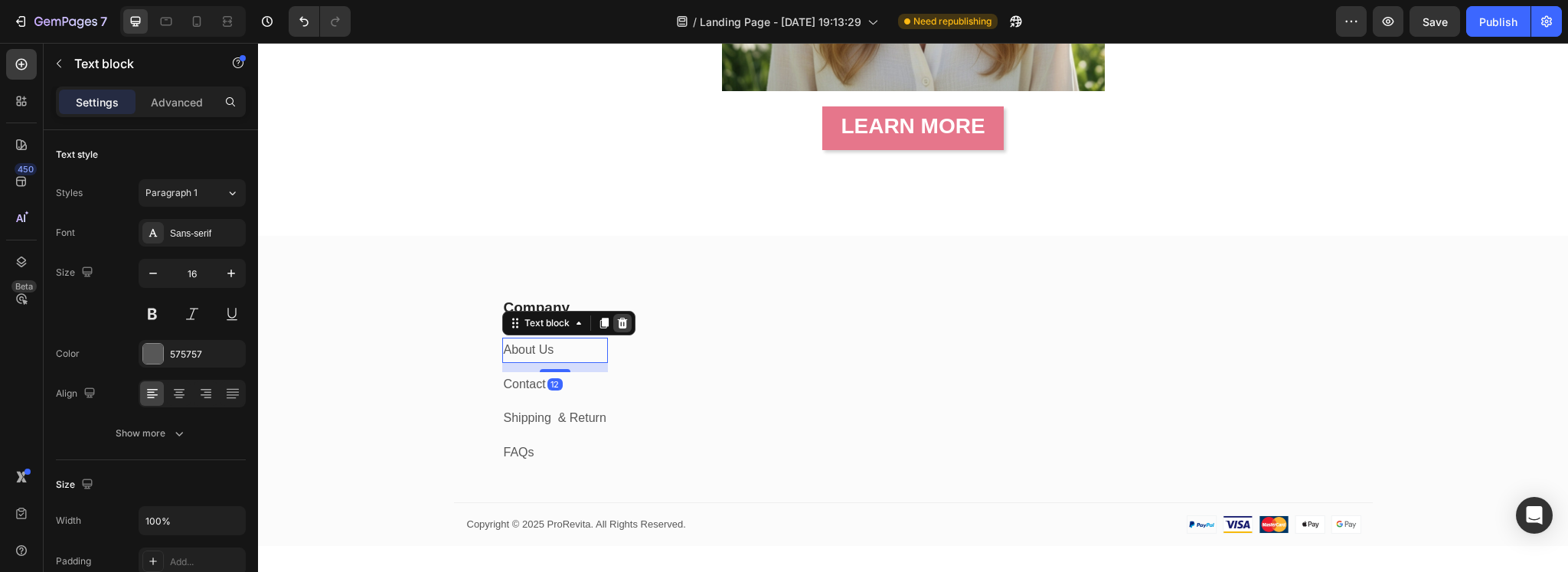
click at [617, 321] on icon at bounding box center [622, 323] width 10 height 10
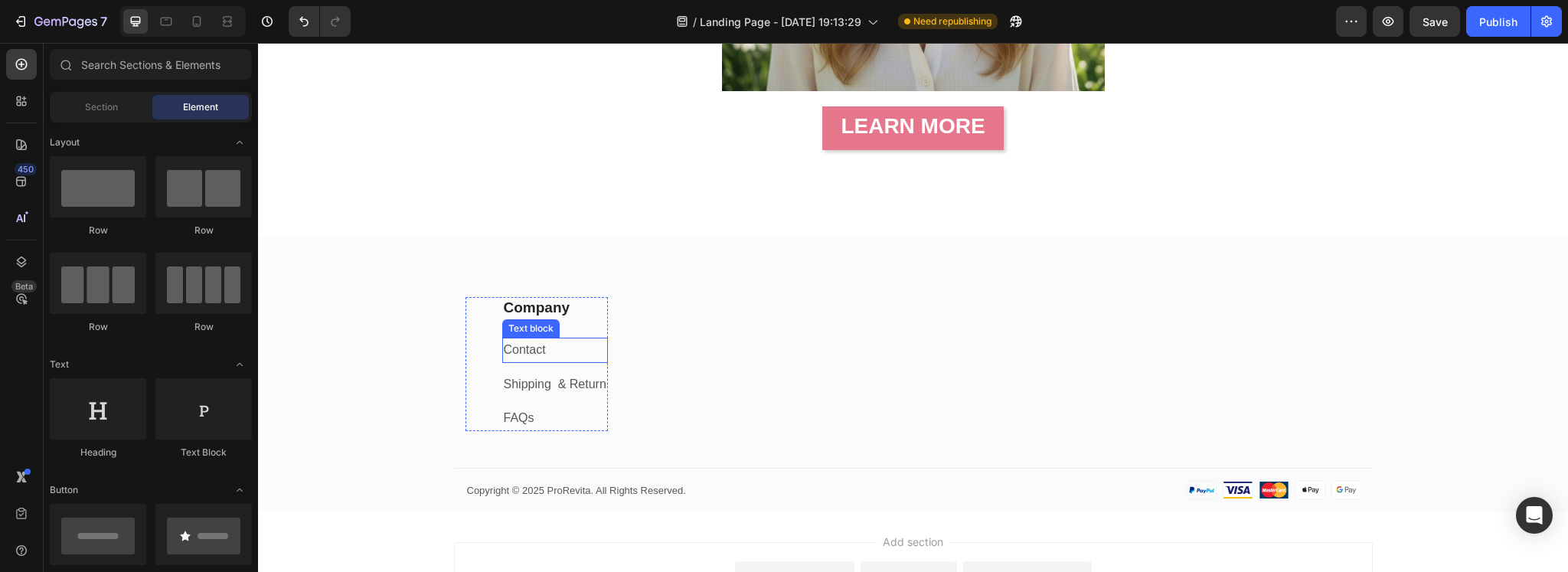
click at [562, 350] on p "Contact" at bounding box center [555, 350] width 103 height 22
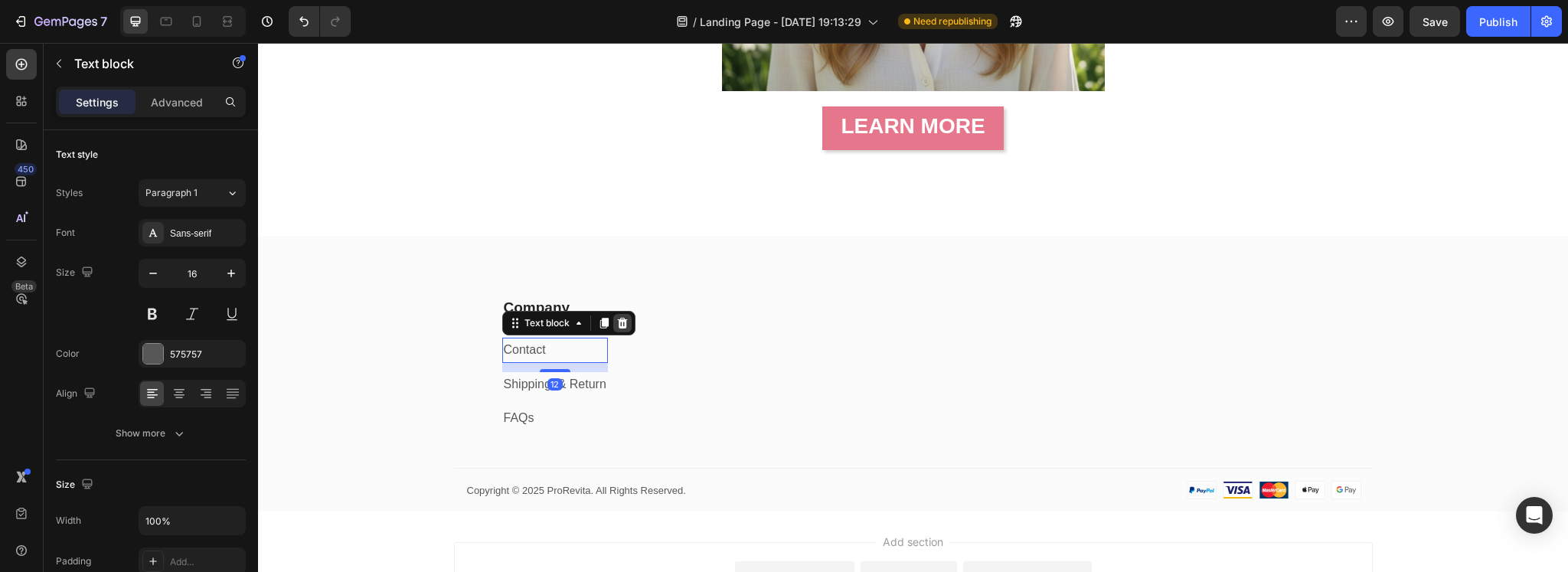
click at [619, 322] on icon at bounding box center [622, 323] width 10 height 10
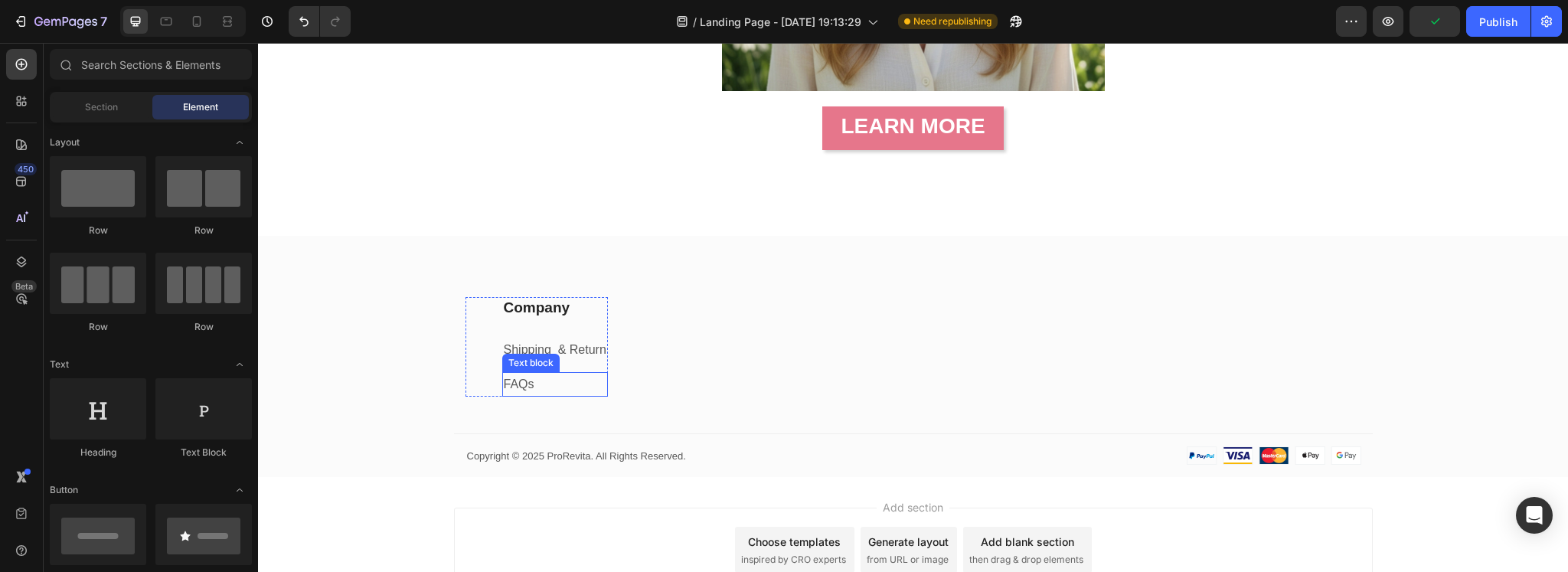
click at [547, 377] on p "FAQs" at bounding box center [555, 385] width 103 height 22
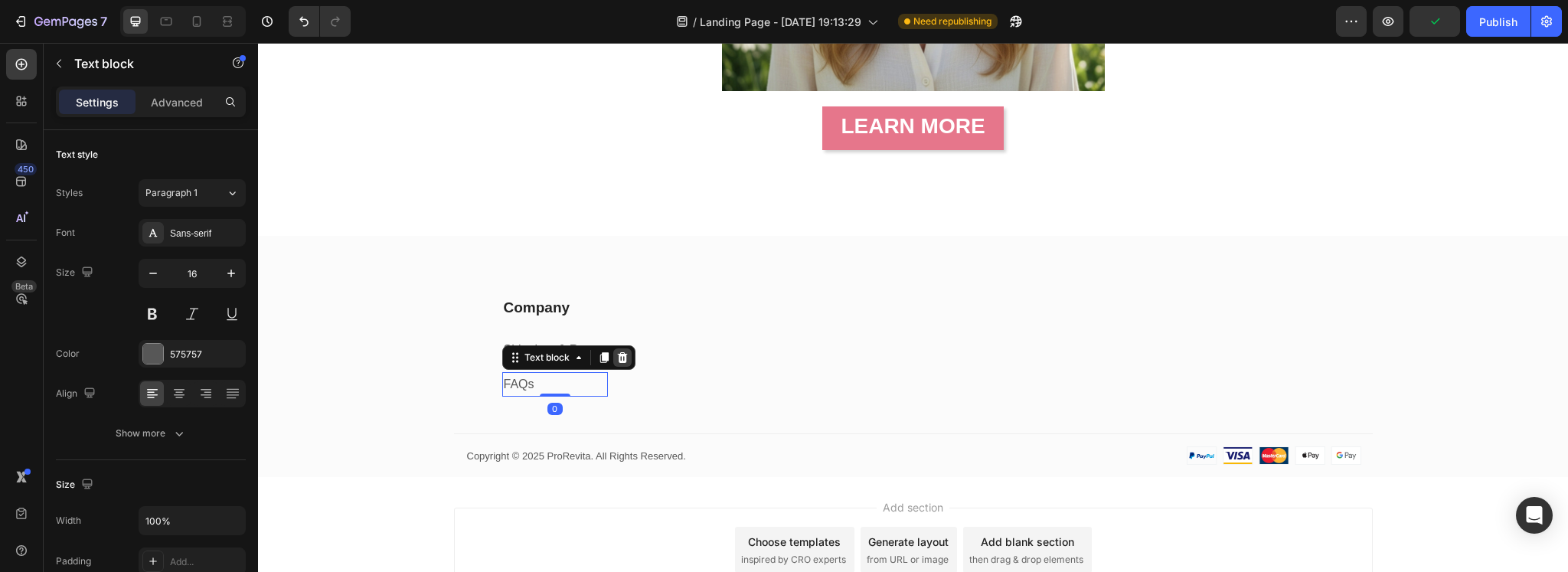
click at [620, 361] on icon at bounding box center [622, 358] width 12 height 12
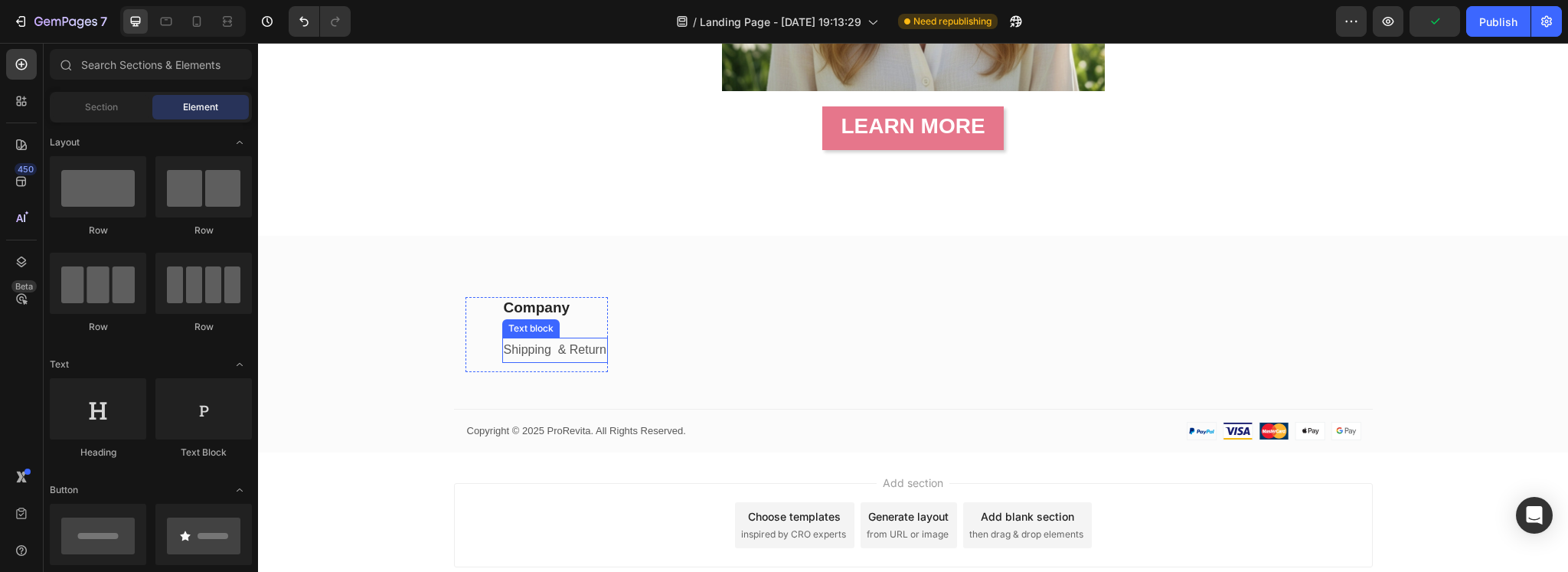
click at [555, 356] on link "Shipping & Return" at bounding box center [555, 350] width 103 height 13
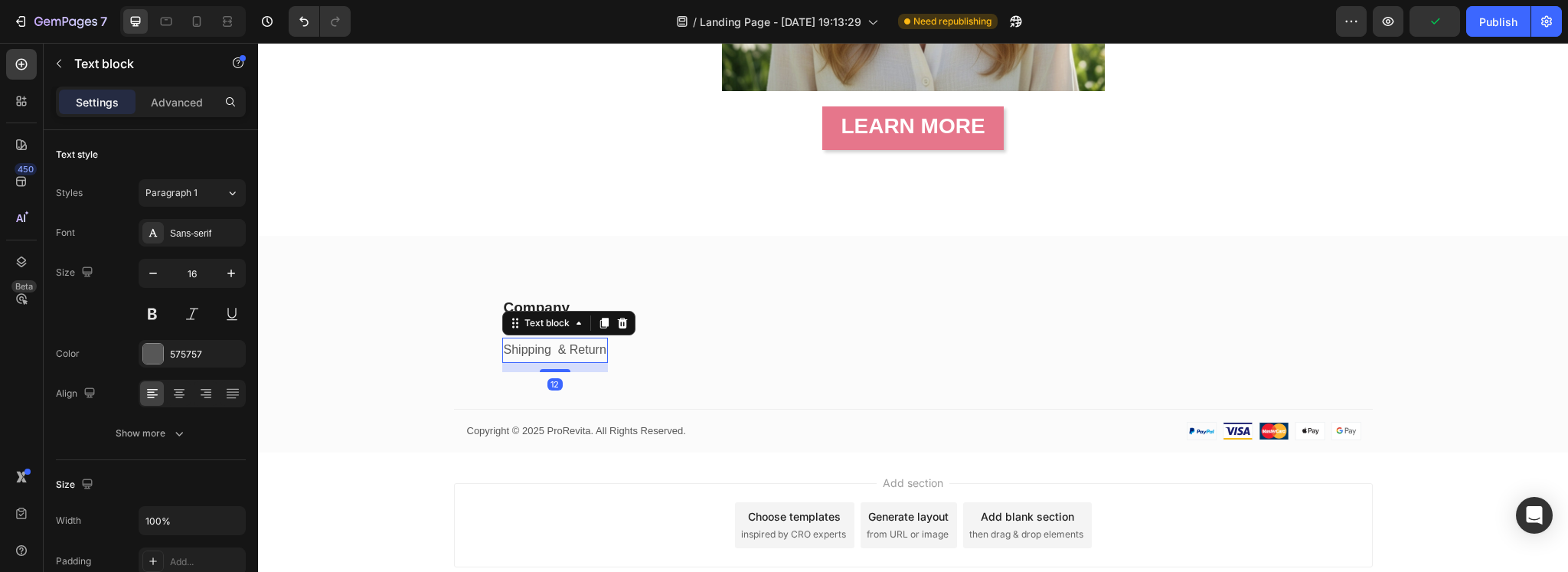
click at [555, 356] on link "Shipping & Return" at bounding box center [555, 350] width 103 height 13
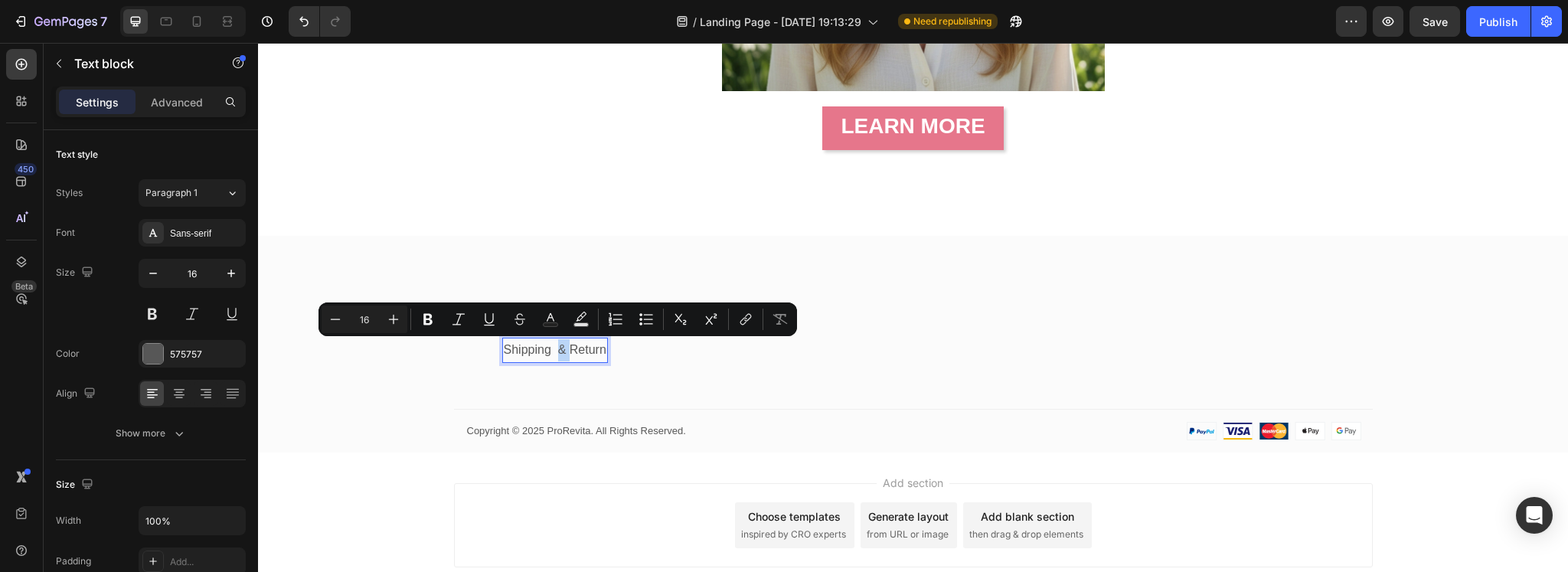
click at [563, 350] on link "Shipping & Return" at bounding box center [555, 350] width 103 height 13
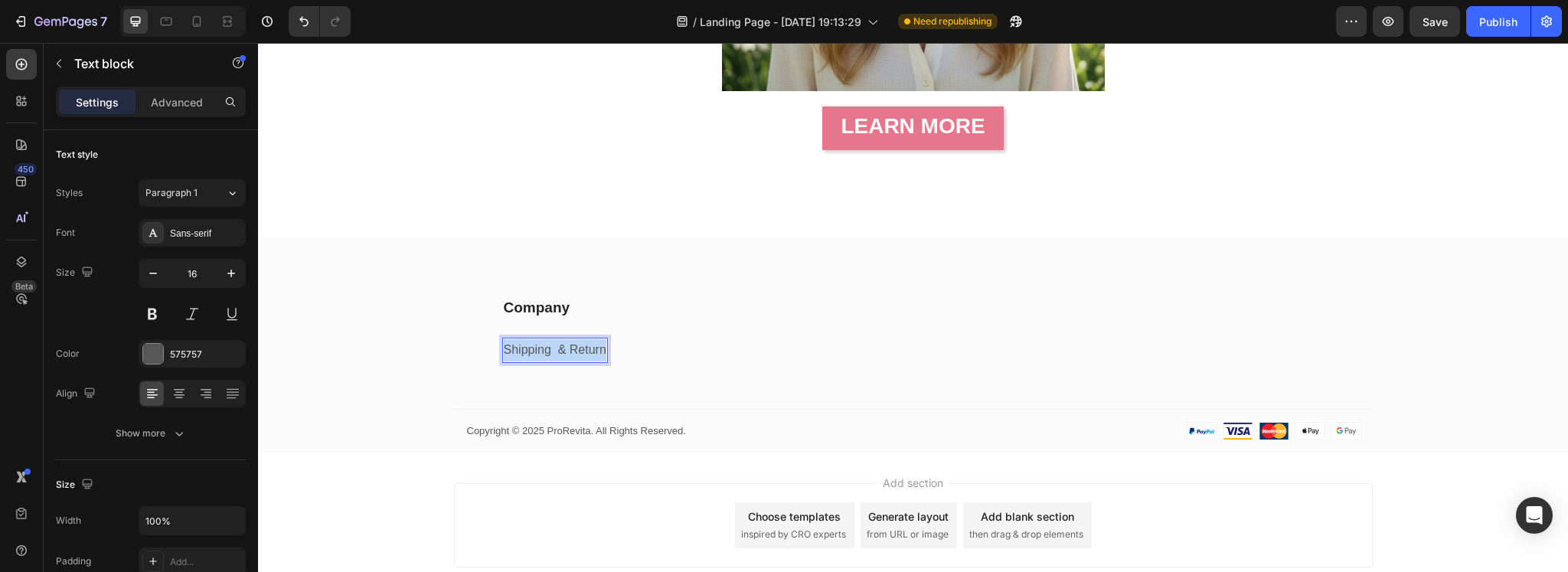
click at [563, 350] on link "Shipping & Return" at bounding box center [555, 350] width 103 height 13
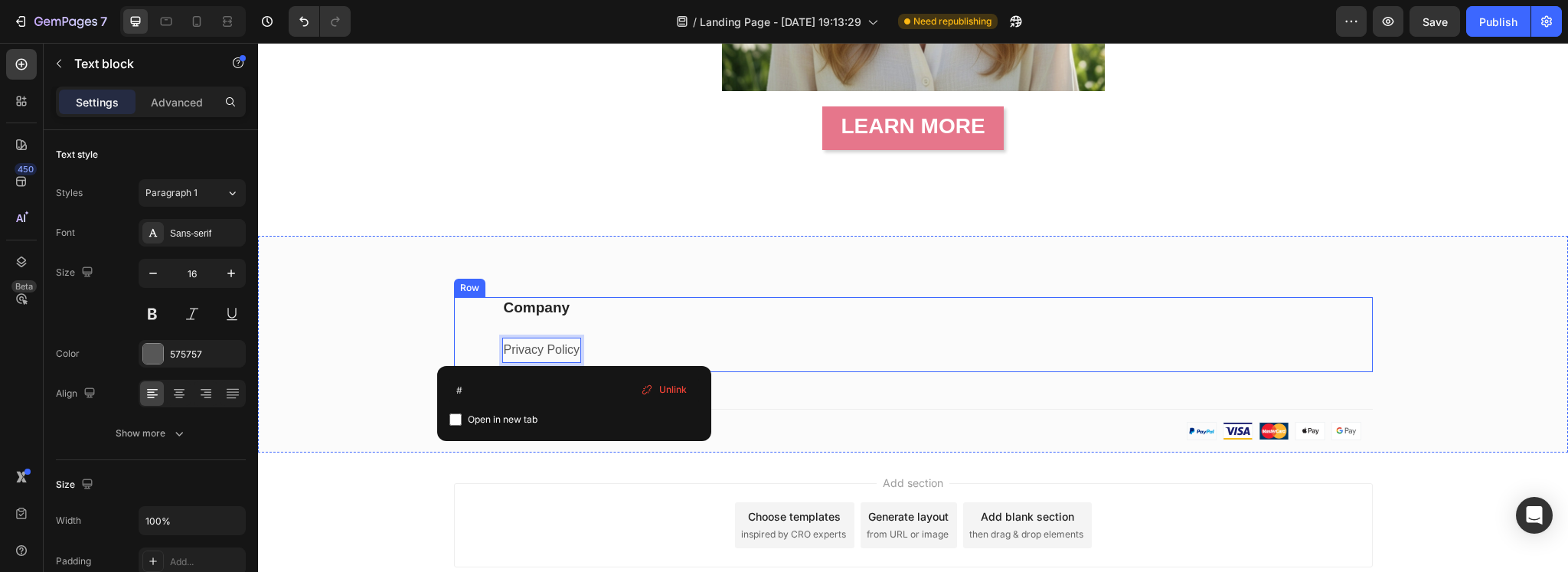
click at [752, 340] on div "Company Heading Privacy Policy Text block 12 Row Row" at bounding box center [913, 334] width 919 height 75
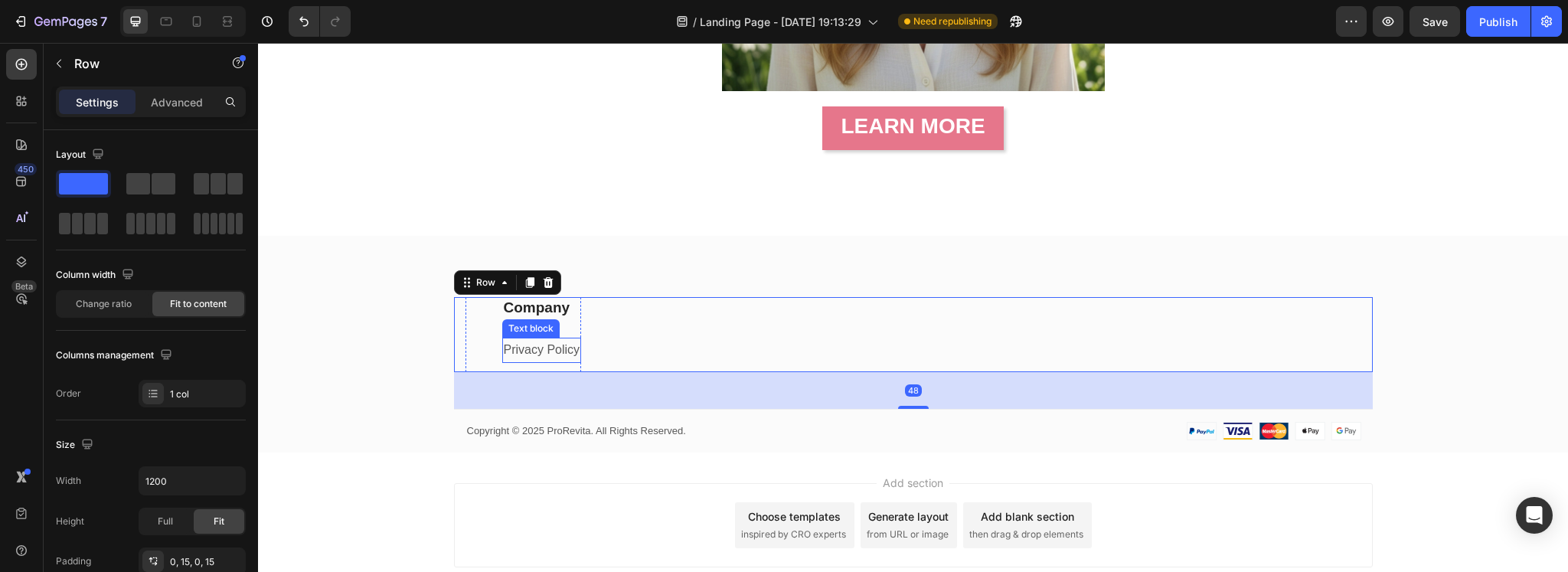
click at [528, 347] on link "Privacy Policy" at bounding box center [542, 350] width 77 height 13
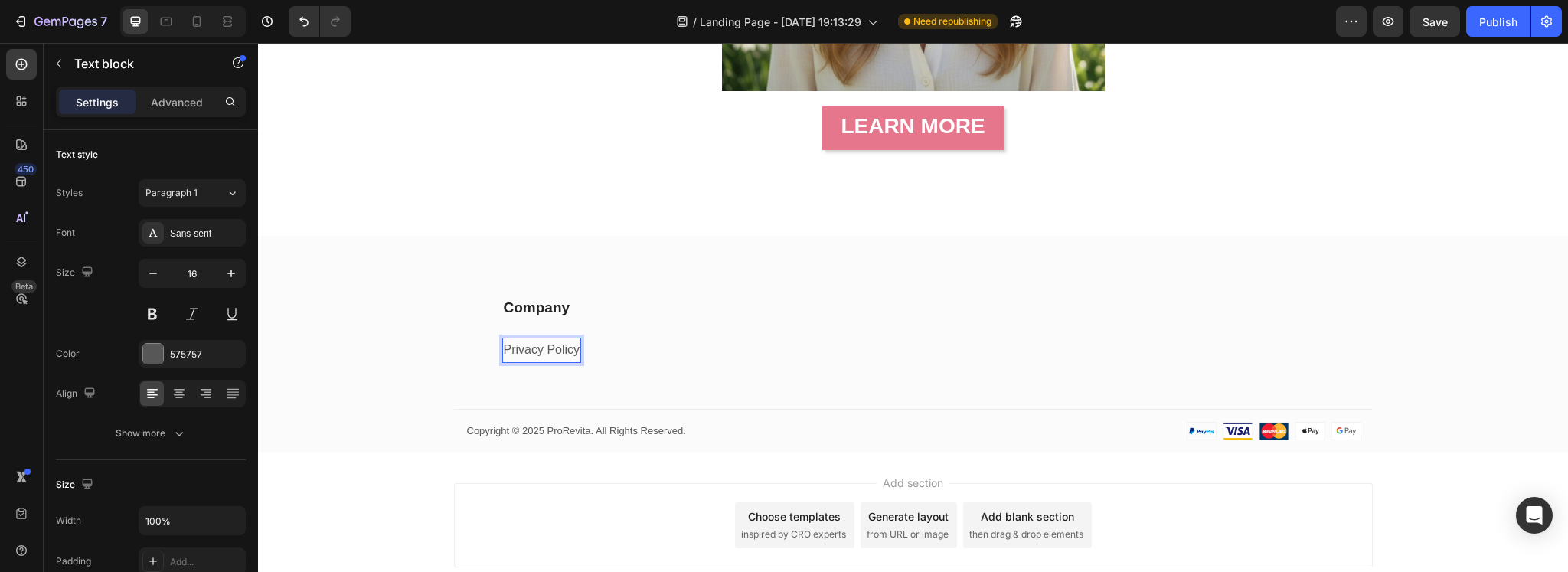
click at [528, 347] on link "Privacy Policy" at bounding box center [542, 350] width 77 height 13
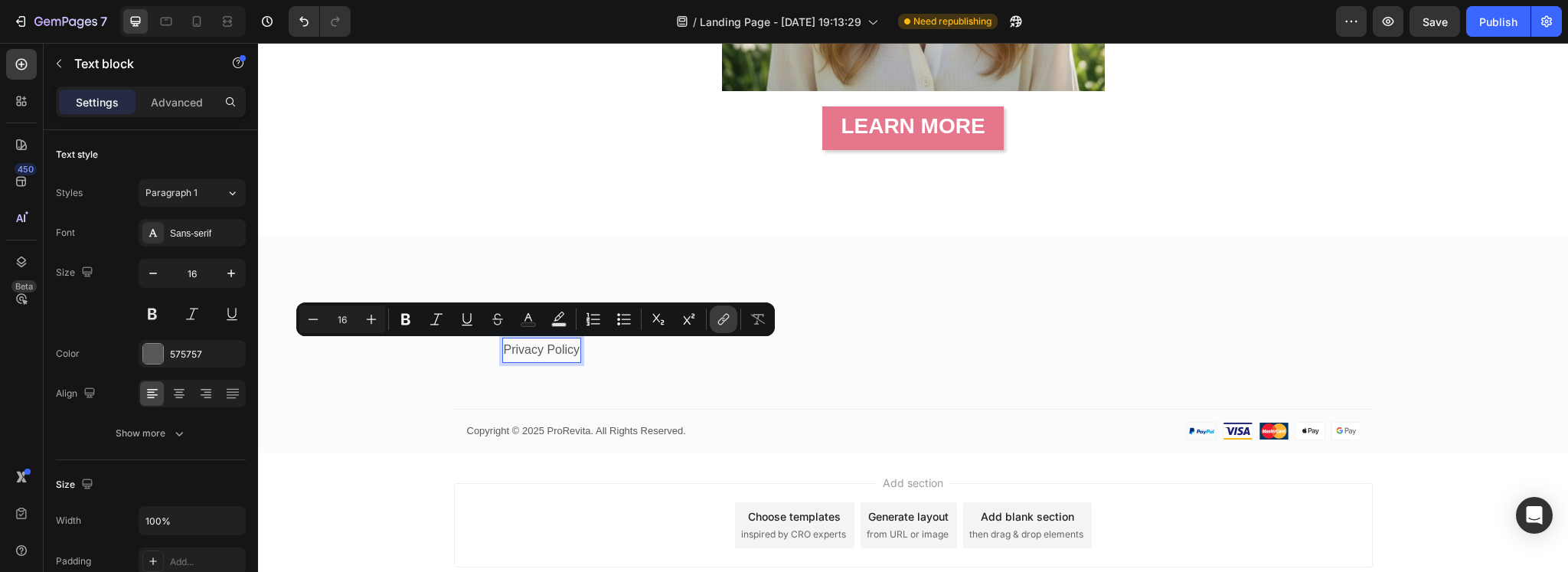
click at [717, 315] on icon "Editor contextual toolbar" at bounding box center [723, 319] width 15 height 15
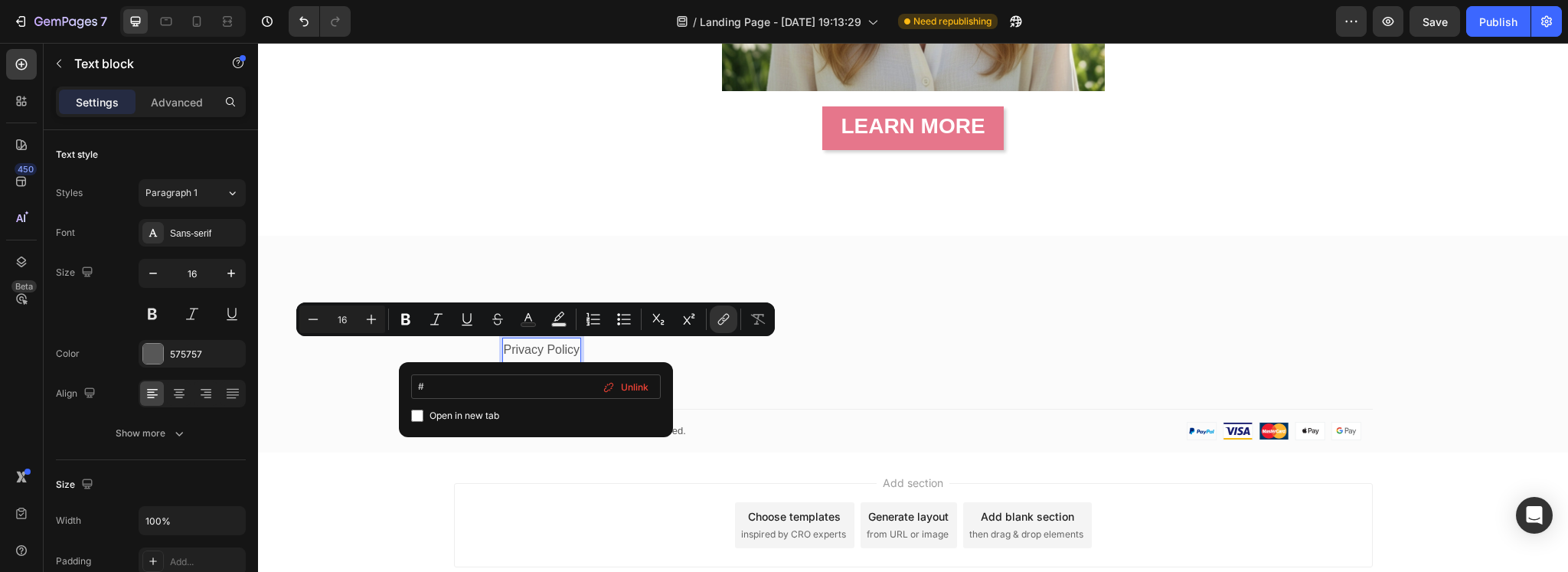
click at [532, 394] on input "#" at bounding box center [535, 387] width 250 height 24
click at [532, 389] on input "#" at bounding box center [535, 387] width 250 height 24
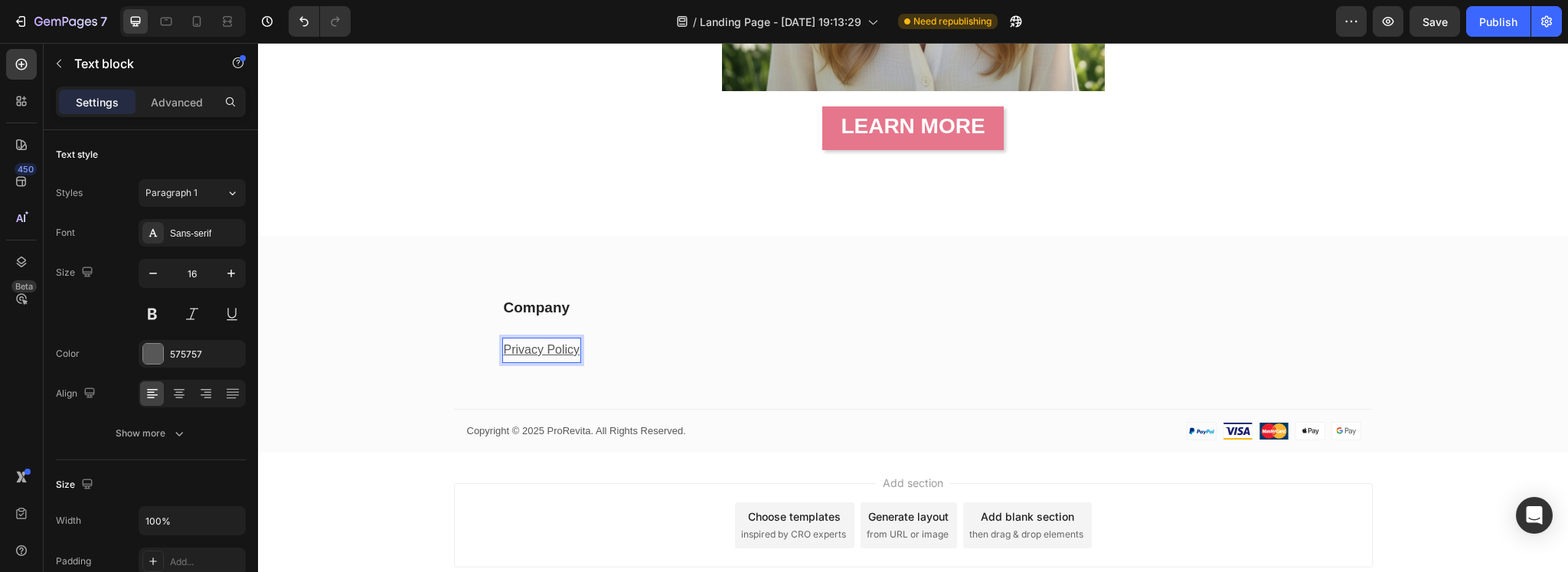
click at [540, 351] on u "Privacy Policy" at bounding box center [542, 350] width 77 height 13
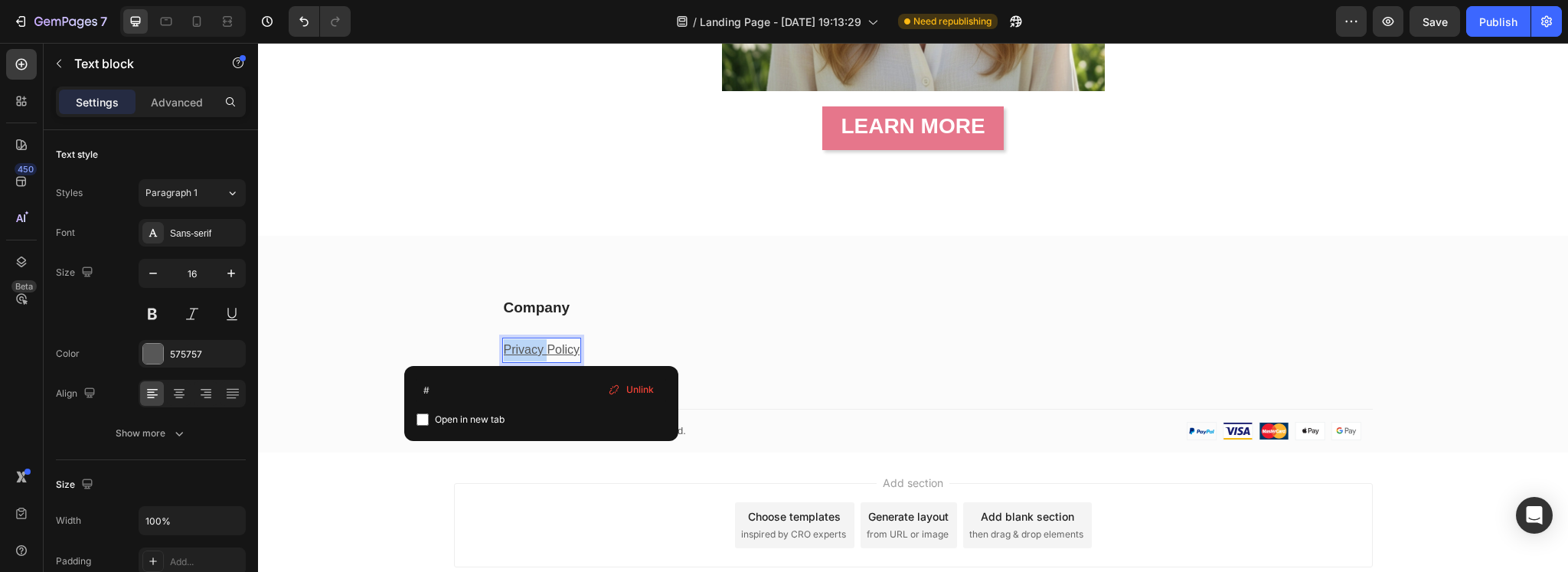
click at [540, 351] on u "Privacy Policy" at bounding box center [542, 350] width 77 height 13
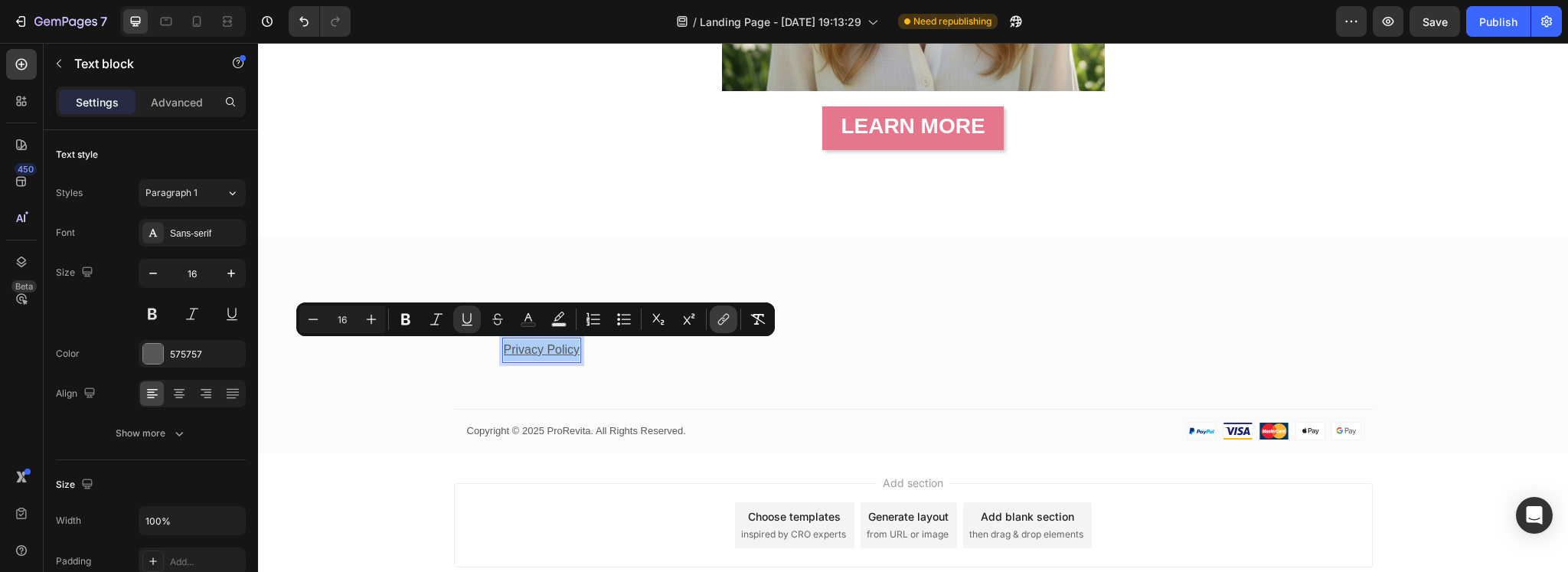
drag, startPoint x: 727, startPoint y: 322, endPoint x: 454, endPoint y: 297, distance: 274.1
click at [727, 322] on icon "Editor contextual toolbar" at bounding box center [723, 319] width 15 height 15
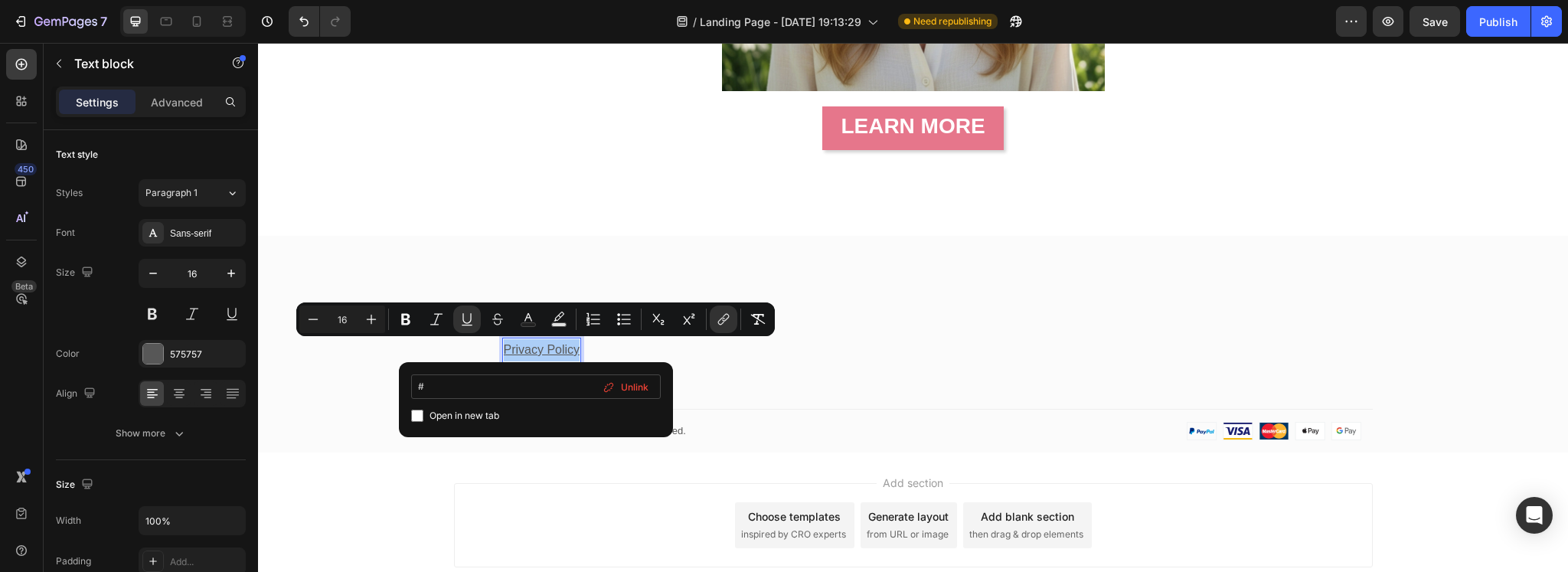
click at [472, 389] on input "#" at bounding box center [535, 387] width 250 height 24
type input "[URL][DOMAIN_NAME]"
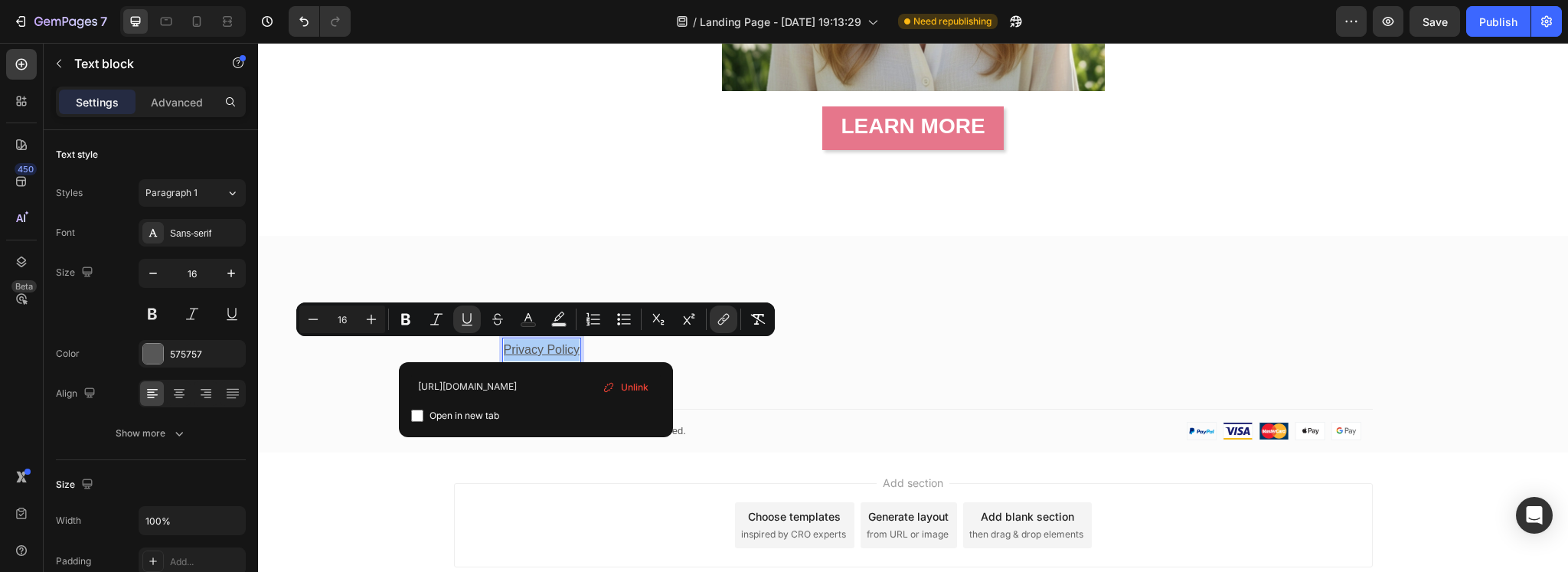
click at [468, 417] on span "Open in new tab" at bounding box center [464, 416] width 69 height 19
checkbox input "true"
click at [878, 376] on div "Company Heading Privacy Policy Text block 12 Row Row Company Accordion Title Li…" at bounding box center [913, 374] width 1310 height 155
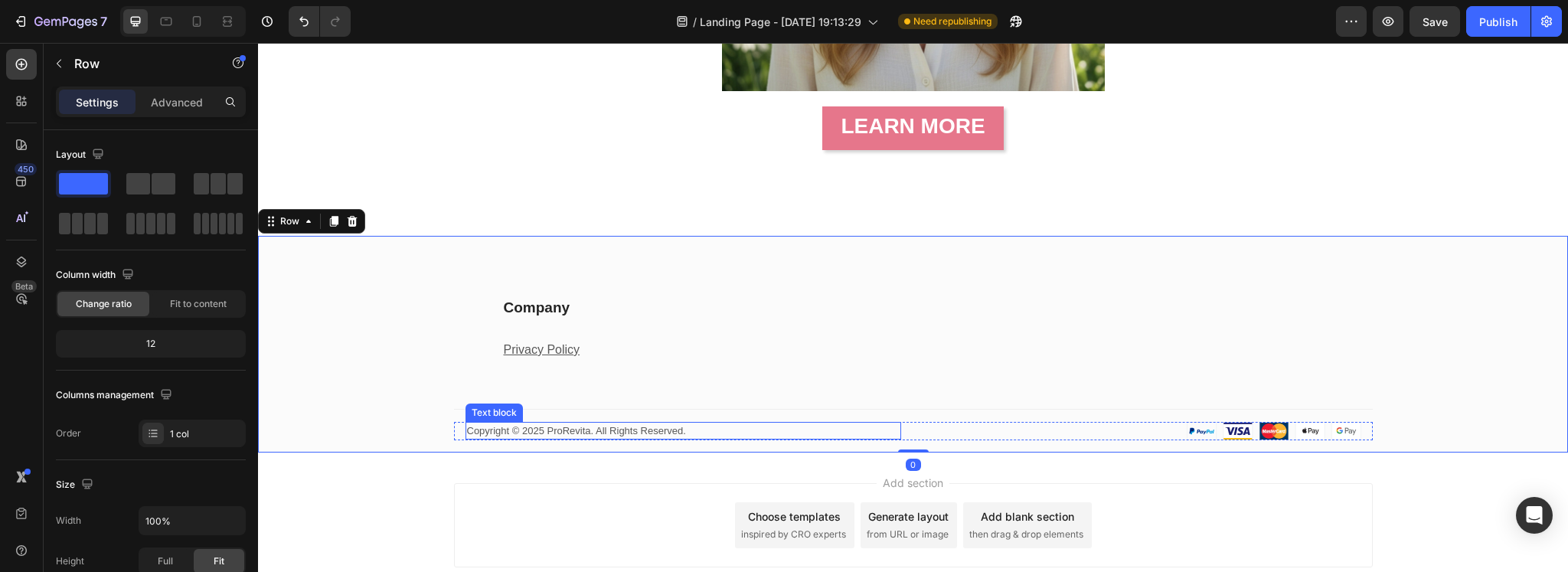
click at [662, 426] on p "Copyright © 2025 ProRevita. All Rights Reserved." at bounding box center [683, 431] width 432 height 15
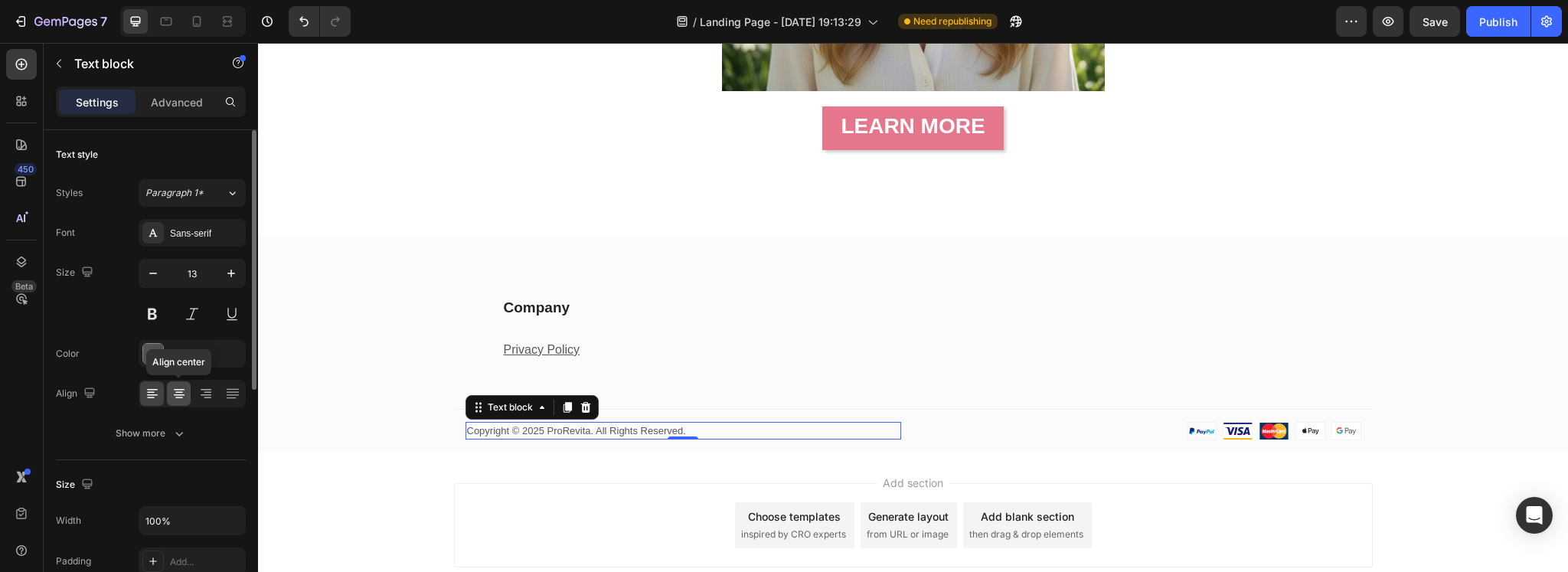
click at [186, 389] on icon at bounding box center [179, 393] width 15 height 15
click at [760, 367] on div "Company Heading Privacy Policy Text block Row Row" at bounding box center [913, 334] width 919 height 75
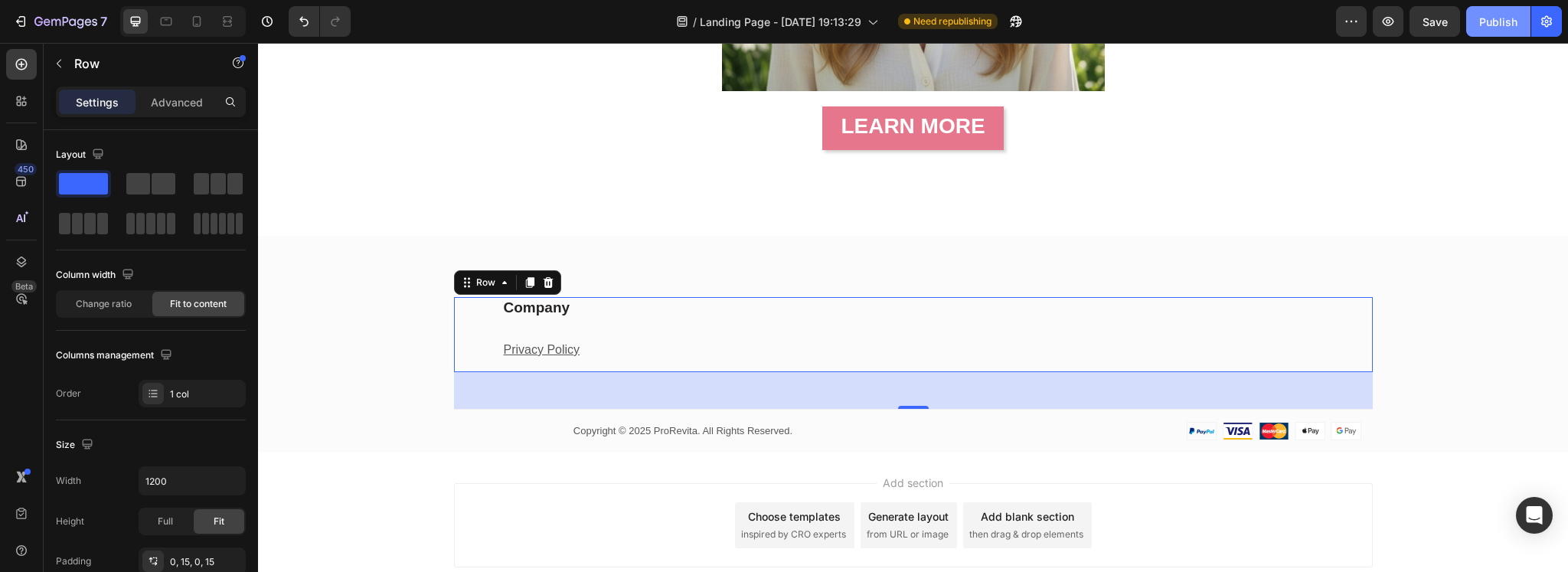
click at [1481, 25] on div "Publish" at bounding box center [1498, 22] width 38 height 16
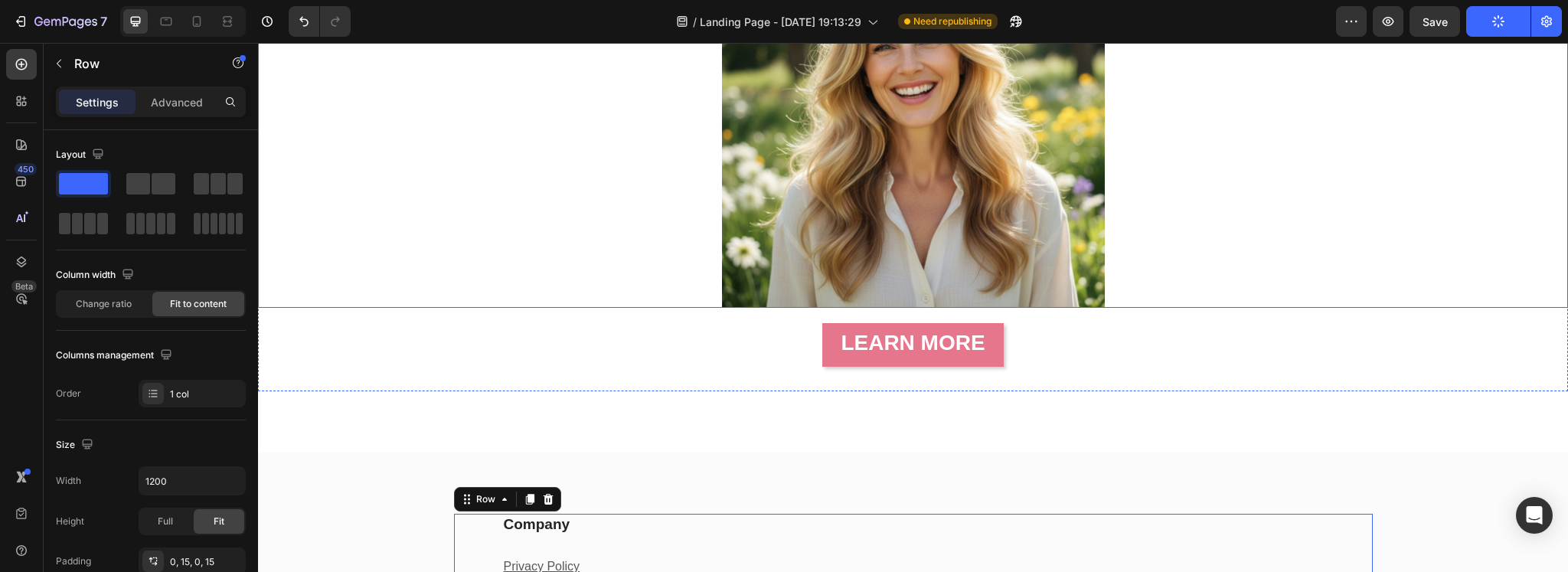
scroll to position [255, 0]
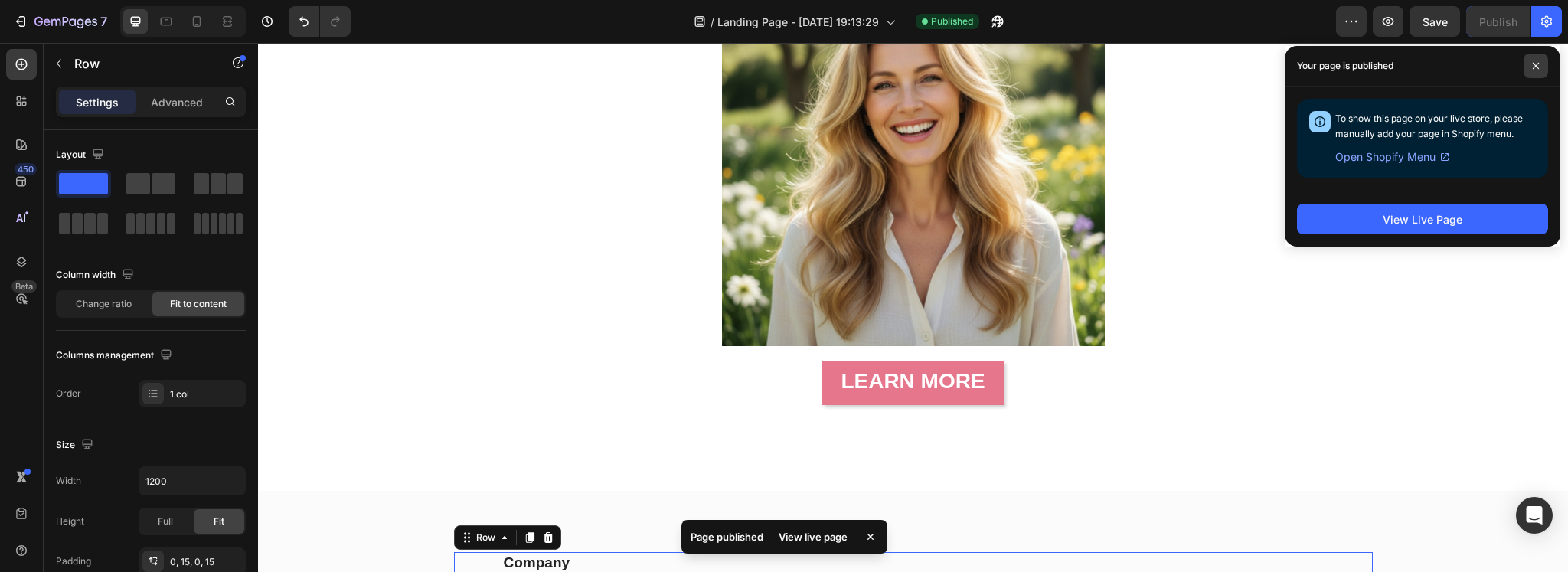
drag, startPoint x: 1539, startPoint y: 62, endPoint x: 756, endPoint y: 273, distance: 810.9
click at [1539, 62] on span at bounding box center [1535, 66] width 24 height 24
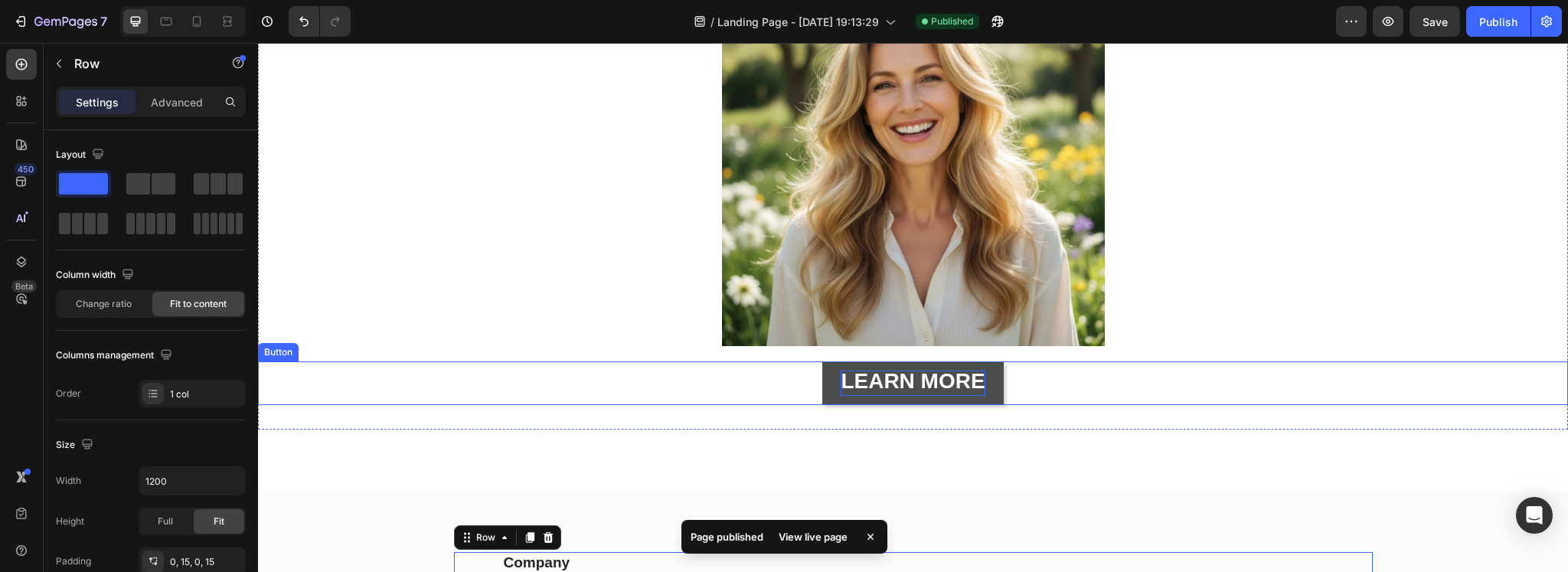
click at [951, 370] on strong "LEARN MORE" at bounding box center [912, 380] width 144 height 23
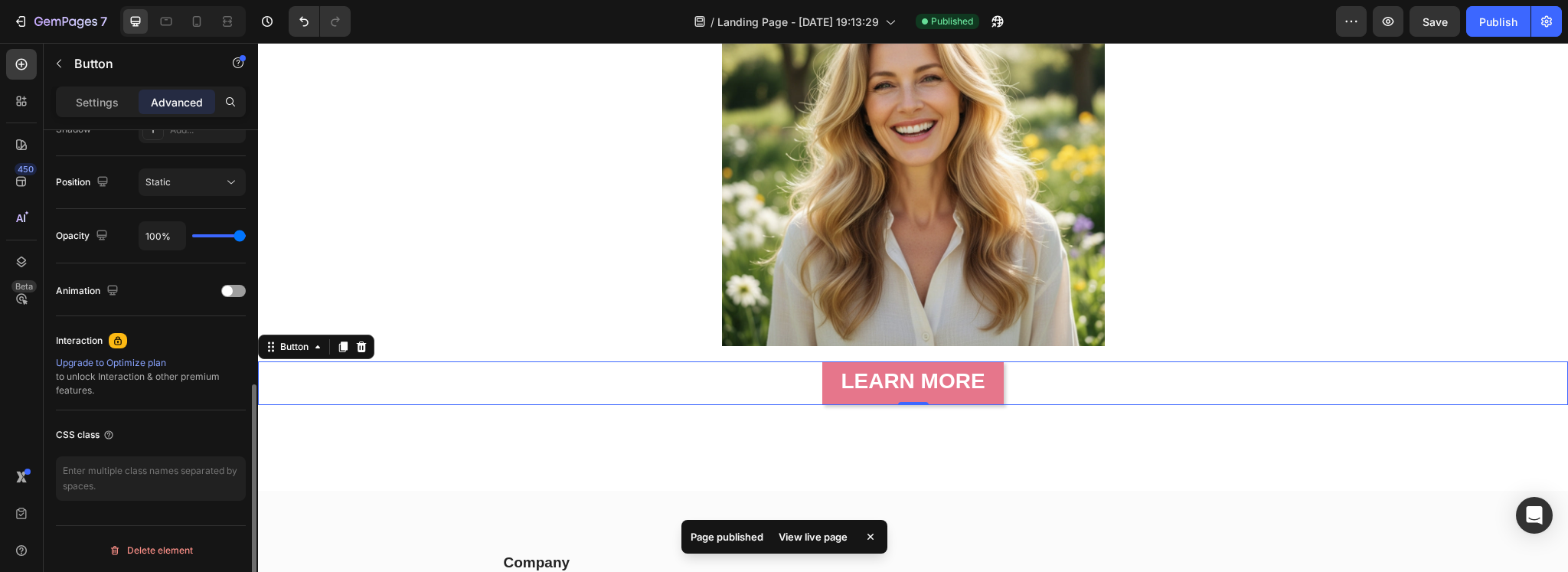
scroll to position [0, 0]
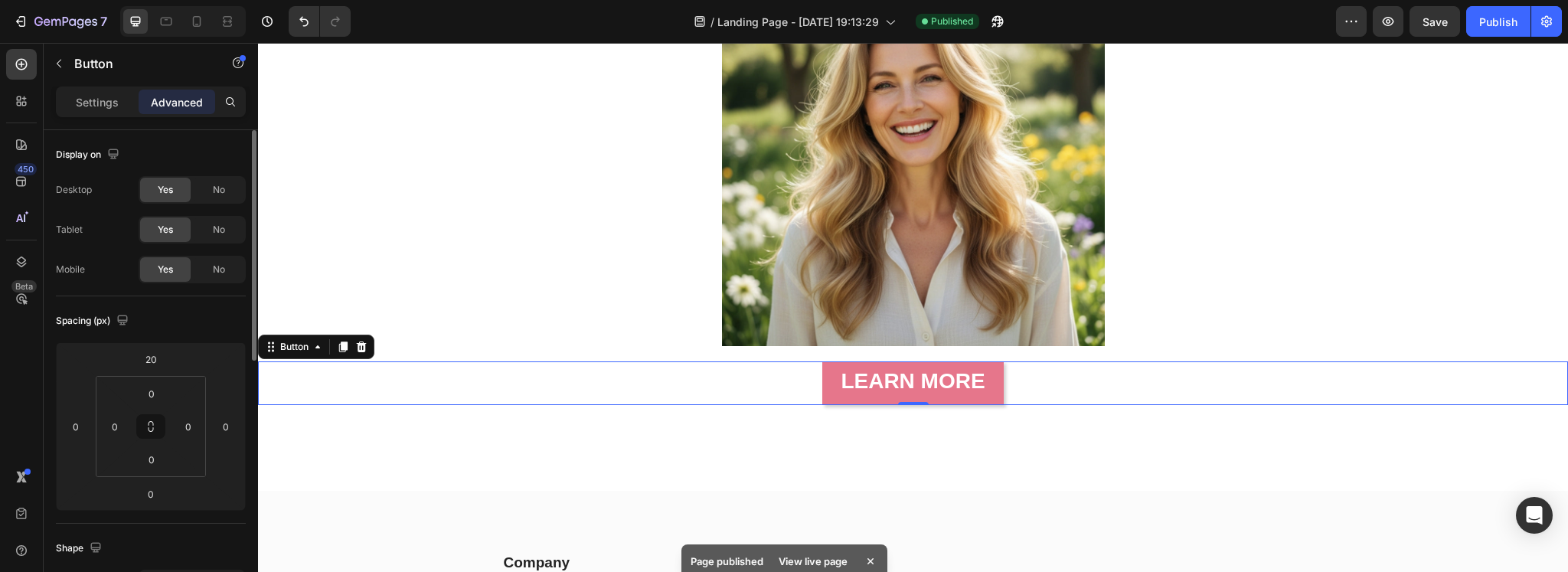
click at [98, 88] on div "Settings Advanced" at bounding box center [151, 101] width 190 height 31
click at [104, 102] on p "Settings" at bounding box center [97, 102] width 43 height 16
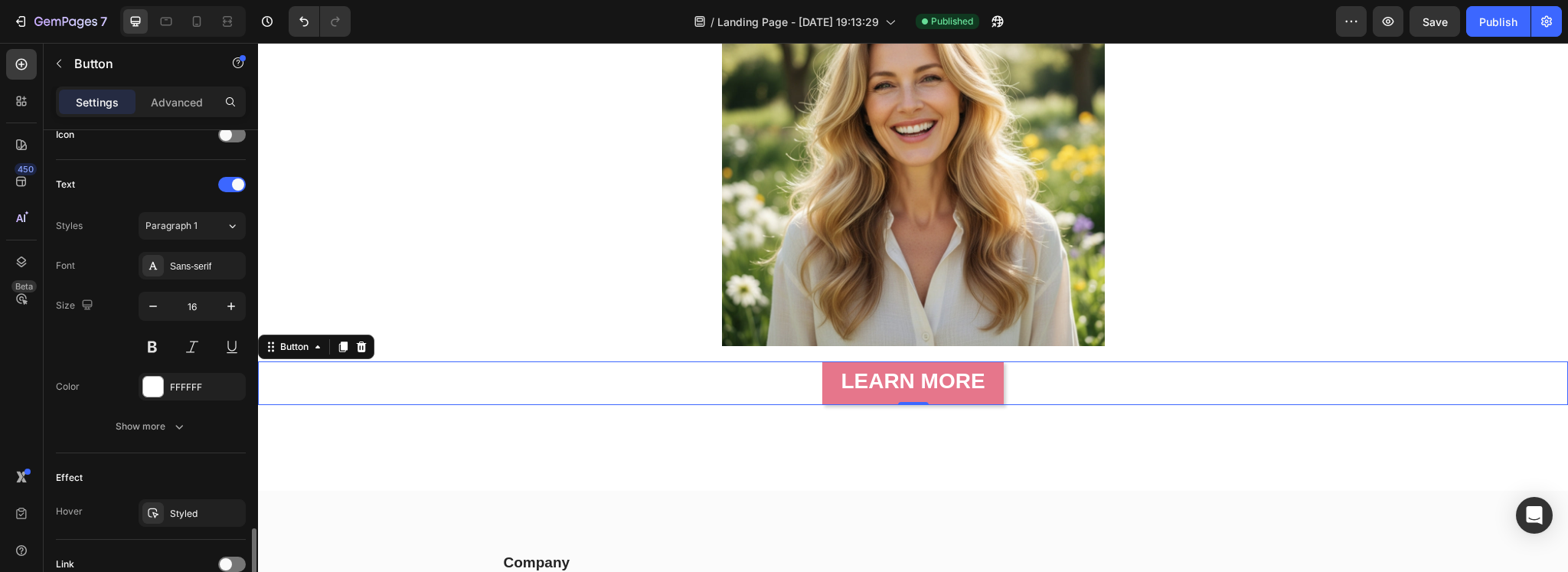
scroll to position [609, 0]
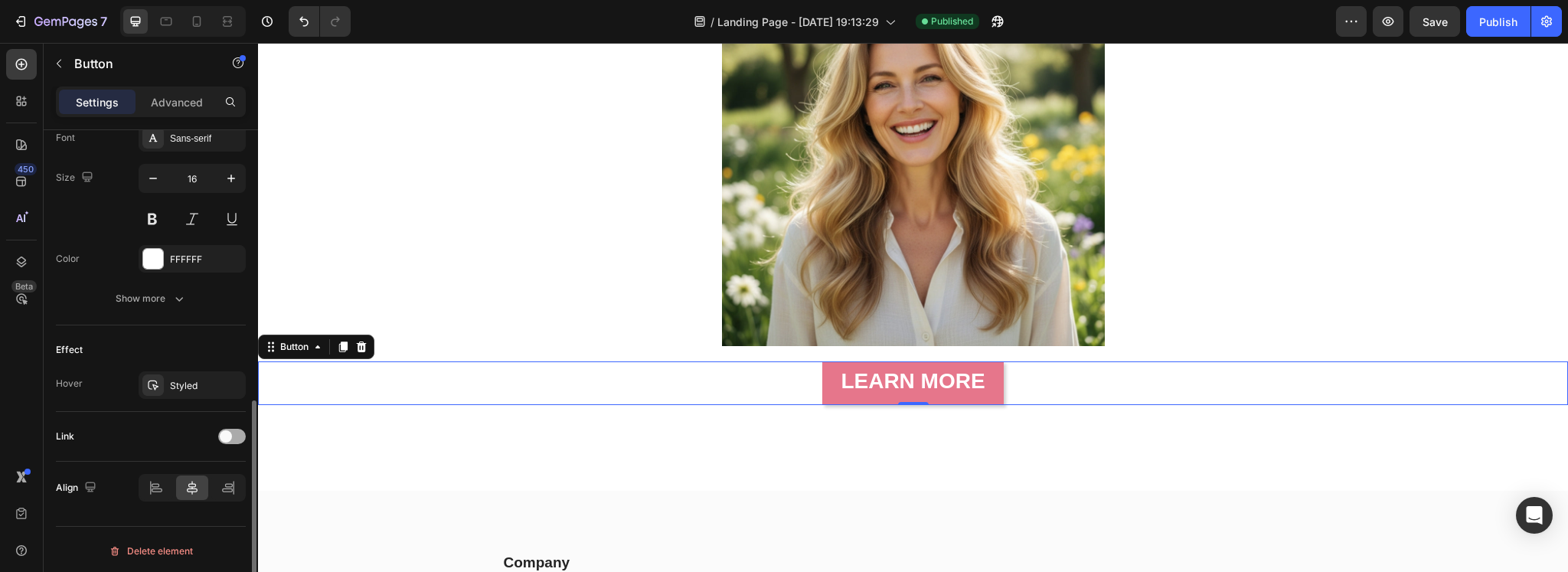
click at [229, 438] on span at bounding box center [225, 436] width 12 height 12
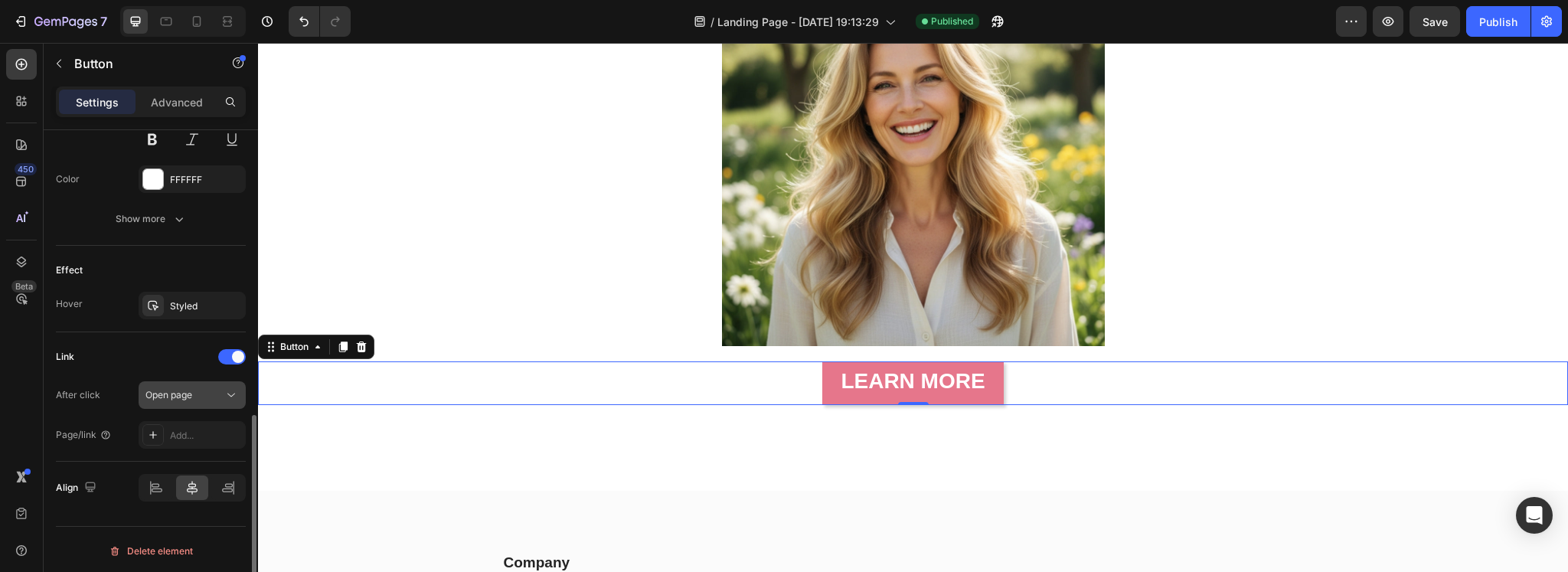
click at [183, 391] on span "Open page" at bounding box center [168, 395] width 47 height 11
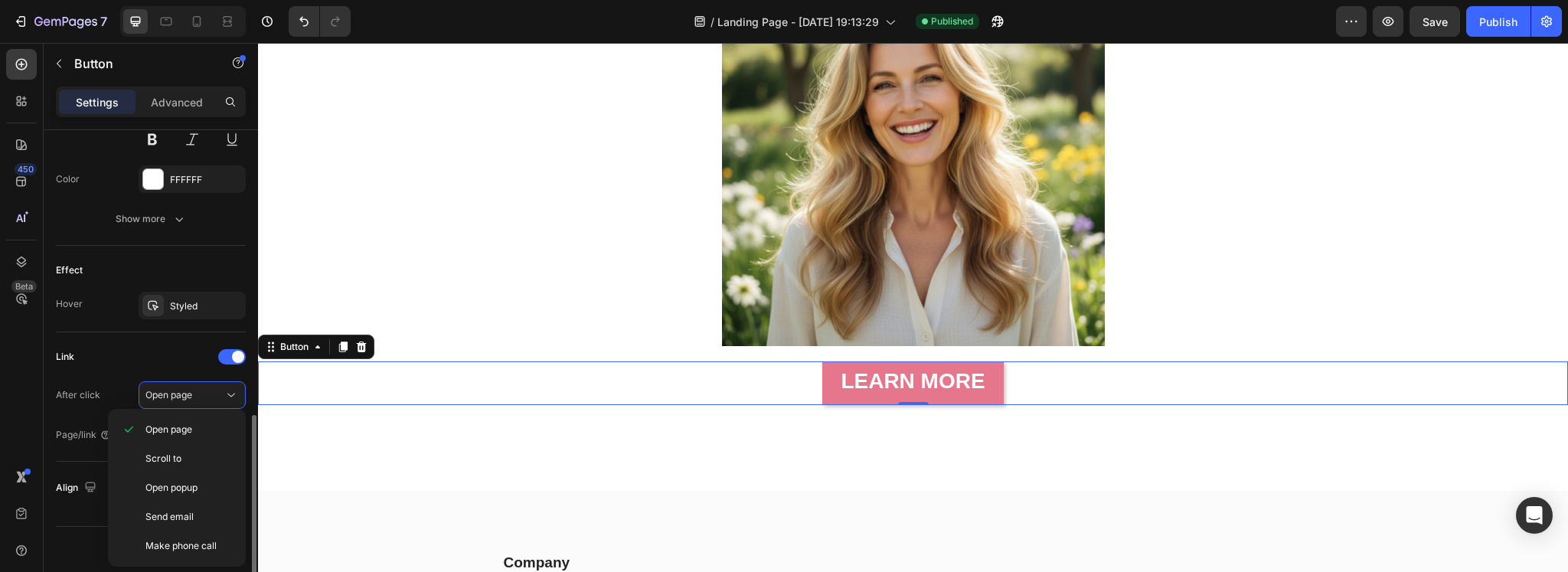
click at [132, 345] on div "Link" at bounding box center [151, 357] width 190 height 24
click at [184, 431] on div "Add..." at bounding box center [206, 435] width 72 height 14
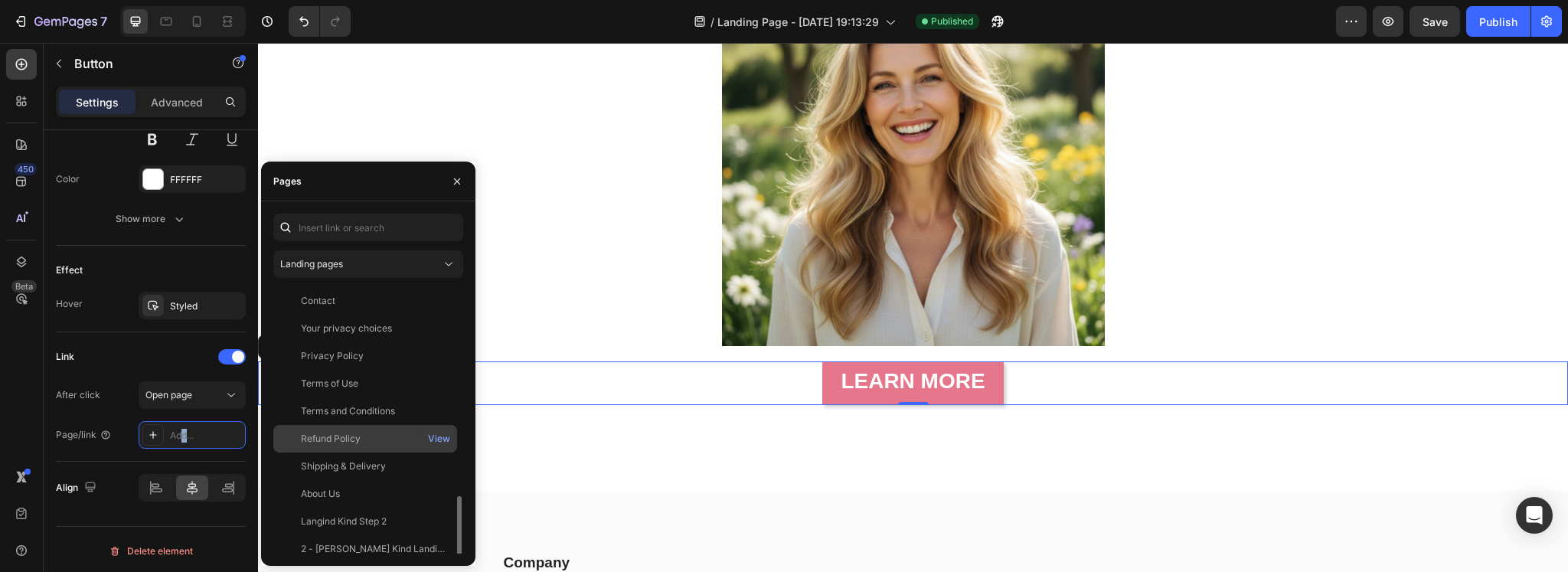
scroll to position [127, 0]
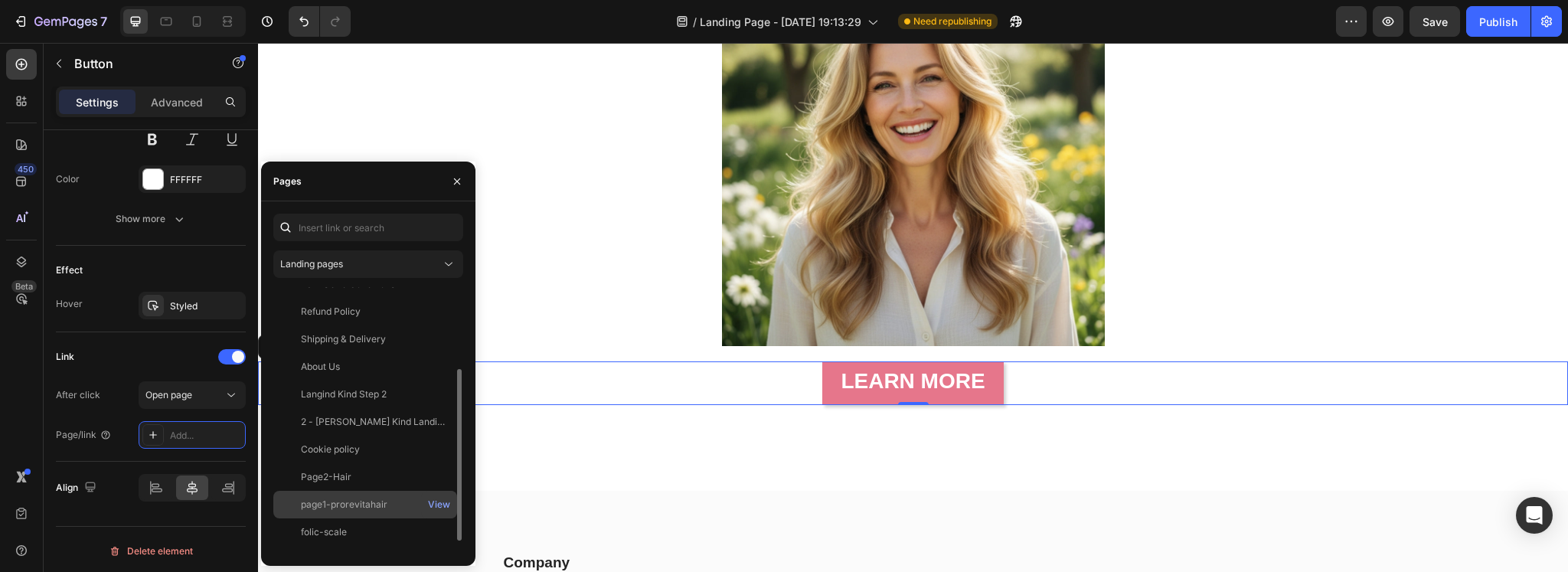
click at [330, 504] on div "page1-prorevitahair" at bounding box center [344, 505] width 86 height 14
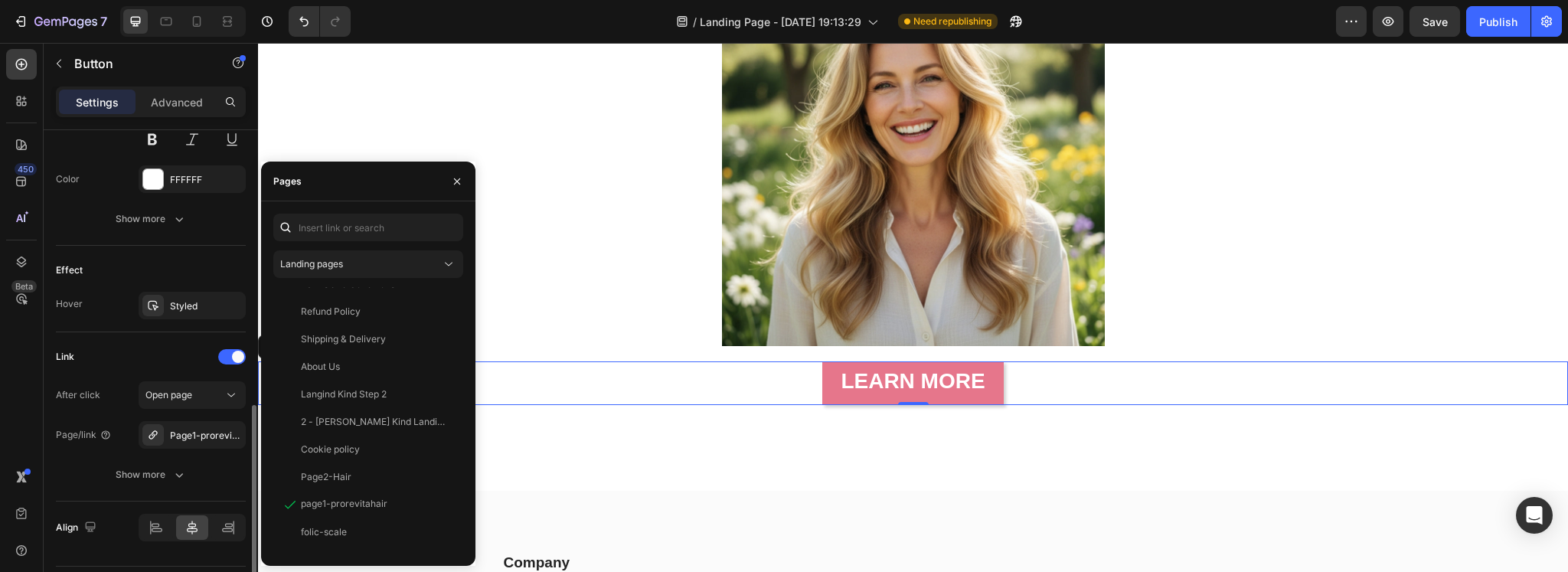
click at [139, 349] on div "Link" at bounding box center [151, 357] width 190 height 24
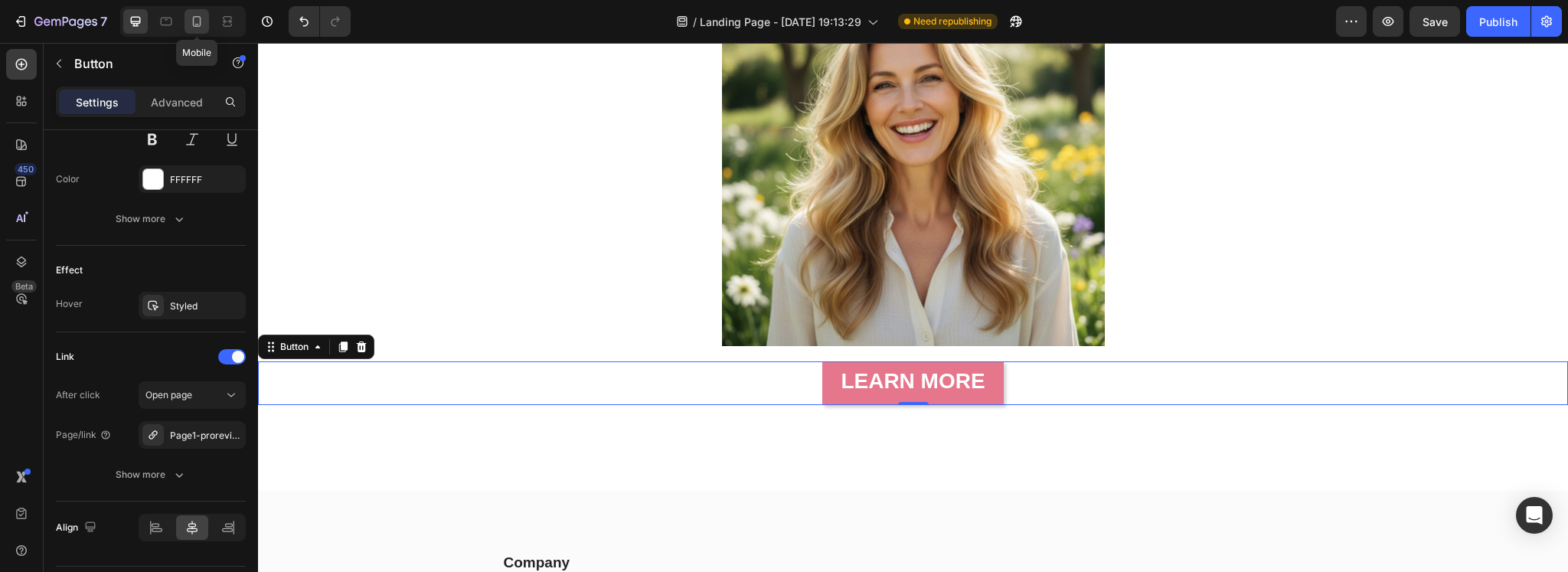
click at [201, 22] on icon at bounding box center [196, 22] width 15 height 15
type input "100%"
type input "14"
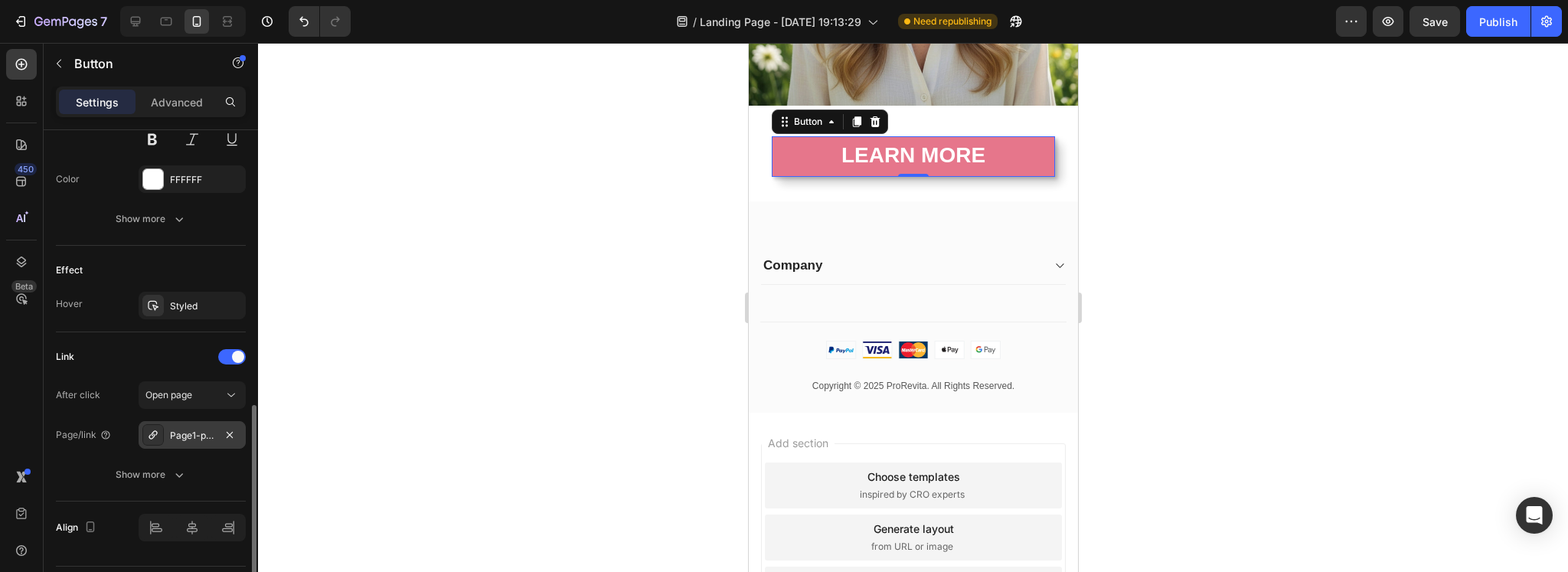
scroll to position [470, 0]
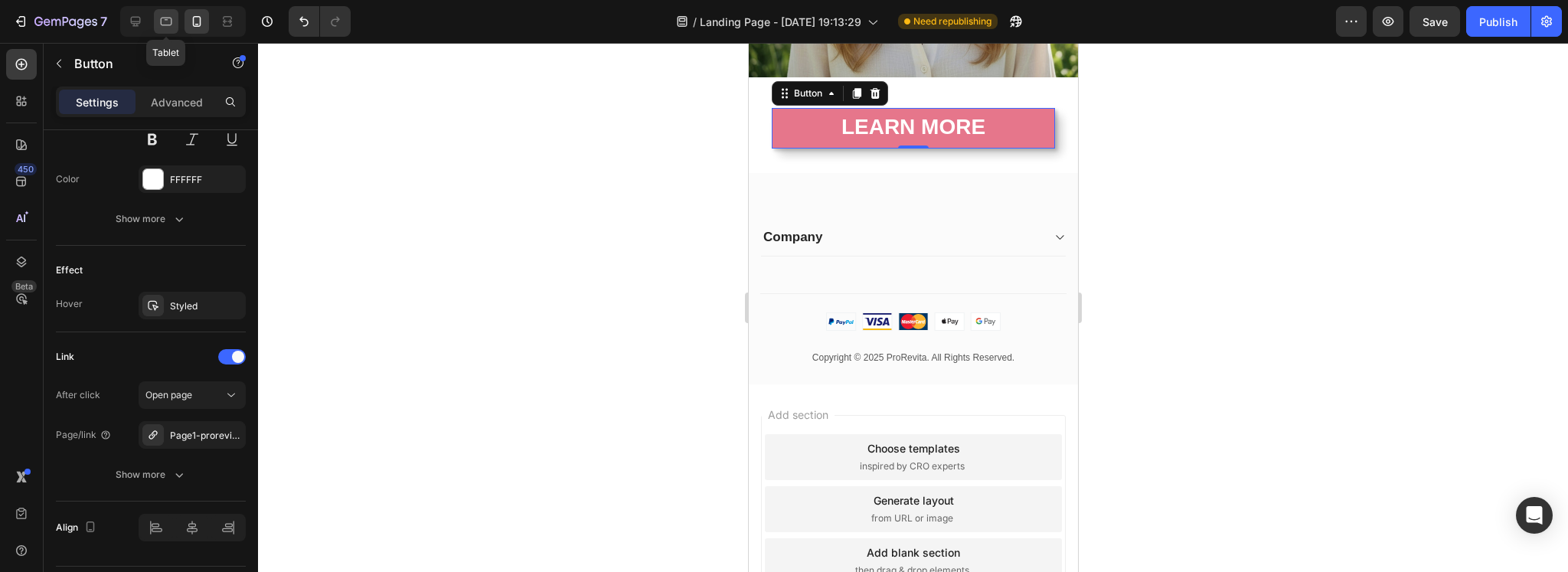
click at [174, 19] on div at bounding box center [166, 22] width 24 height 24
type input "Auto"
type input "16"
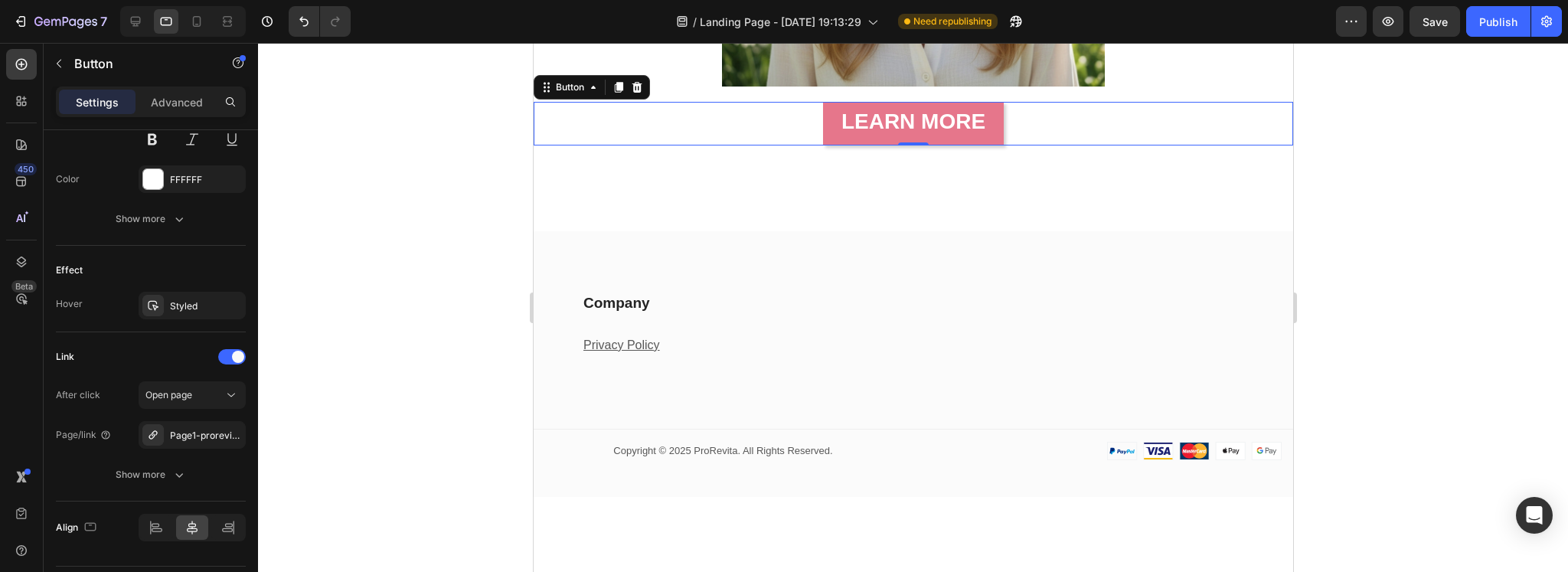
scroll to position [521, 0]
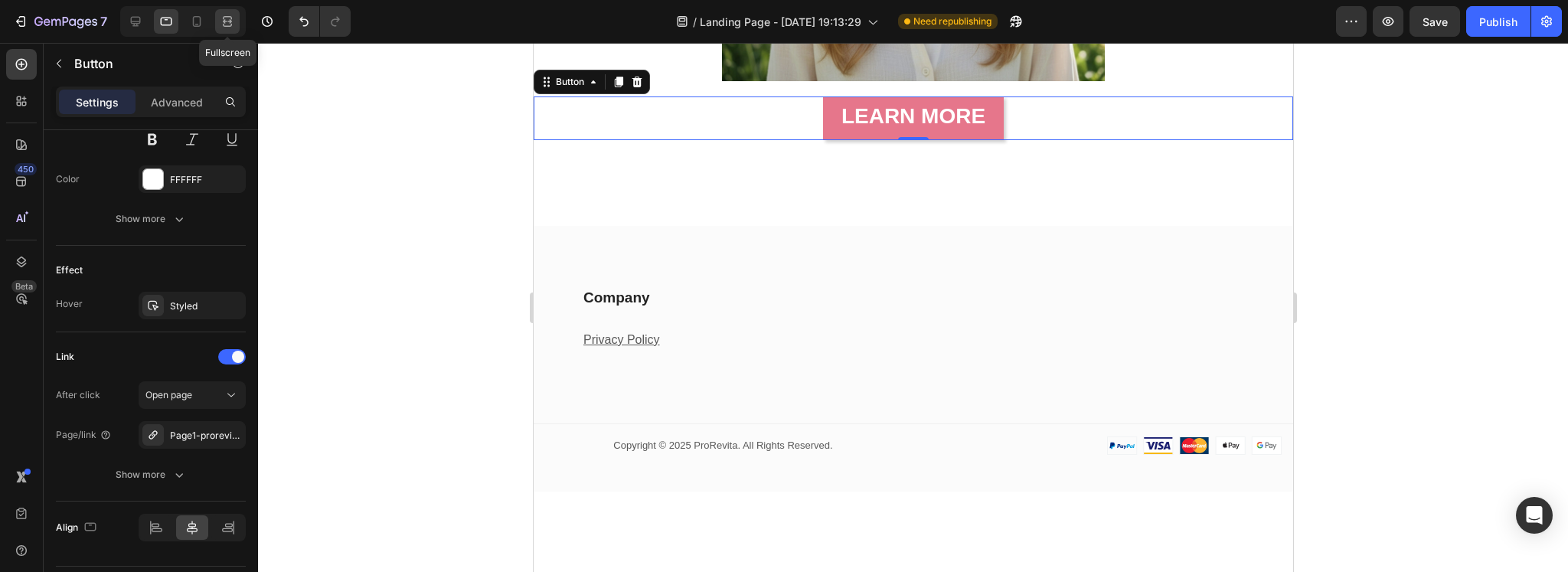
click at [234, 23] on icon at bounding box center [227, 22] width 15 height 15
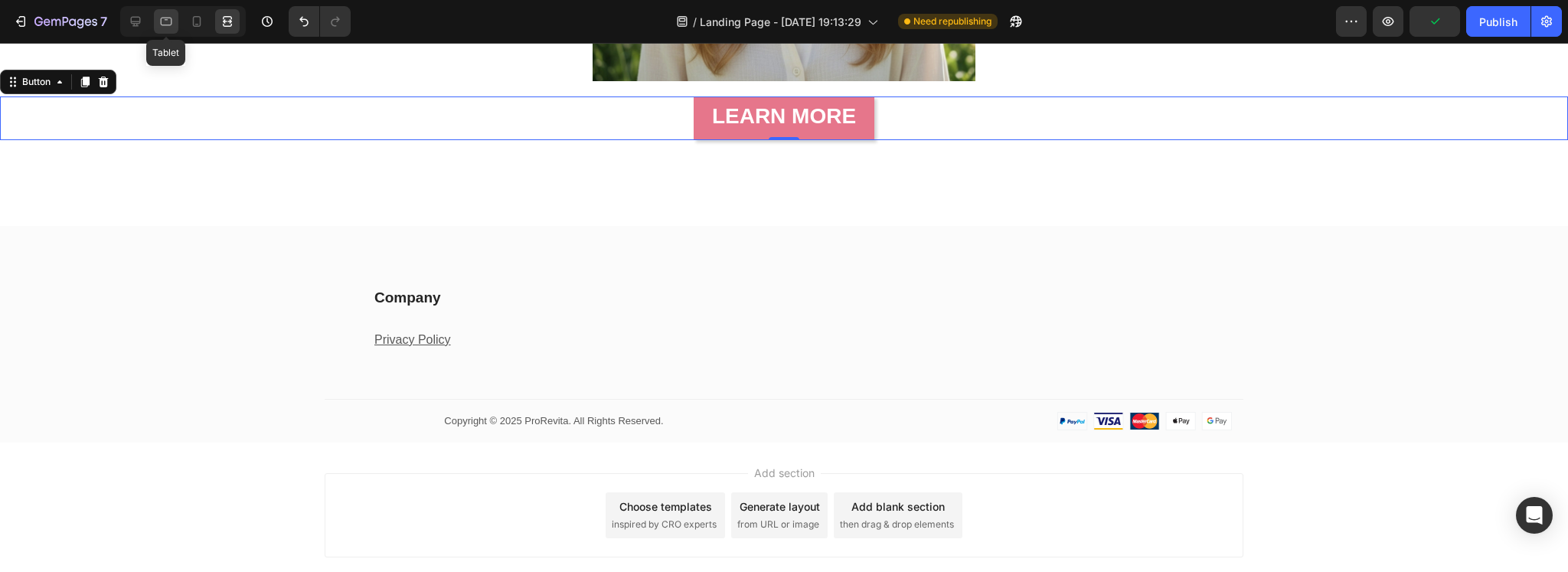
click at [165, 22] on icon at bounding box center [166, 22] width 15 height 15
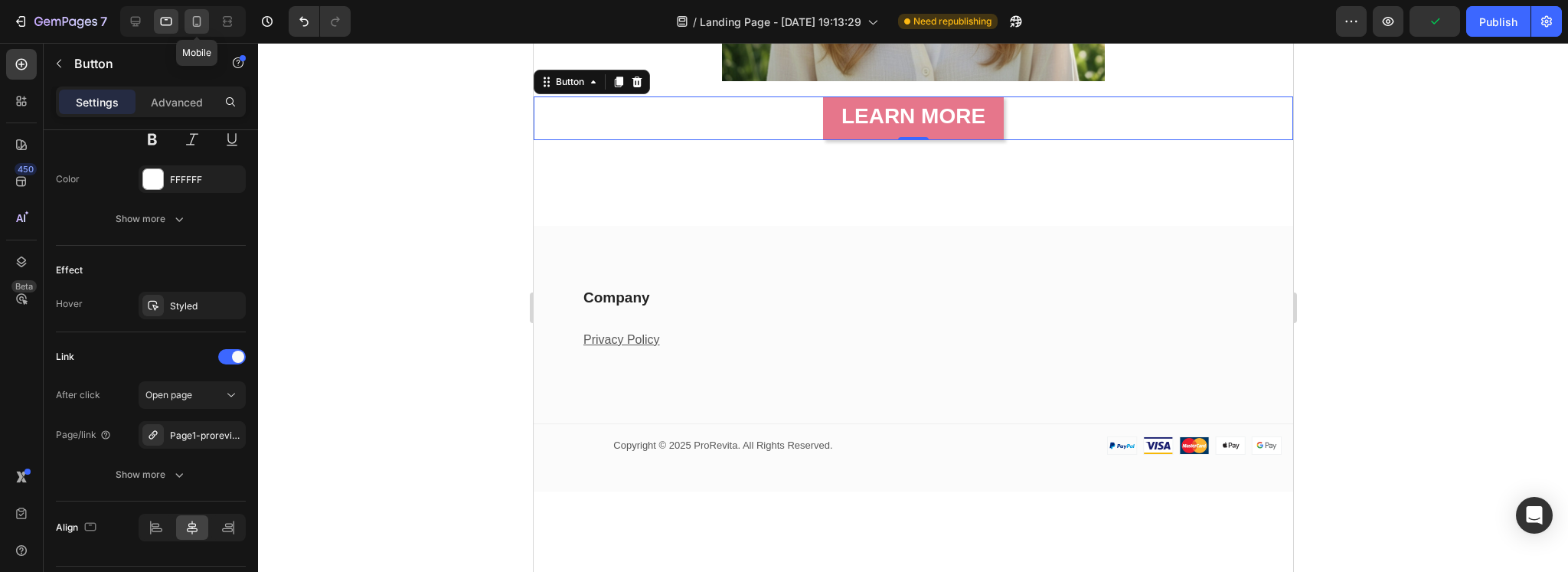
click at [196, 22] on icon at bounding box center [196, 22] width 15 height 15
type input "100%"
type input "14"
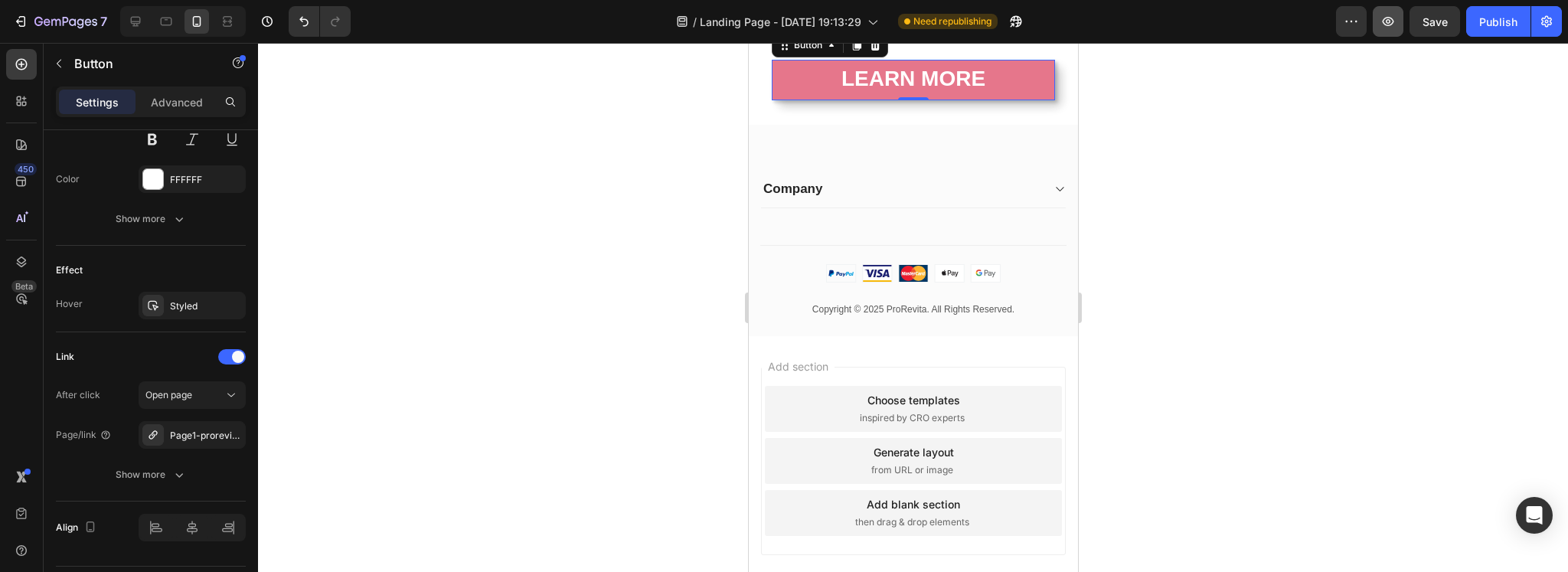
scroll to position [470, 0]
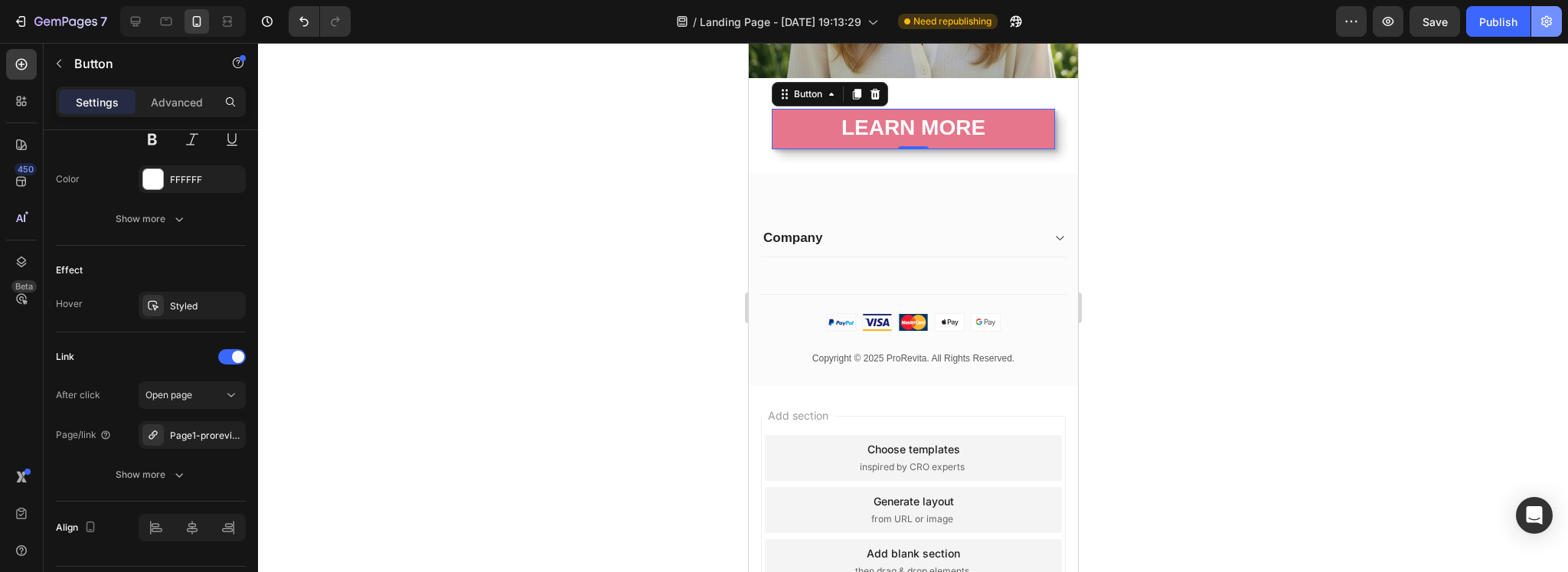
click at [1531, 13] on button "button" at bounding box center [1546, 22] width 31 height 31
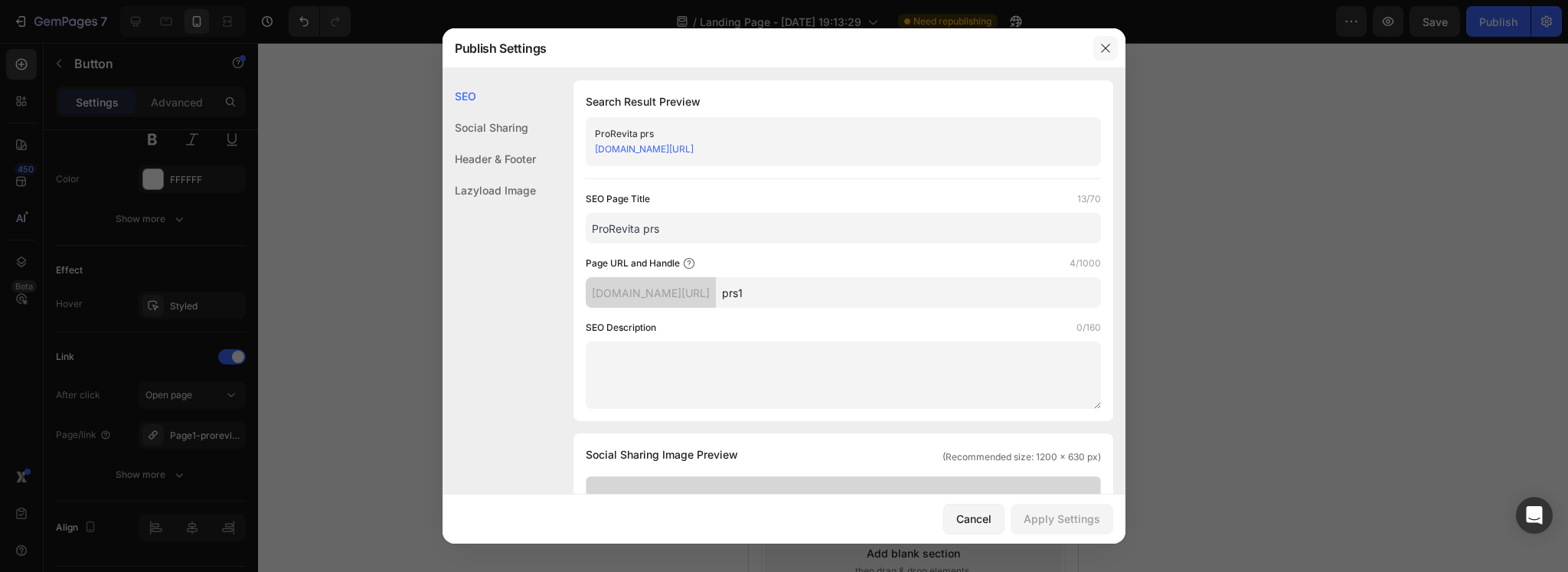
click at [1106, 42] on icon "button" at bounding box center [1105, 48] width 12 height 12
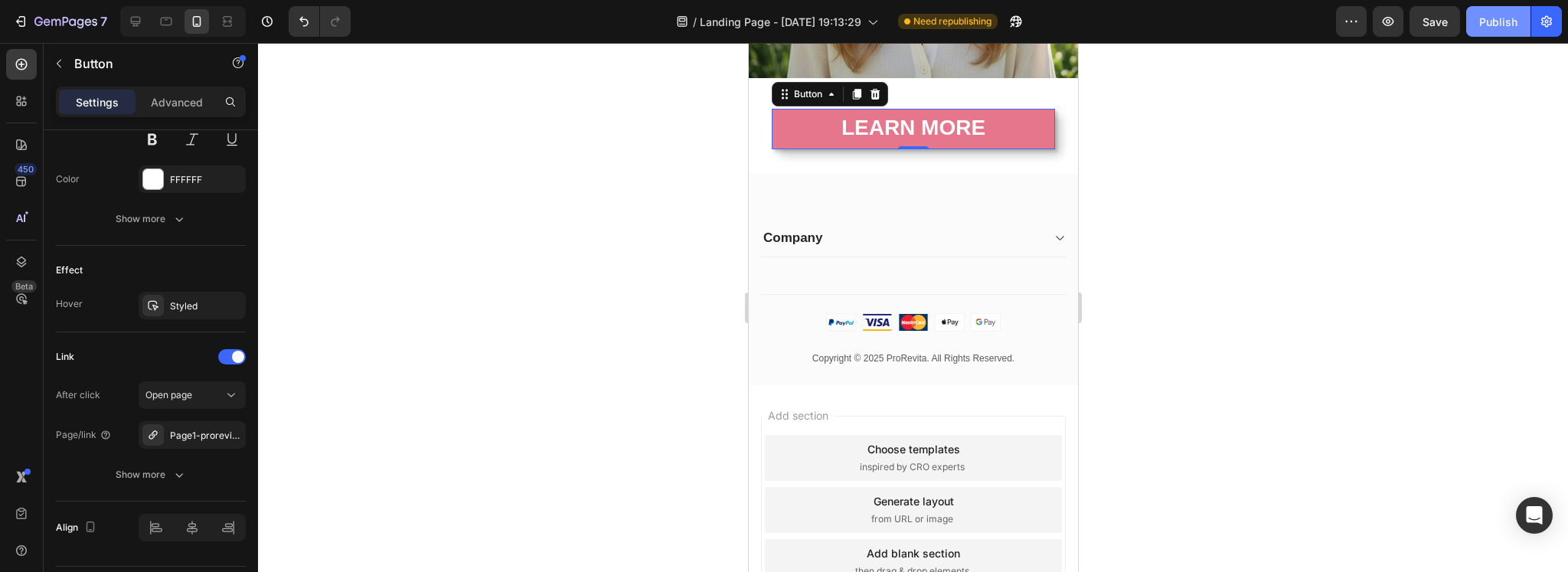
click at [1509, 18] on div "Publish" at bounding box center [1498, 22] width 38 height 16
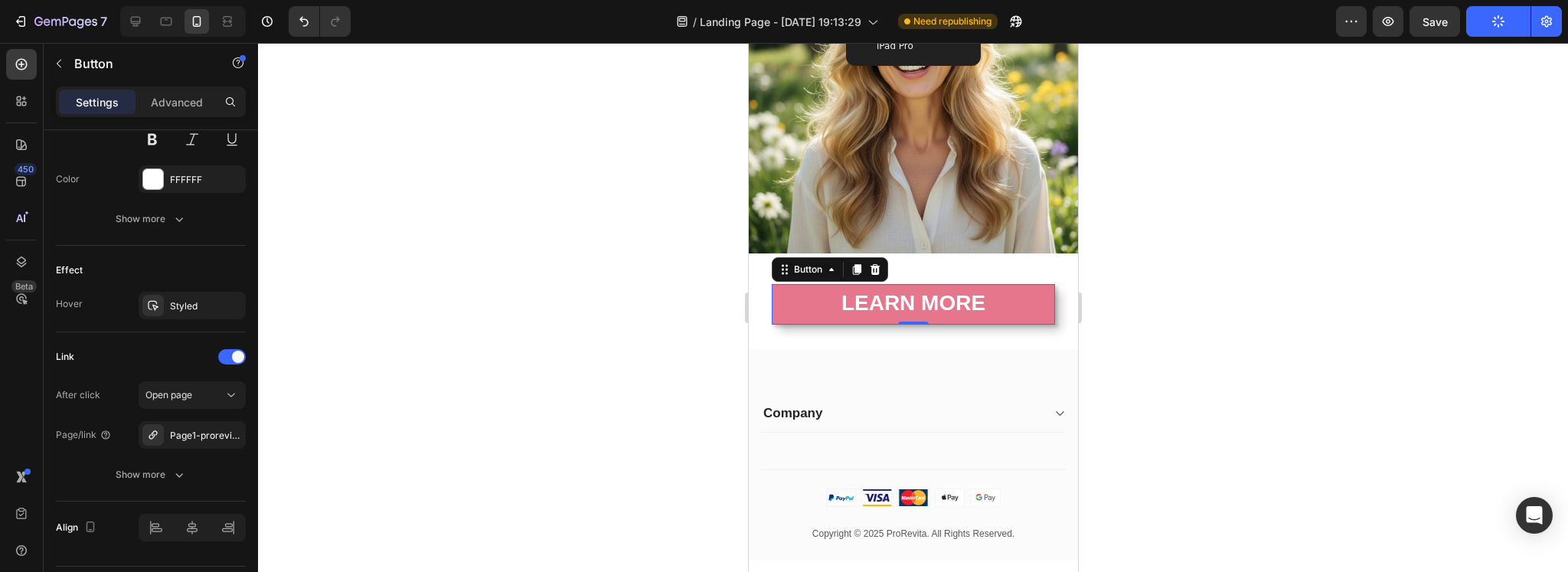
scroll to position [214, 0]
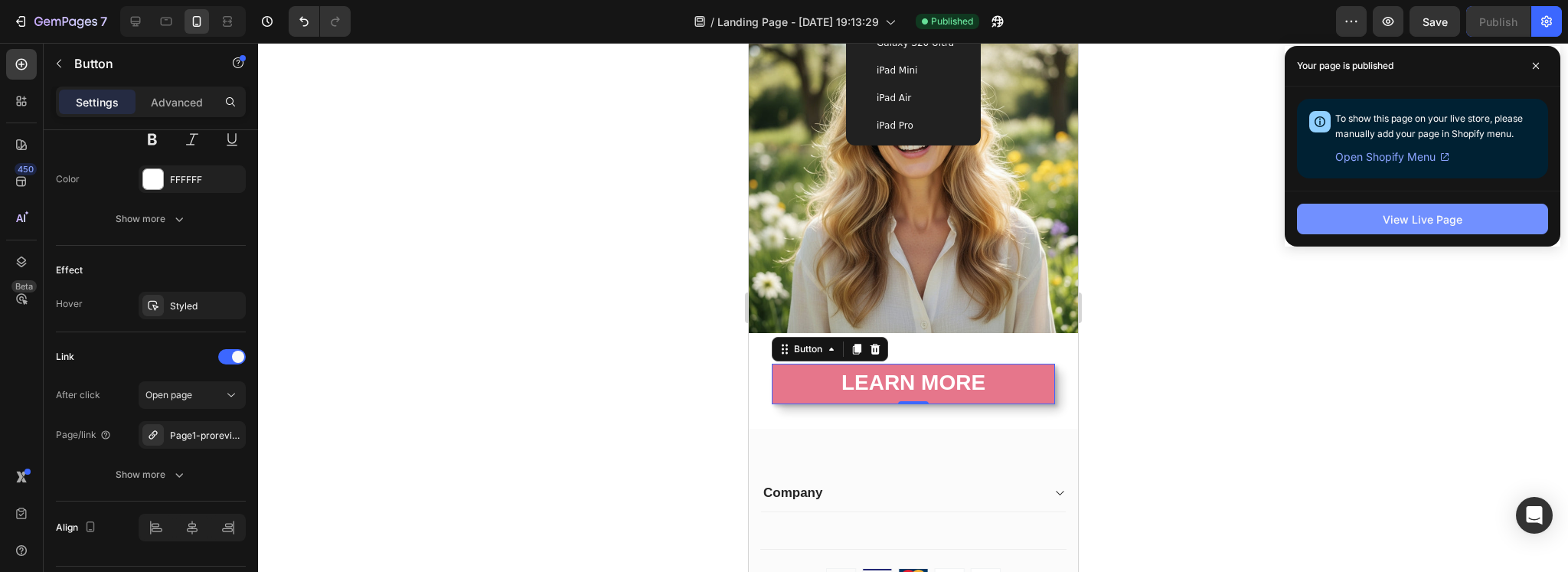
click at [1455, 221] on div "View Live Page" at bounding box center [1422, 219] width 80 height 16
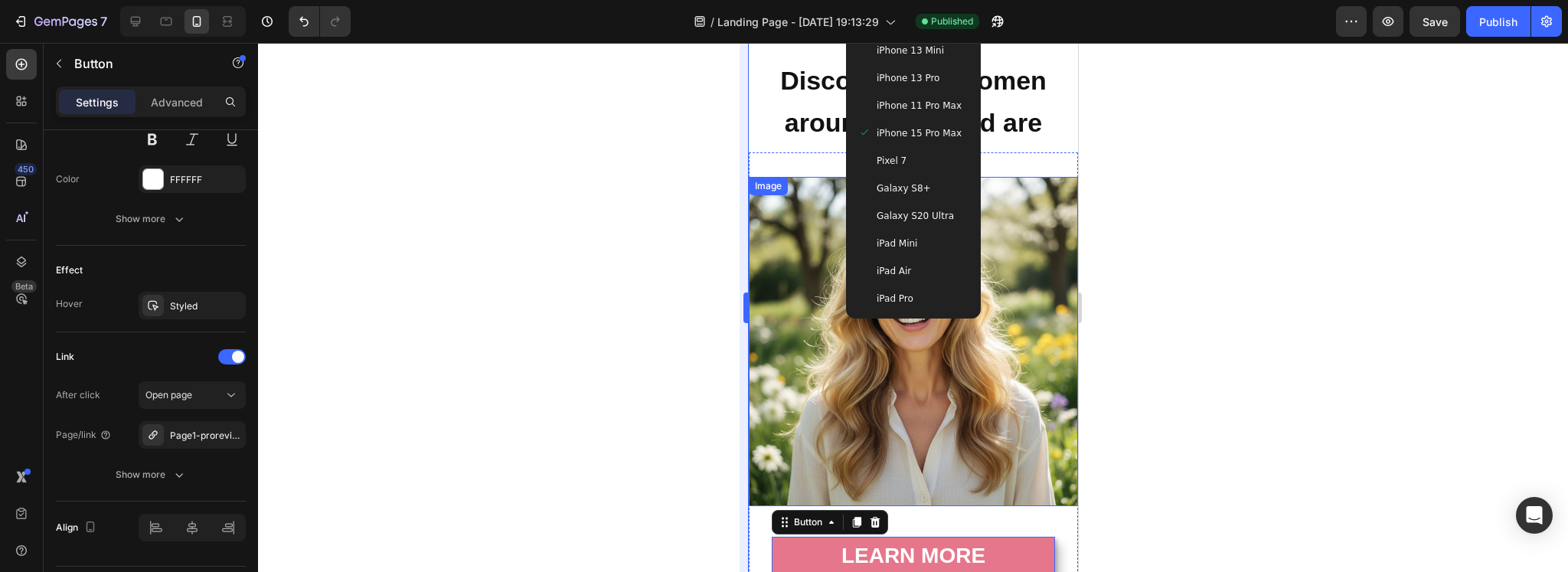
scroll to position [0, 0]
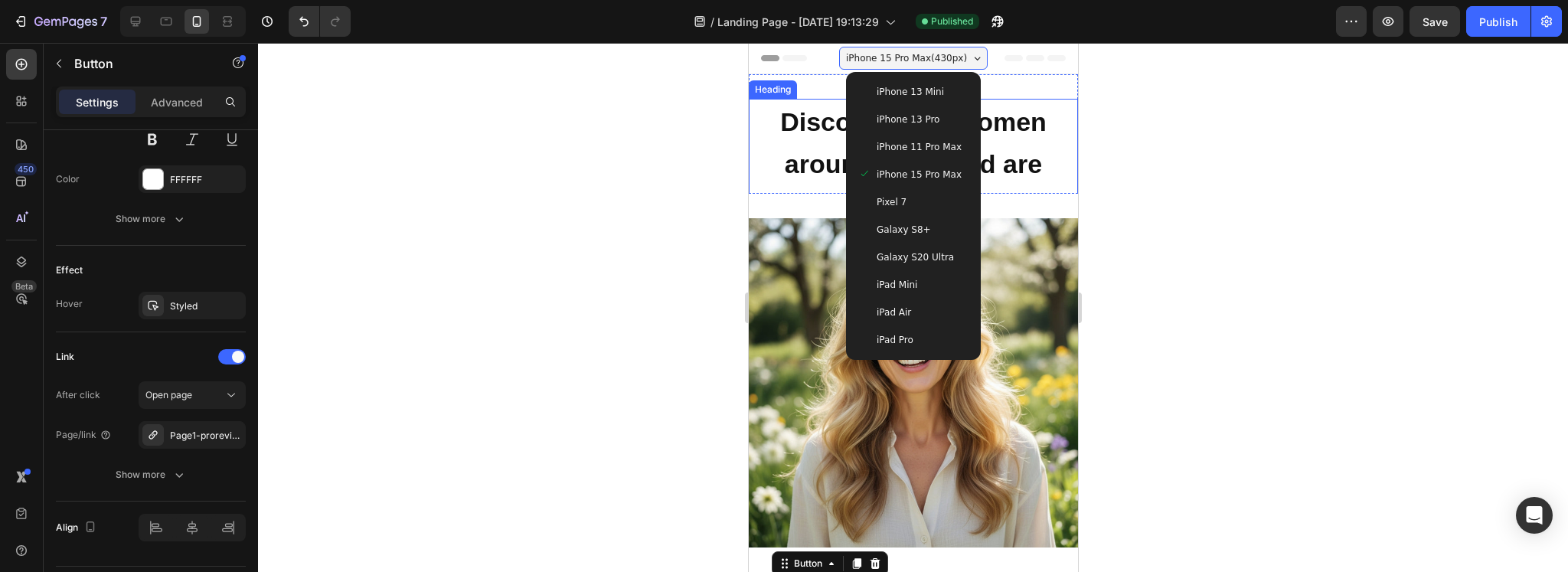
click at [1025, 125] on strong "Discover how women around the world are rediscovering long, strong, silky, and …" at bounding box center [912, 207] width 267 height 198
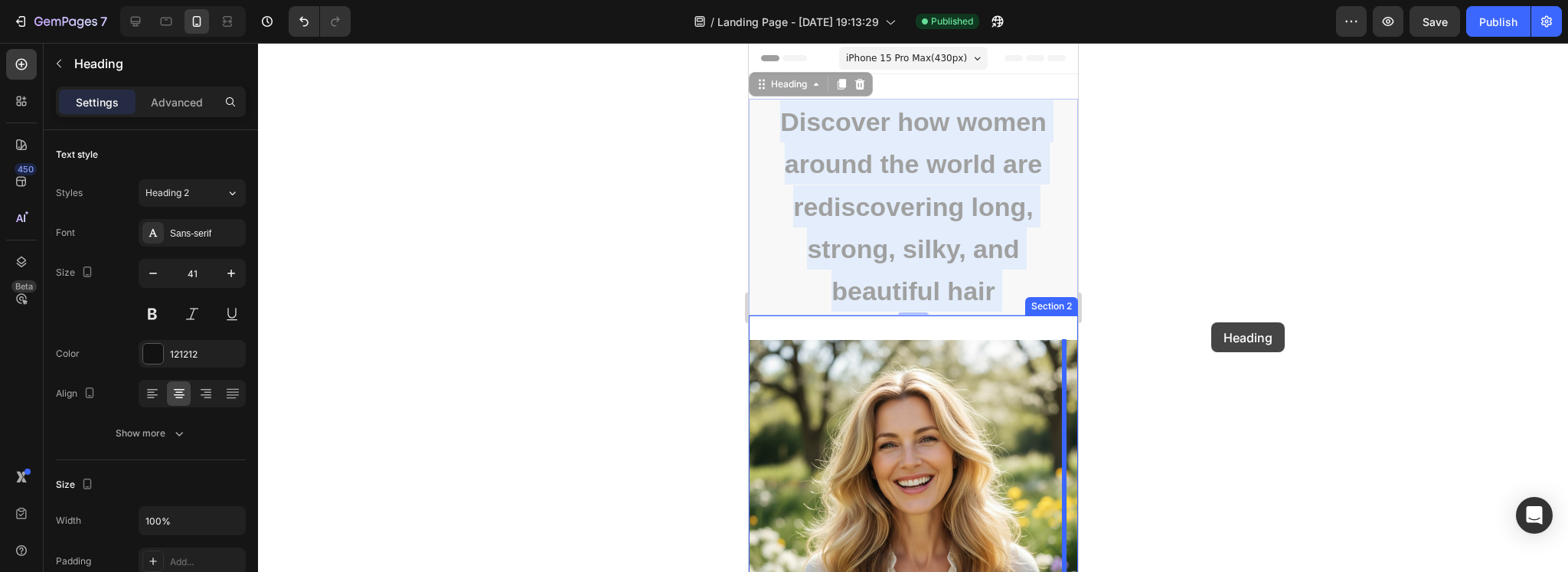
drag, startPoint x: 1001, startPoint y: 296, endPoint x: 1211, endPoint y: 322, distance: 211.6
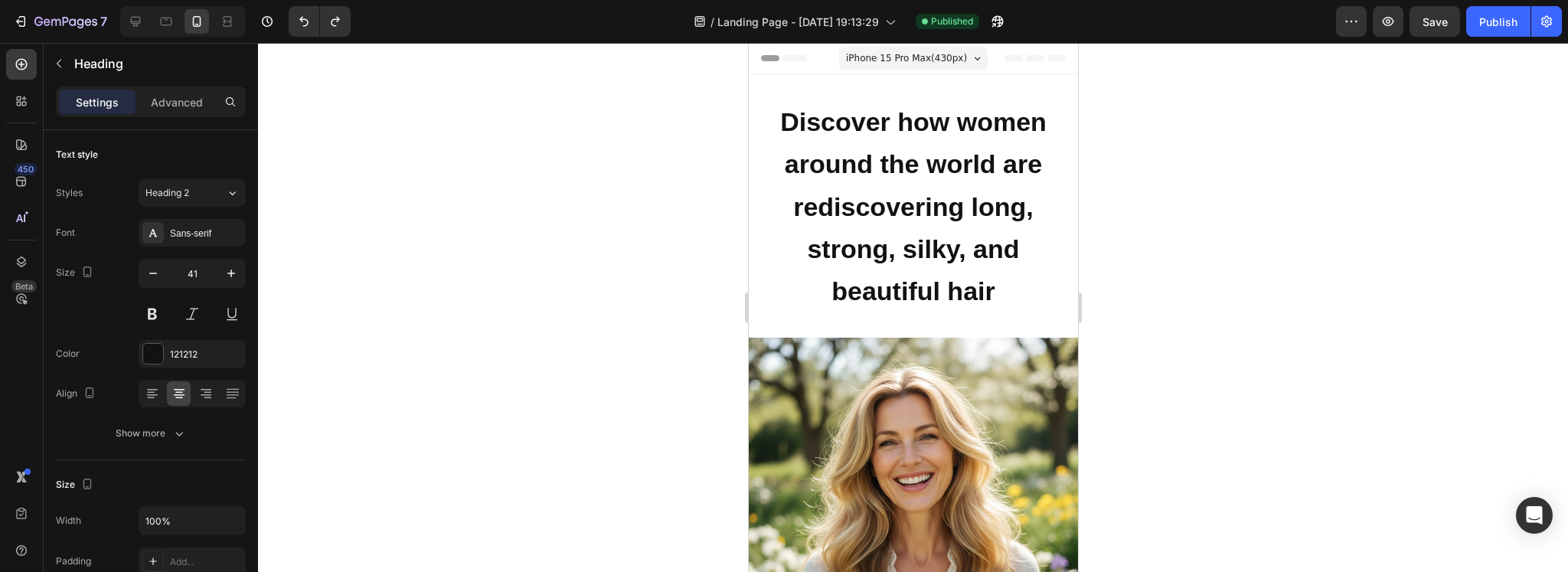
click at [964, 185] on p "Discover how women around the world are rediscovering long, strong, silky, and …" at bounding box center [912, 206] width 327 height 212
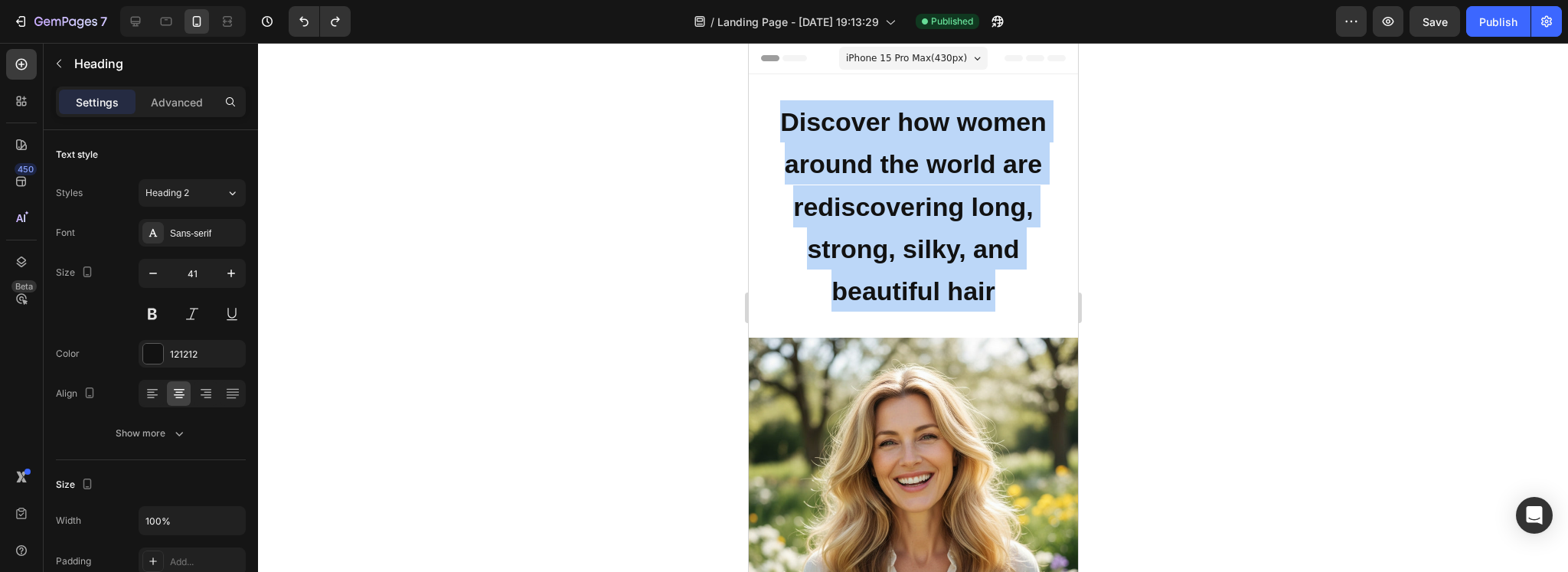
click at [964, 185] on p "Discover how women around the world are rediscovering long, strong, silky, and …" at bounding box center [912, 206] width 327 height 212
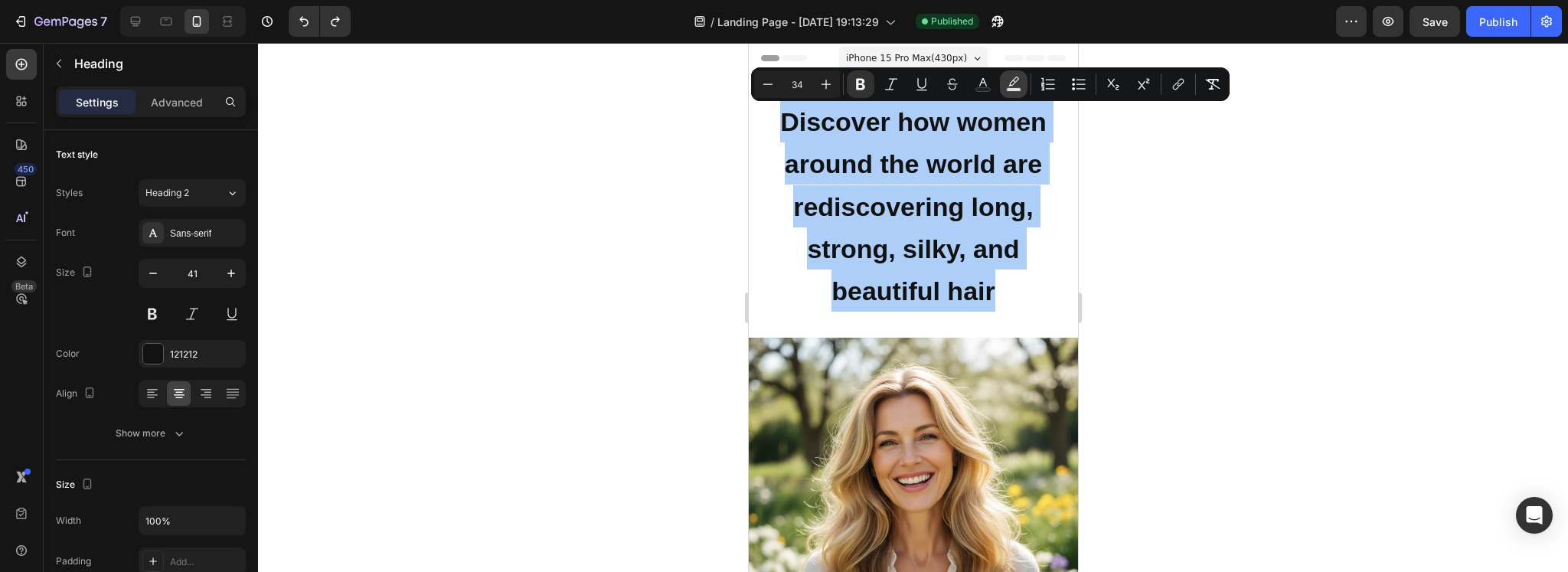
click at [1020, 78] on icon "Editor contextual toolbar" at bounding box center [1013, 84] width 15 height 15
type input "000000"
type input "77"
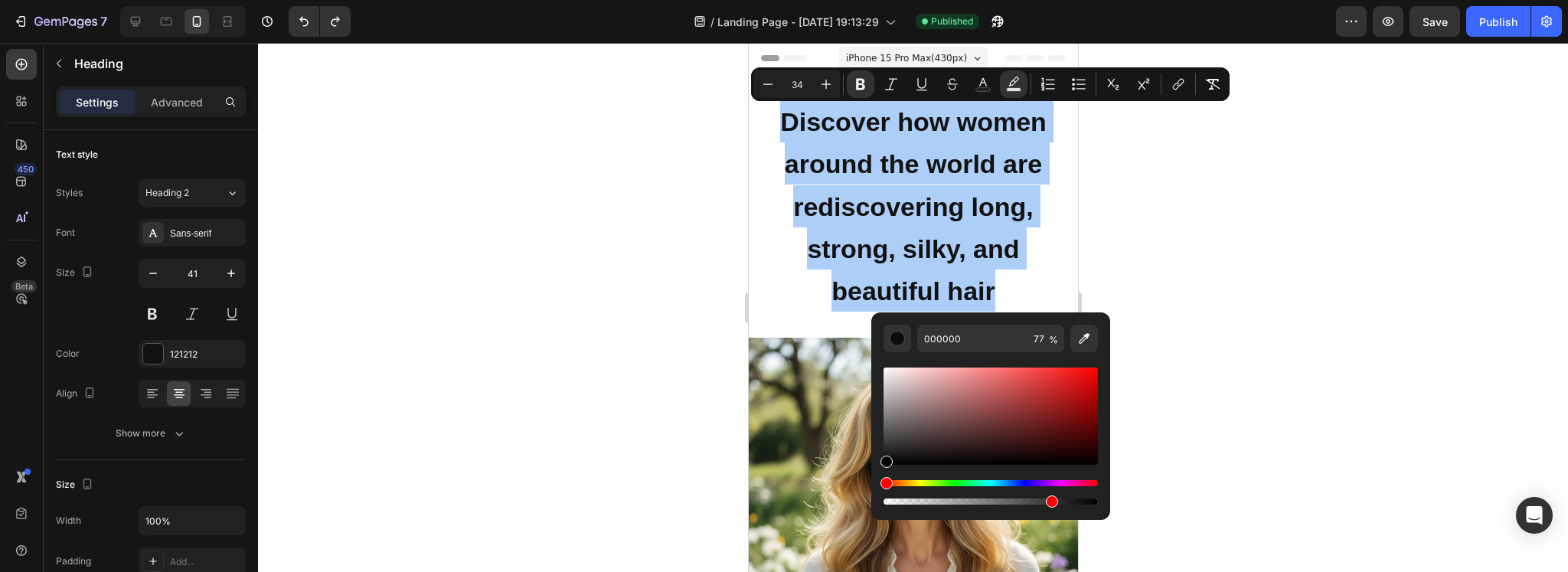
click at [919, 482] on div "Hue" at bounding box center [990, 483] width 214 height 7
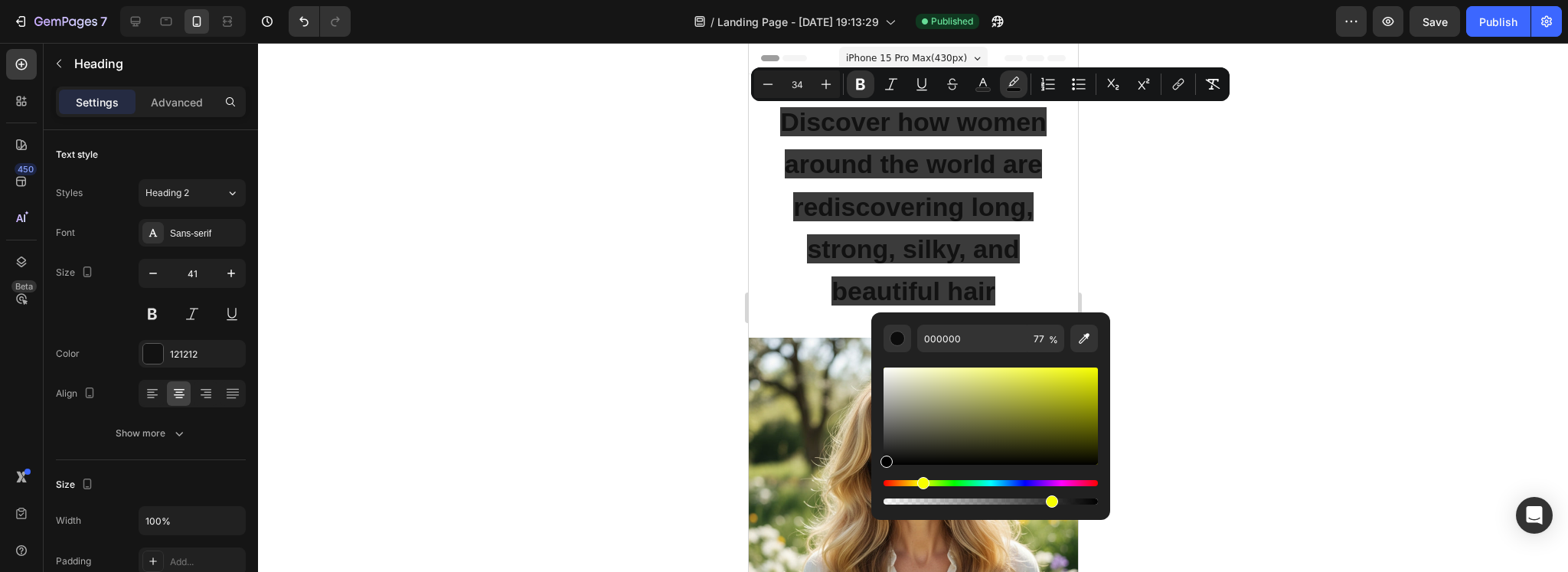
click at [921, 484] on div "Hue" at bounding box center [990, 483] width 214 height 7
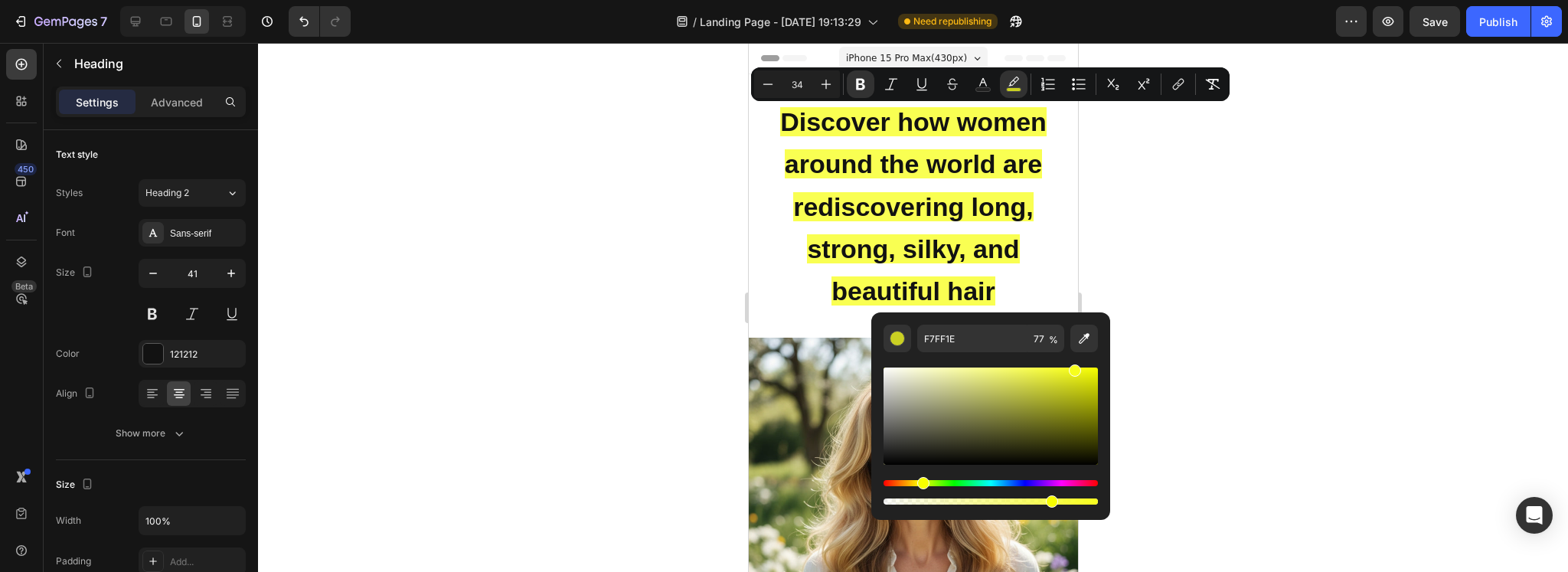
drag, startPoint x: 1066, startPoint y: 415, endPoint x: 1072, endPoint y: 366, distance: 49.4
click at [1072, 368] on div "Editor contextual toolbar" at bounding box center [990, 417] width 214 height 97
click at [1066, 485] on div "Hue" at bounding box center [990, 483] width 214 height 7
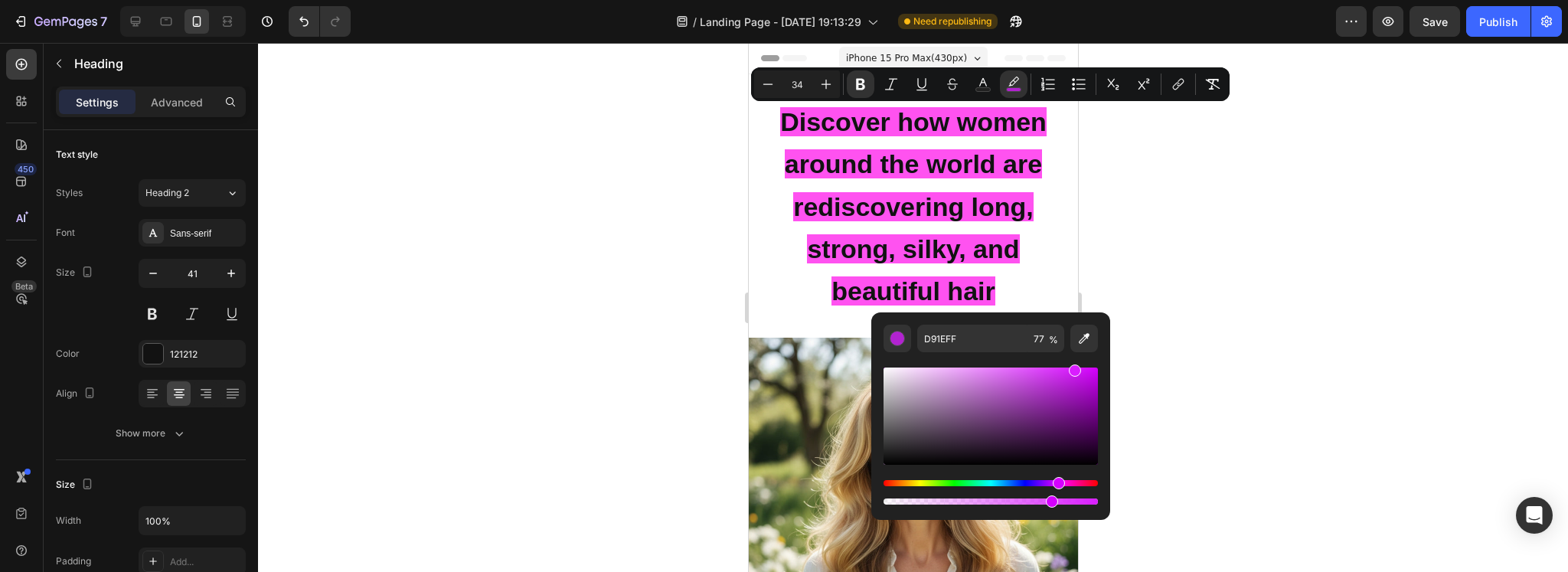
drag, startPoint x: 1066, startPoint y: 485, endPoint x: 1056, endPoint y: 487, distance: 10.2
click at [1056, 487] on div "Hue" at bounding box center [1058, 483] width 12 height 12
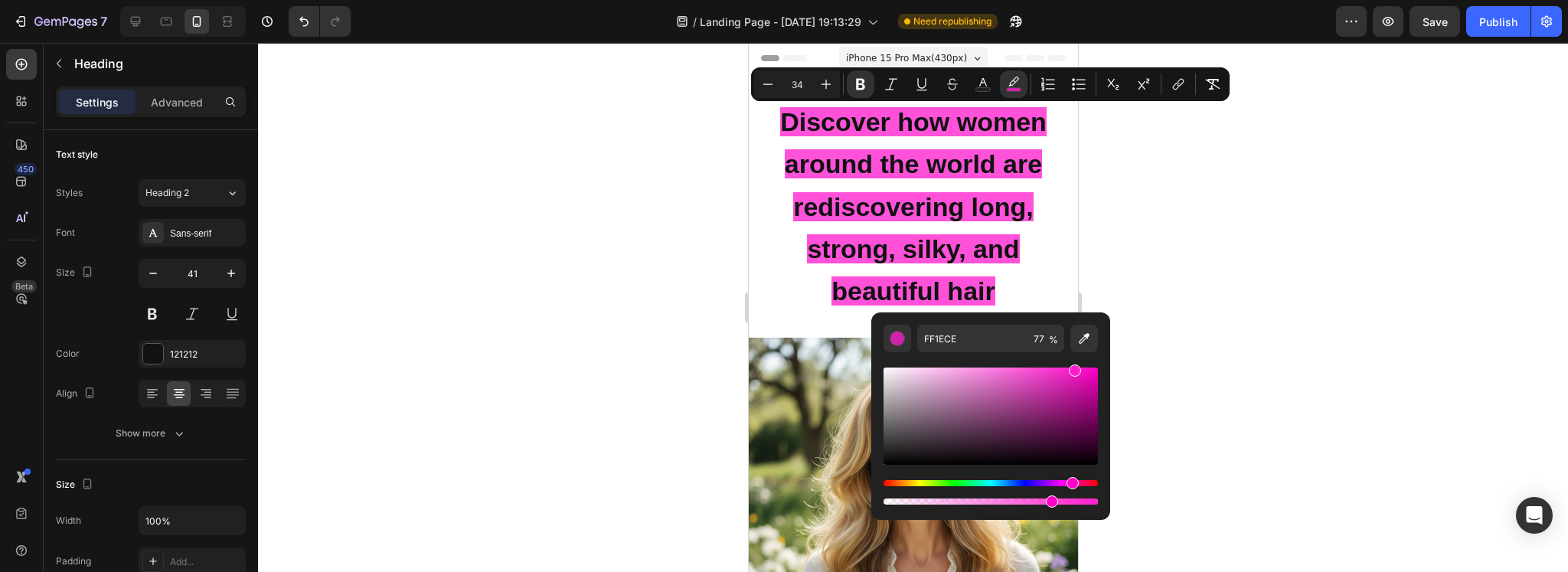
drag, startPoint x: 1056, startPoint y: 487, endPoint x: 1070, endPoint y: 486, distance: 14.0
click at [1070, 486] on div "Hue" at bounding box center [1072, 483] width 12 height 12
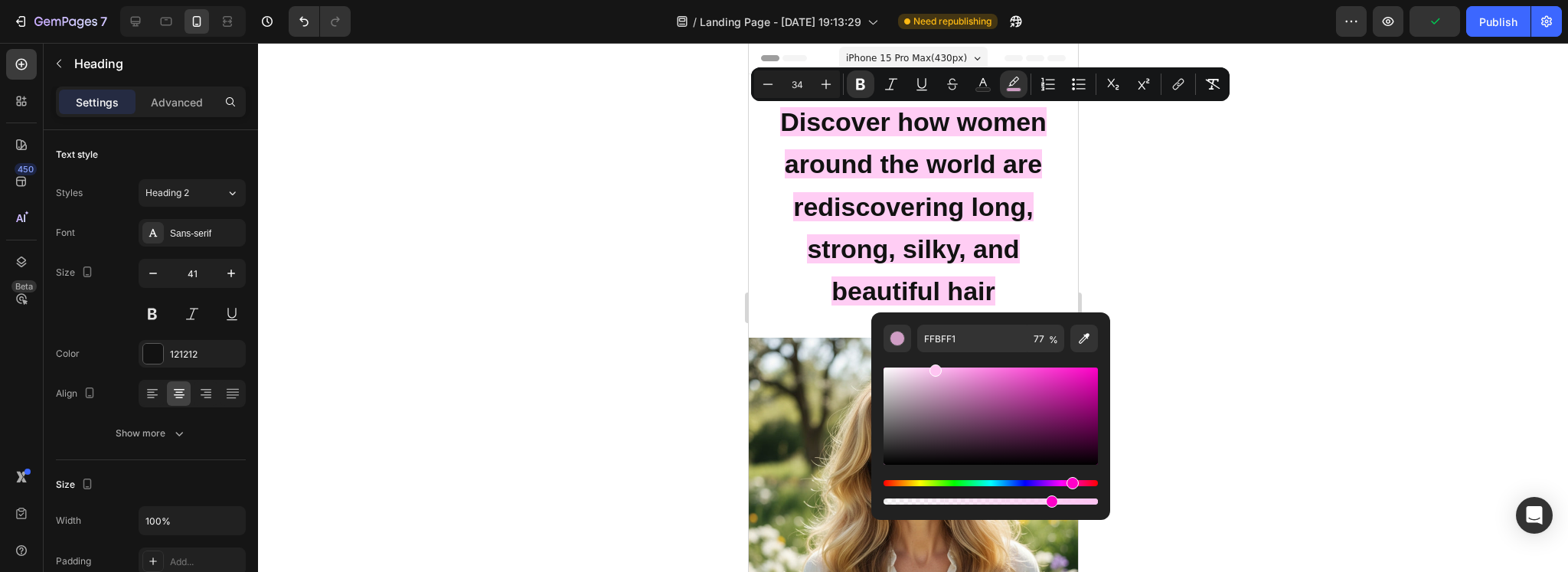
type input "FFC4F2"
drag, startPoint x: 1072, startPoint y: 374, endPoint x: 934, endPoint y: 362, distance: 138.5
click at [934, 362] on div "Editor contextual toolbar" at bounding box center [990, 430] width 214 height 155
click at [668, 268] on div at bounding box center [913, 307] width 1310 height 529
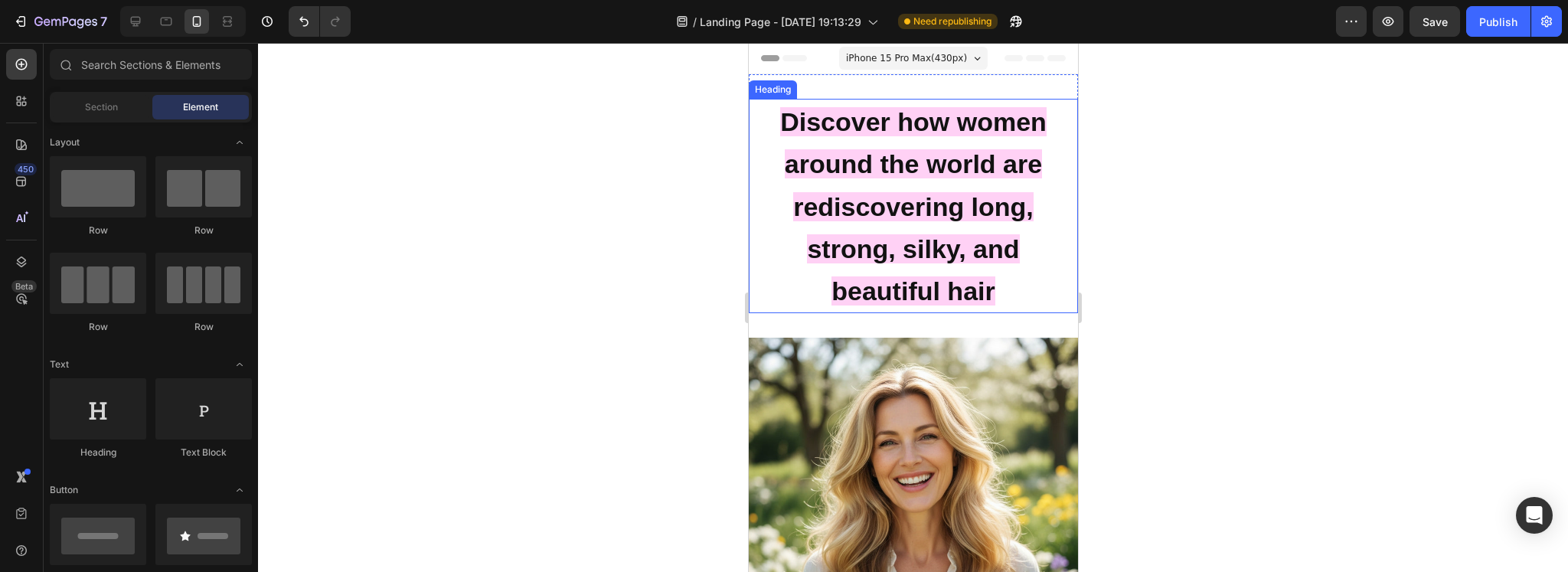
click at [941, 250] on strong "Discover how women around the world are rediscovering long, strong, silky, and …" at bounding box center [912, 207] width 267 height 198
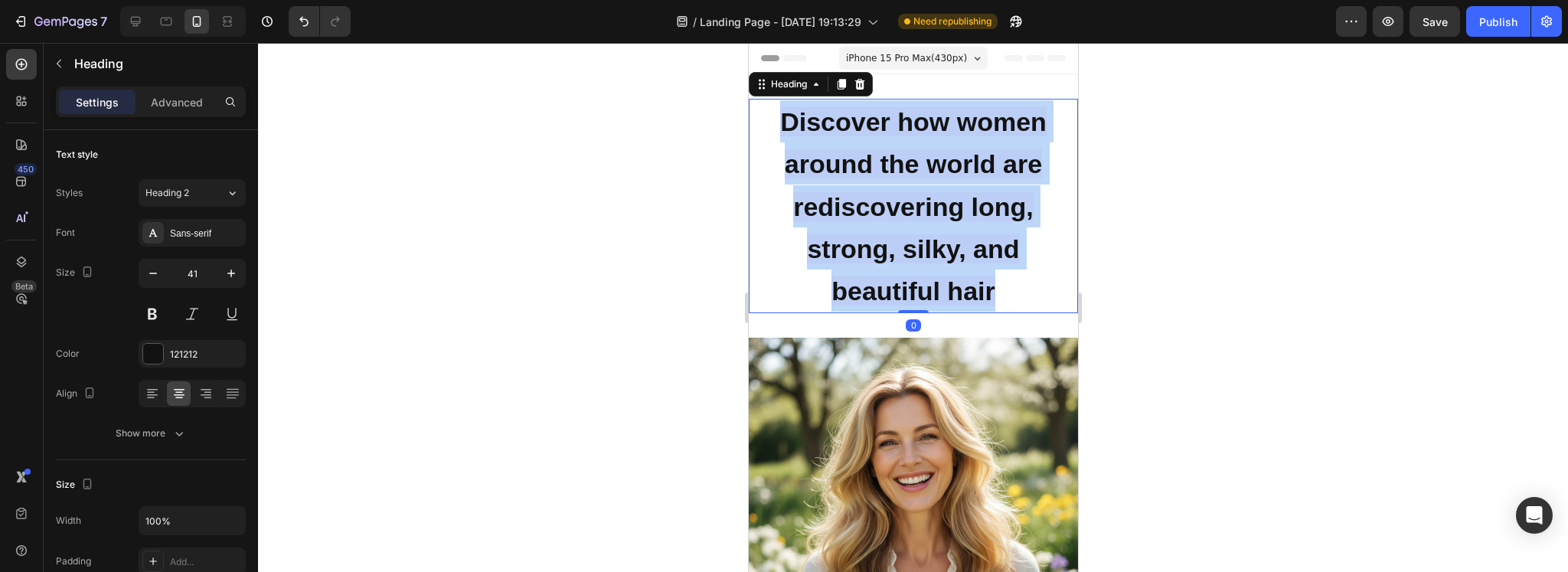
click at [941, 250] on strong "Discover how women around the world are rediscovering long, strong, silky, and …" at bounding box center [912, 207] width 267 height 198
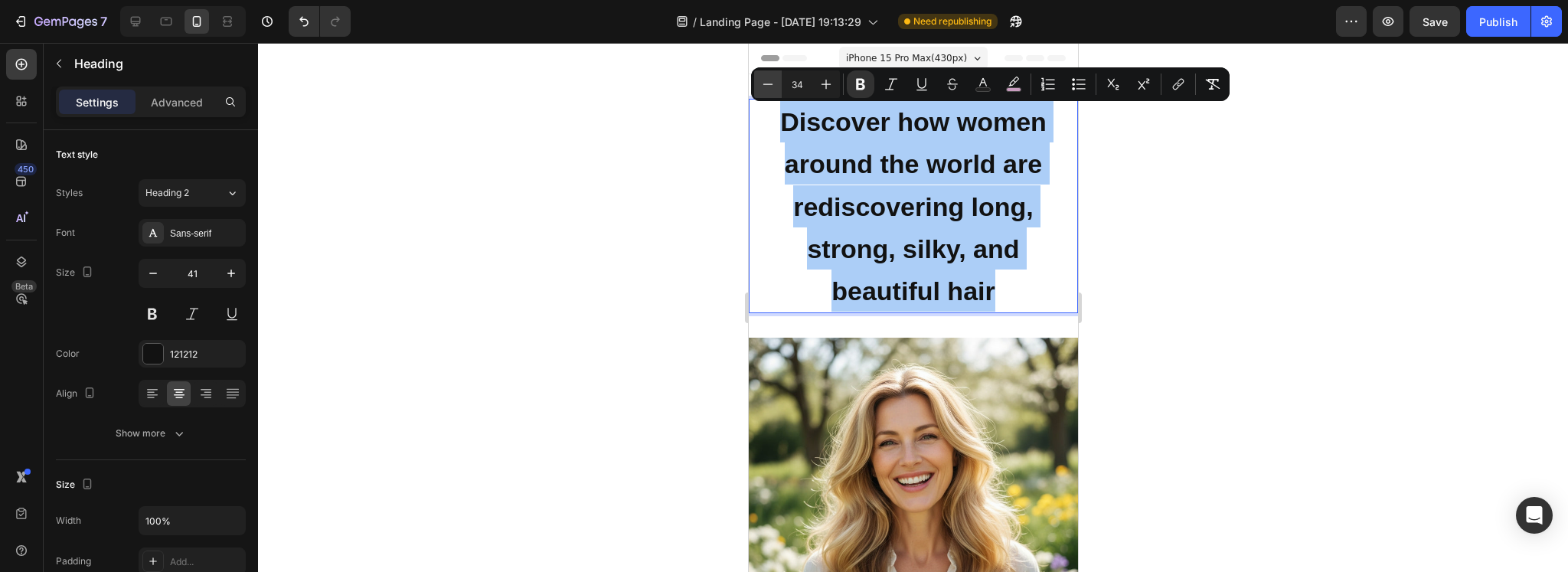
click at [762, 77] on icon "Editor contextual toolbar" at bounding box center [768, 84] width 15 height 15
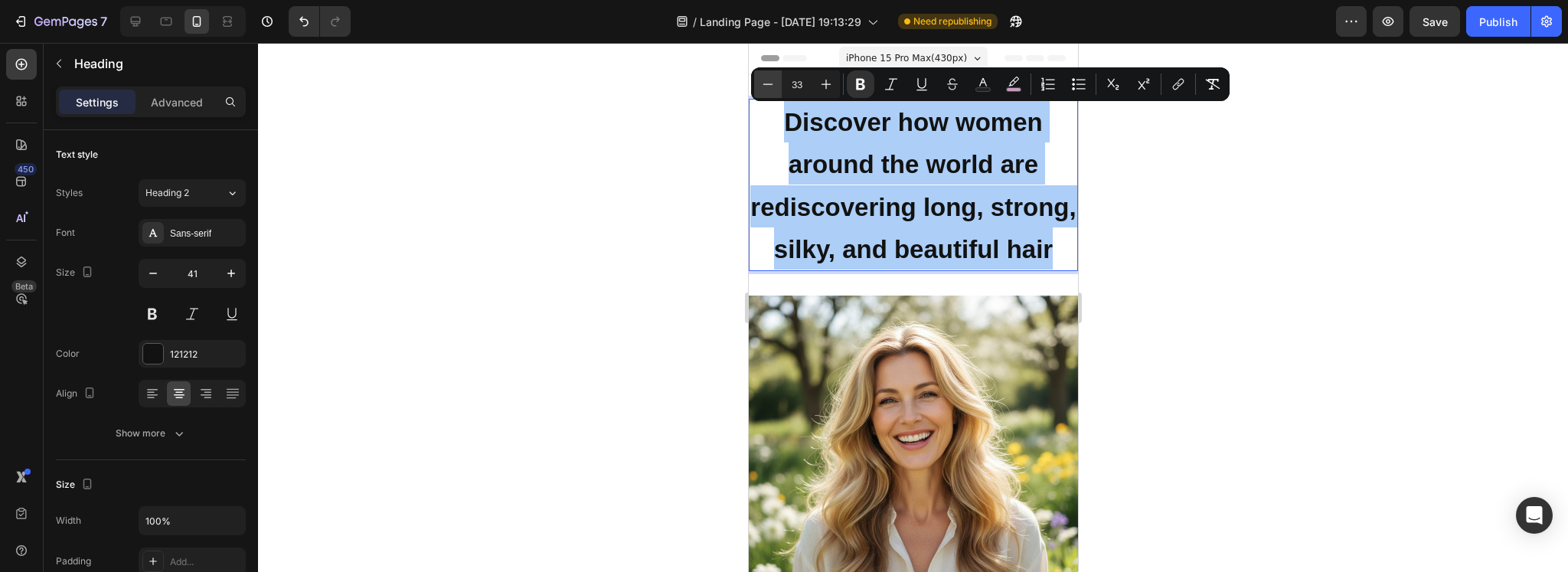
click at [762, 77] on icon "Editor contextual toolbar" at bounding box center [768, 84] width 15 height 15
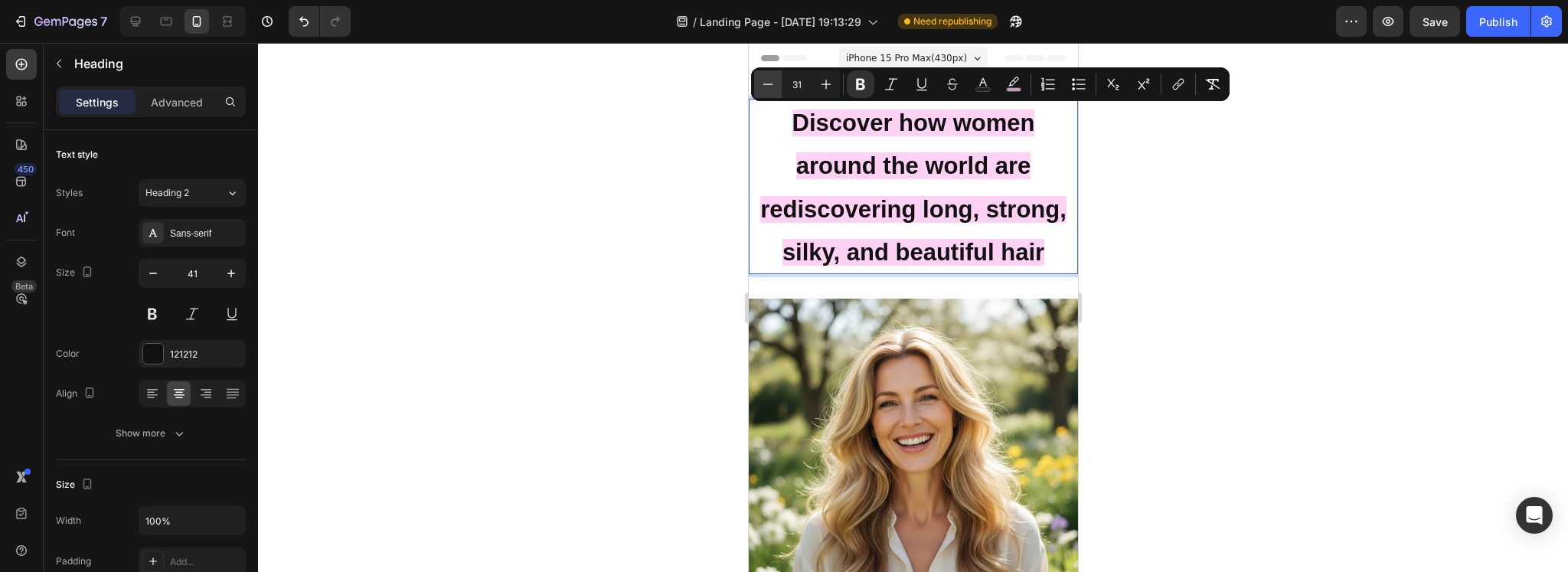
click at [762, 77] on icon "Editor contextual toolbar" at bounding box center [768, 84] width 15 height 15
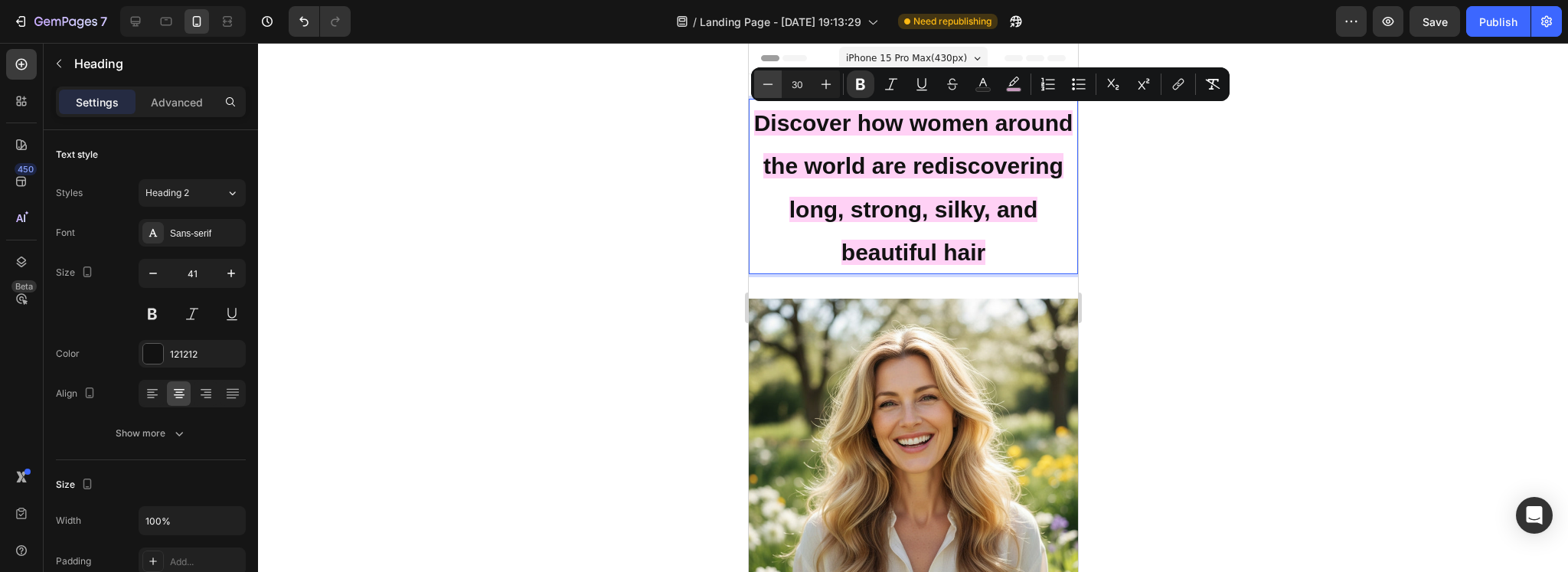
click at [771, 86] on icon "Editor contextual toolbar" at bounding box center [768, 84] width 15 height 15
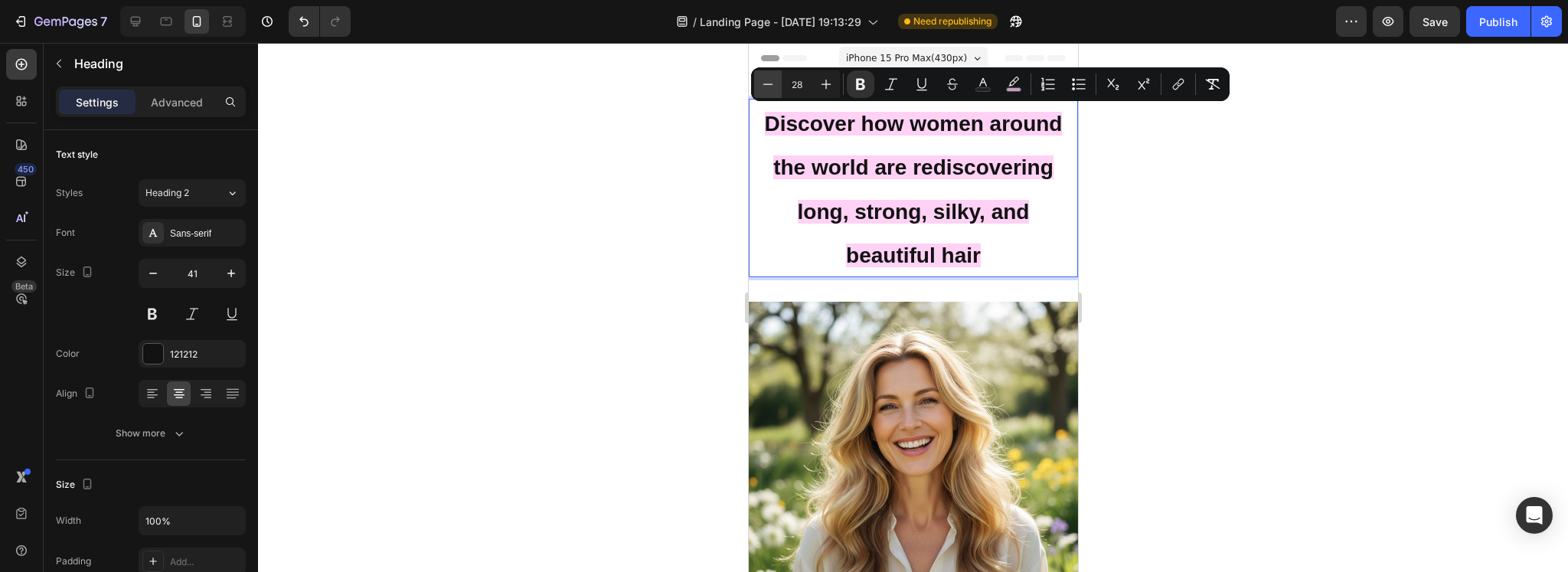
click at [771, 86] on icon "Editor contextual toolbar" at bounding box center [768, 84] width 15 height 15
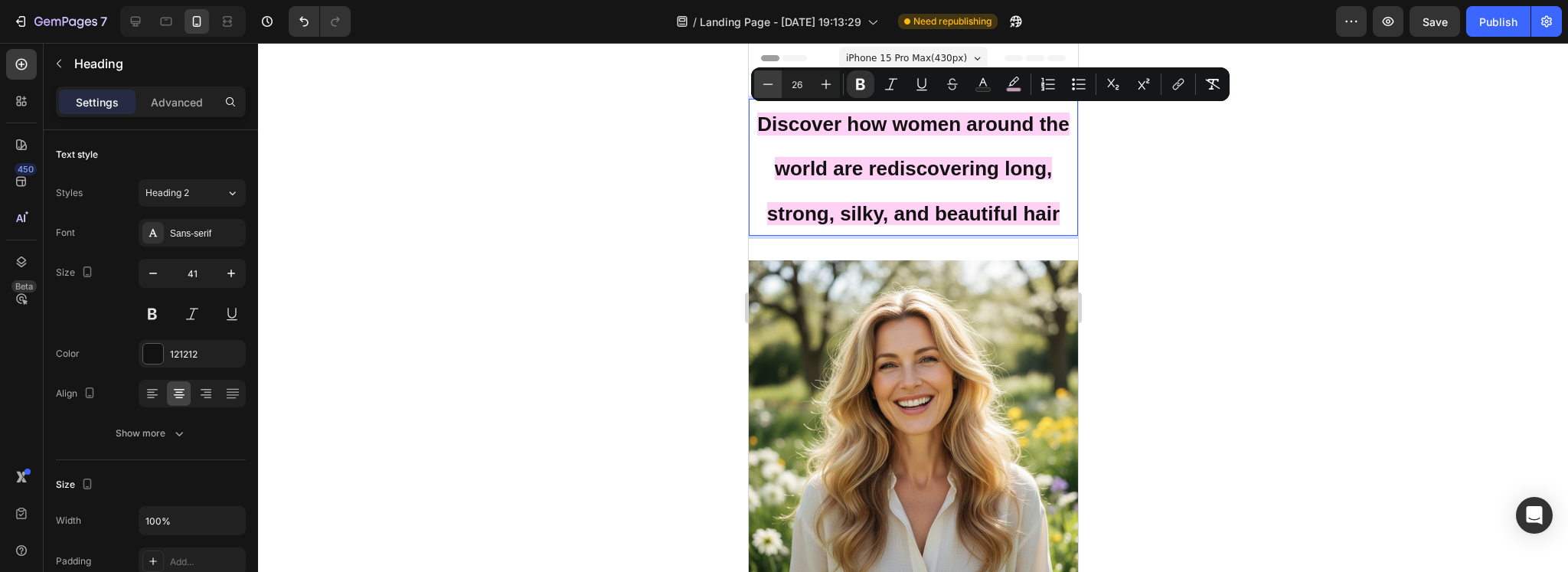
click at [771, 86] on icon "Editor contextual toolbar" at bounding box center [768, 84] width 15 height 15
type input "25"
click at [918, 195] on p "Discover how women around the world are rediscovering long, strong, silky, and …" at bounding box center [912, 167] width 327 height 134
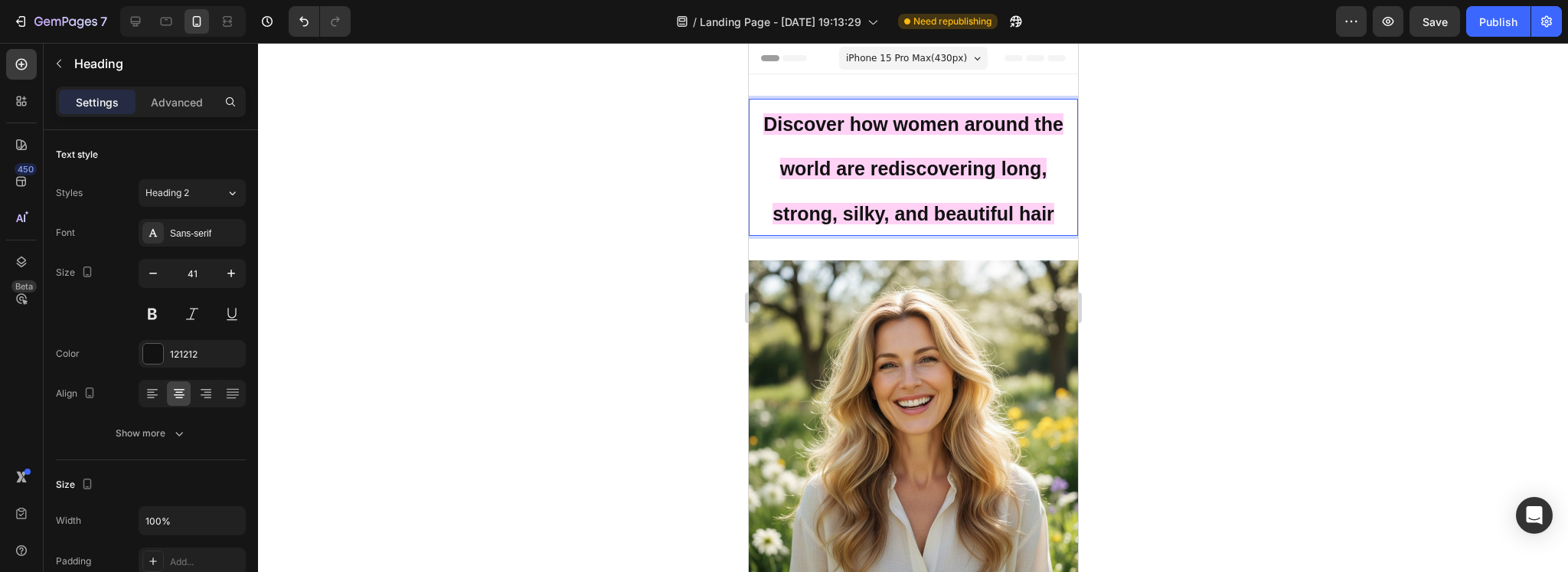
click at [939, 151] on p "Discover how women around the world are rediscovering long, strong, silky, and …" at bounding box center [912, 167] width 327 height 134
click at [906, 151] on p "Discover how women around the world are rediscovering long, strong, silky, and …" at bounding box center [912, 167] width 327 height 134
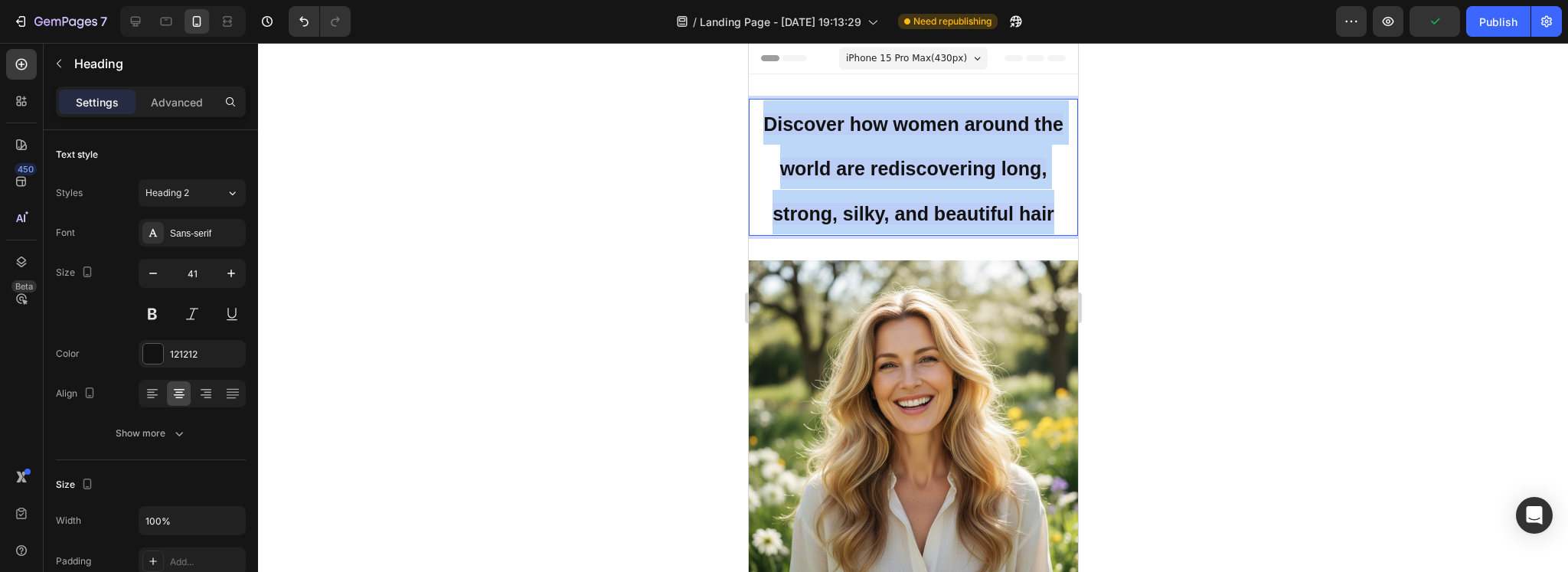
click at [906, 151] on p "Discover how women around the world are rediscovering long, strong, silky, and …" at bounding box center [912, 167] width 327 height 134
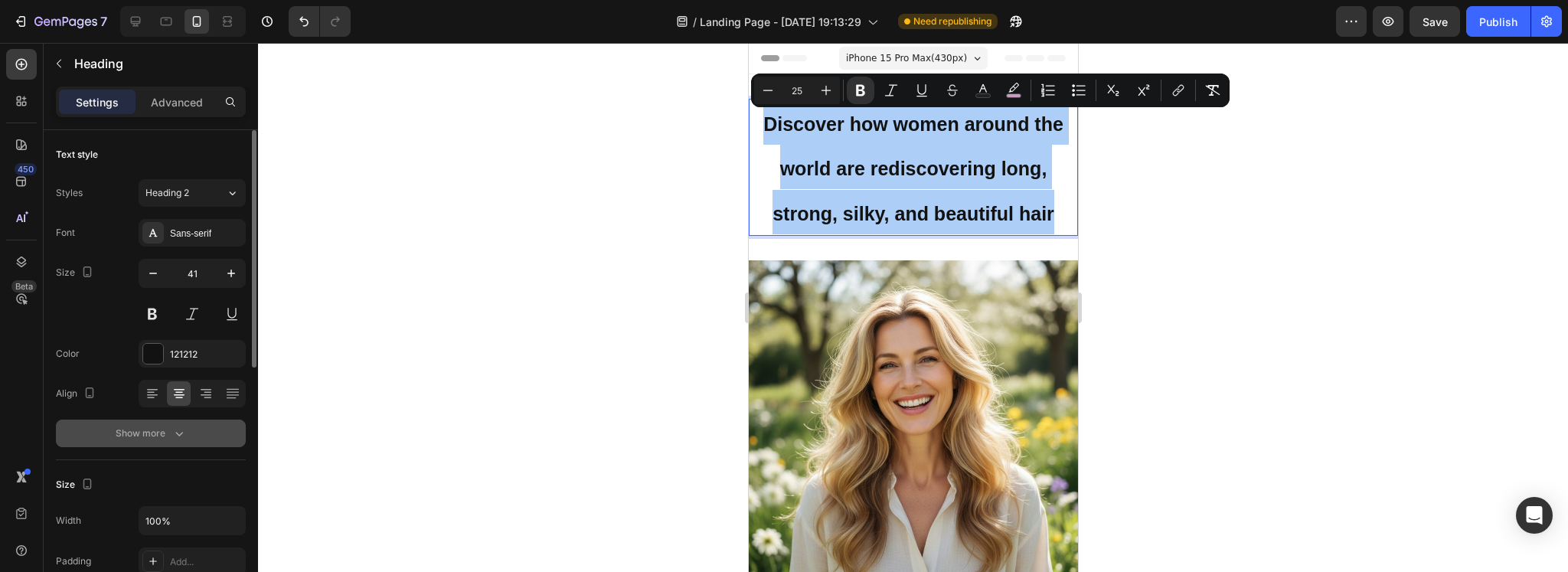
click at [124, 423] on button "Show more" at bounding box center [151, 433] width 190 height 27
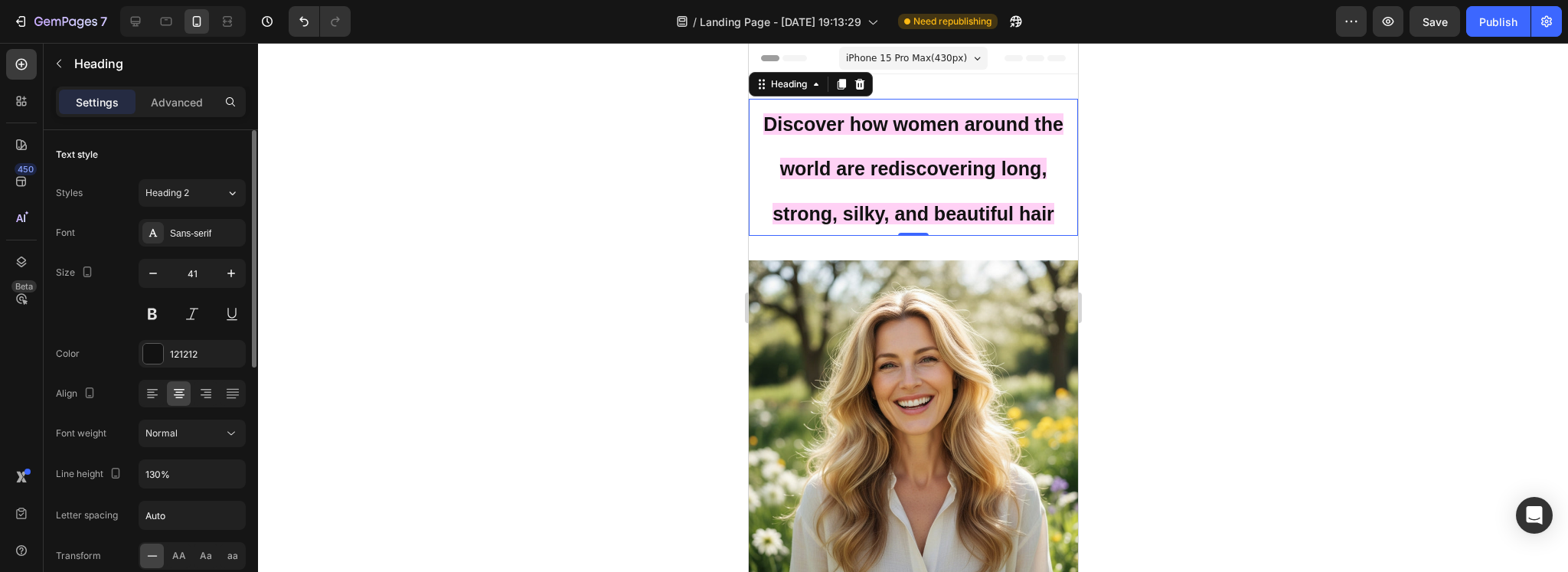
scroll to position [127, 0]
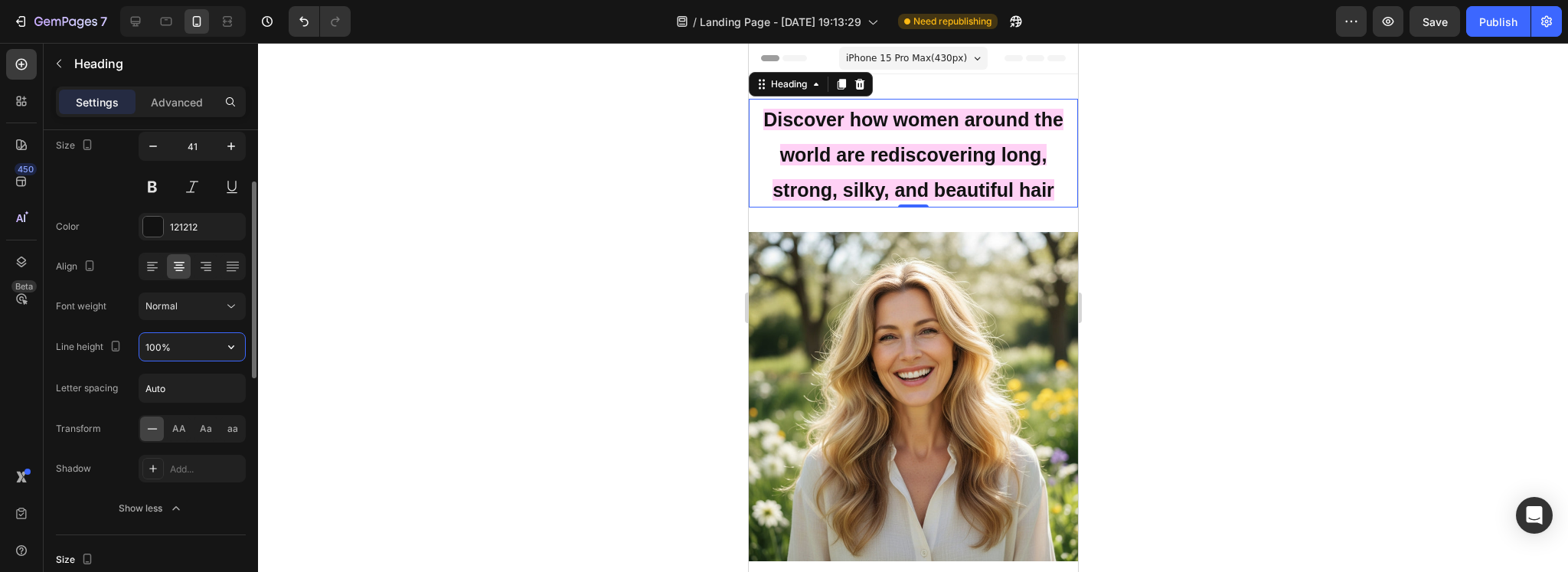
click at [157, 347] on input "100%" at bounding box center [192, 346] width 106 height 27
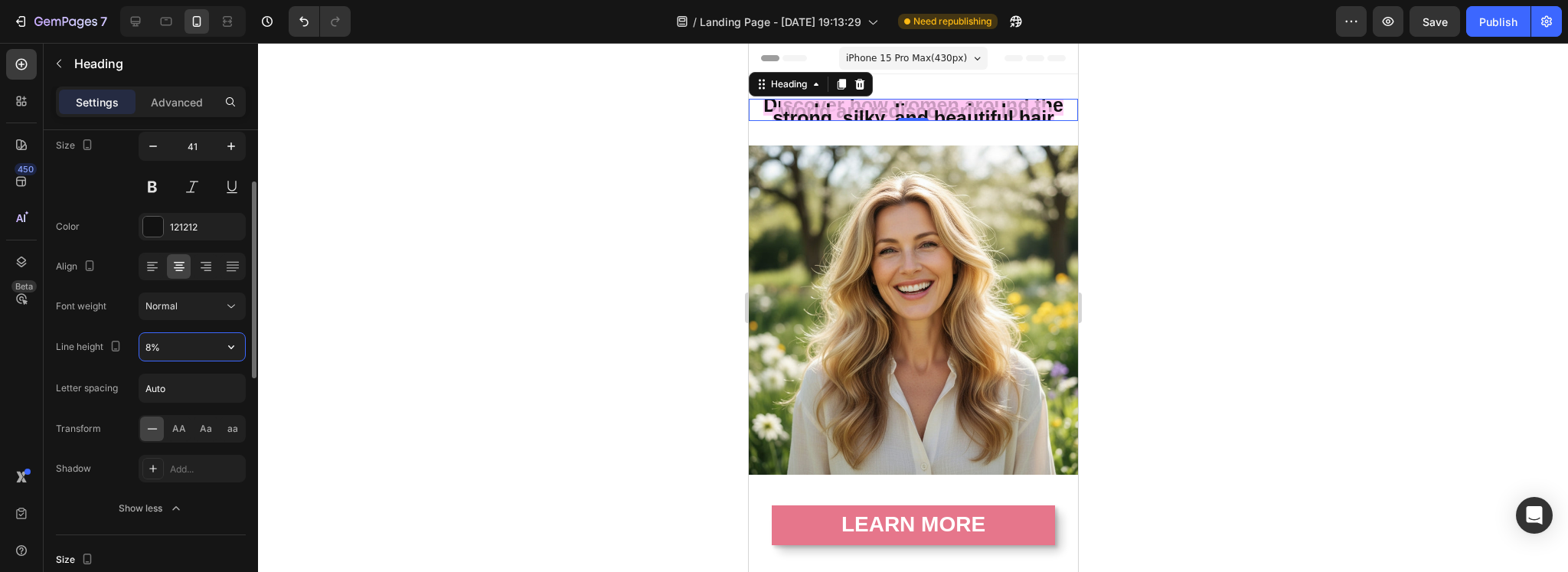
type input "80%"
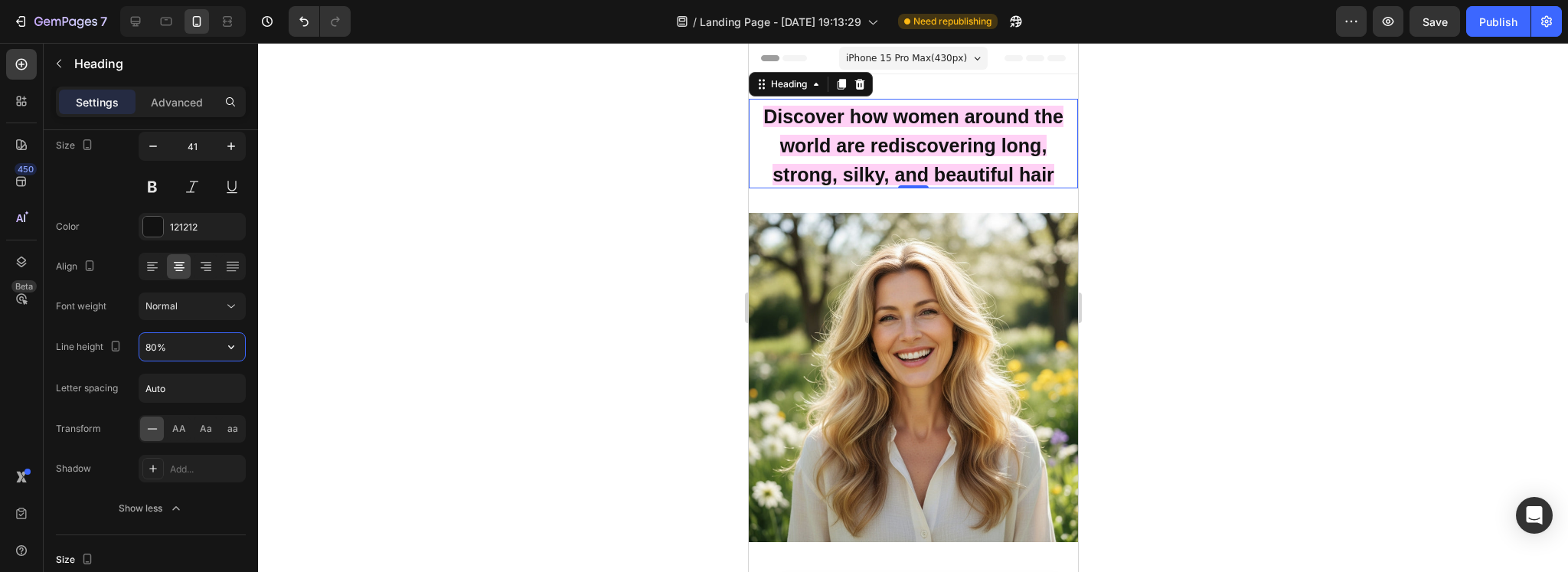
click at [431, 341] on div at bounding box center [913, 307] width 1310 height 529
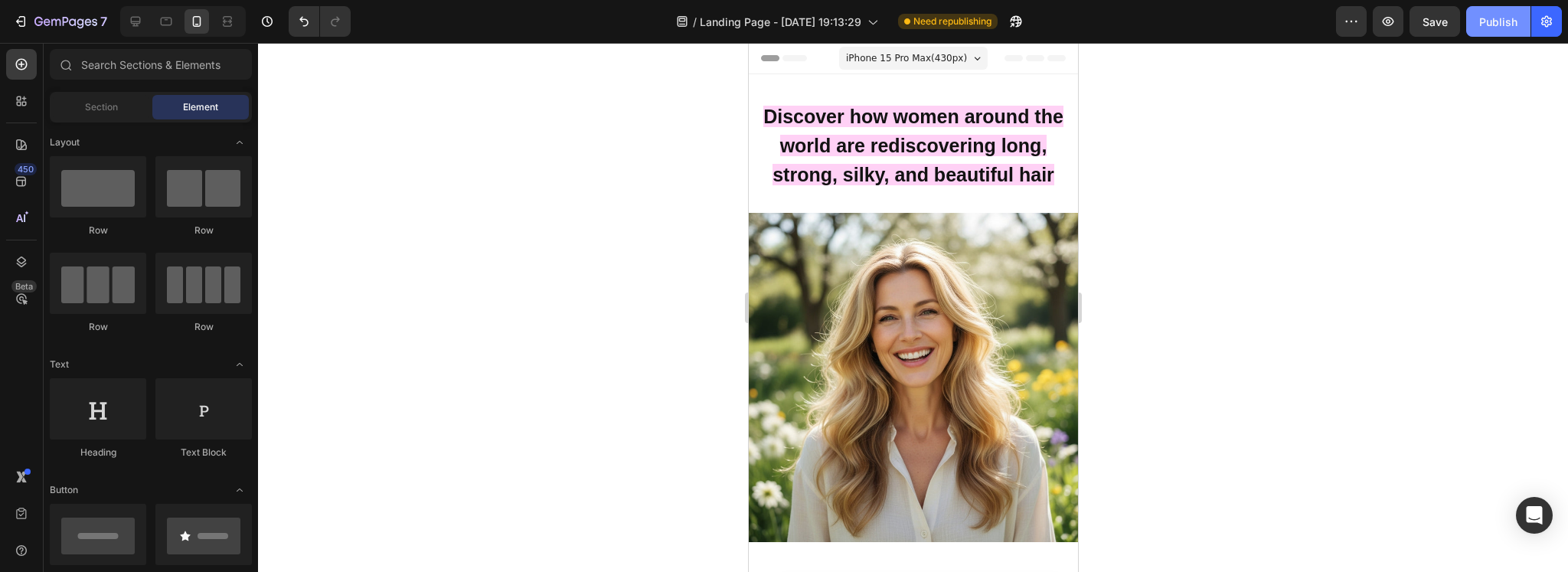
click at [1482, 25] on div "Publish" at bounding box center [1498, 22] width 38 height 16
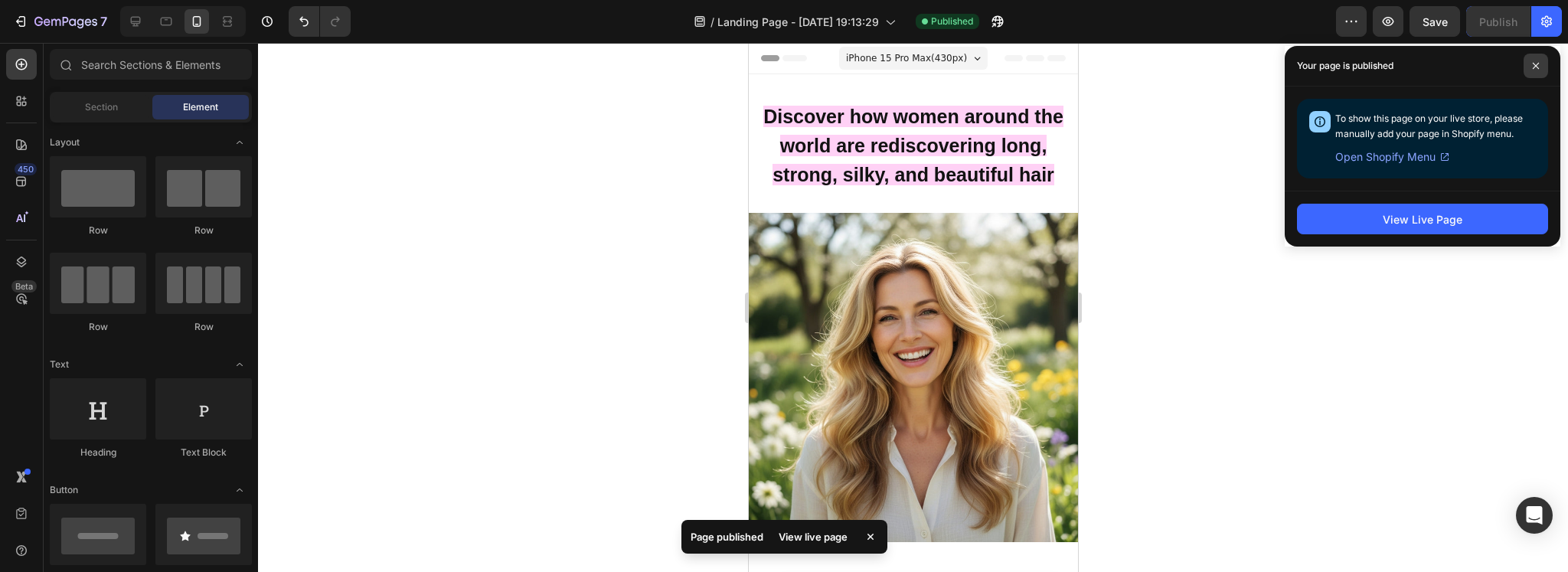
click at [1531, 70] on span at bounding box center [1535, 66] width 24 height 24
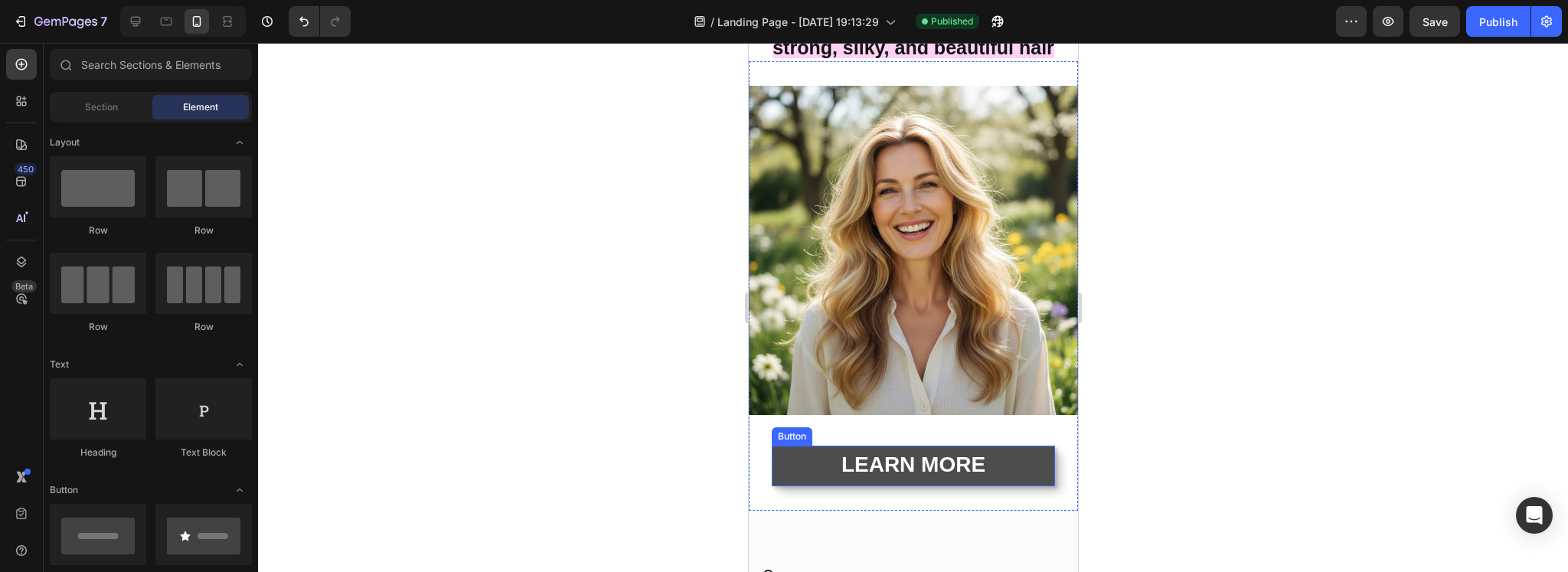
click at [810, 453] on link "LEARN MORE" at bounding box center [912, 465] width 283 height 40
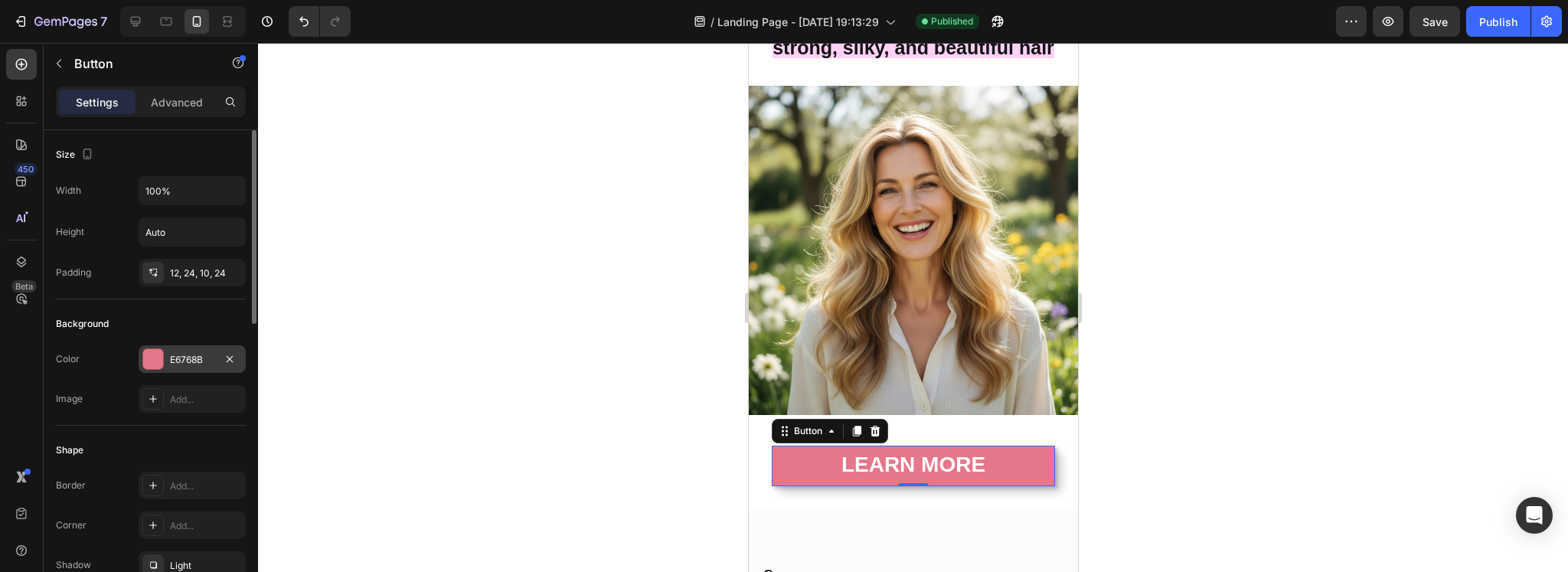
click at [204, 354] on div "E6768B" at bounding box center [192, 359] width 44 height 14
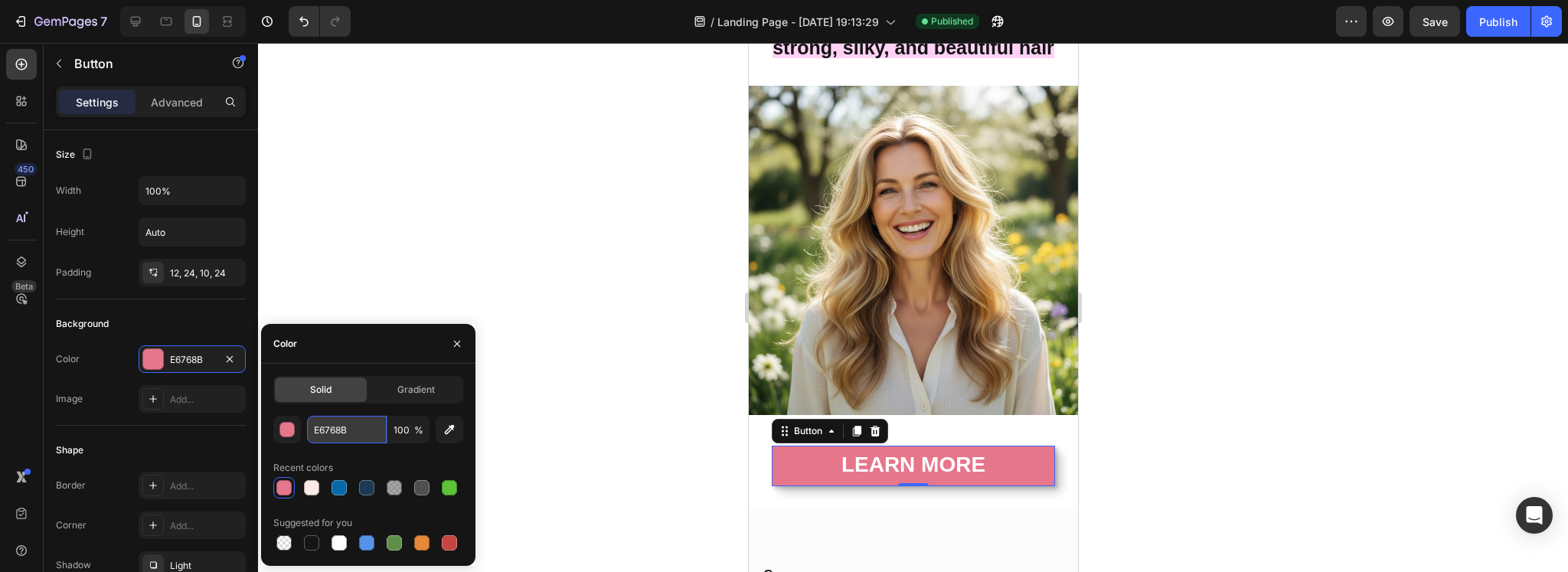
click at [347, 424] on input "E6768B" at bounding box center [346, 429] width 80 height 27
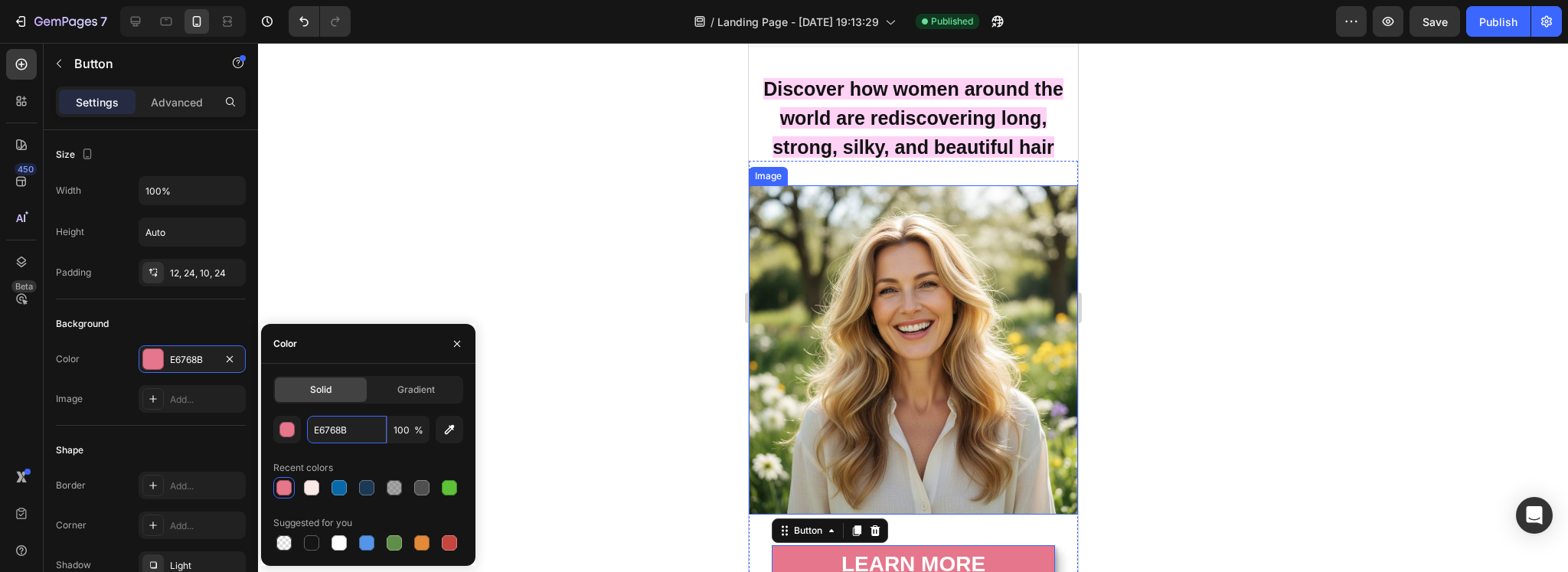
scroll to position [0, 0]
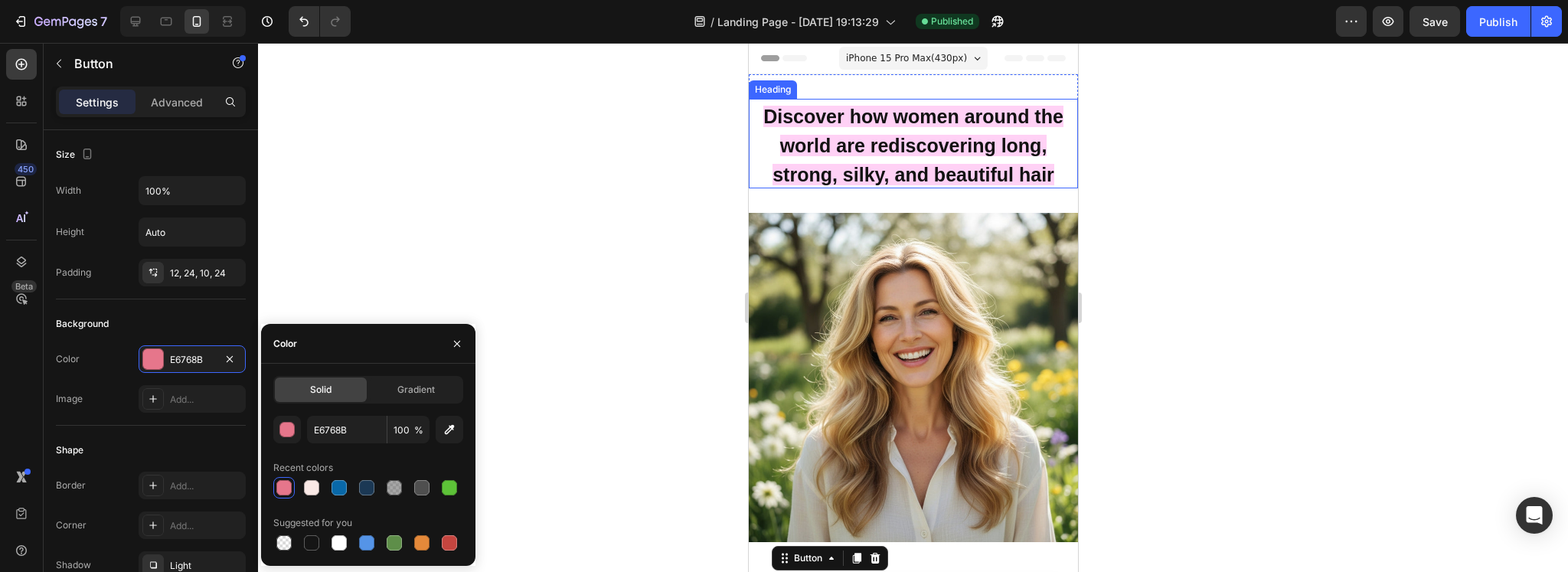
click at [923, 154] on strong "Discover how women around the world are rediscovering long, strong, silky, and …" at bounding box center [912, 145] width 300 height 80
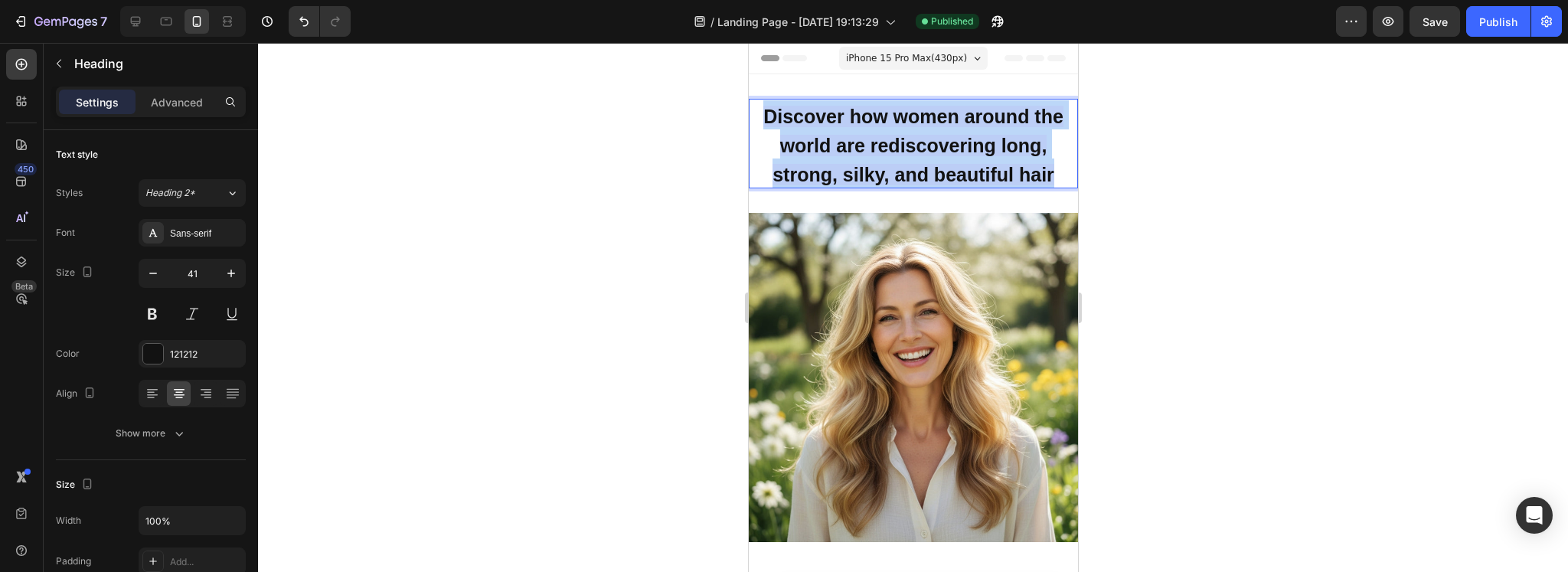
click at [929, 145] on strong "Discover how women around the world are rediscovering long, strong, silky, and …" at bounding box center [912, 145] width 300 height 80
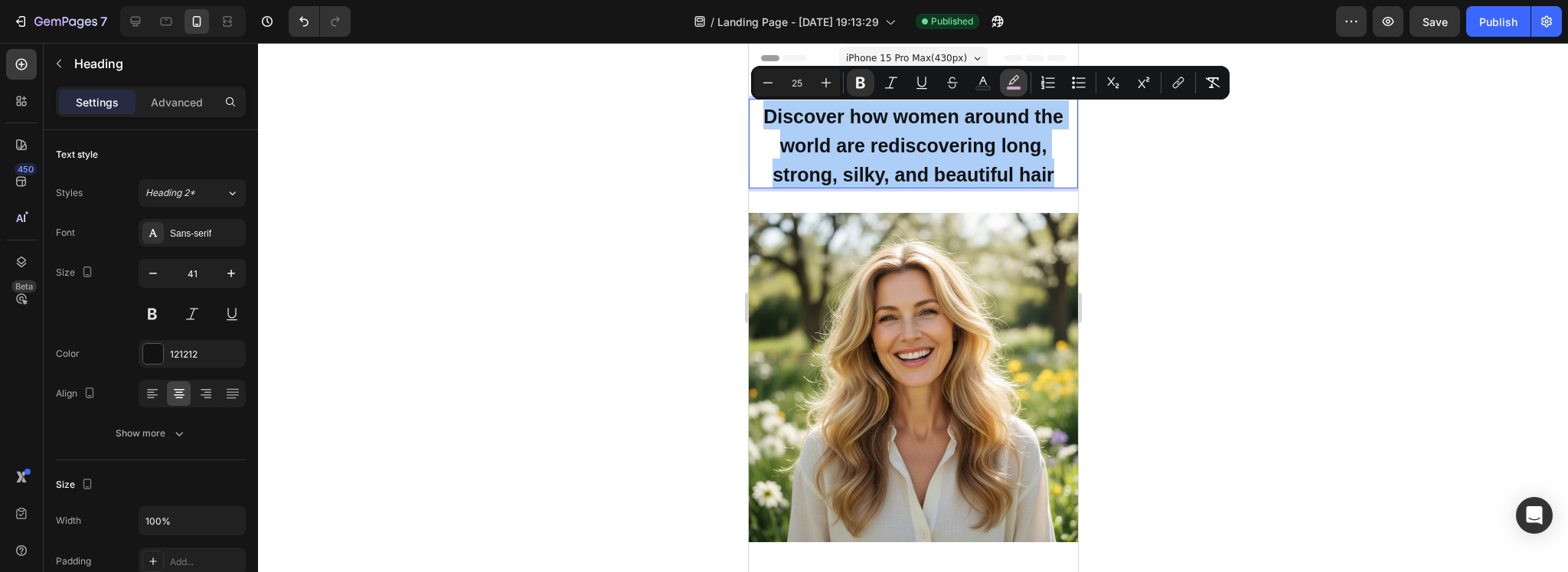
click at [1011, 84] on icon "Editor contextual toolbar" at bounding box center [1013, 82] width 15 height 15
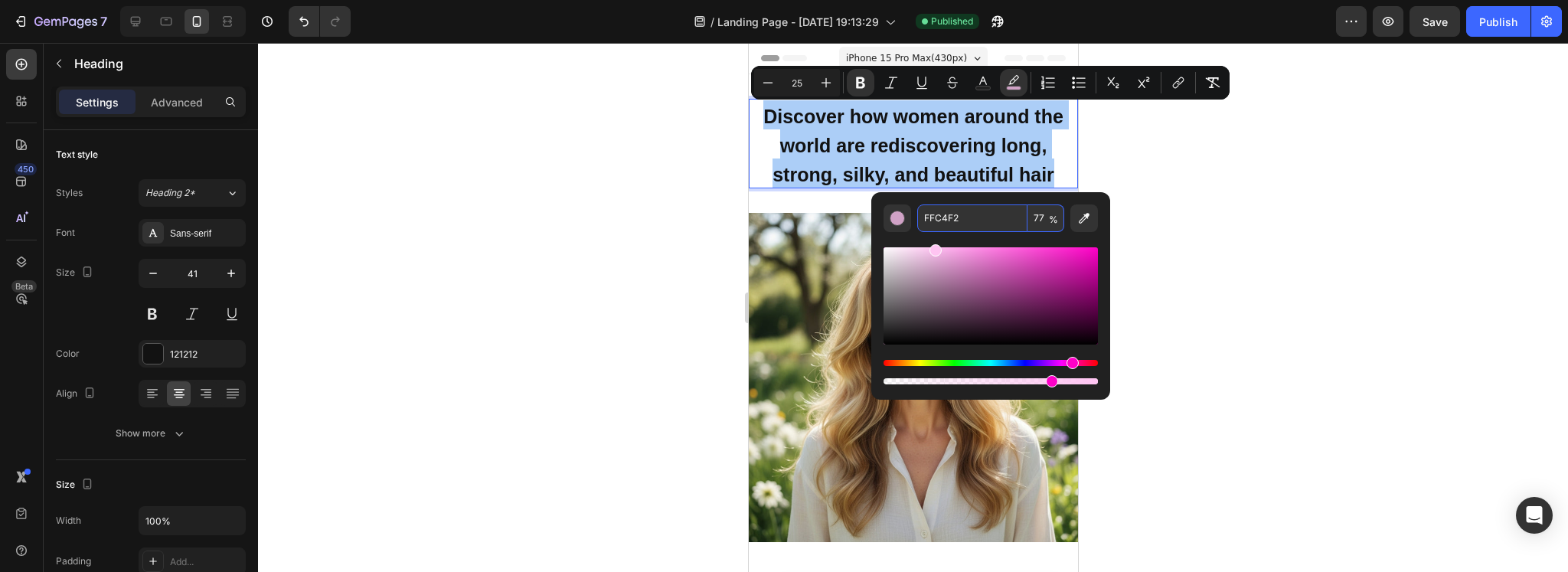
click at [947, 213] on input "FFC4F2" at bounding box center [972, 217] width 110 height 27
paste input "E6768B"
type input "E6768B"
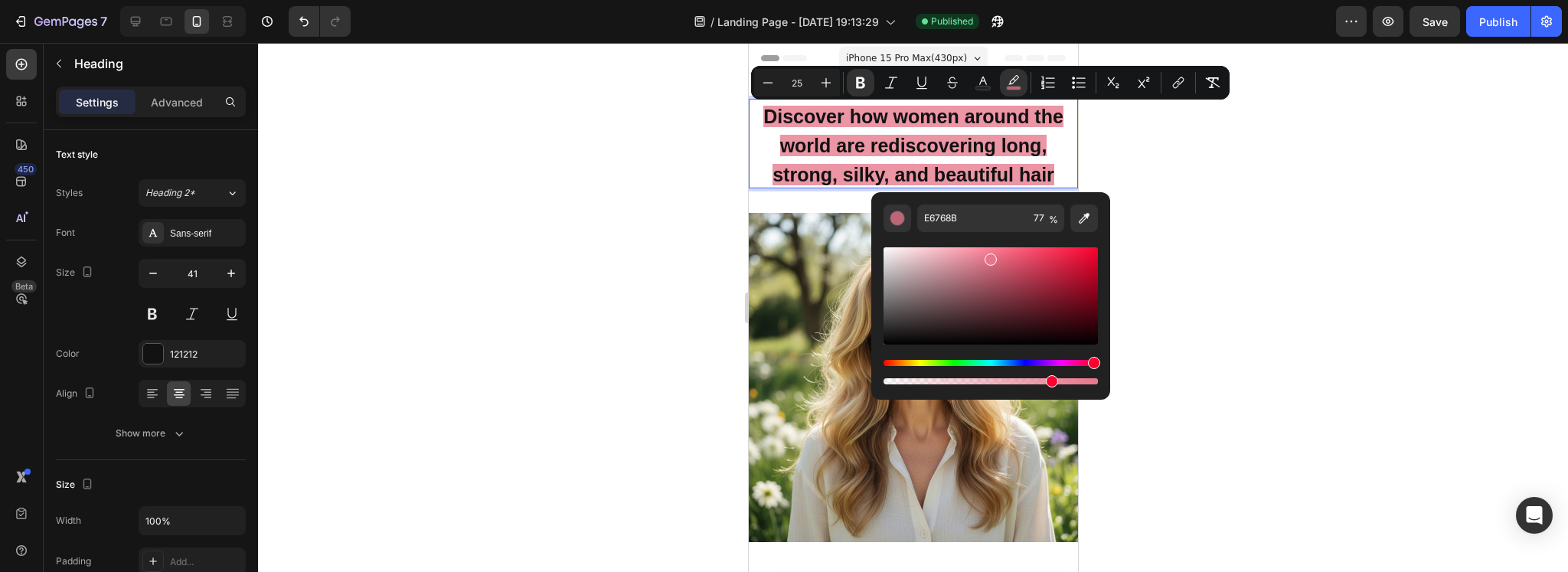
click at [579, 242] on div at bounding box center [913, 307] width 1310 height 529
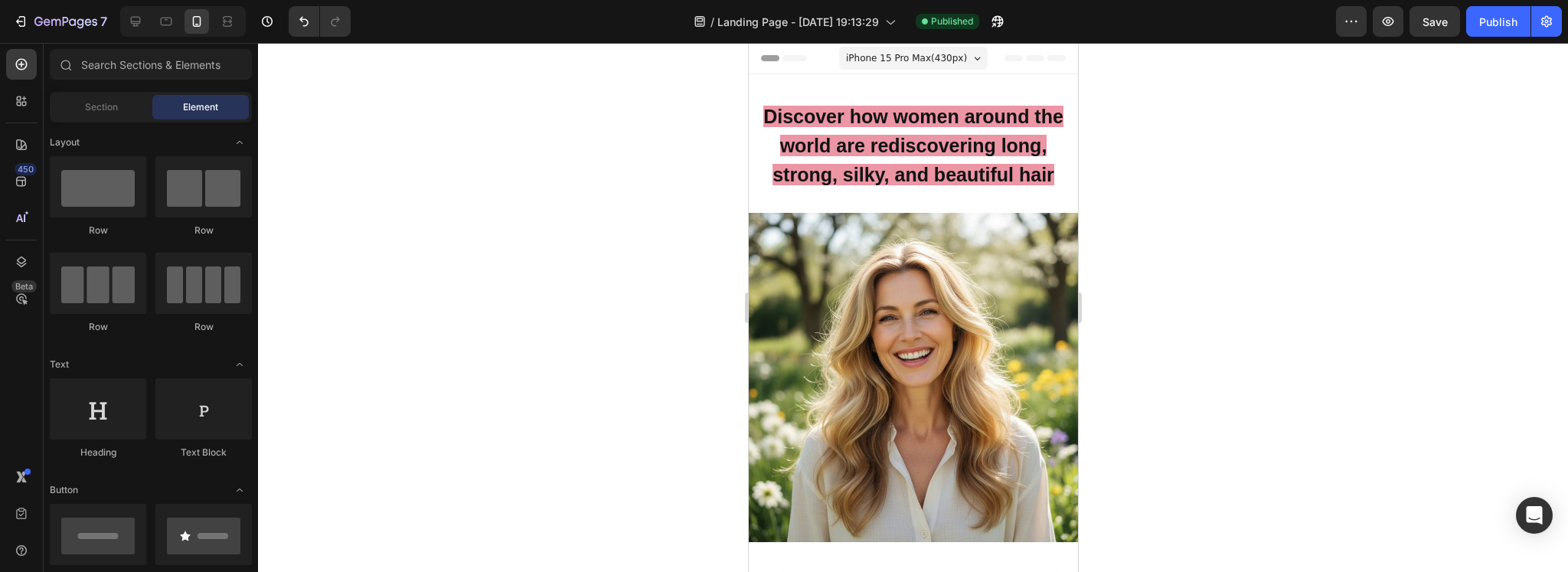
click at [625, 227] on div at bounding box center [913, 307] width 1310 height 529
click at [947, 141] on strong "Discover how women around the world are rediscovering long, strong, silky, and …" at bounding box center [912, 145] width 300 height 80
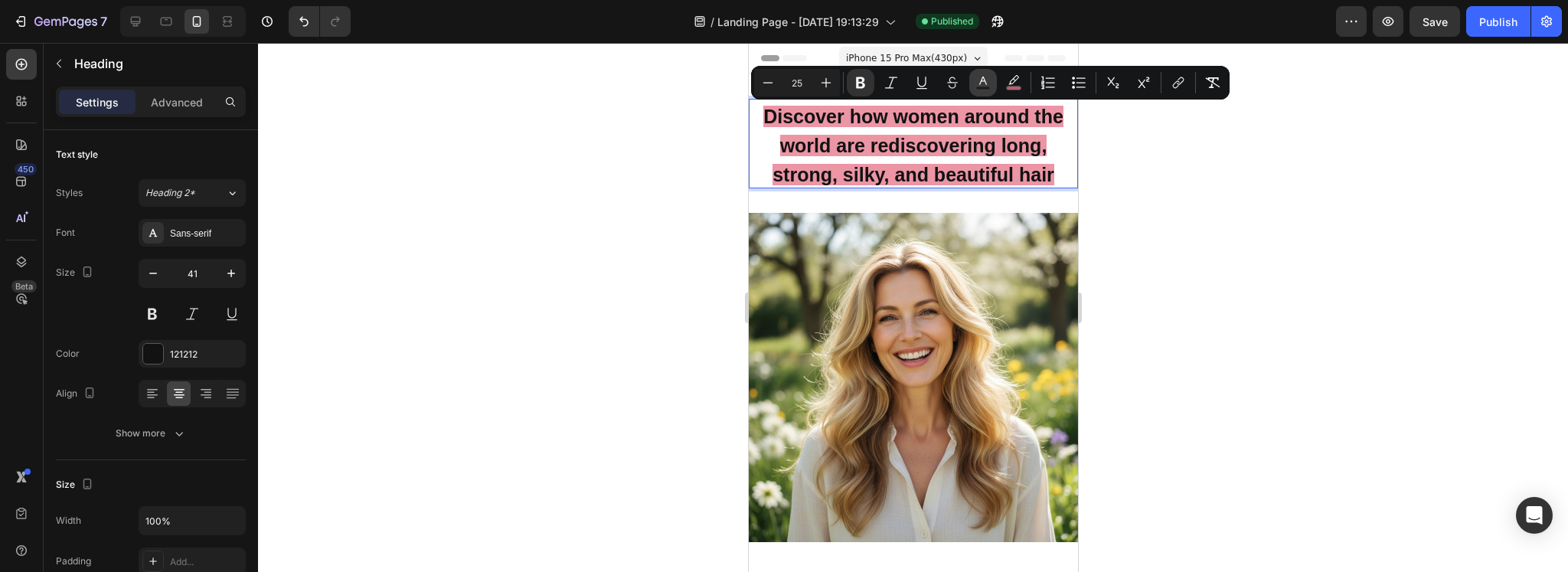
click at [987, 90] on rect "Editor contextual toolbar" at bounding box center [983, 88] width 15 height 4
type input "121212"
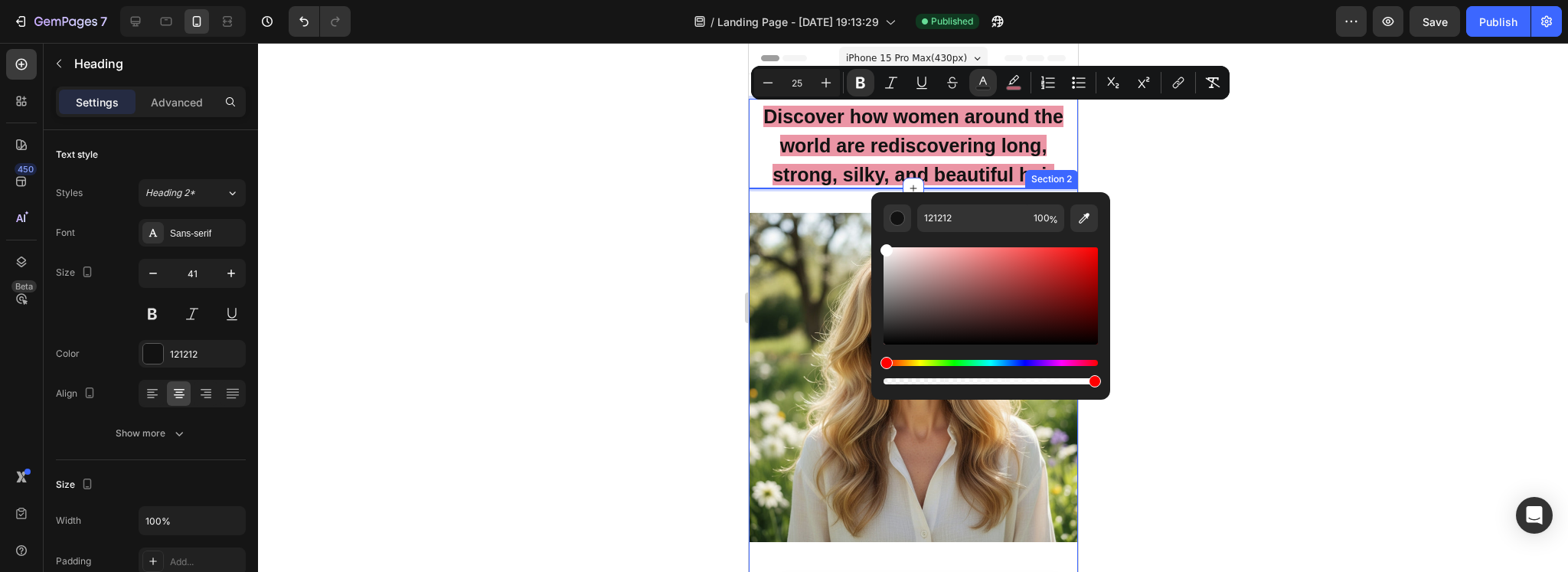
drag, startPoint x: 1671, startPoint y: 346, endPoint x: 838, endPoint y: 193, distance: 846.9
type input "FFFFFF"
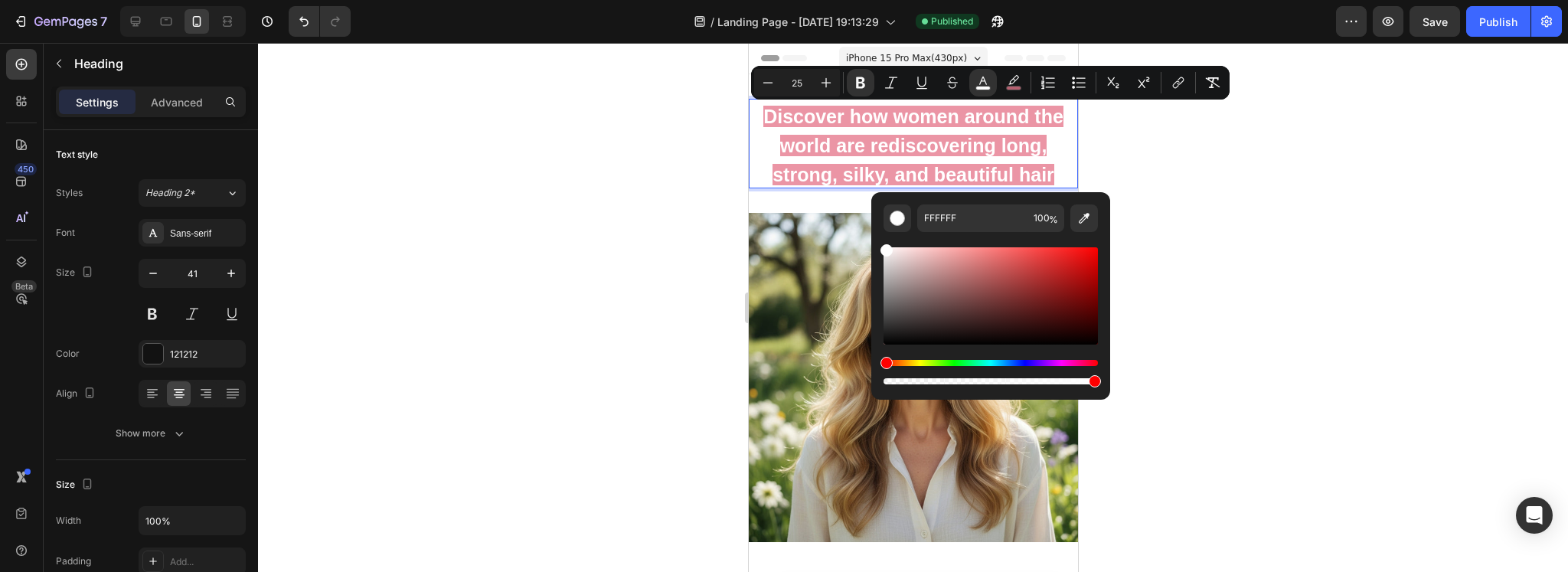
click at [640, 192] on div at bounding box center [913, 307] width 1310 height 529
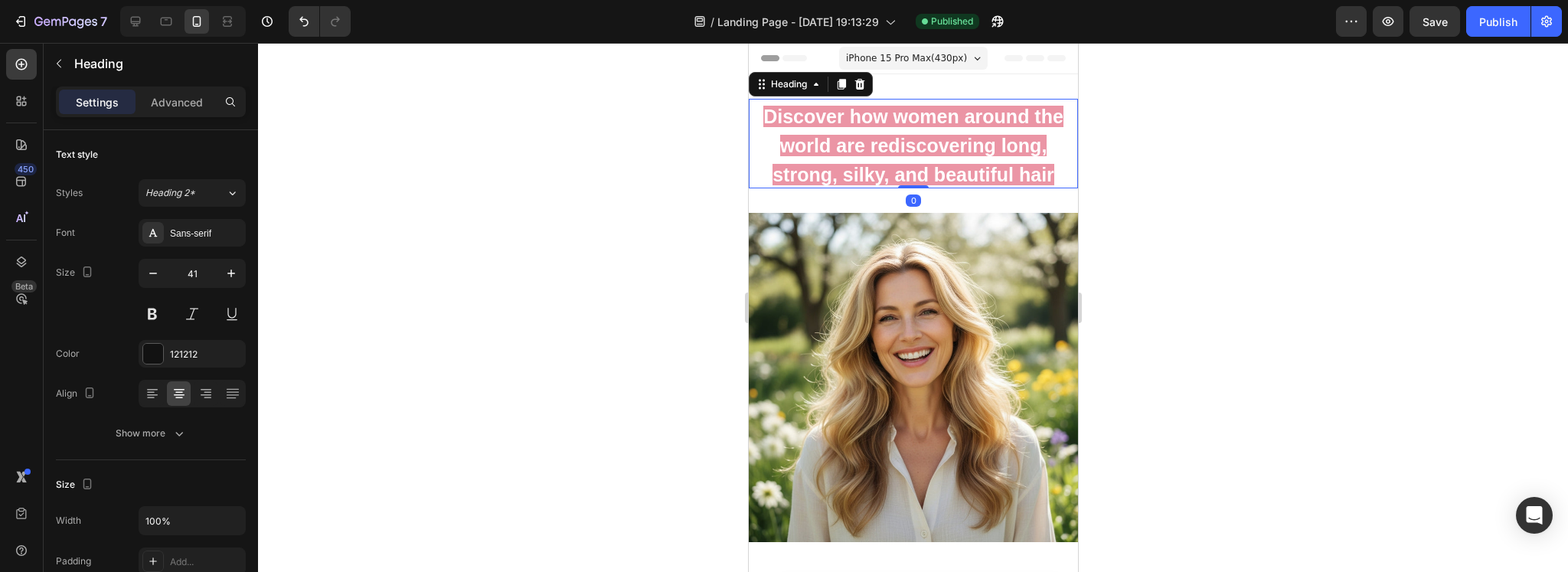
click at [910, 132] on p "⁠⁠⁠⁠⁠⁠⁠ Discover how women around the world are rediscovering long, strong, sil…" at bounding box center [912, 143] width 327 height 86
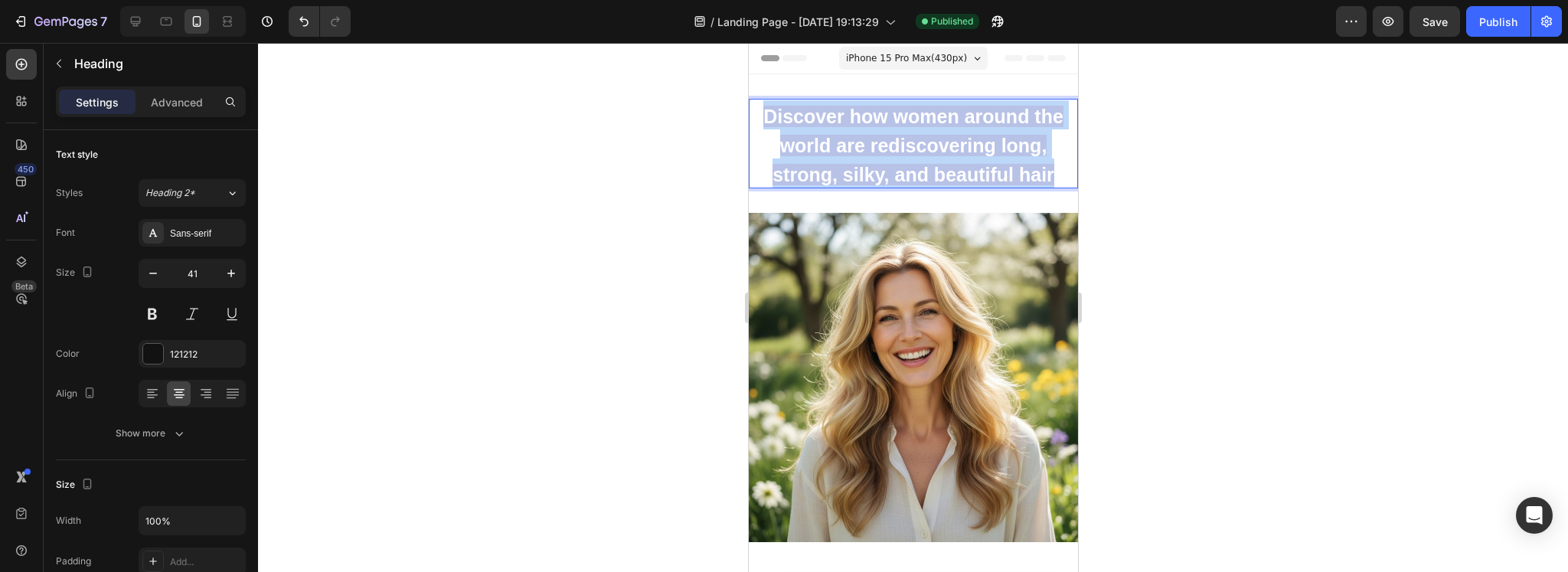
click at [910, 132] on p "Discover how women around the world are rediscovering long, strong, silky, and …" at bounding box center [912, 143] width 327 height 86
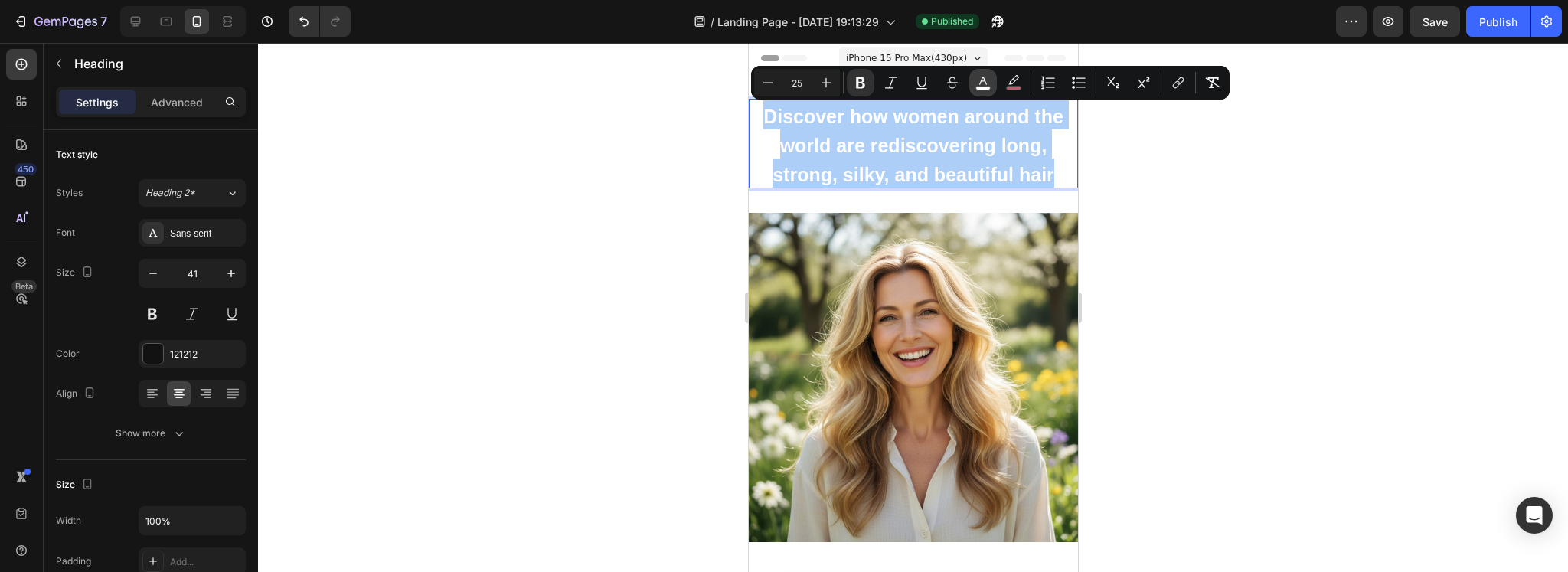
click at [979, 81] on icon "Editor contextual toolbar" at bounding box center [982, 82] width 15 height 15
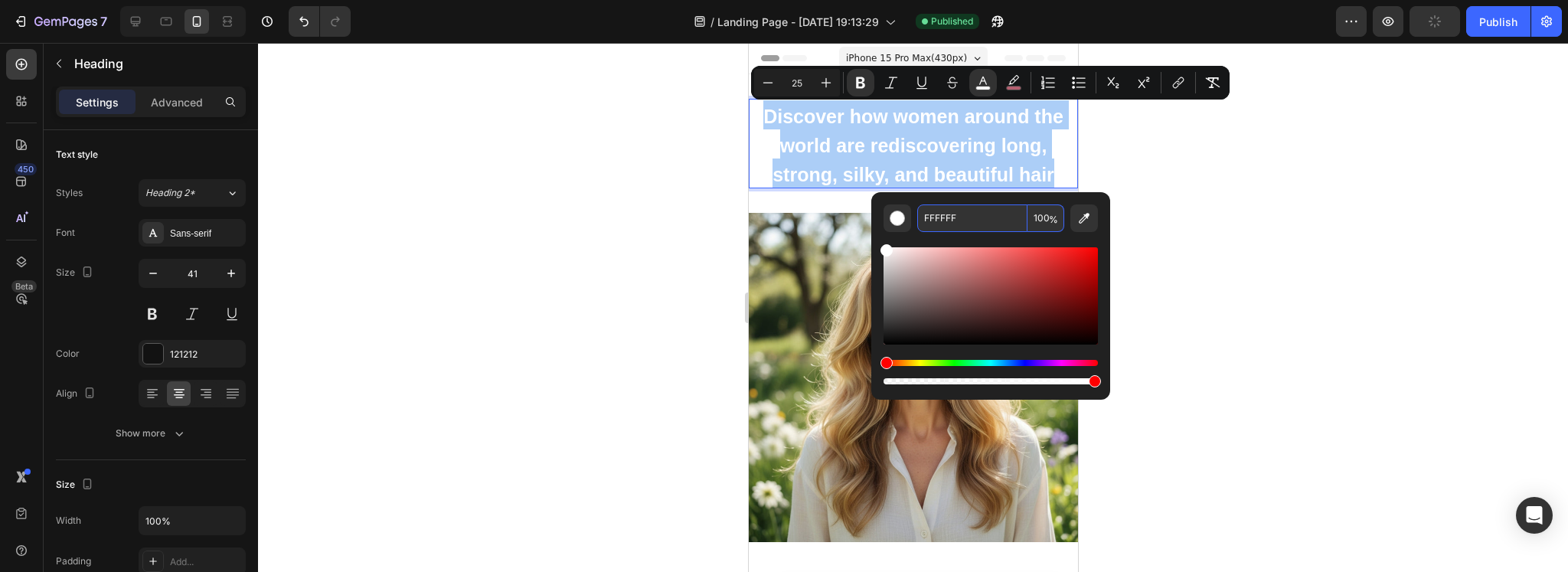
click at [951, 217] on input "FFFFFF" at bounding box center [972, 217] width 110 height 27
type input "000000"
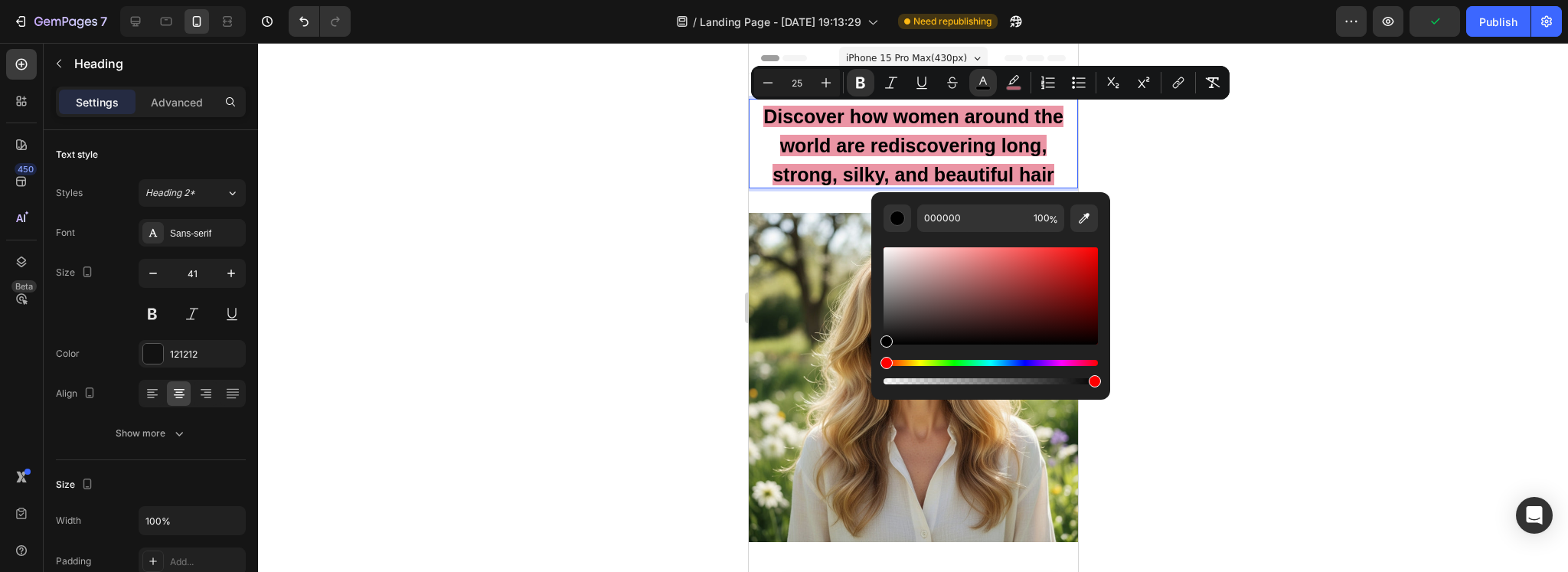
click at [653, 252] on div at bounding box center [913, 307] width 1310 height 529
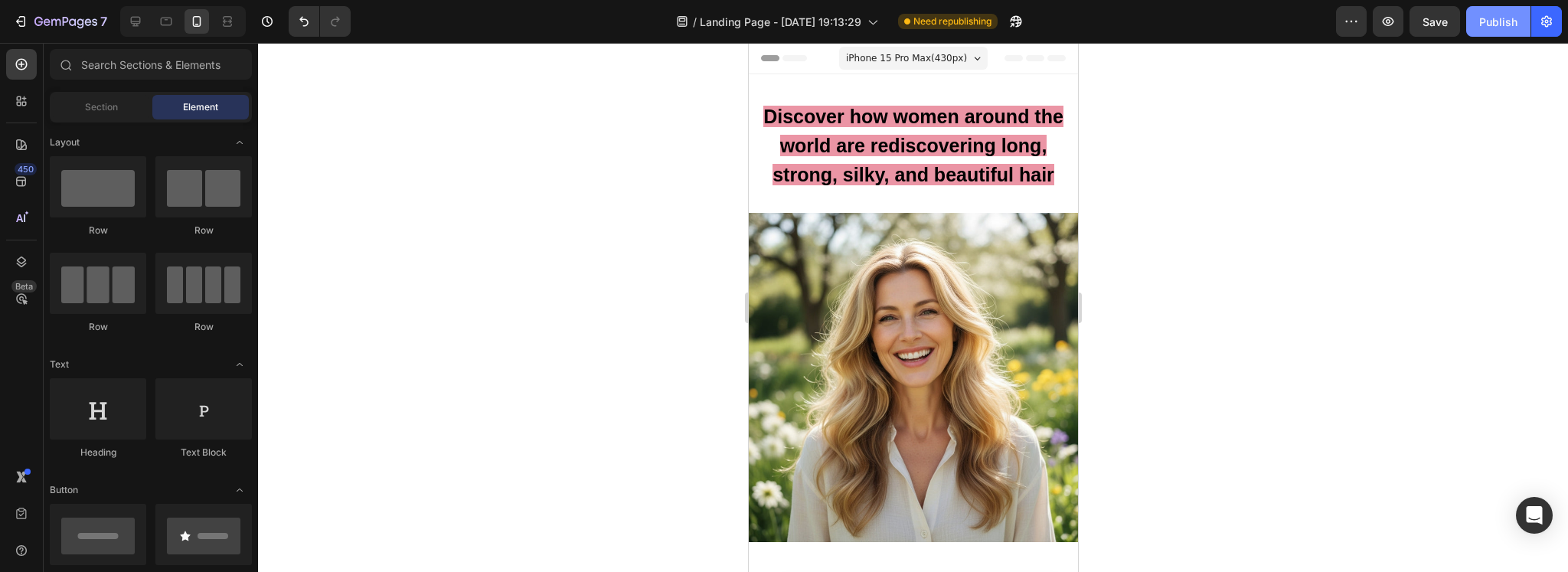
click at [1507, 19] on div "Publish" at bounding box center [1498, 22] width 38 height 16
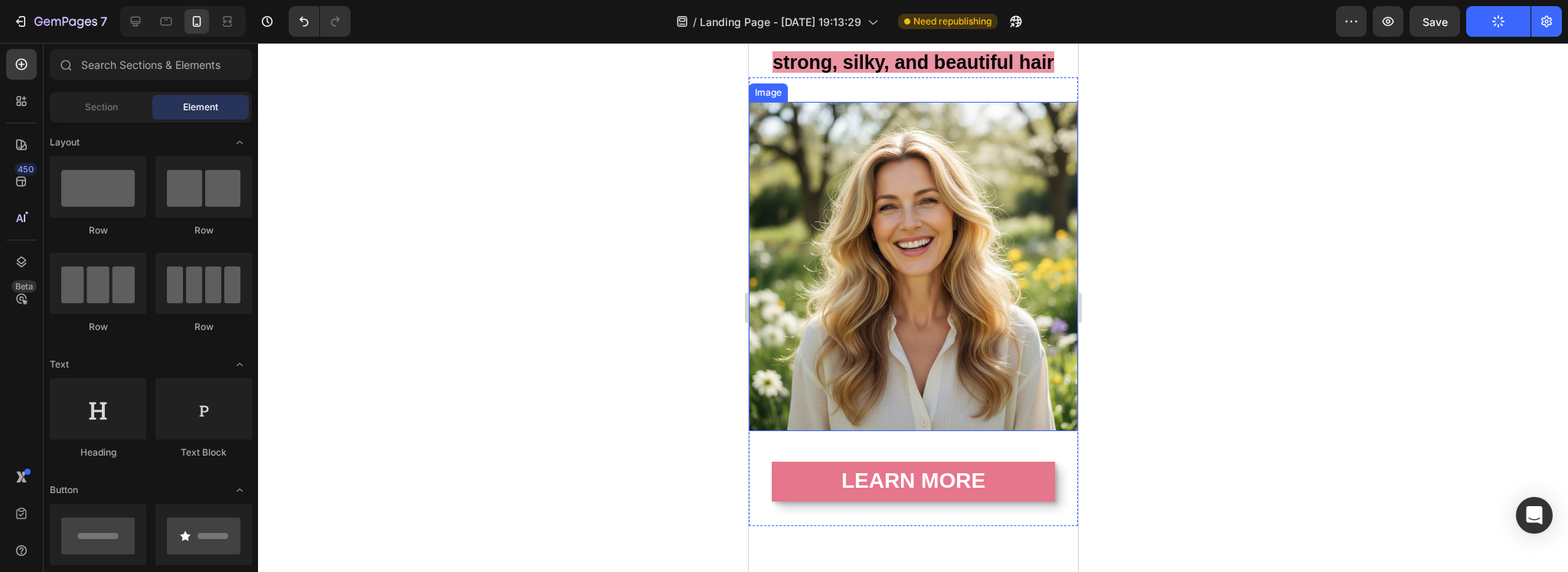
scroll to position [383, 0]
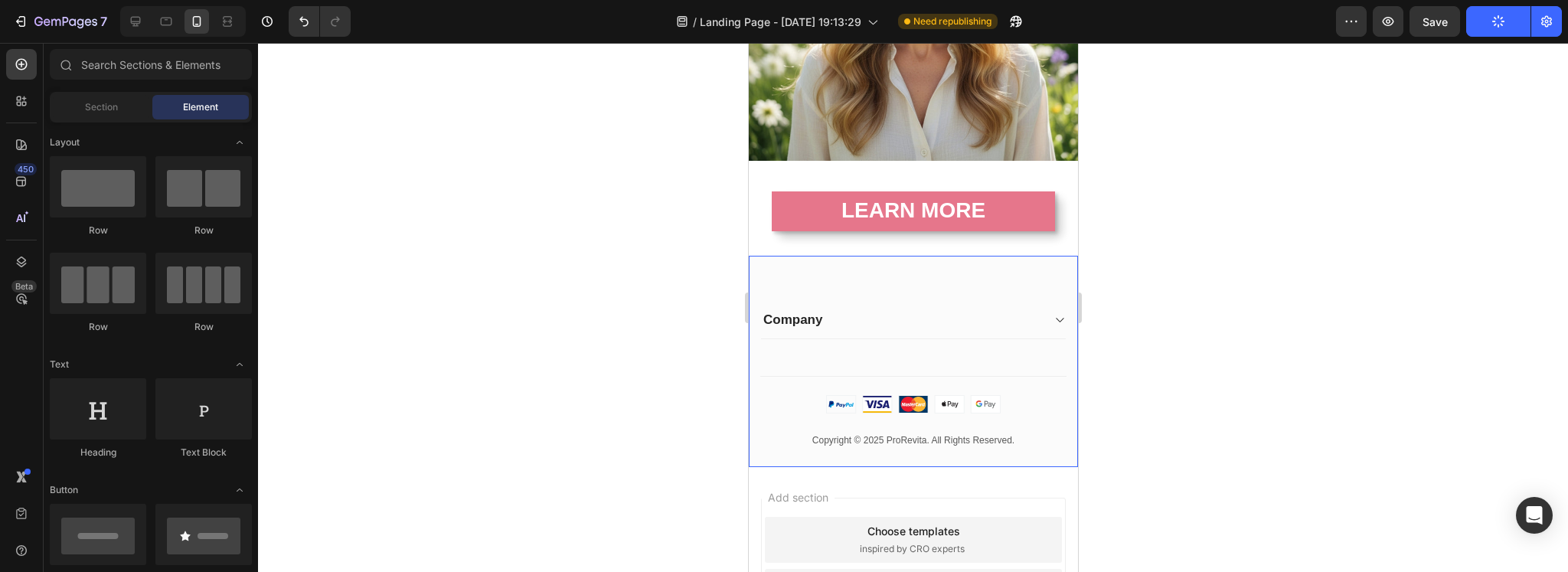
click at [932, 258] on div "Company Heading Privacy Policy Text block Row Row Company Accordion Title Line …" at bounding box center [912, 361] width 329 height 212
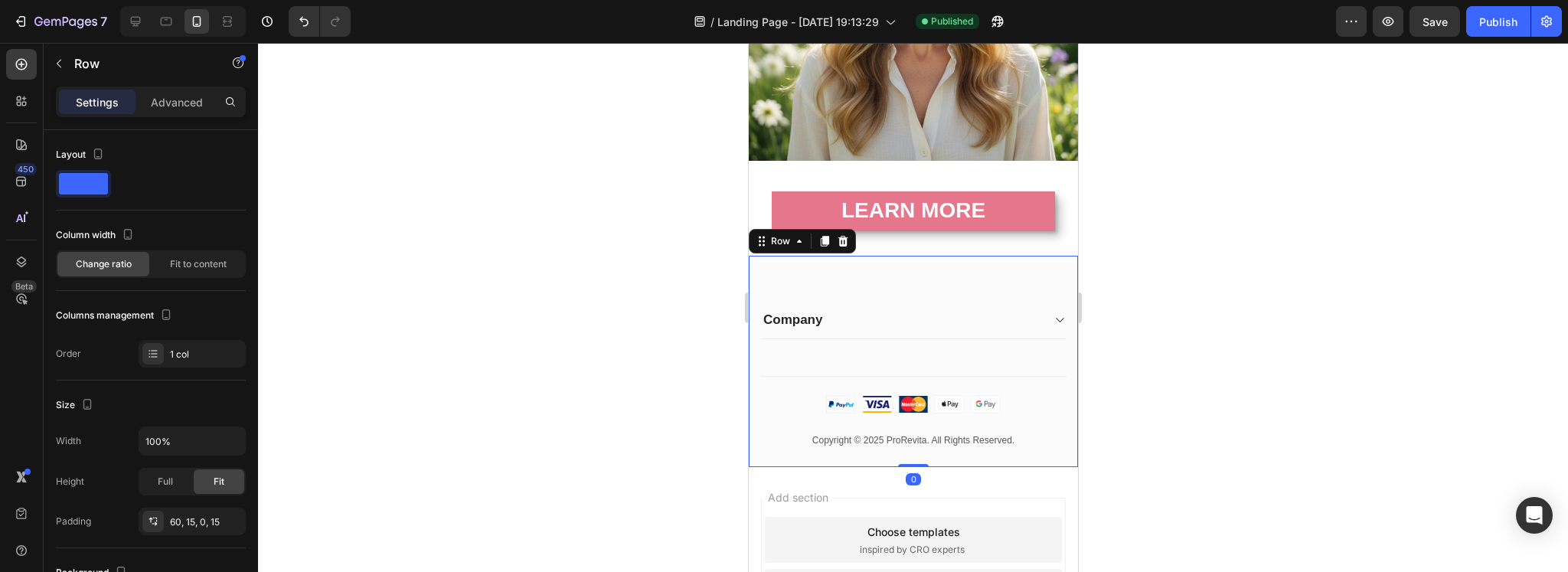
click at [193, 117] on div "Settings Advanced" at bounding box center [151, 108] width 214 height 44
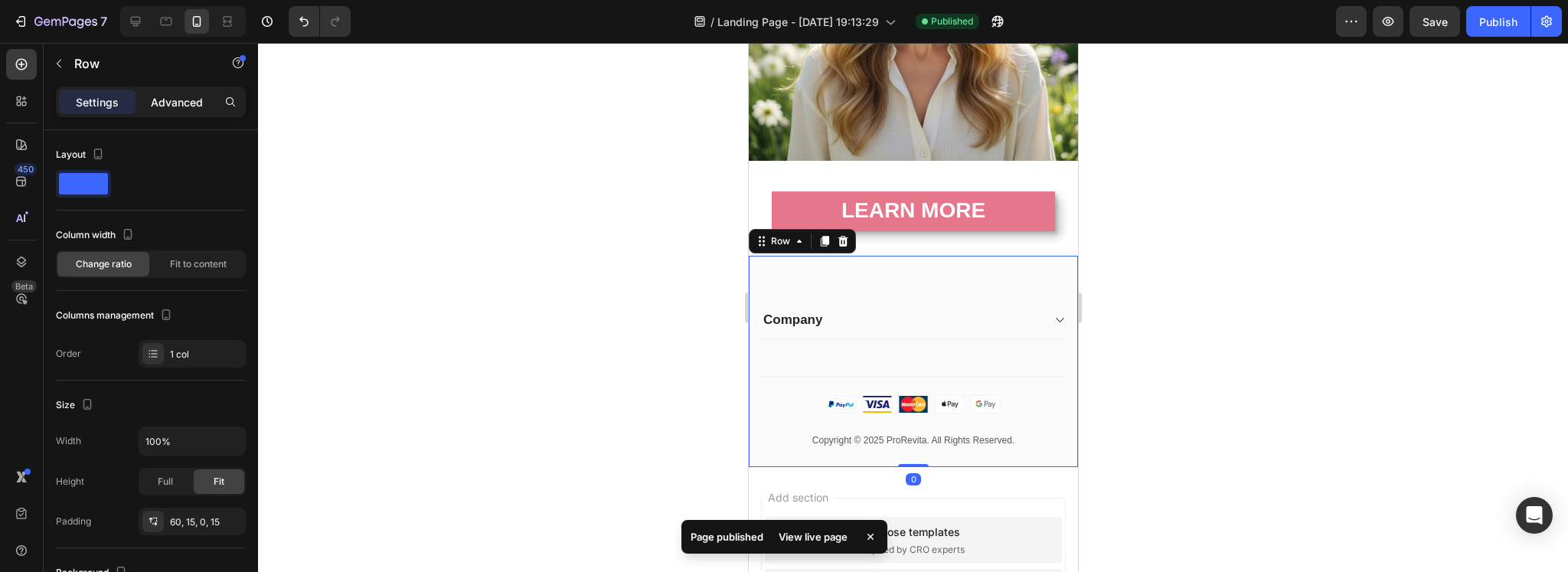
click at [190, 99] on p "Advanced" at bounding box center [177, 102] width 52 height 16
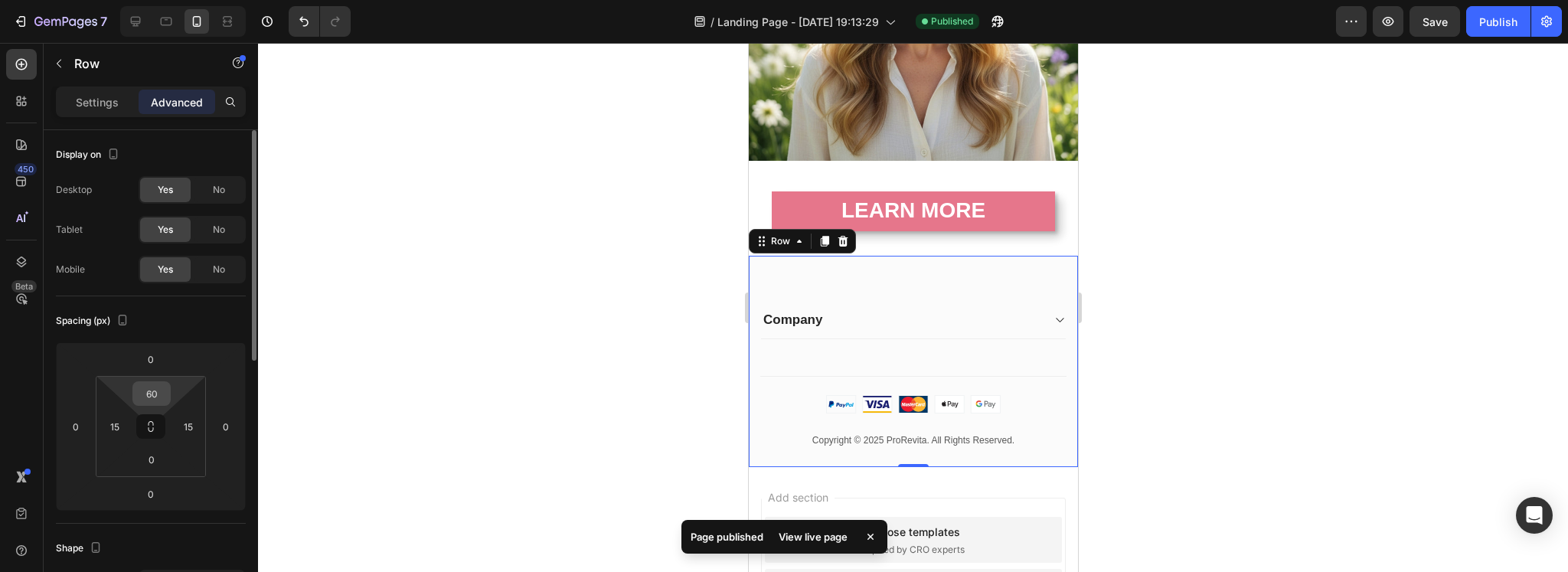
click at [150, 386] on input "60" at bounding box center [152, 393] width 31 height 23
type input "0"
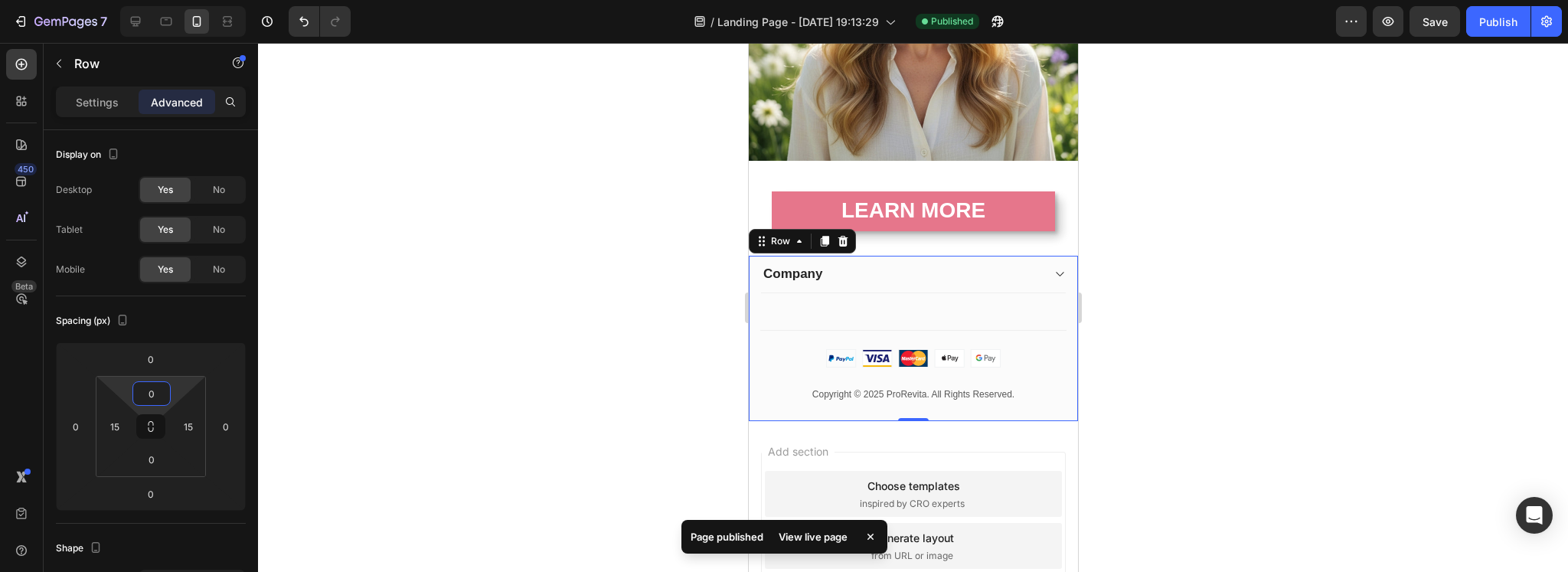
click at [588, 353] on div at bounding box center [913, 307] width 1310 height 529
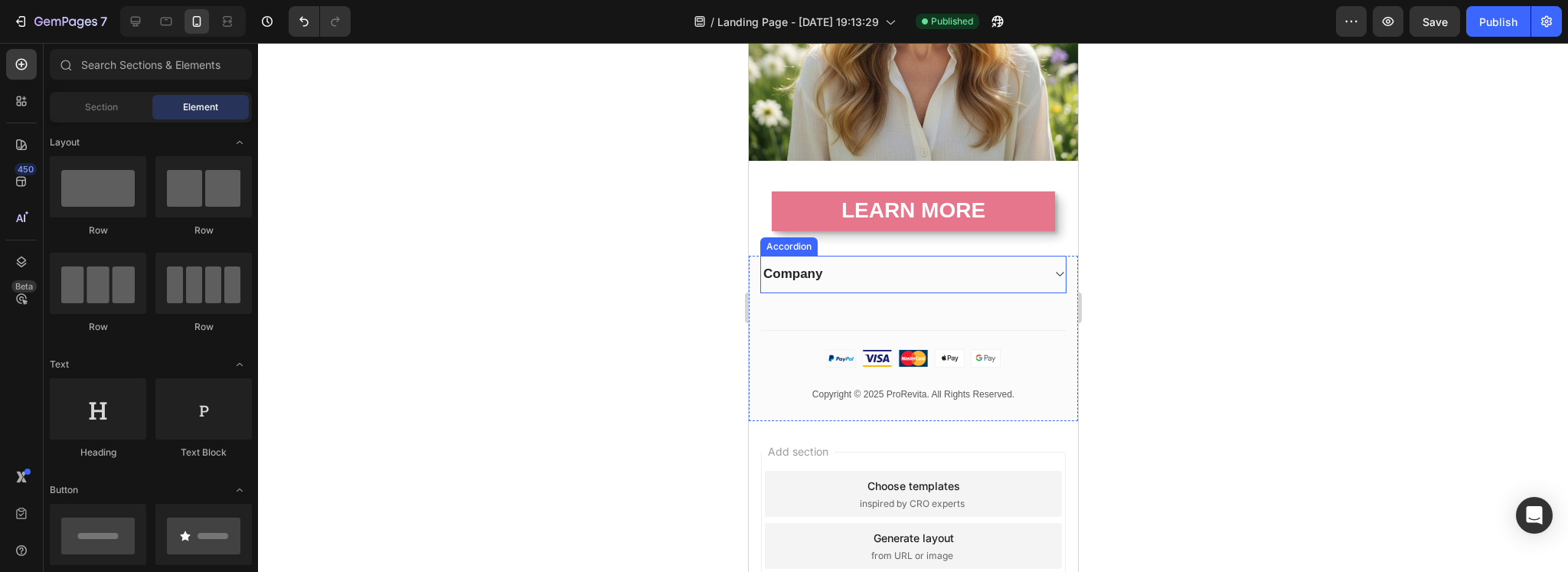
click at [1038, 258] on div "Company" at bounding box center [913, 274] width 305 height 37
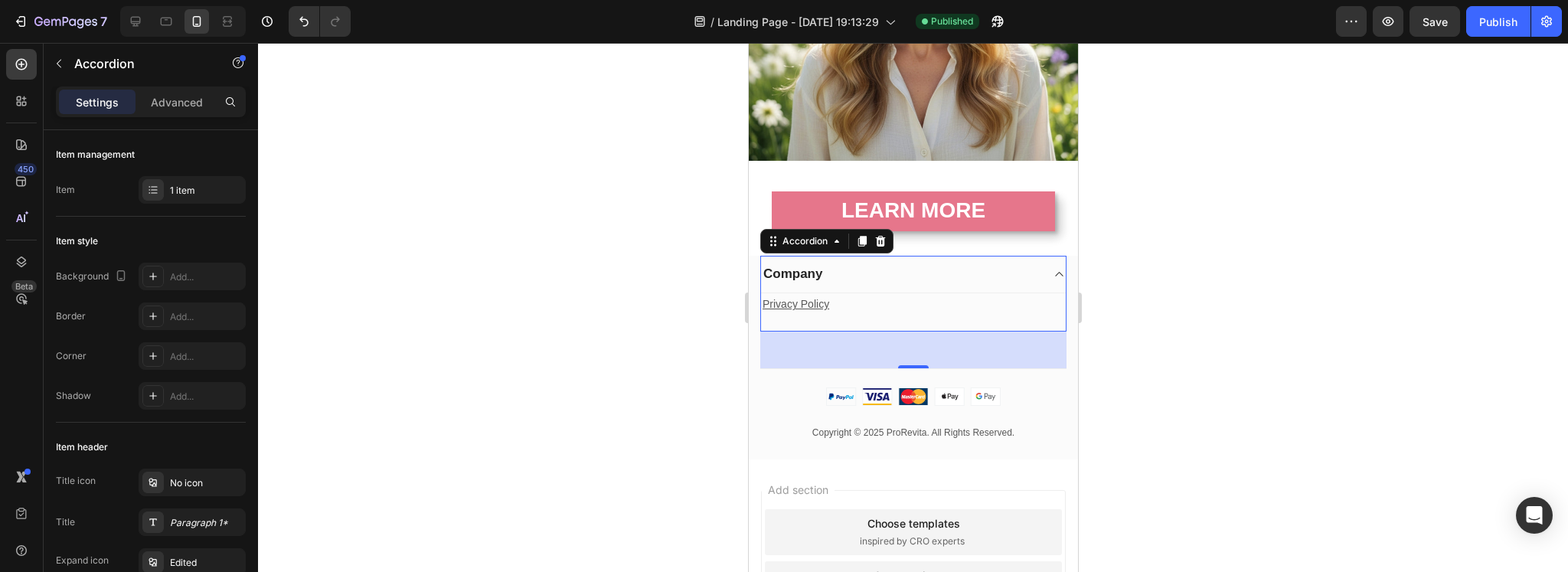
click at [1000, 263] on div "Company" at bounding box center [900, 273] width 280 height 22
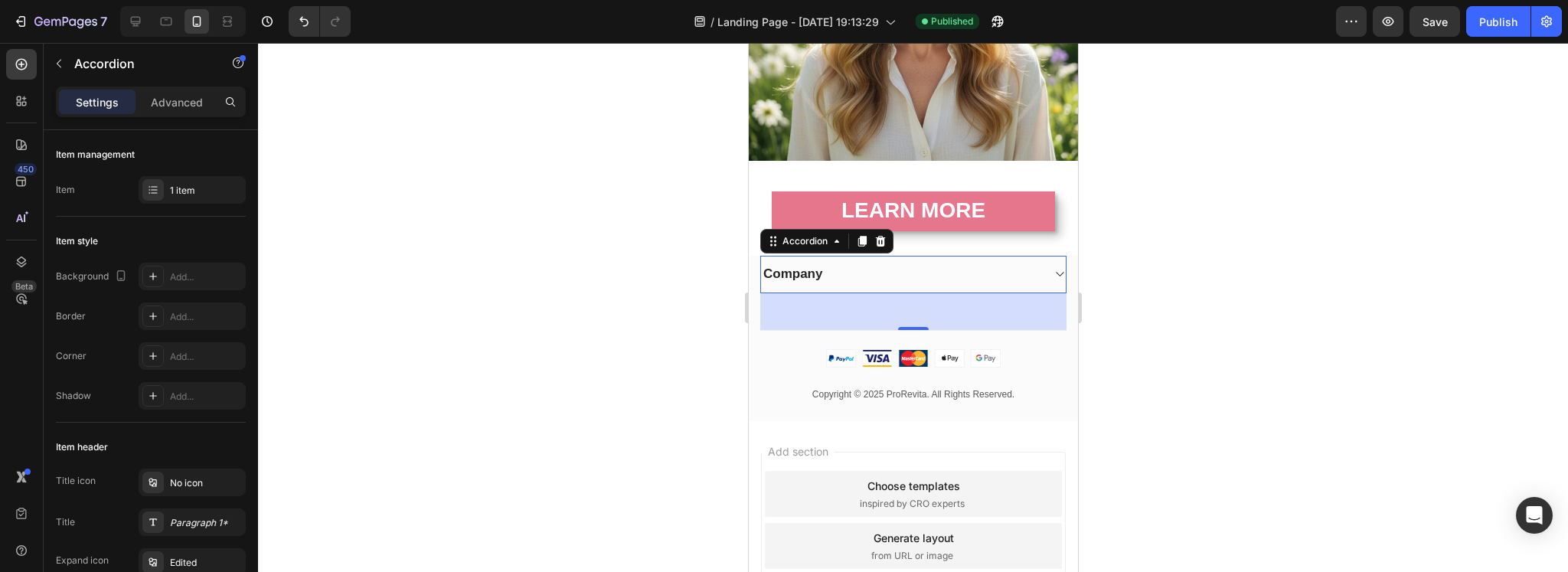
click at [1000, 263] on div "Company" at bounding box center [900, 273] width 280 height 22
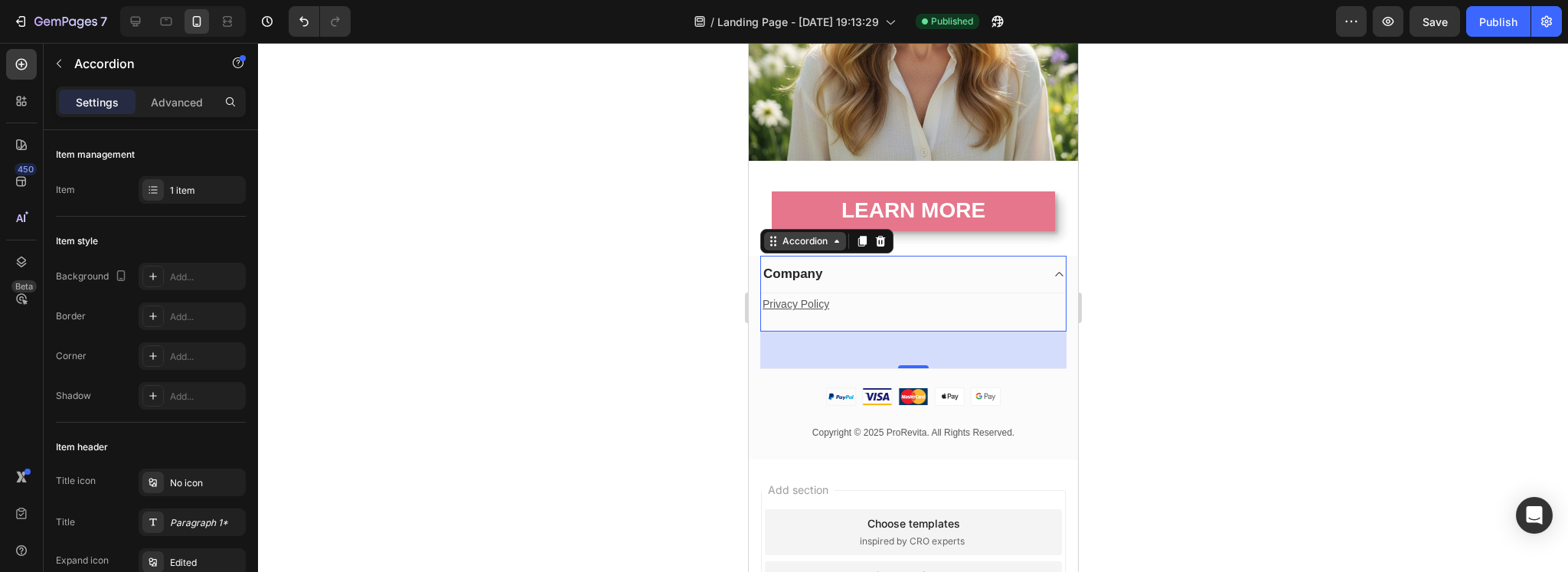
click at [837, 235] on icon at bounding box center [835, 241] width 12 height 12
click at [1024, 263] on div "Company" at bounding box center [900, 273] width 280 height 22
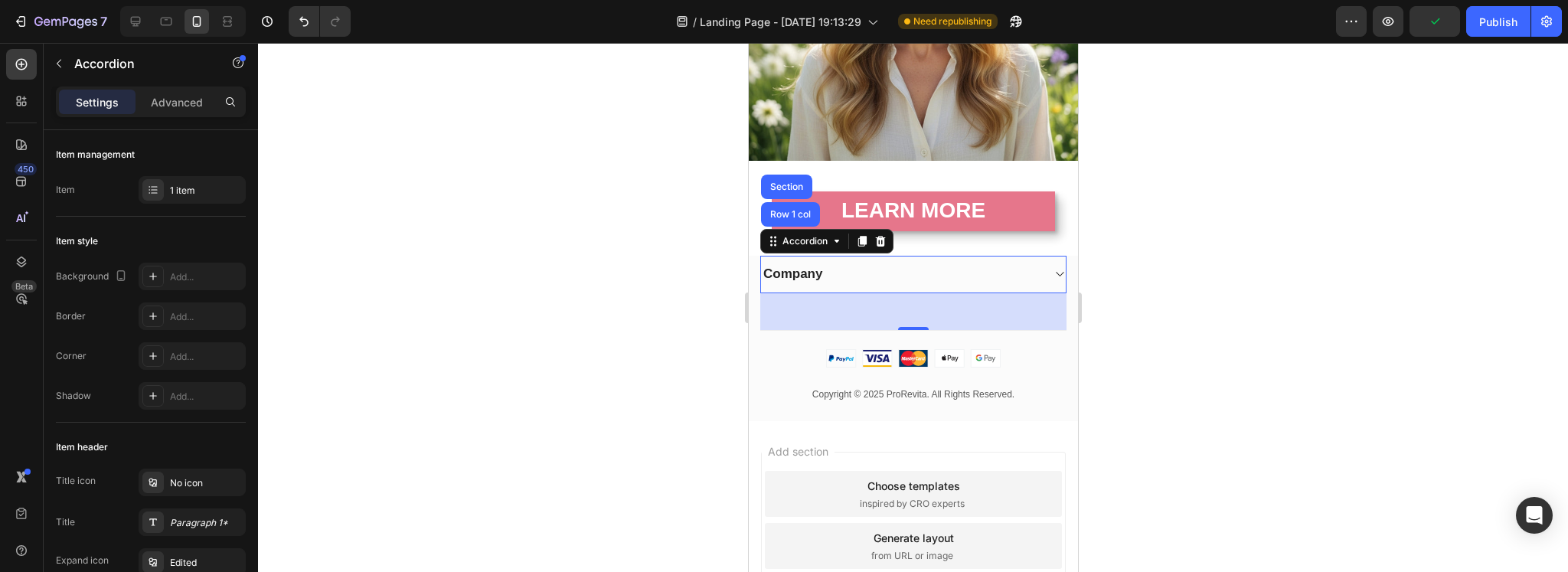
click at [1023, 263] on div "Company" at bounding box center [900, 273] width 280 height 22
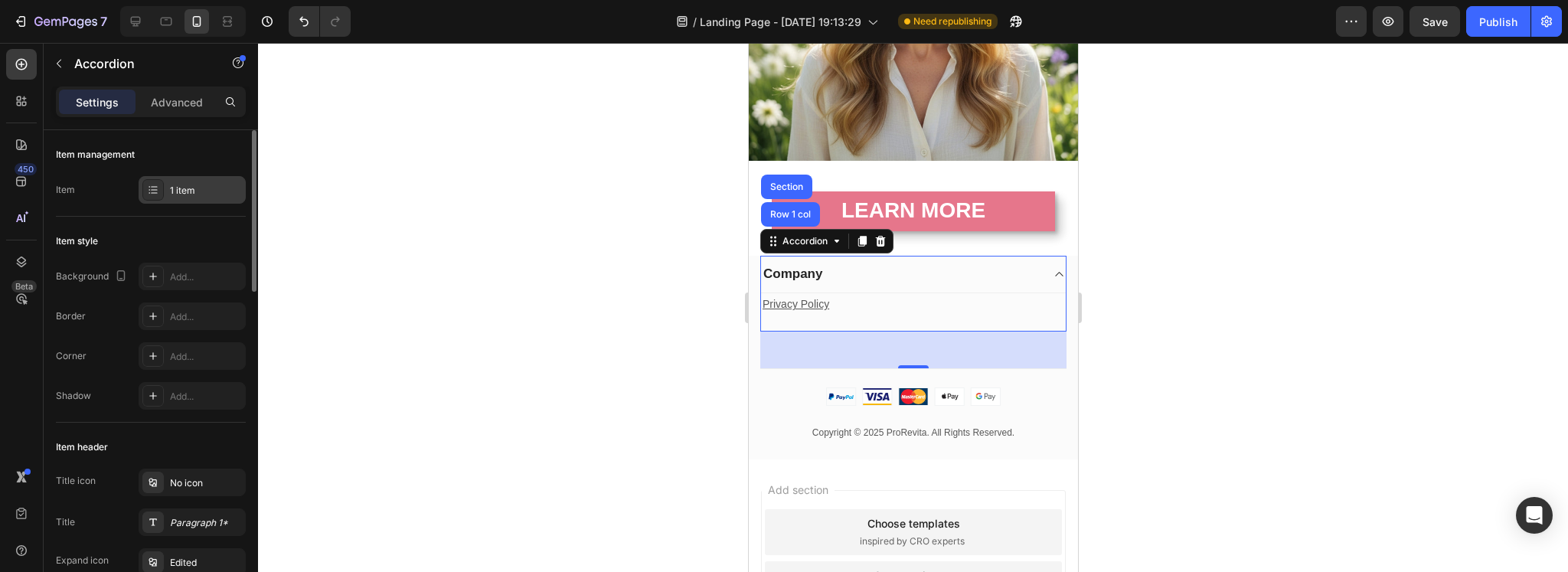
click at [170, 196] on div "1 item" at bounding box center [206, 190] width 72 height 14
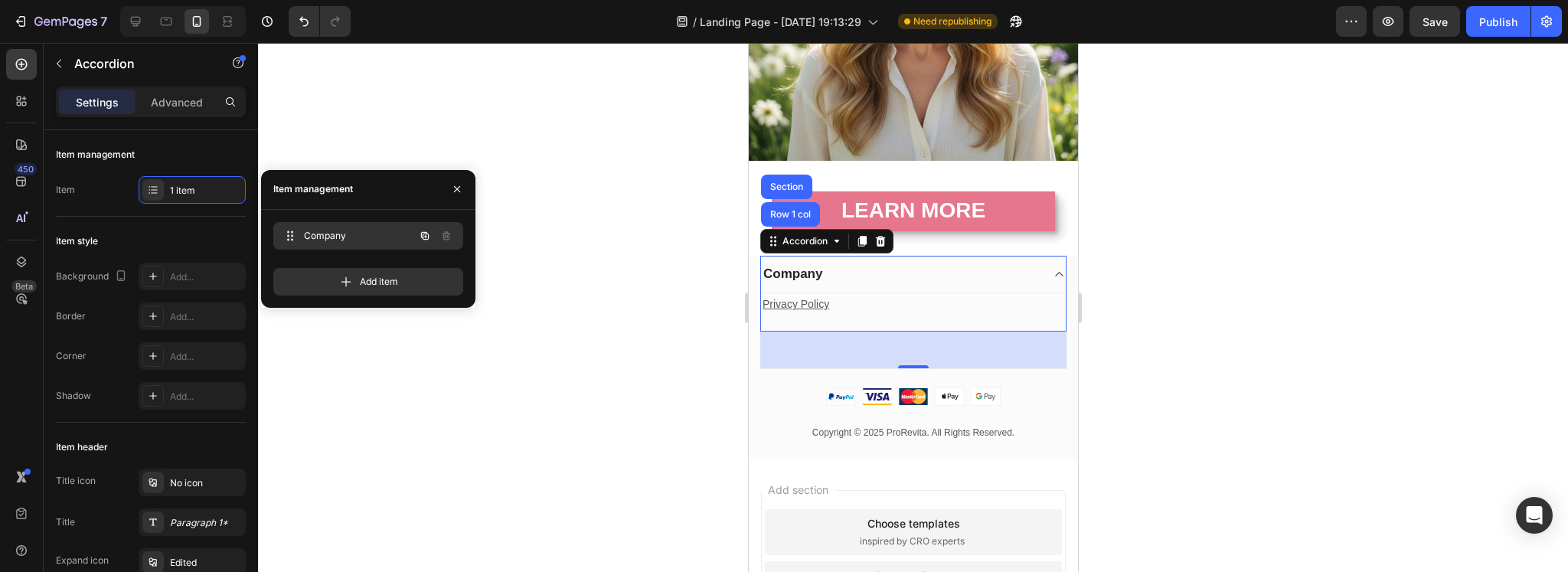
click at [331, 234] on span "Company" at bounding box center [347, 236] width 86 height 14
click at [192, 225] on div "Item style Background Add... Border Add... Corner Add... Shadow Add..." at bounding box center [151, 320] width 190 height 206
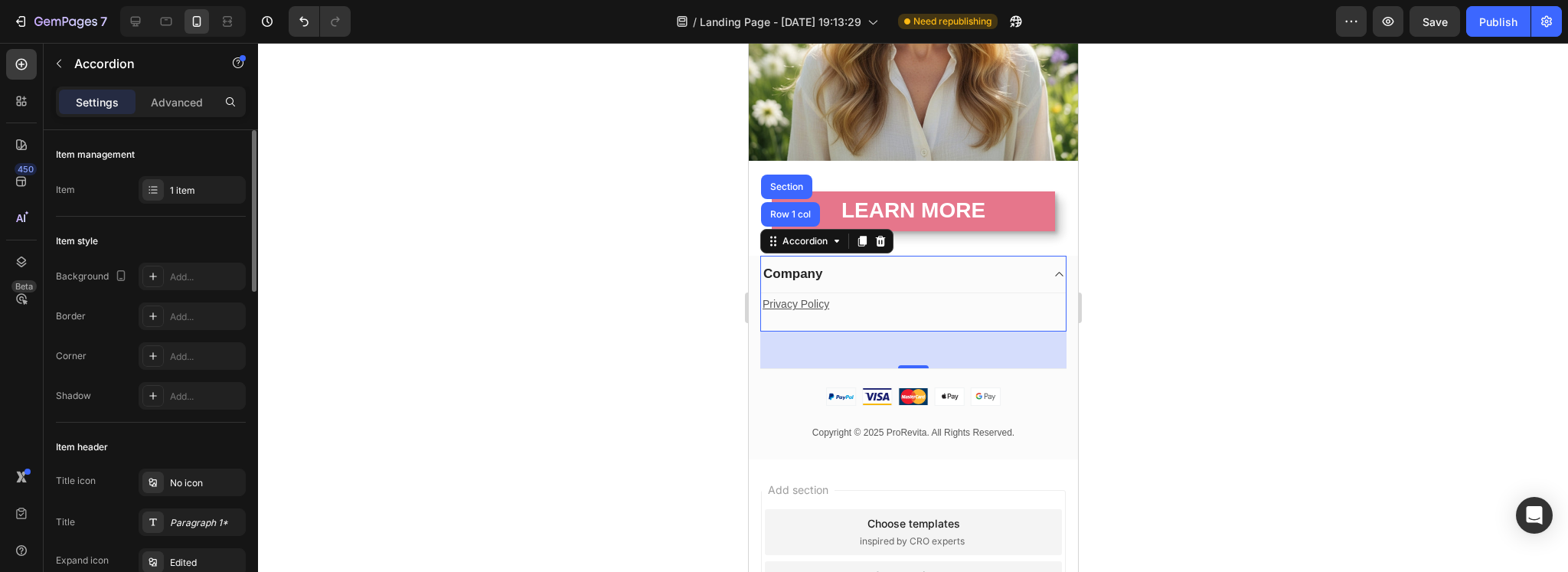
scroll to position [127, 0]
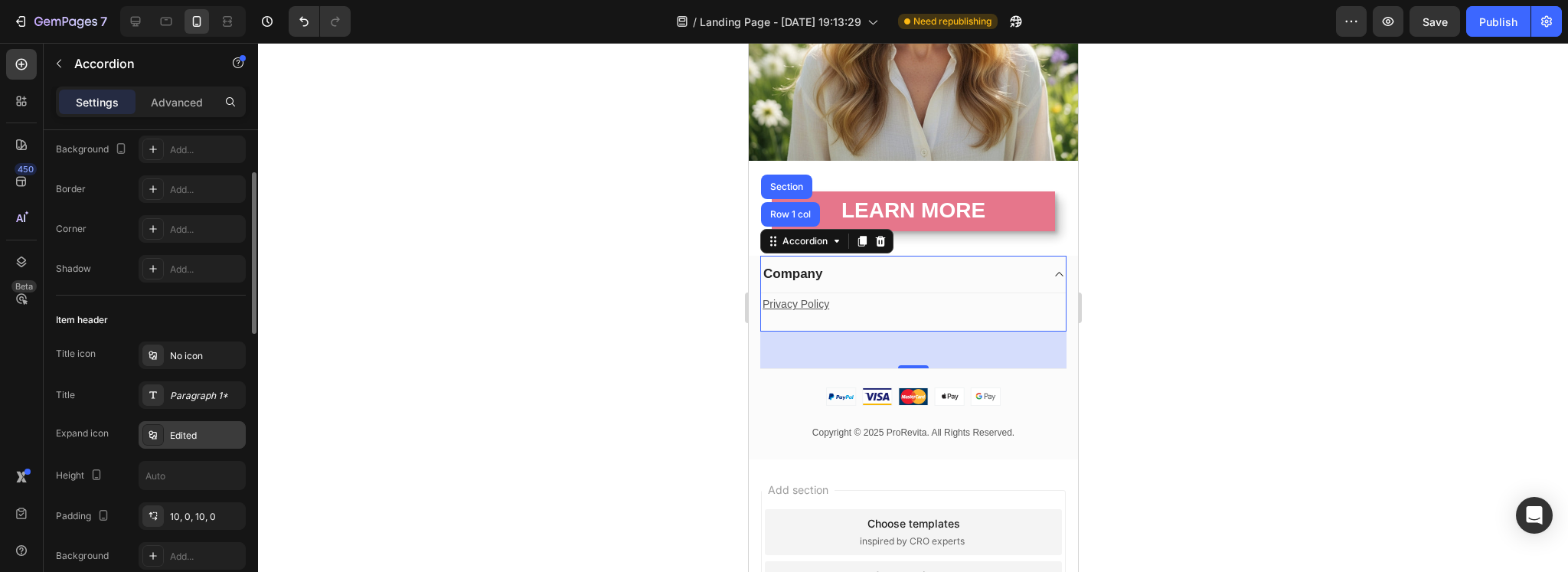
click at [190, 436] on div "Edited" at bounding box center [206, 435] width 72 height 14
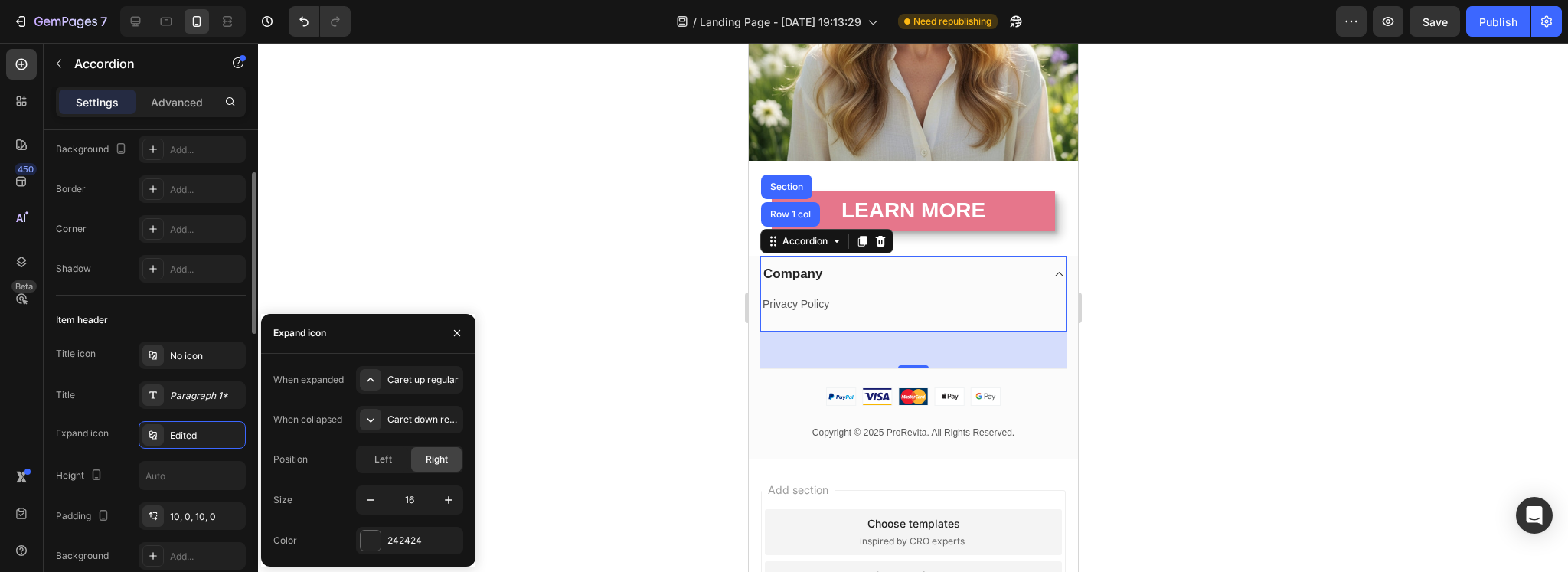
click at [99, 396] on div "Title Paragraph 1*" at bounding box center [151, 394] width 190 height 27
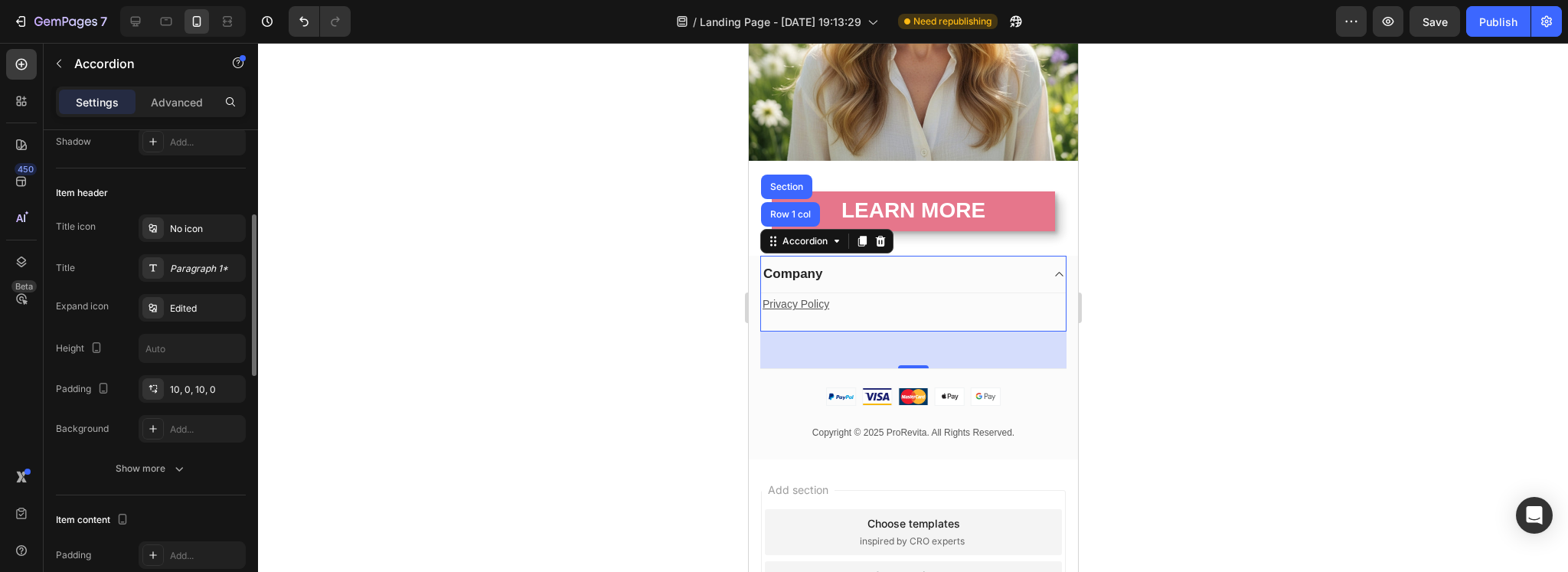
scroll to position [382, 0]
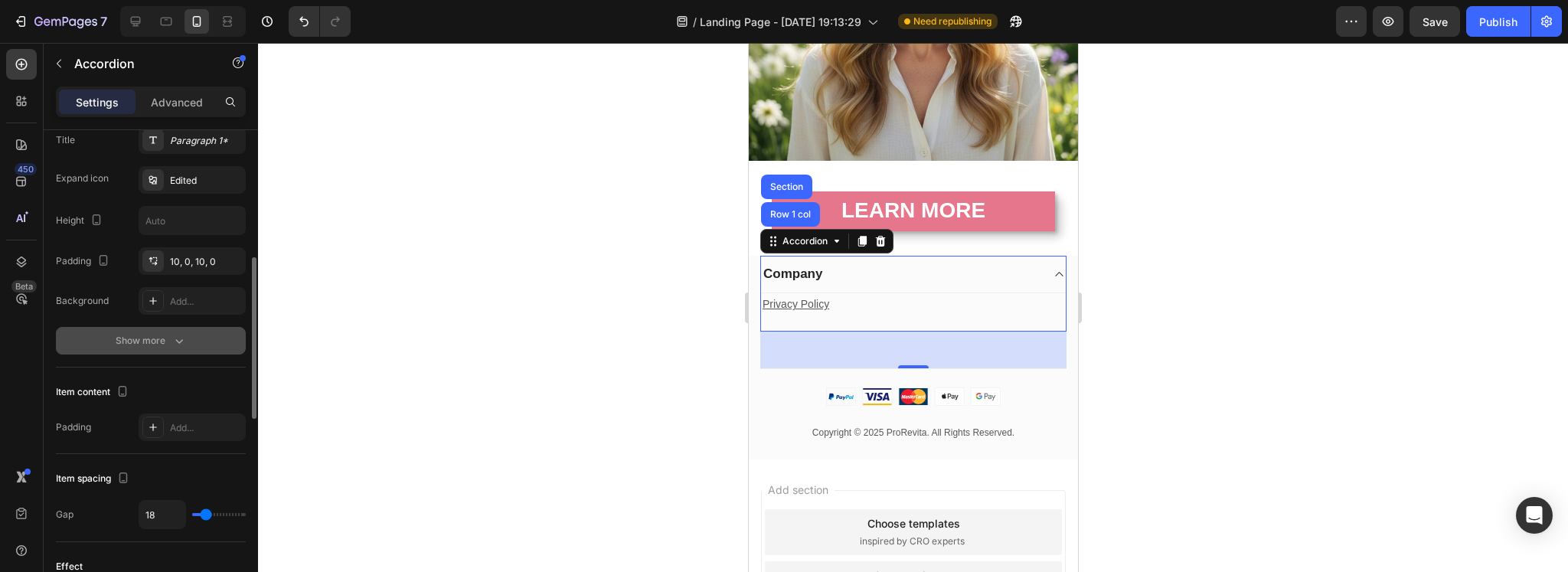
click at [190, 332] on button "Show more" at bounding box center [151, 340] width 190 height 27
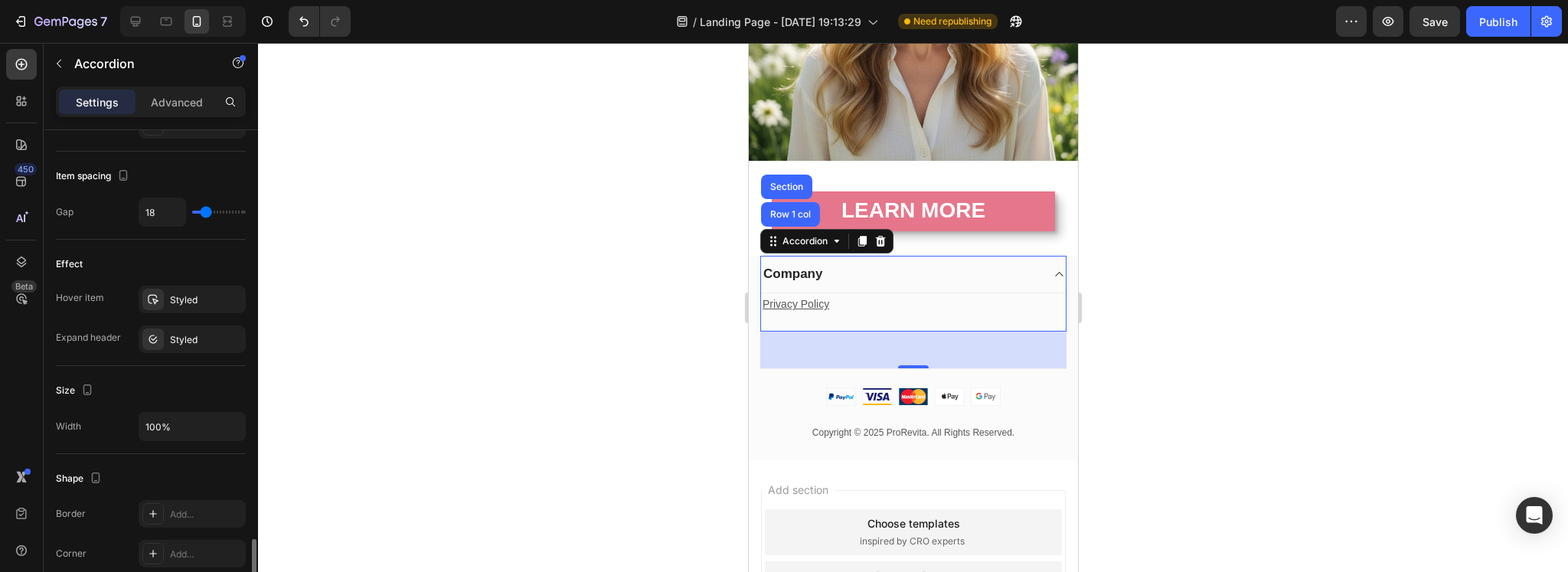
scroll to position [1019, 0]
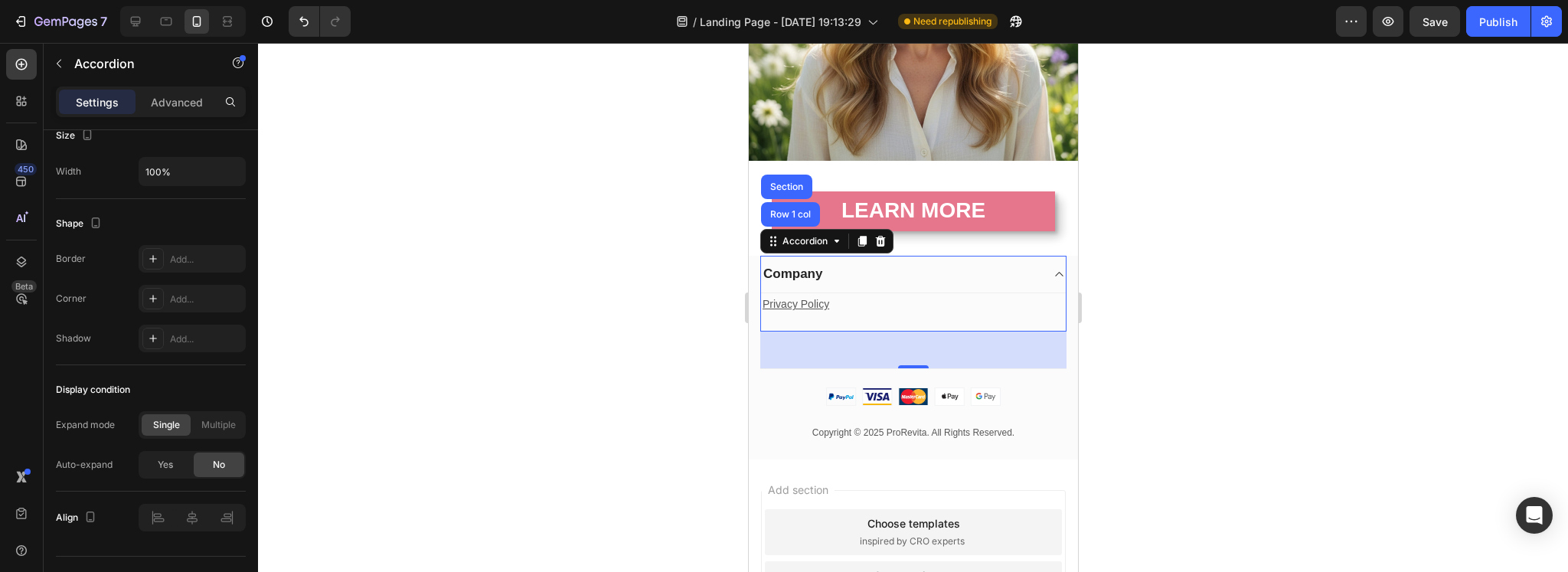
click at [540, 284] on div at bounding box center [913, 307] width 1310 height 529
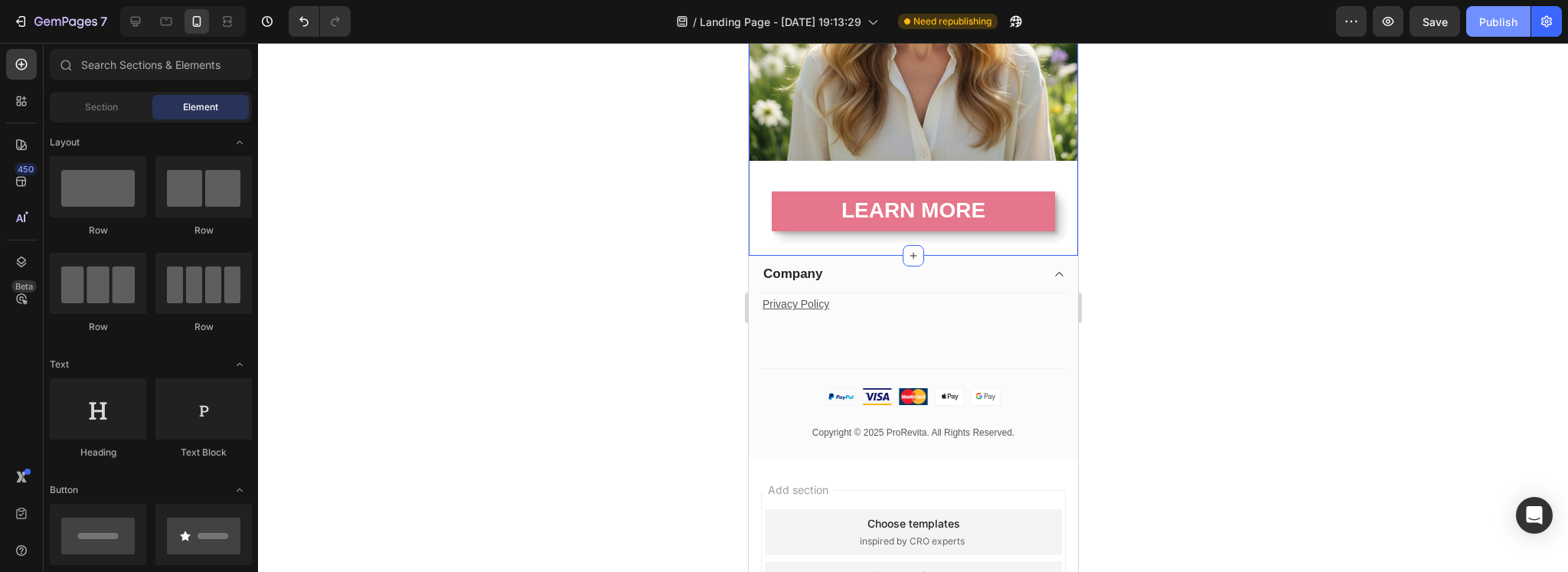
click at [1494, 7] on button "Publish" at bounding box center [1498, 22] width 65 height 31
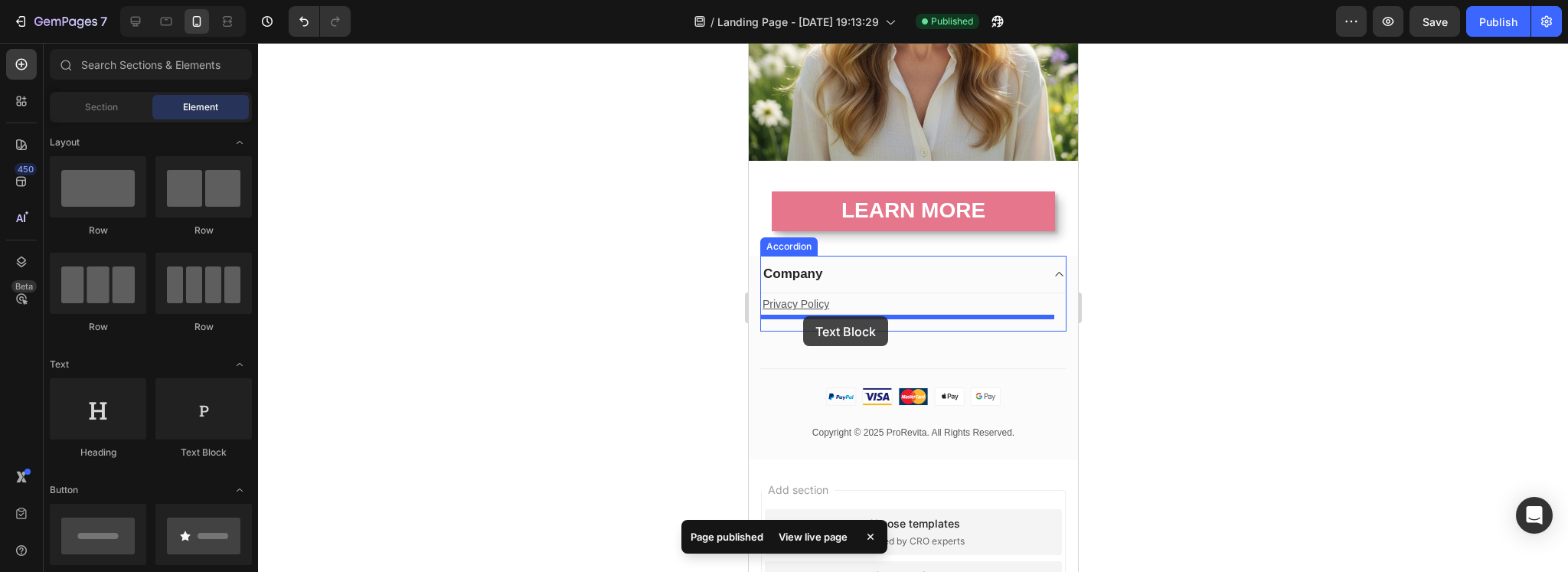
drag, startPoint x: 939, startPoint y: 461, endPoint x: 1485, endPoint y: 399, distance: 549.5
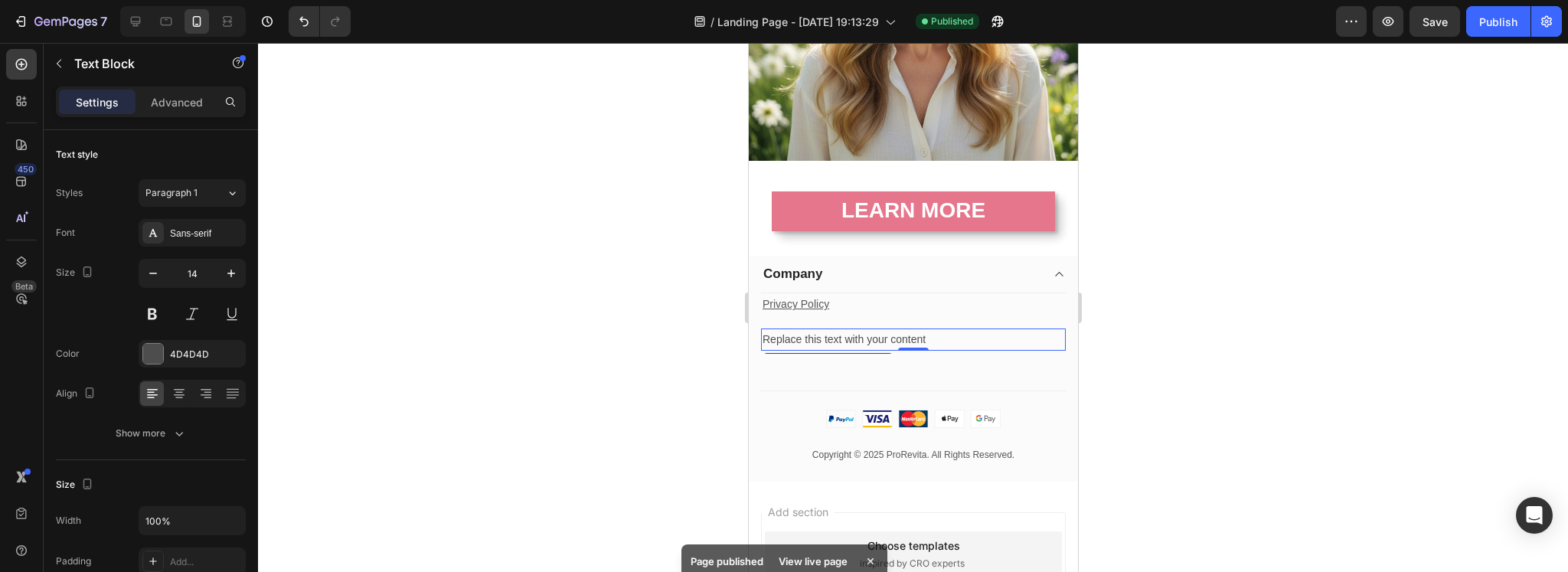
click at [876, 329] on div "Replace this text with your content" at bounding box center [913, 340] width 305 height 22
click at [876, 330] on p "Replace this text with your content" at bounding box center [912, 340] width 301 height 19
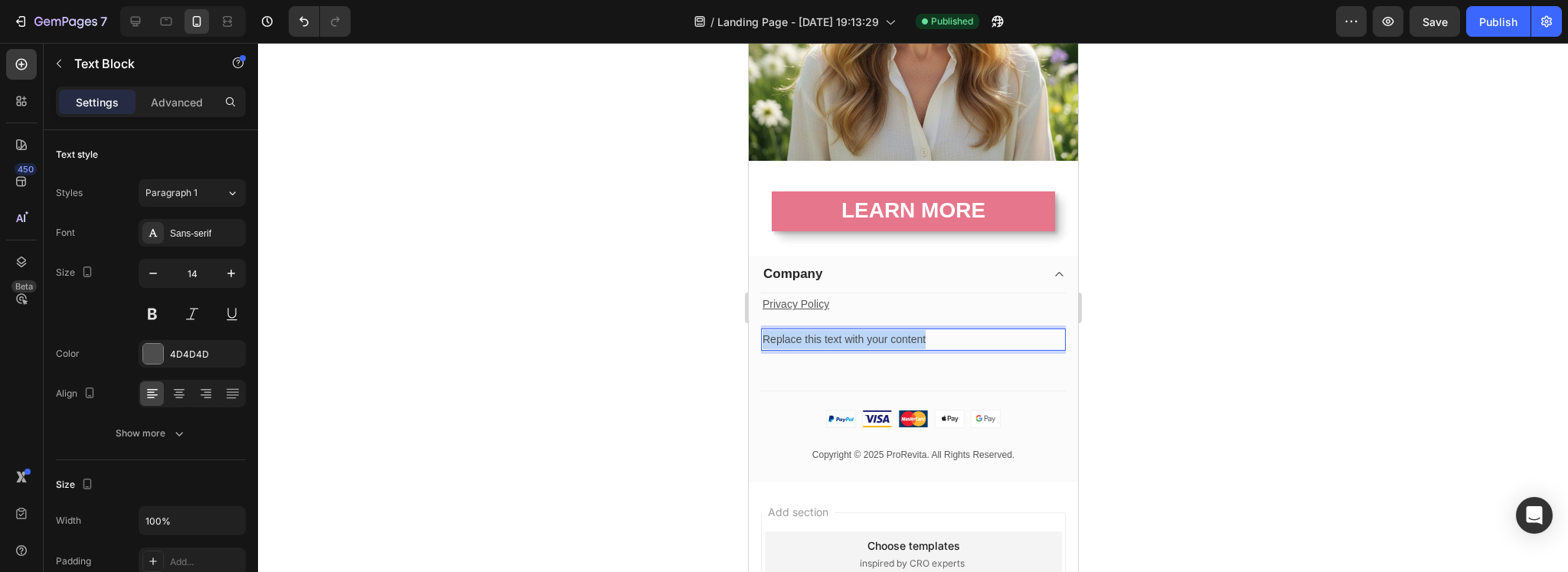
click at [876, 330] on p "Replace this text with your content" at bounding box center [912, 340] width 301 height 19
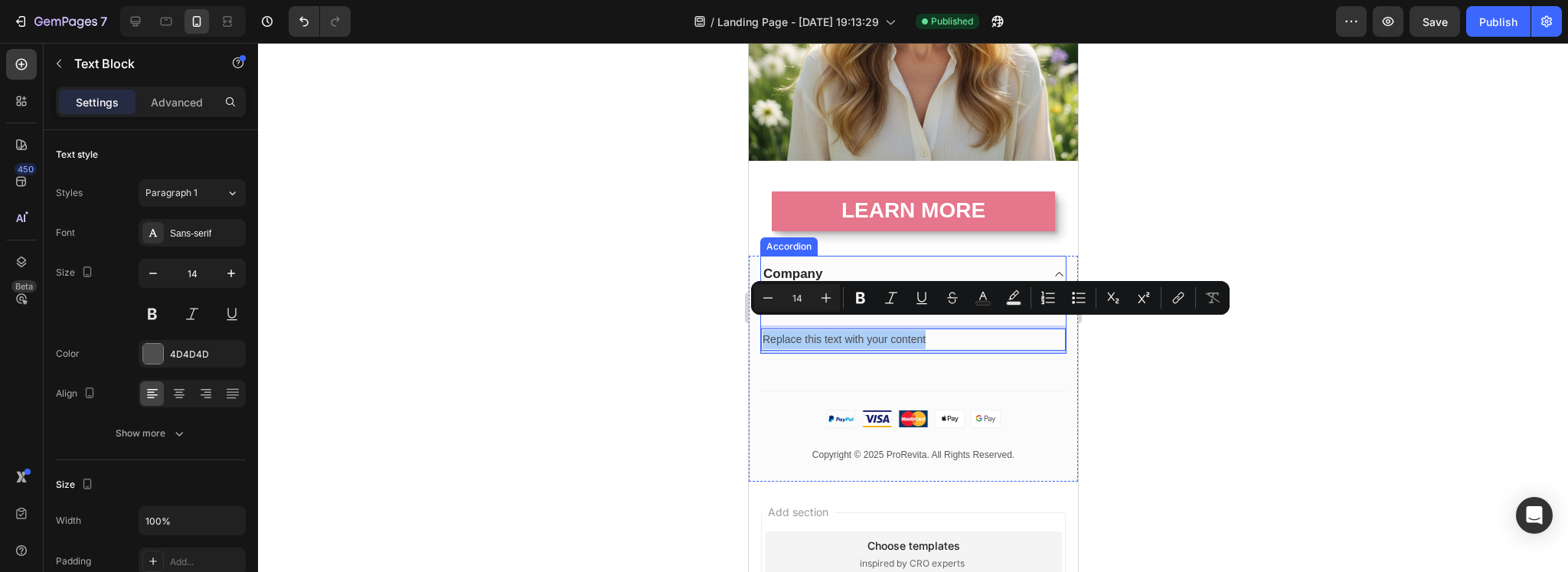
click at [664, 288] on div at bounding box center [913, 307] width 1310 height 529
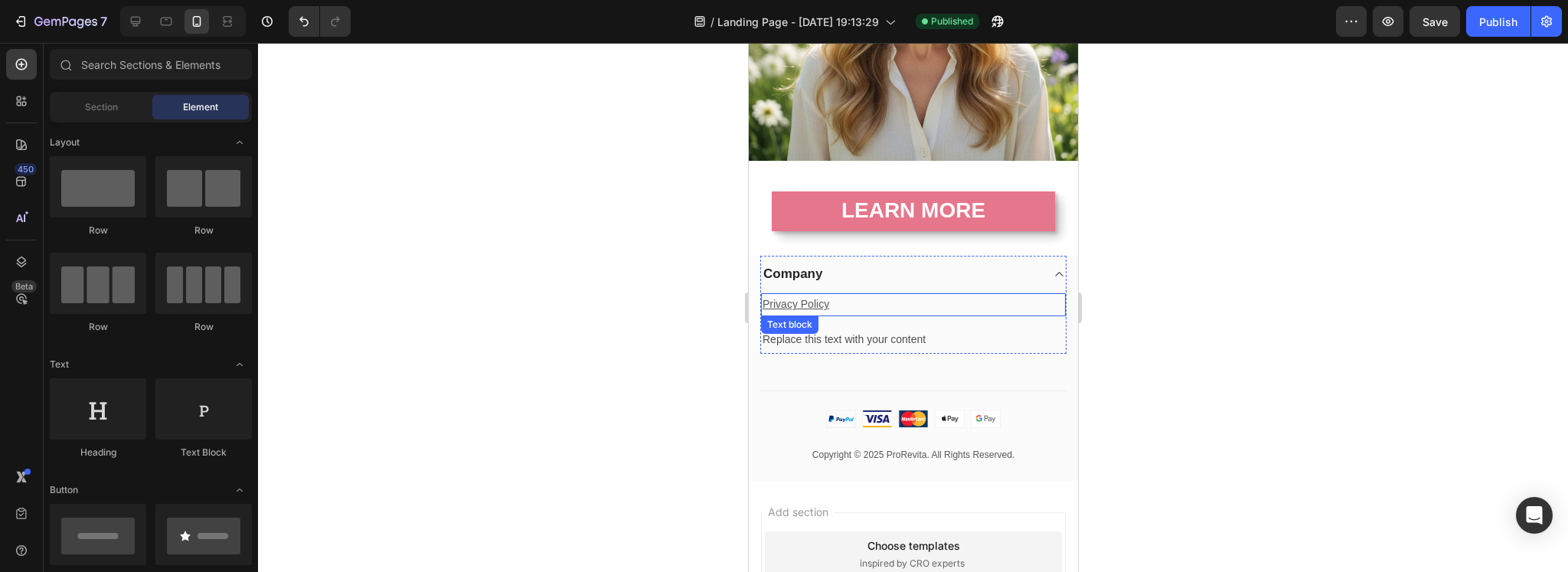
click at [803, 298] on u "Privacy Policy" at bounding box center [794, 303] width 66 height 12
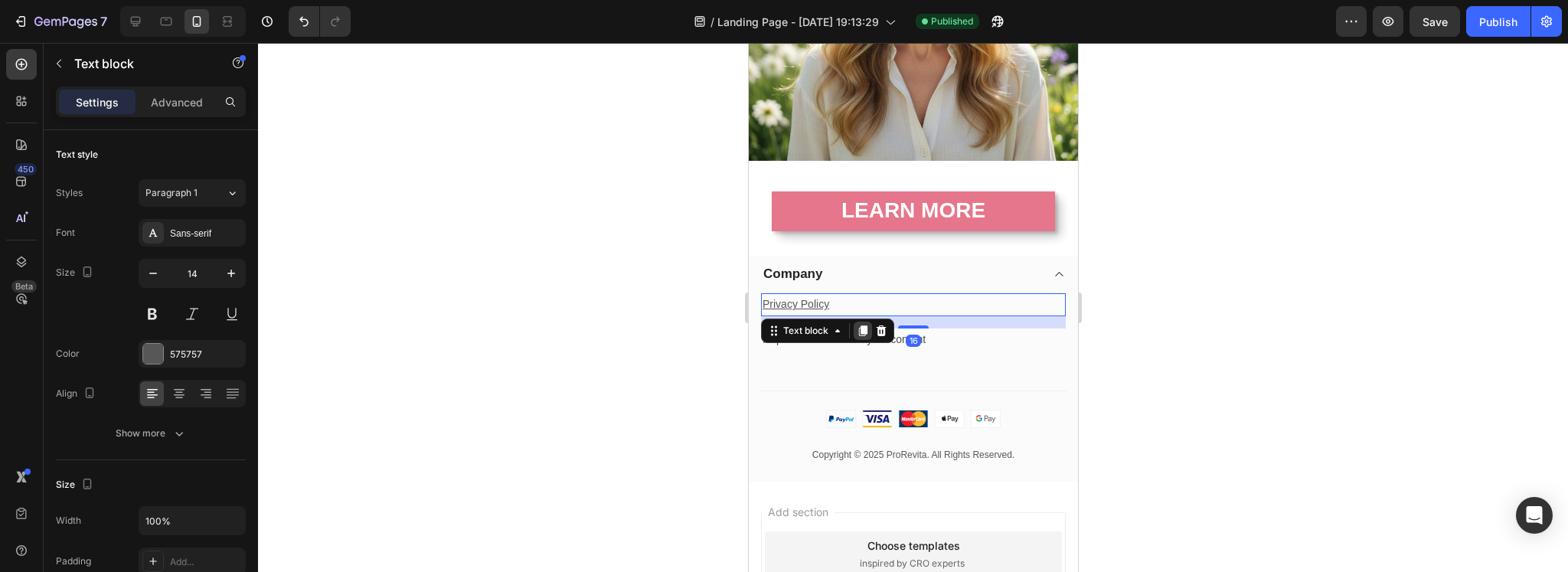
click at [857, 325] on icon at bounding box center [862, 330] width 12 height 12
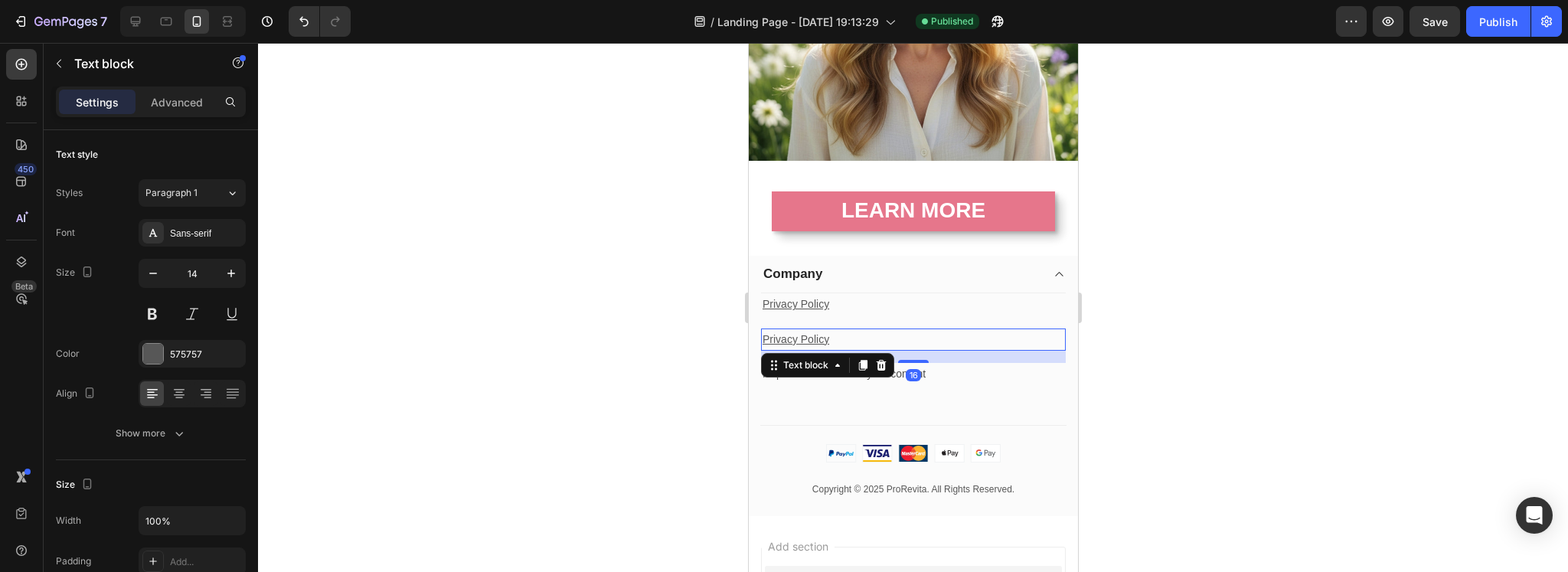
scroll to position [419, 0]
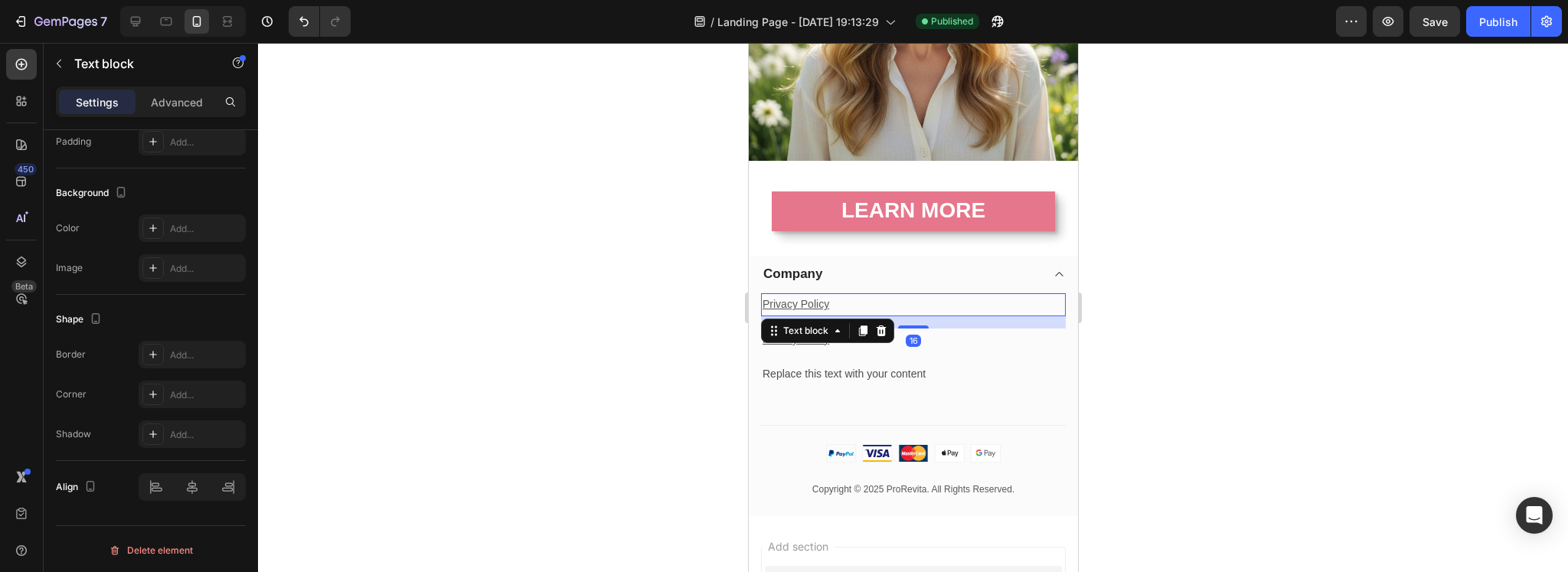
click at [896, 295] on p "Privacy Policy" at bounding box center [912, 304] width 301 height 19
click at [877, 325] on icon at bounding box center [879, 330] width 12 height 12
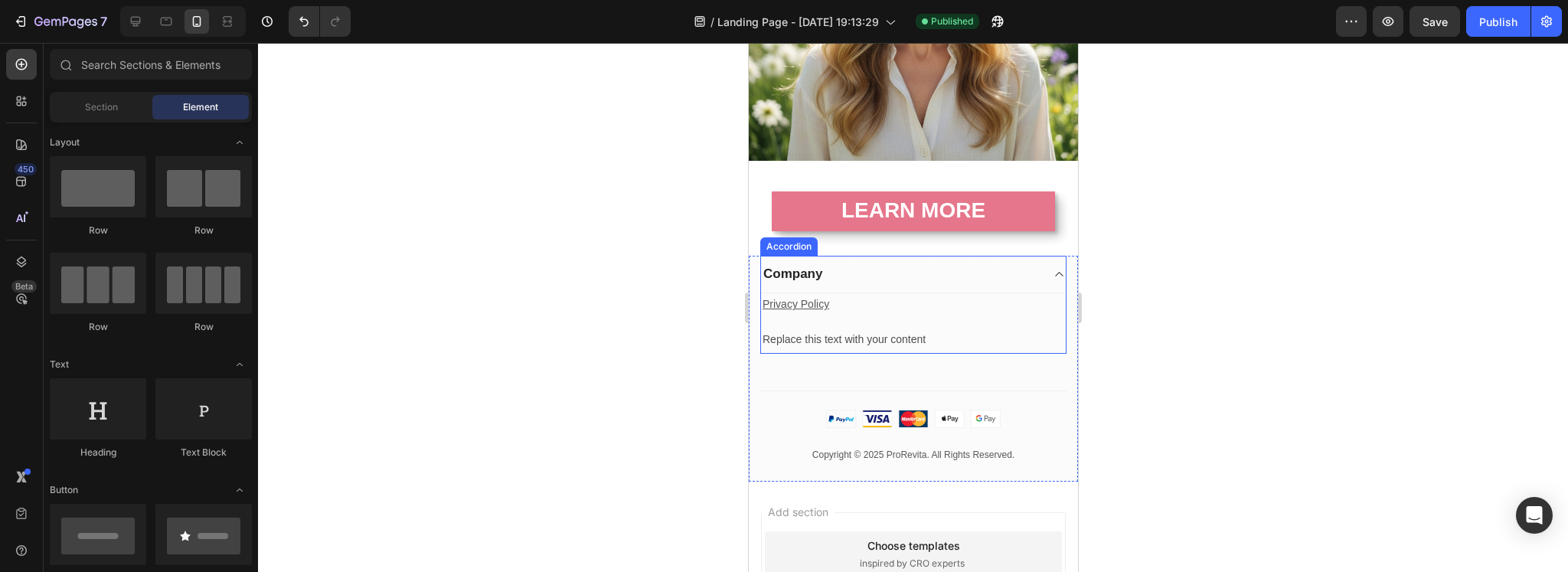
click at [1053, 268] on icon at bounding box center [1058, 273] width 11 height 12
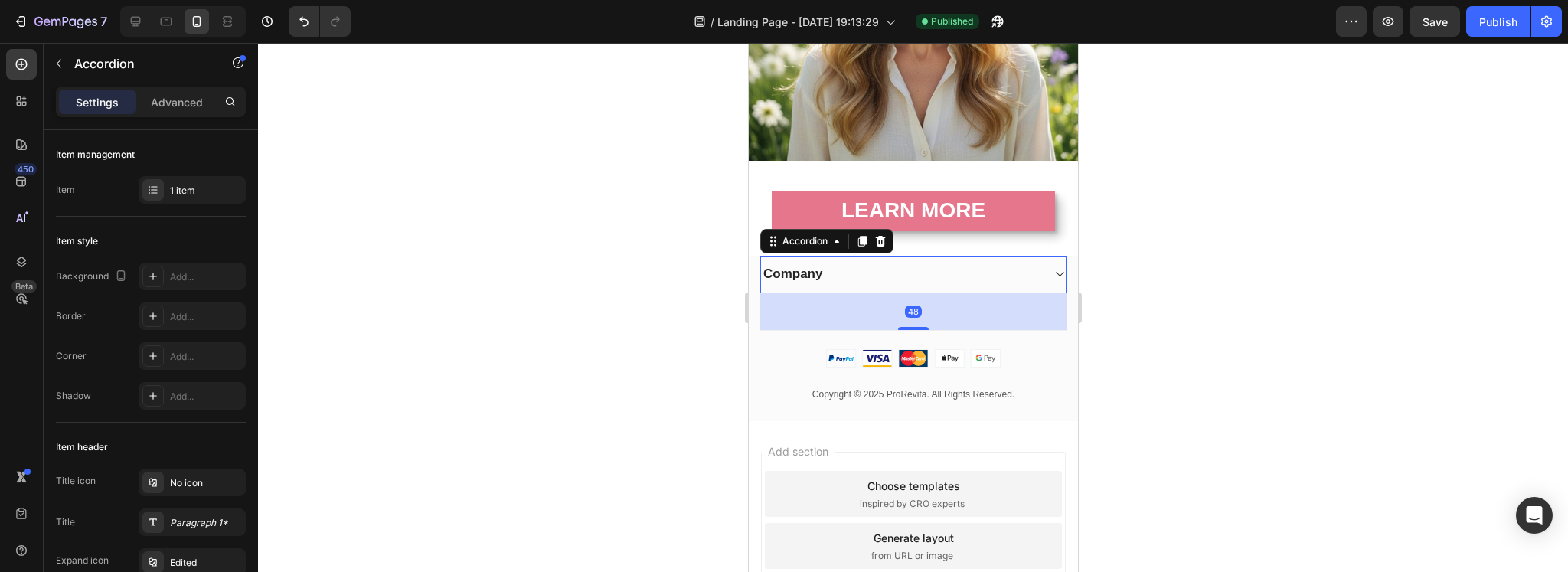
click at [1053, 268] on icon at bounding box center [1058, 273] width 11 height 12
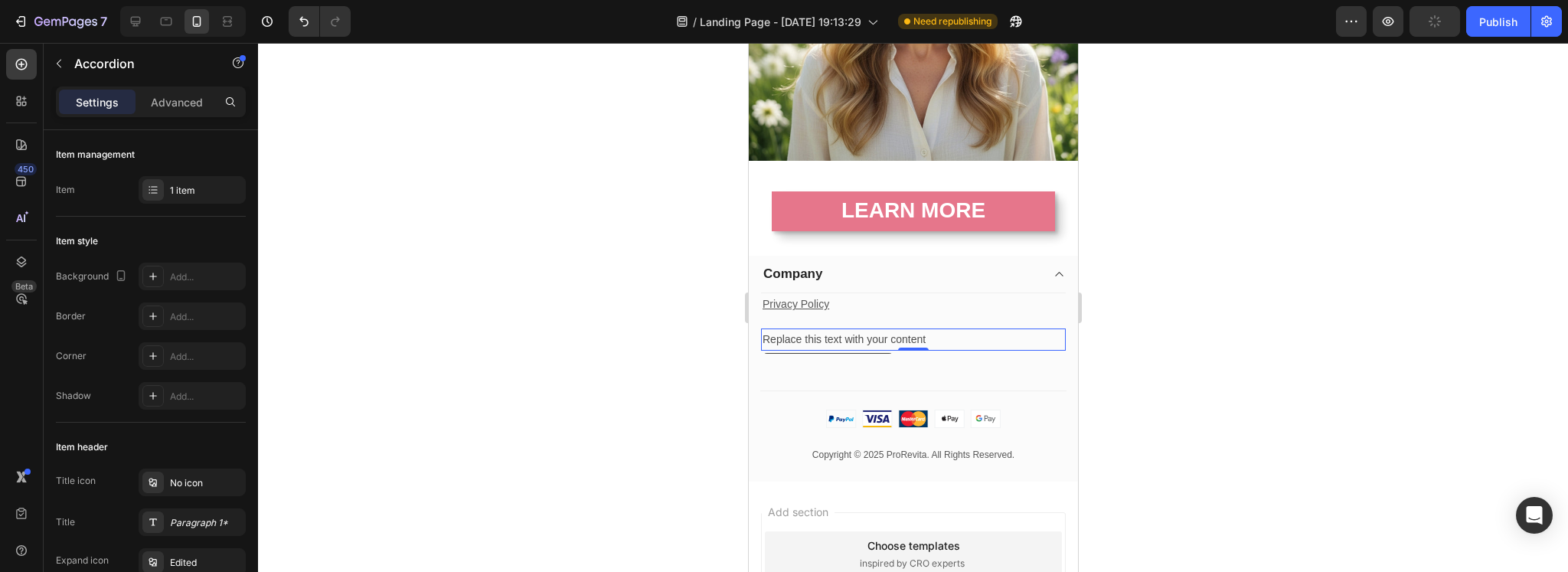
click at [849, 329] on div "Replace this text with your content" at bounding box center [913, 340] width 305 height 22
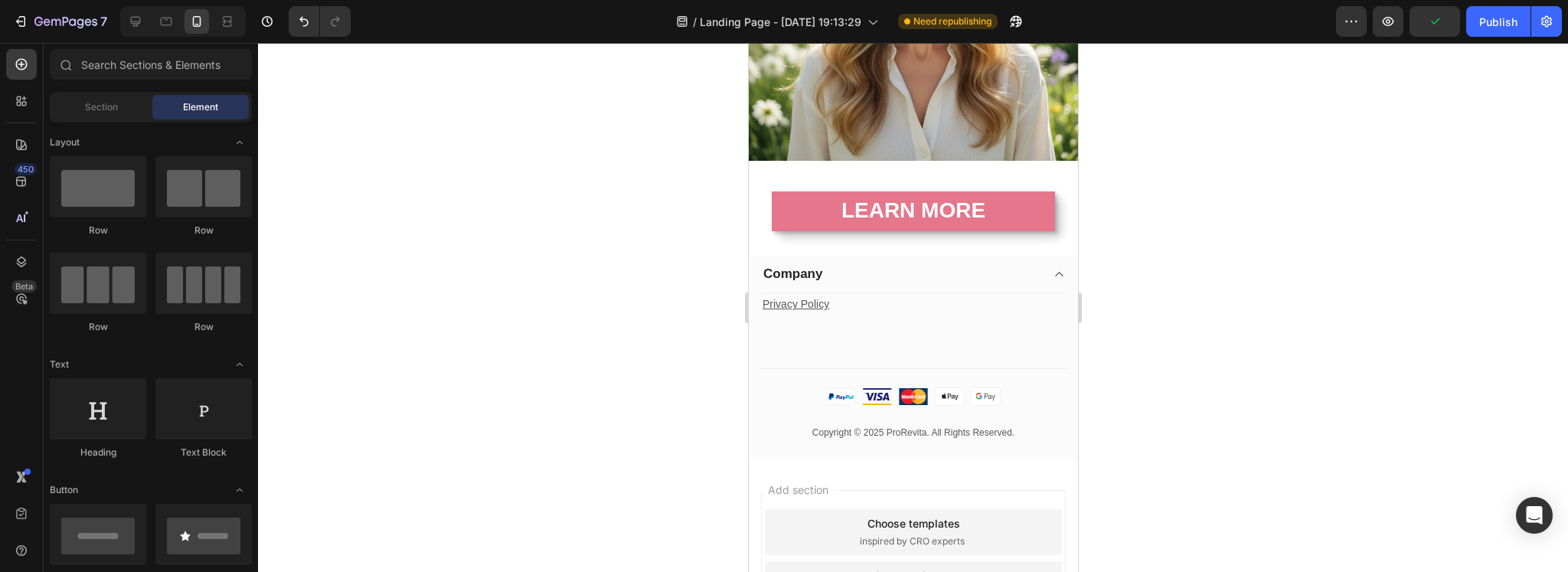
click at [594, 318] on div at bounding box center [913, 307] width 1310 height 529
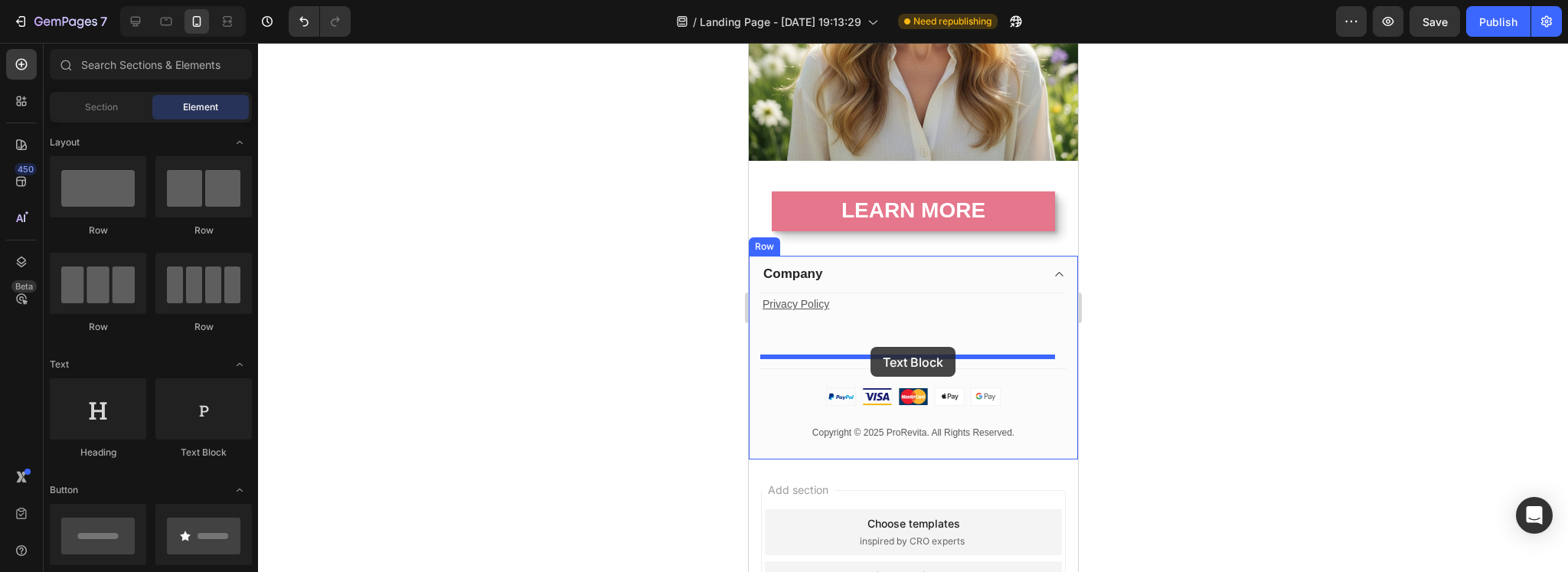
drag, startPoint x: 954, startPoint y: 471, endPoint x: 870, endPoint y: 347, distance: 149.8
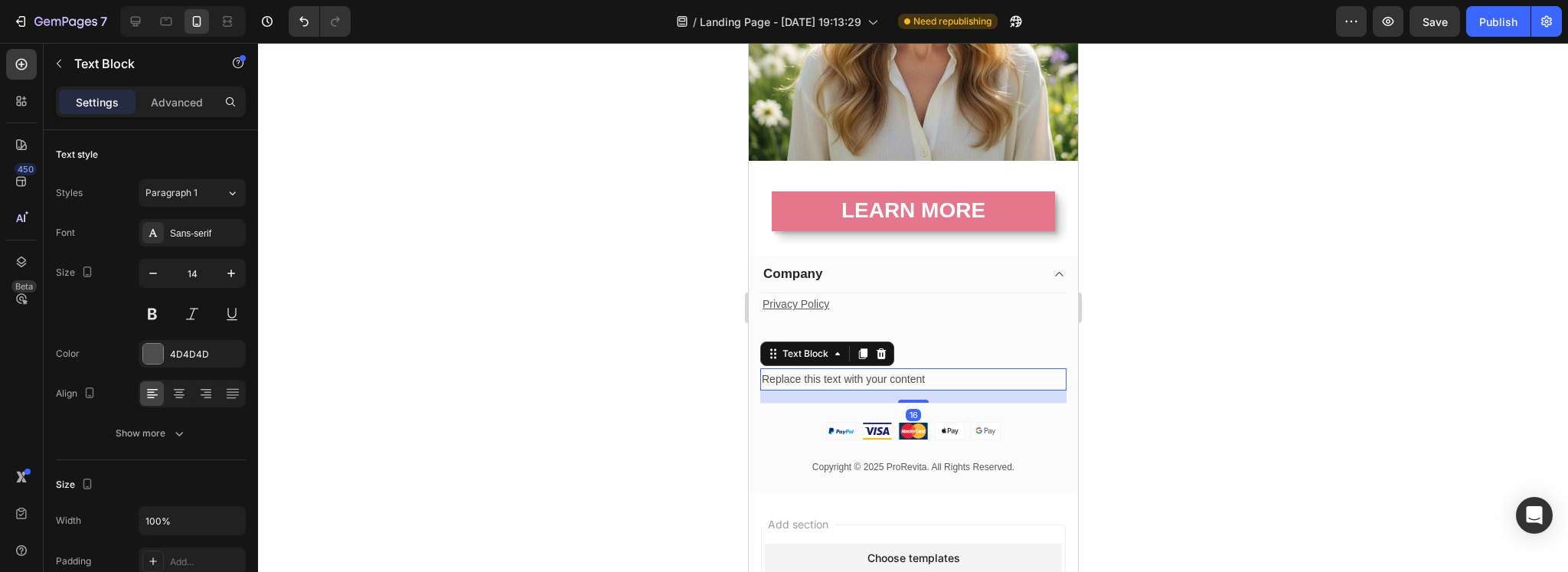
click at [562, 347] on div at bounding box center [913, 307] width 1310 height 529
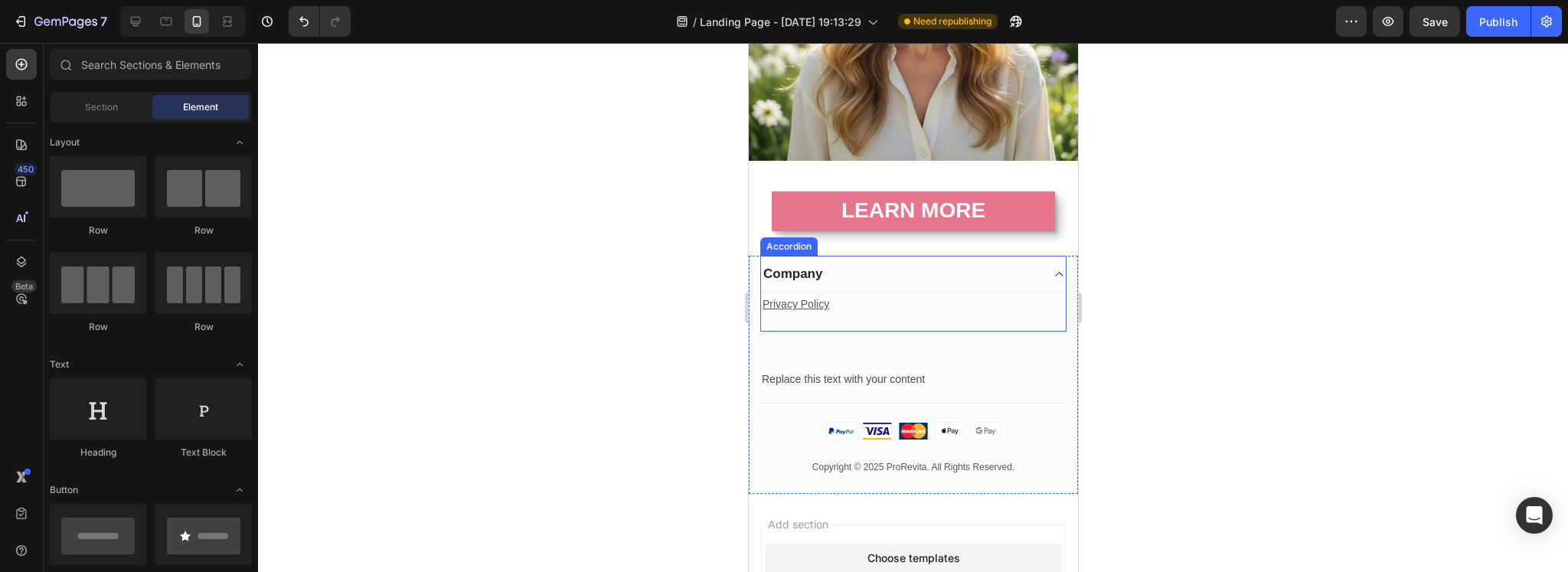
click at [944, 307] on div "Privacy Policy Text block Text block" at bounding box center [913, 312] width 305 height 37
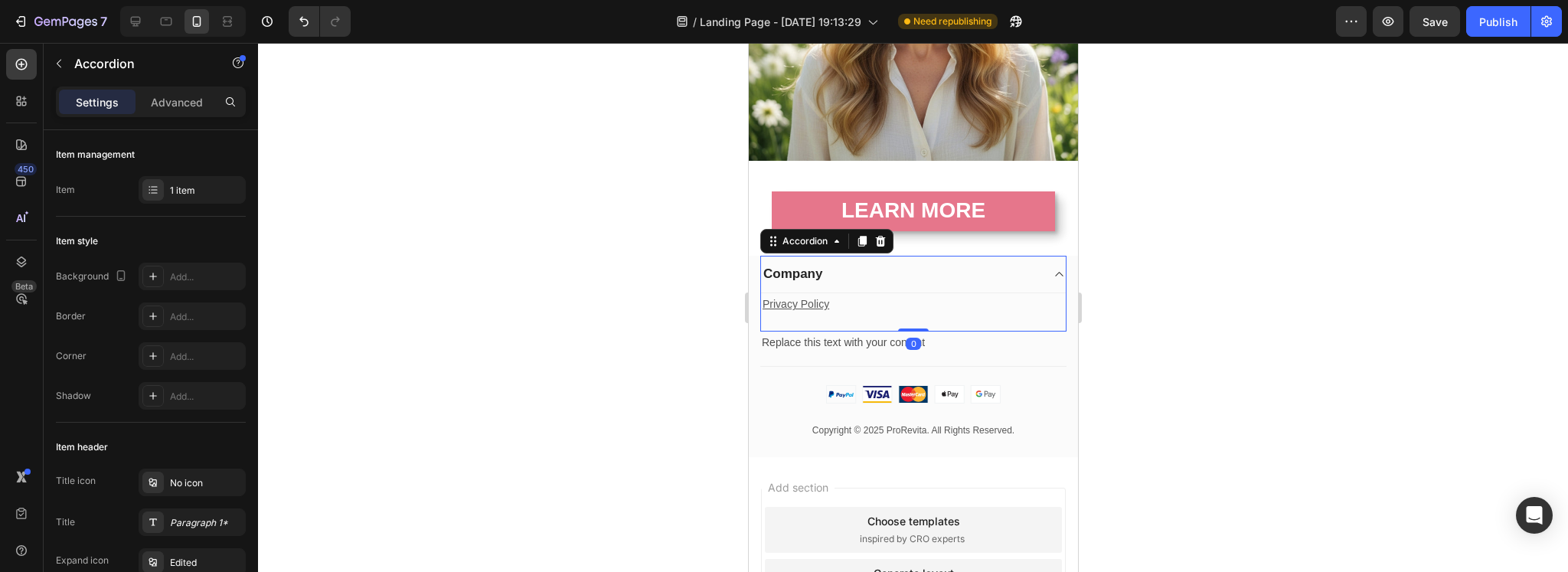
drag, startPoint x: 912, startPoint y: 355, endPoint x: 961, endPoint y: 316, distance: 62.6
click at [961, 316] on div "Company Privacy Policy Text block Text block Accordion 0" at bounding box center [912, 293] width 306 height 75
type input "100%"
type input "100"
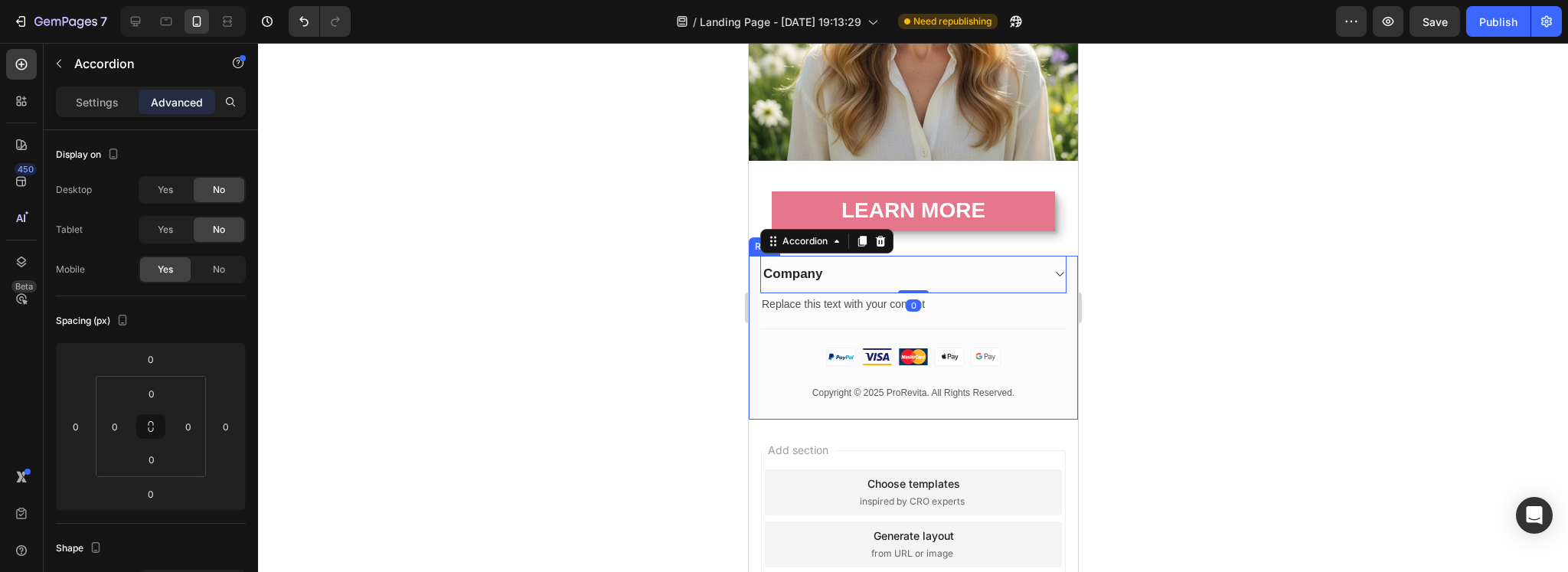
click at [615, 312] on div at bounding box center [913, 307] width 1310 height 529
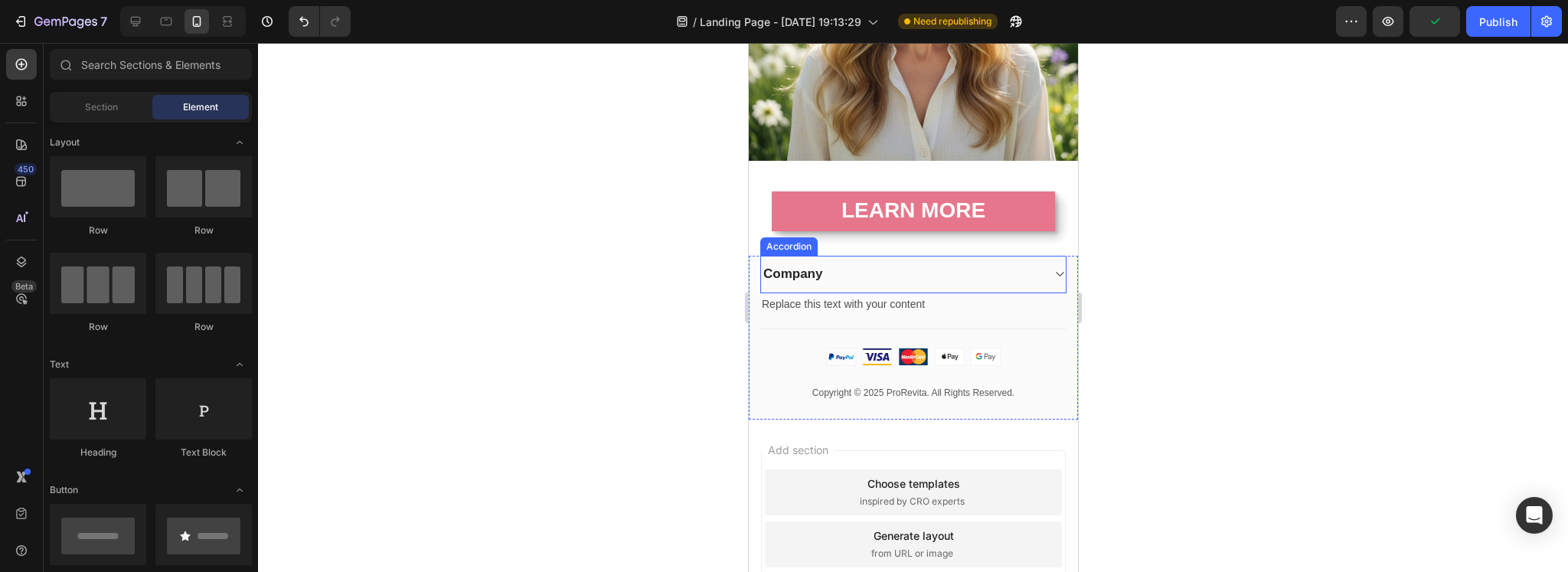
click at [1011, 268] on div "Company" at bounding box center [900, 273] width 280 height 22
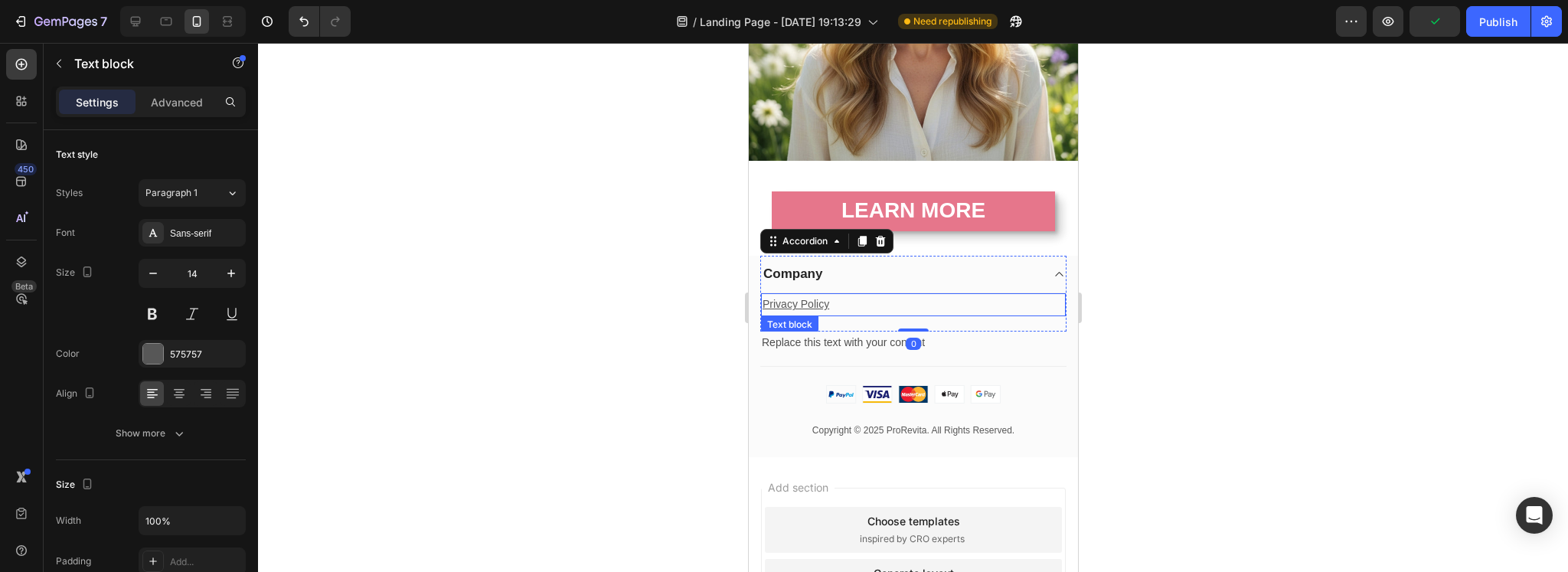
click at [879, 295] on p "Privacy Policy" at bounding box center [912, 304] width 301 height 19
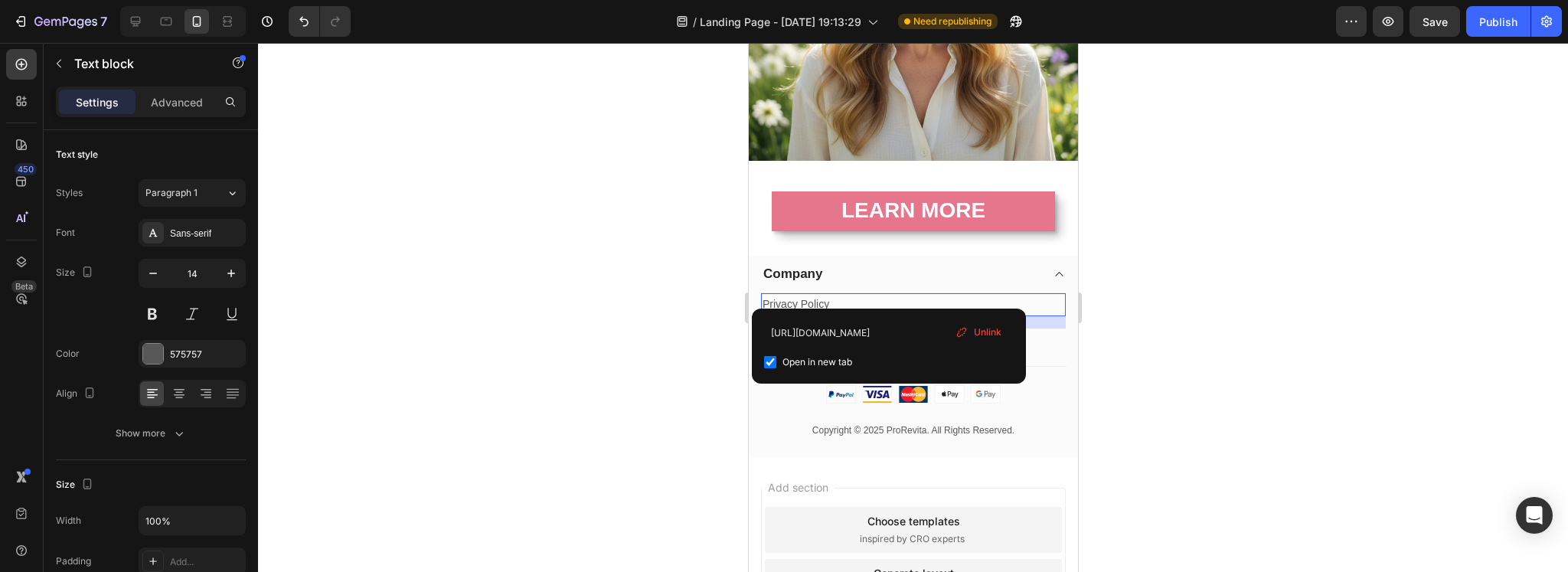
click at [879, 295] on p "Privacy Policy" at bounding box center [912, 304] width 301 height 19
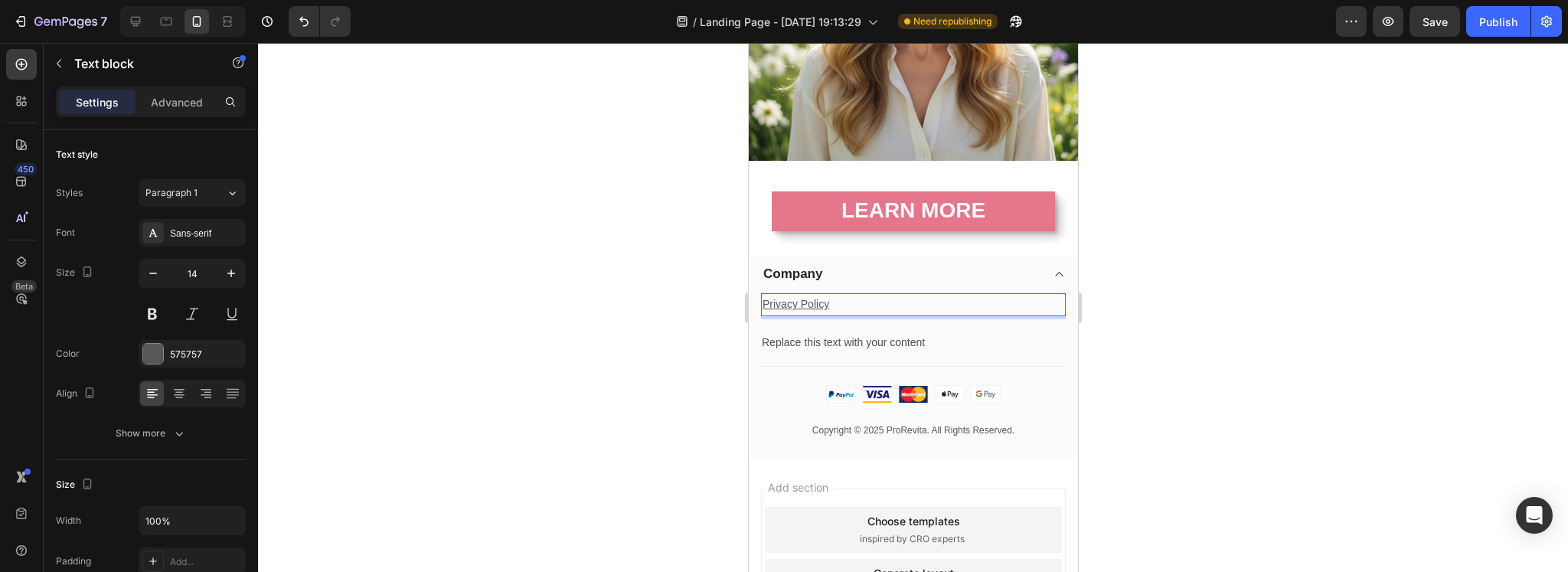
click at [879, 295] on p "Privacy Policy" at bounding box center [912, 304] width 301 height 19
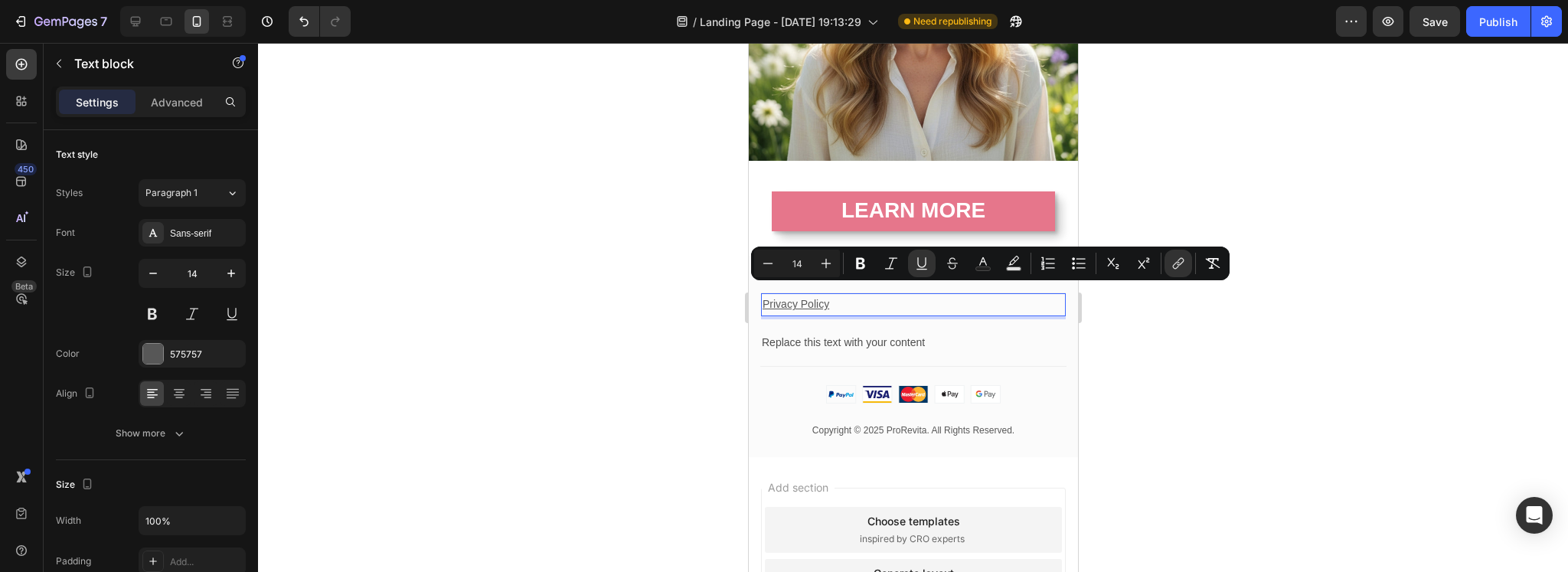
click at [867, 295] on p "Privacy Policy" at bounding box center [912, 304] width 301 height 19
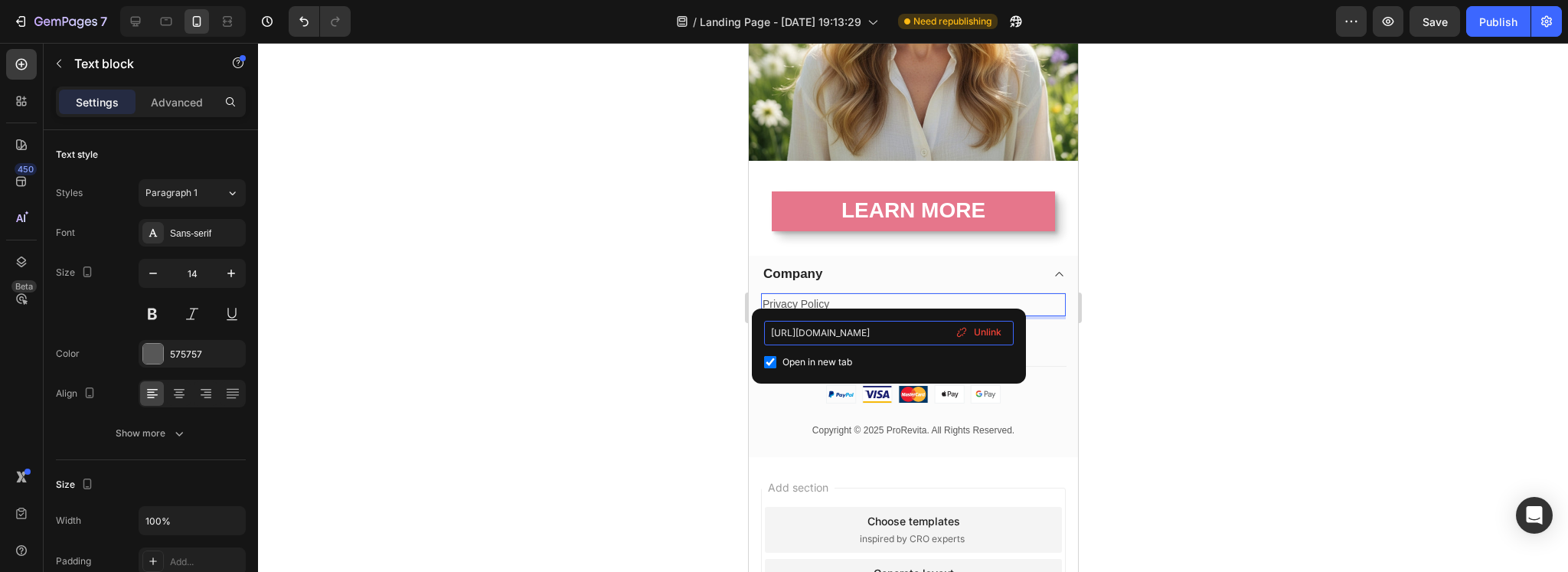
click at [846, 335] on input "[URL][DOMAIN_NAME]" at bounding box center [889, 333] width 250 height 24
type input "[URL][DOMAIN_NAME]"
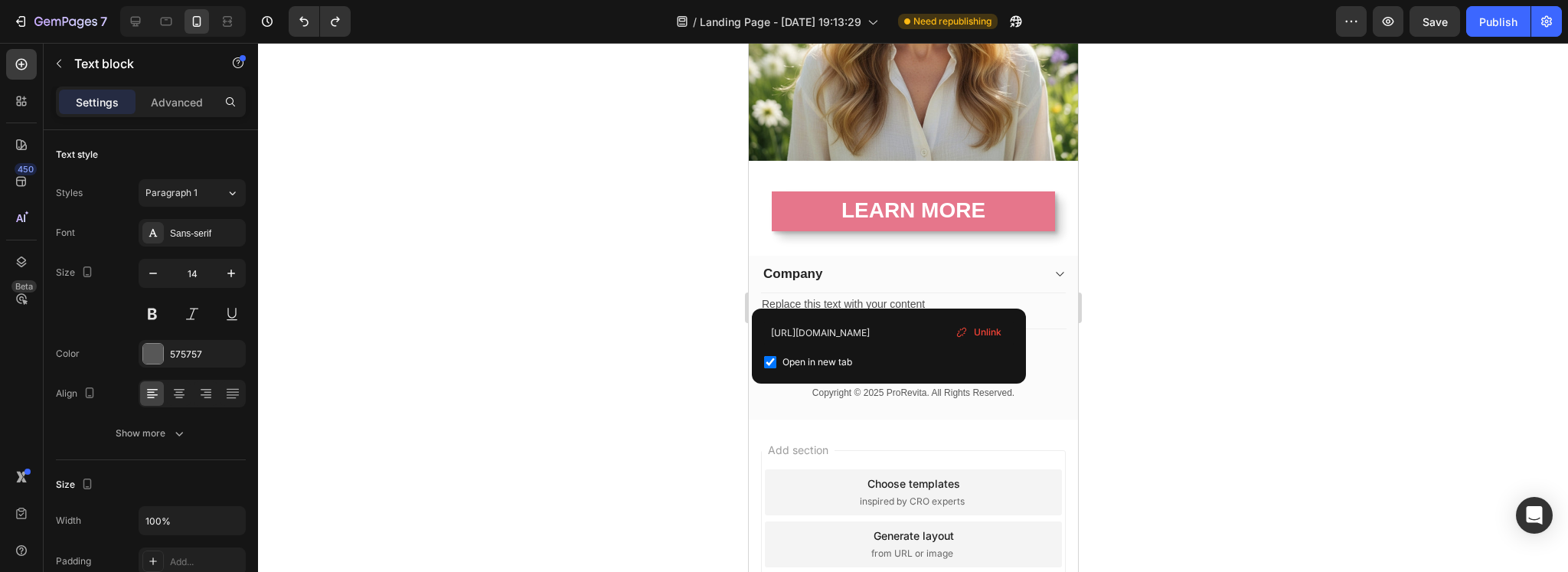
click at [655, 335] on div at bounding box center [913, 307] width 1310 height 529
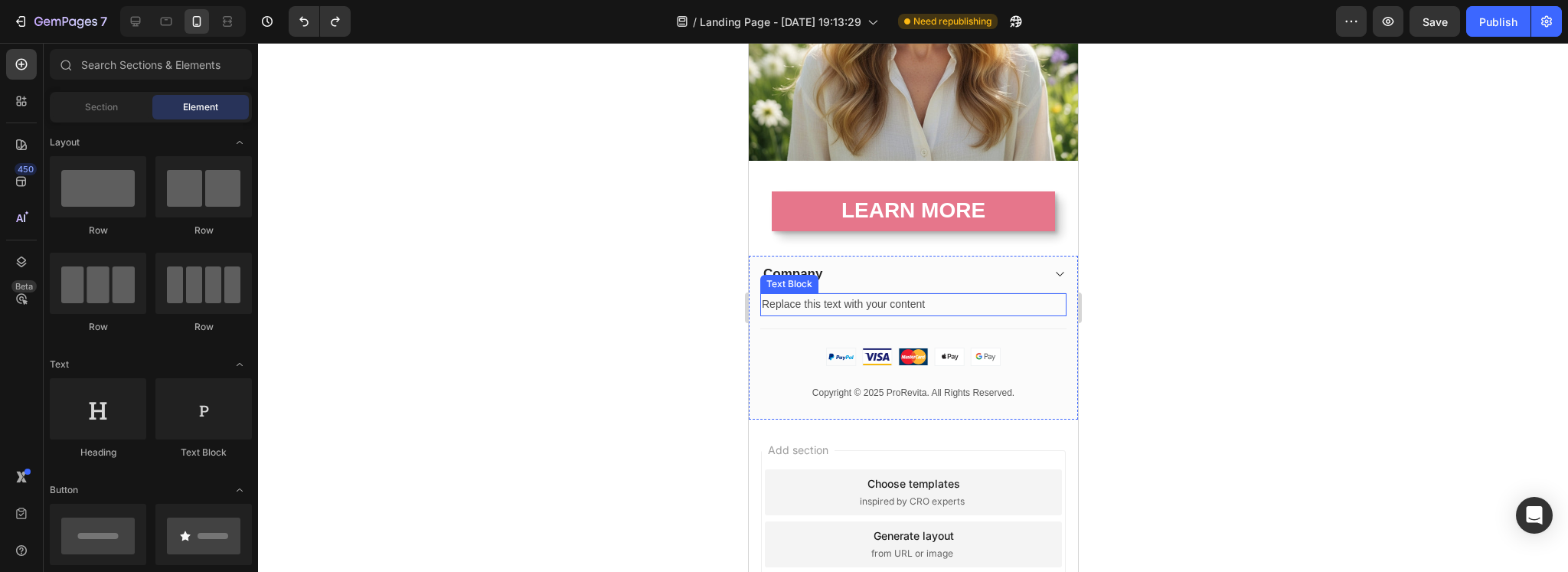
click at [930, 296] on div "Replace this text with your content" at bounding box center [912, 304] width 306 height 22
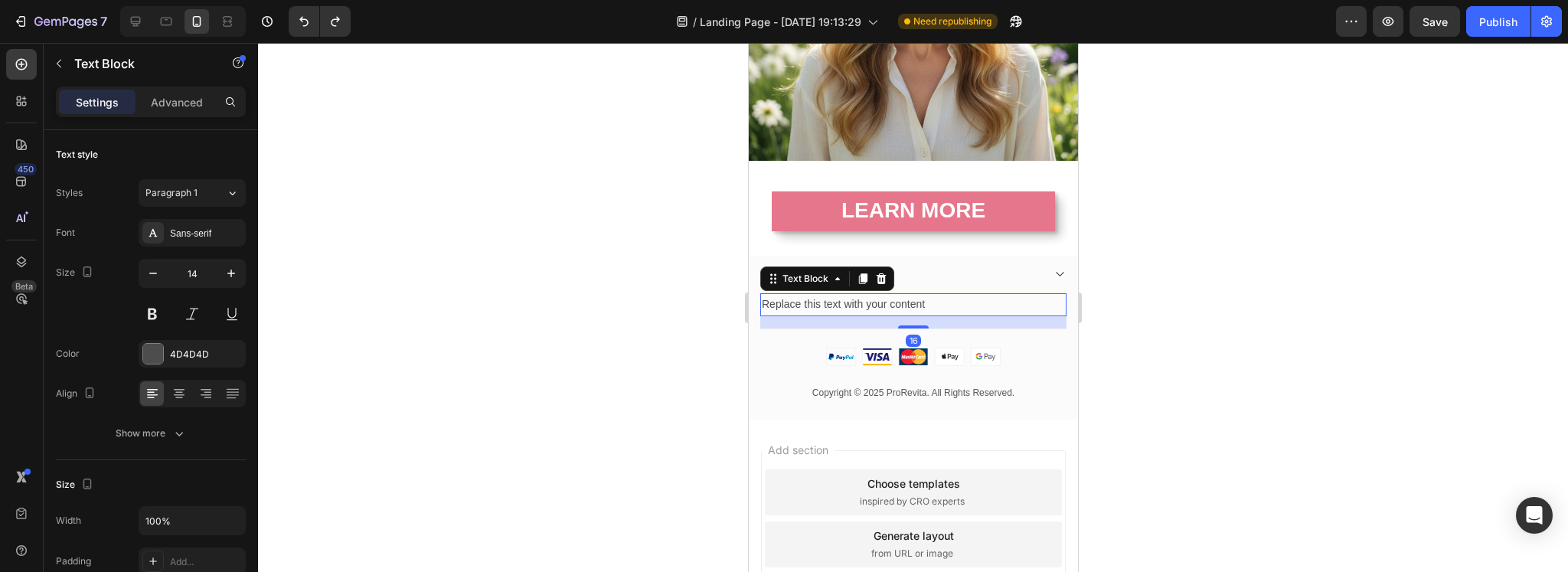
click at [930, 296] on div "Replace this text with your content" at bounding box center [912, 304] width 306 height 22
click at [570, 360] on div at bounding box center [913, 307] width 1310 height 529
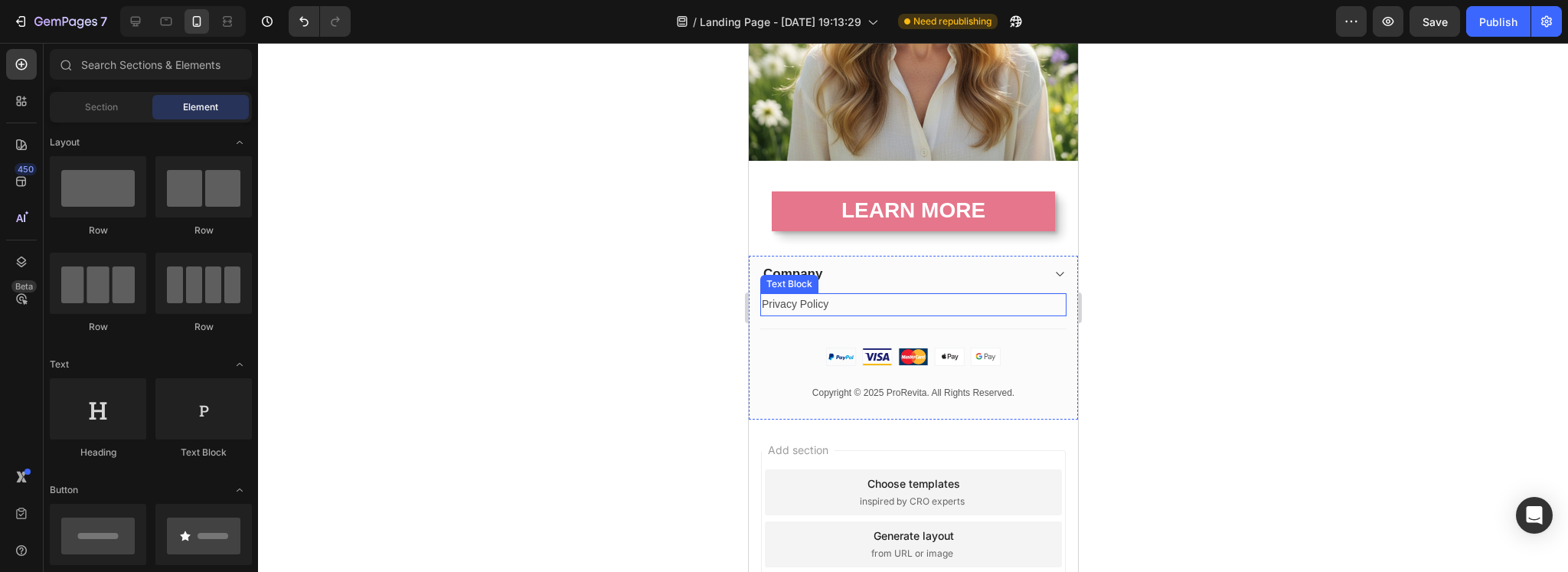
click at [855, 295] on p "Privacy Policy" at bounding box center [912, 304] width 303 height 19
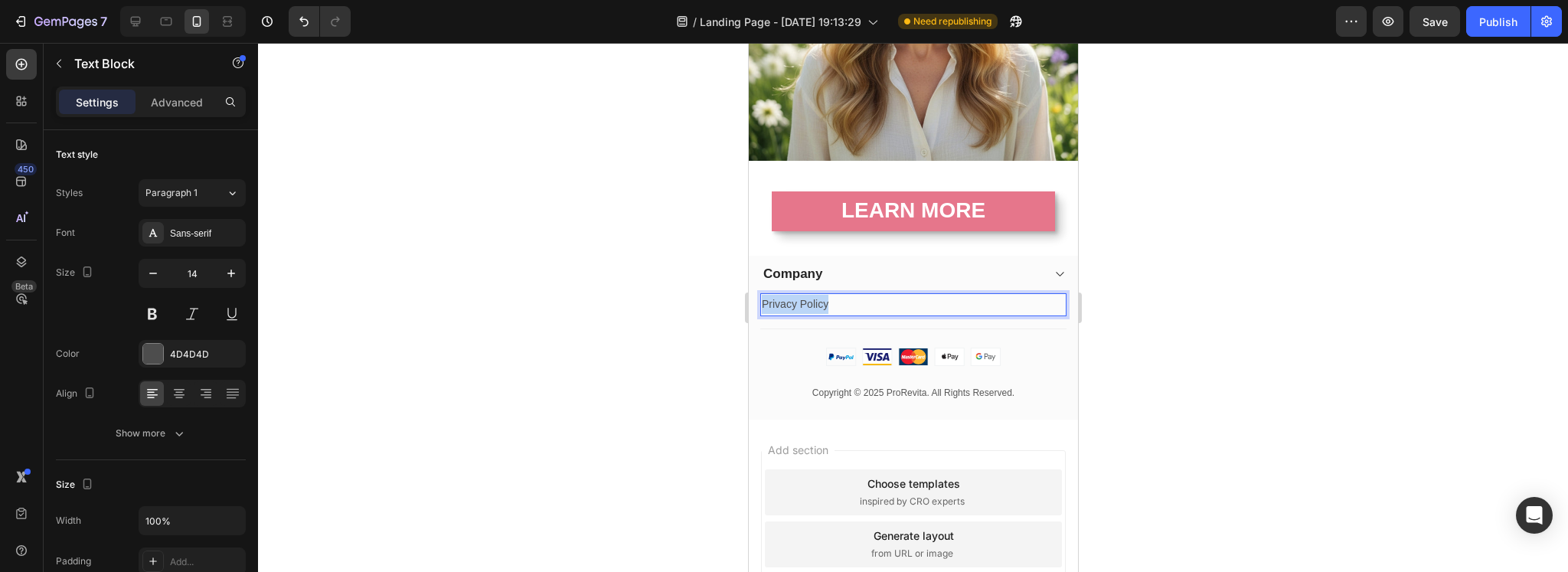
click at [855, 295] on p "Privacy Policy" at bounding box center [912, 304] width 303 height 19
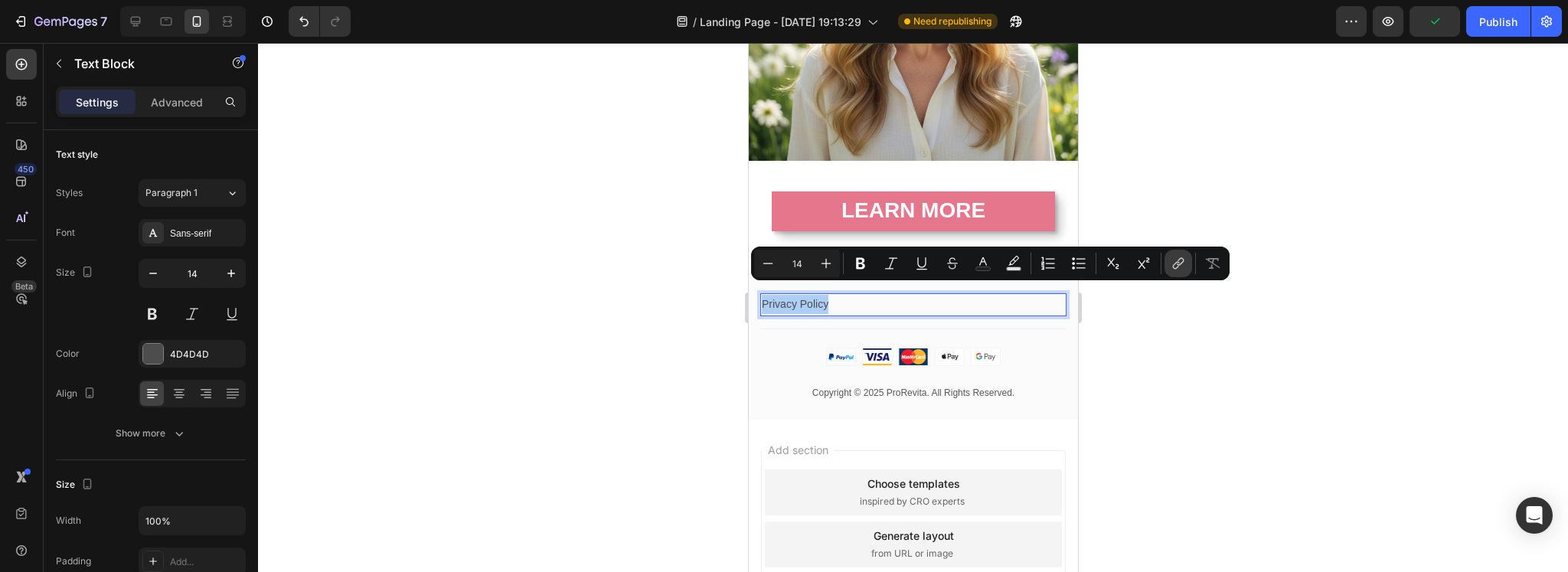
click at [1173, 261] on icon "Editor contextual toolbar" at bounding box center [1178, 263] width 15 height 15
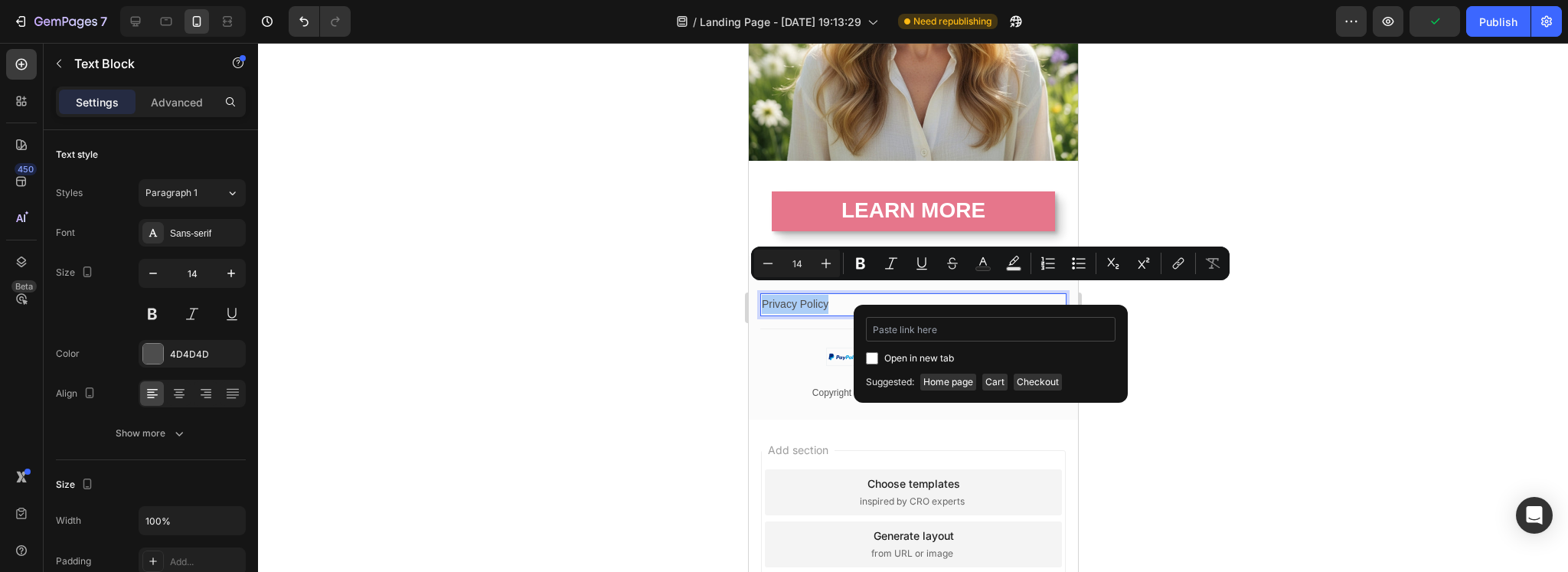
click at [946, 330] on input "Editor contextual toolbar" at bounding box center [990, 330] width 250 height 24
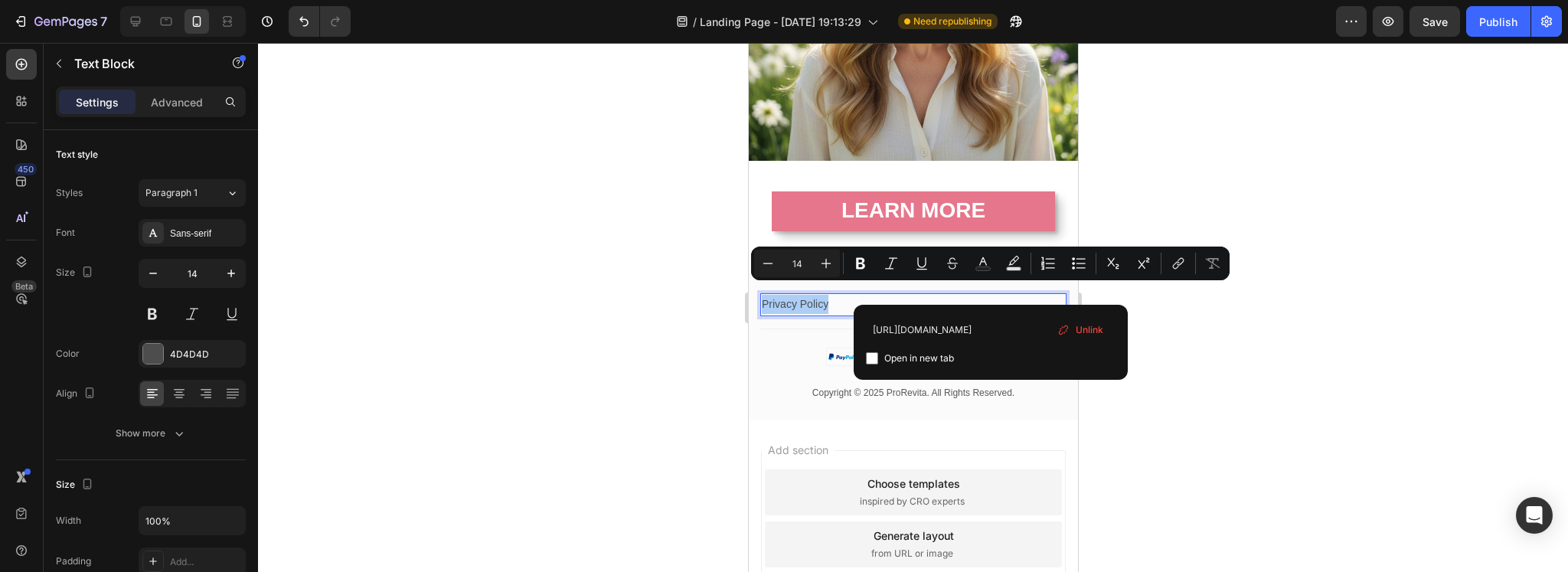
type input "[URL][DOMAIN_NAME]"
click at [920, 358] on span "Open in new tab" at bounding box center [919, 359] width 69 height 19
checkbox input "true"
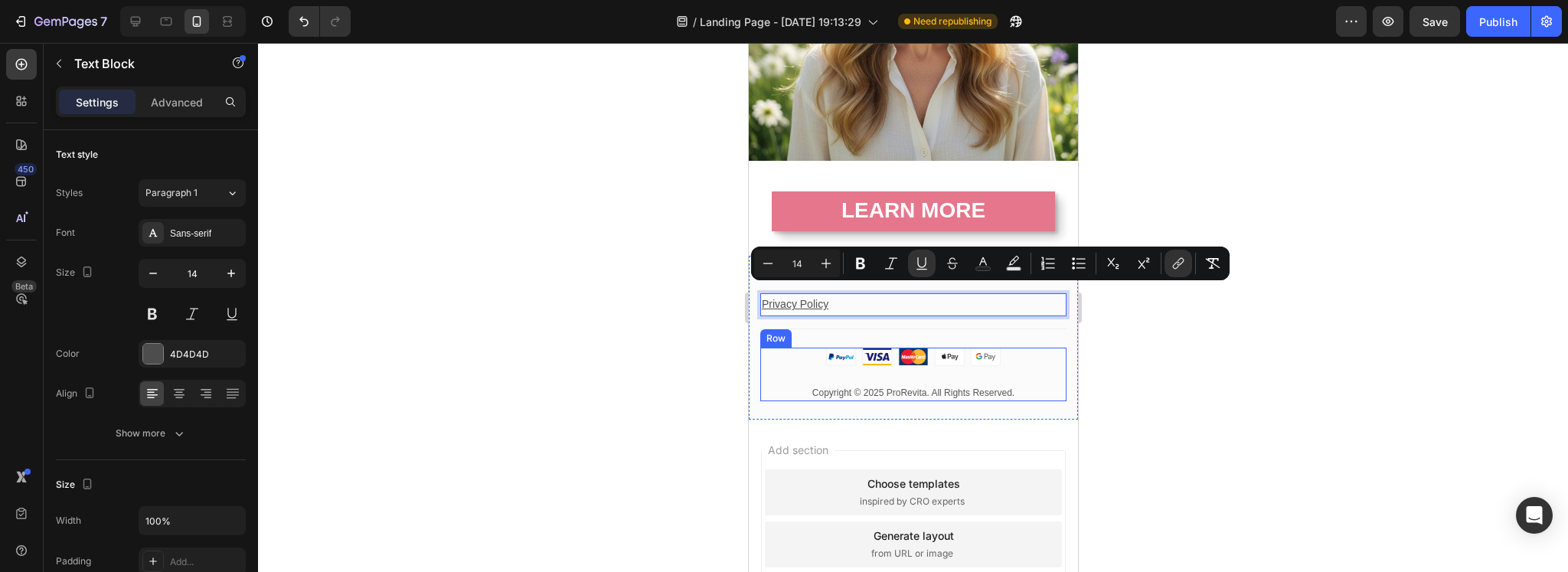
click at [689, 344] on div at bounding box center [913, 307] width 1310 height 529
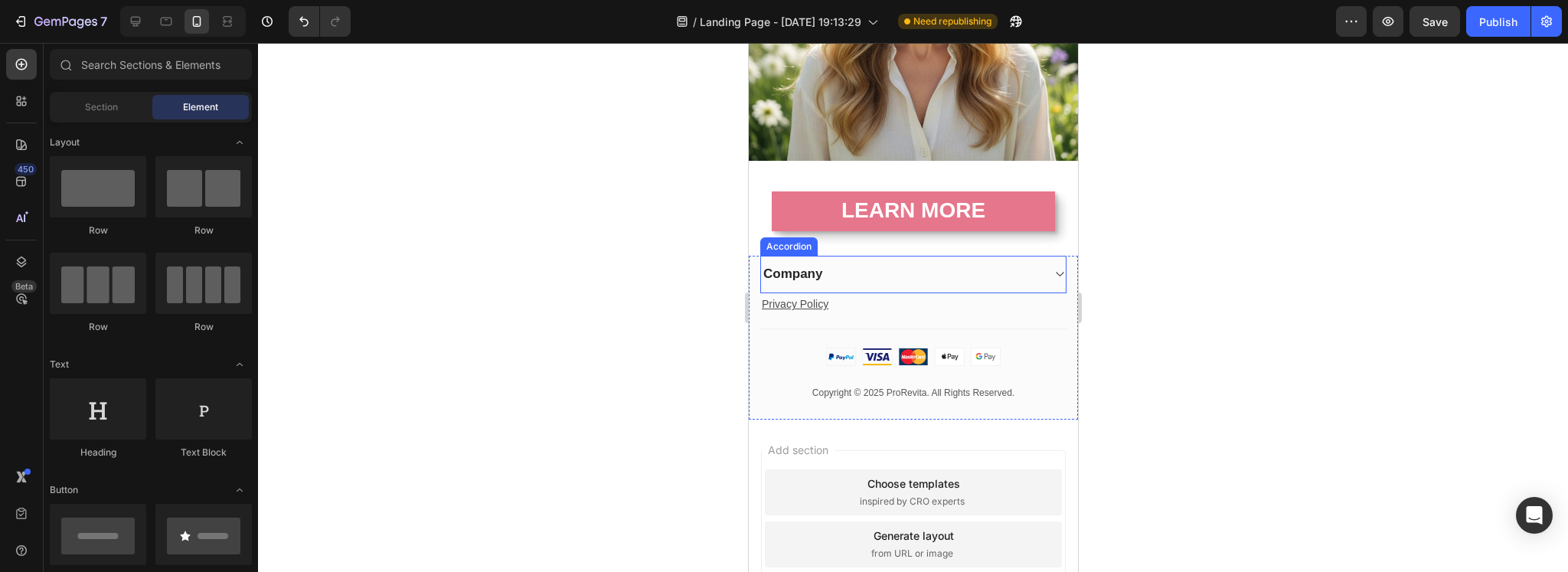
click at [955, 268] on div "Company" at bounding box center [900, 273] width 280 height 22
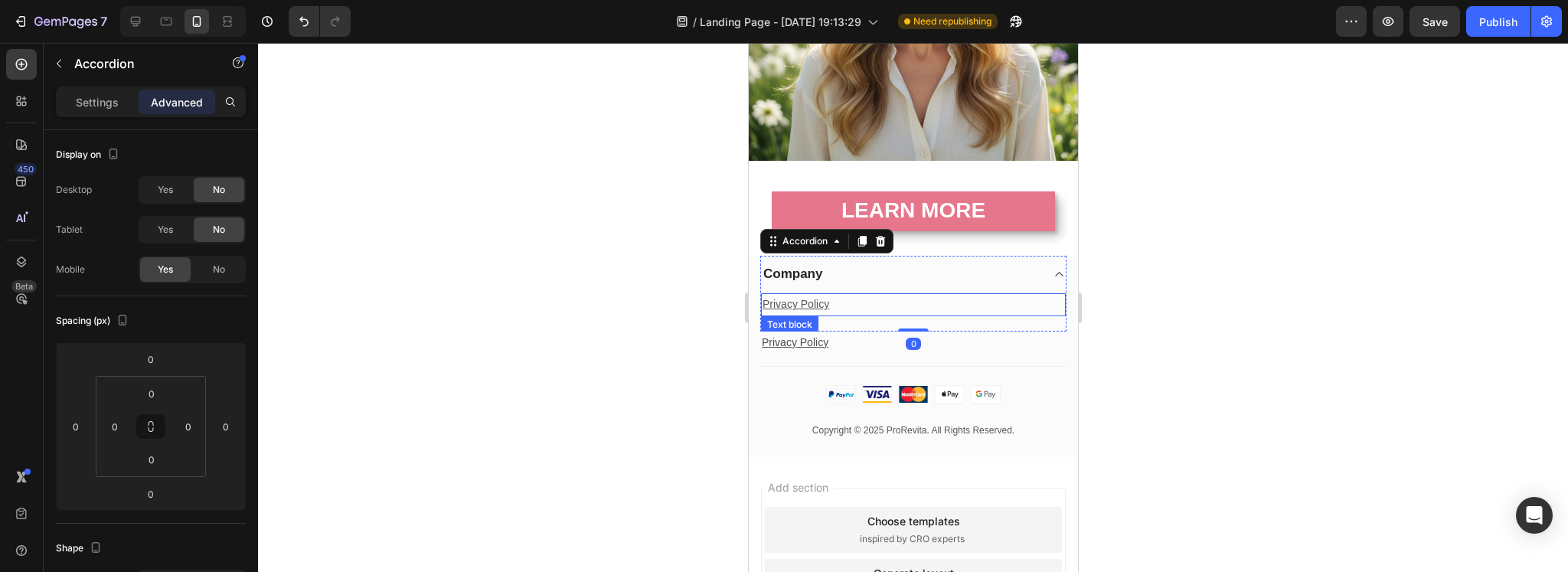
click at [883, 295] on p "Privacy Policy" at bounding box center [912, 304] width 301 height 19
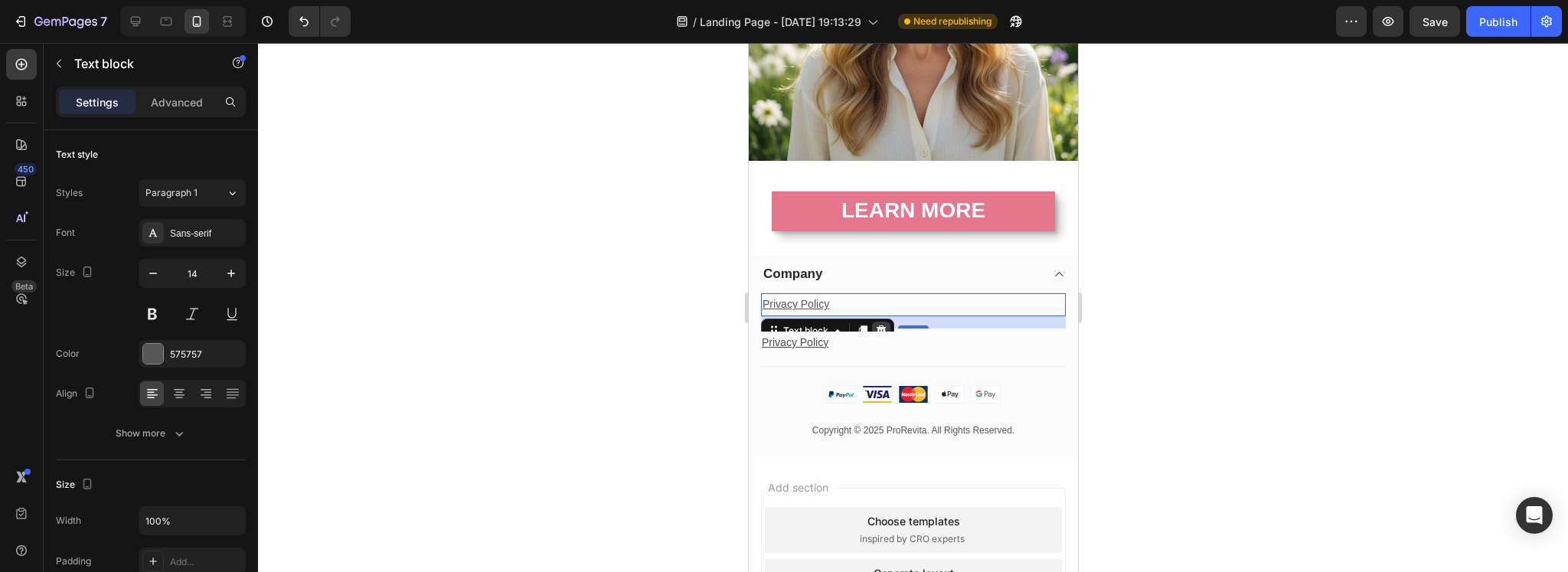
click at [882, 326] on icon at bounding box center [880, 330] width 10 height 10
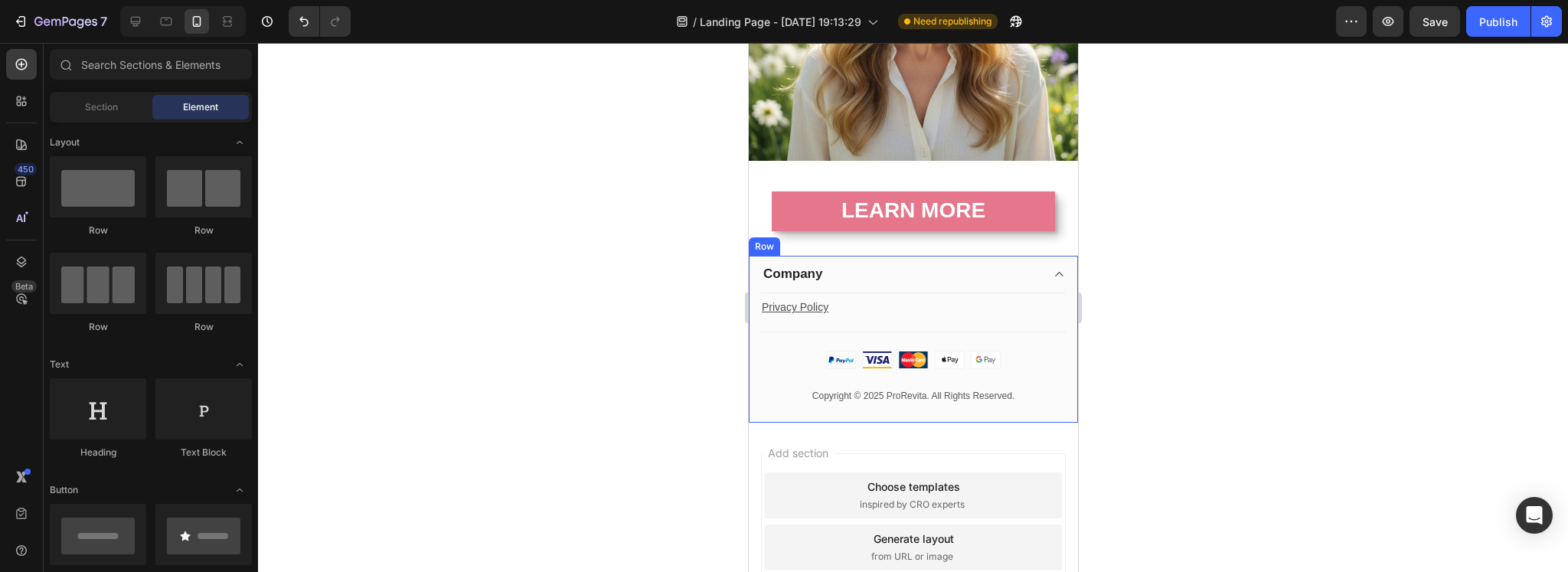
click at [649, 289] on div at bounding box center [913, 307] width 1310 height 529
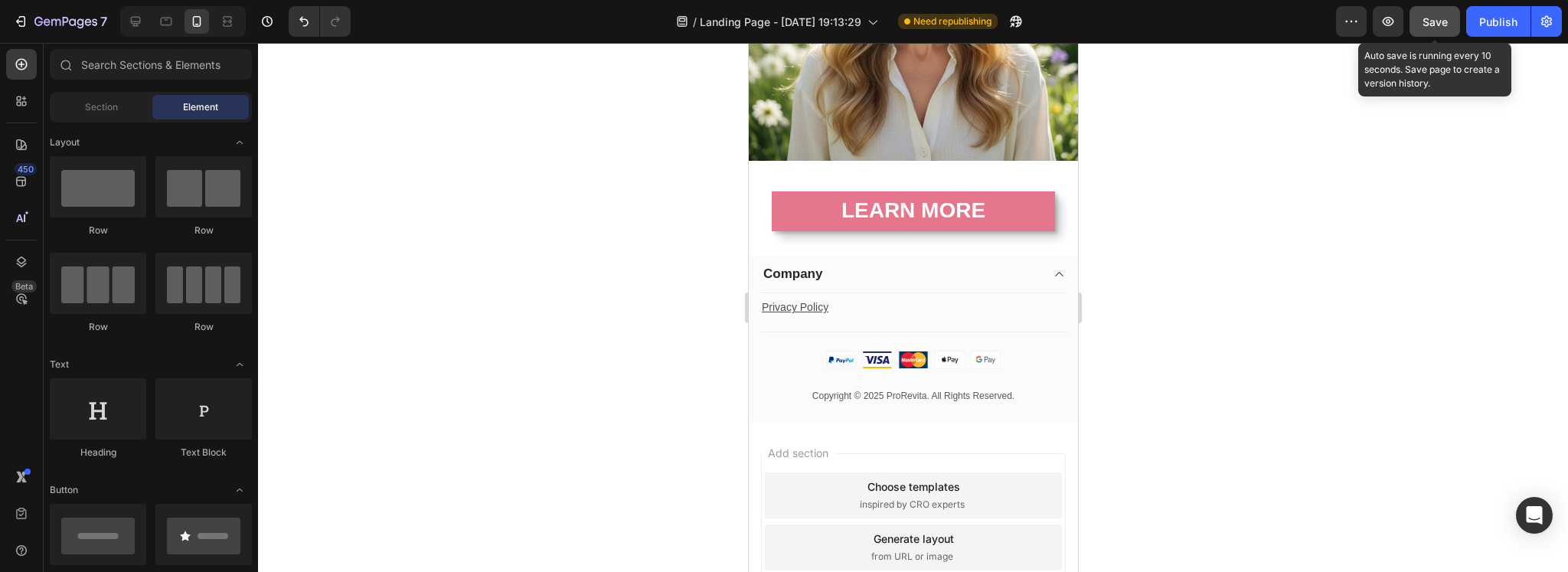
click at [1452, 11] on button "Save" at bounding box center [1434, 22] width 51 height 31
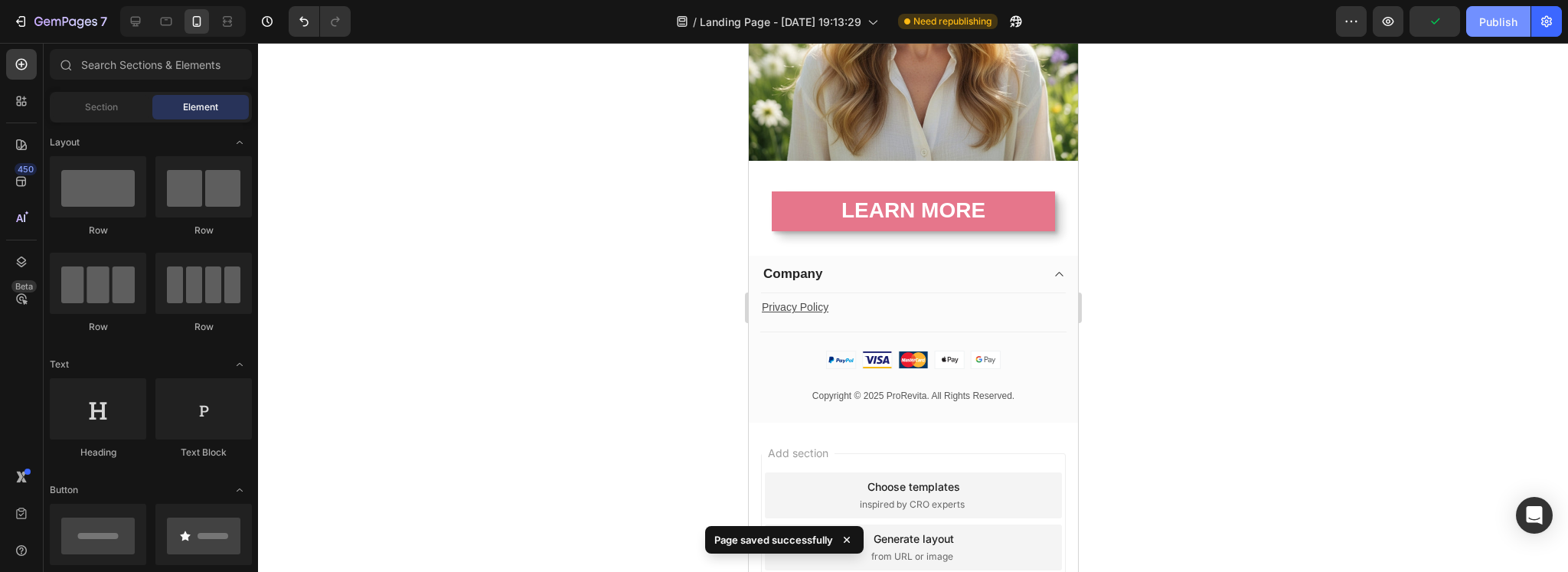
click at [1517, 32] on button "Publish" at bounding box center [1498, 22] width 65 height 31
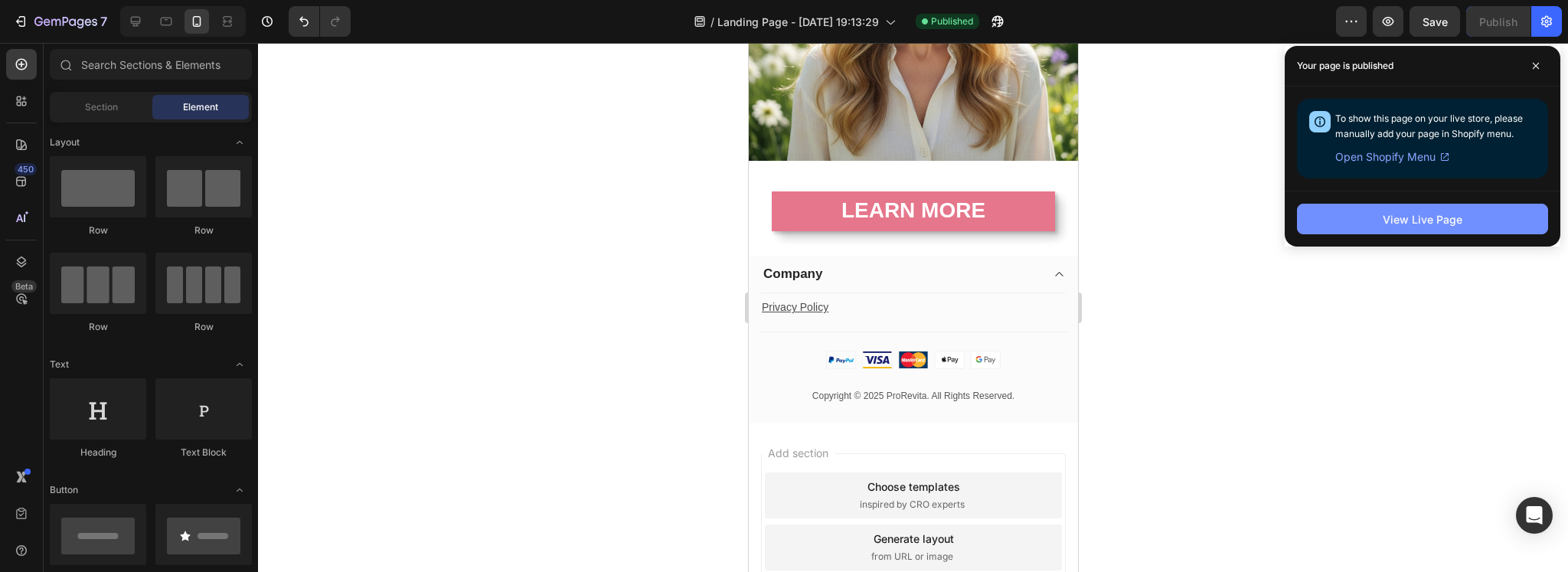
click at [1427, 215] on div "View Live Page" at bounding box center [1422, 219] width 80 height 16
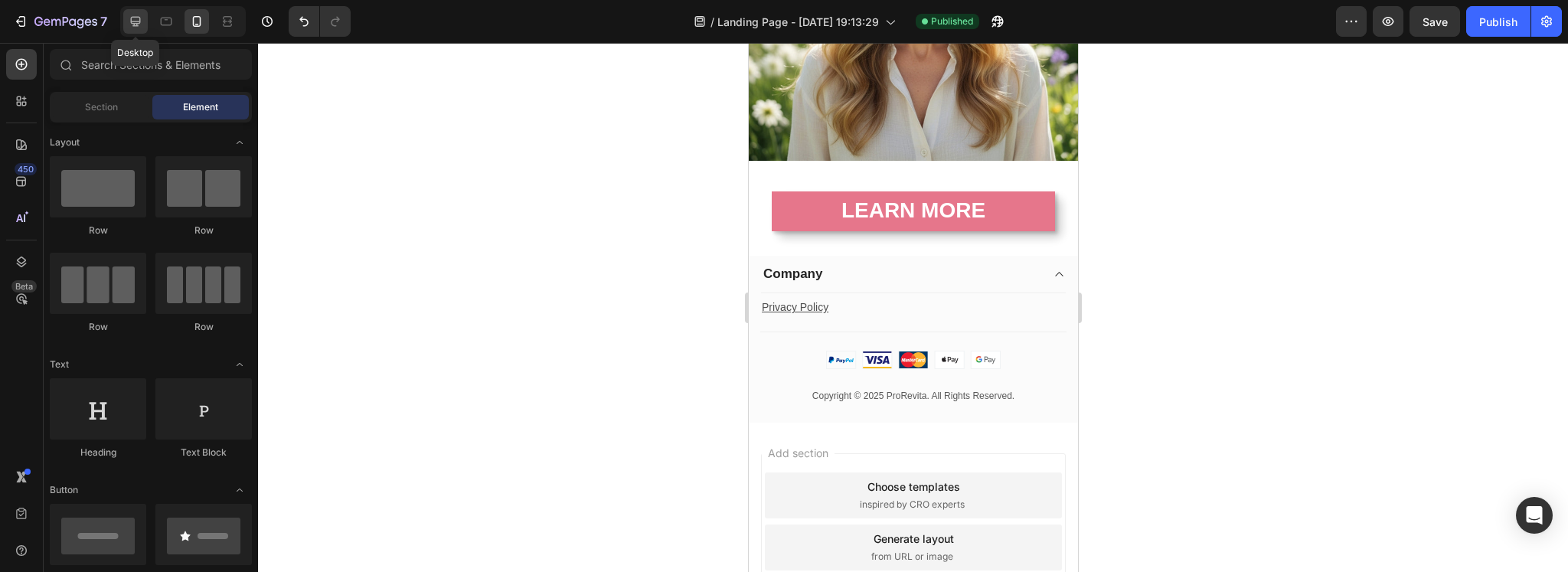
click at [147, 26] on div at bounding box center [136, 22] width 24 height 24
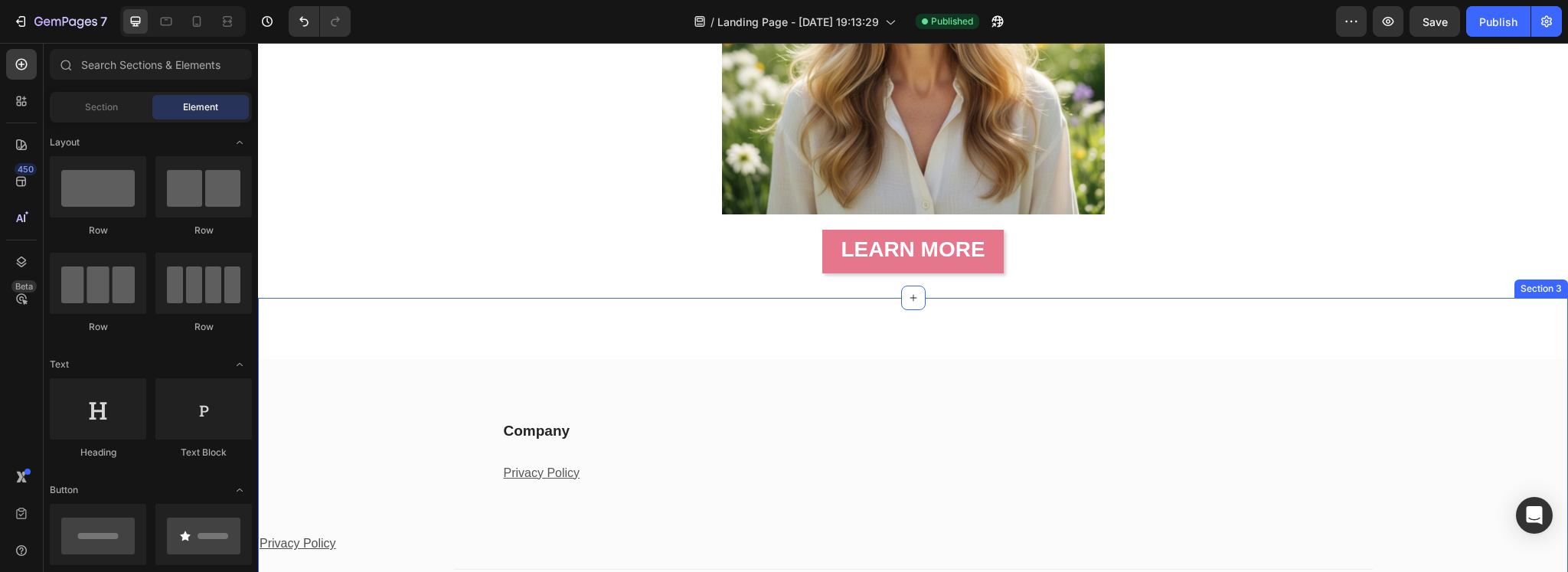
click at [974, 329] on div "Company Heading Privacy Policy Text block Row Row Company Text block Accordion …" at bounding box center [913, 455] width 1310 height 315
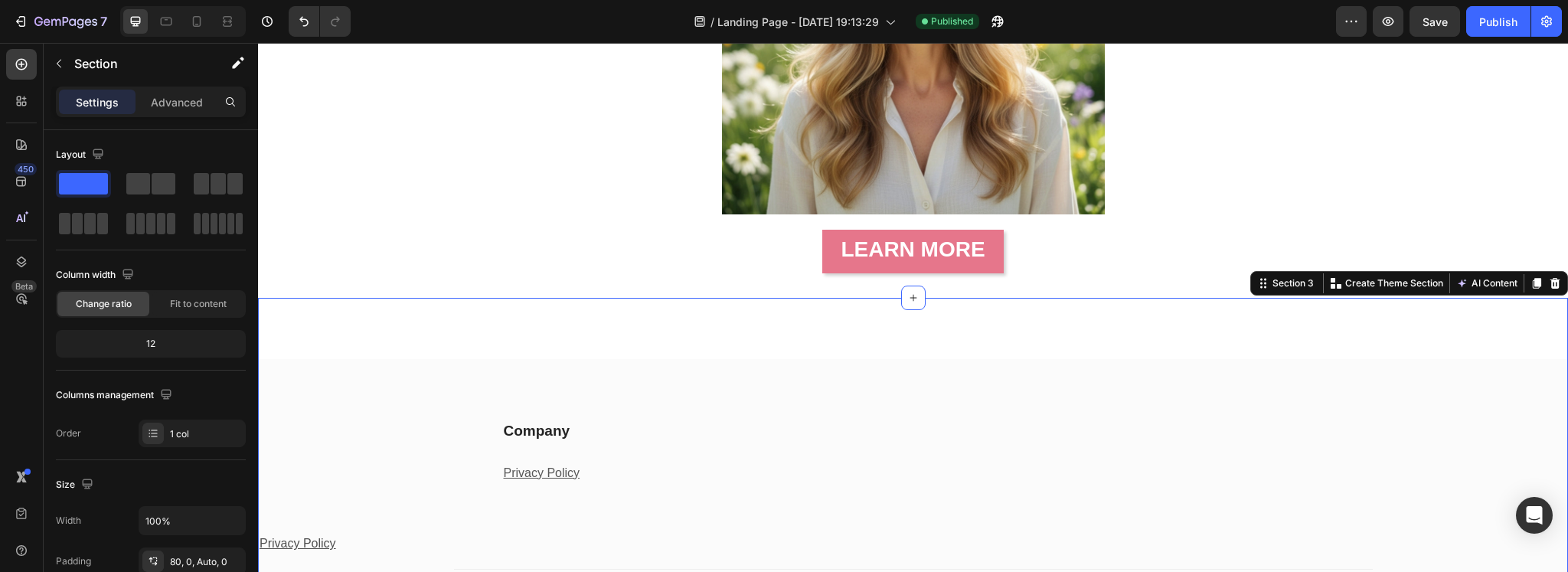
click at [646, 337] on div "Company Heading Privacy Policy Text block Row Row Company Text block Accordion …" at bounding box center [913, 455] width 1310 height 315
click at [167, 92] on div "Advanced" at bounding box center [177, 102] width 77 height 24
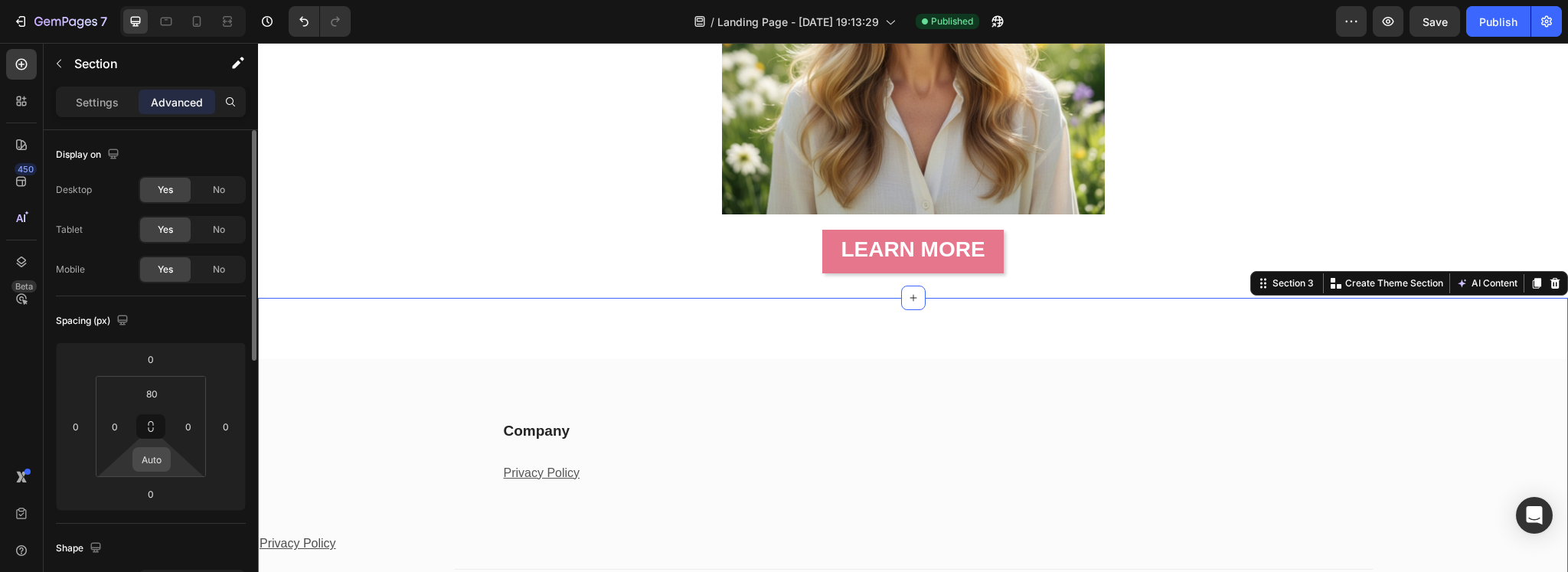
click at [155, 453] on input "Auto" at bounding box center [152, 460] width 31 height 23
type input "0"
click at [705, 319] on div "Company Heading Privacy Policy Text block Row Row Company Text block Accordion …" at bounding box center [913, 455] width 1310 height 315
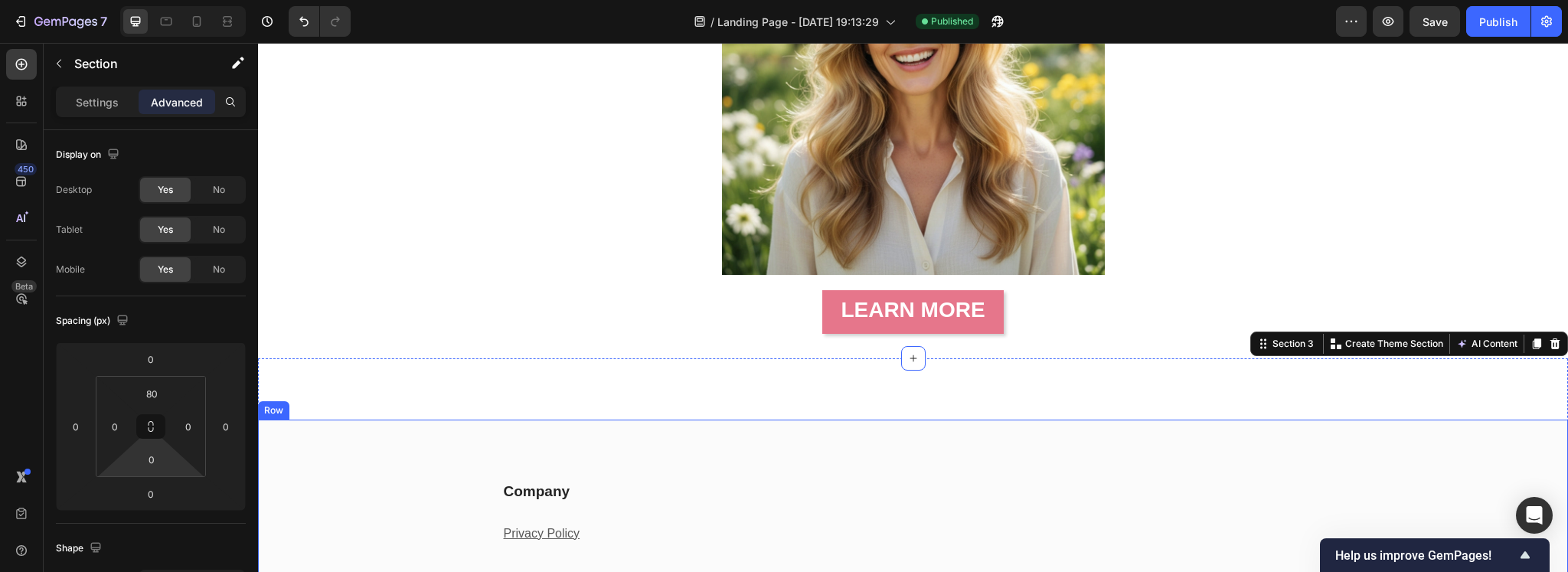
scroll to position [351, 0]
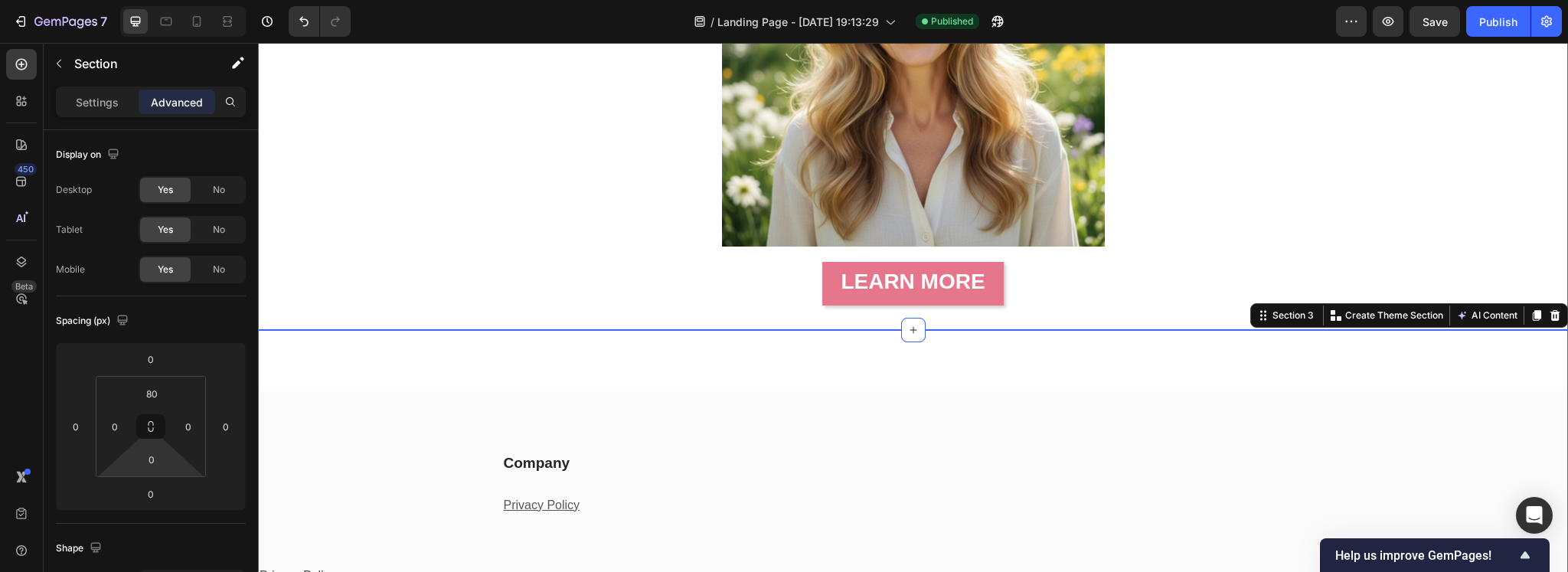
click at [664, 315] on div "Image LEARN MORE Button Section 2" at bounding box center [913, 84] width 1310 height 491
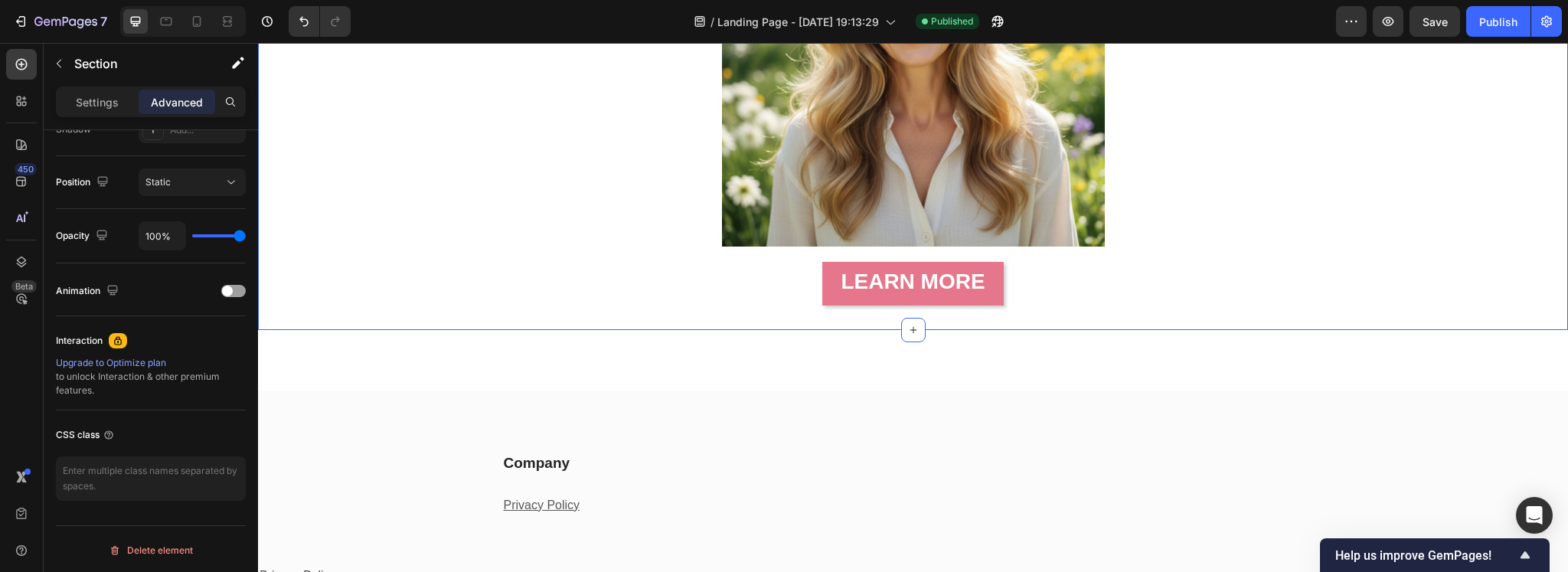
scroll to position [0, 0]
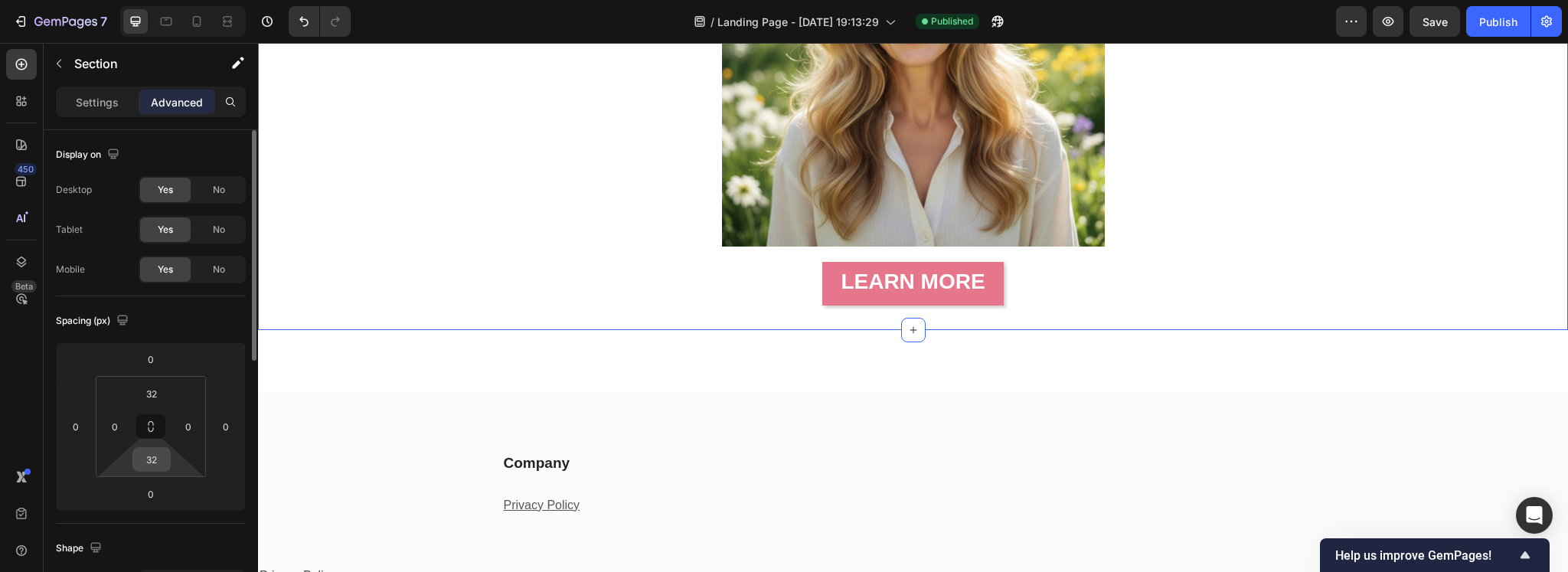
click at [153, 462] on input "32" at bounding box center [152, 460] width 31 height 23
type input "0"
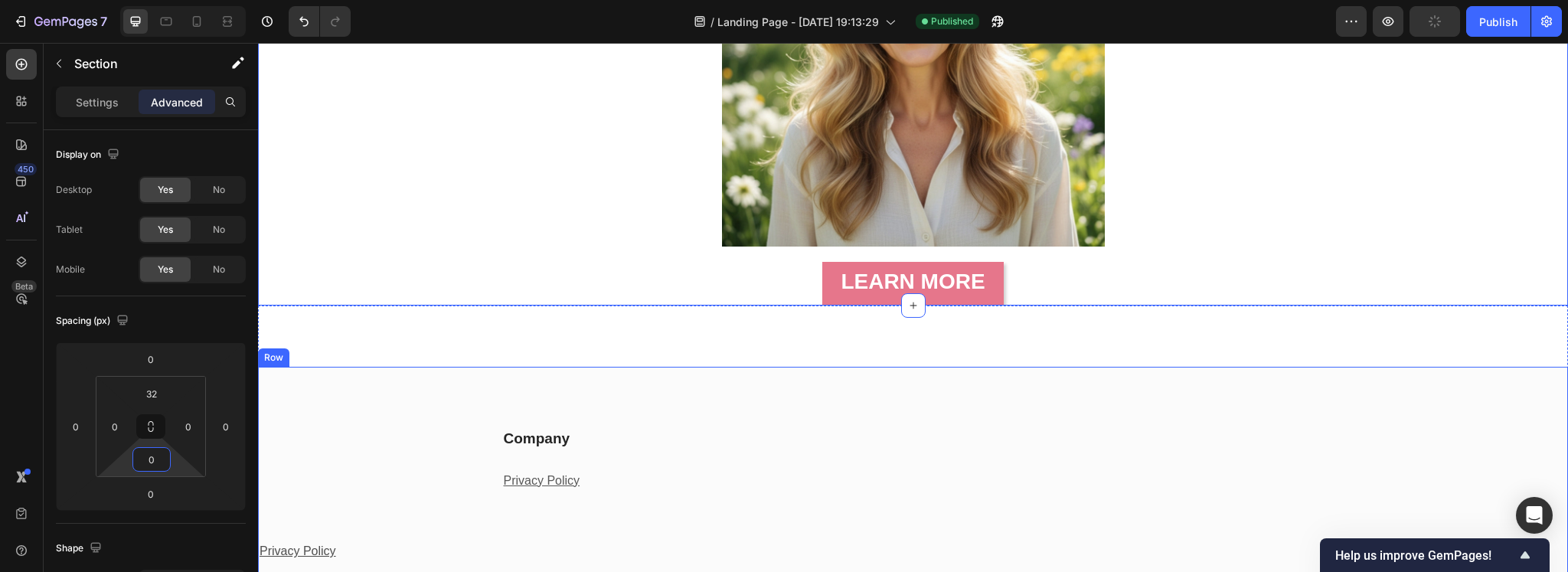
click at [677, 344] on div "Company Heading Privacy Policy Text block Row Row Company Text block Accordion …" at bounding box center [913, 462] width 1310 height 315
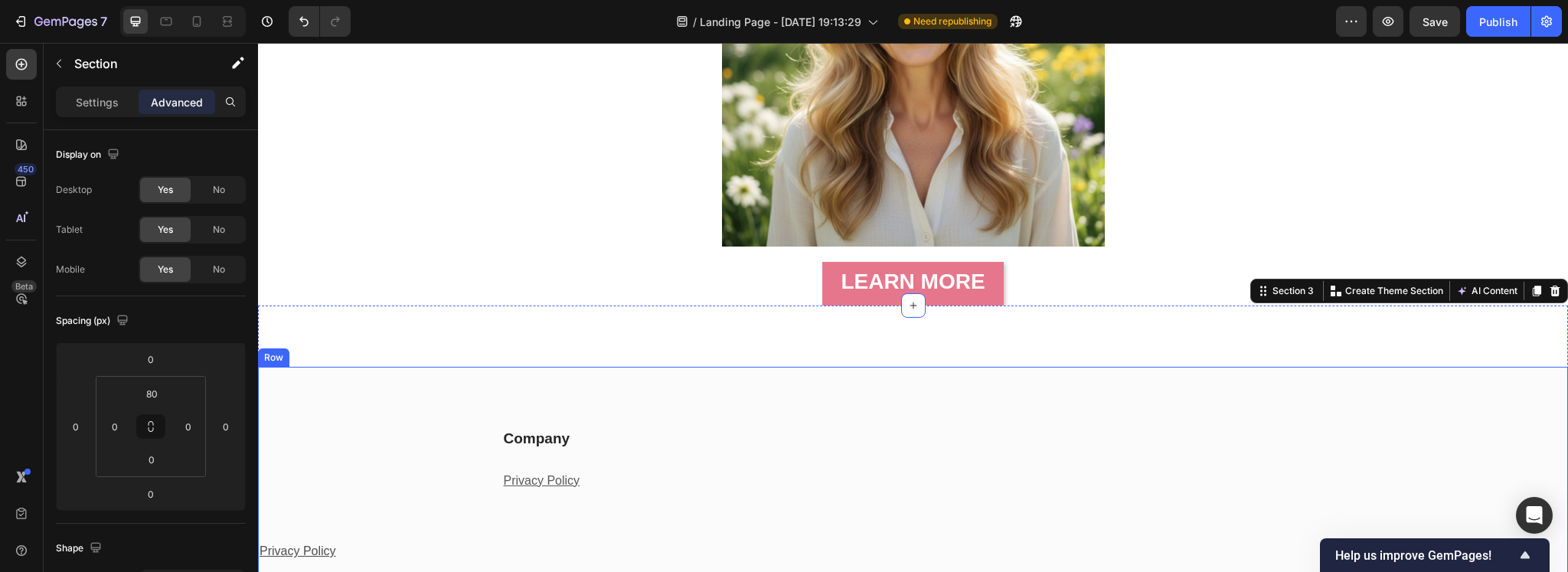
click at [668, 381] on div "Company Heading Privacy Policy Text block Row Row Company Text block Accordion …" at bounding box center [913, 493] width 1310 height 254
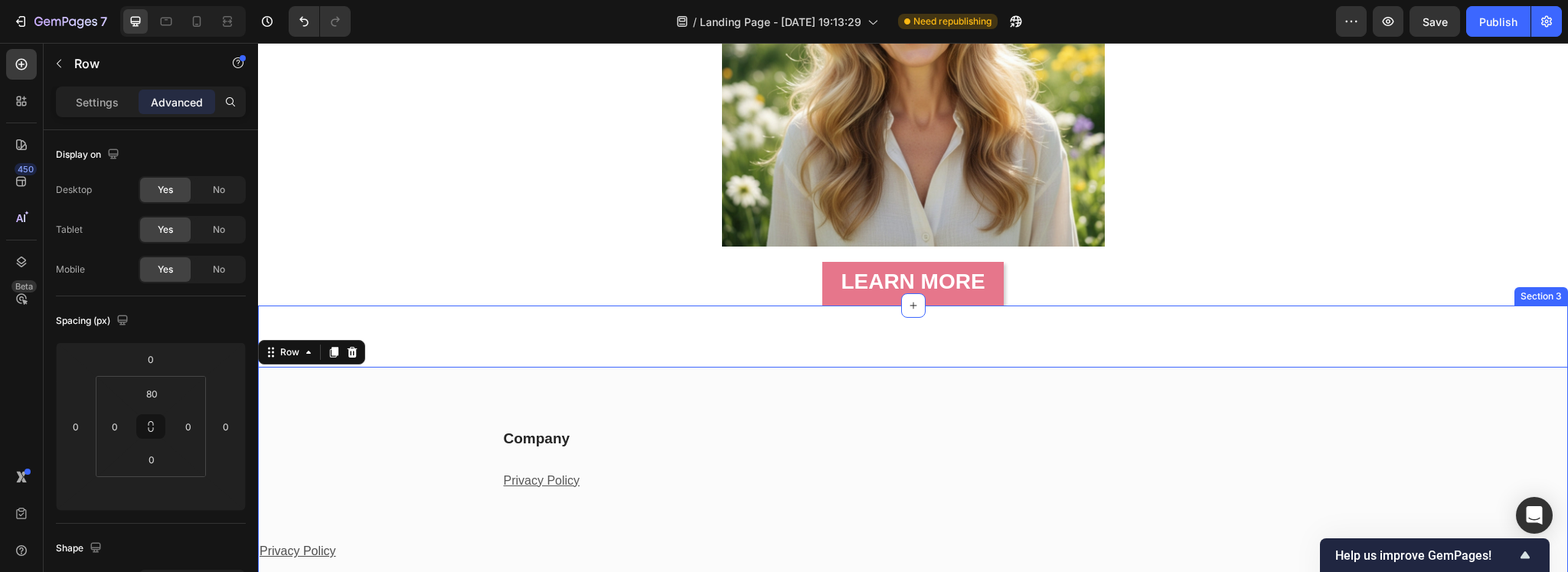
click at [685, 327] on div "Company Heading Privacy Policy Text block Row Row Company Text block Accordion …" at bounding box center [913, 462] width 1310 height 315
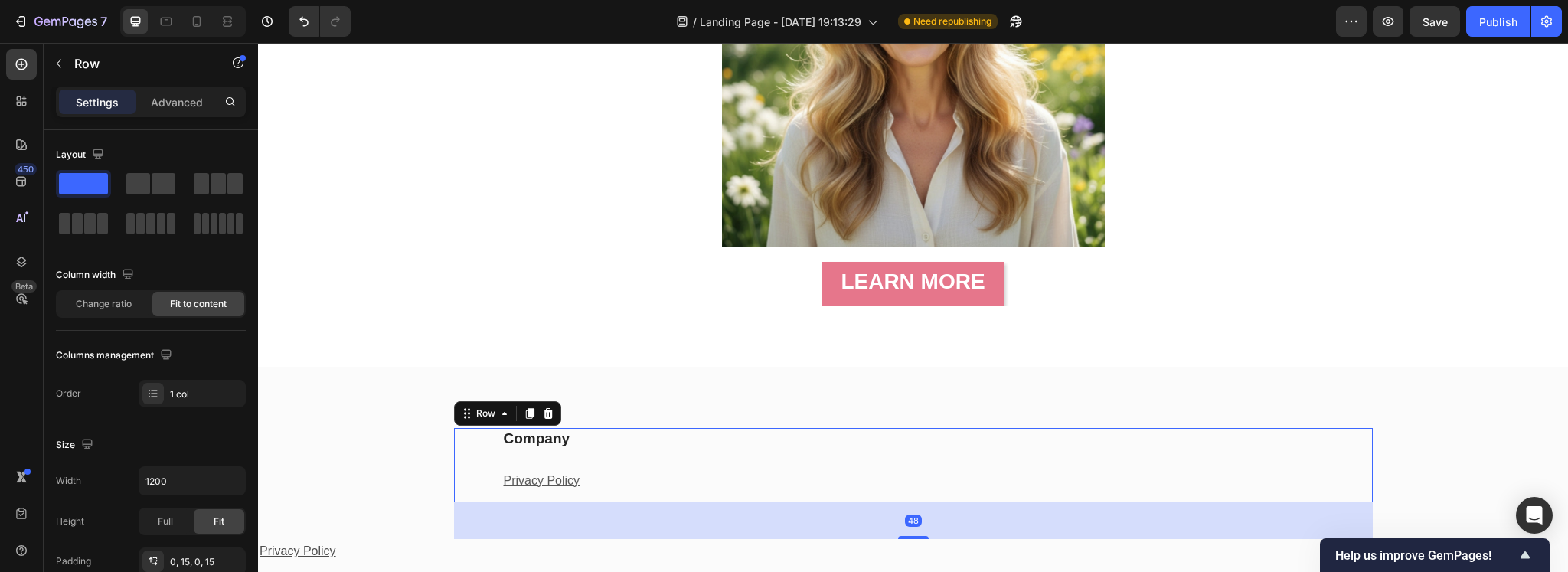
click at [735, 428] on div "Company Heading Privacy Policy Text block Row Row 48" at bounding box center [913, 465] width 919 height 75
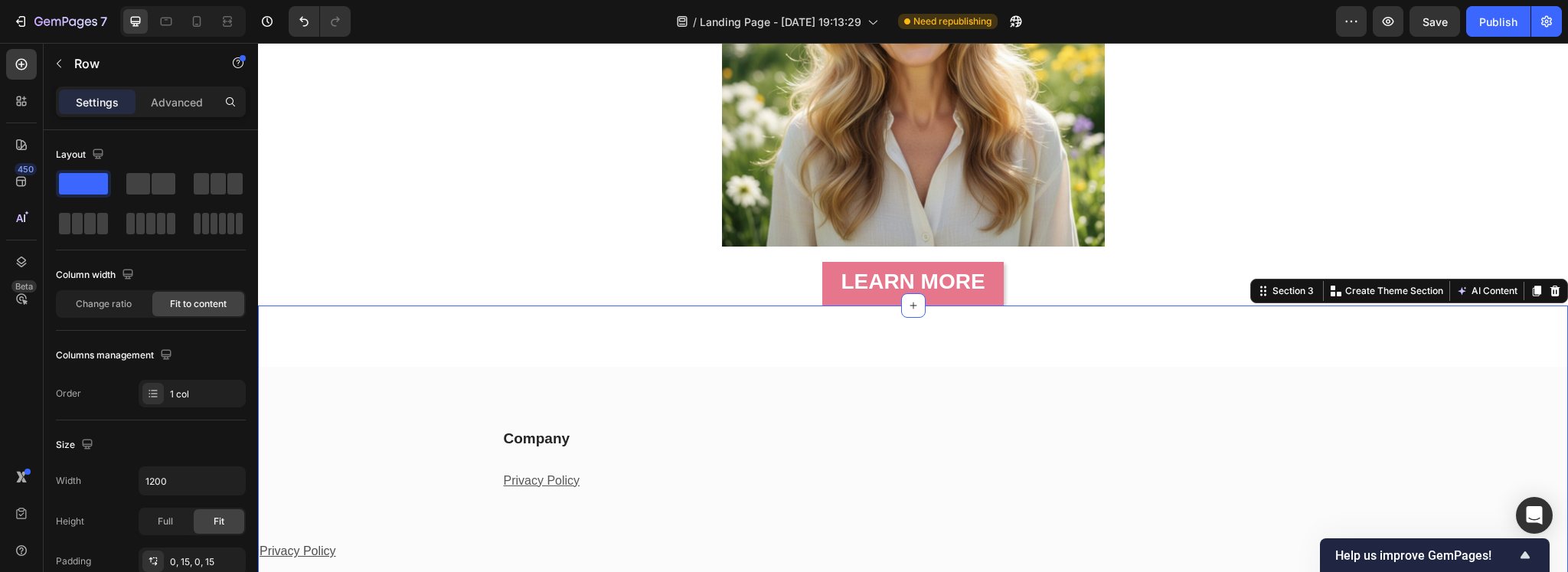
click at [736, 344] on div "Company Heading Privacy Policy Text block Row Row Company Text block Accordion …" at bounding box center [913, 462] width 1310 height 315
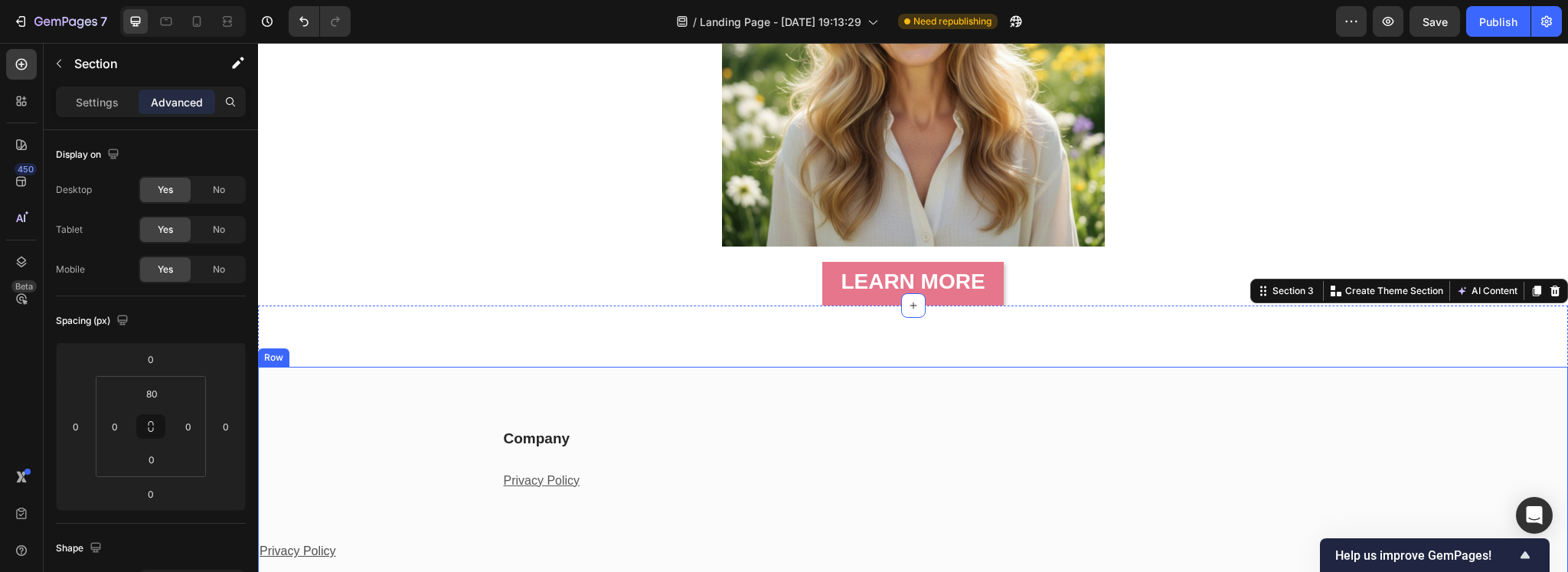
click at [1067, 396] on div "Company Heading Privacy Policy Text block Row Row Company Text block Accordion …" at bounding box center [913, 493] width 1310 height 254
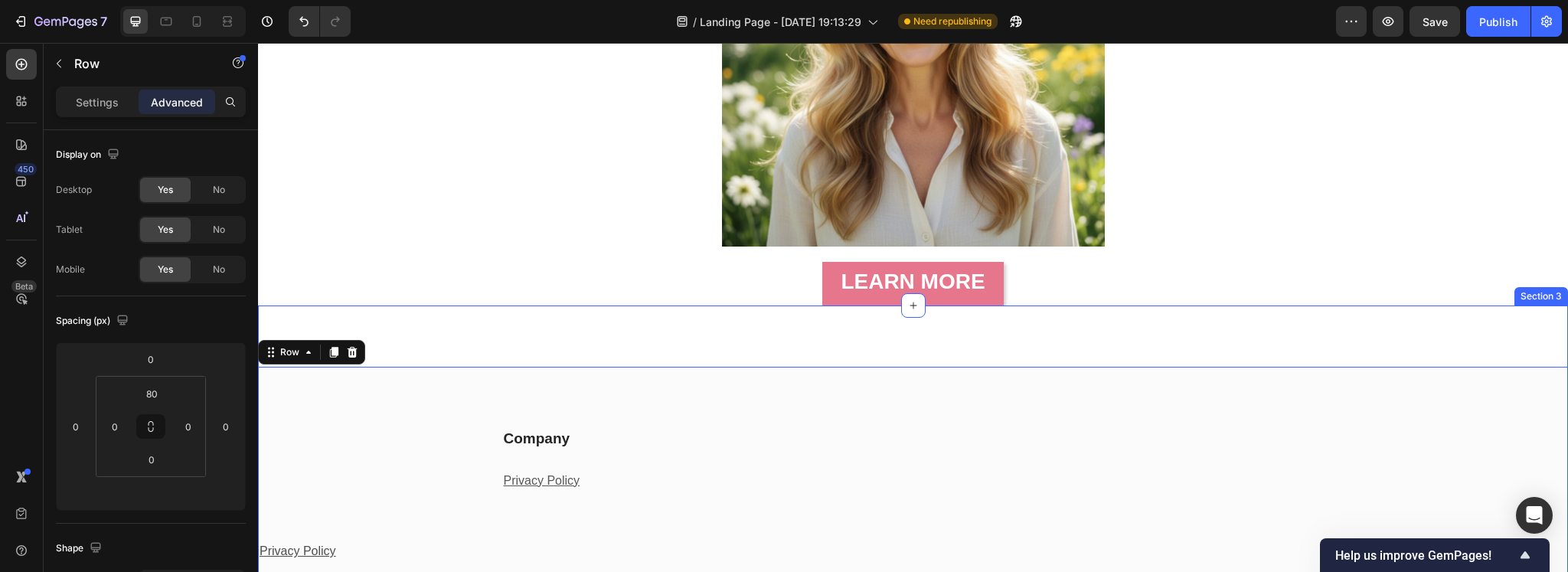
click at [750, 358] on div "Company Heading Privacy Policy Text block Row Row Company Text block Accordion …" at bounding box center [913, 462] width 1310 height 315
click at [573, 257] on div "LEARN MORE Button" at bounding box center [913, 275] width 1310 height 59
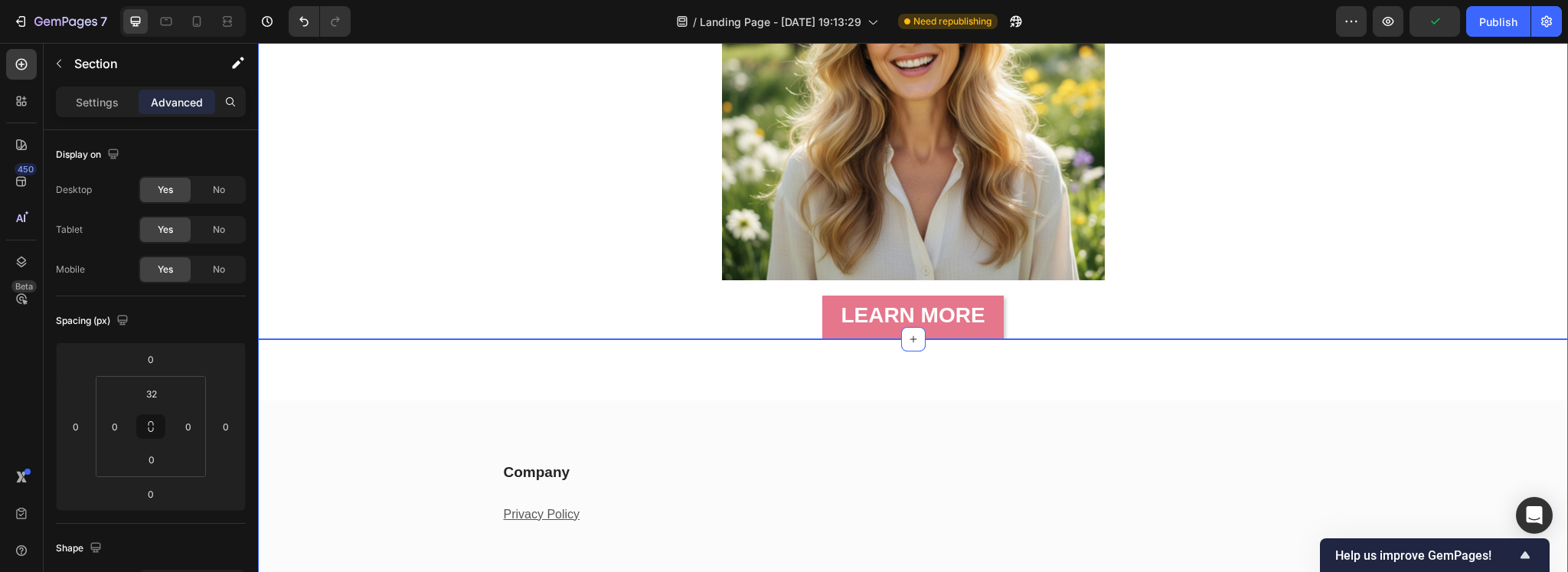
scroll to position [383, 0]
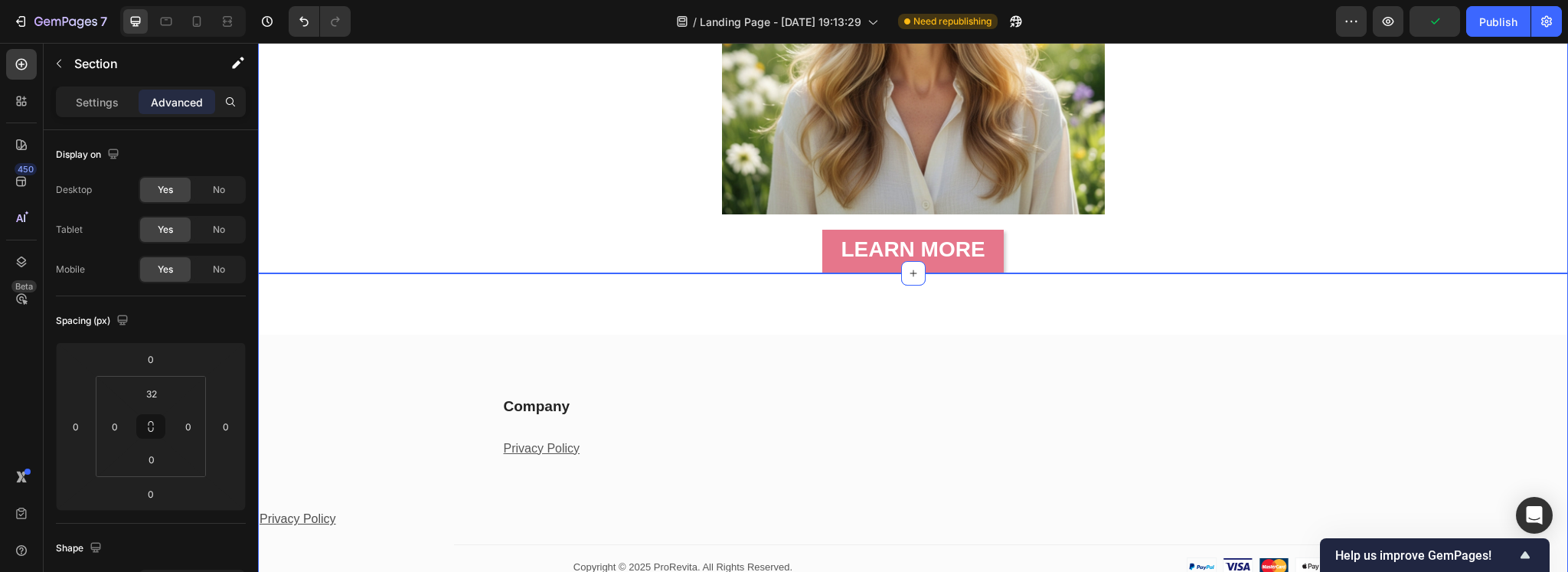
click at [752, 308] on div "Company Heading Privacy Policy Text block Row Row Company Accordion Privacy Pol…" at bounding box center [913, 431] width 1310 height 315
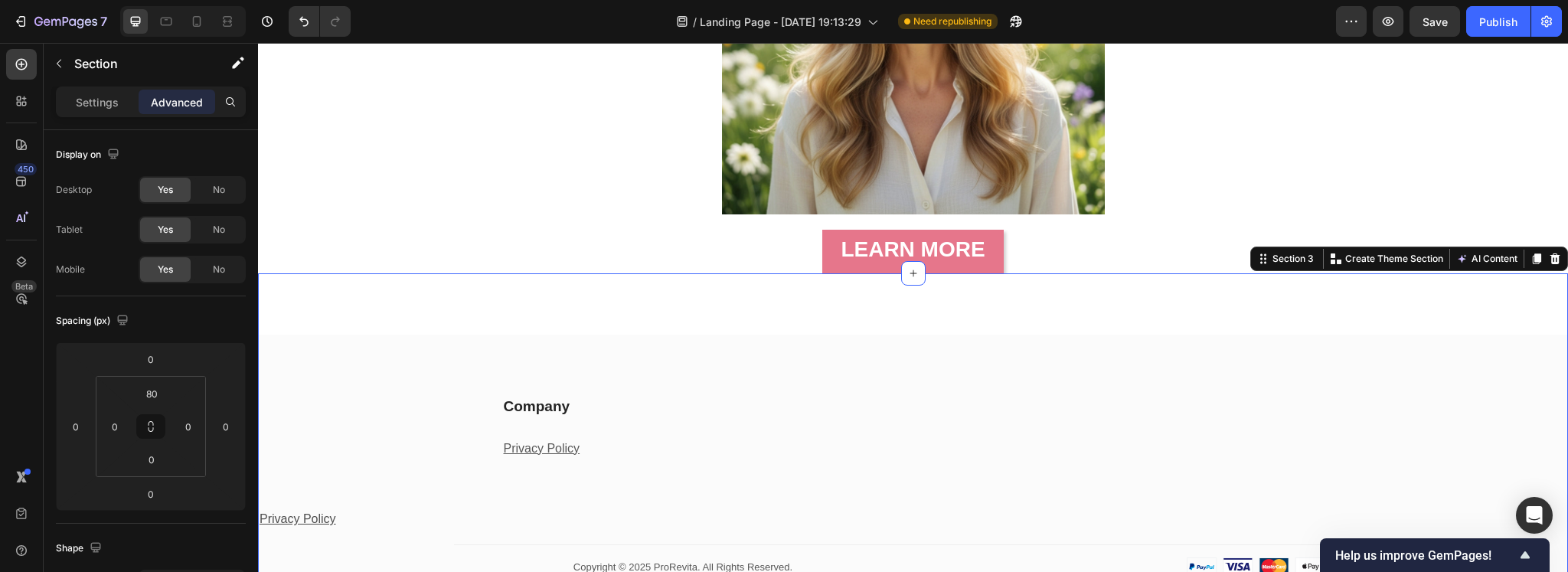
click at [1277, 308] on div "Company Heading Privacy Policy Text block Row Row Company Accordion Privacy Pol…" at bounding box center [913, 431] width 1310 height 315
click at [1550, 257] on icon at bounding box center [1555, 258] width 10 height 10
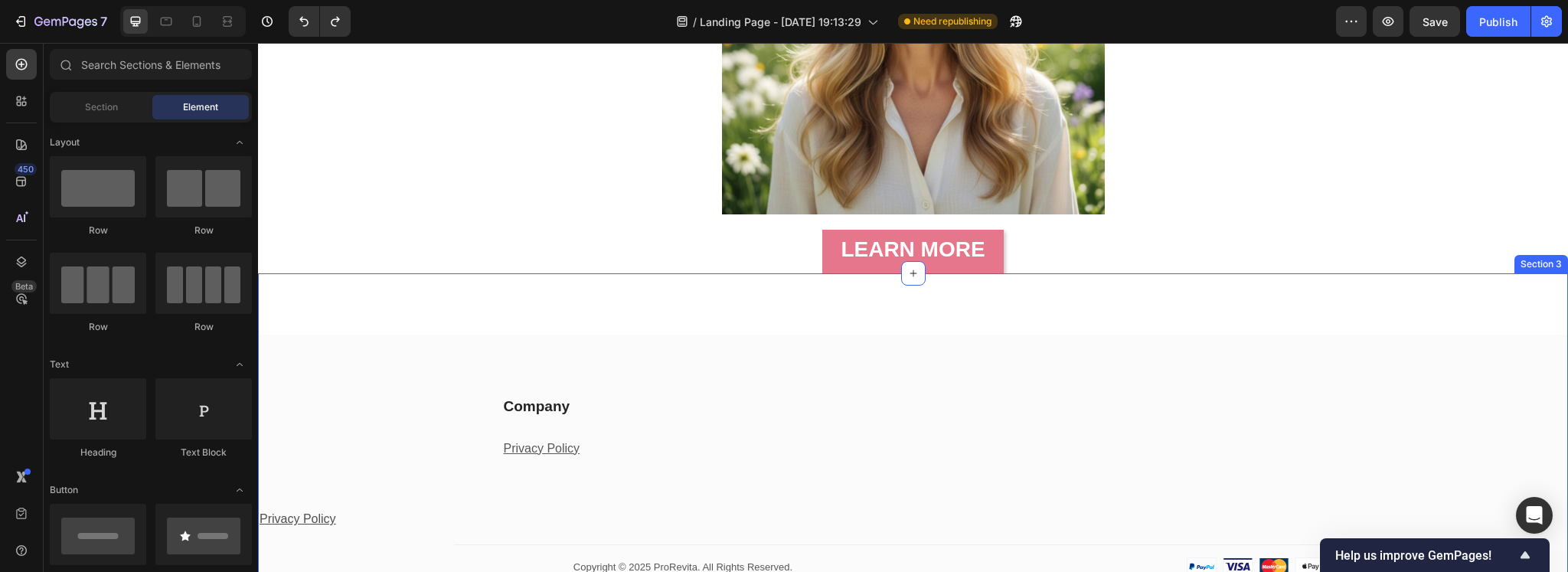
click at [1265, 306] on div "Company Heading Privacy Policy Text block Row Row Company Accordion Privacy Pol…" at bounding box center [913, 431] width 1310 height 315
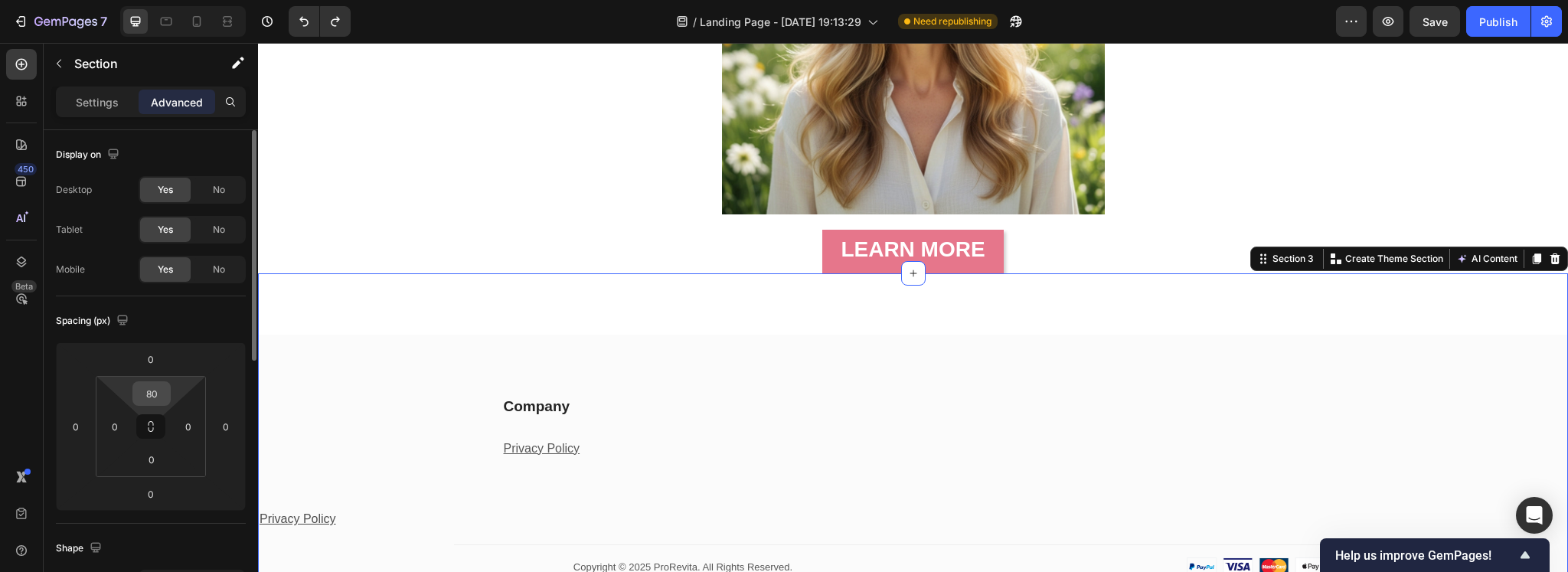
click at [146, 396] on input "80" at bounding box center [152, 393] width 31 height 23
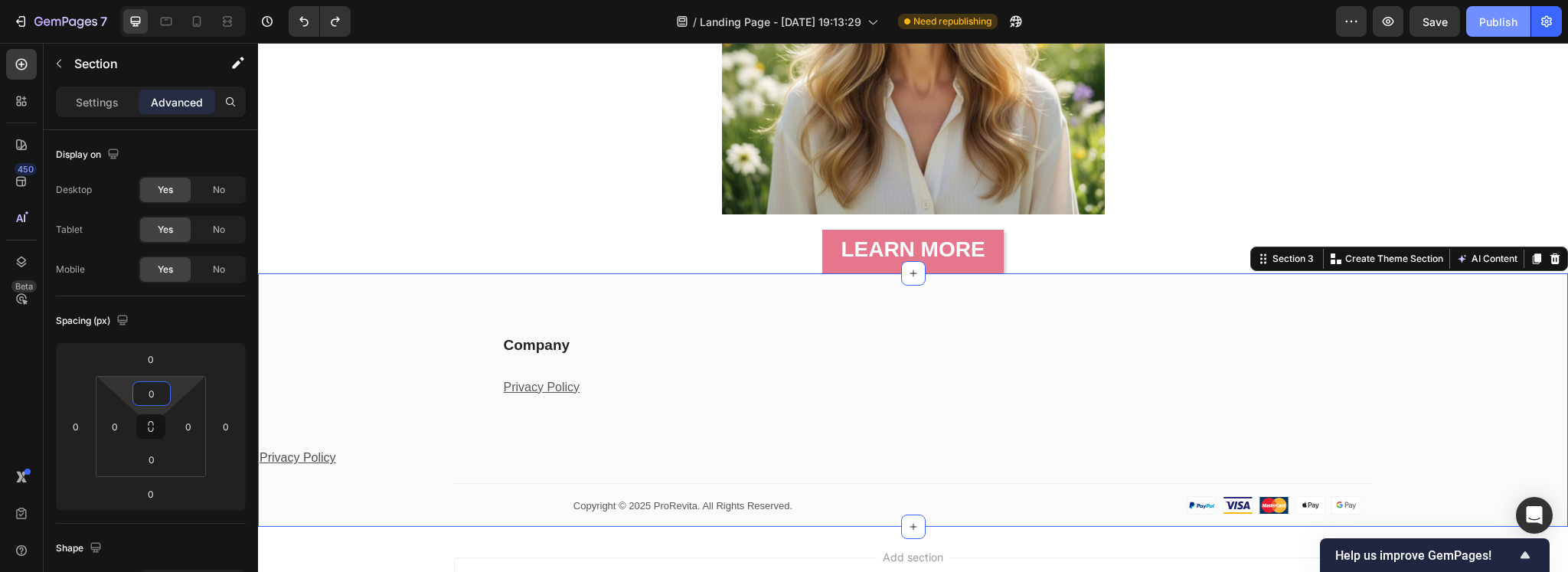
type input "0"
click at [1498, 19] on div "Publish" at bounding box center [1498, 22] width 38 height 16
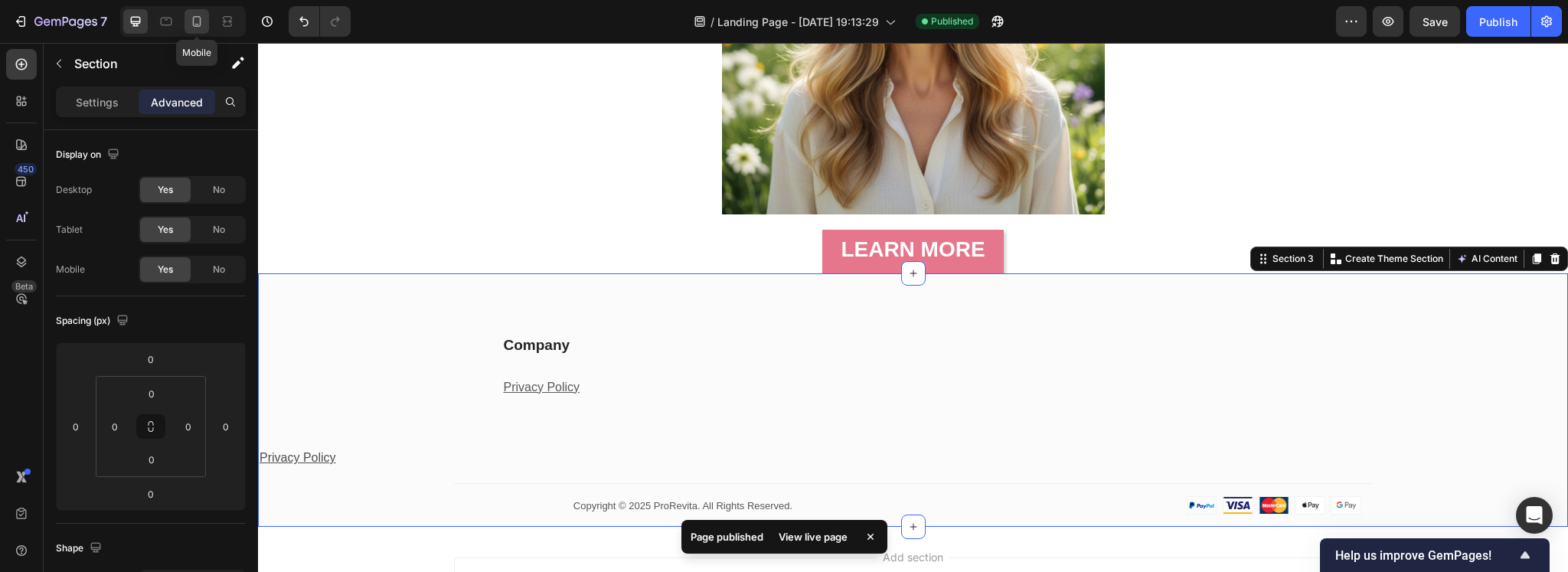
click at [191, 24] on icon at bounding box center [196, 22] width 15 height 15
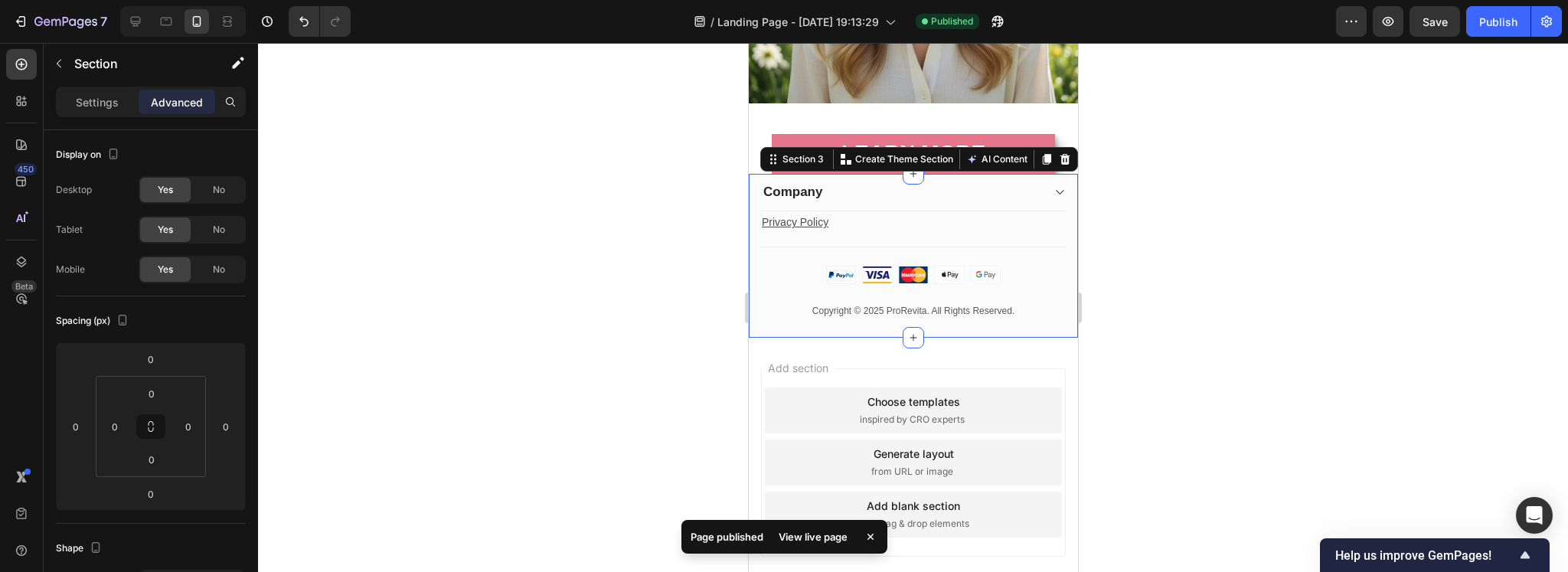
scroll to position [481, 0]
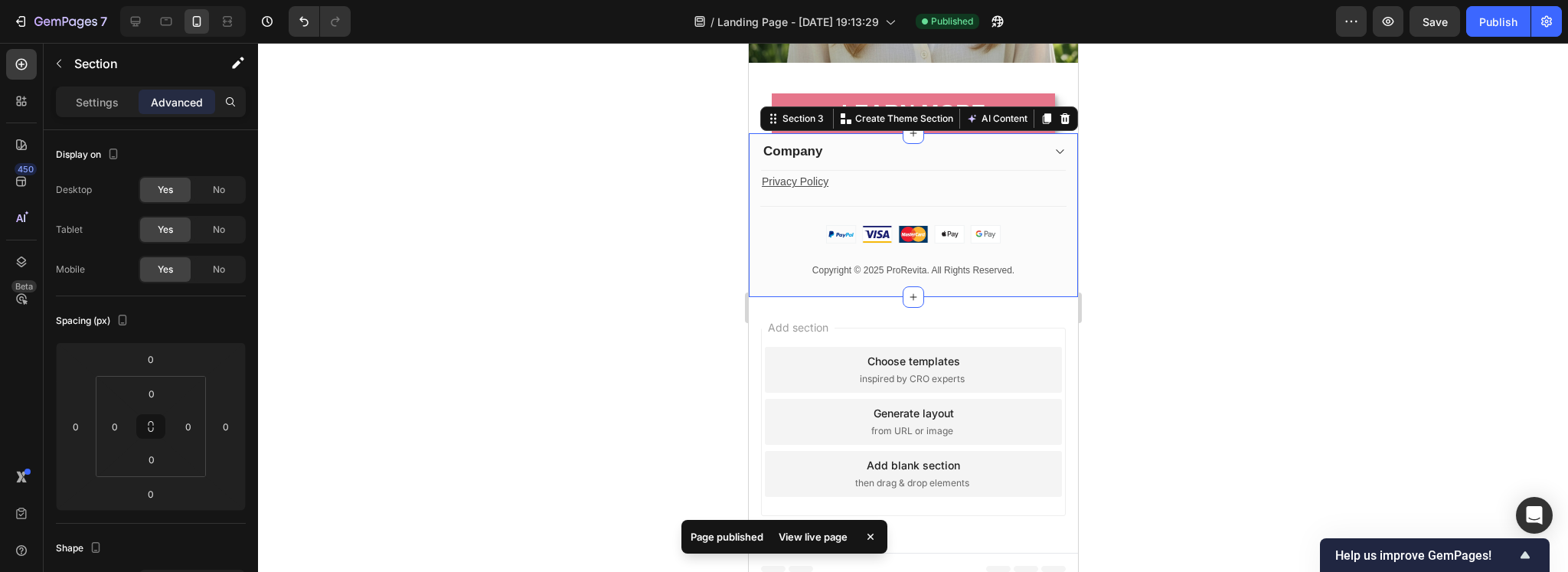
click at [1225, 259] on div at bounding box center [913, 307] width 1310 height 529
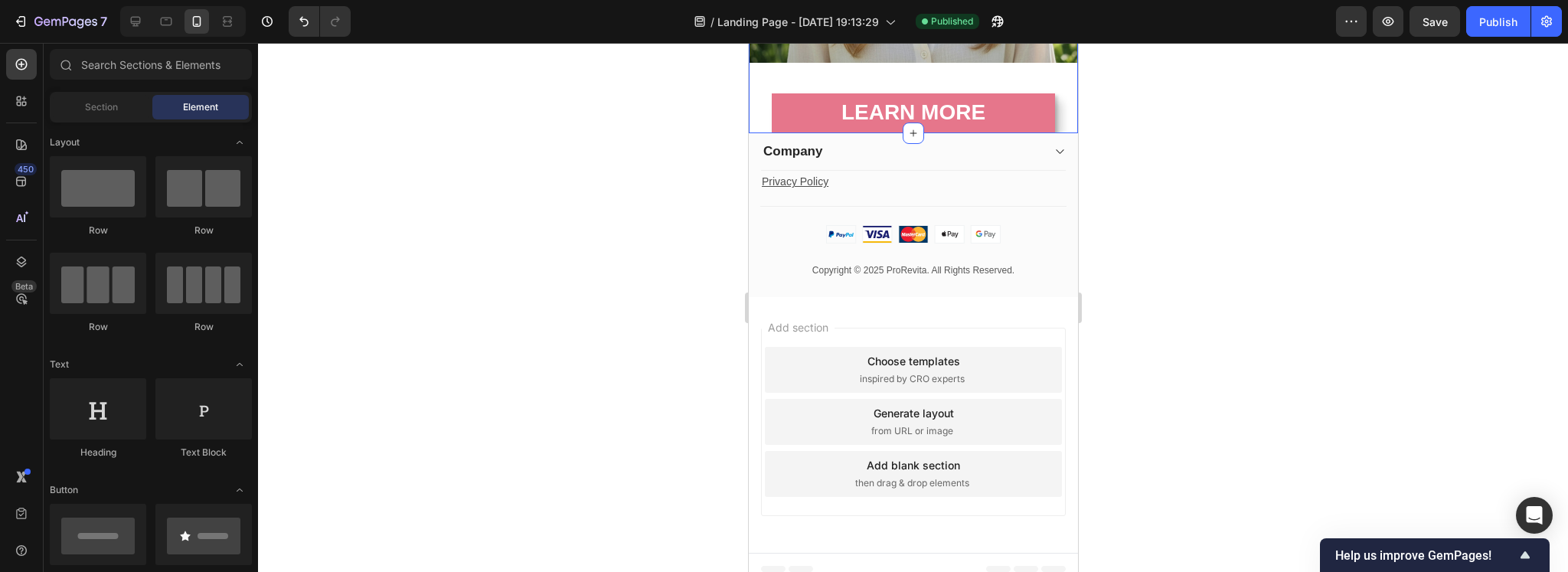
click at [754, 95] on div "LEARN MORE Button" at bounding box center [912, 105] width 329 height 55
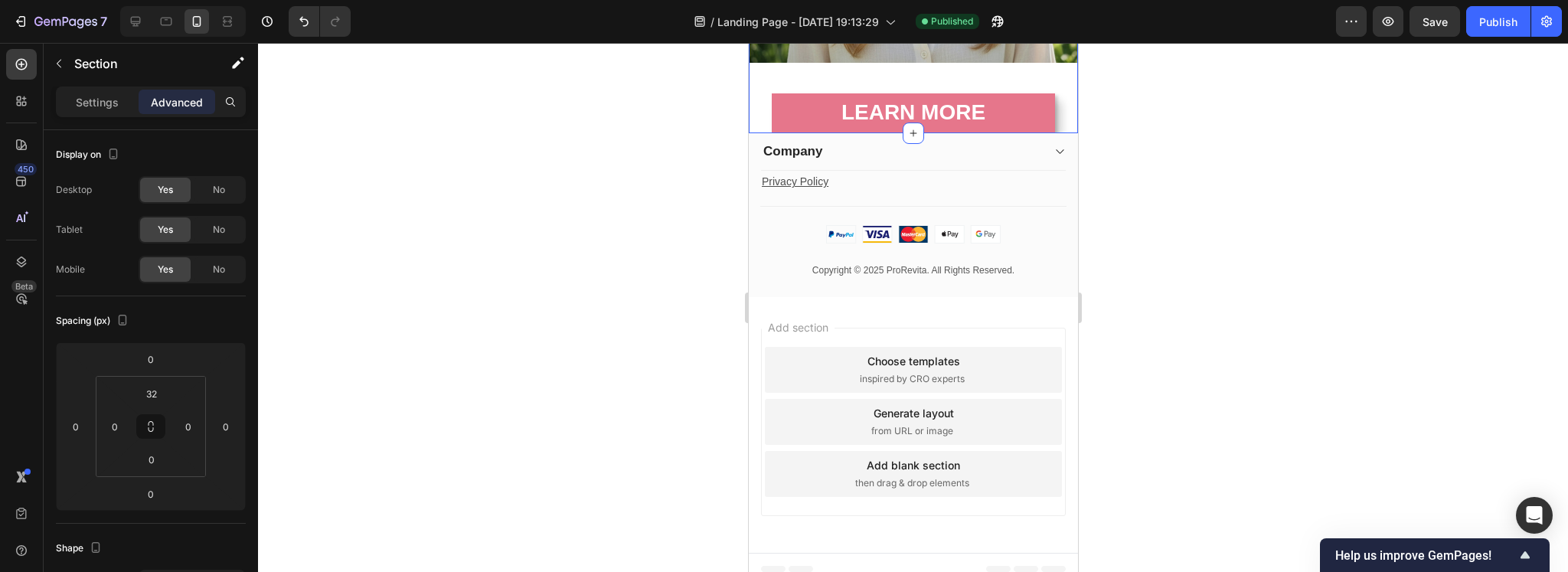
click at [157, 97] on p "Advanced" at bounding box center [177, 102] width 52 height 16
click at [147, 464] on input "0" at bounding box center [152, 460] width 31 height 23
type input "20"
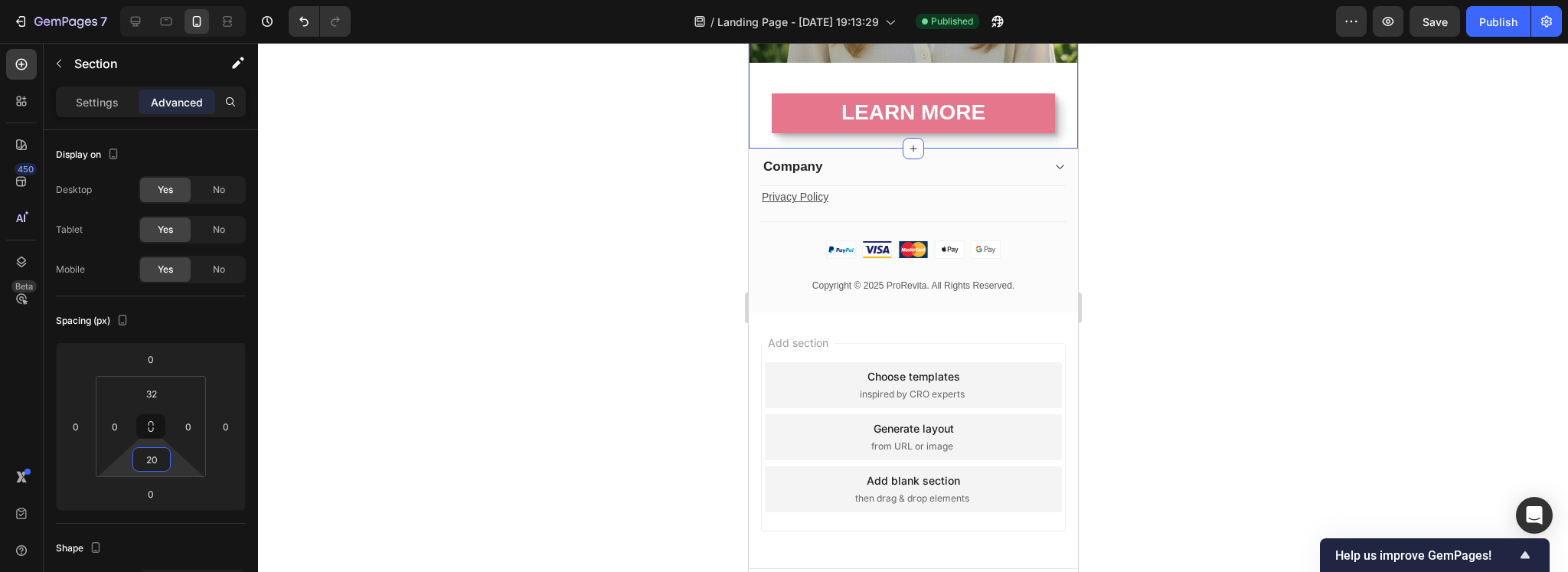
click at [690, 279] on div at bounding box center [913, 307] width 1310 height 529
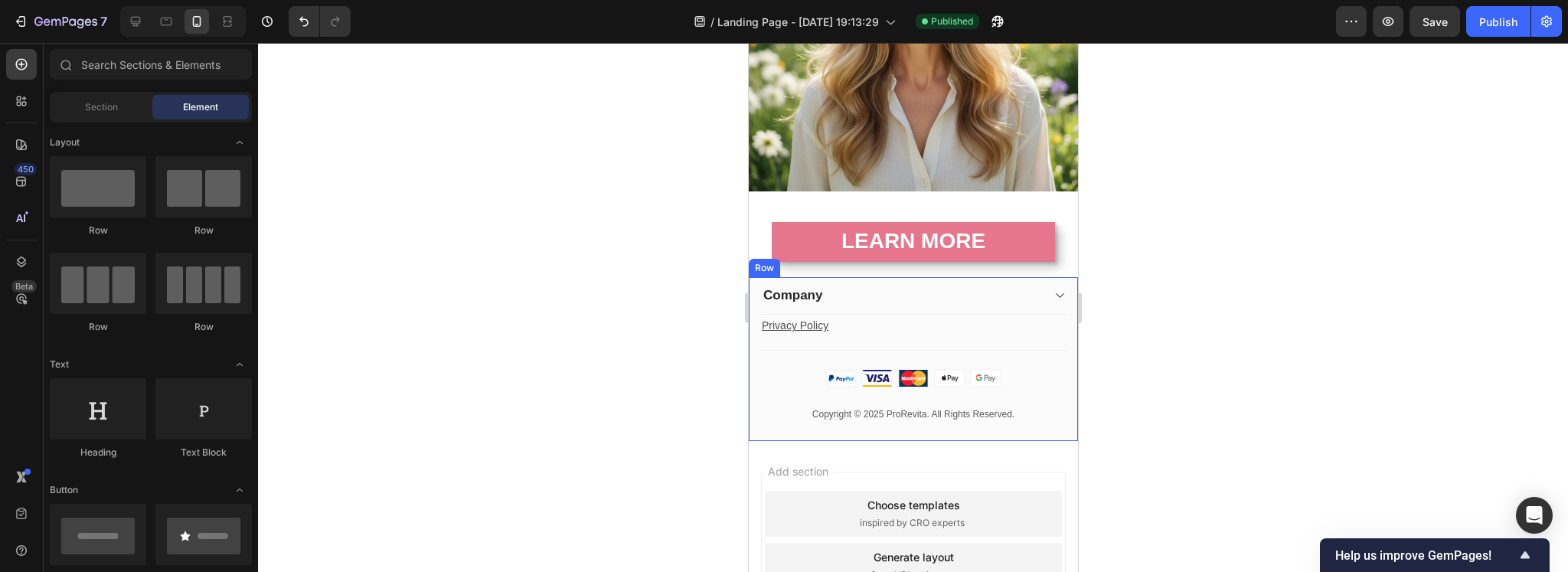
scroll to position [226, 0]
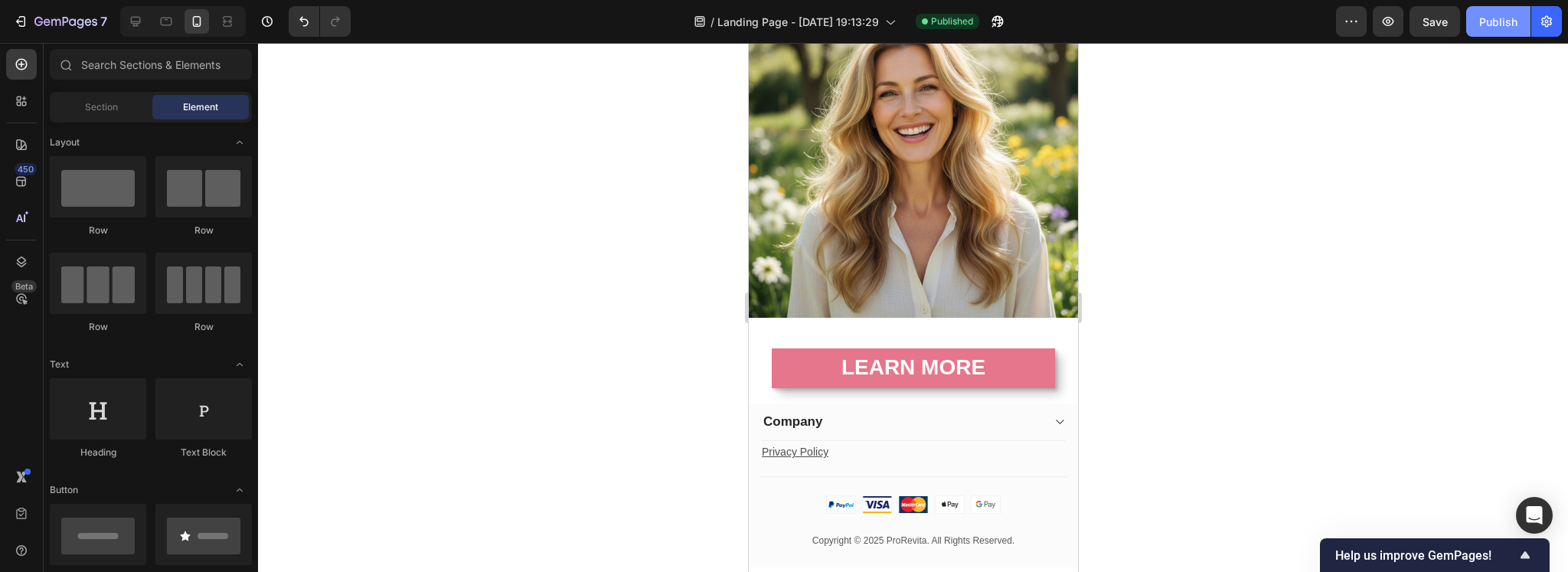
click at [1503, 11] on button "Publish" at bounding box center [1498, 22] width 65 height 31
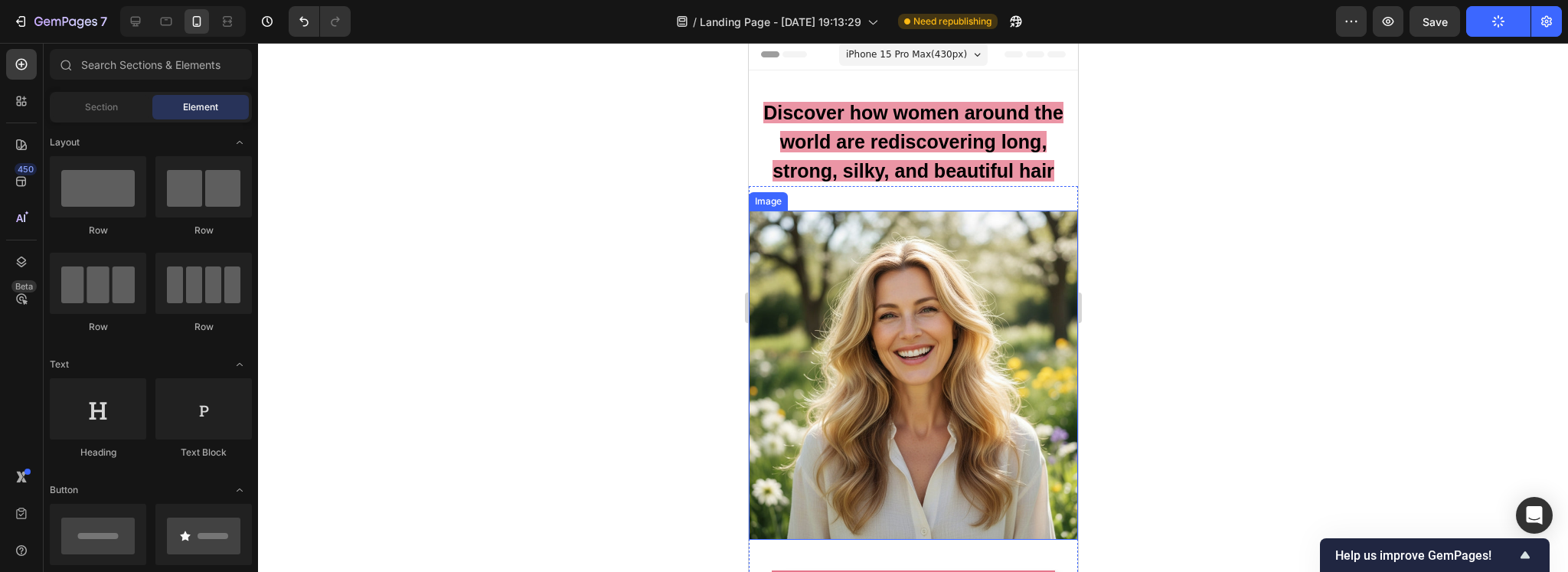
scroll to position [0, 0]
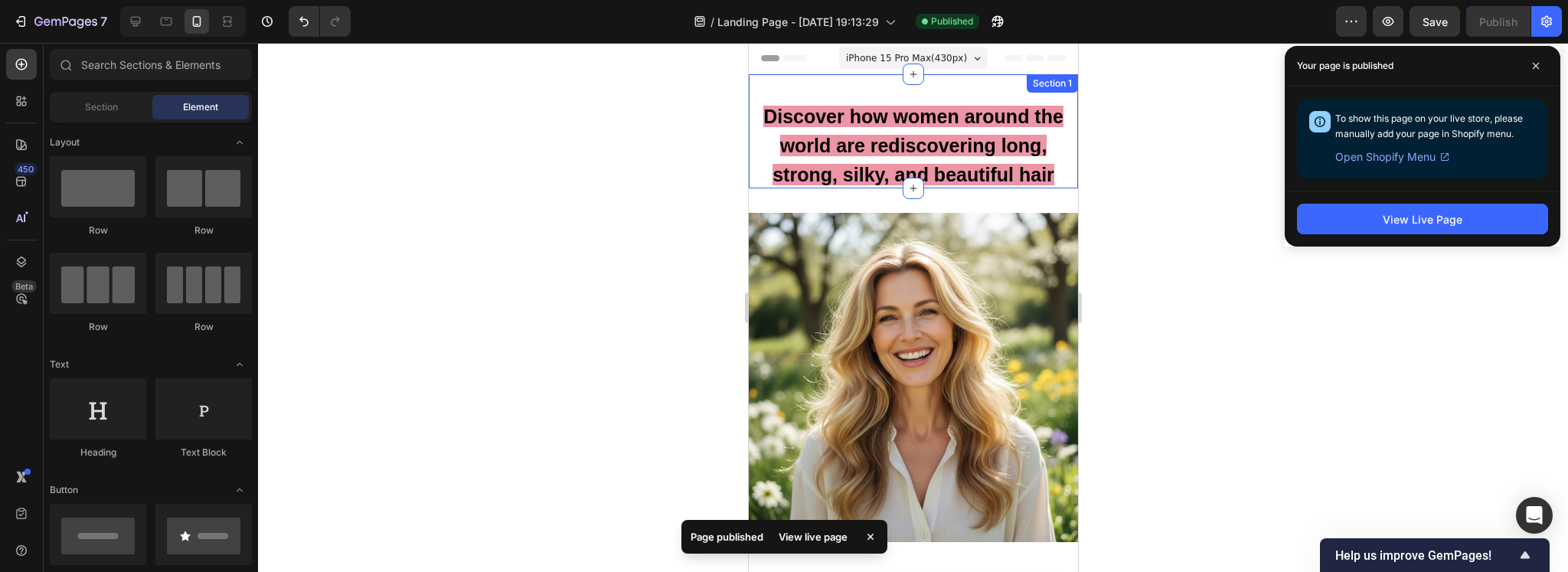
click at [875, 87] on div "Discover how women around the world are rediscovering long, strong, silky, and …" at bounding box center [912, 131] width 329 height 114
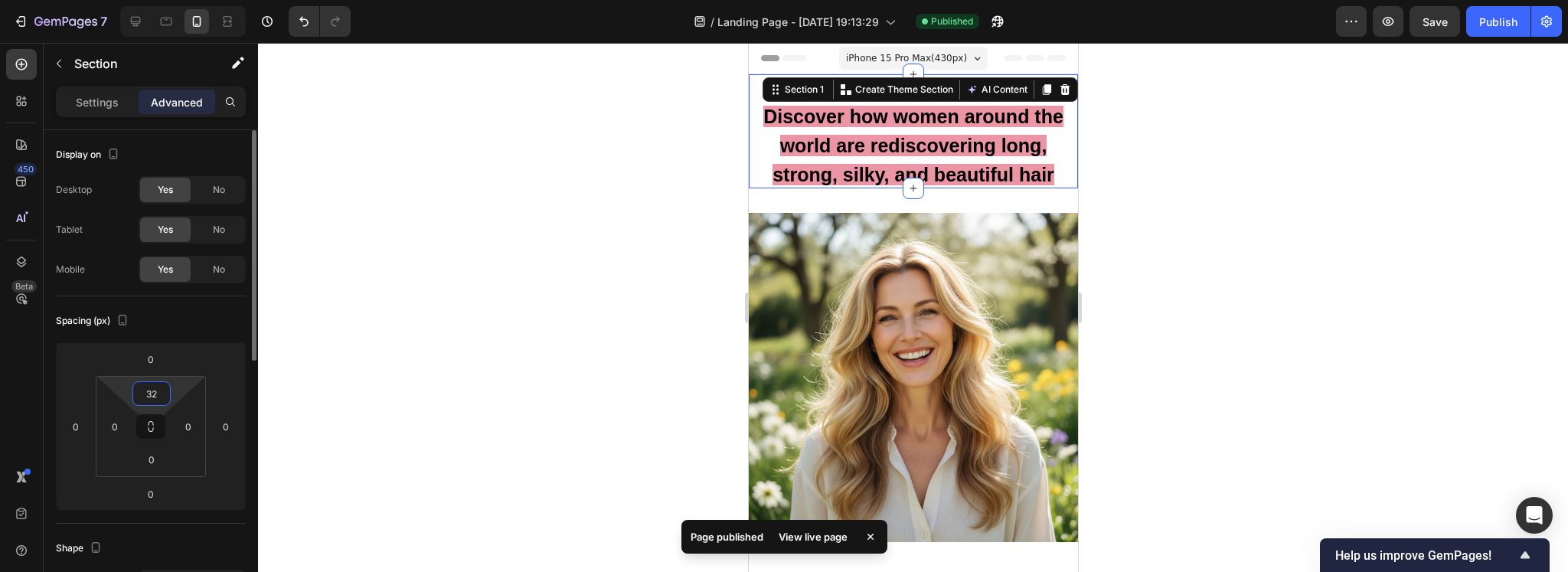
click at [158, 394] on input "32" at bounding box center [152, 393] width 31 height 23
type input "0"
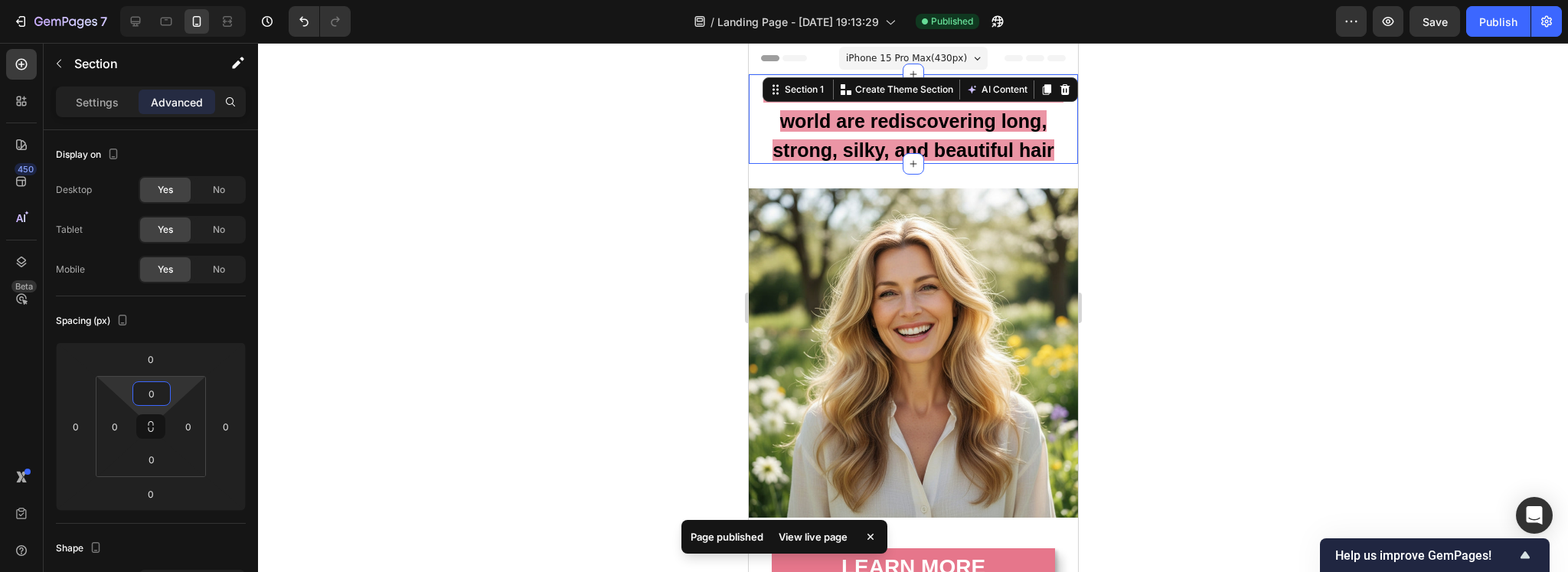
click at [621, 315] on div at bounding box center [913, 307] width 1310 height 529
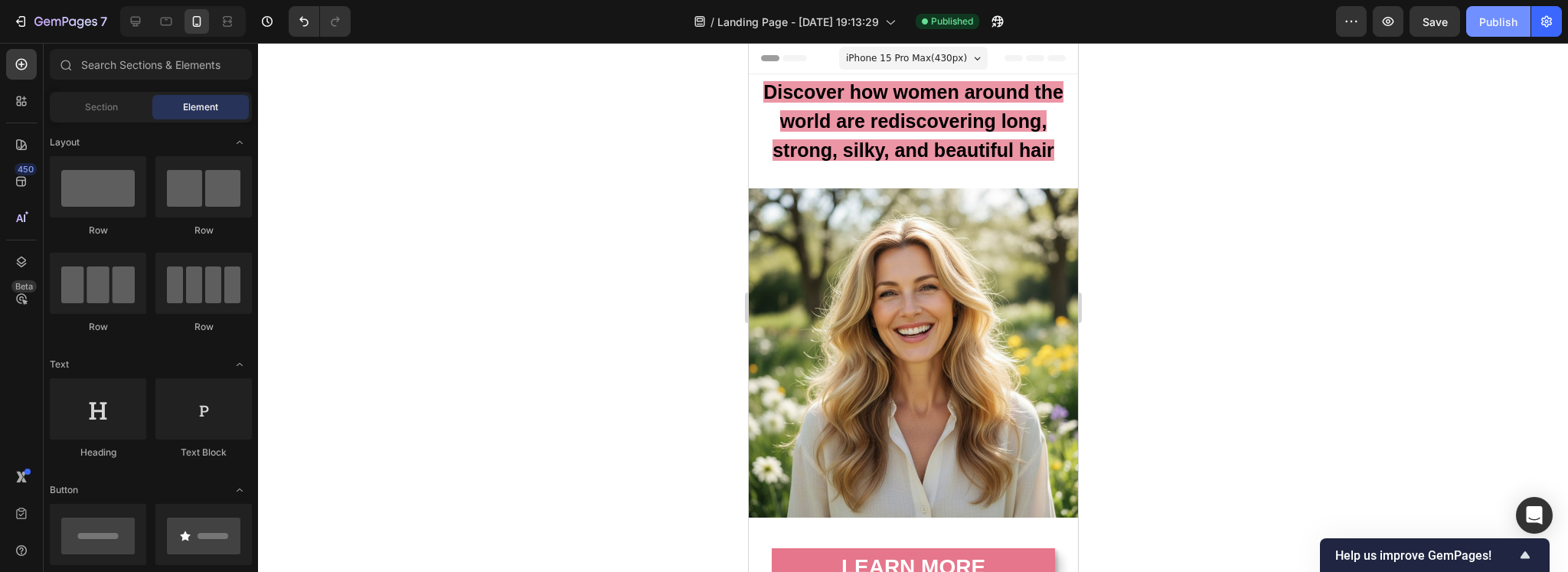
click at [1484, 31] on button "Publish" at bounding box center [1498, 22] width 65 height 31
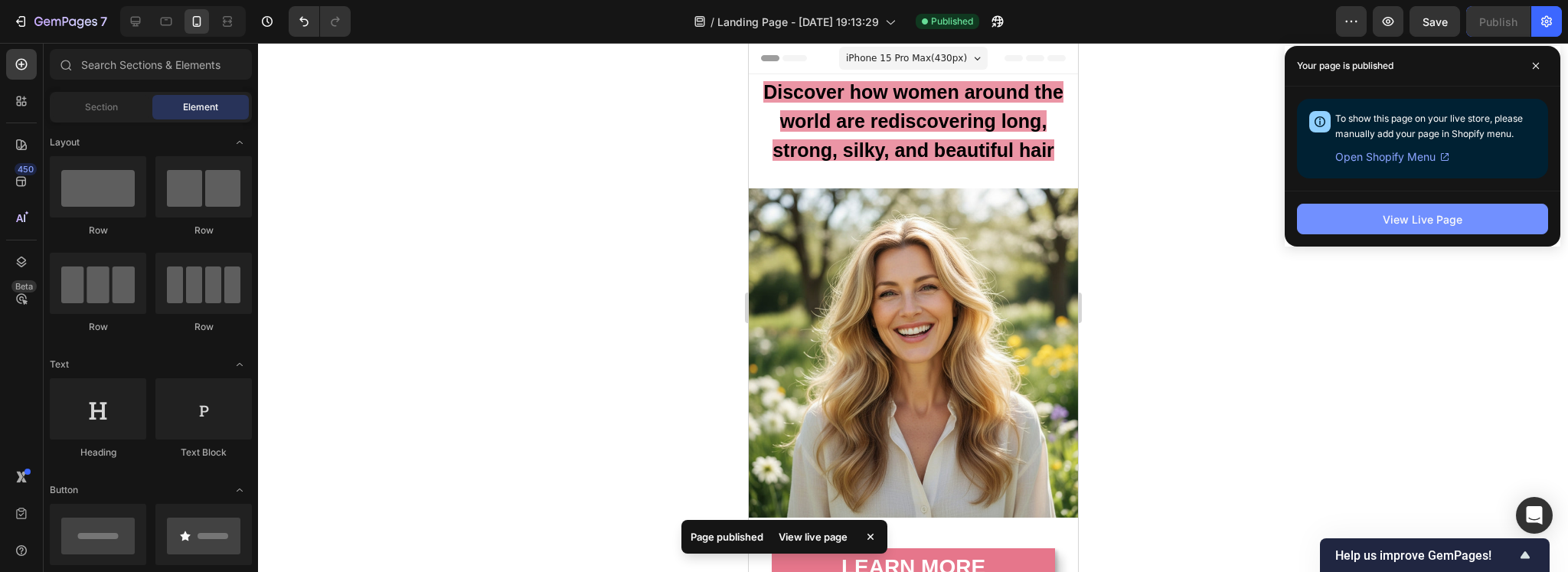
click at [1398, 219] on div "View Live Page" at bounding box center [1422, 219] width 80 height 16
